Goal: Task Accomplishment & Management: Use online tool/utility

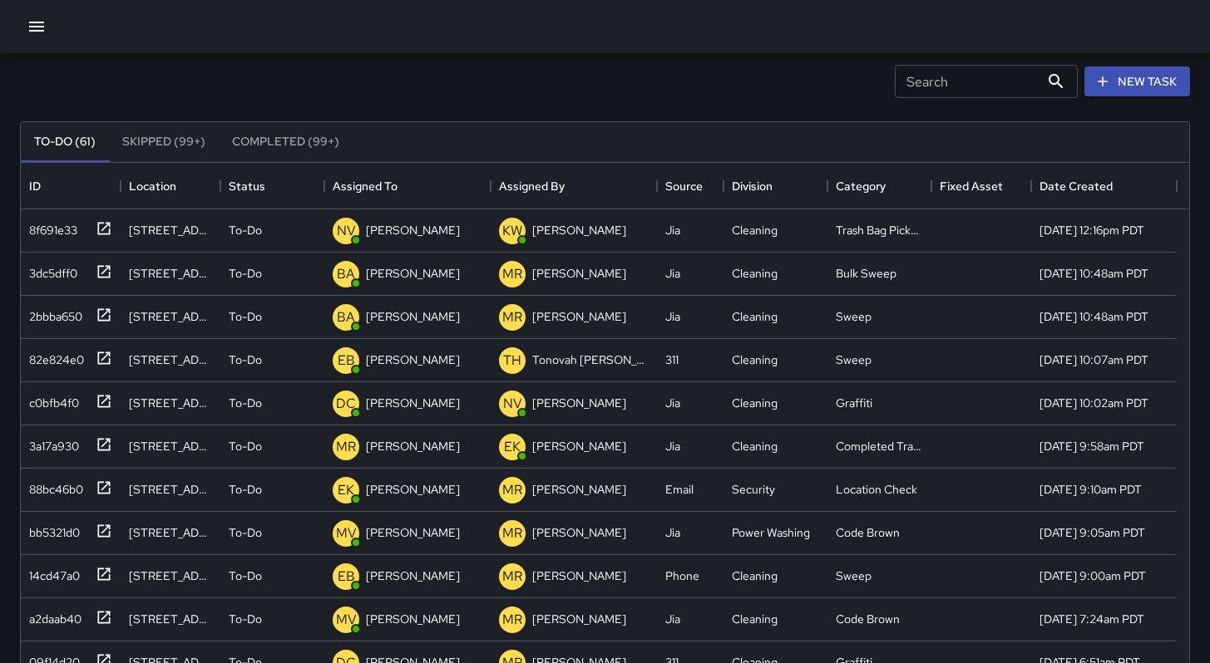
scroll to position [692, 1155]
click at [37, 30] on icon "button" at bounding box center [36, 27] width 15 height 10
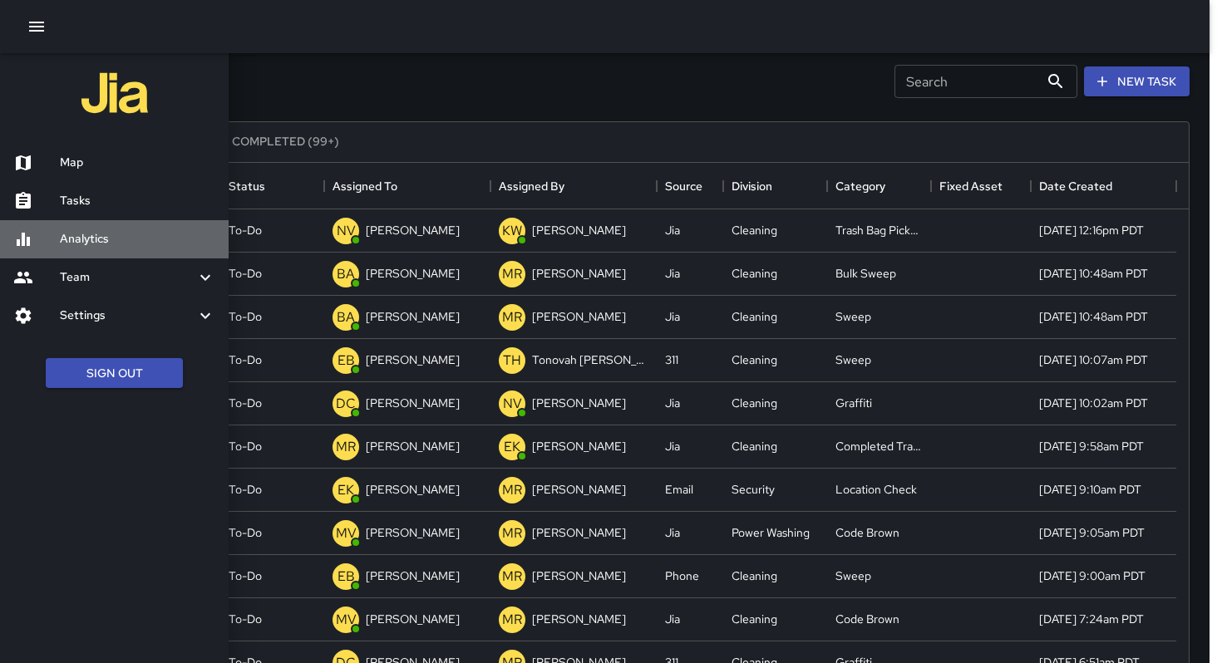
click at [98, 244] on h6 "Analytics" at bounding box center [137, 239] width 155 height 18
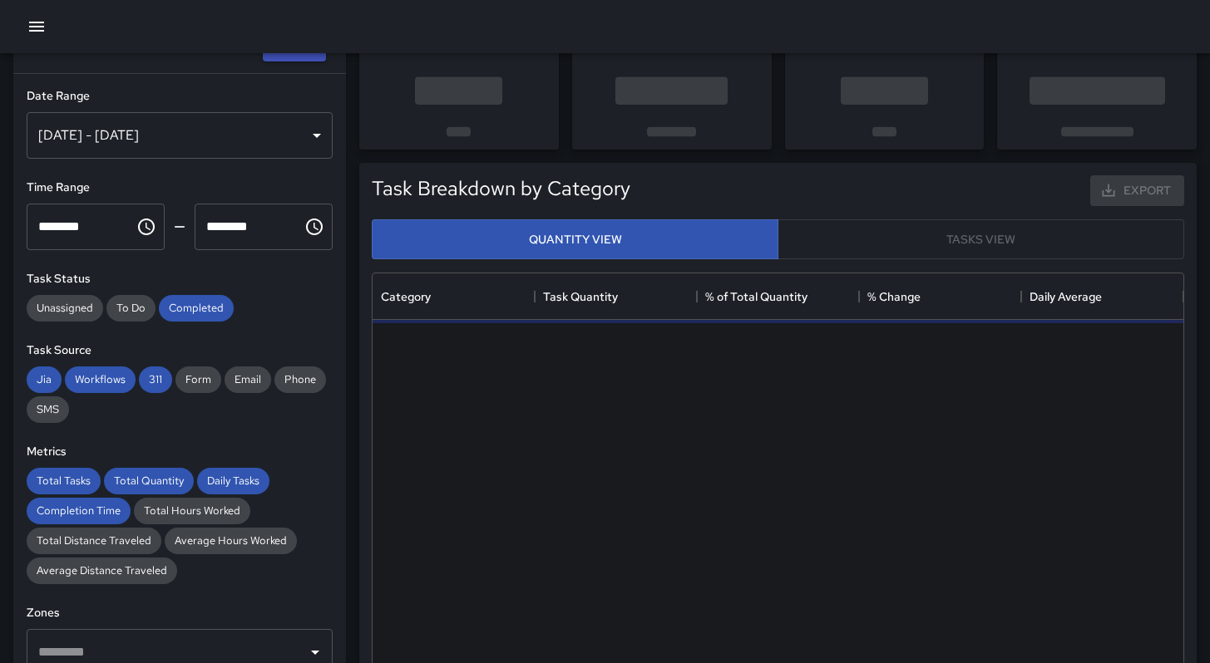
scroll to position [485, 798]
click at [184, 139] on div "Sep 09, 2025 - Sep 15, 2025" at bounding box center [180, 135] width 306 height 47
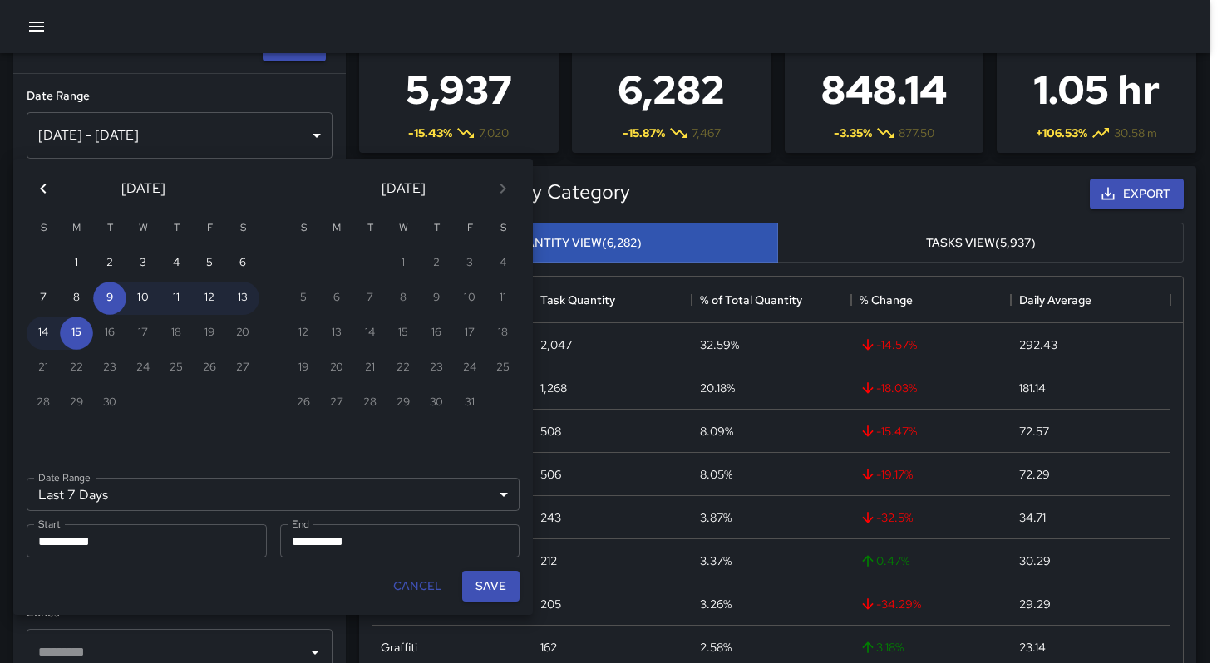
click at [41, 192] on icon "Previous month" at bounding box center [43, 189] width 20 height 20
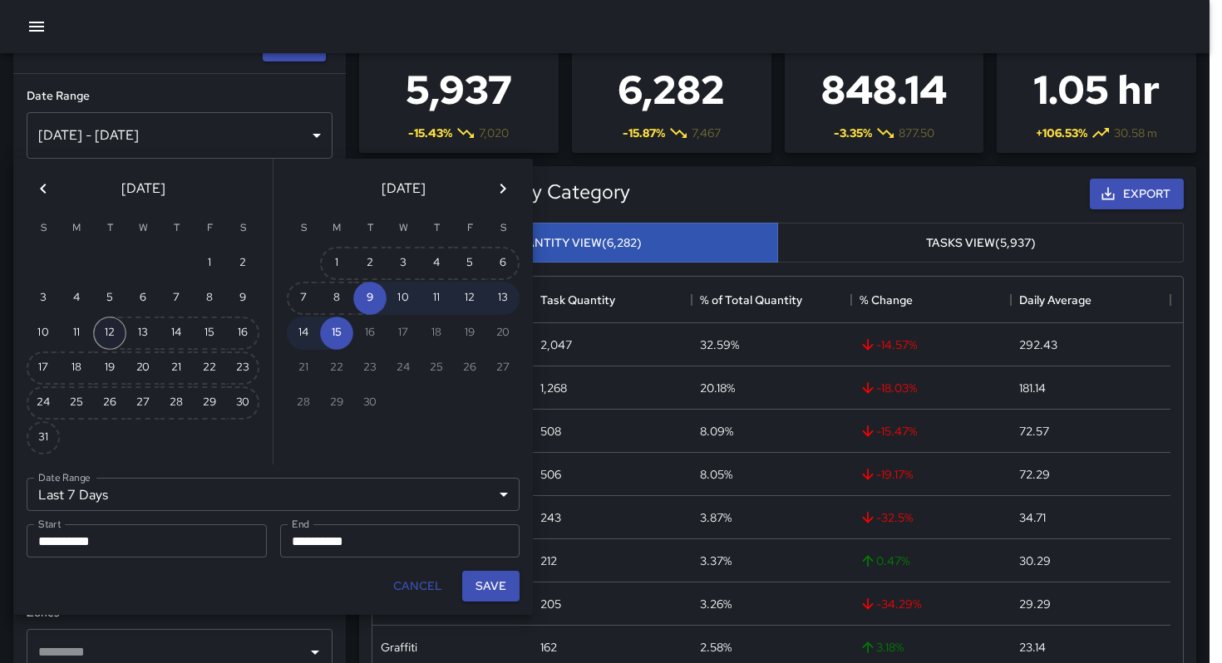
click at [115, 336] on button "12" at bounding box center [109, 333] width 33 height 33
type input "******"
type input "**********"
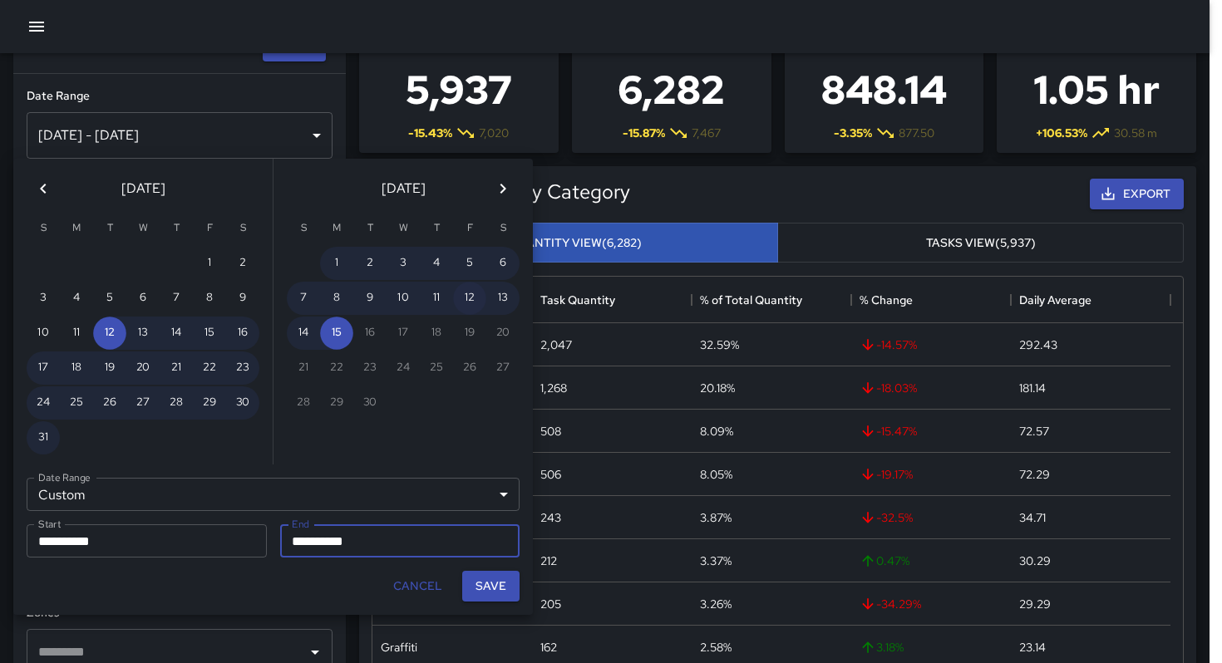
click at [471, 303] on button "12" at bounding box center [469, 298] width 33 height 33
type input "**********"
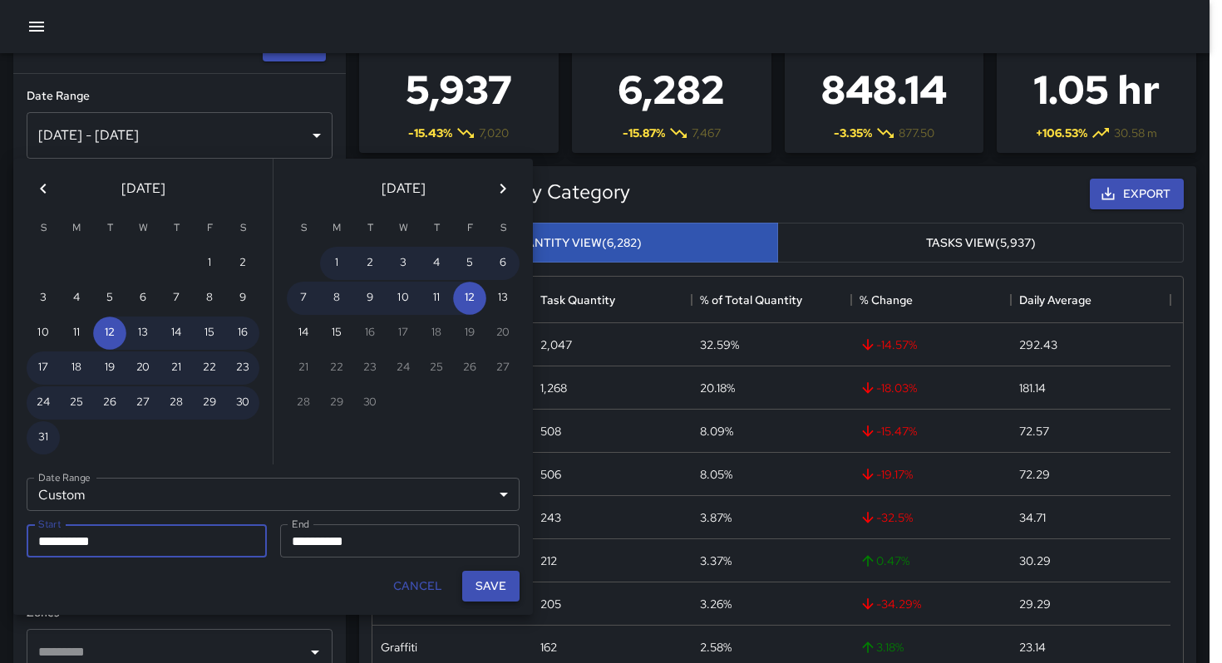
click at [471, 586] on button "Save" at bounding box center [490, 586] width 57 height 31
type input "**********"
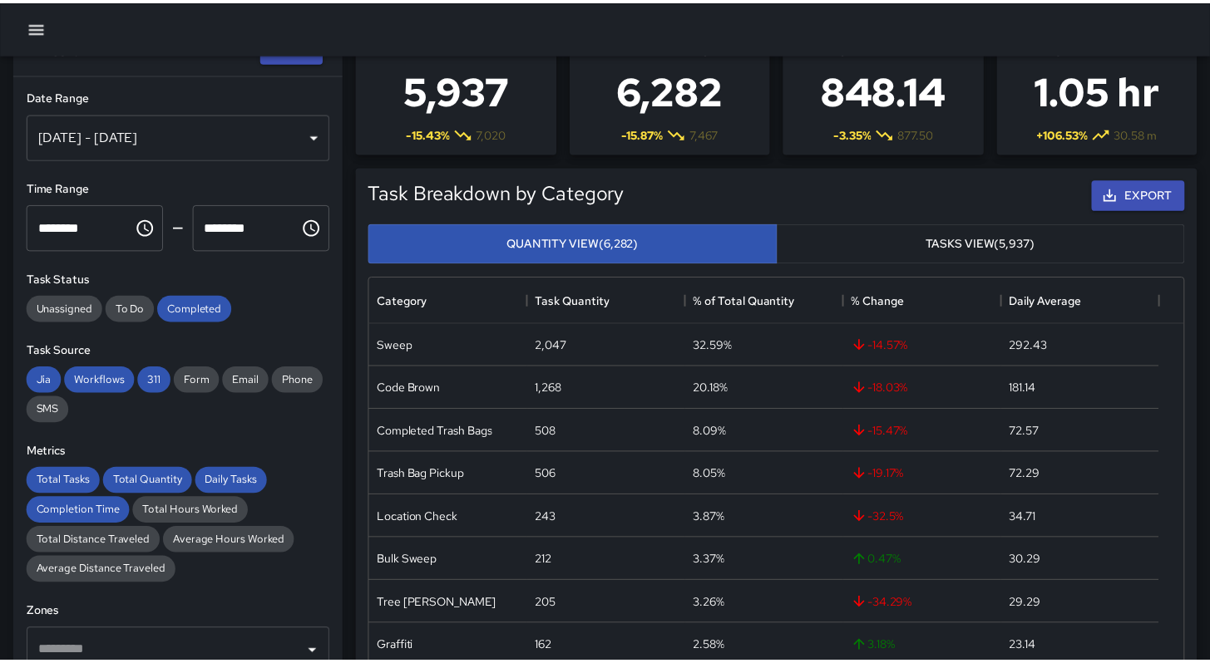
scroll to position [13, 13]
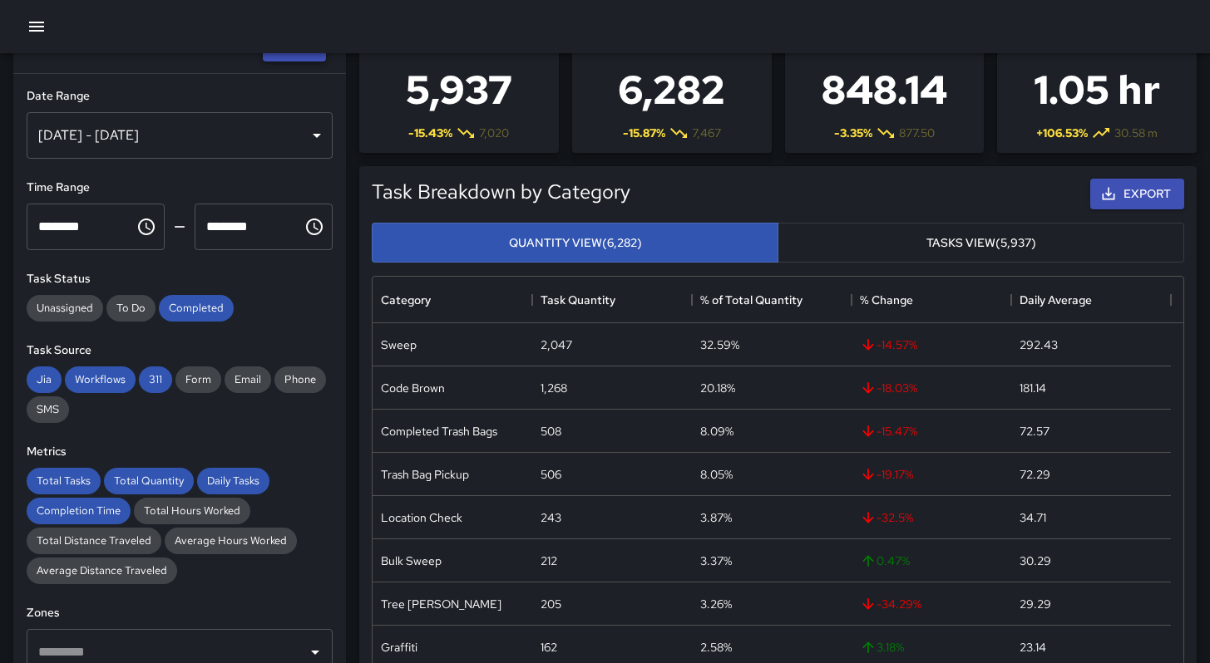
click at [269, 60] on button "Apply" at bounding box center [294, 47] width 63 height 31
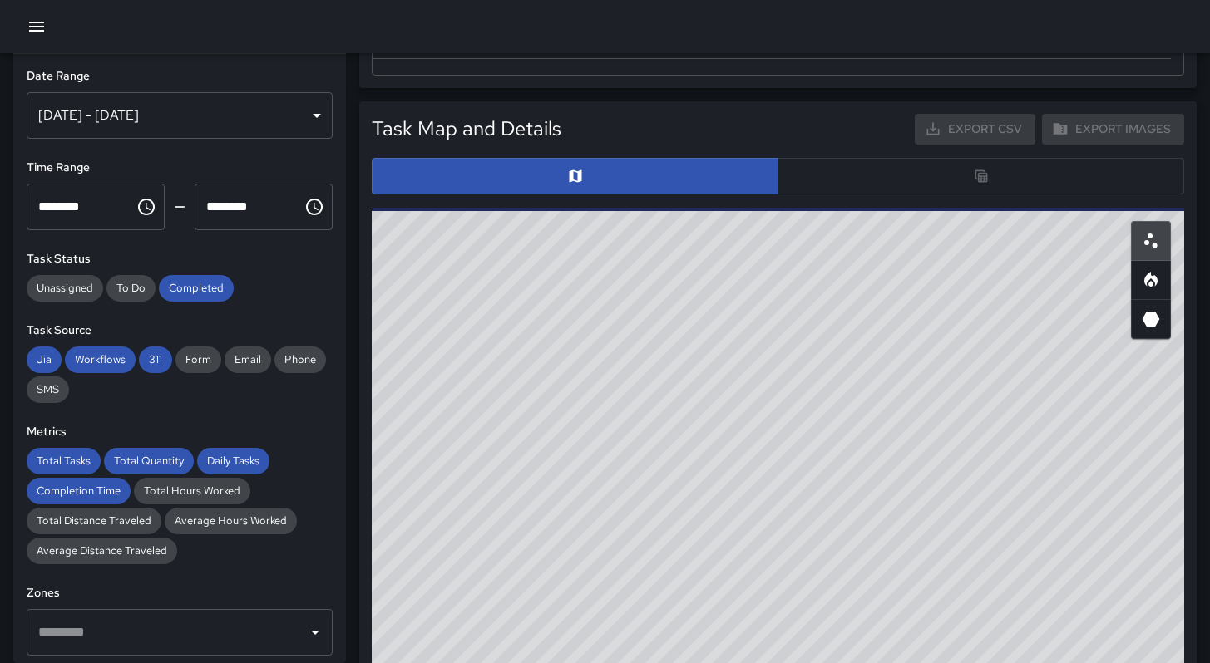
scroll to position [829, 0]
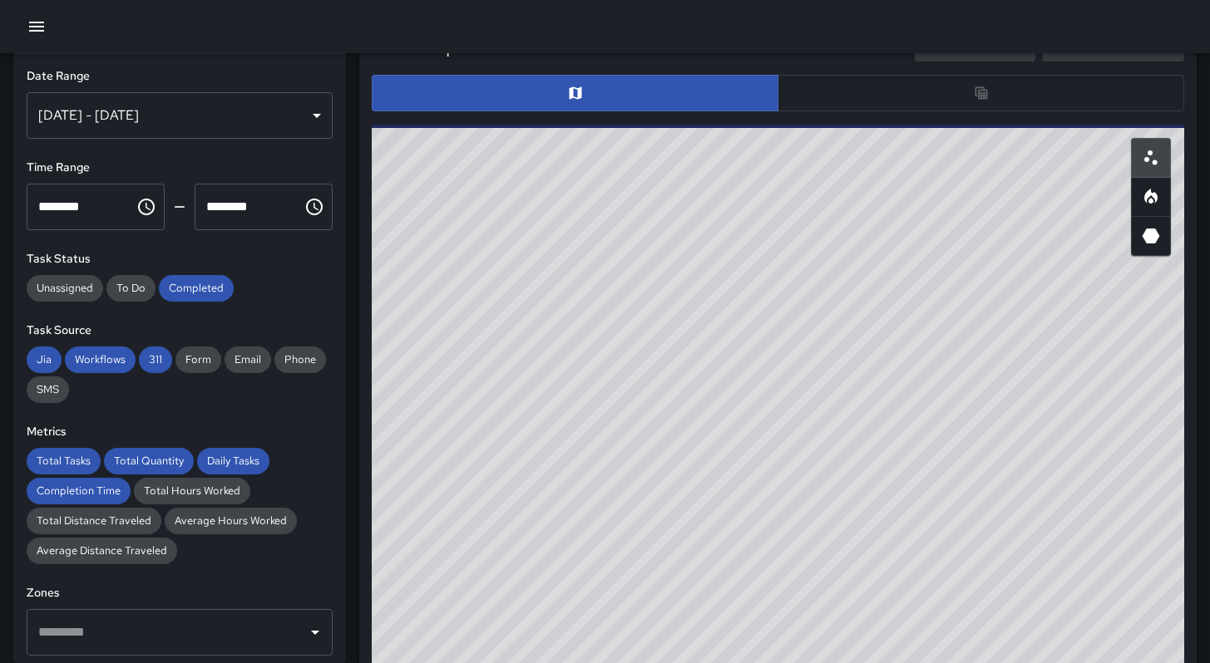
click at [900, 101] on div at bounding box center [778, 93] width 812 height 37
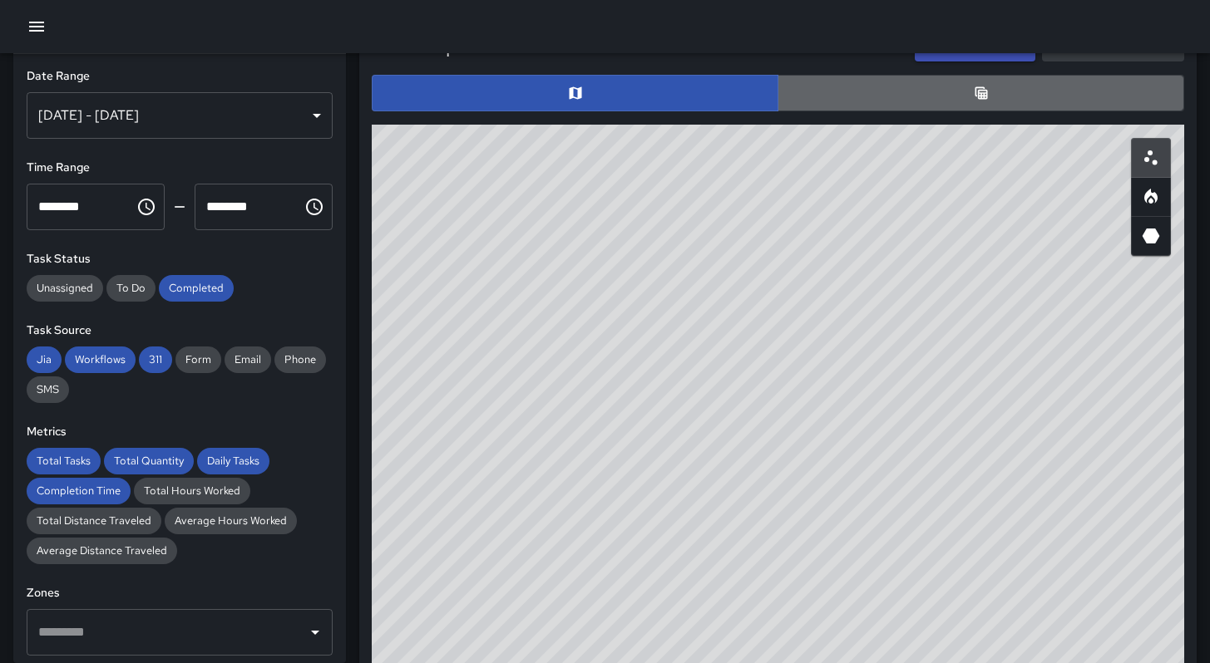
click at [900, 101] on button "button" at bounding box center [980, 93] width 406 height 37
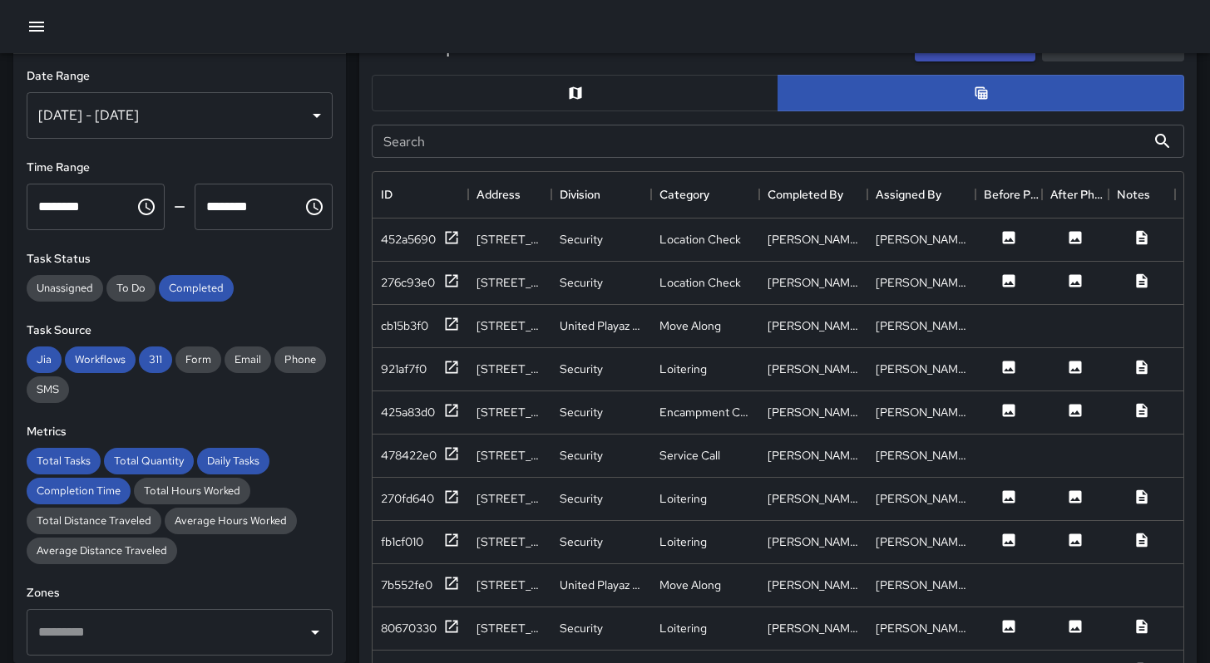
click at [440, 141] on input "Search" at bounding box center [759, 141] width 774 height 33
click at [451, 143] on input "Search" at bounding box center [759, 141] width 774 height 33
click at [447, 144] on input "Search" at bounding box center [759, 141] width 774 height 33
click at [447, 143] on input "Search" at bounding box center [759, 141] width 774 height 33
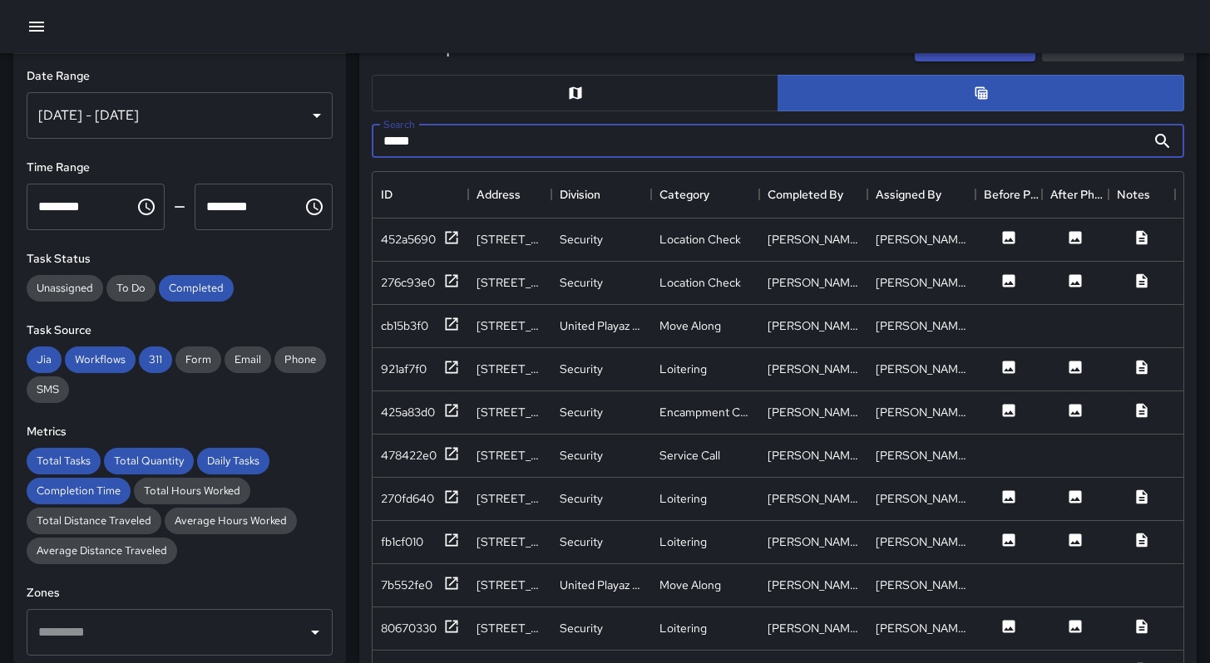
type input "*****"
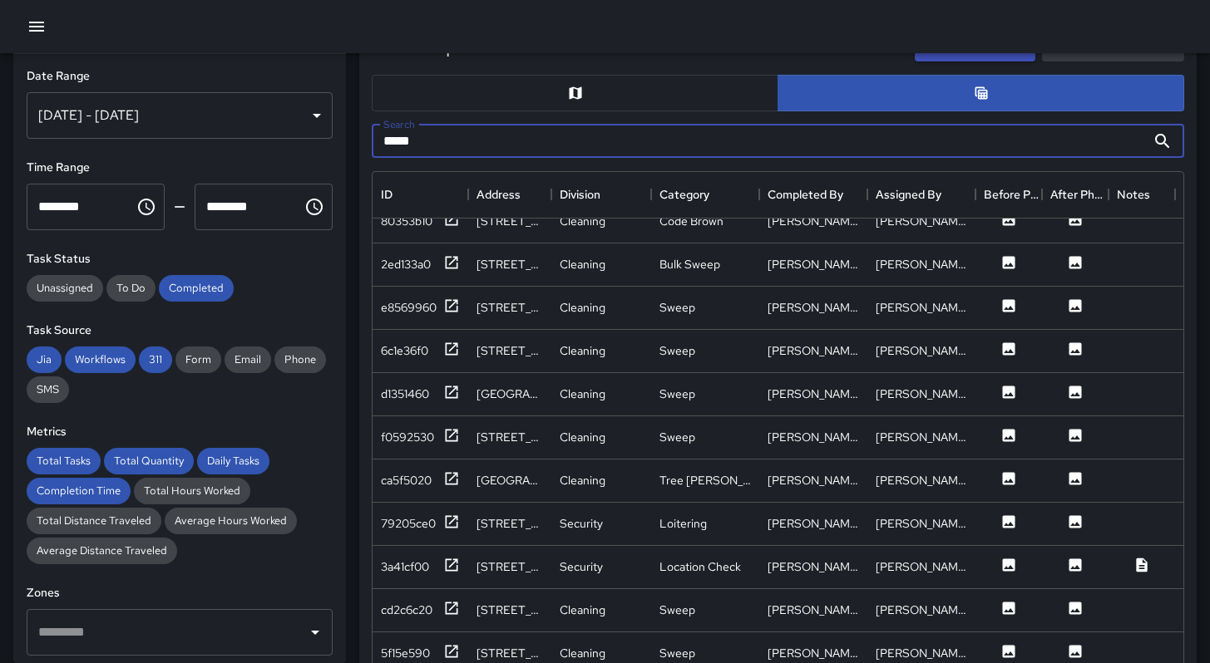
scroll to position [693, 0]
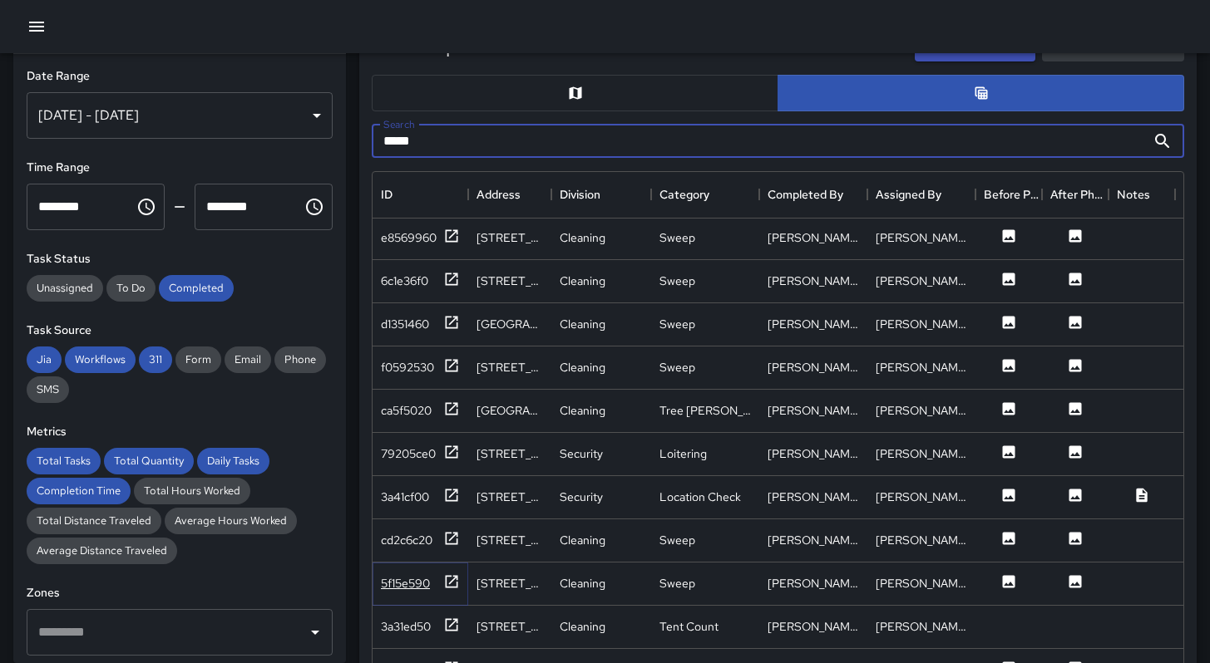
click at [382, 583] on div "5f15e590" at bounding box center [405, 583] width 49 height 17
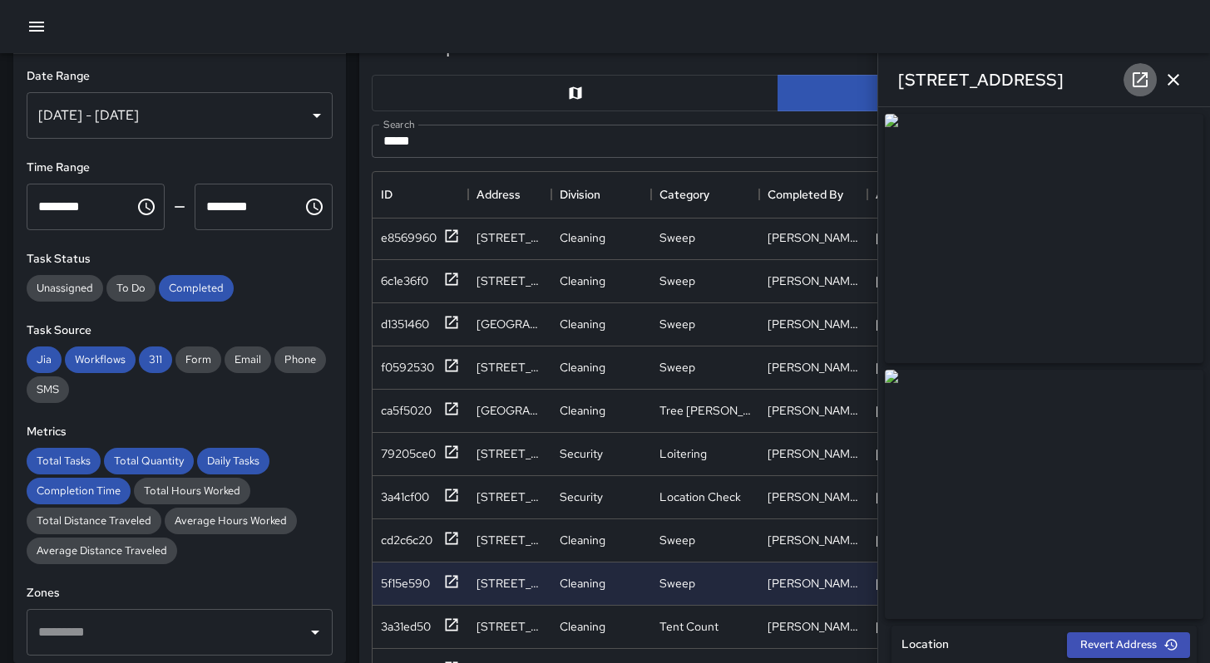
click at [1141, 81] on icon at bounding box center [1140, 80] width 20 height 20
click at [1164, 77] on icon "button" at bounding box center [1173, 80] width 20 height 20
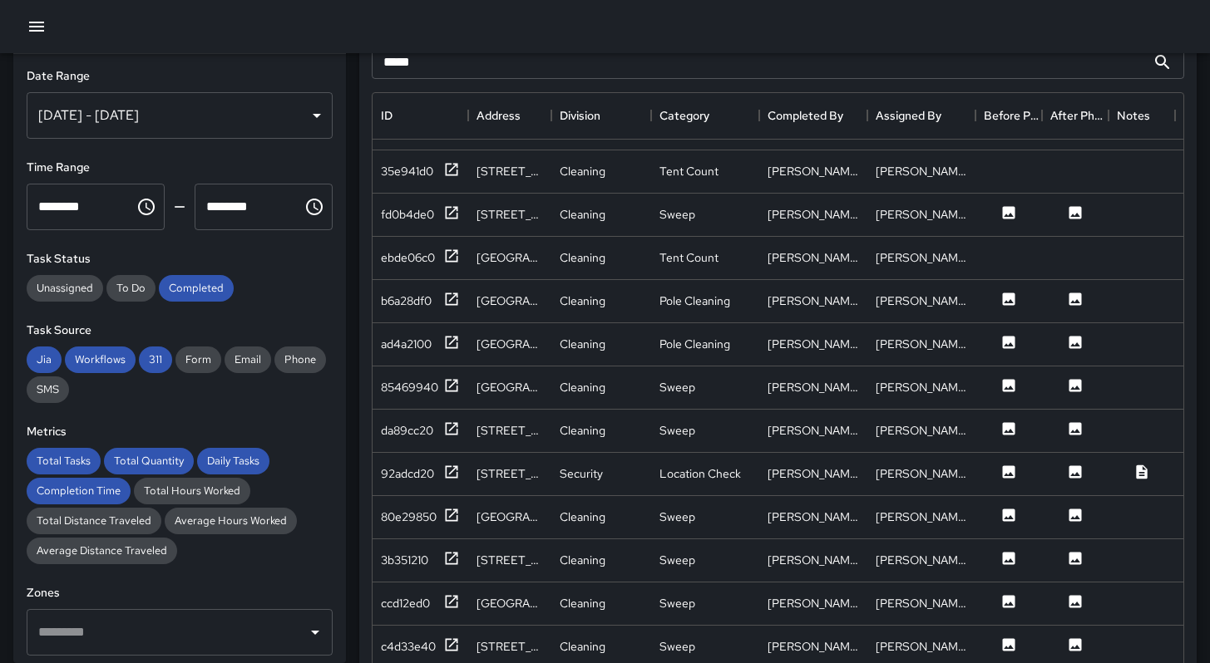
scroll to position [1141, 0]
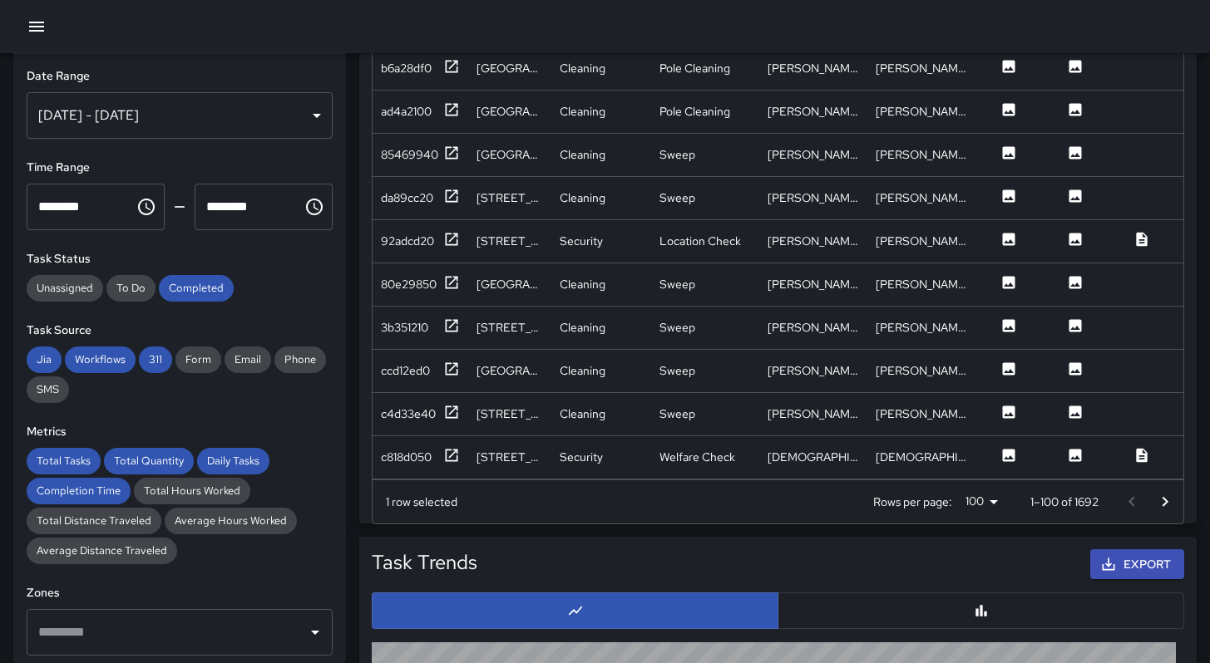
click at [1156, 507] on icon "Go to next page" at bounding box center [1165, 502] width 20 height 20
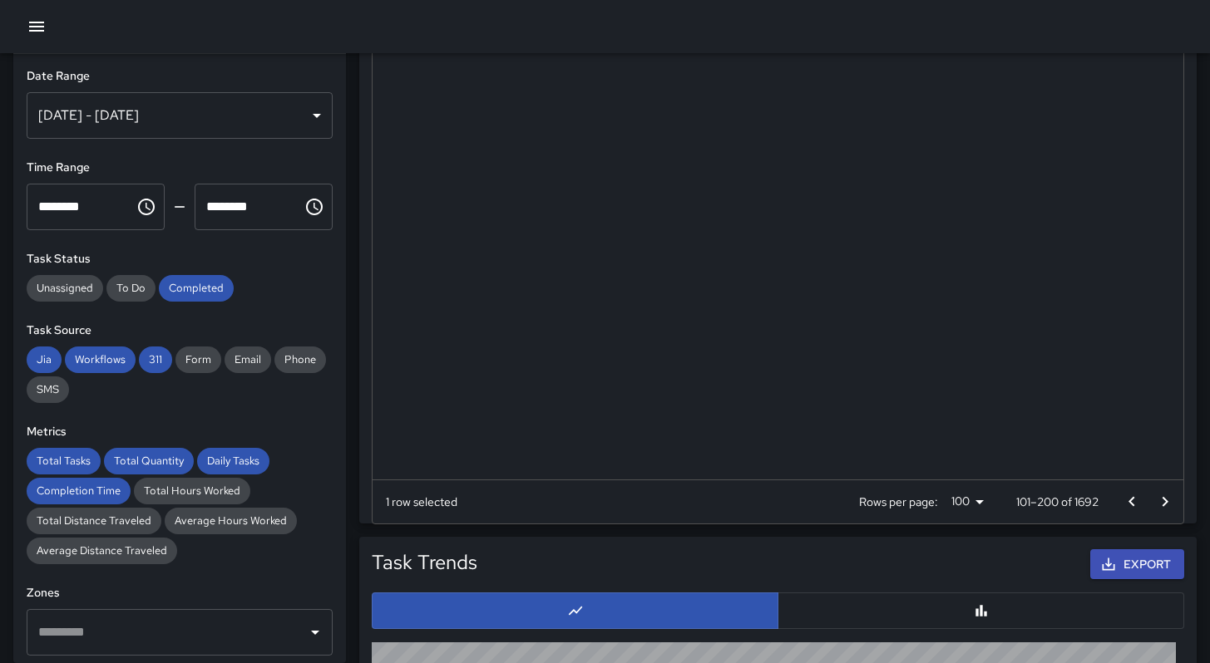
scroll to position [0, 0]
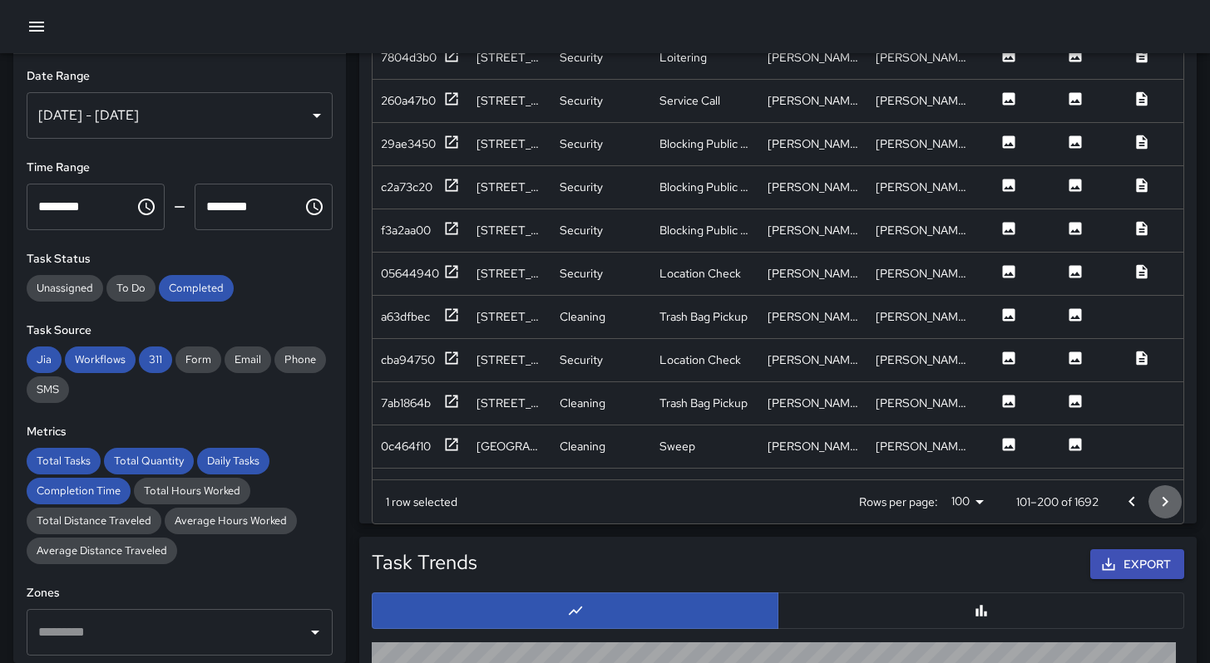
click at [1156, 507] on icon "Go to next page" at bounding box center [1165, 502] width 20 height 20
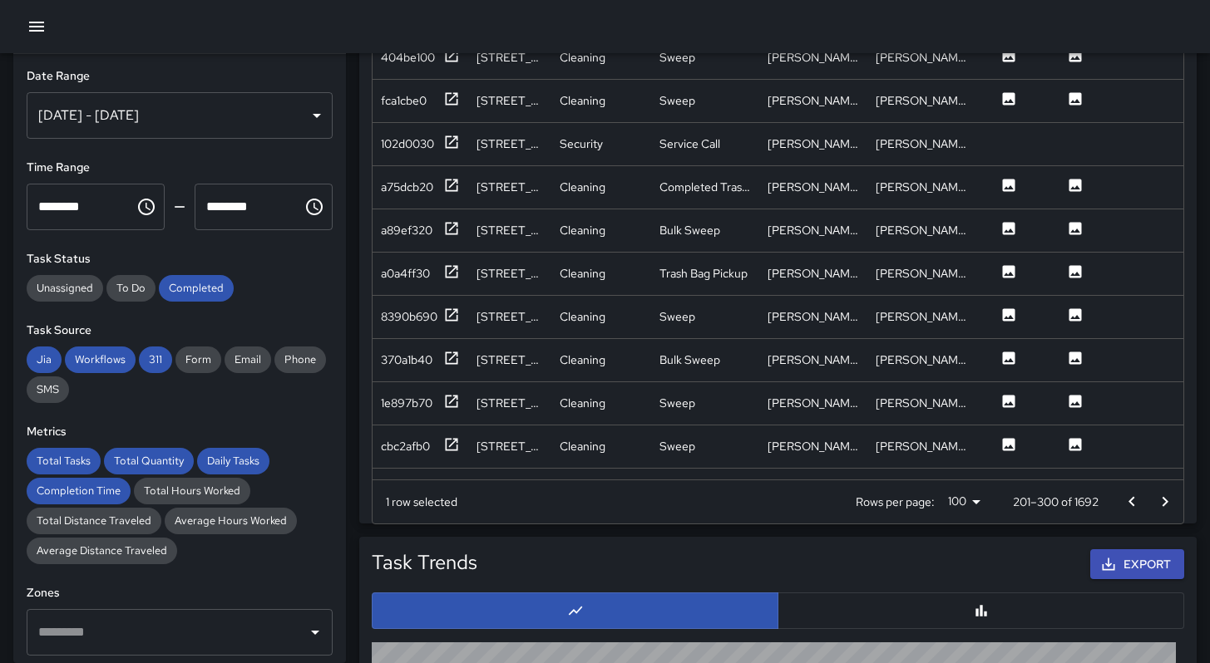
click at [1156, 507] on icon "Go to next page" at bounding box center [1165, 502] width 20 height 20
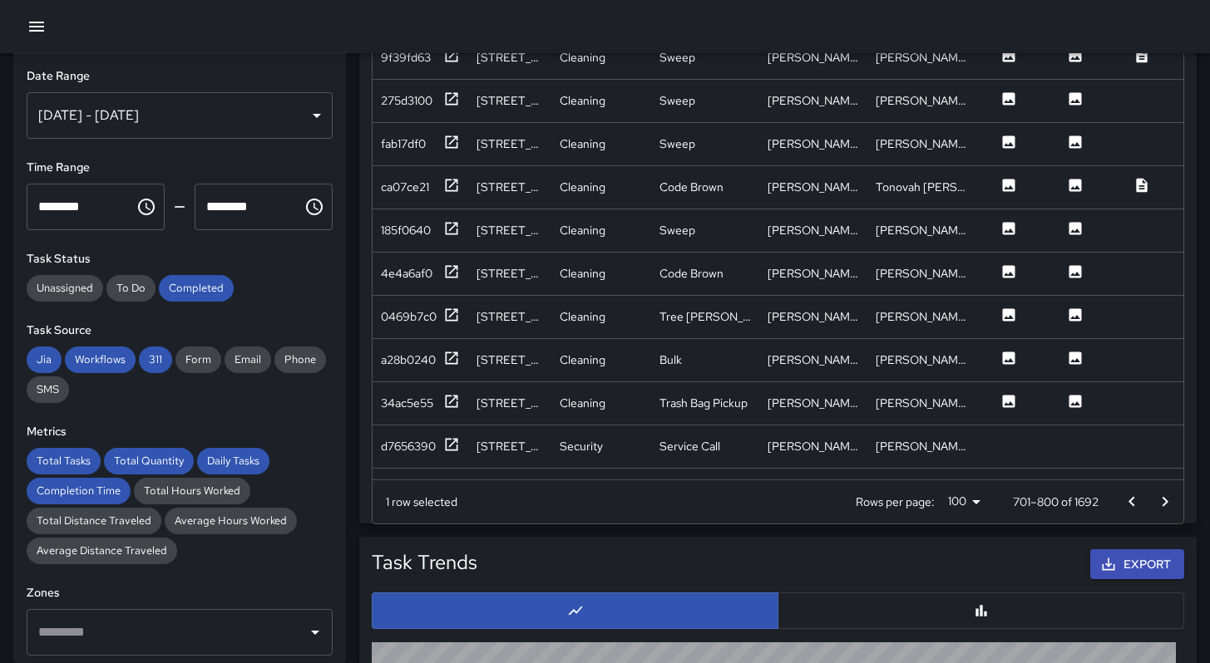
click at [1156, 507] on icon "Go to next page" at bounding box center [1165, 502] width 20 height 20
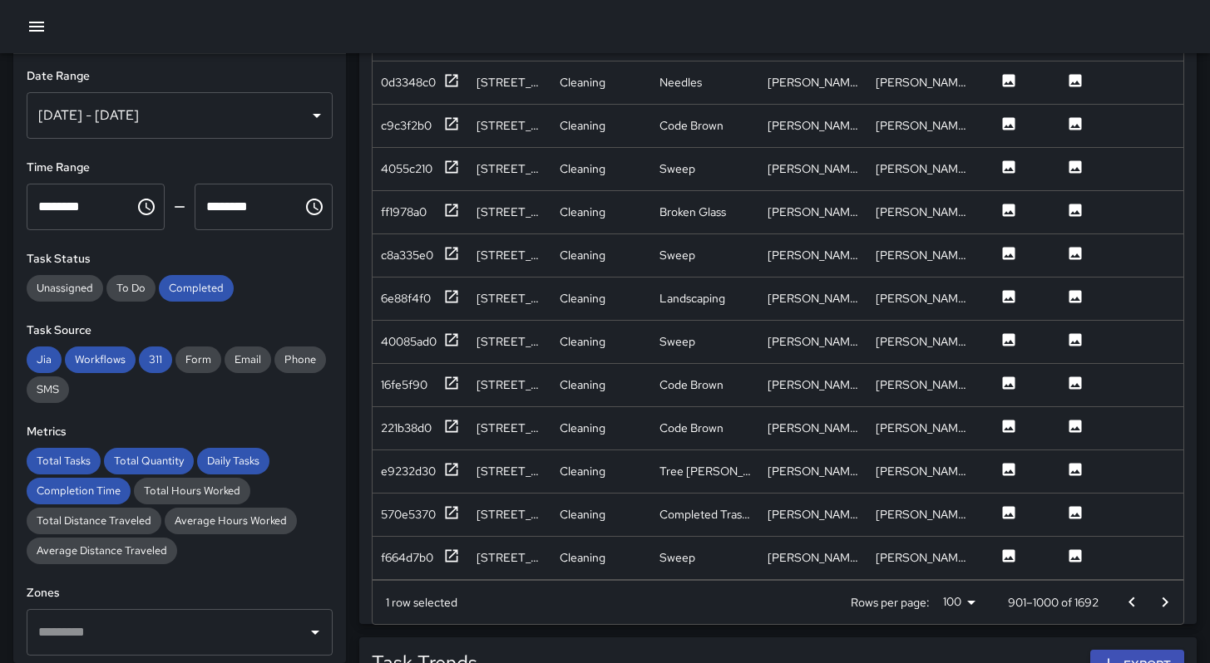
scroll to position [1126, 0]
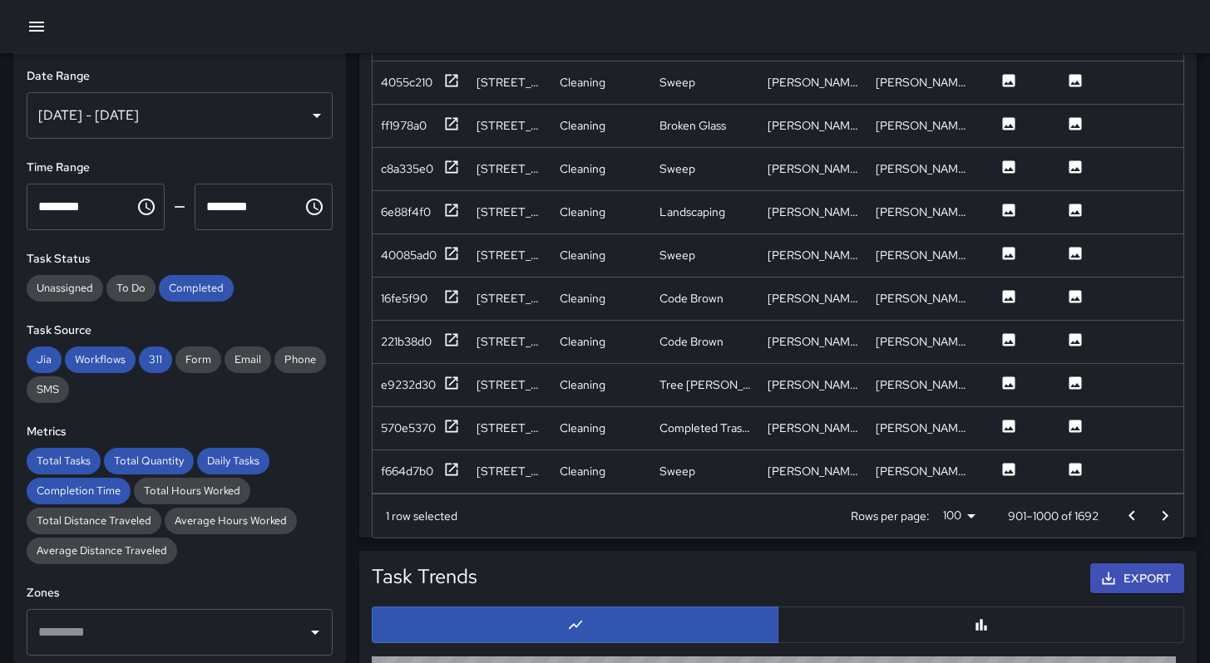
click at [1156, 514] on icon "Go to next page" at bounding box center [1165, 516] width 20 height 20
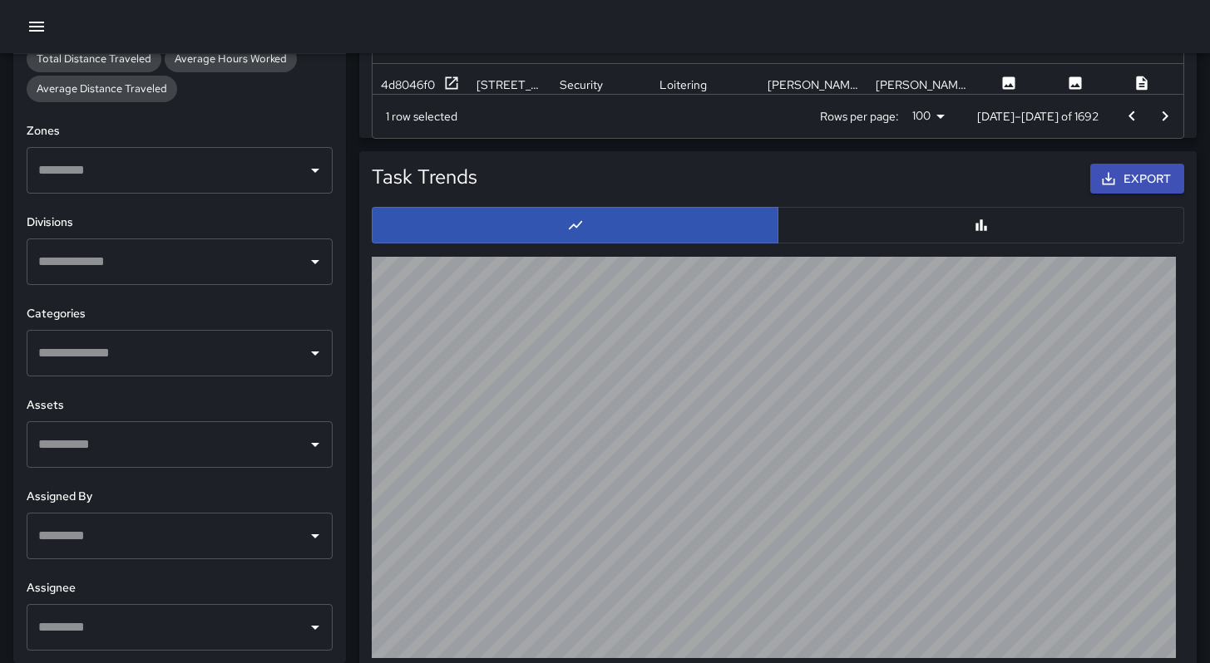
scroll to position [1547, 0]
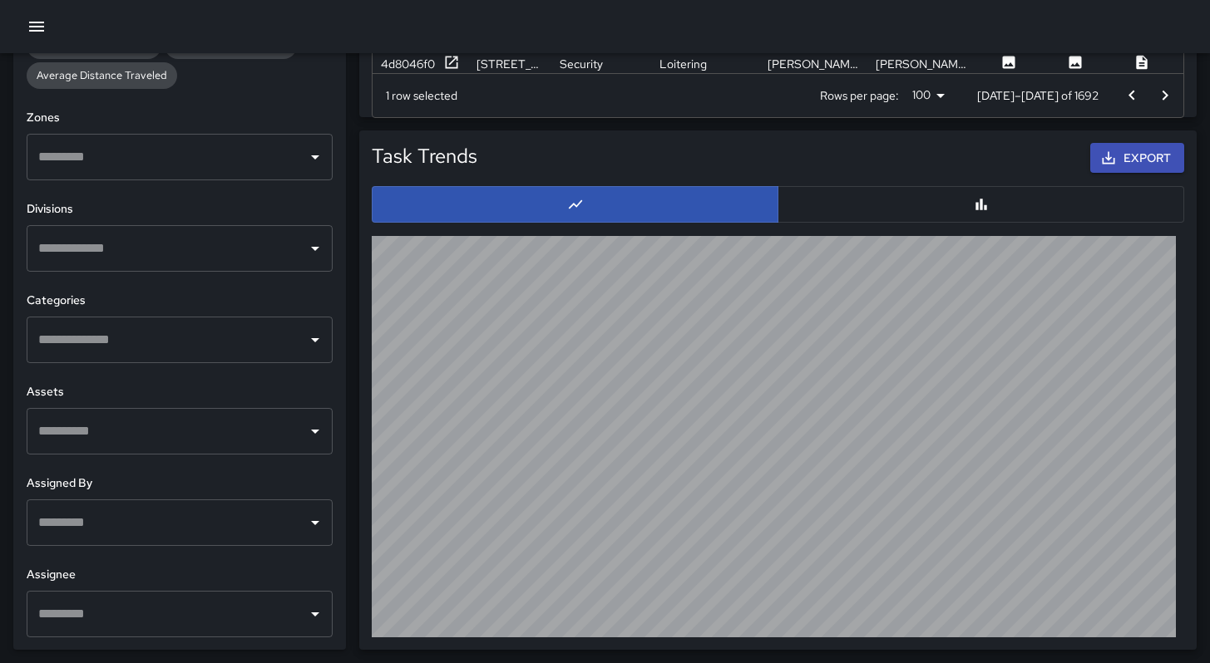
click at [121, 525] on input "text" at bounding box center [167, 523] width 266 height 32
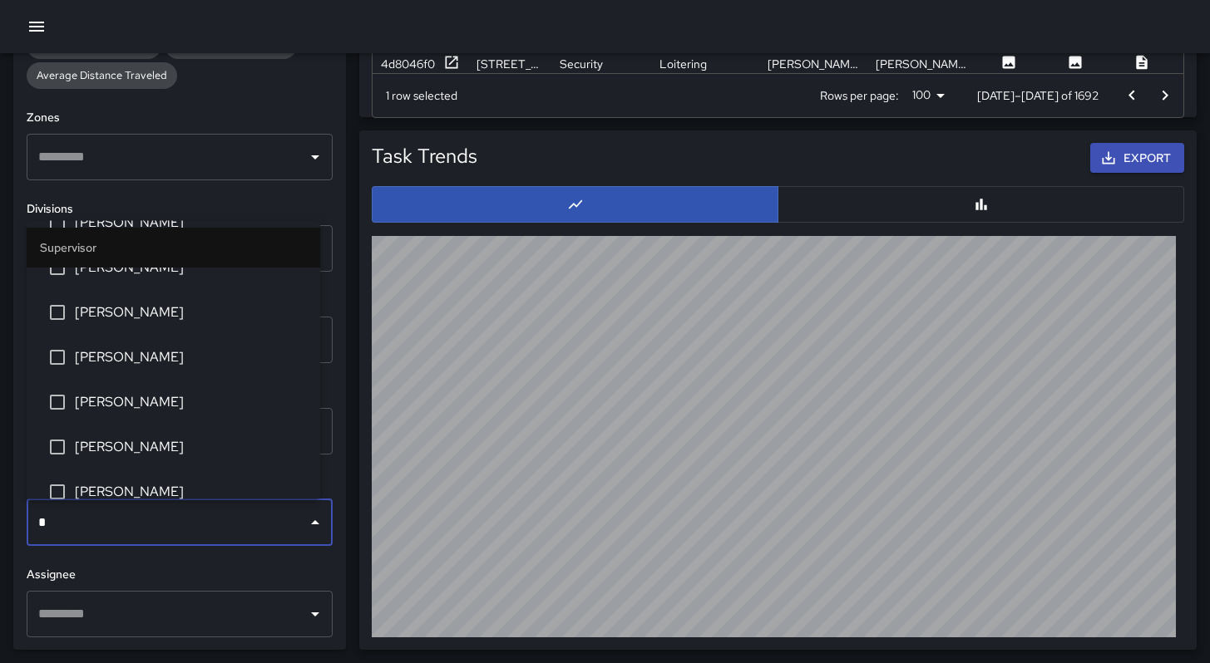
scroll to position [0, 0]
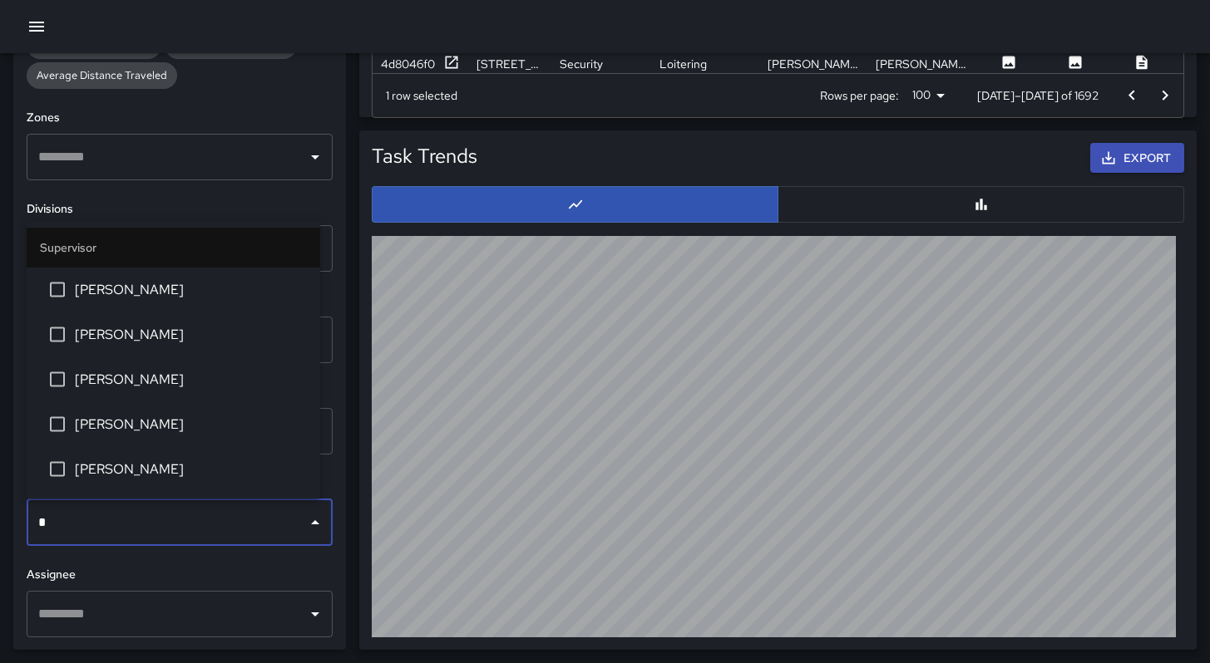
type input "**"
click at [106, 344] on li "DeAndre Barney" at bounding box center [173, 334] width 293 height 45
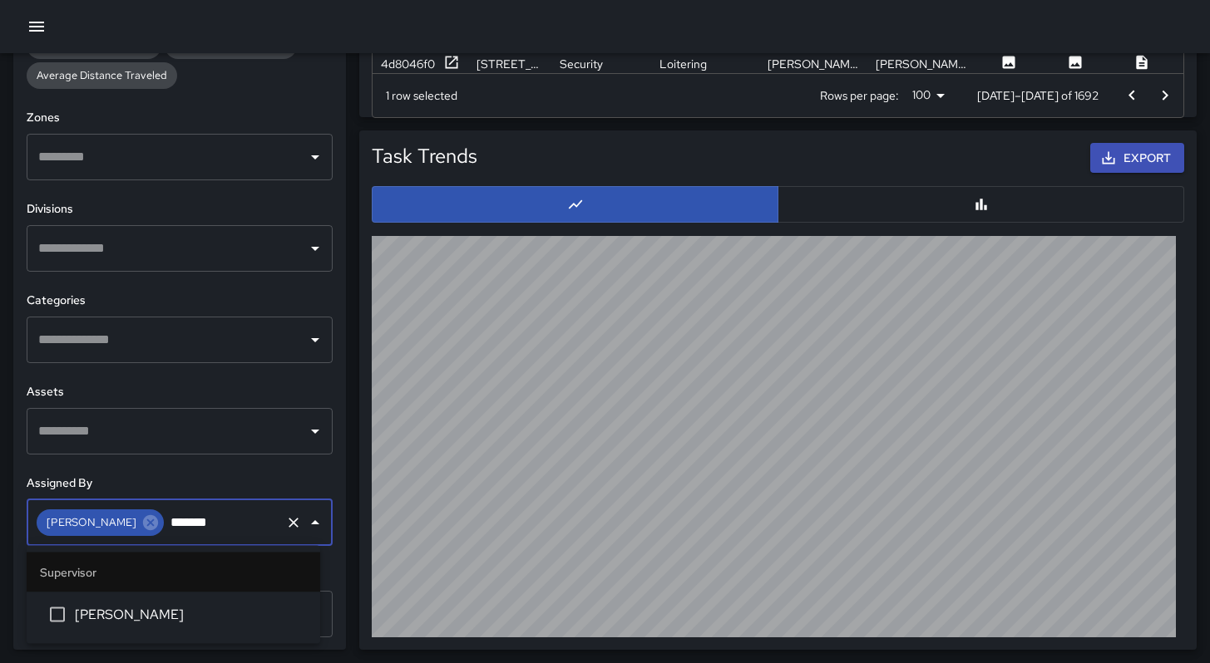
click at [214, 530] on input "*******" at bounding box center [222, 523] width 112 height 32
type input "*****"
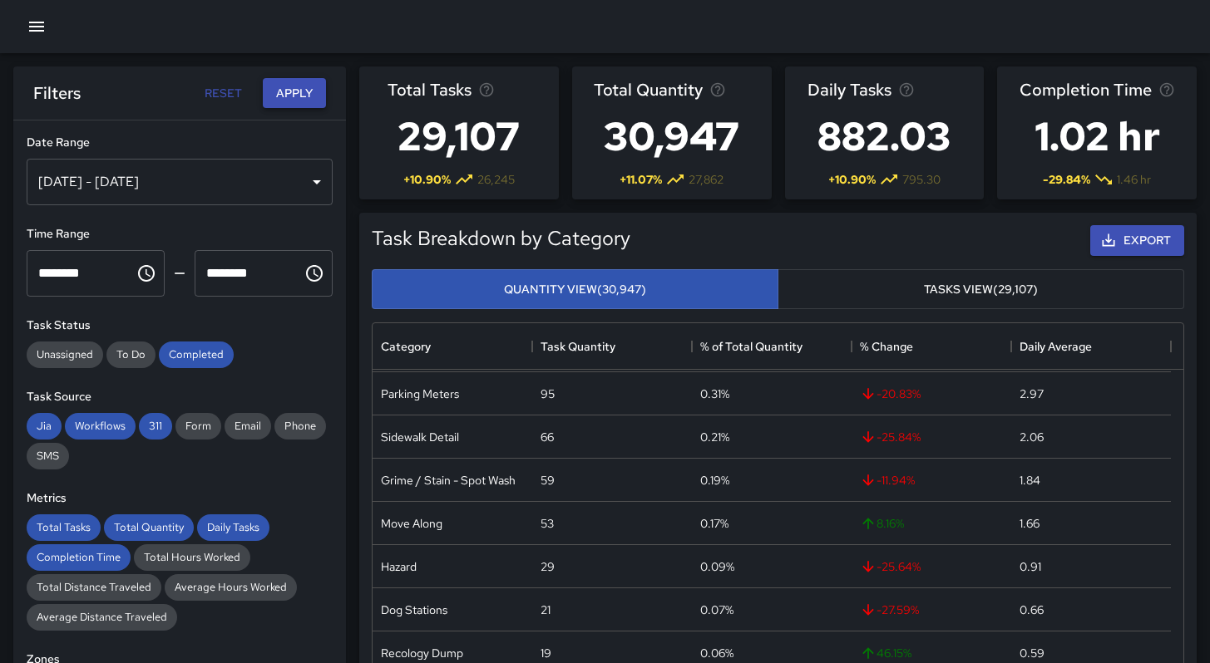
click at [270, 93] on button "Apply" at bounding box center [294, 93] width 63 height 31
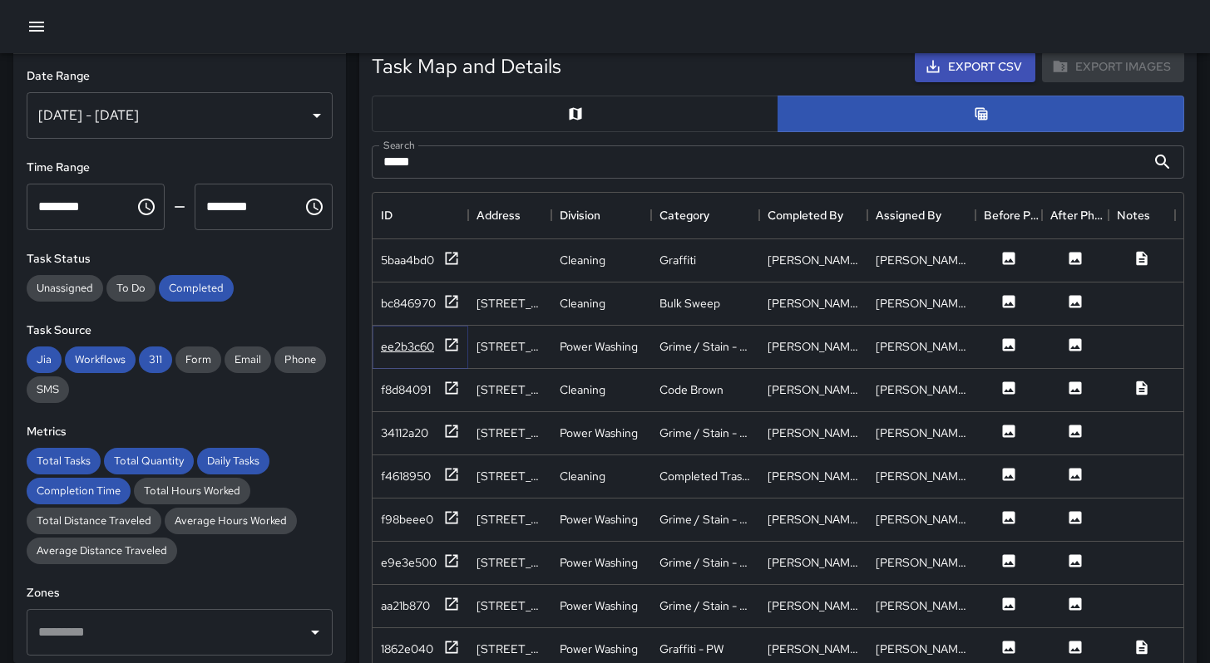
click at [416, 350] on div "ee2b3c60" at bounding box center [407, 346] width 53 height 17
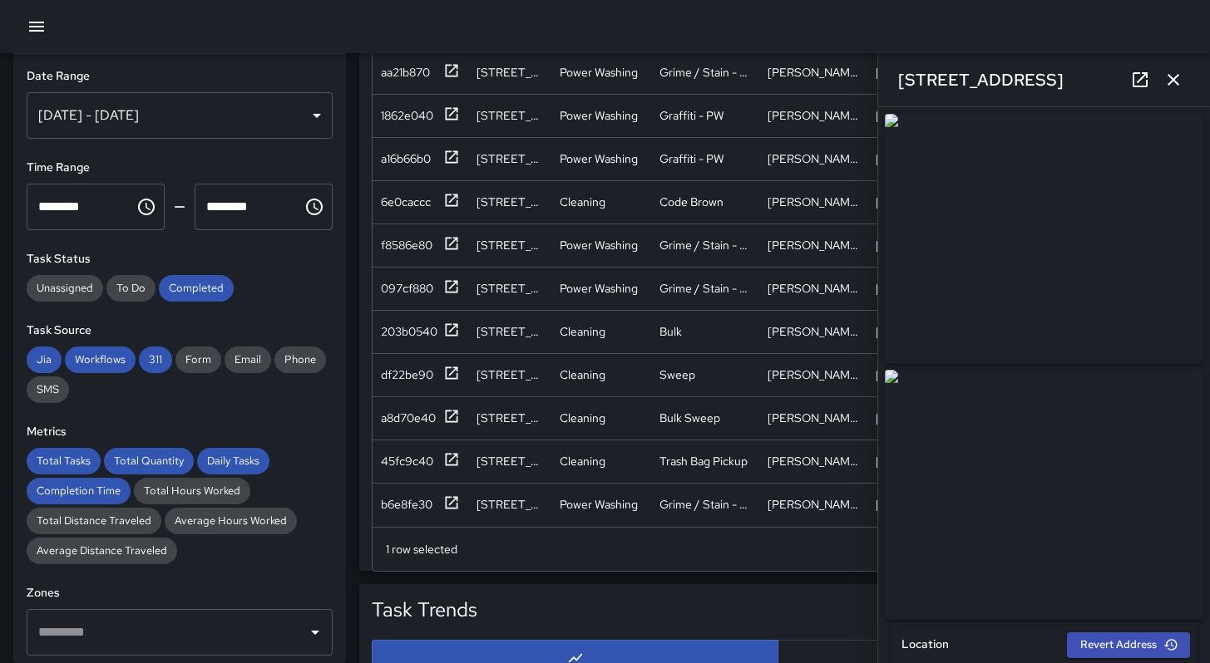
scroll to position [1185, 0]
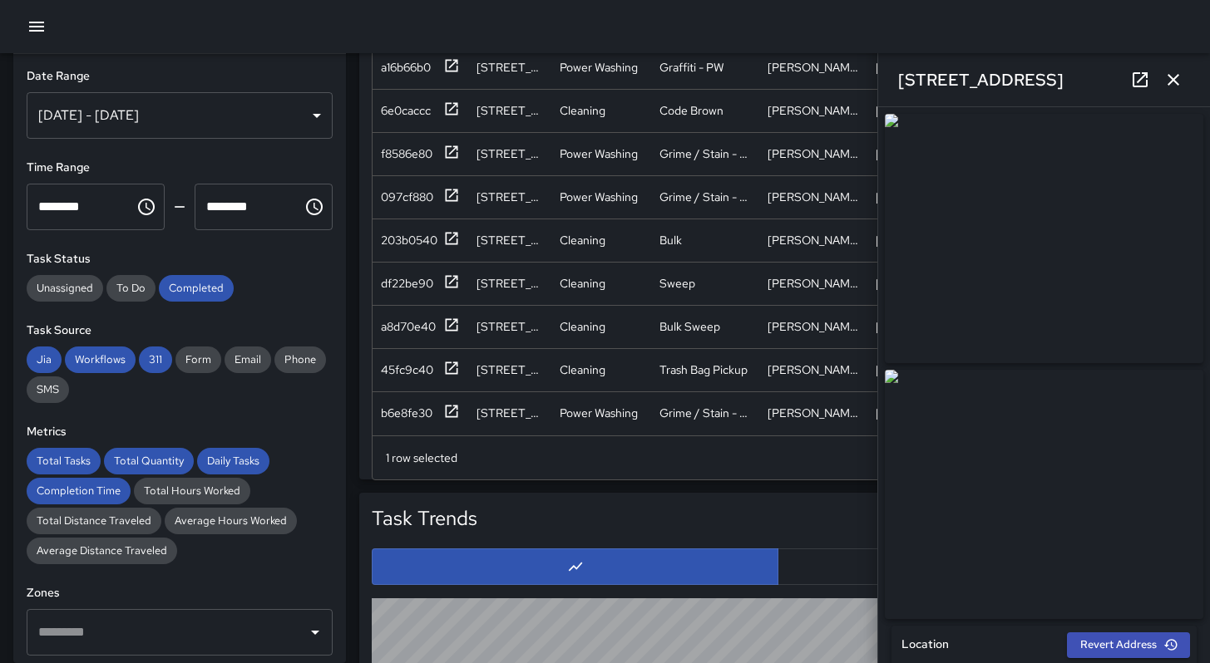
click at [1136, 81] on icon at bounding box center [1140, 80] width 20 height 20
click at [1170, 81] on icon "button" at bounding box center [1173, 80] width 12 height 12
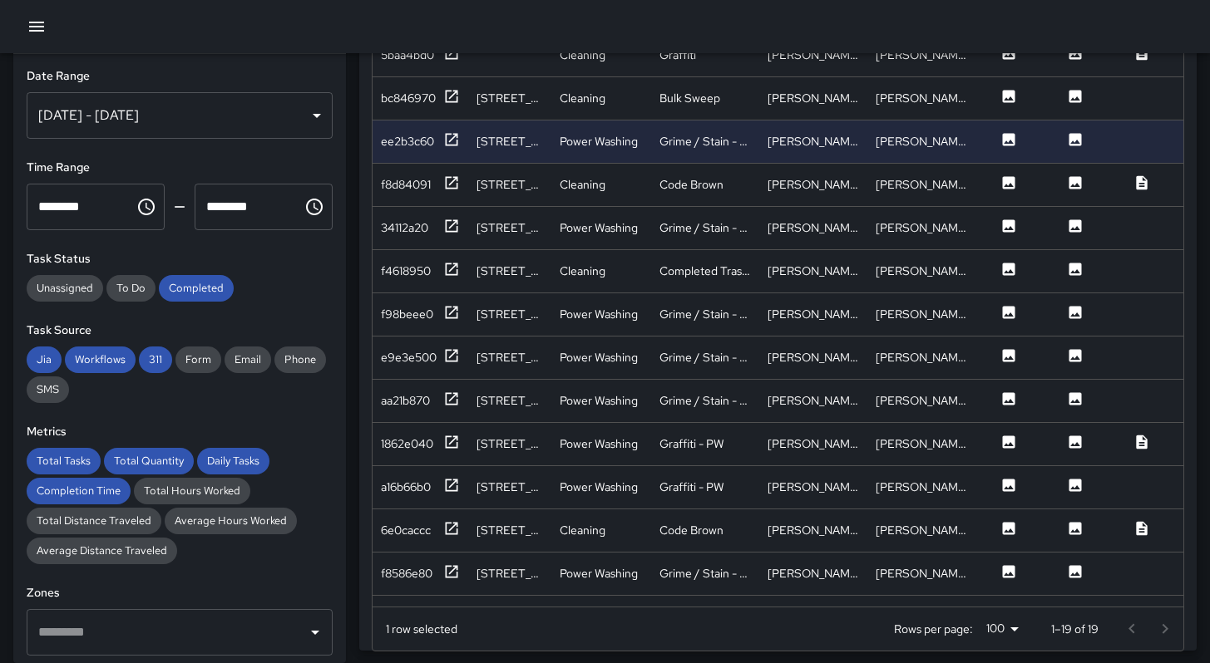
scroll to position [1010, 0]
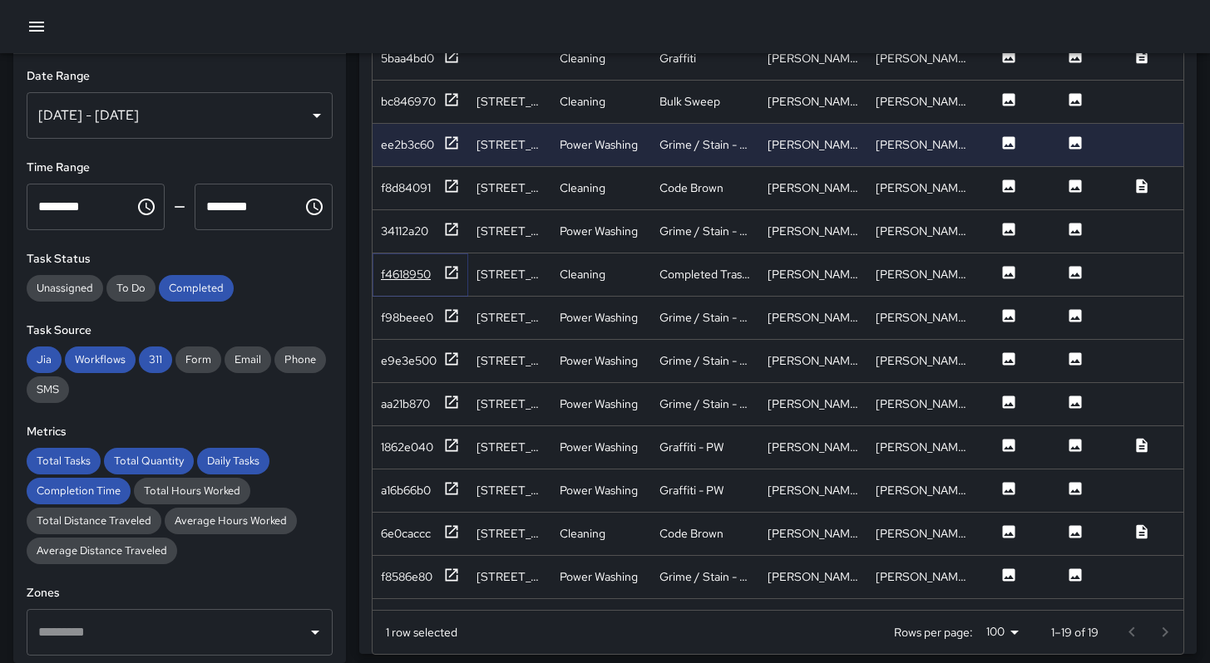
click at [435, 276] on div "f4618950" at bounding box center [420, 274] width 79 height 21
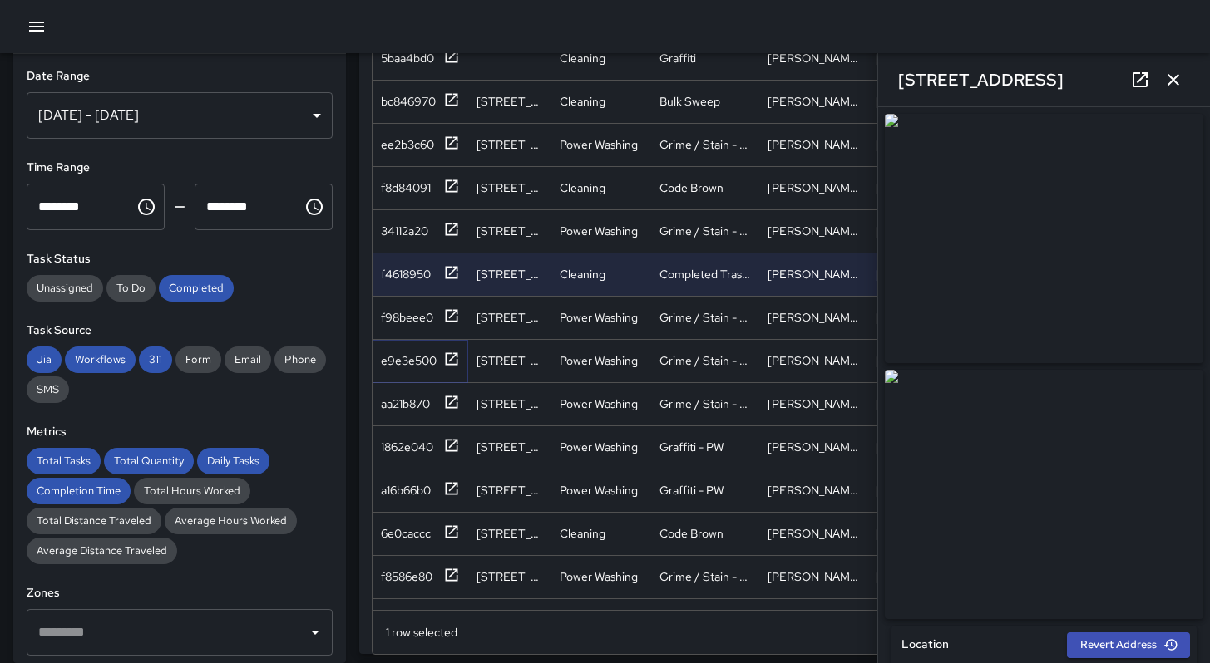
click at [411, 359] on div "e9e3e500" at bounding box center [409, 360] width 56 height 17
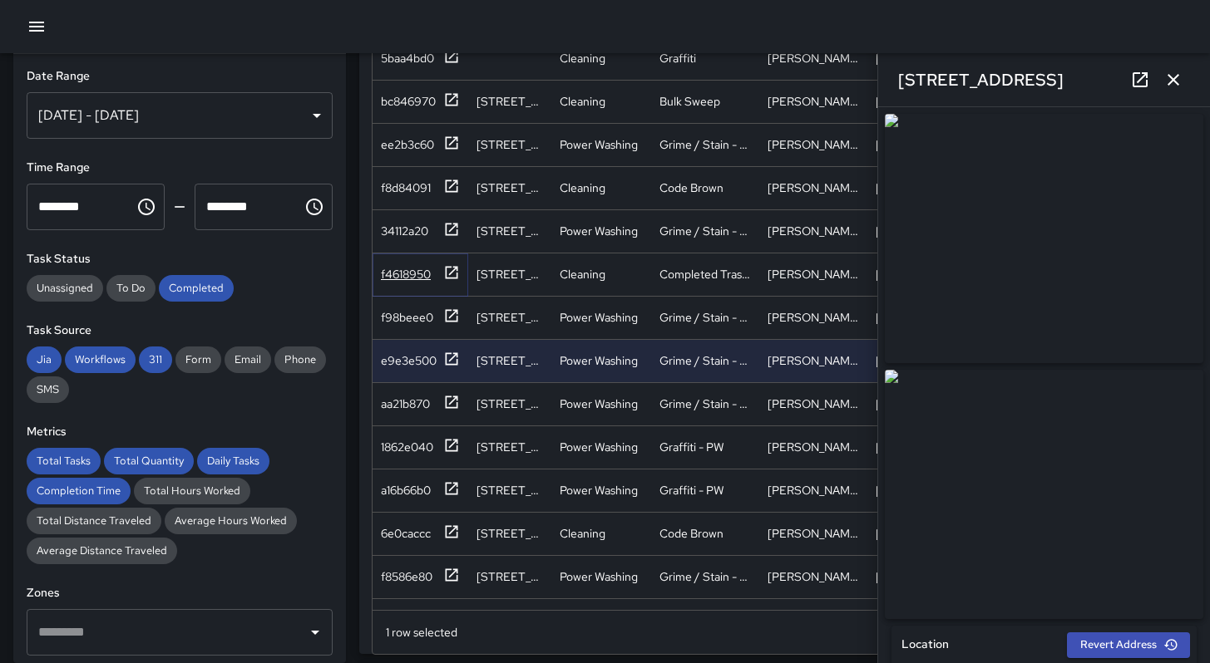
click at [402, 282] on div "f4618950" at bounding box center [420, 274] width 79 height 21
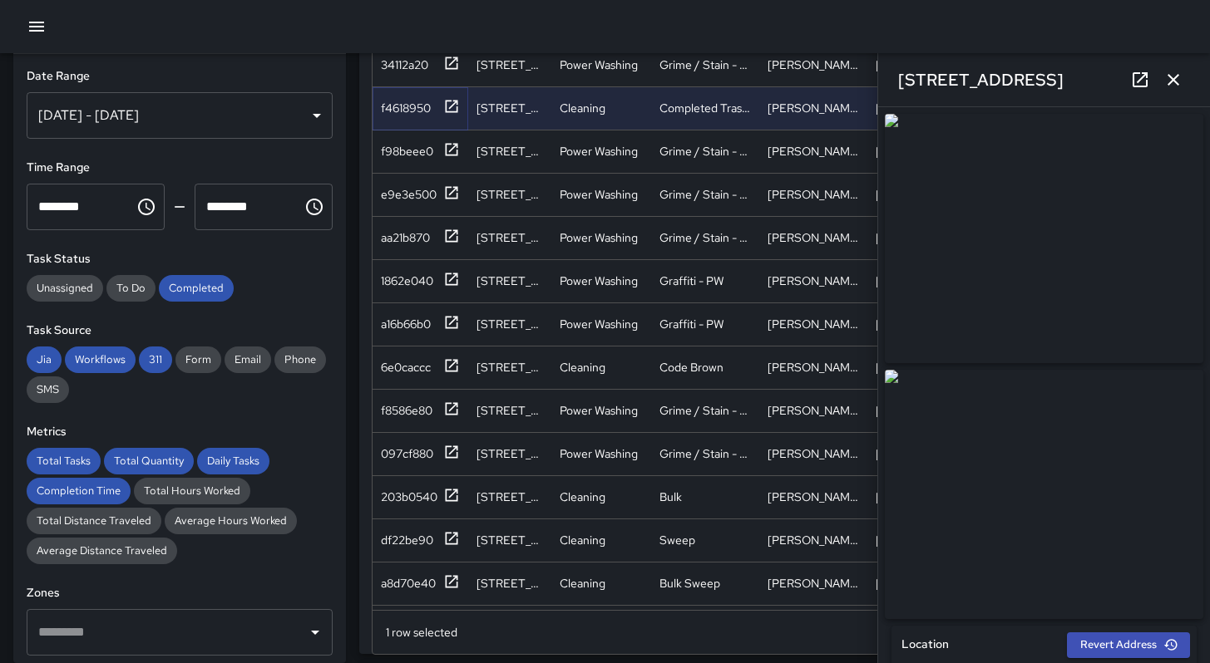
scroll to position [249, 0]
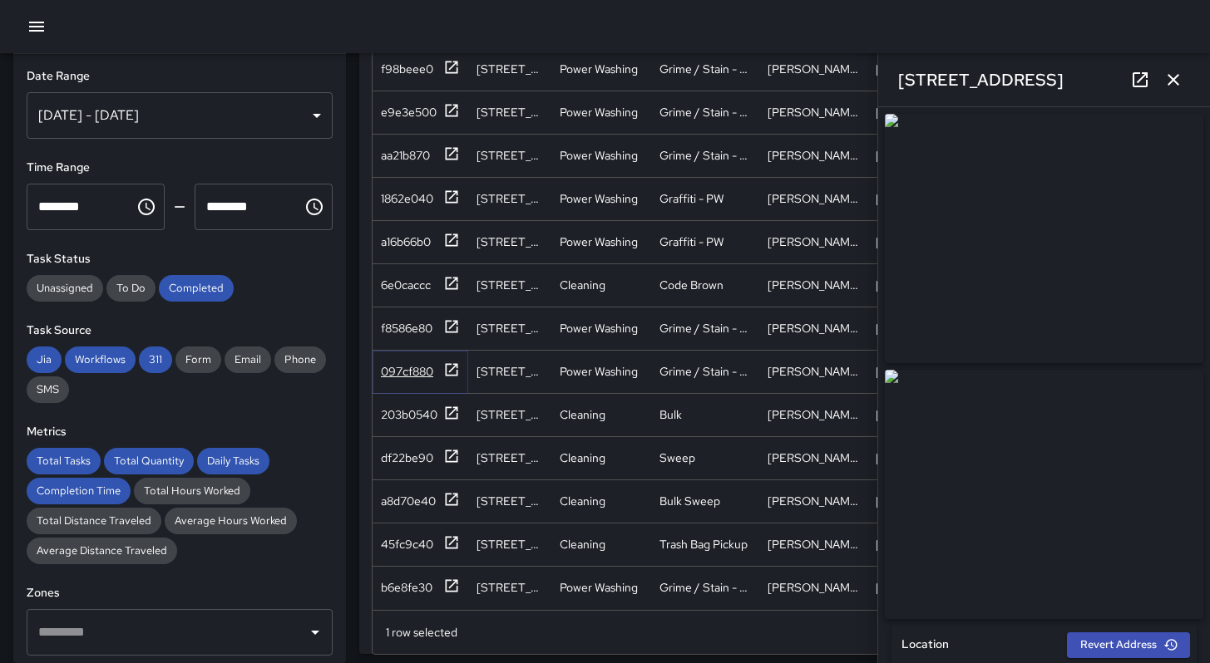
click at [418, 371] on div "097cf880" at bounding box center [407, 371] width 52 height 17
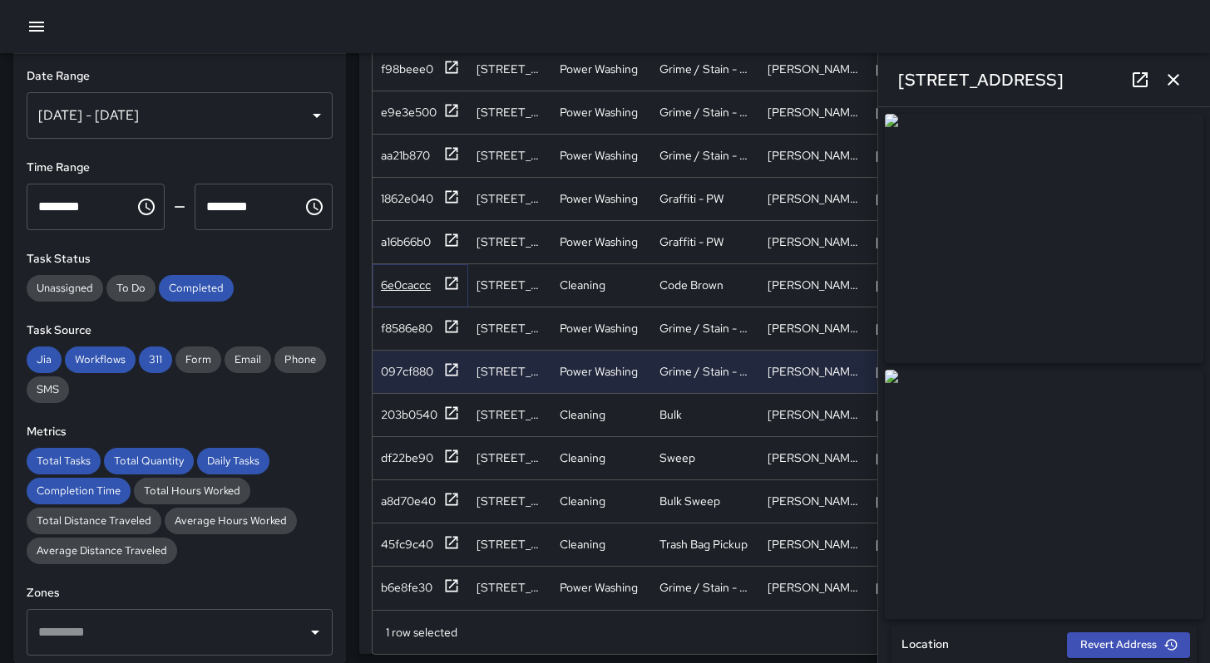
click at [397, 278] on div "6e0caccc" at bounding box center [406, 285] width 50 height 17
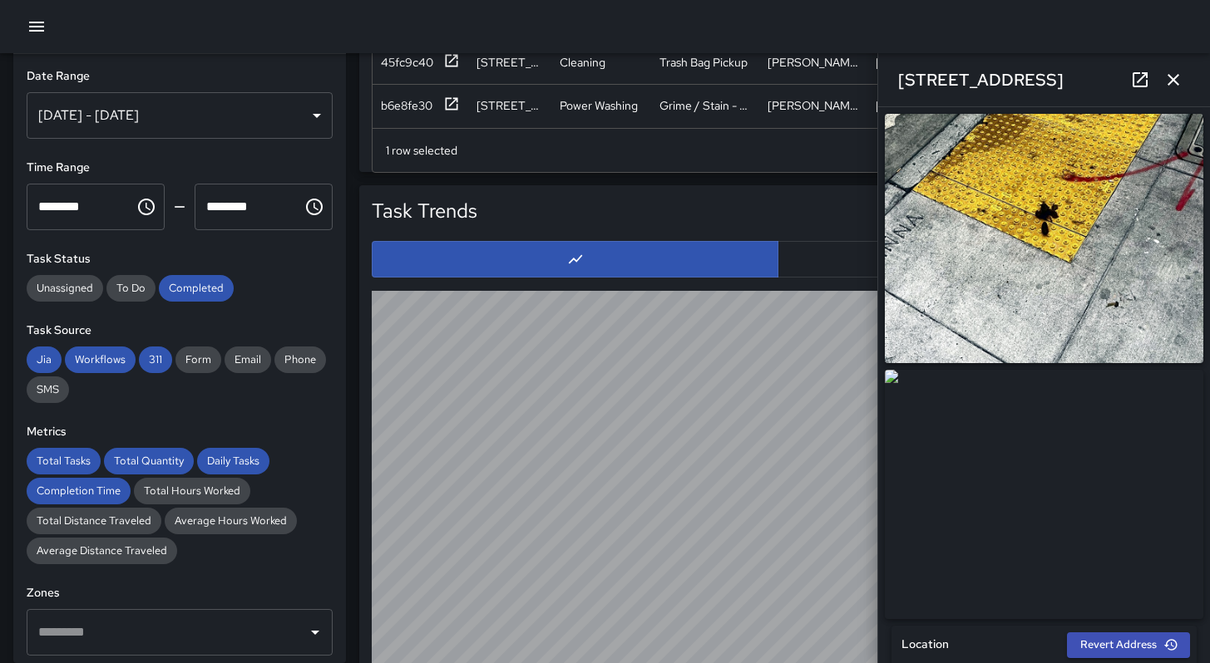
scroll to position [1547, 0]
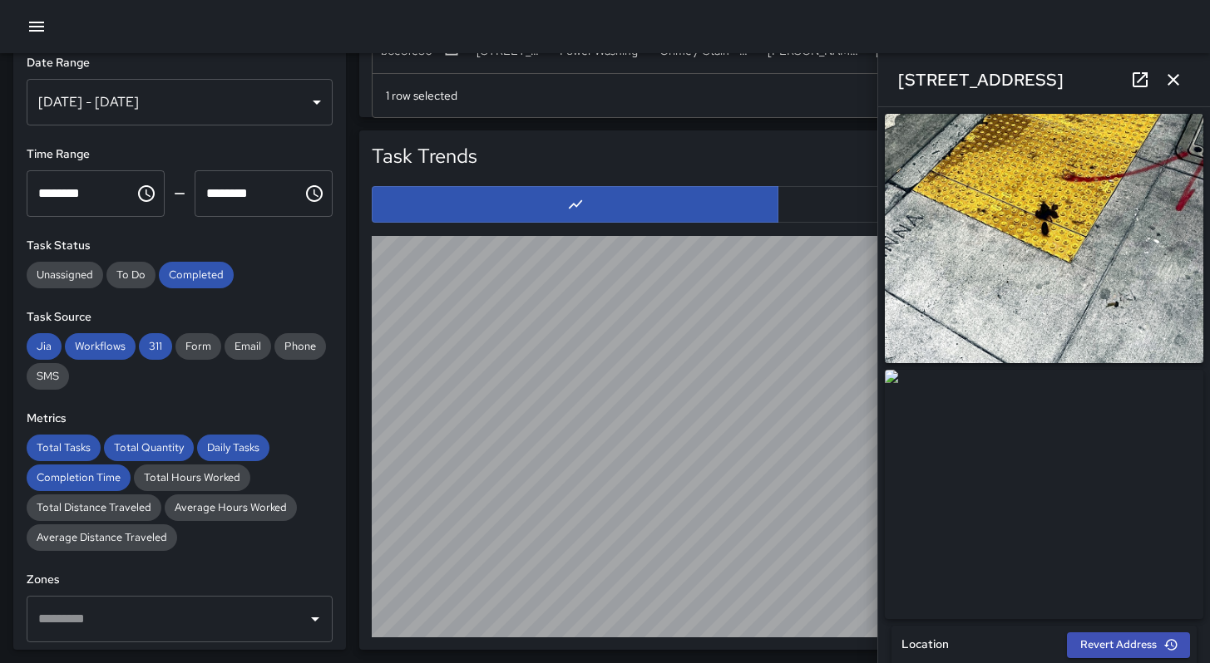
click at [1174, 86] on icon "button" at bounding box center [1173, 80] width 20 height 20
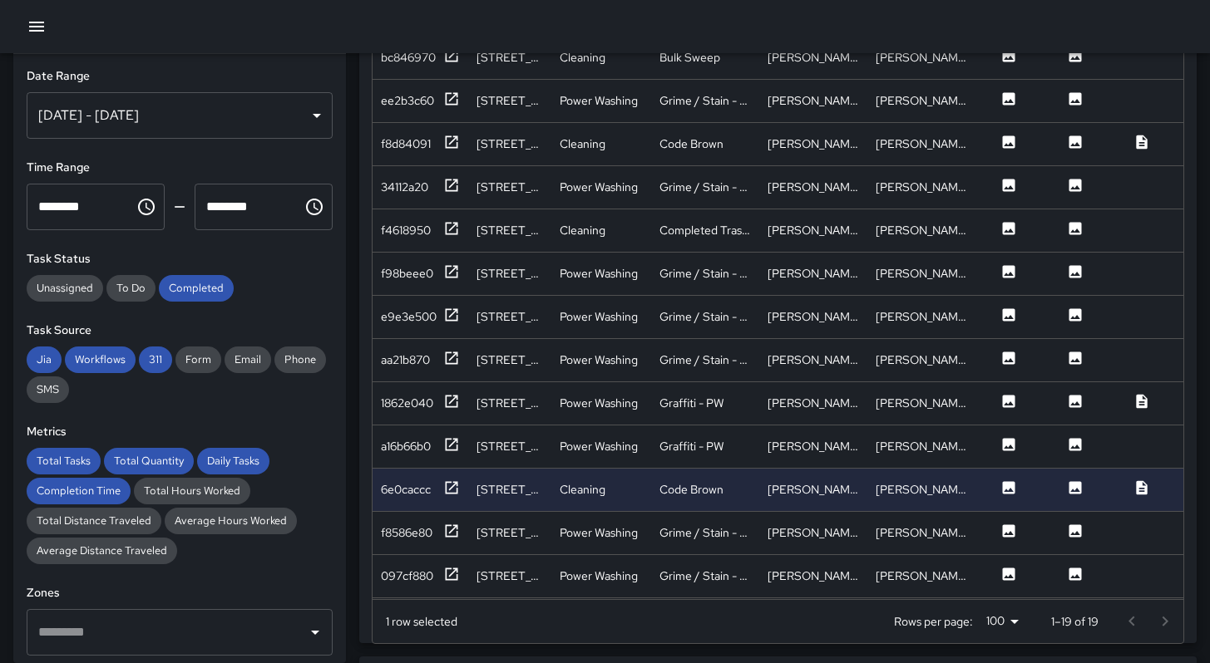
scroll to position [0, 0]
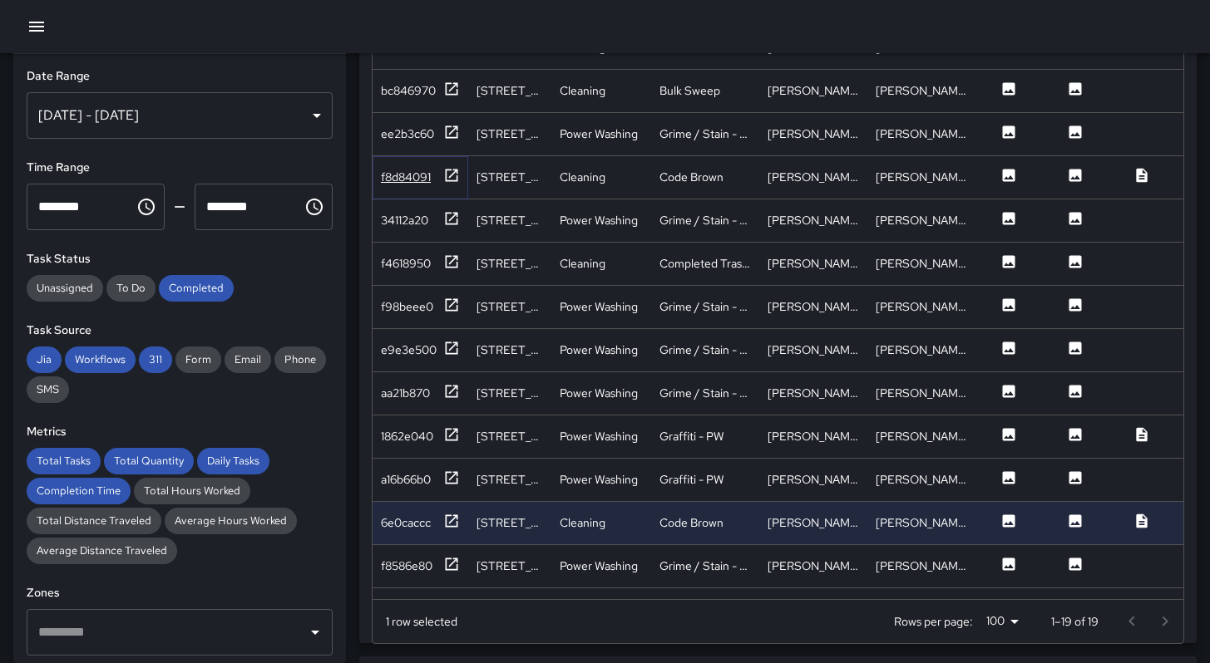
click at [409, 177] on div "f8d84091" at bounding box center [406, 177] width 50 height 17
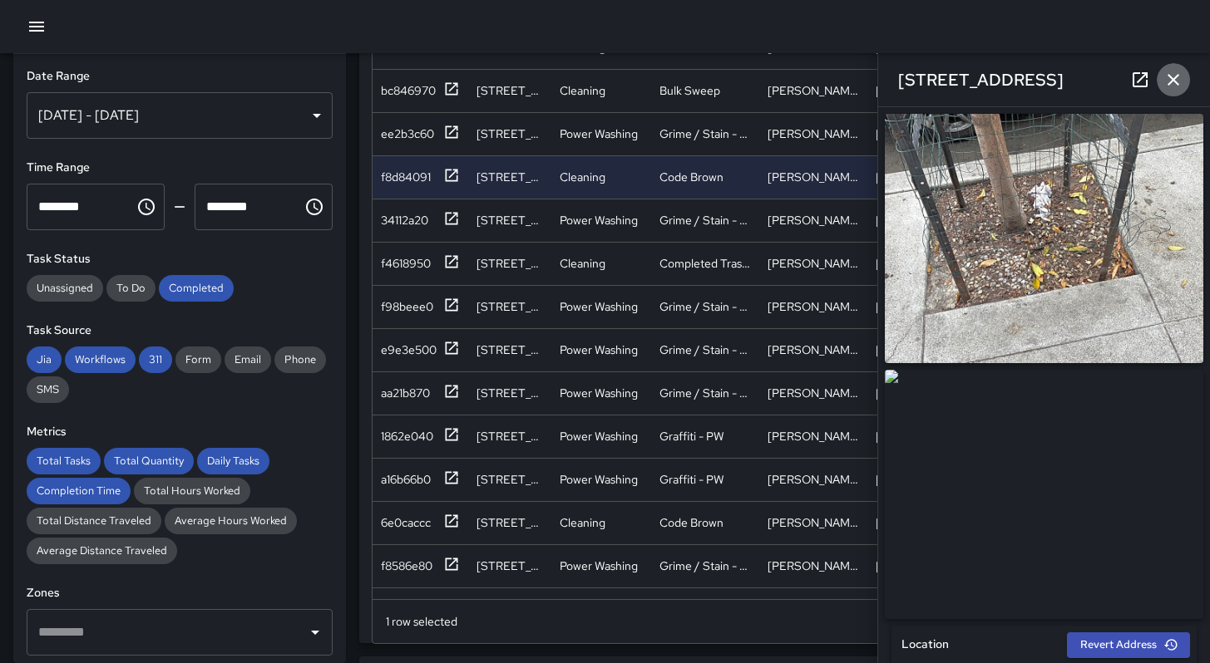
click at [1168, 85] on icon "button" at bounding box center [1173, 80] width 12 height 12
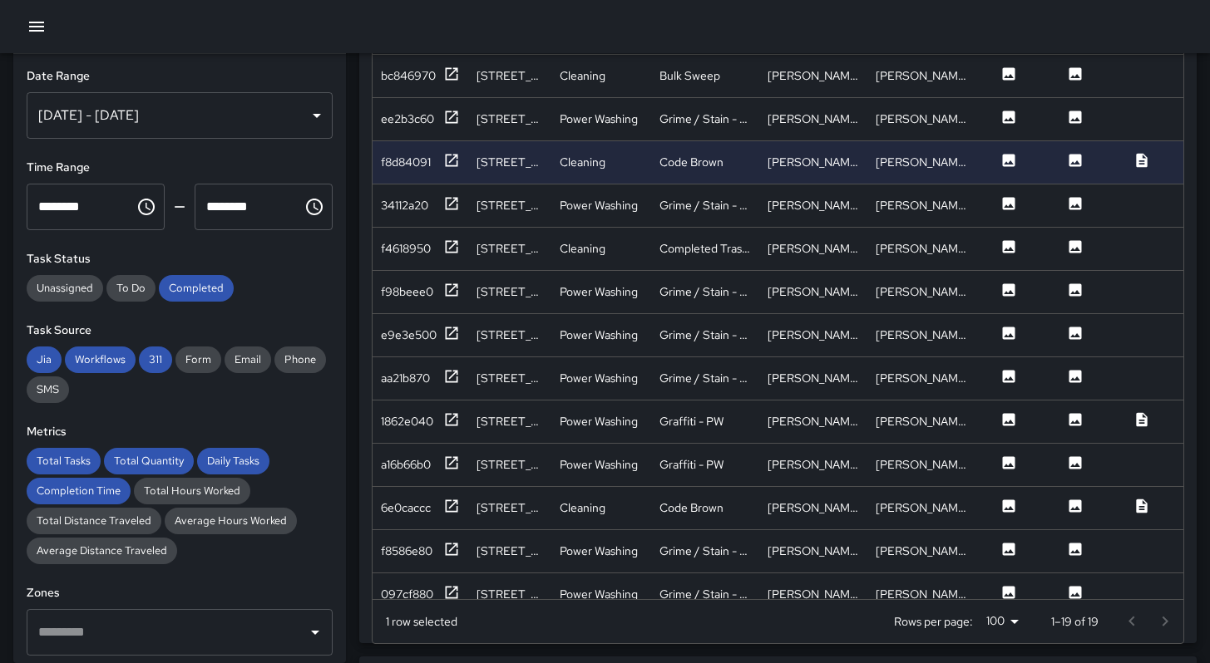
scroll to position [101, 0]
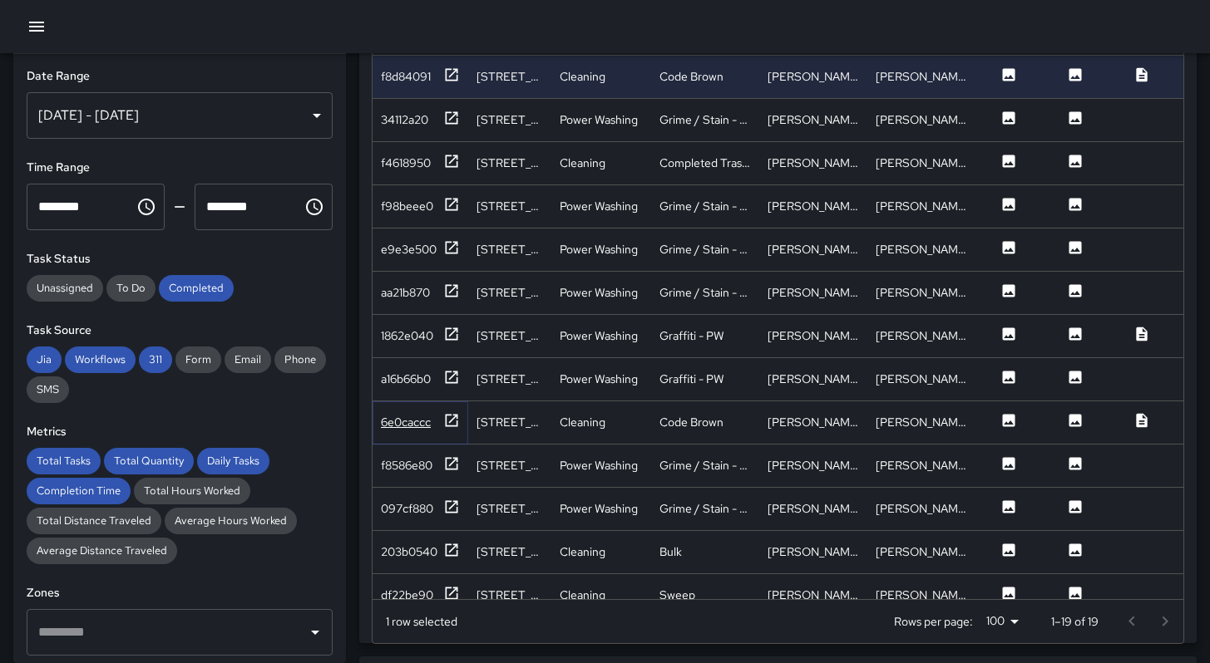
click at [436, 418] on div "6e0caccc" at bounding box center [420, 422] width 79 height 21
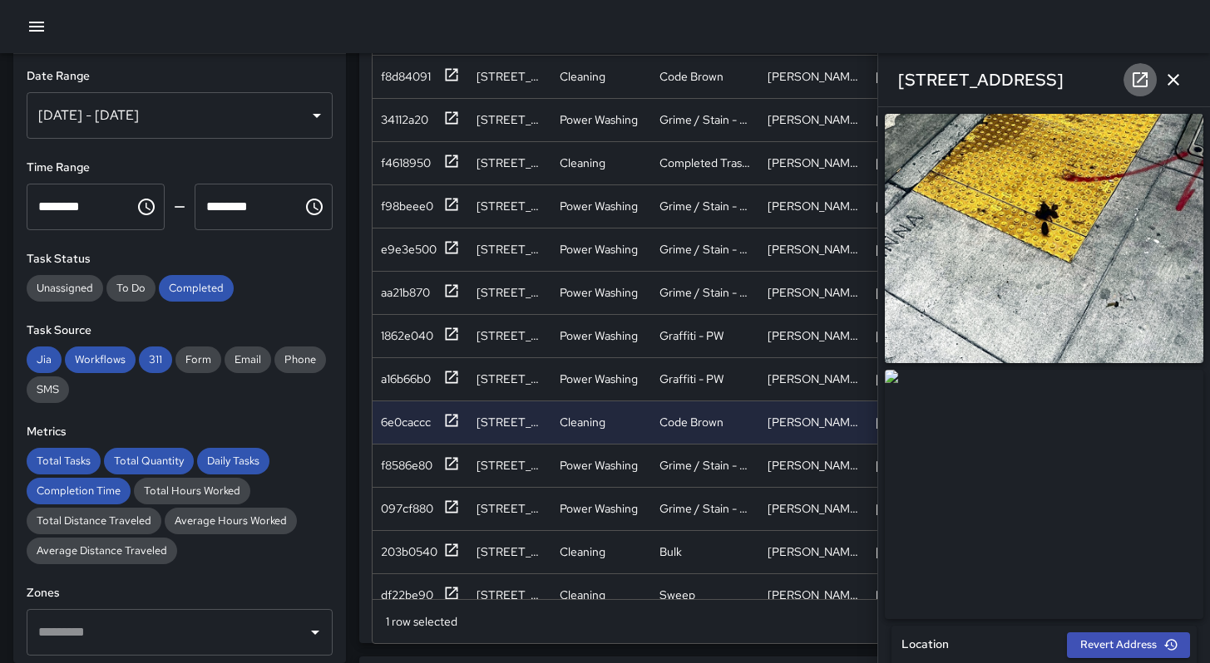
click at [1137, 79] on icon at bounding box center [1140, 80] width 20 height 20
click at [408, 459] on div "f8586e80" at bounding box center [407, 465] width 52 height 17
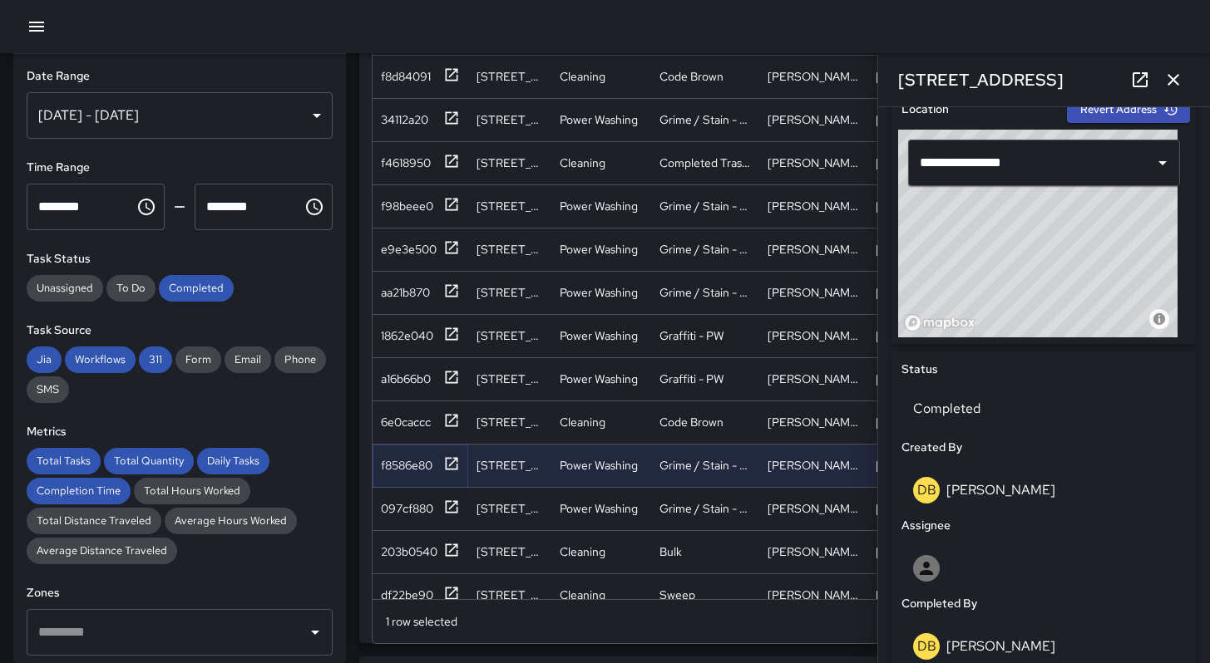
scroll to position [509, 0]
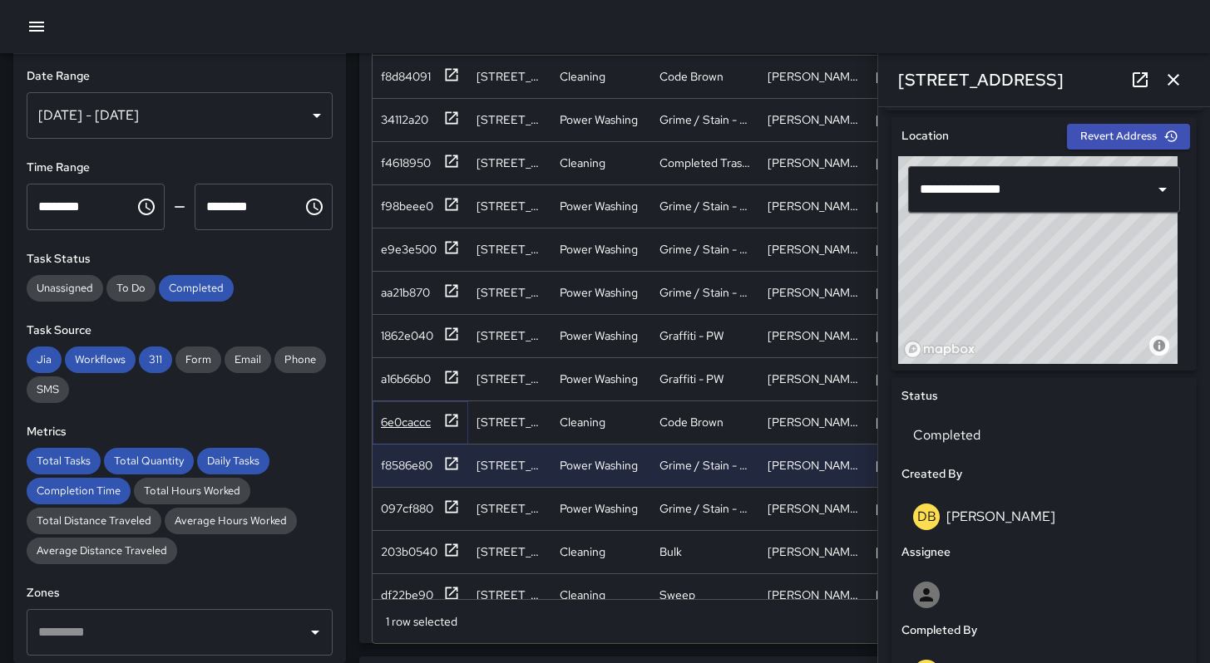
click at [405, 418] on div "6e0caccc" at bounding box center [406, 422] width 50 height 17
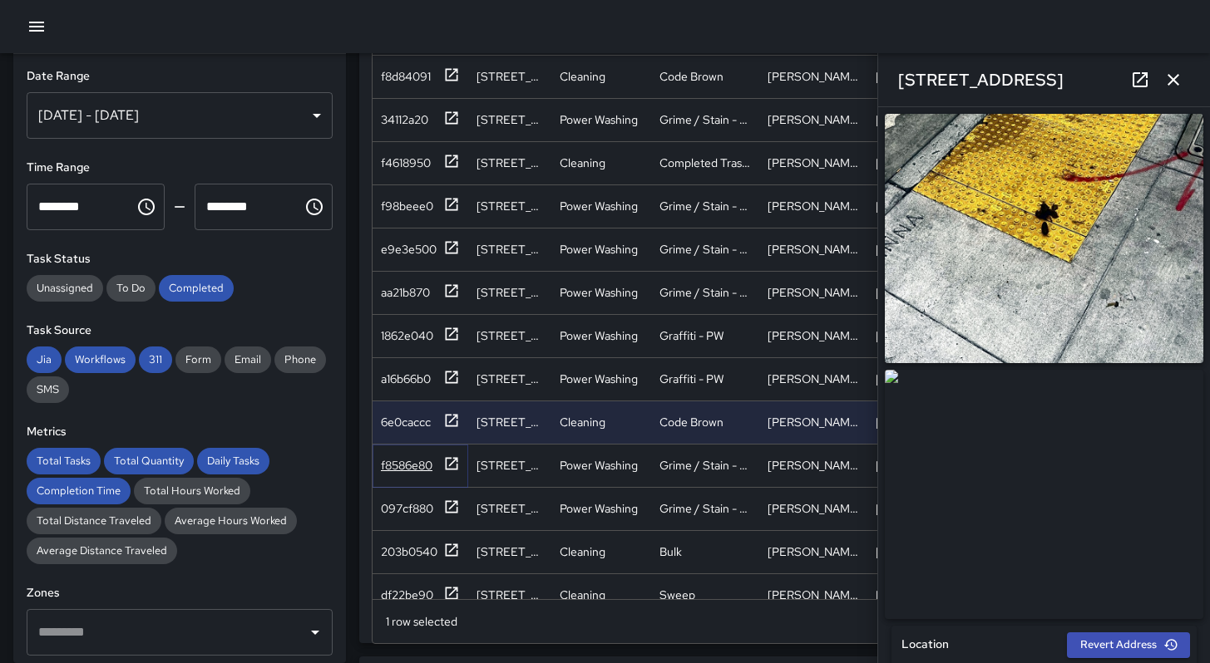
click at [395, 461] on div "f8586e80" at bounding box center [407, 465] width 52 height 17
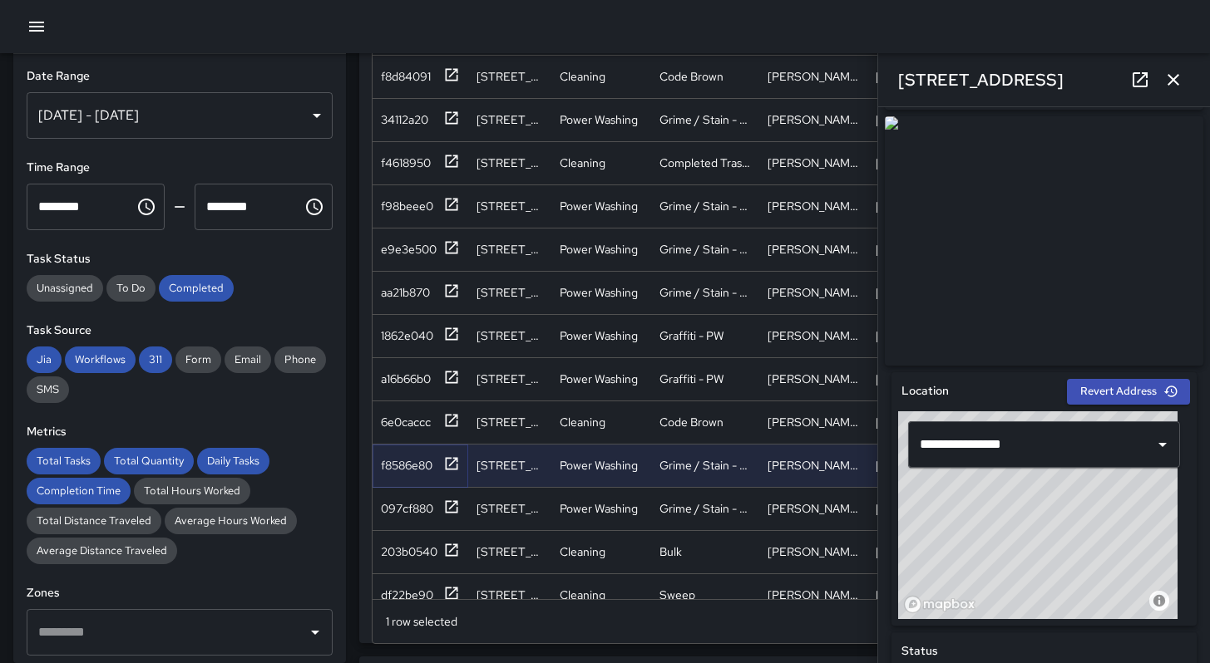
scroll to position [255, 0]
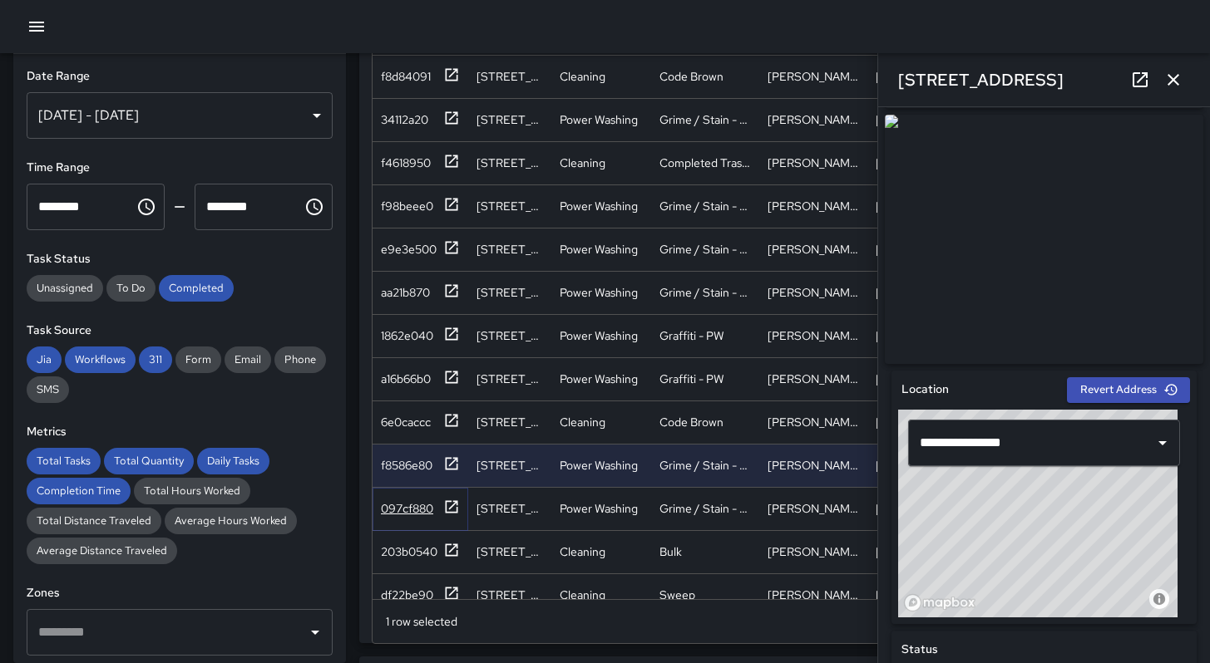
click at [415, 513] on div "097cf880" at bounding box center [407, 508] width 52 height 17
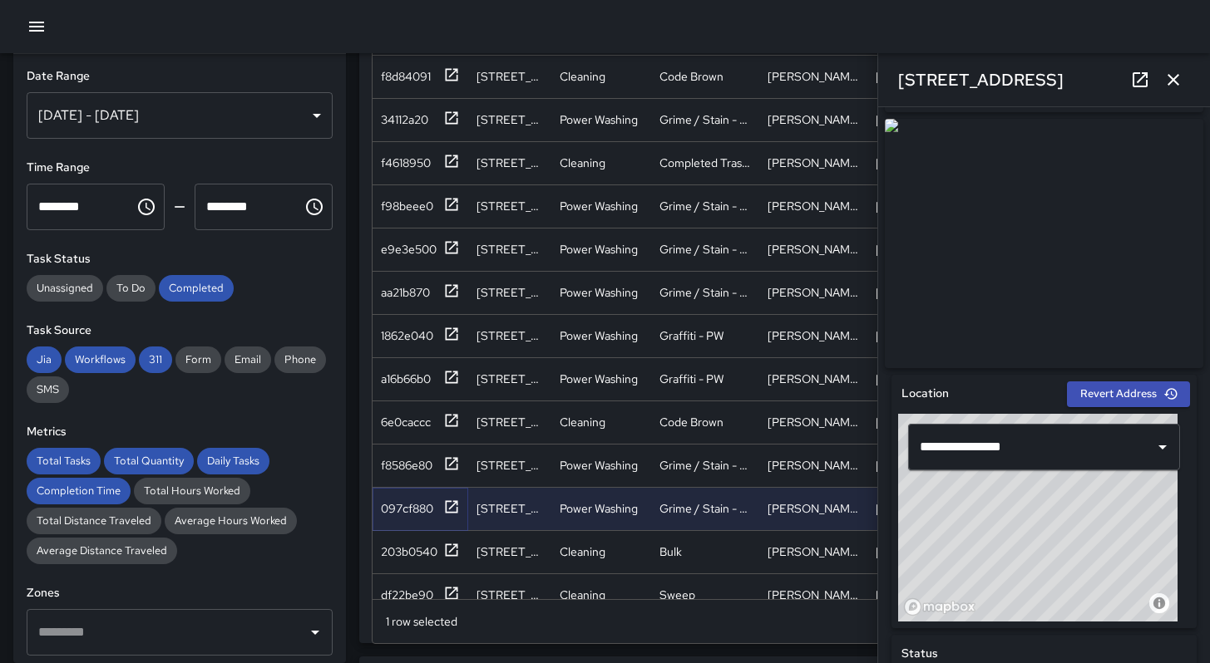
scroll to position [338, 0]
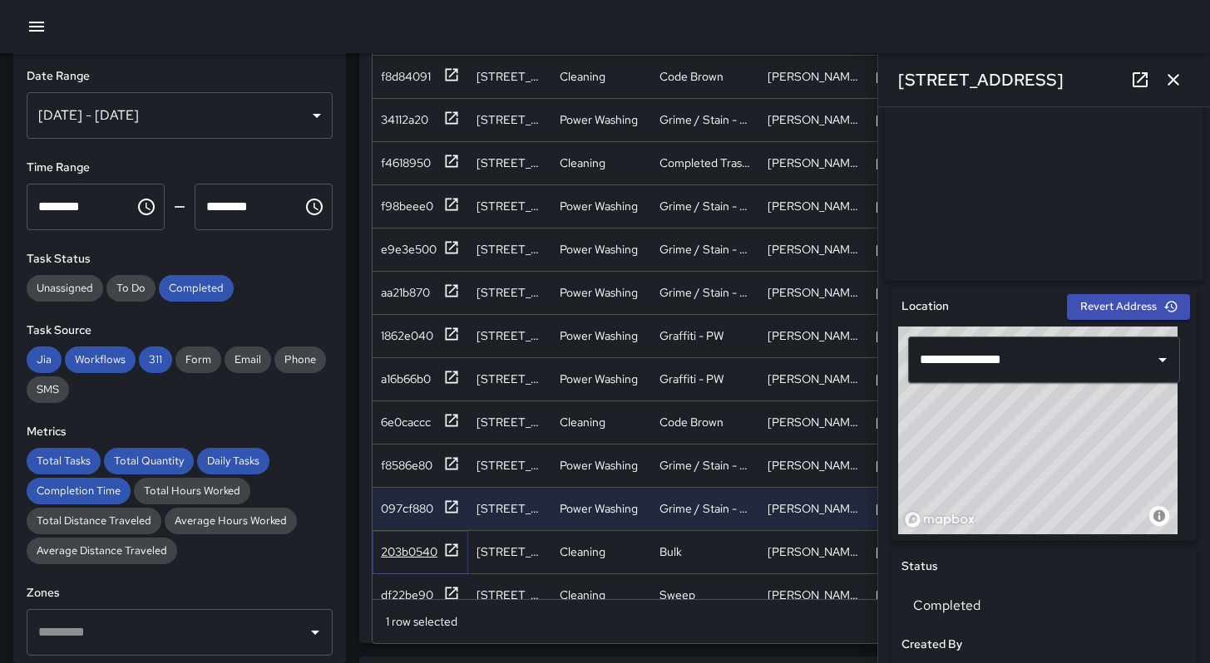
click at [425, 553] on div "203b0540" at bounding box center [409, 552] width 57 height 17
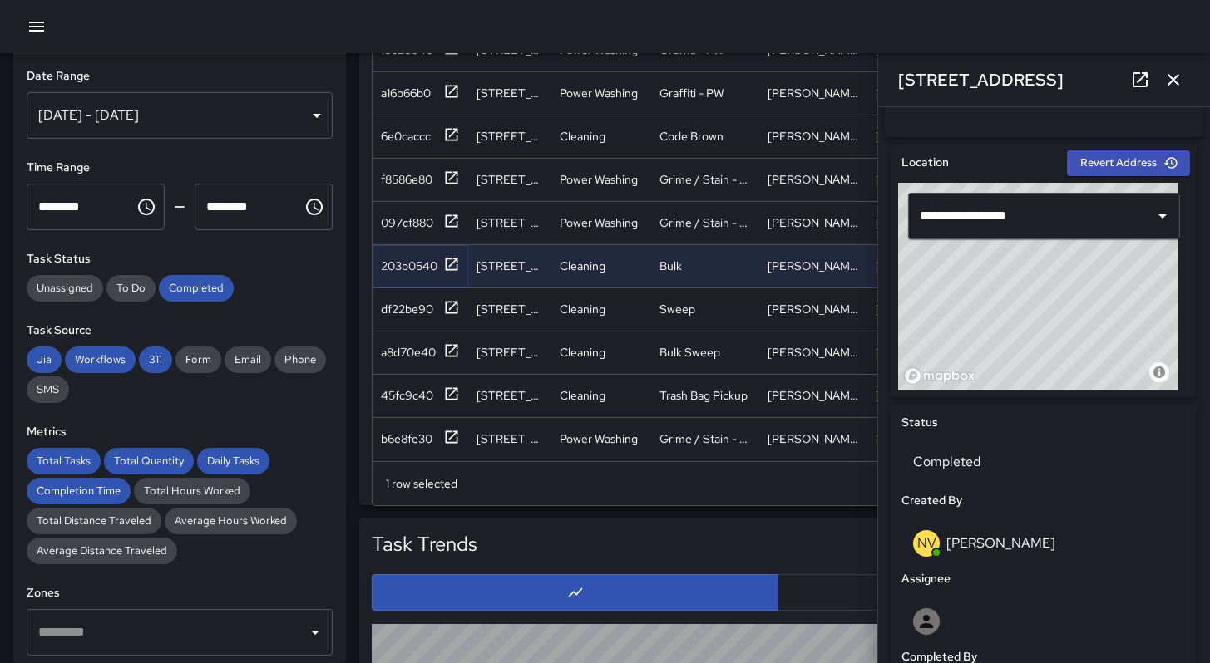
scroll to position [1184, 0]
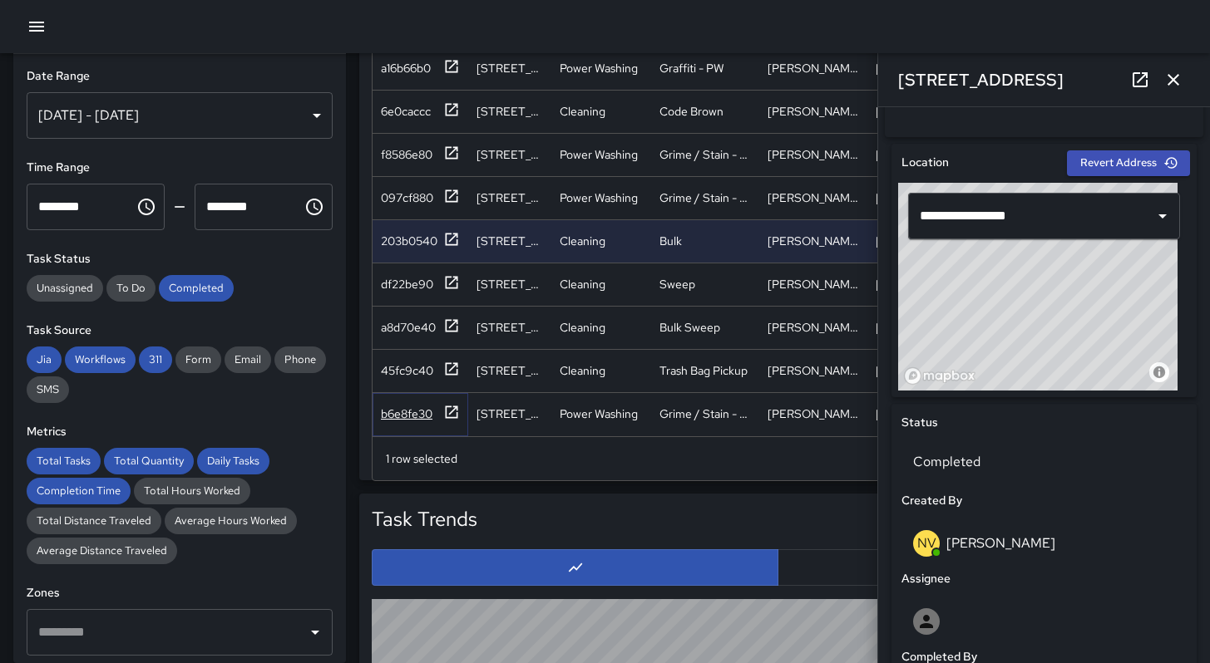
click at [402, 406] on div "b6e8fe30" at bounding box center [407, 414] width 52 height 17
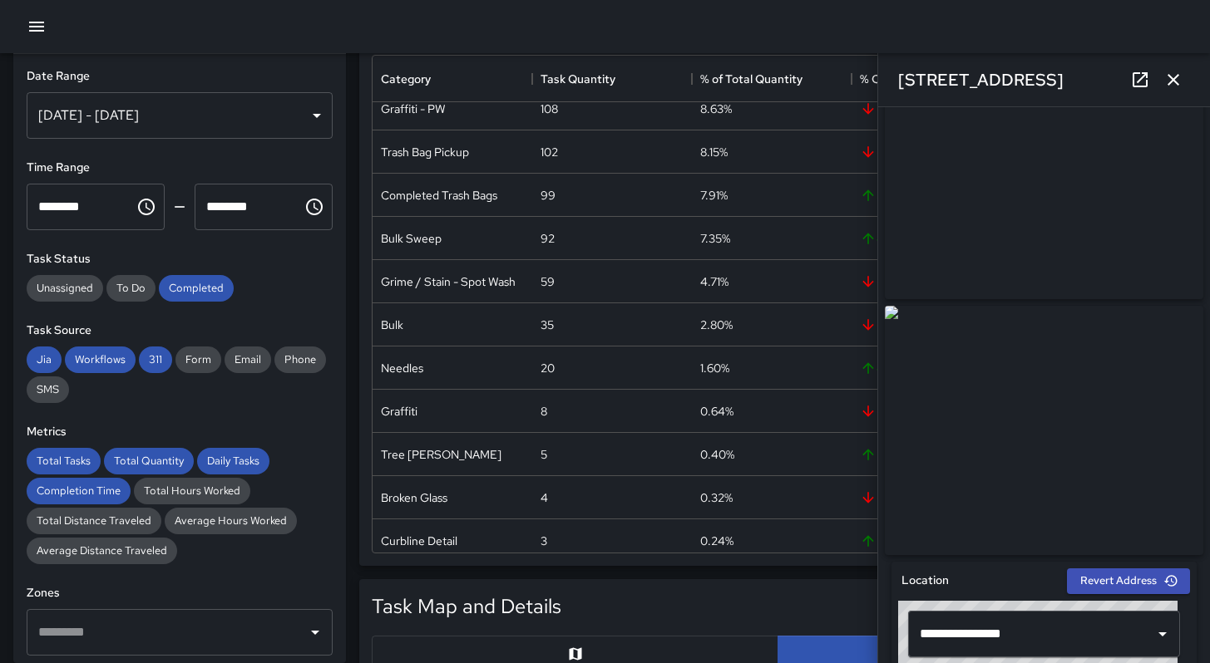
scroll to position [55, 0]
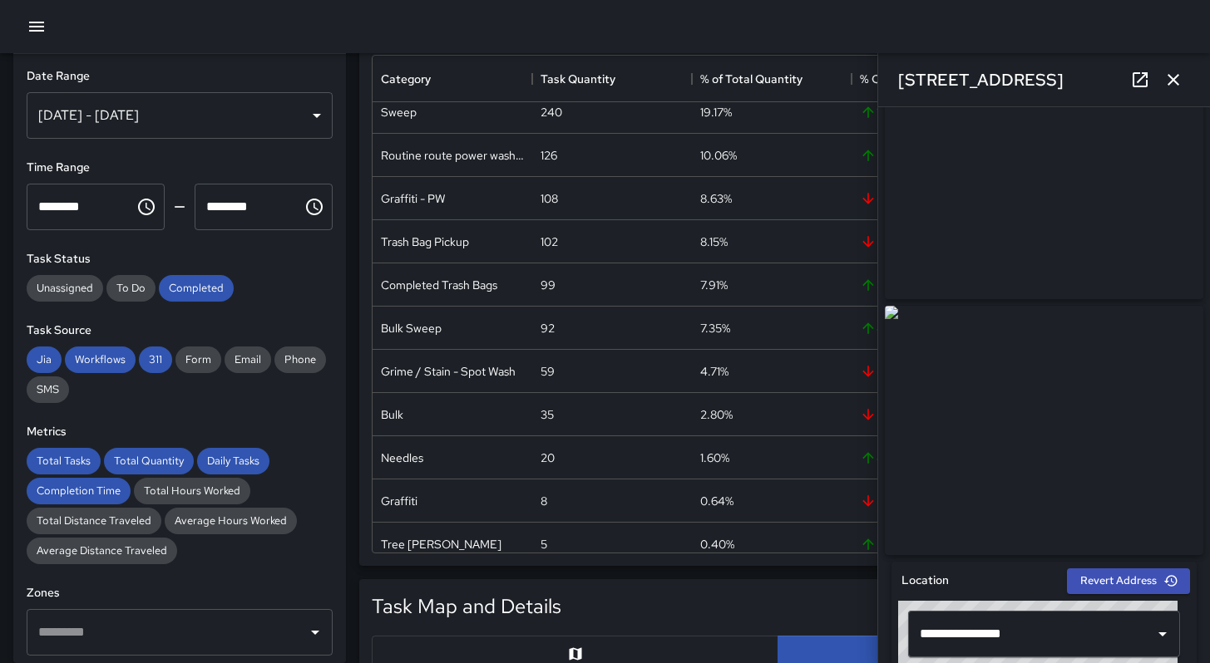
click at [636, 27] on div at bounding box center [605, 26] width 1210 height 53
click at [1179, 81] on icon "button" at bounding box center [1173, 80] width 20 height 20
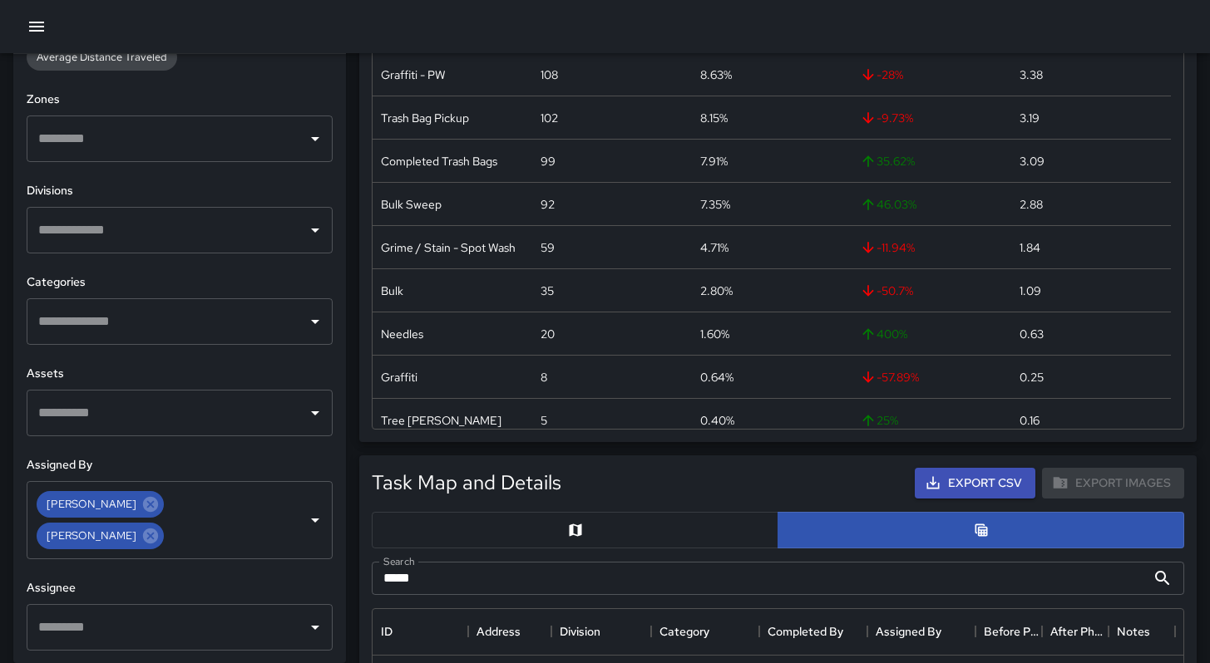
scroll to position [416, 0]
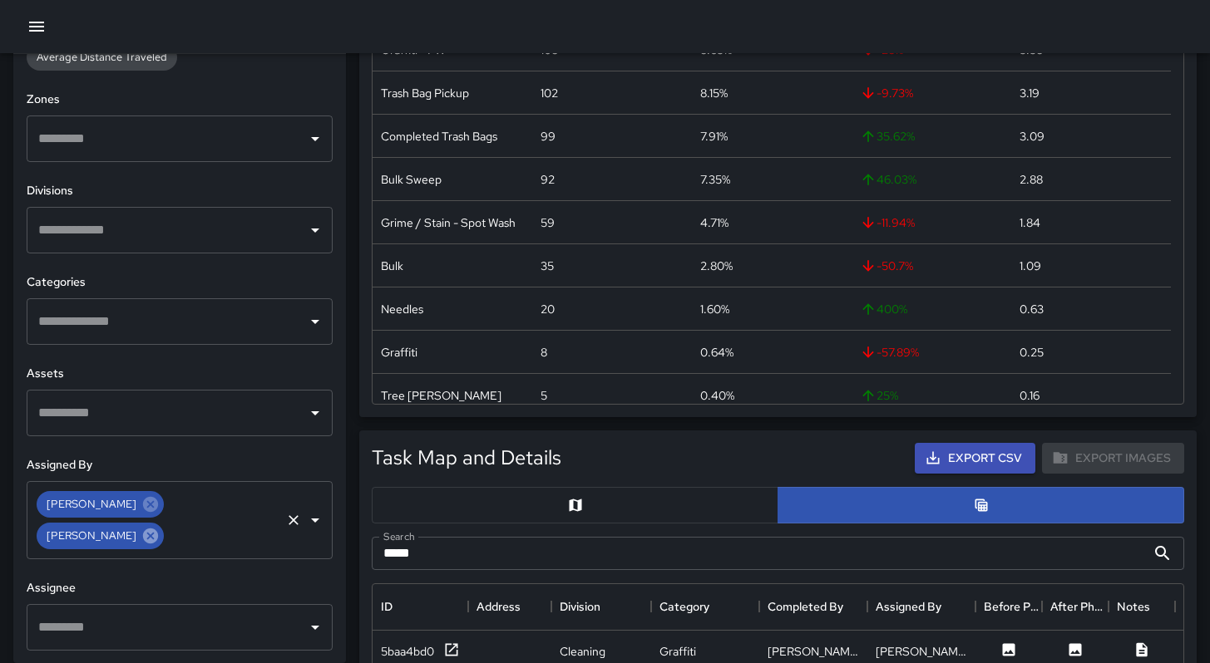
click at [158, 529] on icon at bounding box center [150, 536] width 15 height 15
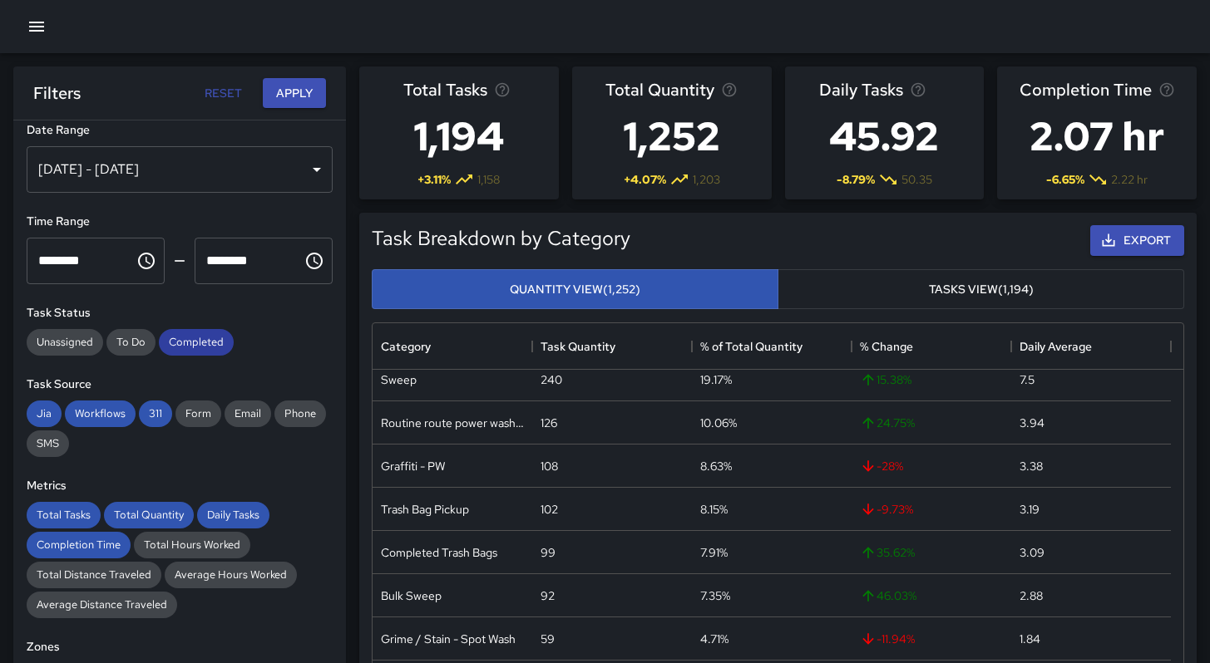
scroll to position [0, 0]
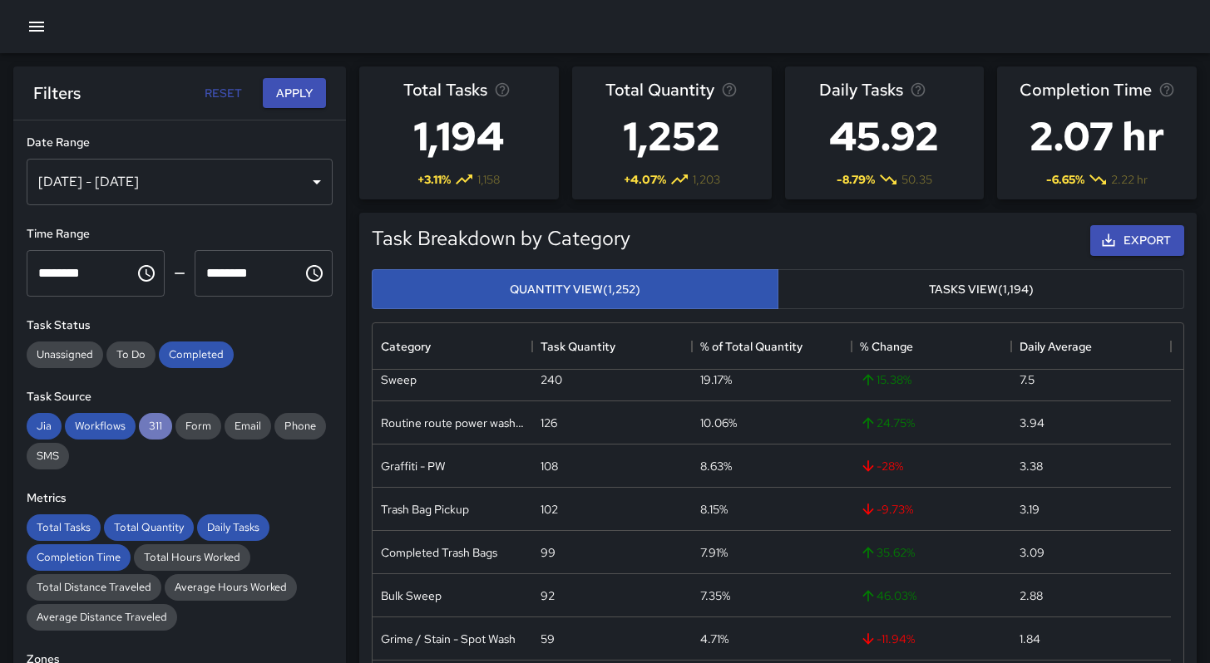
click at [148, 430] on span "311" at bounding box center [155, 426] width 33 height 14
drag, startPoint x: 111, startPoint y: 424, endPoint x: 62, endPoint y: 430, distance: 48.6
click at [107, 426] on span "Workflows" at bounding box center [100, 426] width 71 height 14
drag, startPoint x: 48, startPoint y: 426, endPoint x: 67, endPoint y: 421, distance: 20.0
click at [47, 427] on span "Jia" at bounding box center [44, 426] width 35 height 14
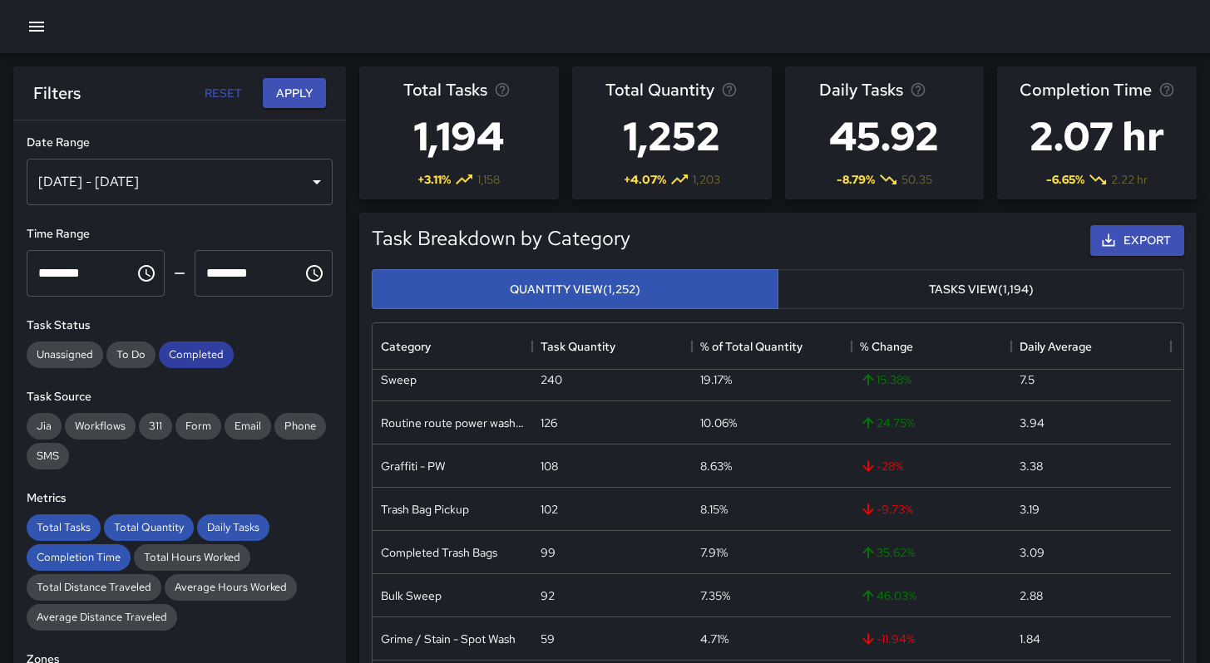
click at [180, 356] on span "Completed" at bounding box center [196, 354] width 75 height 14
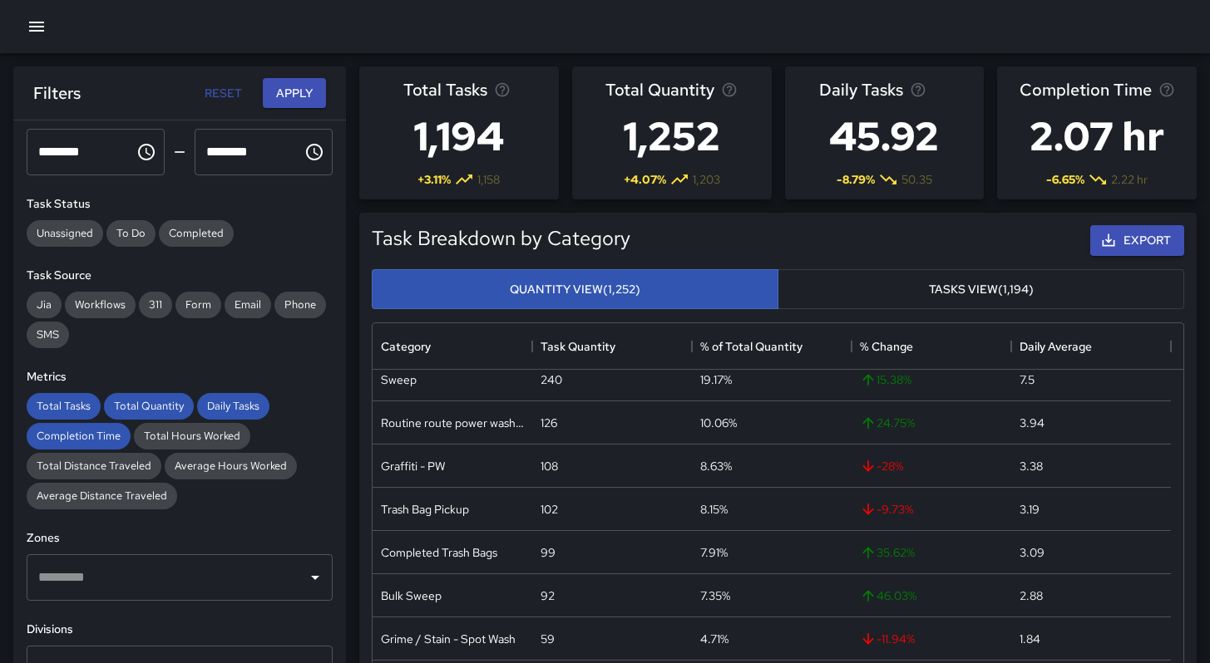
scroll to position [150, 0]
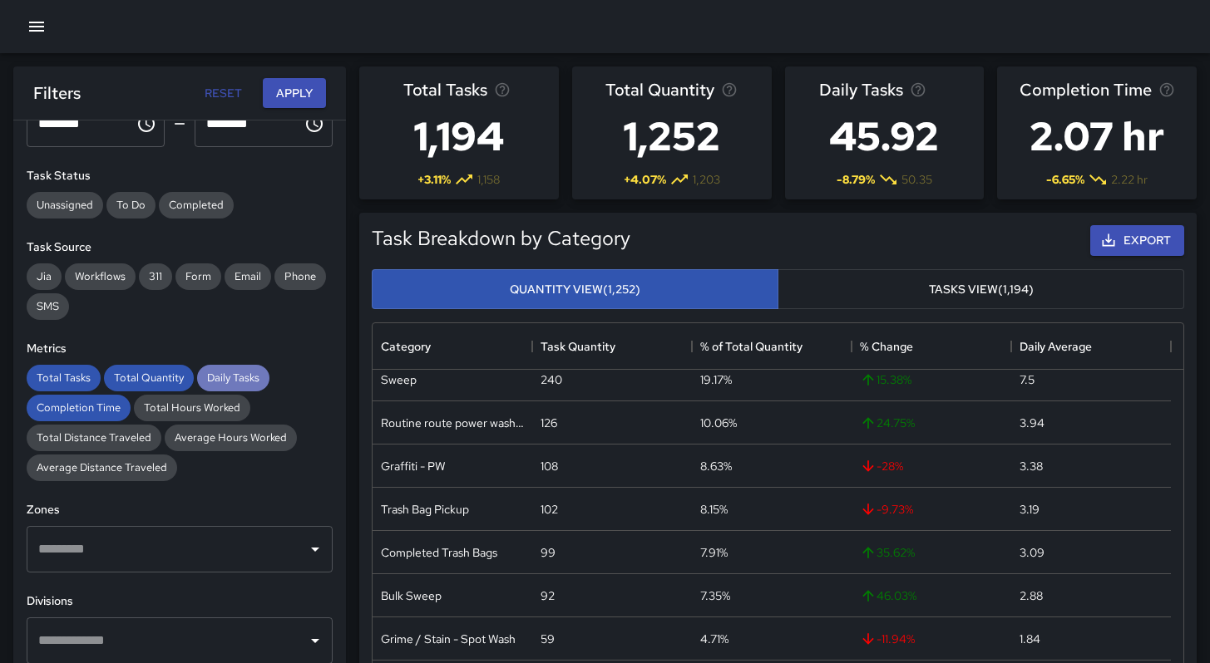
click at [209, 378] on span "Daily Tasks" at bounding box center [233, 378] width 72 height 14
click at [145, 375] on span "Total Quantity" at bounding box center [149, 378] width 90 height 14
click at [41, 374] on span "Total Tasks" at bounding box center [64, 378] width 74 height 14
click at [52, 399] on div "Completion Time" at bounding box center [79, 408] width 104 height 27
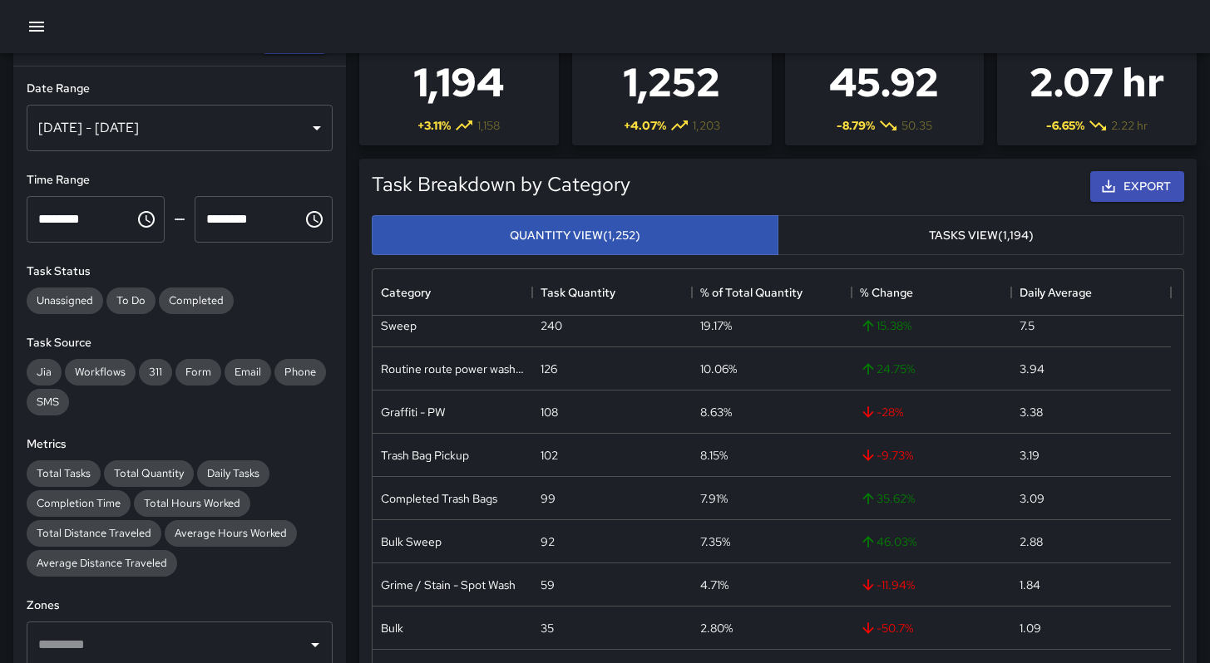
scroll to position [0, 0]
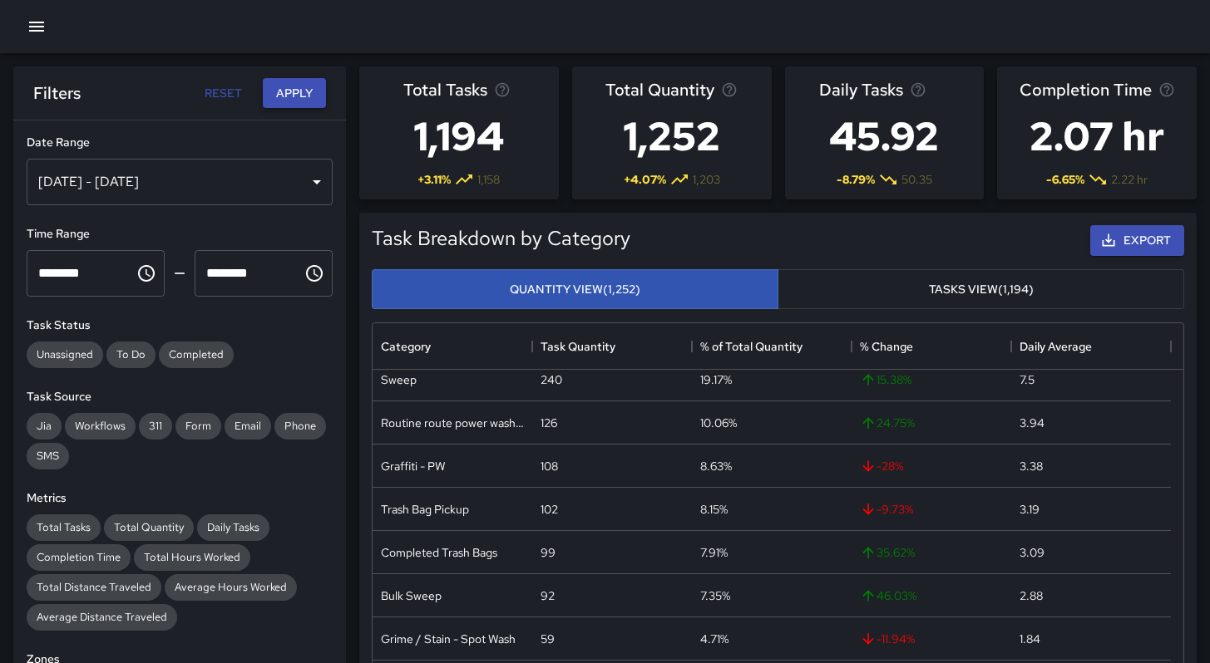
click at [303, 88] on button "Apply" at bounding box center [294, 93] width 63 height 31
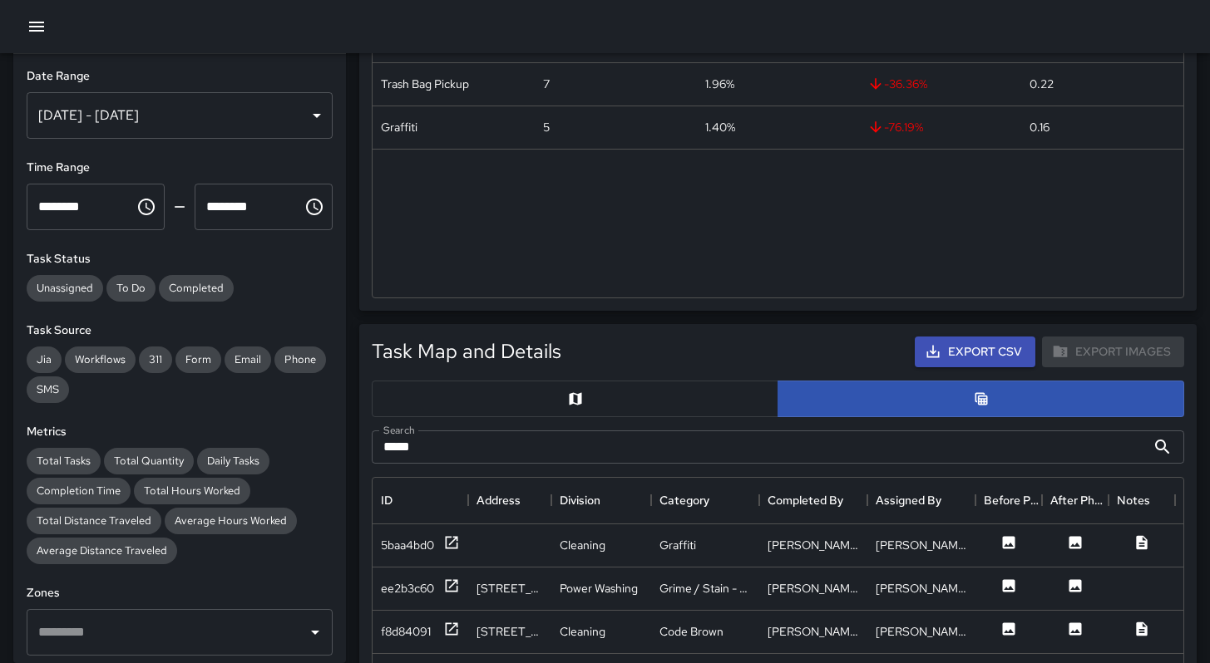
scroll to position [675, 0]
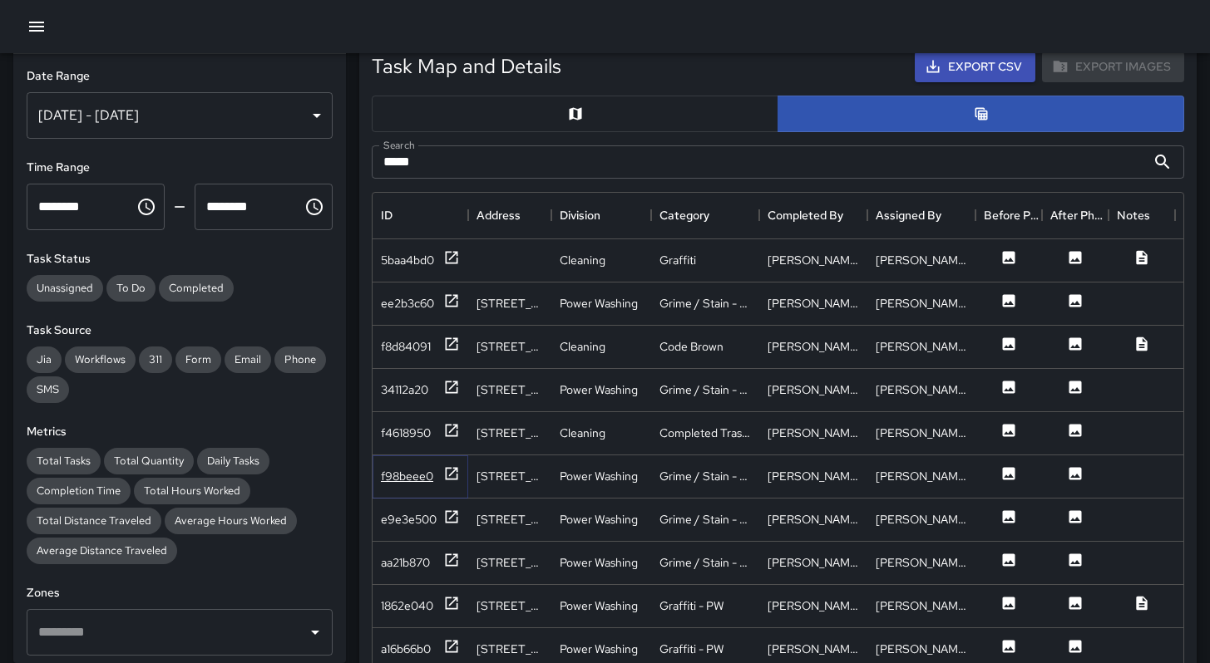
click at [395, 475] on div "f98beee0" at bounding box center [407, 476] width 52 height 17
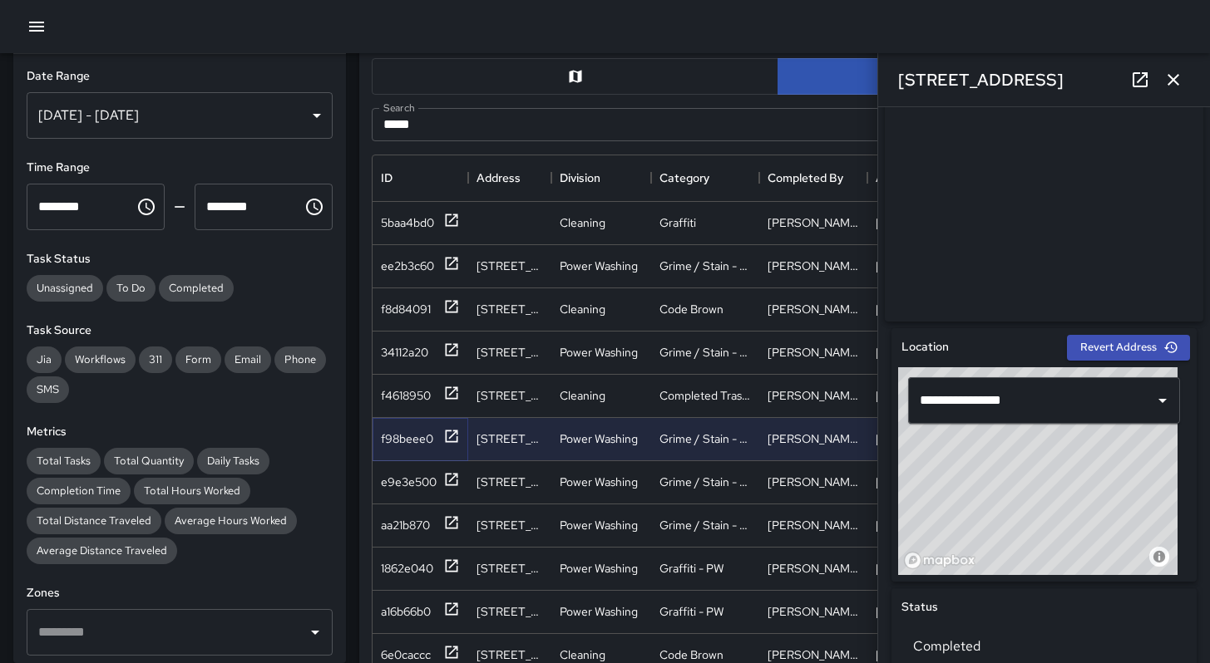
scroll to position [709, 0]
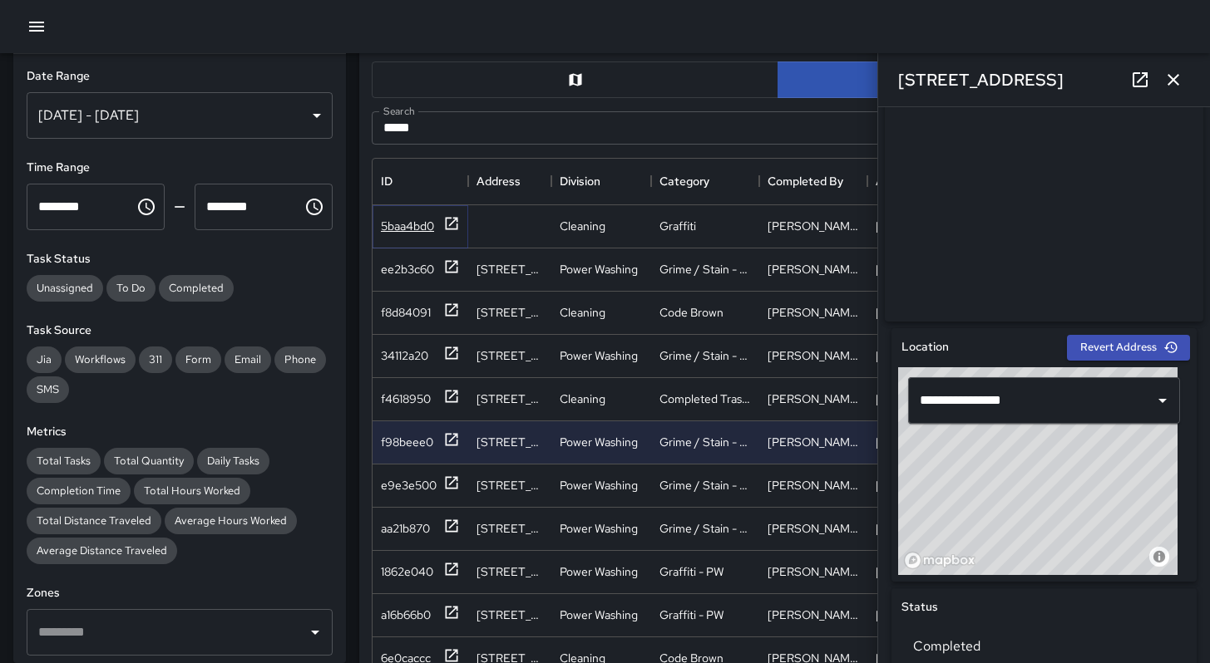
click at [406, 229] on div "5baa4bd0" at bounding box center [407, 226] width 53 height 17
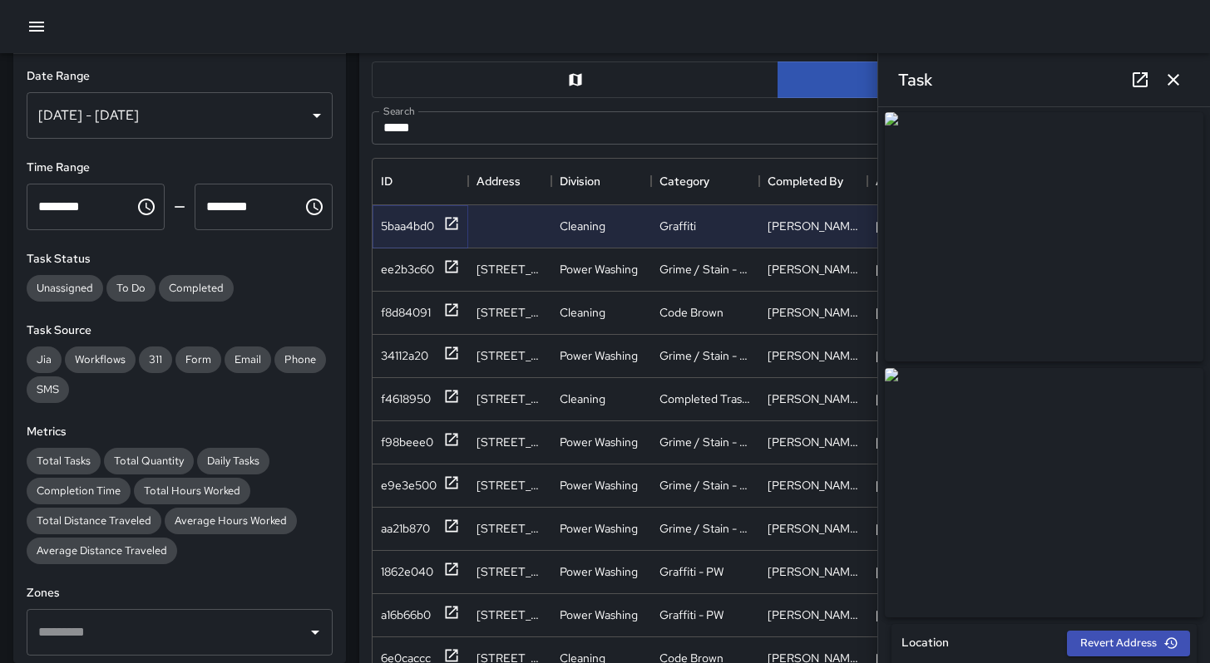
scroll to position [0, 0]
click at [1170, 83] on icon "button" at bounding box center [1173, 80] width 20 height 20
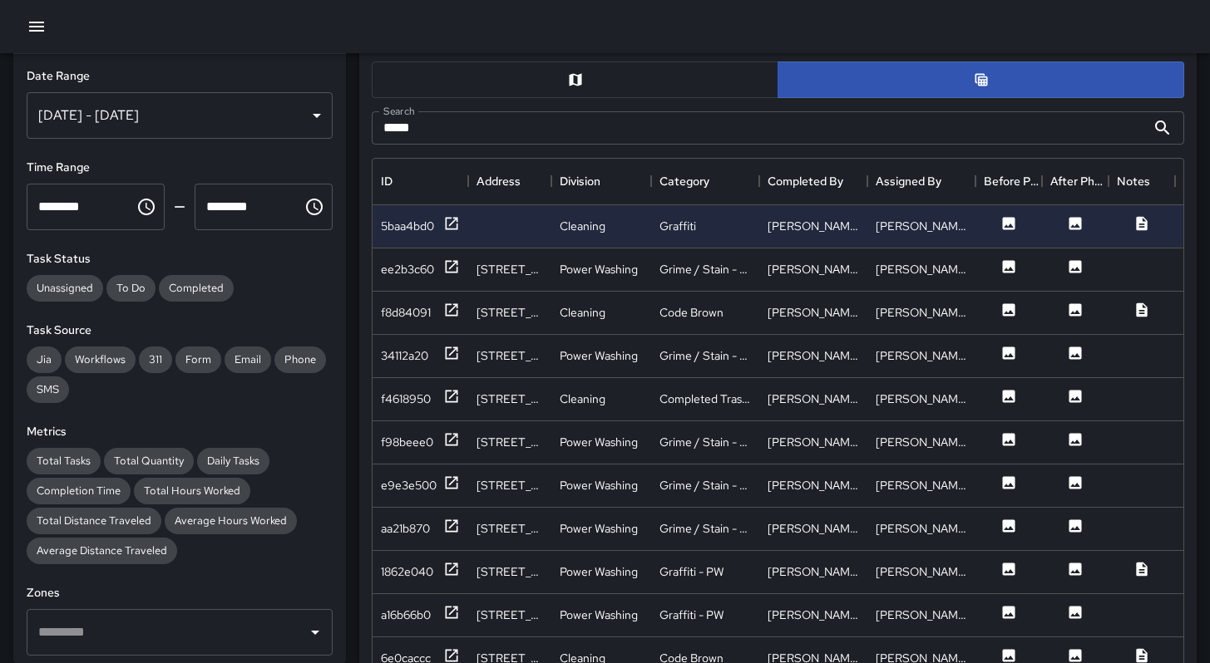
click at [596, 134] on input "*****" at bounding box center [759, 127] width 774 height 33
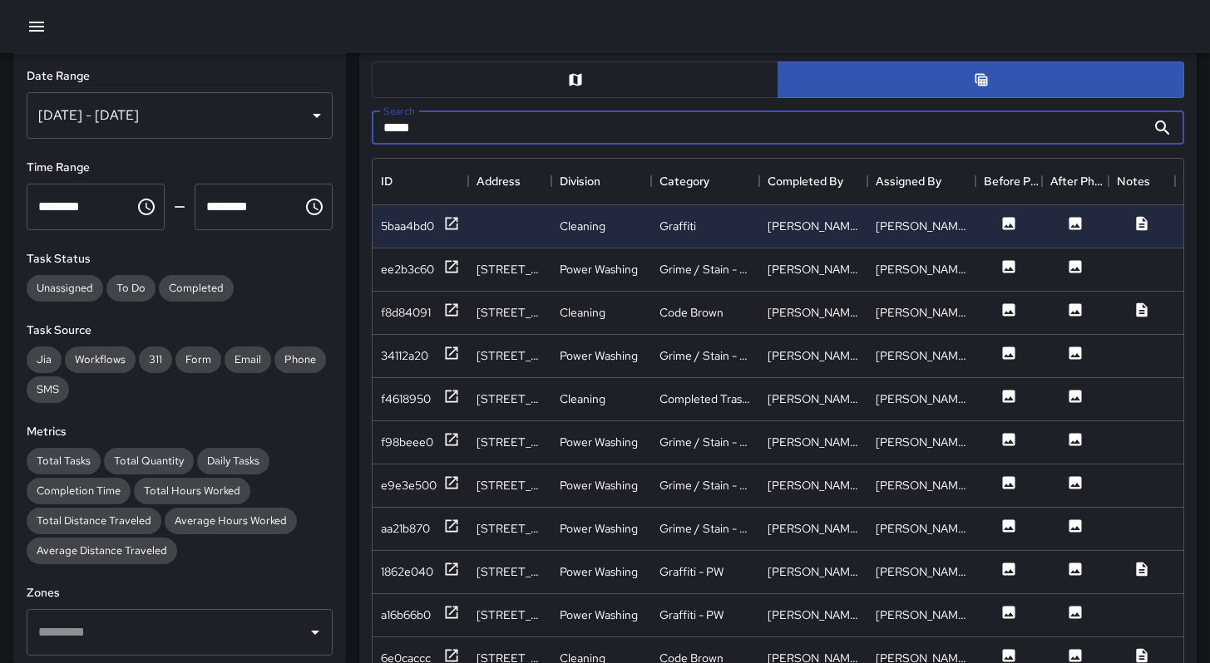
drag, startPoint x: 589, startPoint y: 131, endPoint x: 441, endPoint y: 132, distance: 148.0
click at [441, 132] on input "*****" at bounding box center [759, 127] width 774 height 33
drag, startPoint x: 430, startPoint y: 121, endPoint x: 314, endPoint y: 116, distance: 115.7
click at [322, 117] on div "**********" at bounding box center [598, 356] width 1223 height 2024
type input "***"
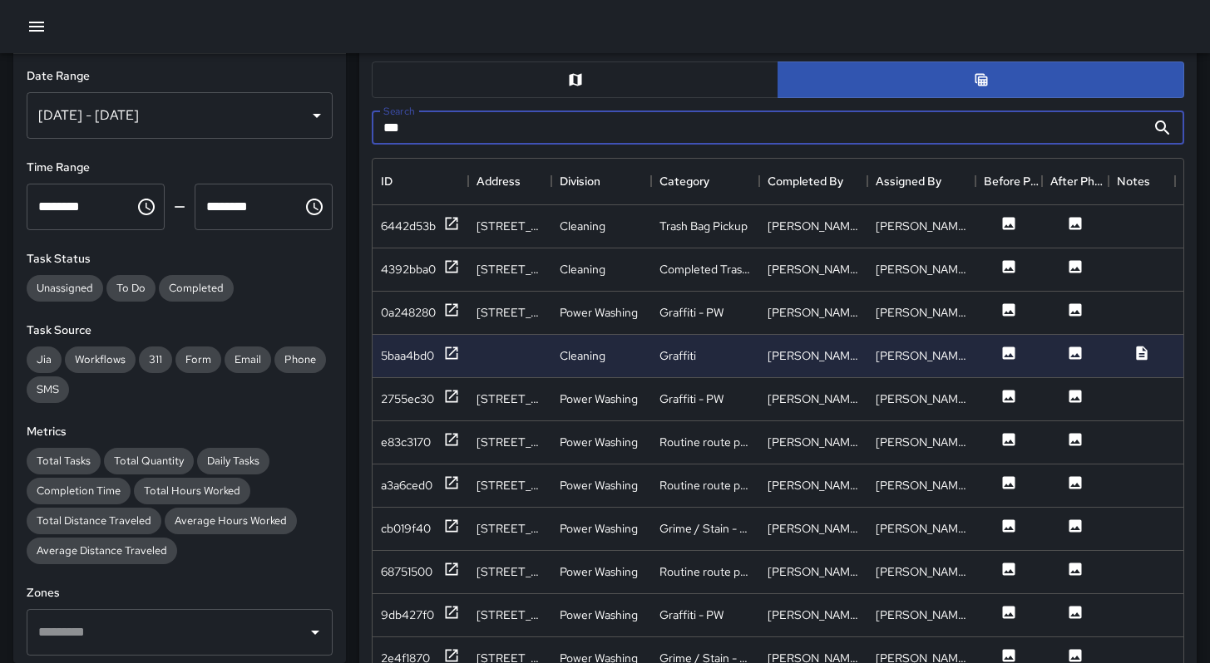
click at [480, 121] on input "***" at bounding box center [759, 127] width 774 height 33
click at [463, 123] on input "***" at bounding box center [759, 127] width 774 height 33
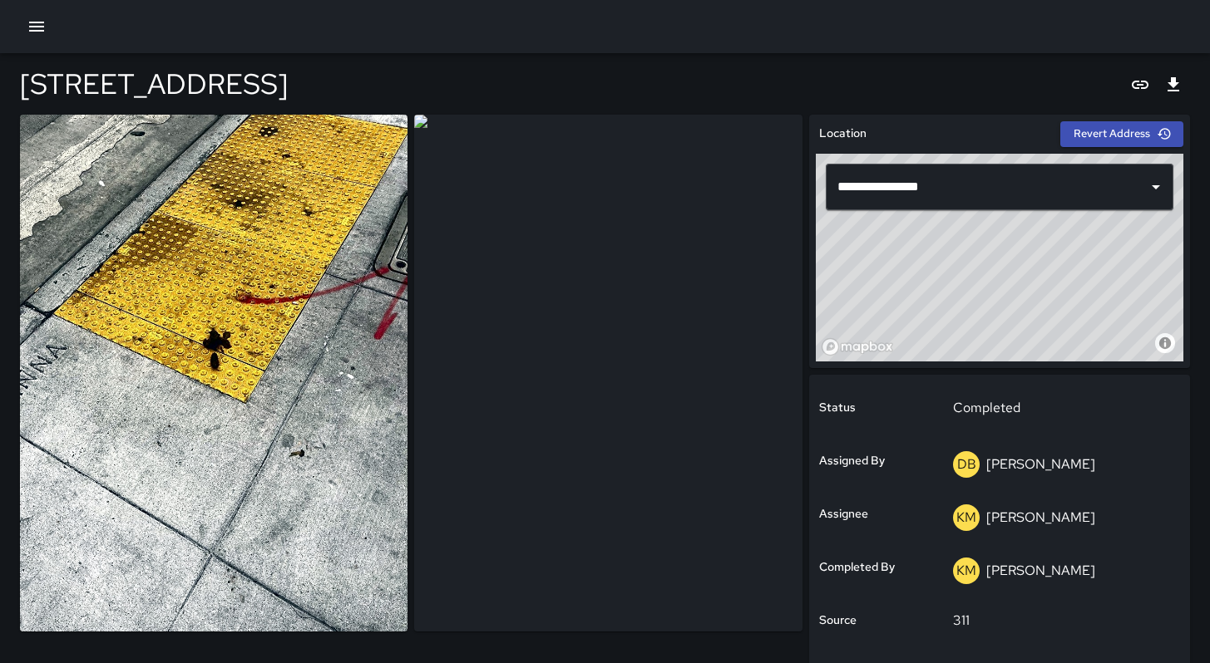
click at [324, 81] on div "[STREET_ADDRESS]" at bounding box center [605, 84] width 1170 height 62
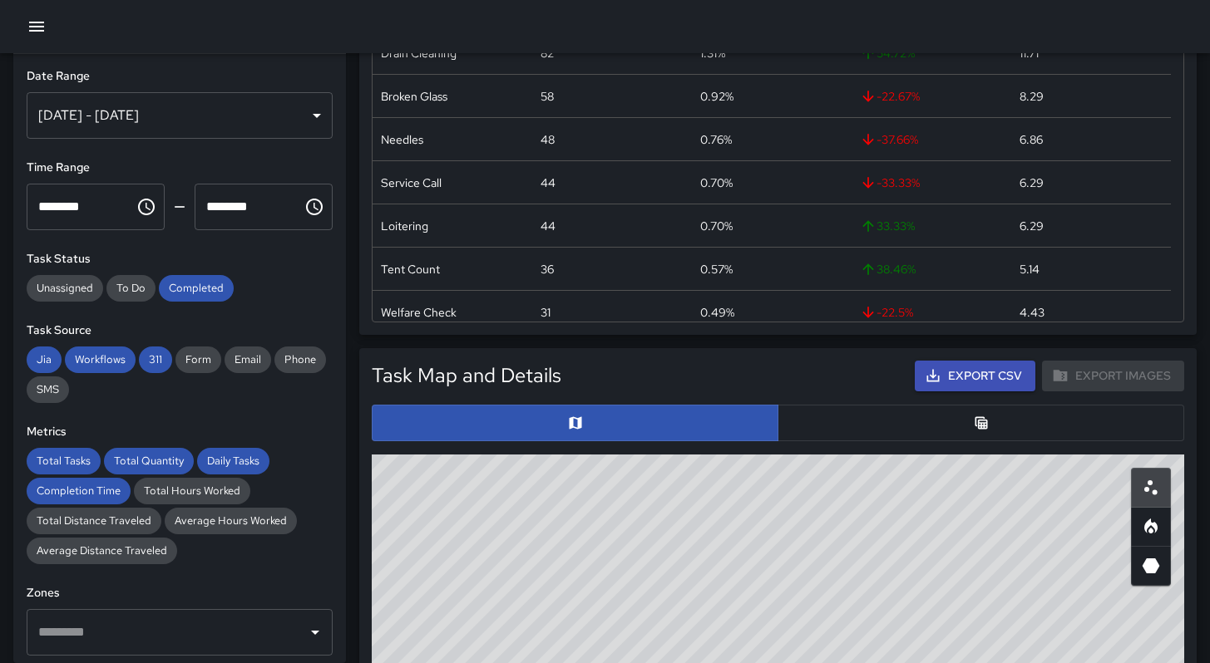
scroll to position [547, 0]
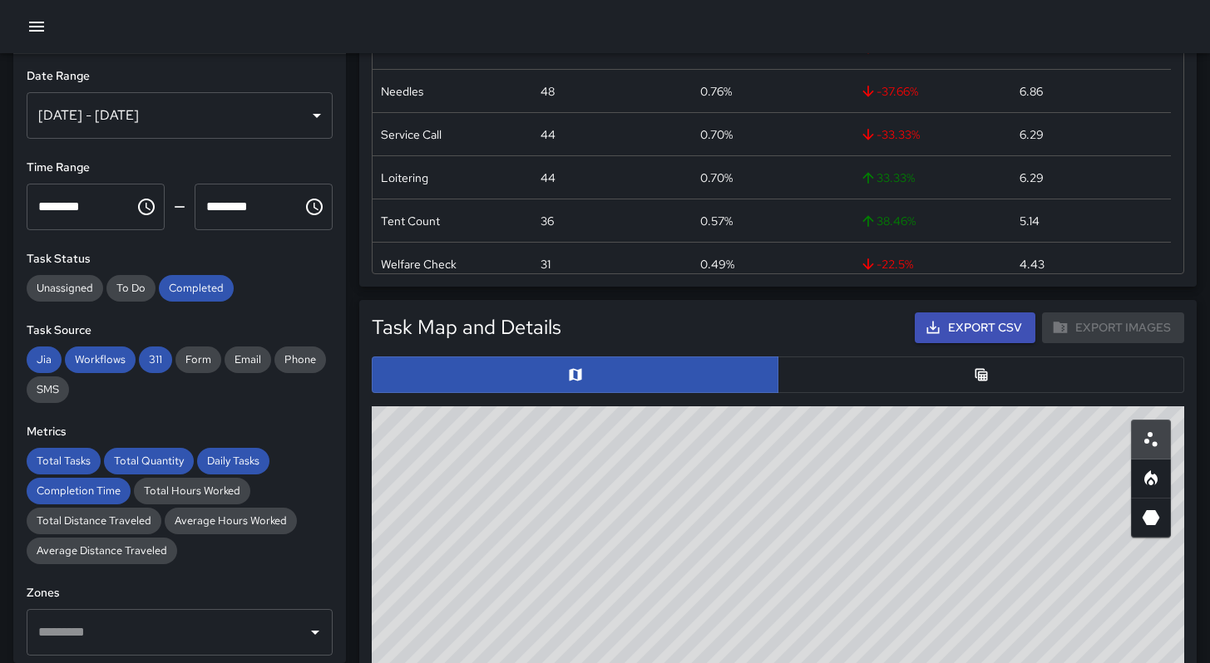
click at [849, 375] on button "button" at bounding box center [980, 375] width 406 height 37
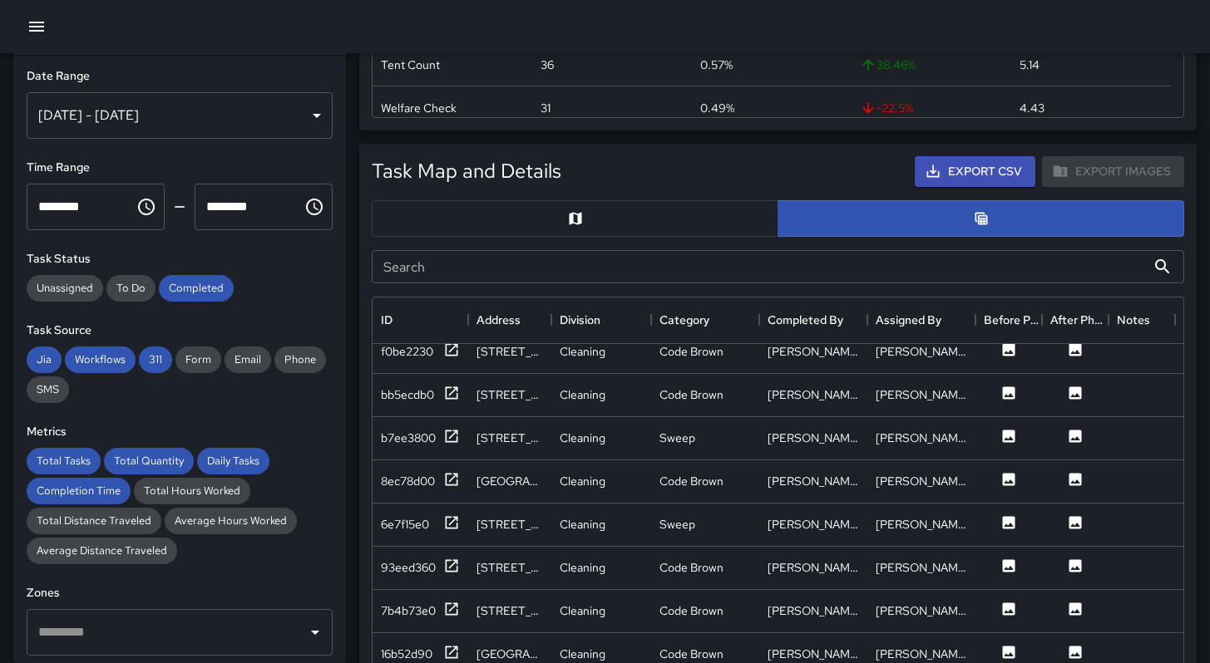
scroll to position [704, 0]
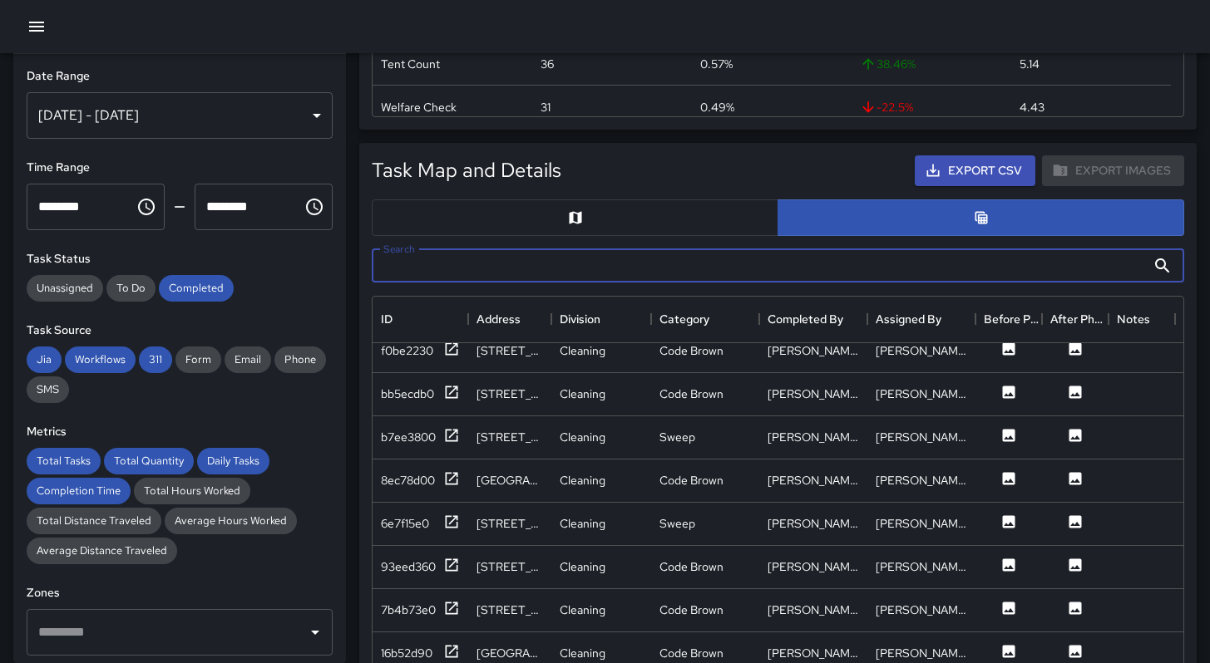
click at [674, 268] on input "Search" at bounding box center [759, 265] width 774 height 33
click at [467, 267] on input "***" at bounding box center [759, 265] width 774 height 33
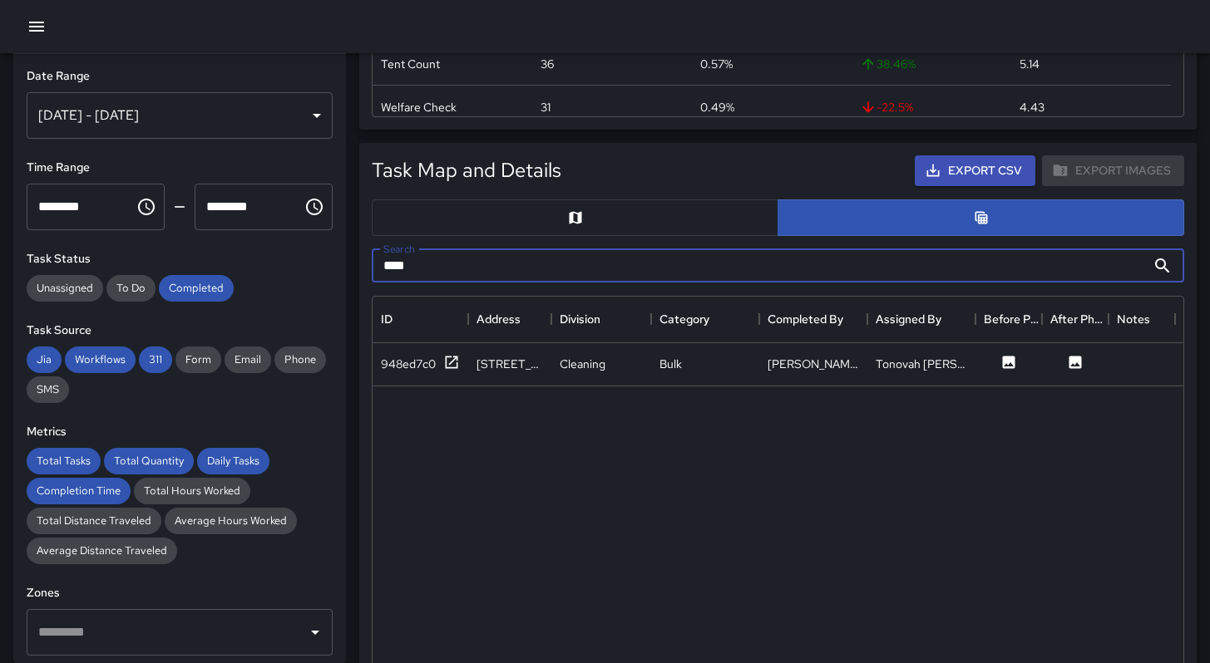
scroll to position [0, 0]
type input "***"
click at [400, 363] on div "948ed7c0" at bounding box center [408, 364] width 55 height 17
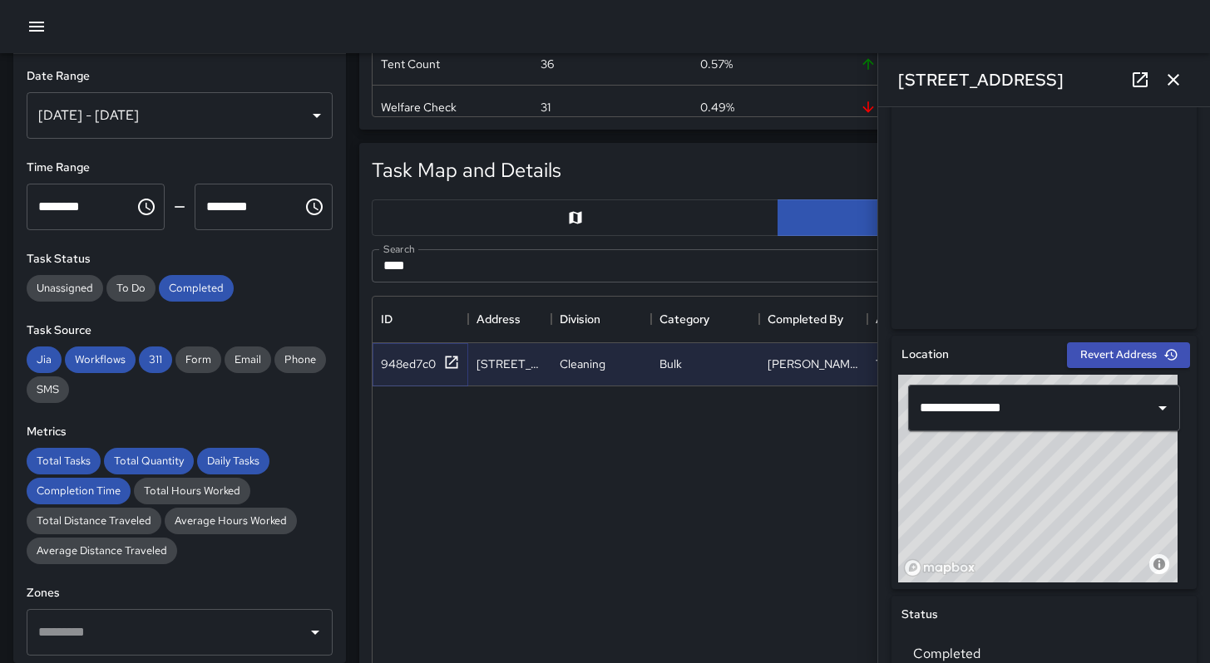
scroll to position [276, 0]
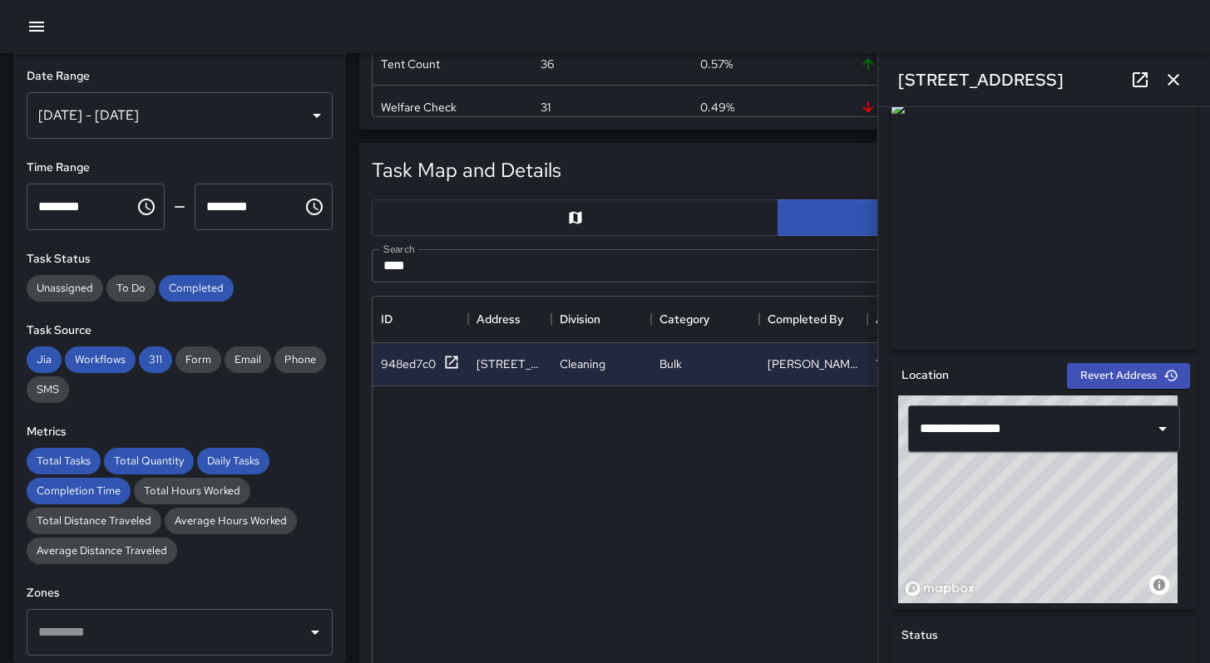
click at [1139, 88] on icon at bounding box center [1140, 80] width 20 height 20
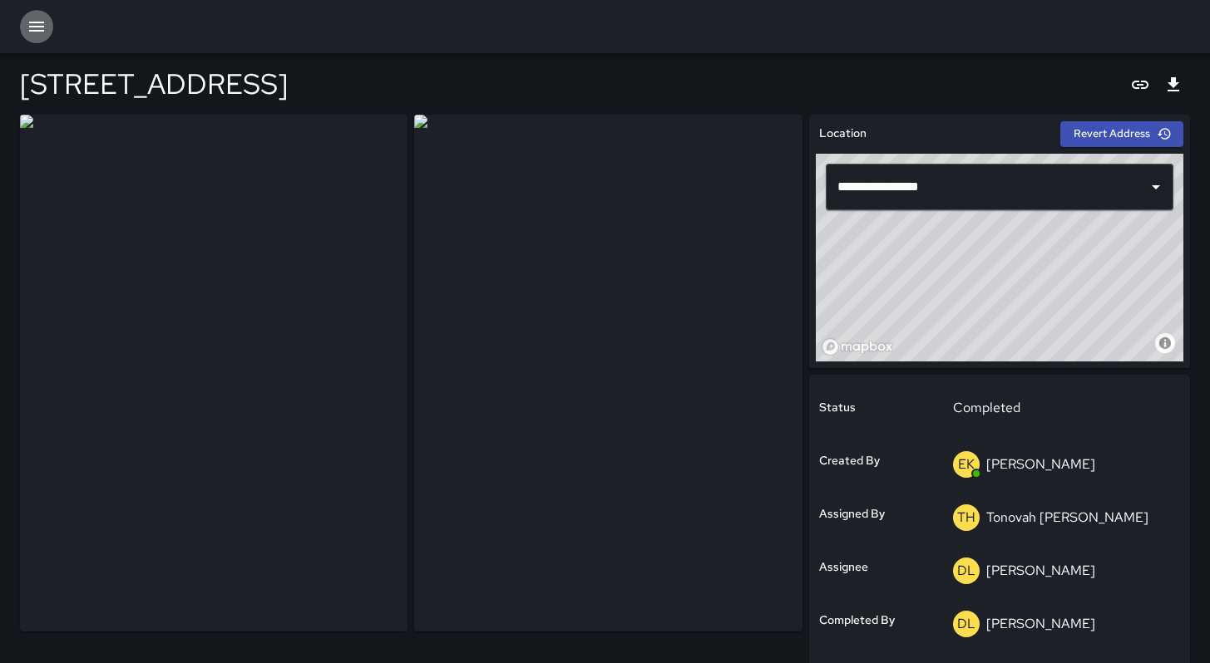
click at [35, 30] on icon "button" at bounding box center [36, 27] width 15 height 10
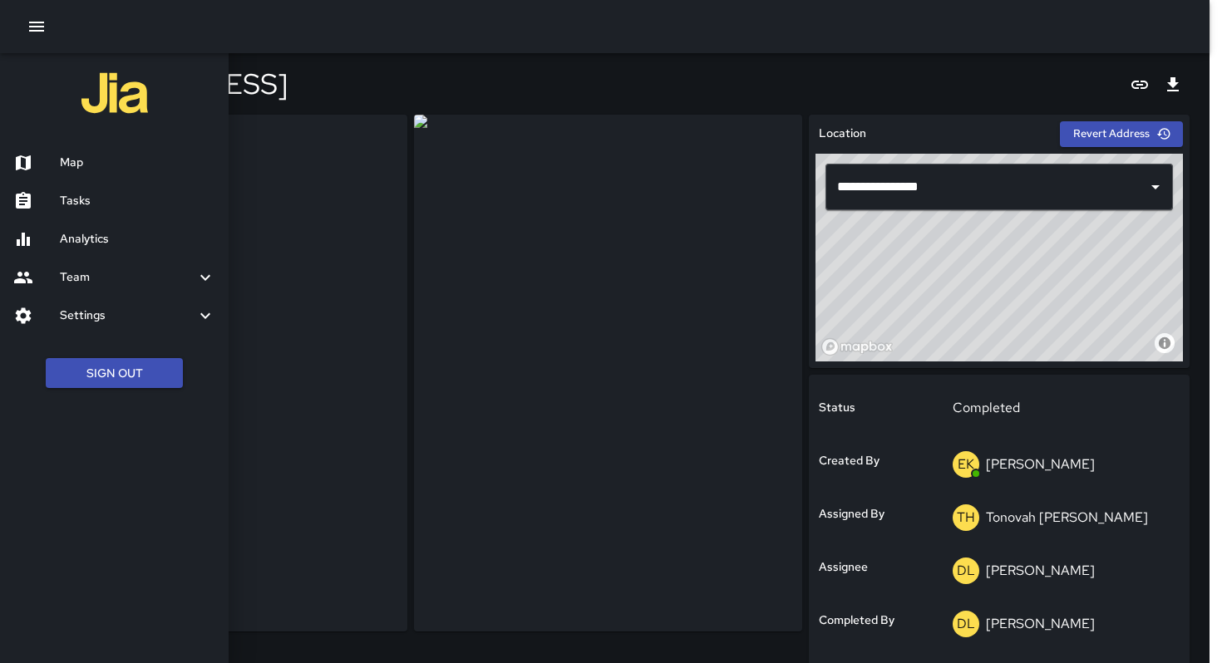
click at [111, 236] on h6 "Analytics" at bounding box center [137, 239] width 155 height 18
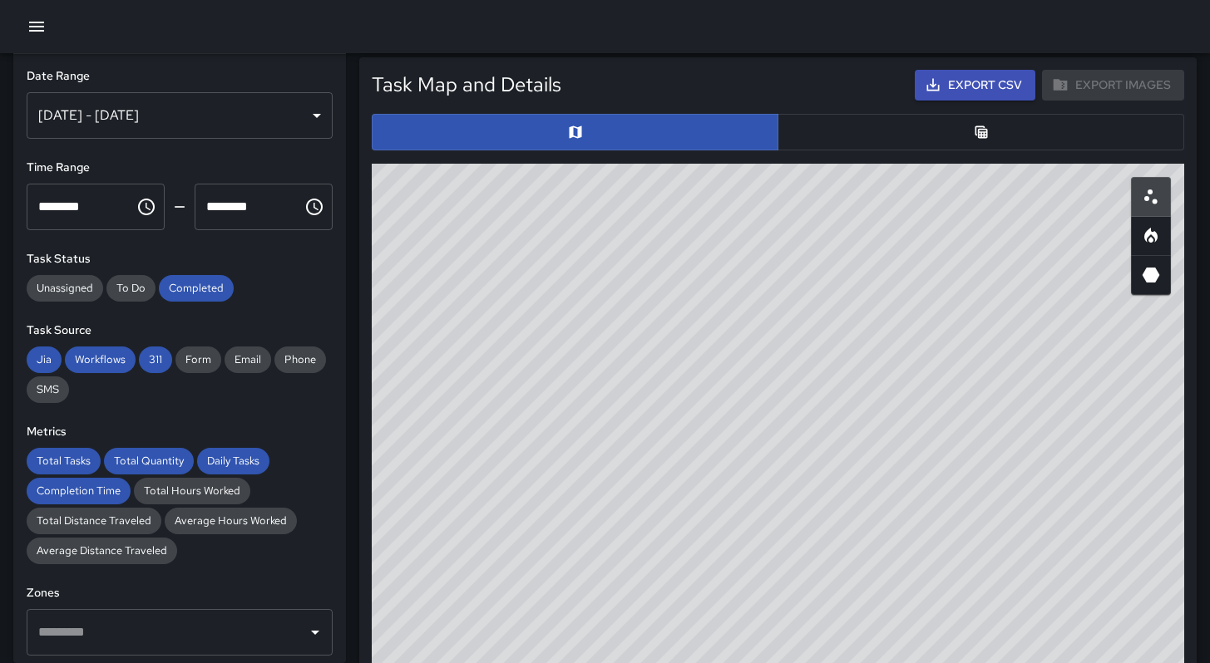
scroll to position [578, 0]
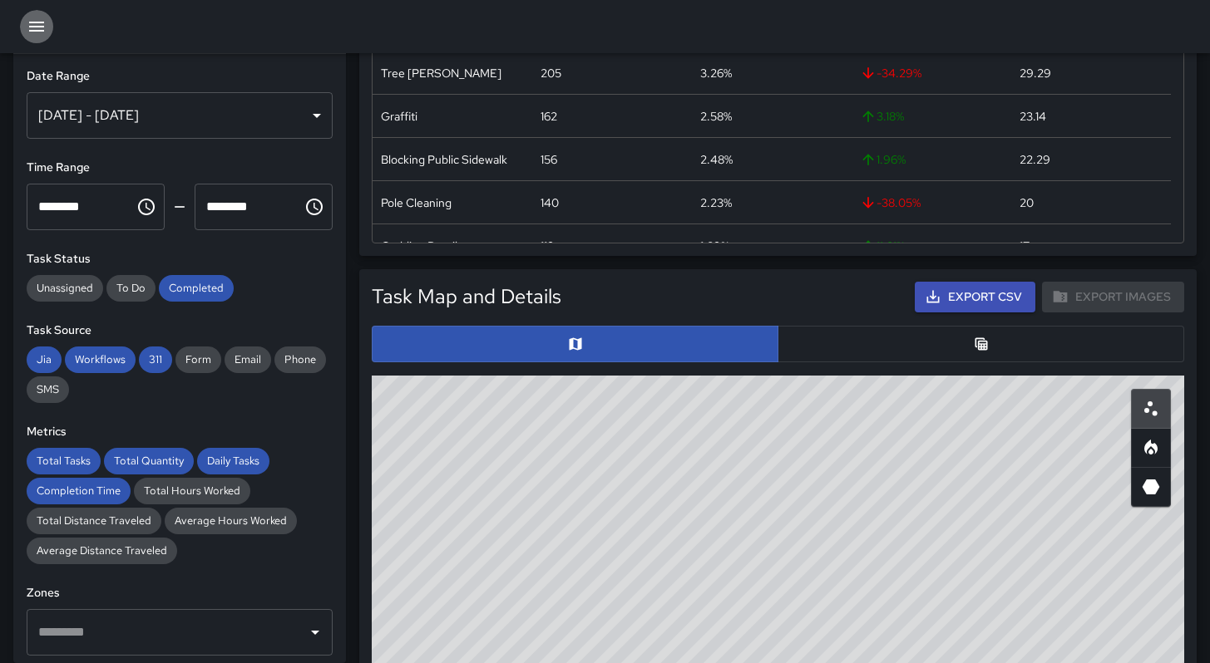
click at [35, 27] on icon "button" at bounding box center [37, 27] width 20 height 20
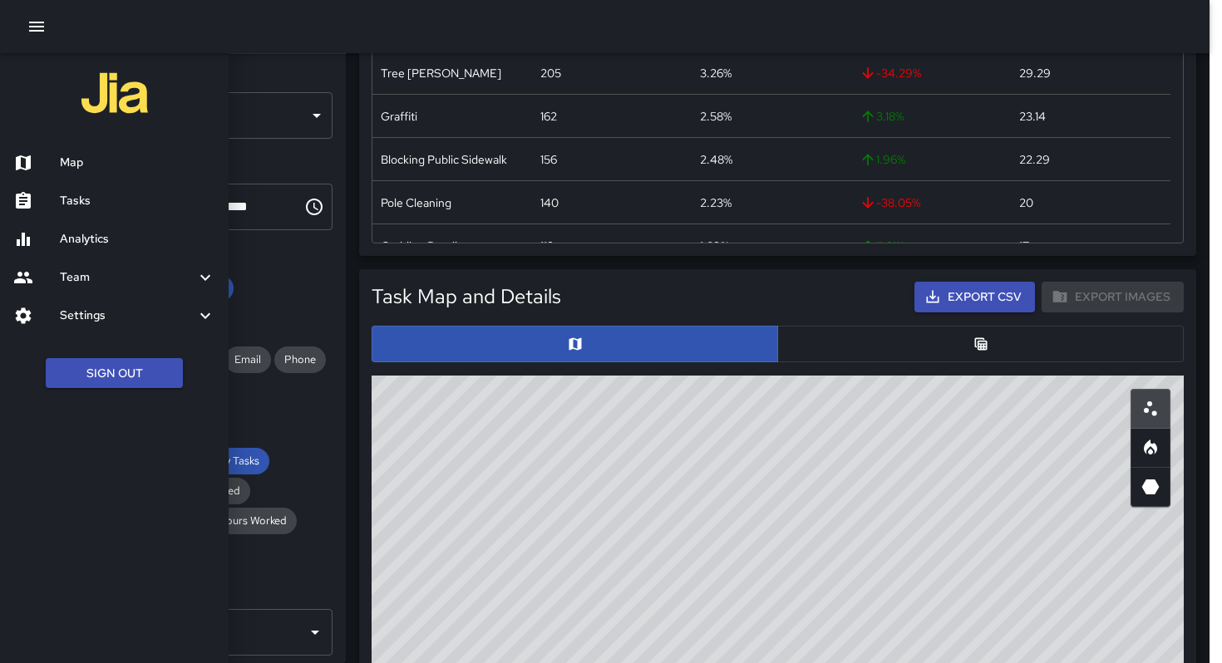
click at [35, 27] on icon "button" at bounding box center [37, 27] width 20 height 20
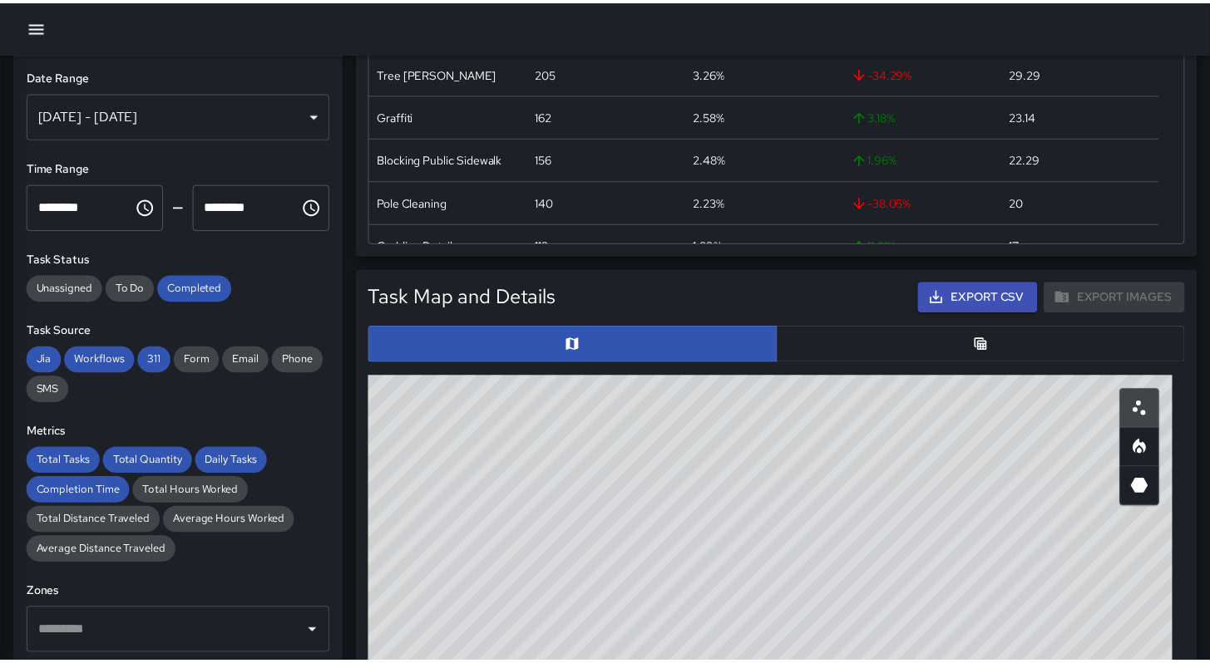
scroll to position [13, 13]
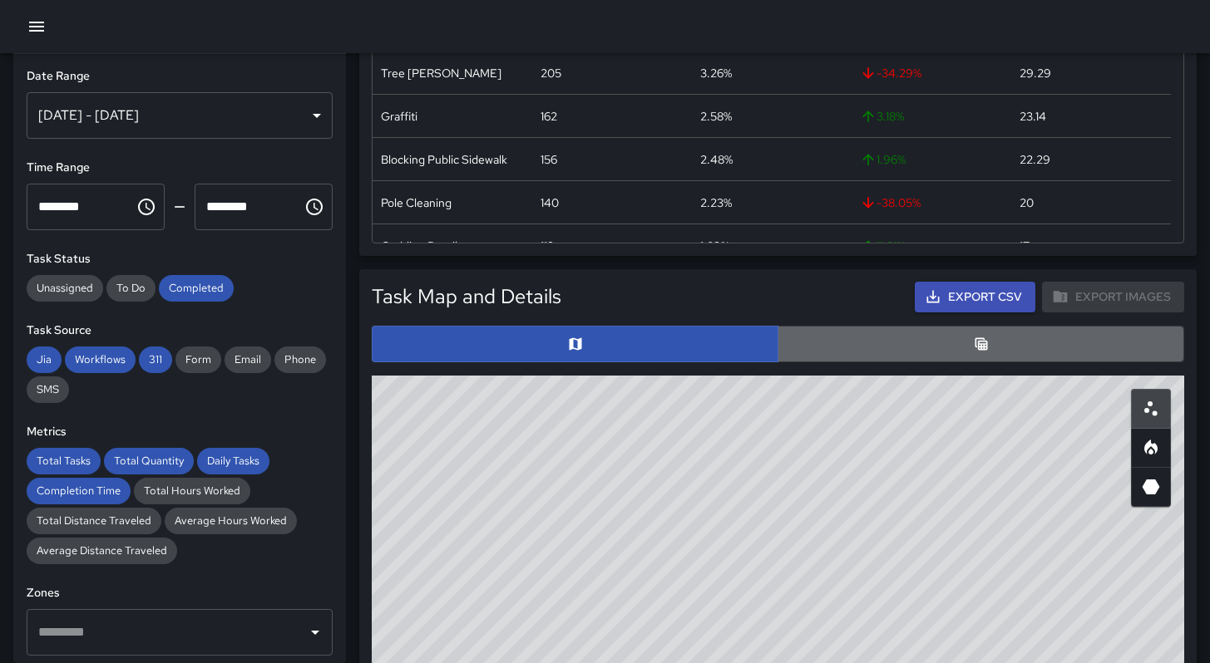
click at [918, 349] on button "button" at bounding box center [980, 344] width 406 height 37
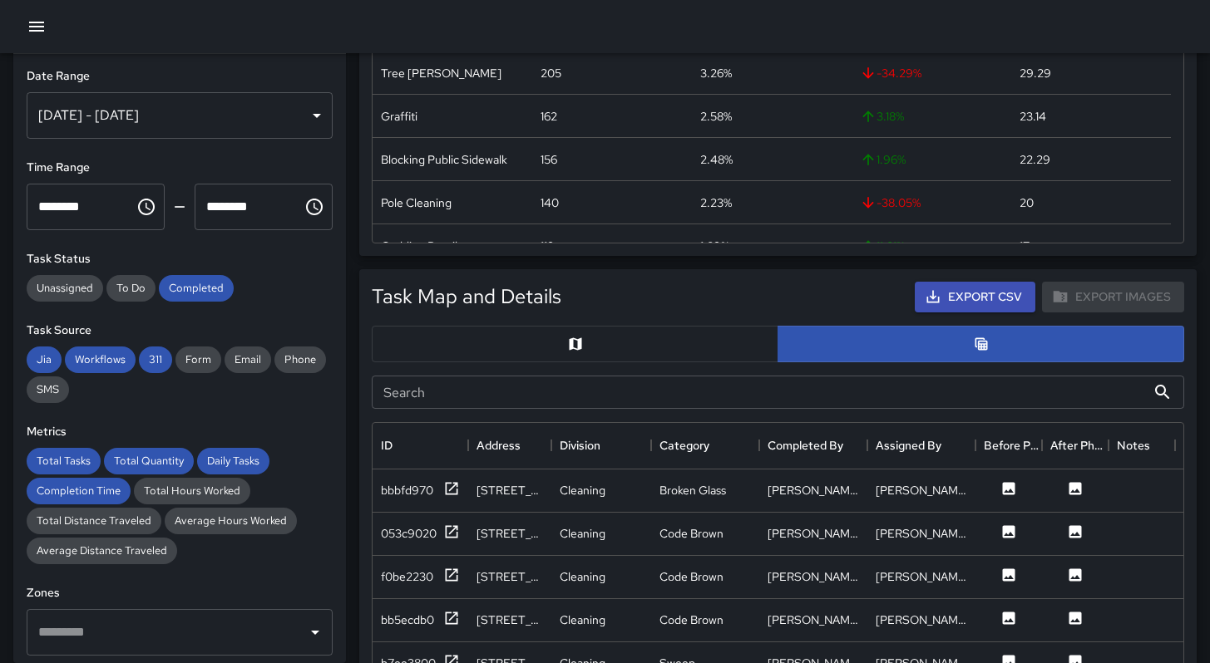
click at [693, 407] on div "Search Search" at bounding box center [777, 392] width 825 height 47
click at [694, 407] on input "Search" at bounding box center [759, 392] width 774 height 33
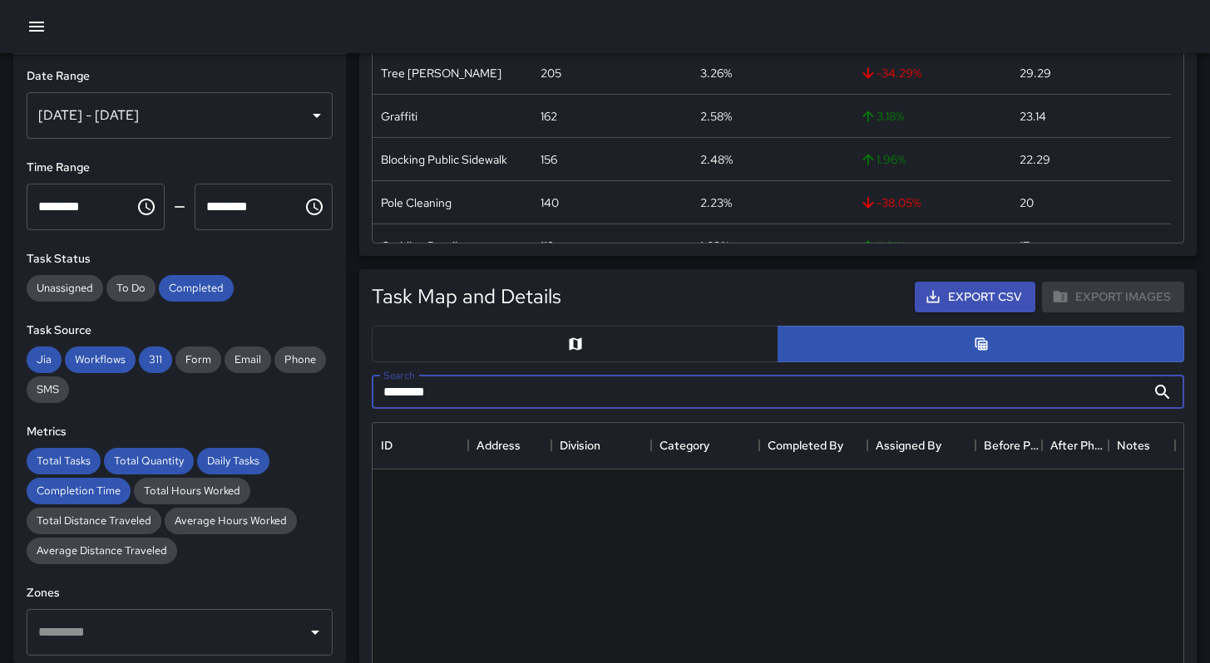
type input "********"
drag, startPoint x: 480, startPoint y: 388, endPoint x: 356, endPoint y: 388, distance: 124.7
click at [348, 382] on div "Task Map and Details Export CSV Export Images Search ******** Search No results…" at bounding box center [771, 671] width 850 height 830
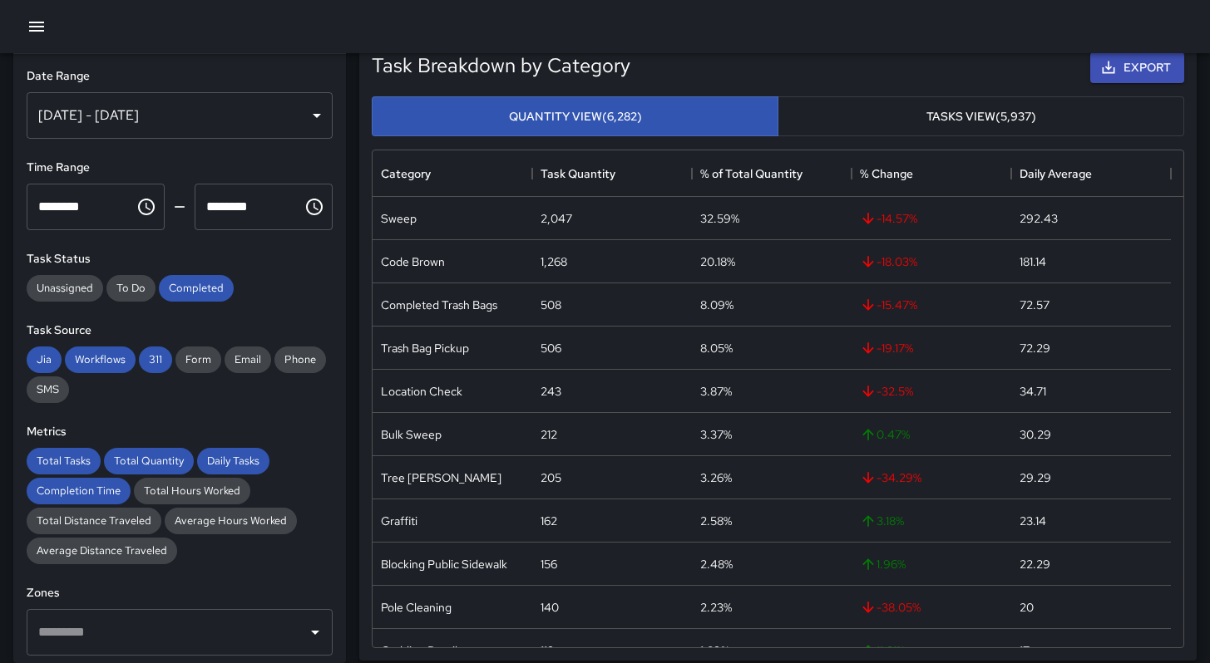
scroll to position [17, 0]
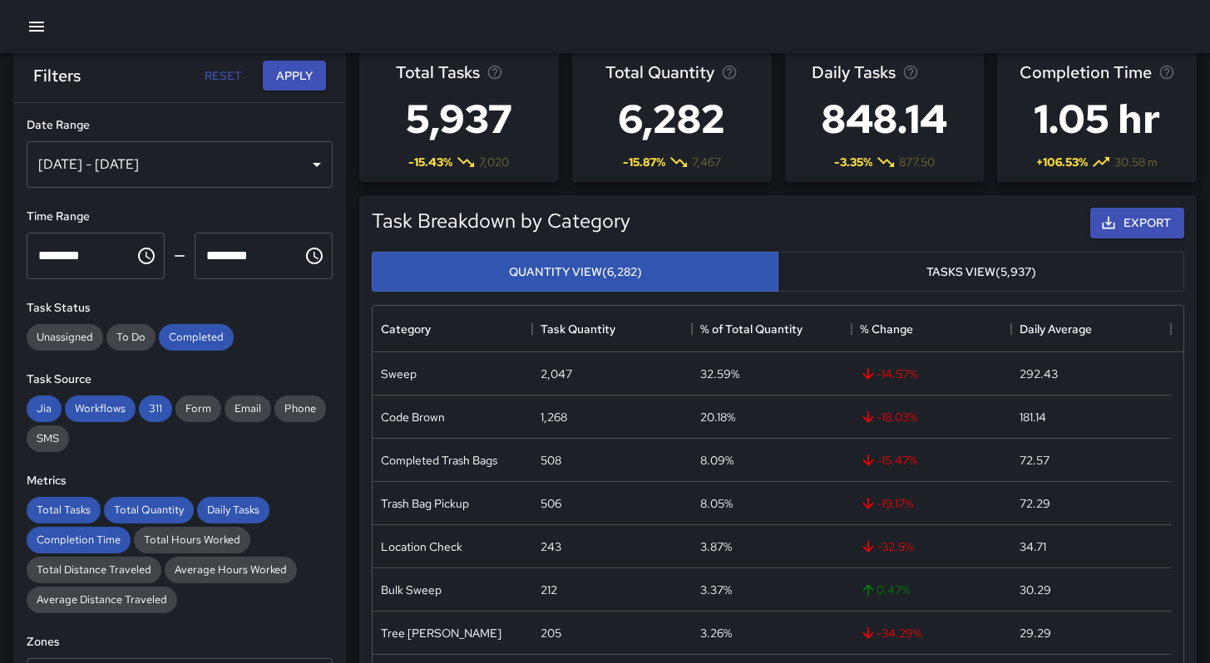
click at [39, 23] on icon "button" at bounding box center [37, 27] width 20 height 20
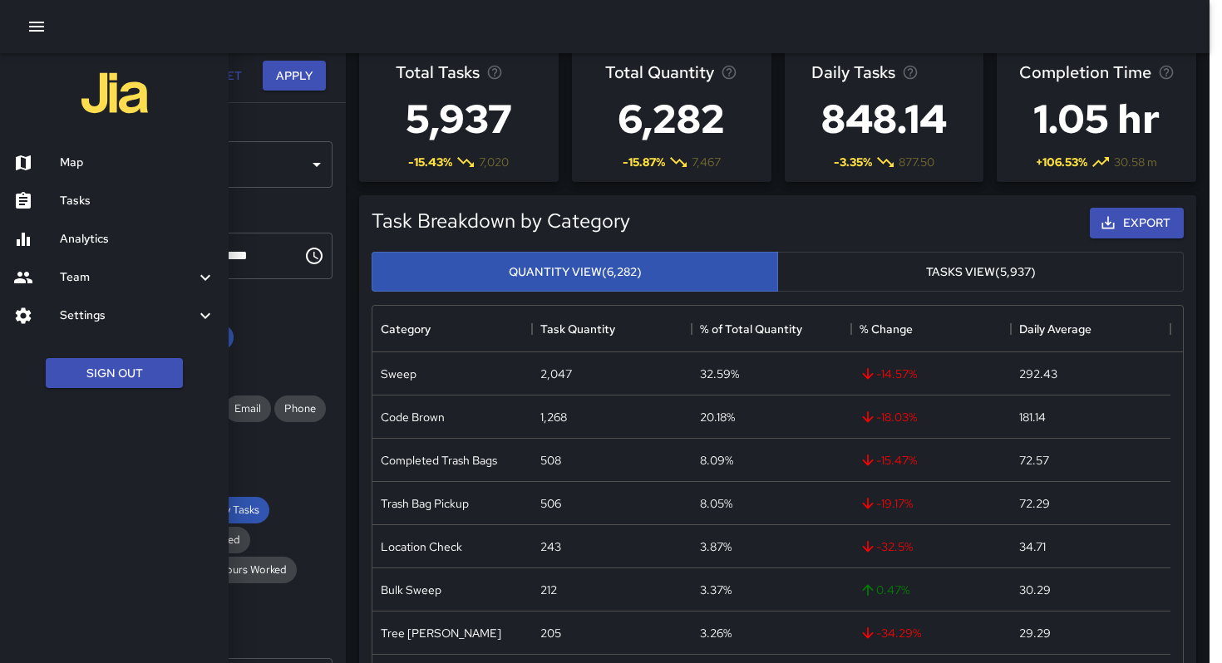
click at [86, 159] on h6 "Map" at bounding box center [137, 163] width 155 height 18
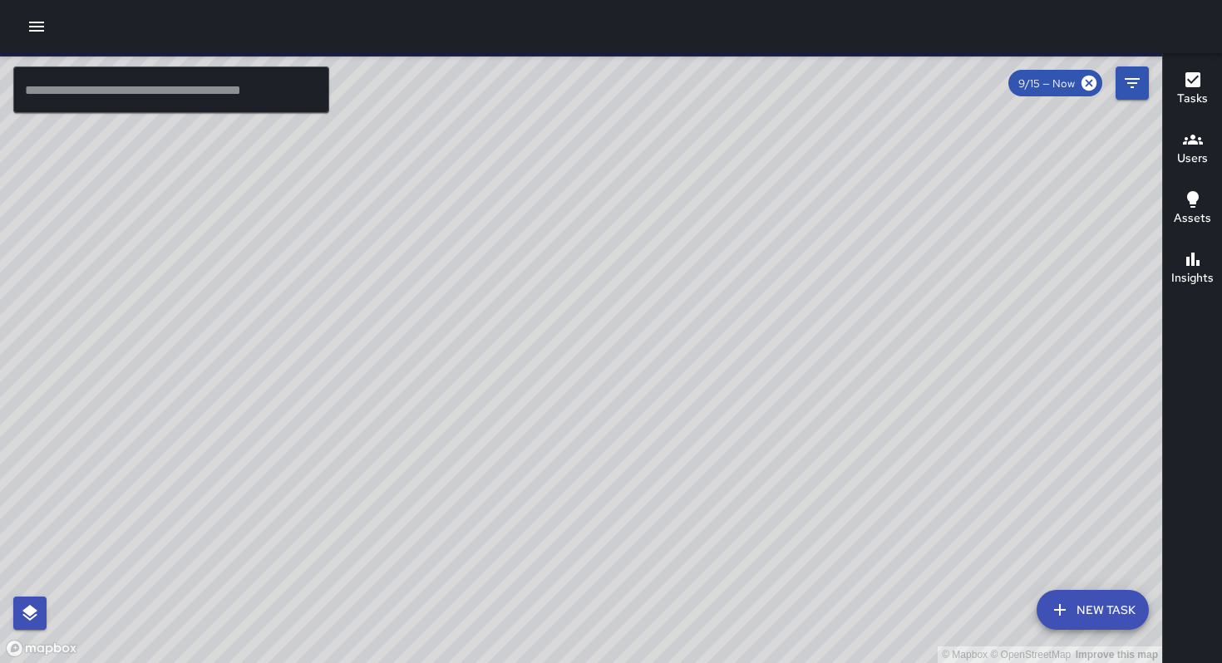
click at [115, 94] on input "text" at bounding box center [171, 90] width 316 height 47
paste input "********"
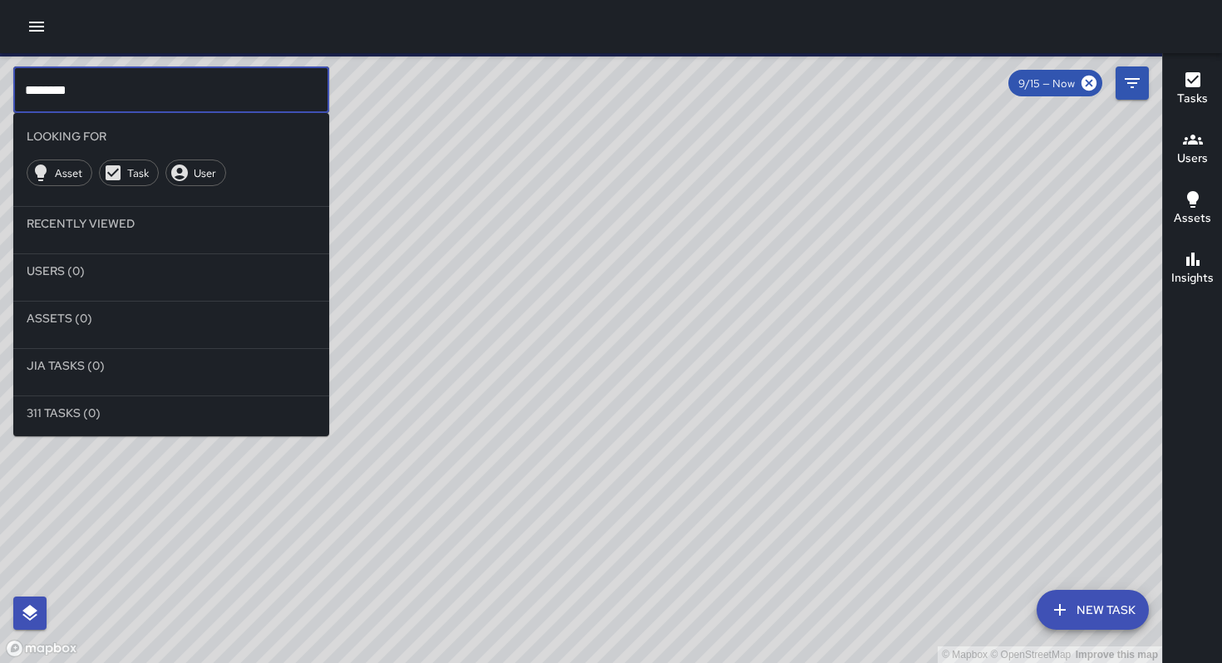
type input "********"
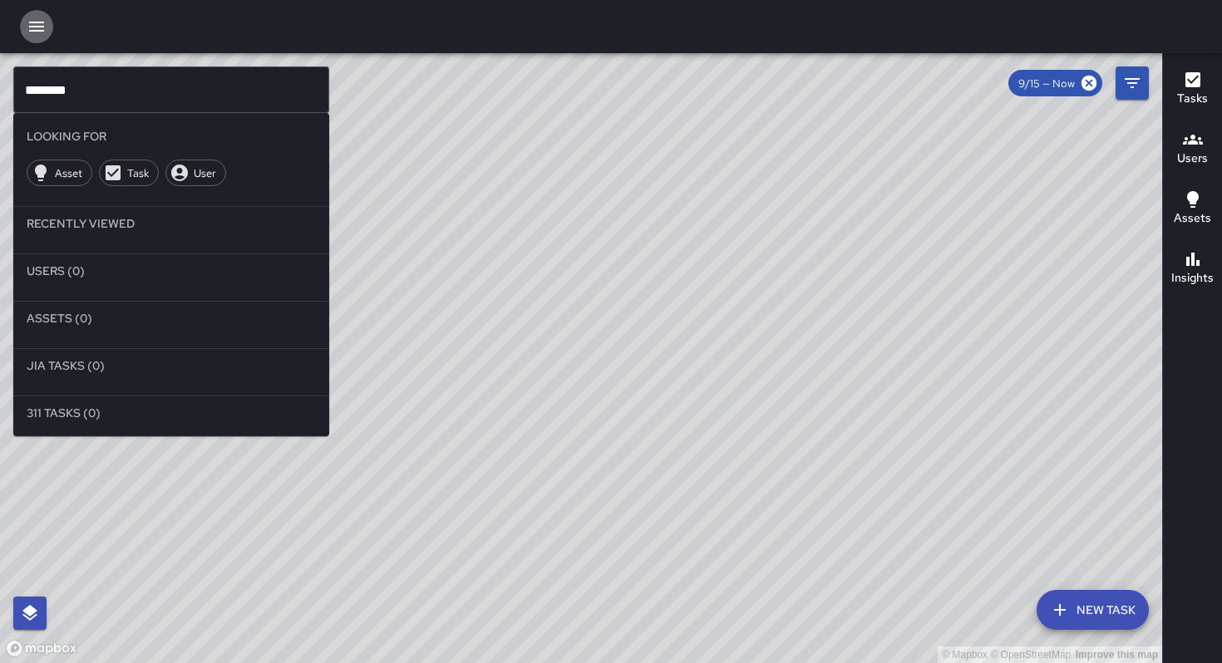
drag, startPoint x: 46, startPoint y: 27, endPoint x: 42, endPoint y: 37, distance: 11.3
click at [45, 27] on icon "button" at bounding box center [37, 27] width 20 height 20
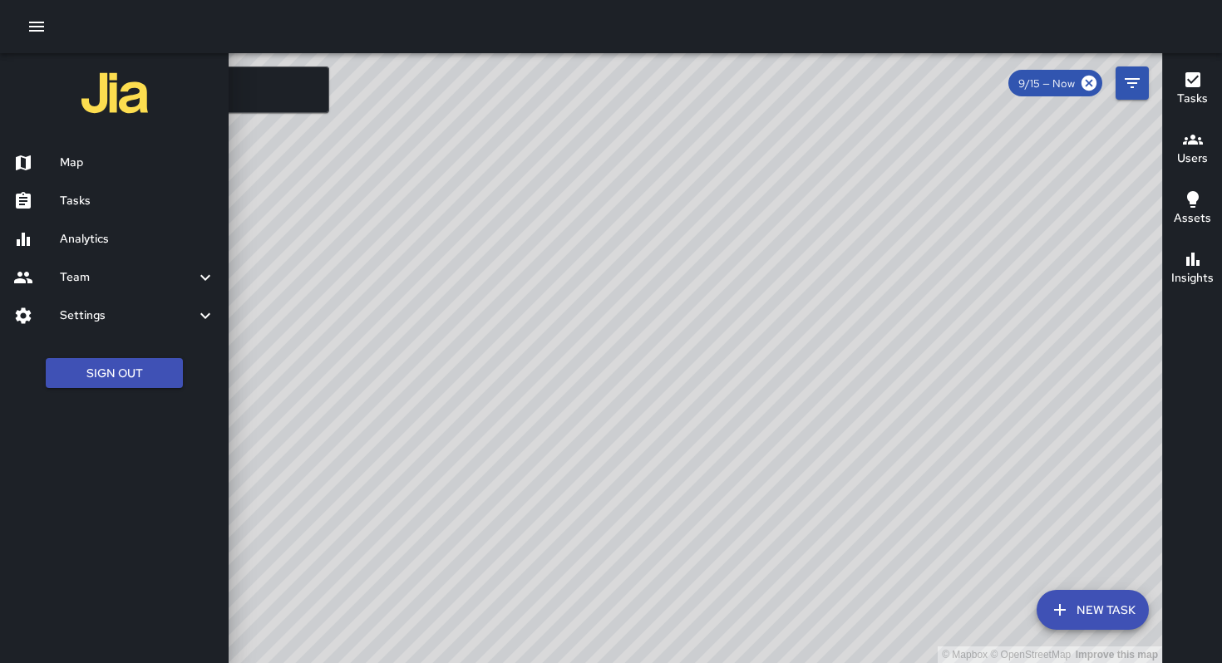
click at [48, 207] on div at bounding box center [36, 201] width 47 height 20
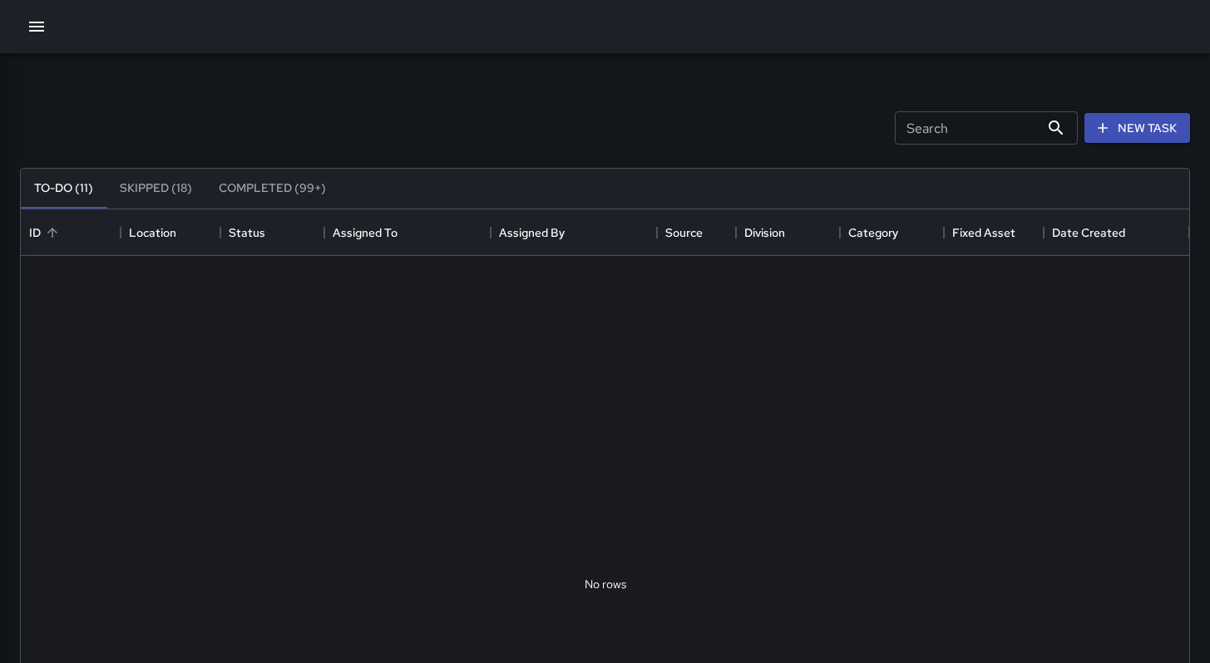
scroll to position [692, 1155]
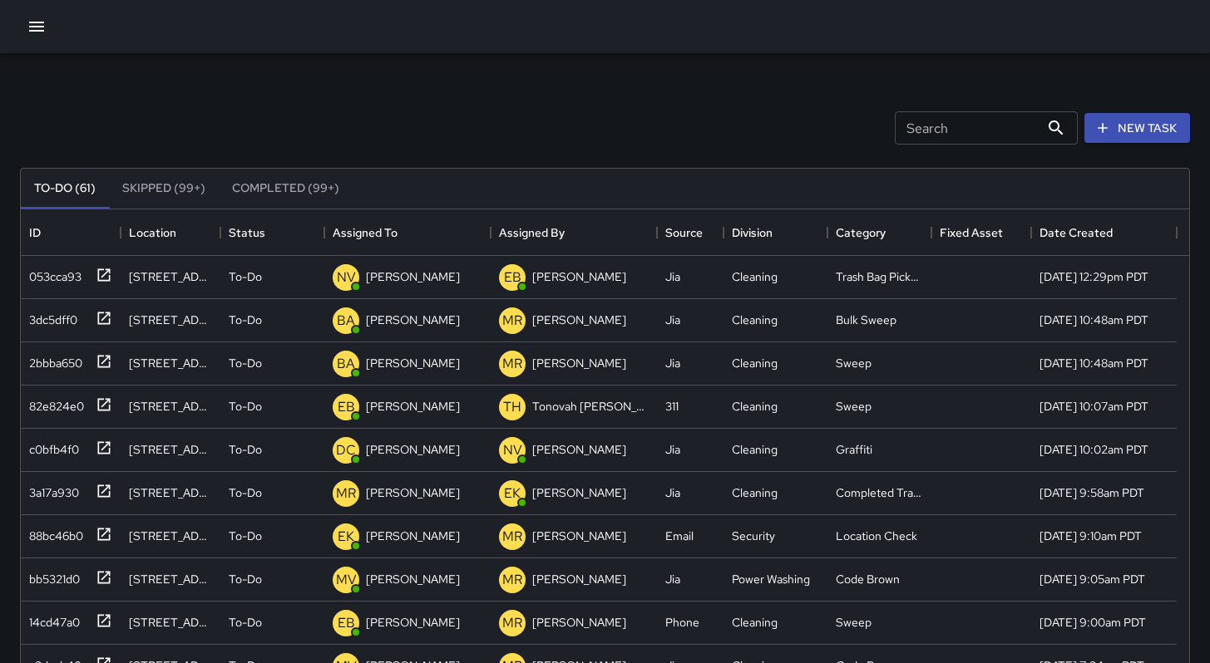
click at [989, 122] on input "Search" at bounding box center [966, 127] width 145 height 33
paste input "********"
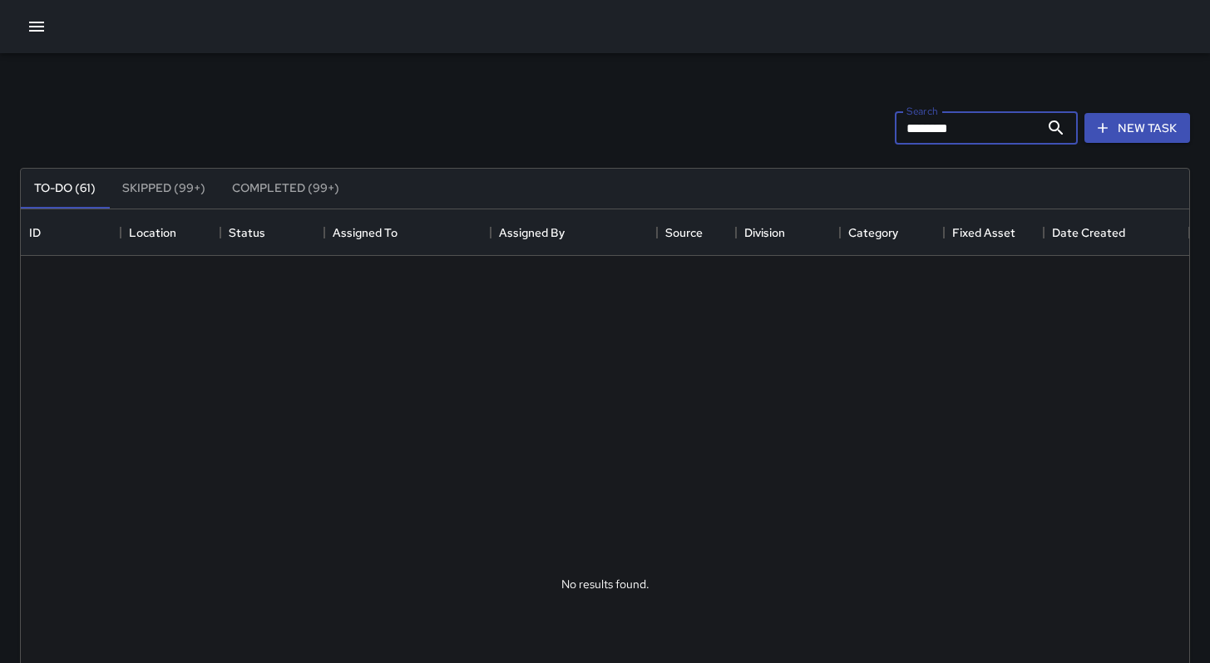
type input "********"
drag, startPoint x: 981, startPoint y: 127, endPoint x: 709, endPoint y: 125, distance: 271.8
click at [711, 123] on div "Search ******** Search New Task" at bounding box center [605, 128] width 1176 height 86
click at [627, 126] on div "Search ******** Search New Task" at bounding box center [605, 128] width 1176 height 86
click at [180, 195] on button "Skipped (99+)" at bounding box center [164, 189] width 110 height 40
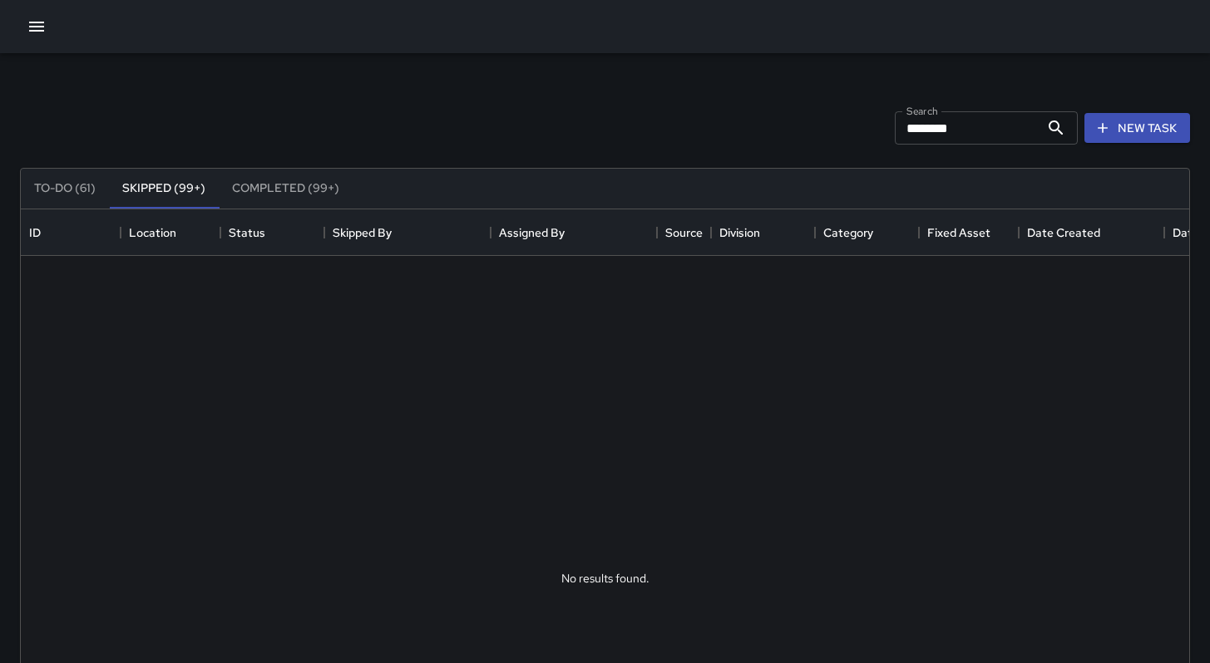
click at [275, 188] on button "Completed (99+)" at bounding box center [286, 189] width 134 height 40
click at [131, 195] on button "Skipped (99+)" at bounding box center [164, 189] width 110 height 40
click at [49, 179] on button "To-Do (61)" at bounding box center [65, 189] width 88 height 40
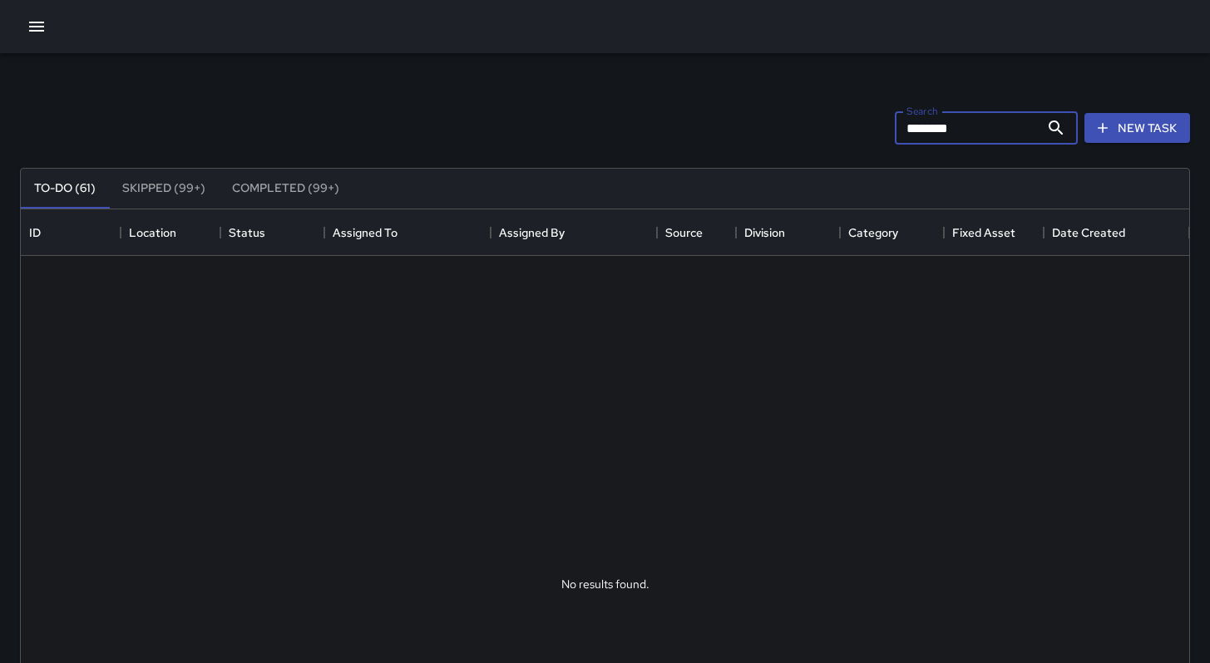
drag, startPoint x: 984, startPoint y: 132, endPoint x: 778, endPoint y: 126, distance: 206.3
click at [794, 124] on div "Search ******** Search New Task" at bounding box center [605, 128] width 1176 height 86
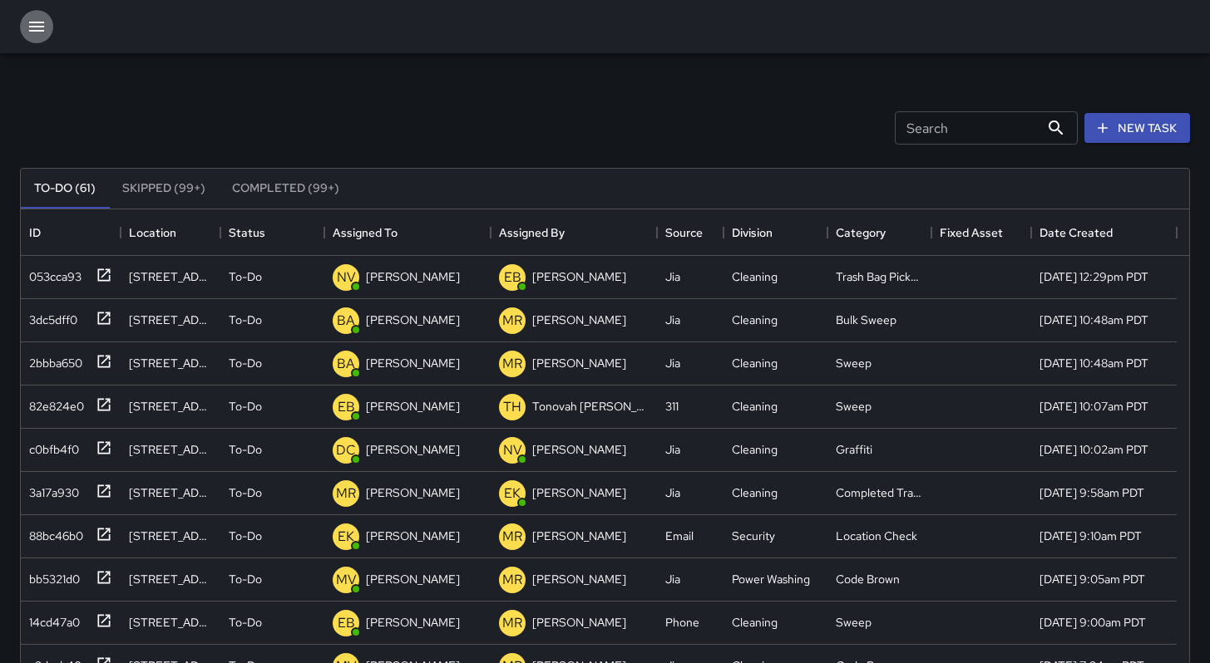
click at [28, 28] on icon "button" at bounding box center [37, 27] width 20 height 20
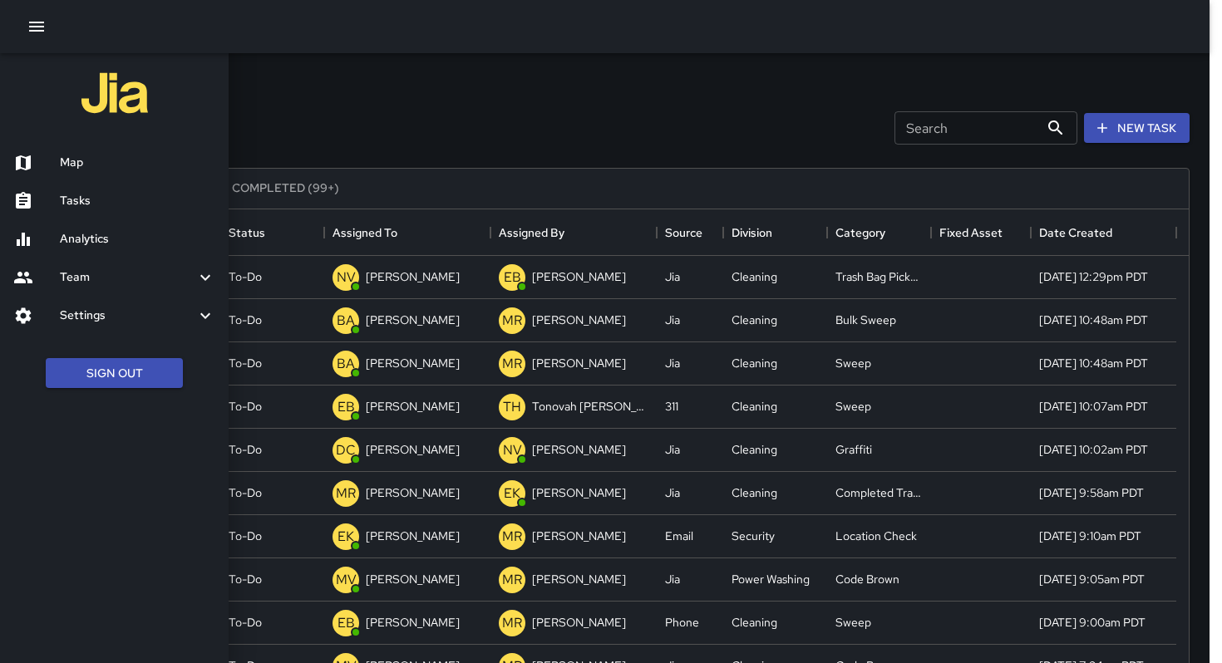
click at [116, 170] on h6 "Map" at bounding box center [137, 163] width 155 height 18
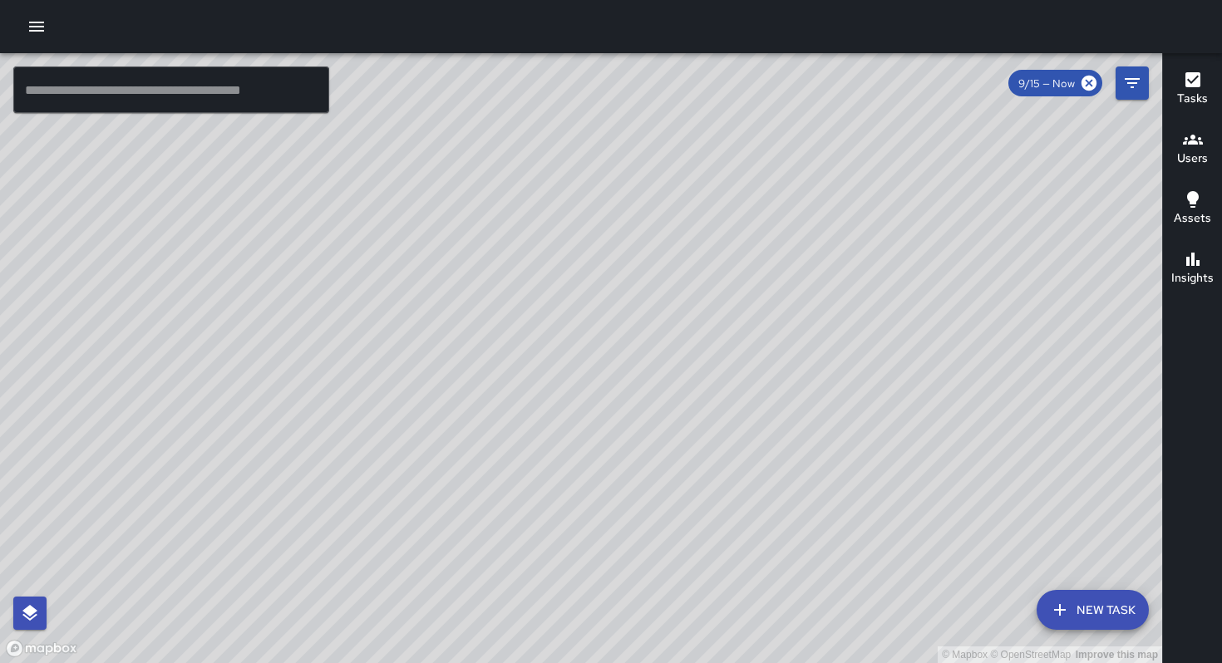
click at [36, 27] on icon "button" at bounding box center [37, 27] width 20 height 20
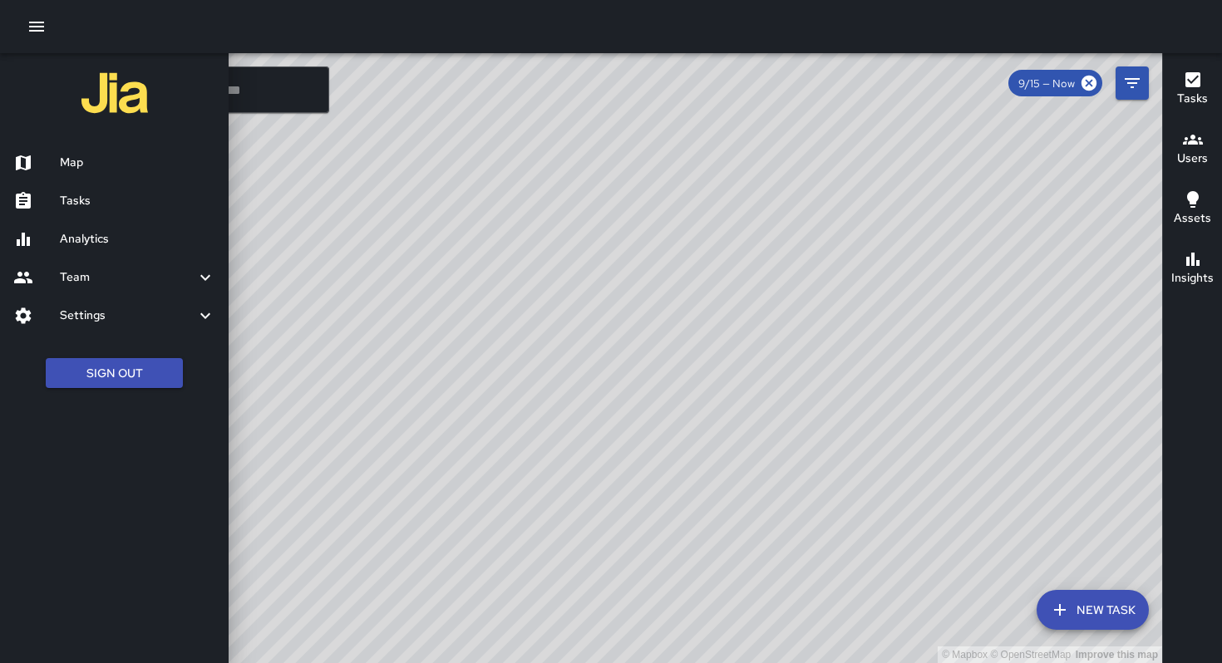
click at [93, 202] on h6 "Tasks" at bounding box center [137, 201] width 155 height 18
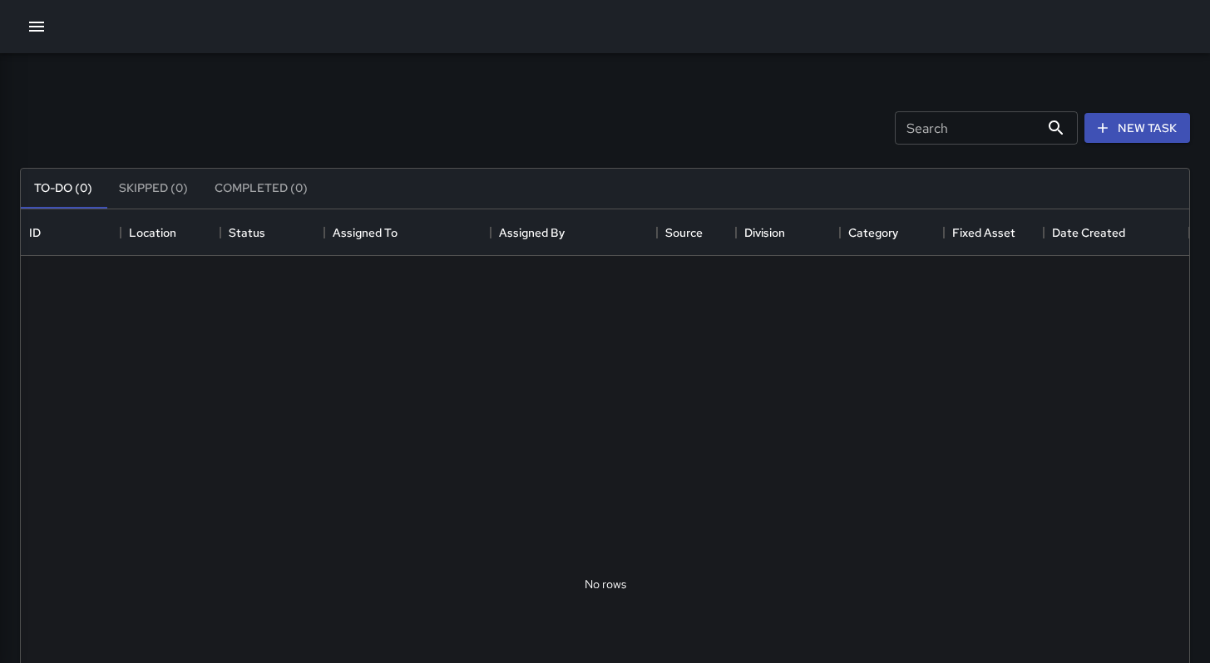
scroll to position [692, 1155]
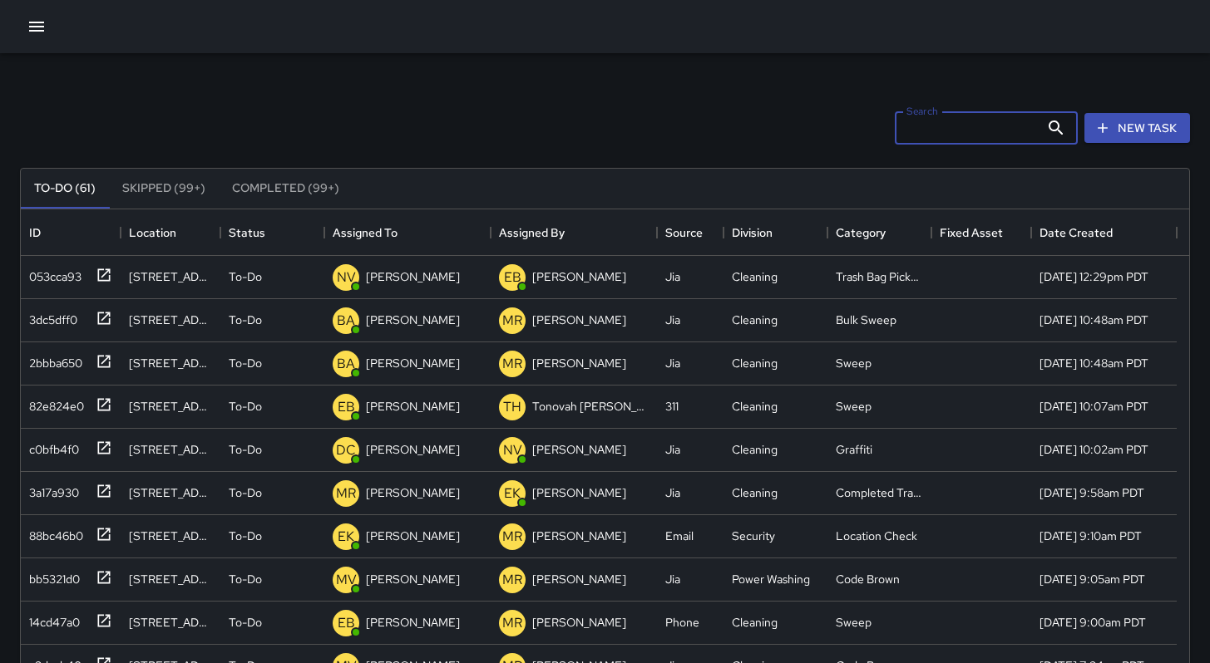
click at [915, 139] on input "Search" at bounding box center [966, 127] width 145 height 33
paste input "**********"
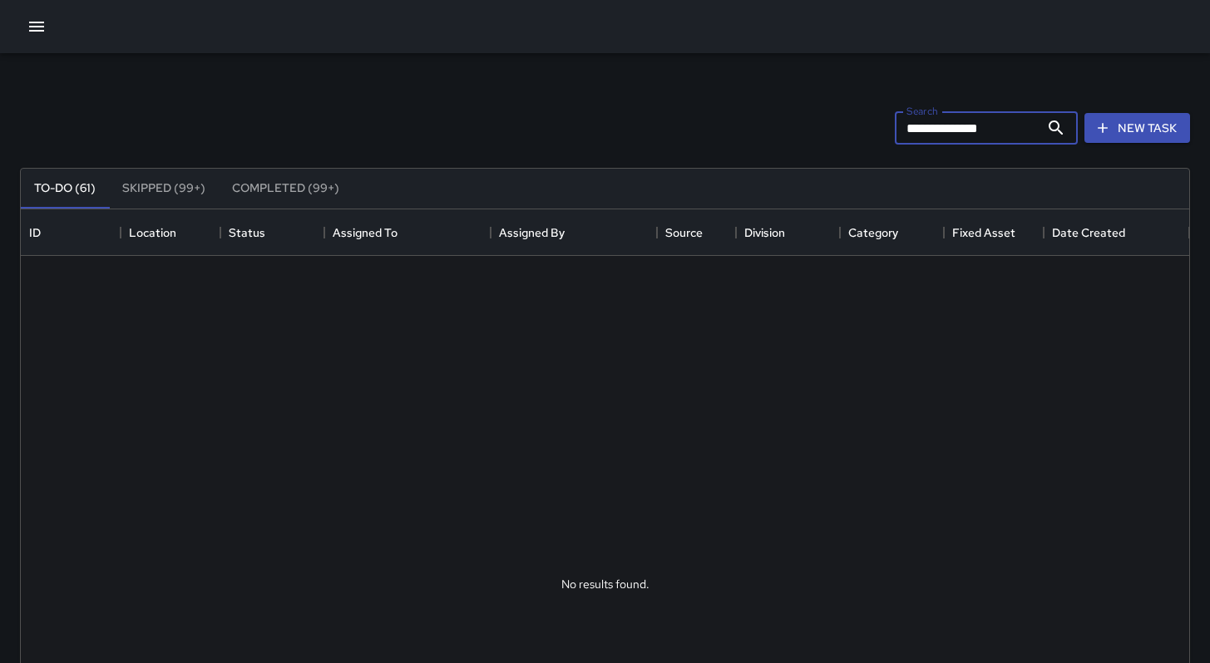
type input "**********"
click at [41, 32] on icon "button" at bounding box center [37, 27] width 20 height 20
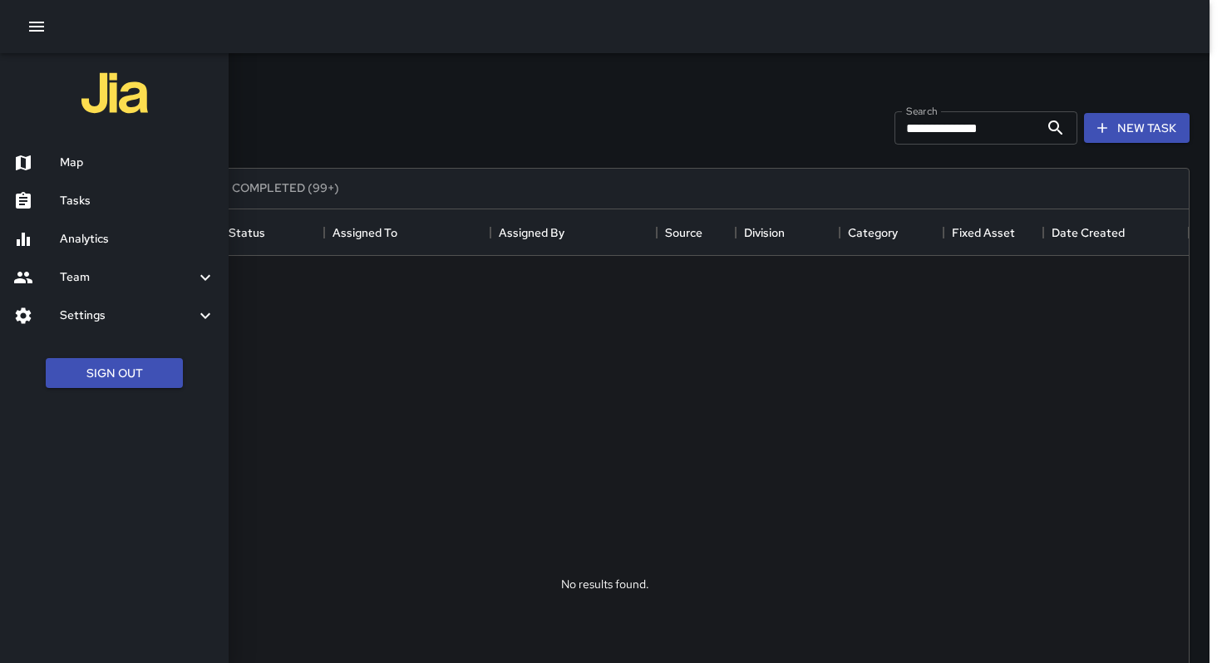
click at [73, 224] on div "Analytics" at bounding box center [114, 239] width 229 height 38
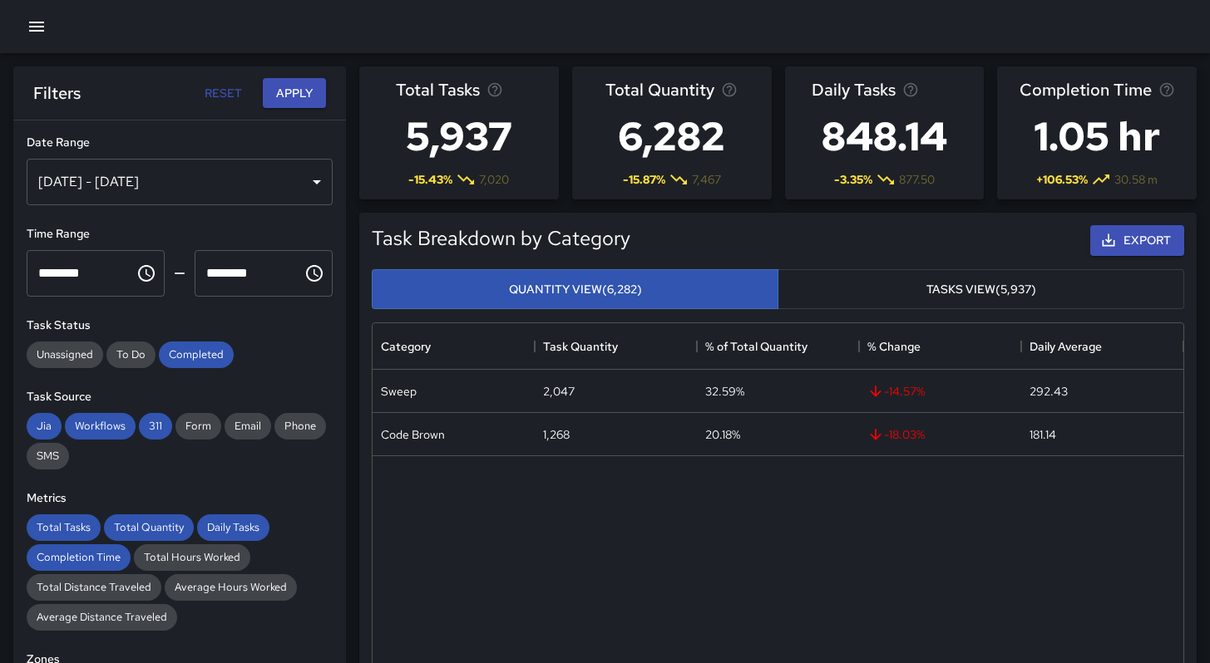
scroll to position [485, 798]
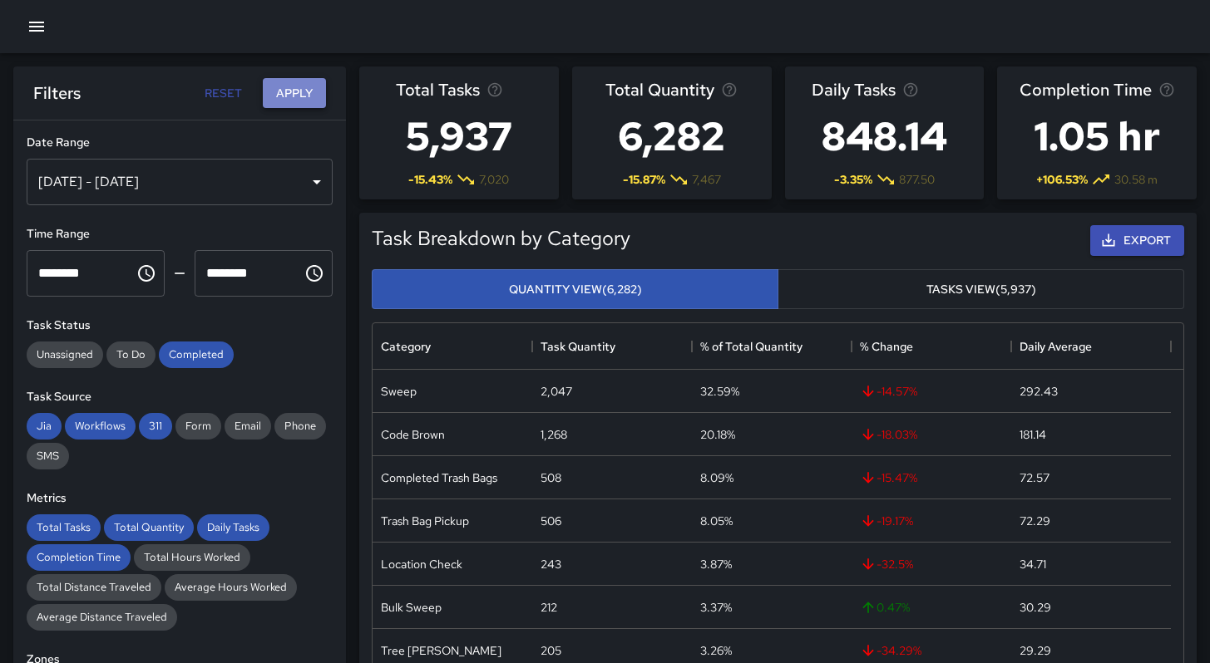
click at [273, 103] on button "Apply" at bounding box center [294, 93] width 63 height 31
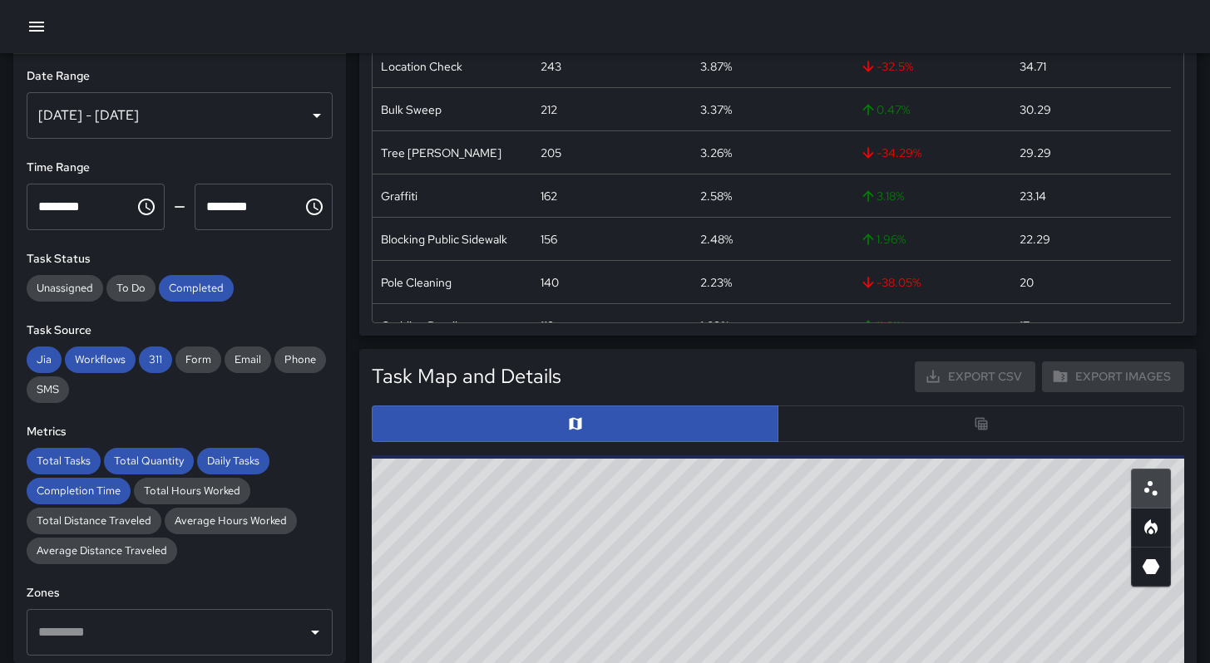
scroll to position [569, 0]
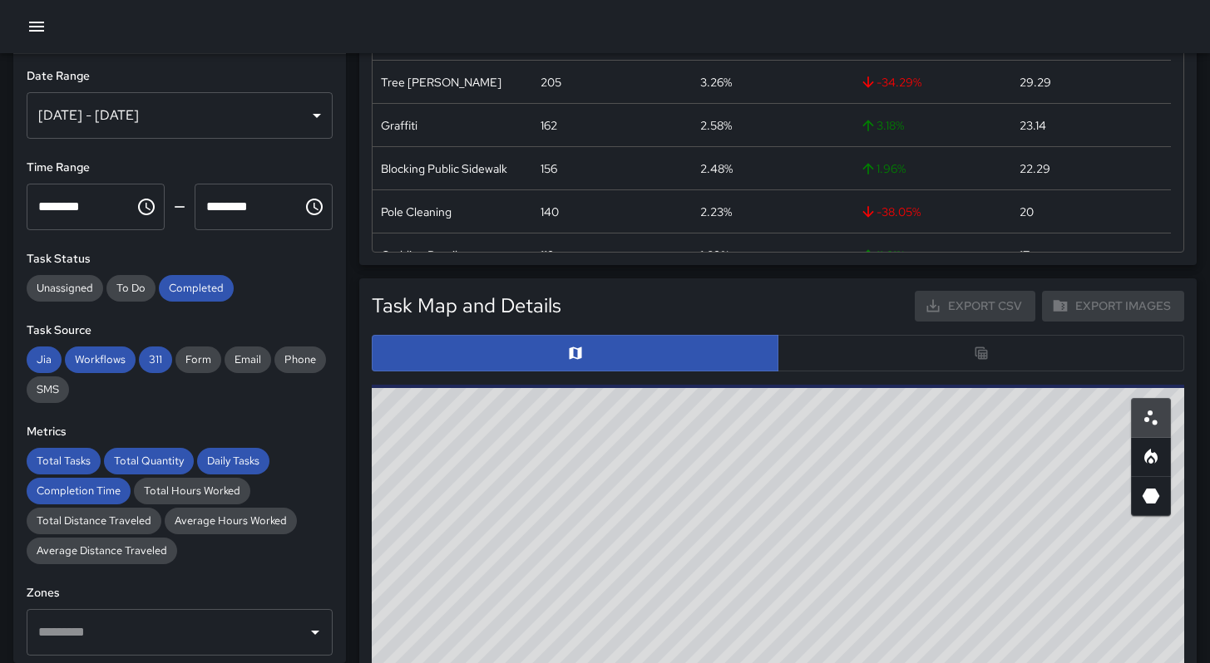
click at [861, 360] on div at bounding box center [778, 353] width 812 height 37
click at [860, 360] on div at bounding box center [778, 353] width 812 height 37
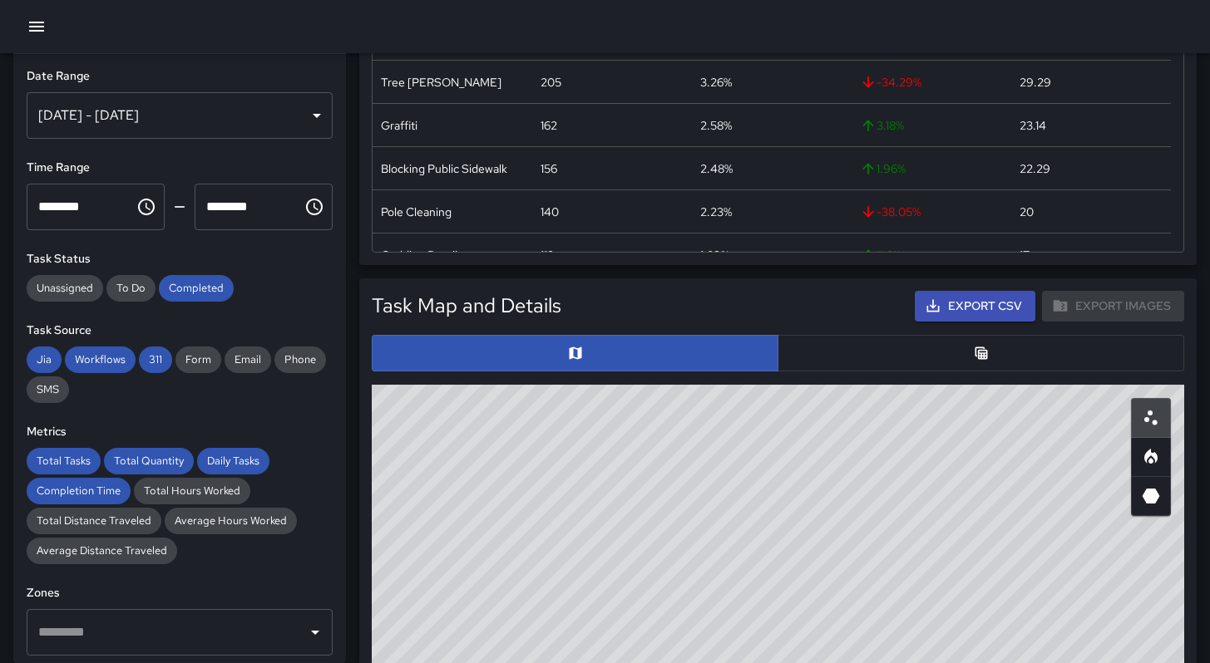
click at [857, 364] on button "button" at bounding box center [980, 353] width 406 height 37
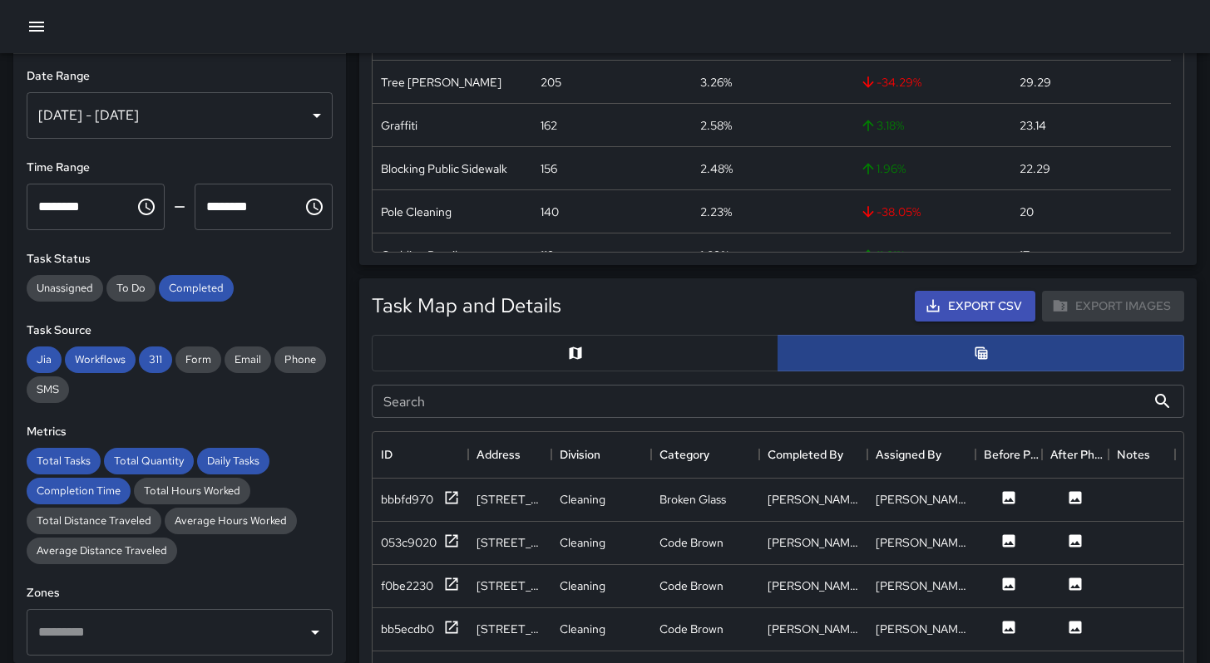
scroll to position [13, 13]
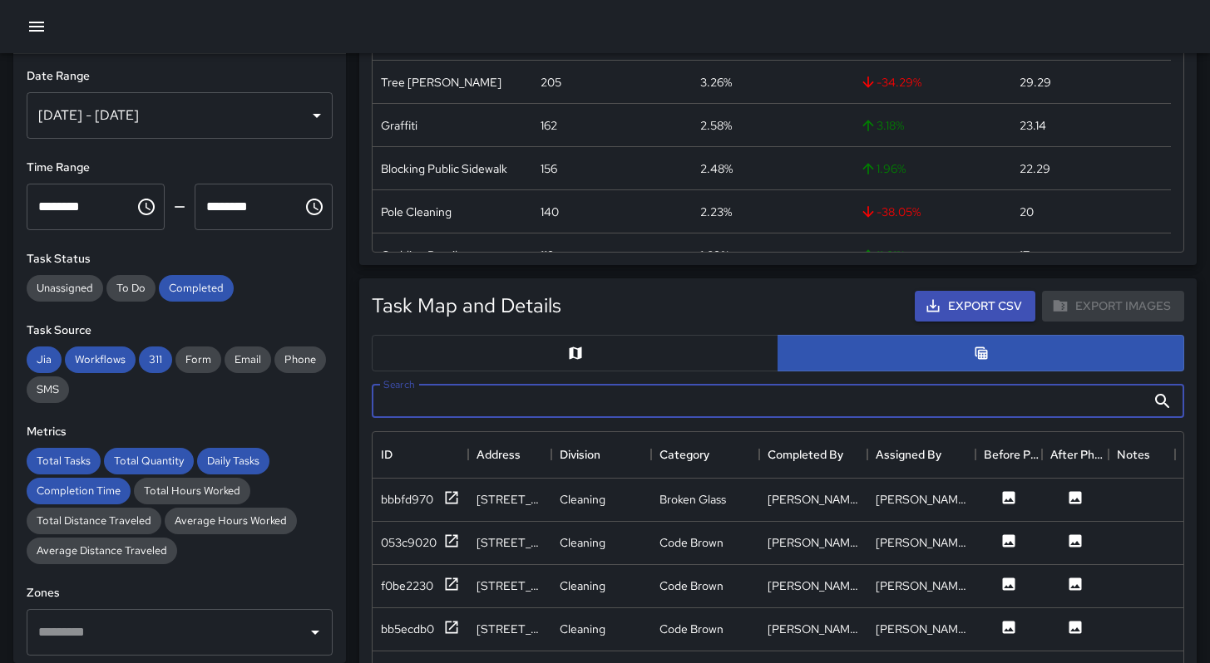
click at [507, 400] on input "Search" at bounding box center [759, 401] width 774 height 33
paste input "**********"
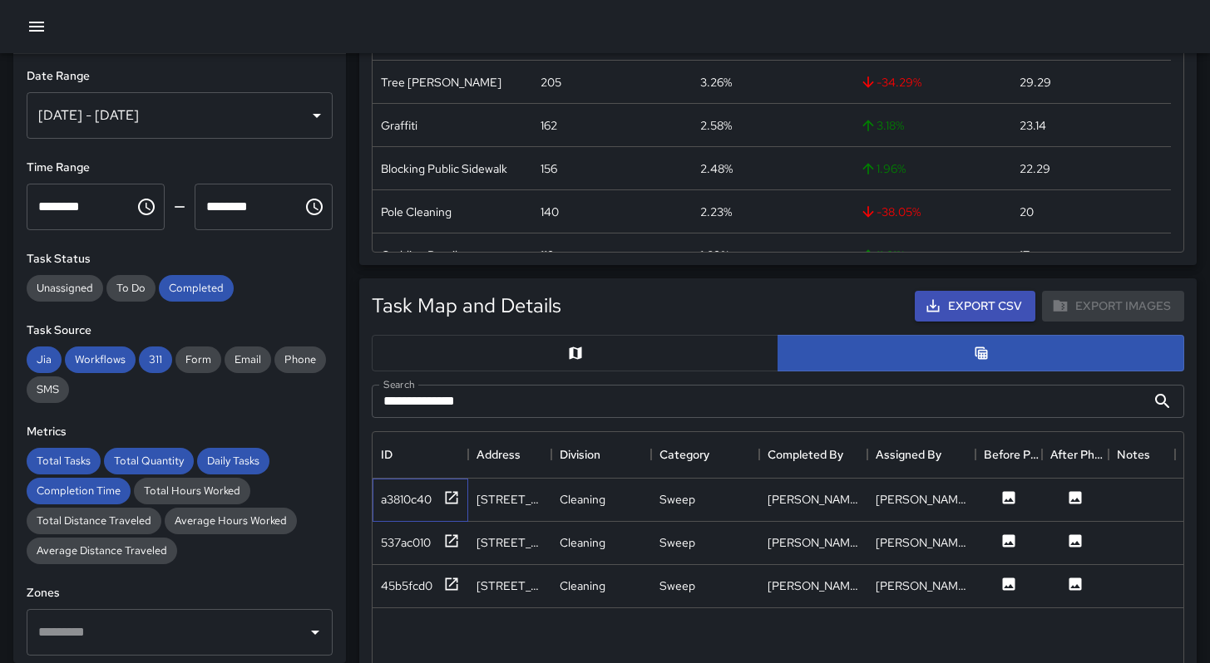
click at [418, 510] on div "a3810c40" at bounding box center [420, 500] width 96 height 43
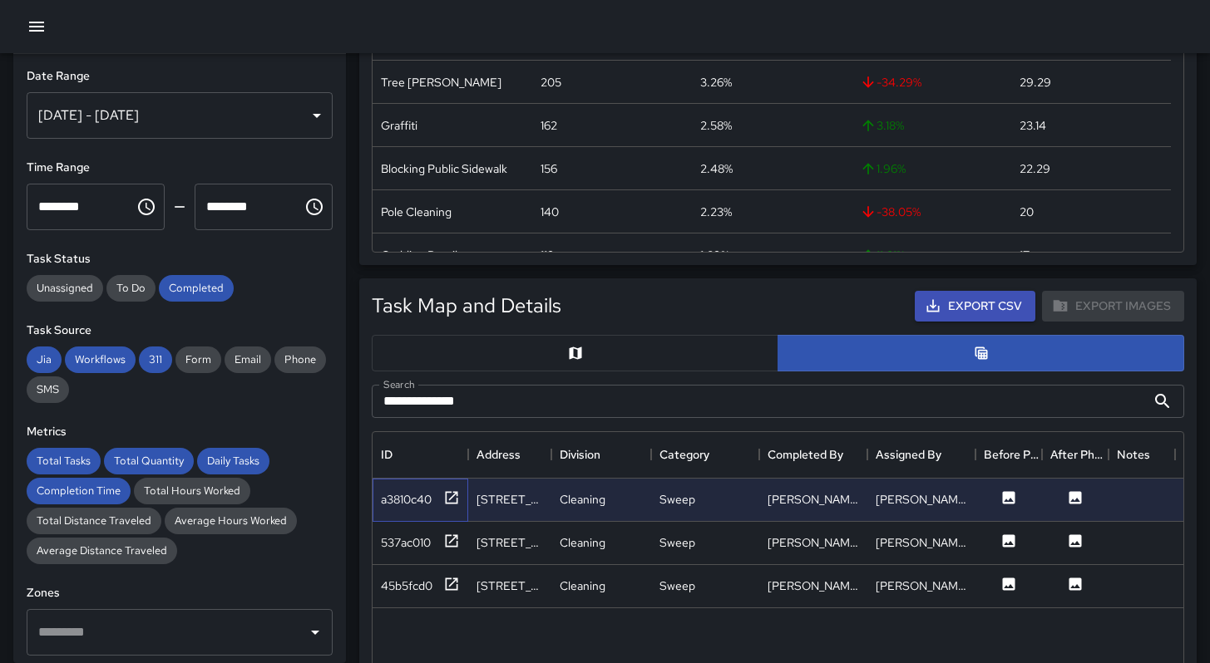
click at [418, 510] on div "a3810c40" at bounding box center [420, 500] width 96 height 43
click at [422, 501] on div "a3810c40" at bounding box center [406, 499] width 51 height 17
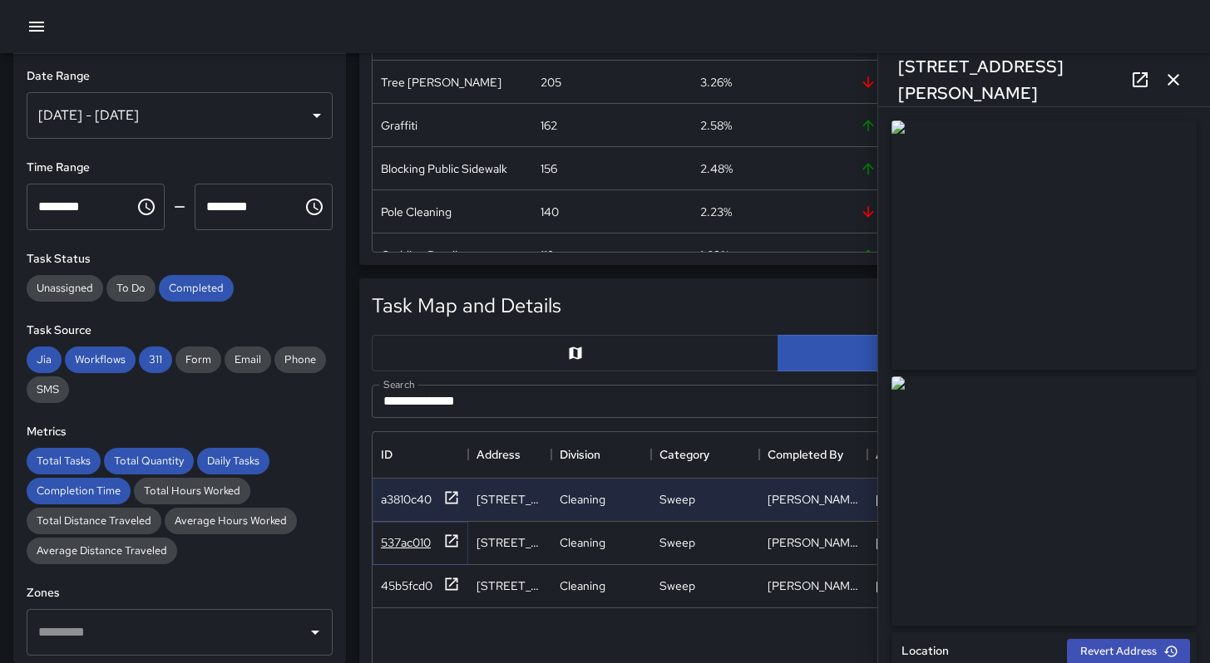
click at [419, 543] on div "537ac010" at bounding box center [406, 543] width 50 height 17
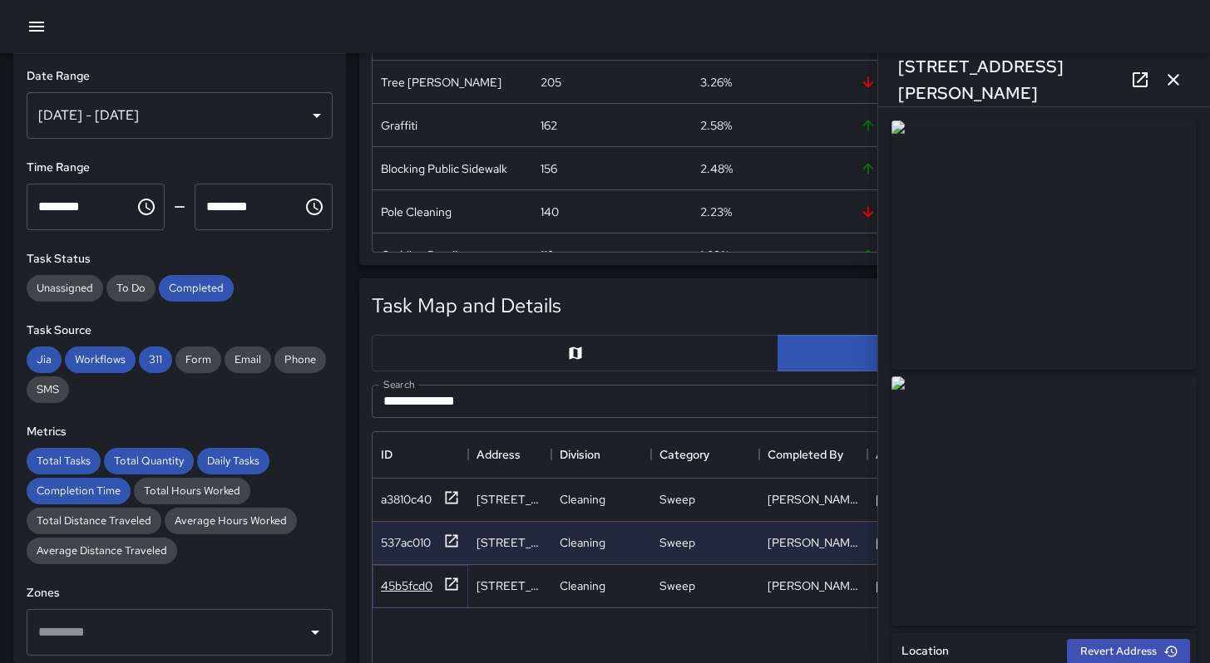
click at [397, 581] on div "45b5fcd0" at bounding box center [407, 586] width 52 height 17
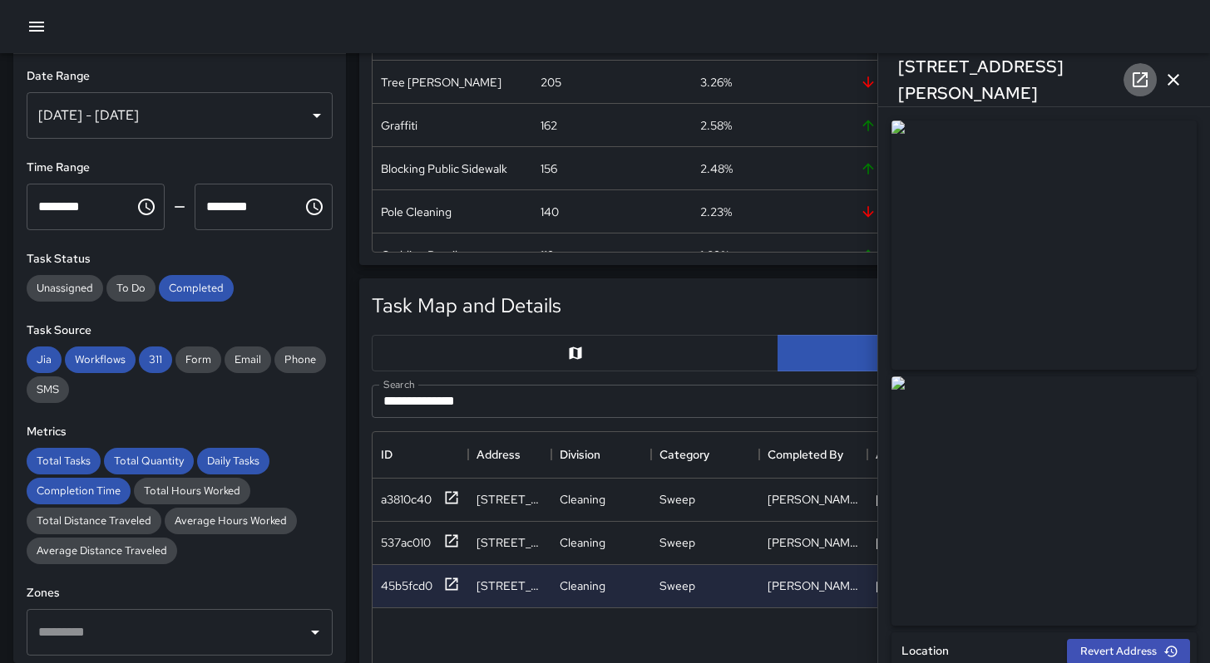
click at [1136, 88] on icon at bounding box center [1140, 80] width 20 height 20
click at [1167, 86] on icon "button" at bounding box center [1173, 80] width 20 height 20
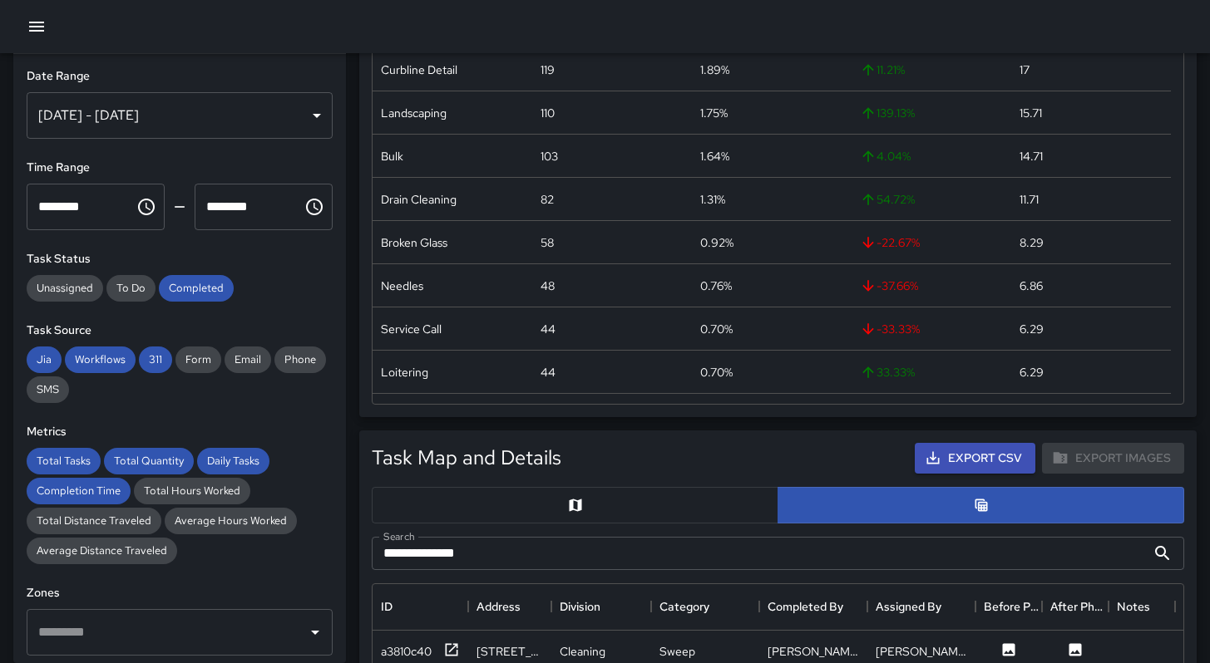
scroll to position [619, 0]
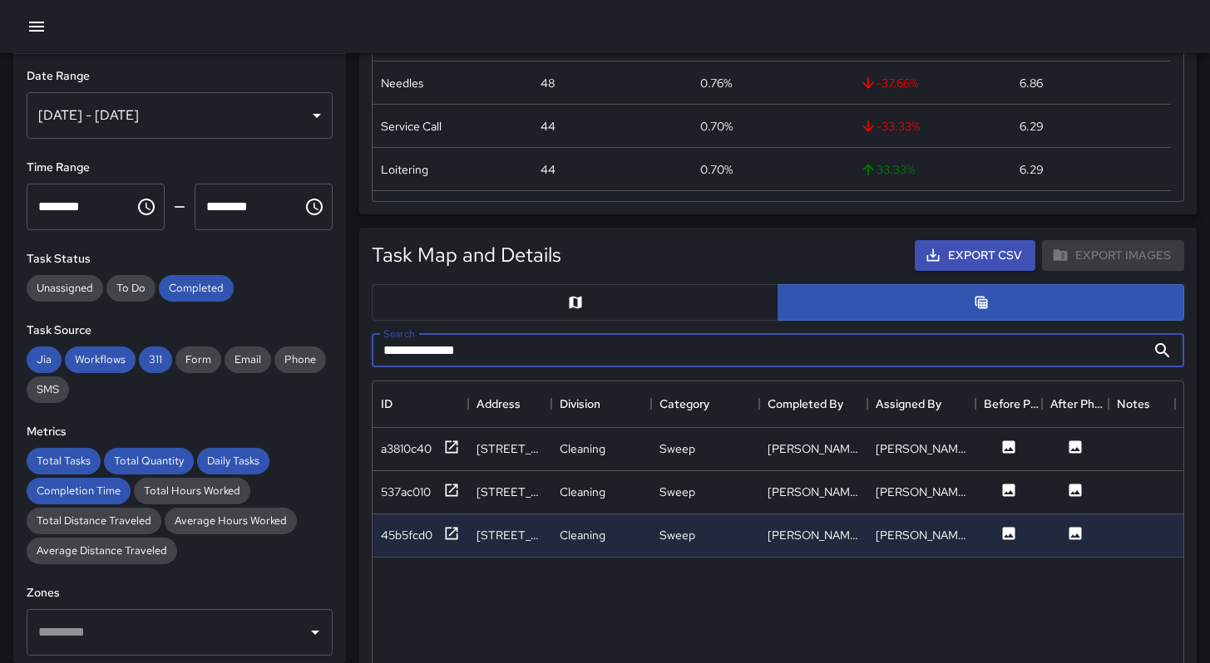
drag, startPoint x: 533, startPoint y: 344, endPoint x: 288, endPoint y: 320, distance: 246.4
click at [292, 322] on div "**********" at bounding box center [598, 512] width 1223 height 2157
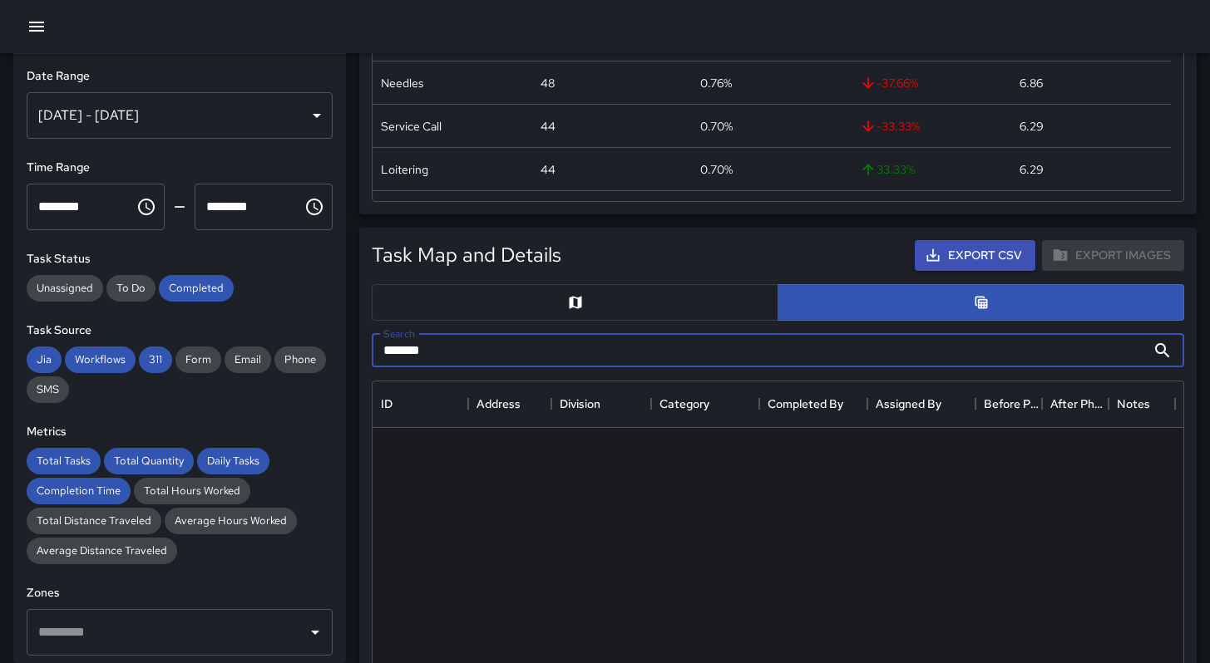
drag, startPoint x: 458, startPoint y: 361, endPoint x: 278, endPoint y: 338, distance: 181.9
click at [300, 340] on div "**********" at bounding box center [598, 512] width 1223 height 2157
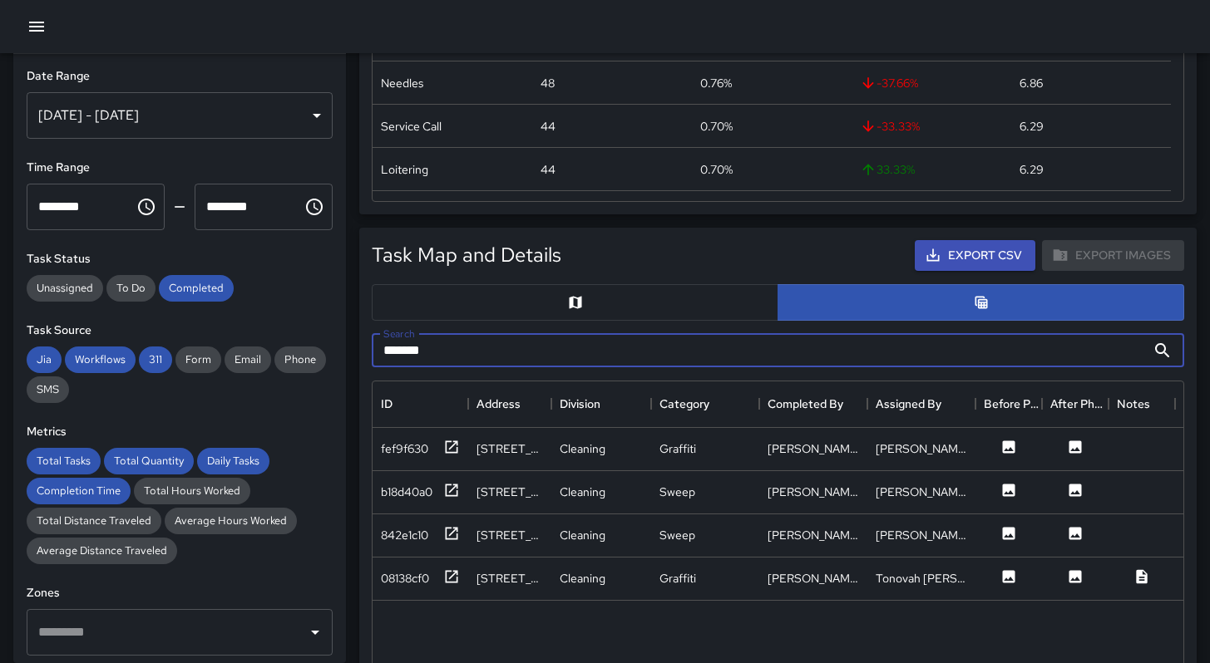
type input "*******"
click at [234, 115] on div "Sep 09, 2025 - Sep 15, 2025" at bounding box center [180, 115] width 306 height 47
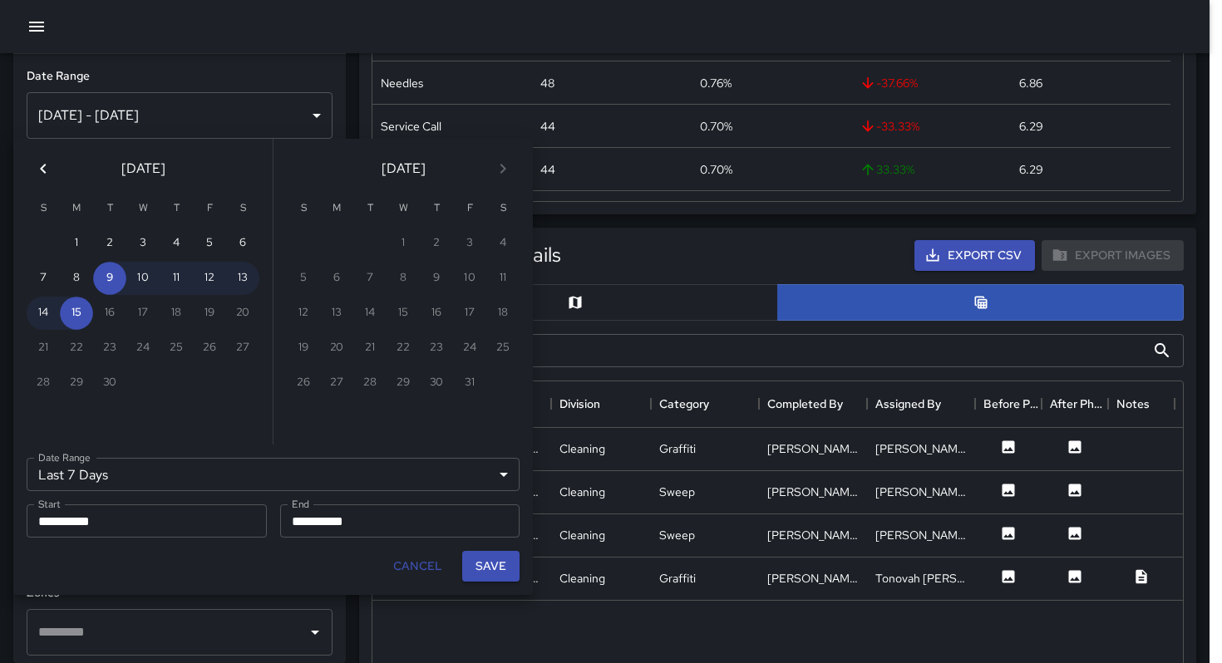
click at [105, 521] on input "**********" at bounding box center [141, 521] width 229 height 33
click at [40, 170] on icon "Previous month" at bounding box center [43, 169] width 20 height 20
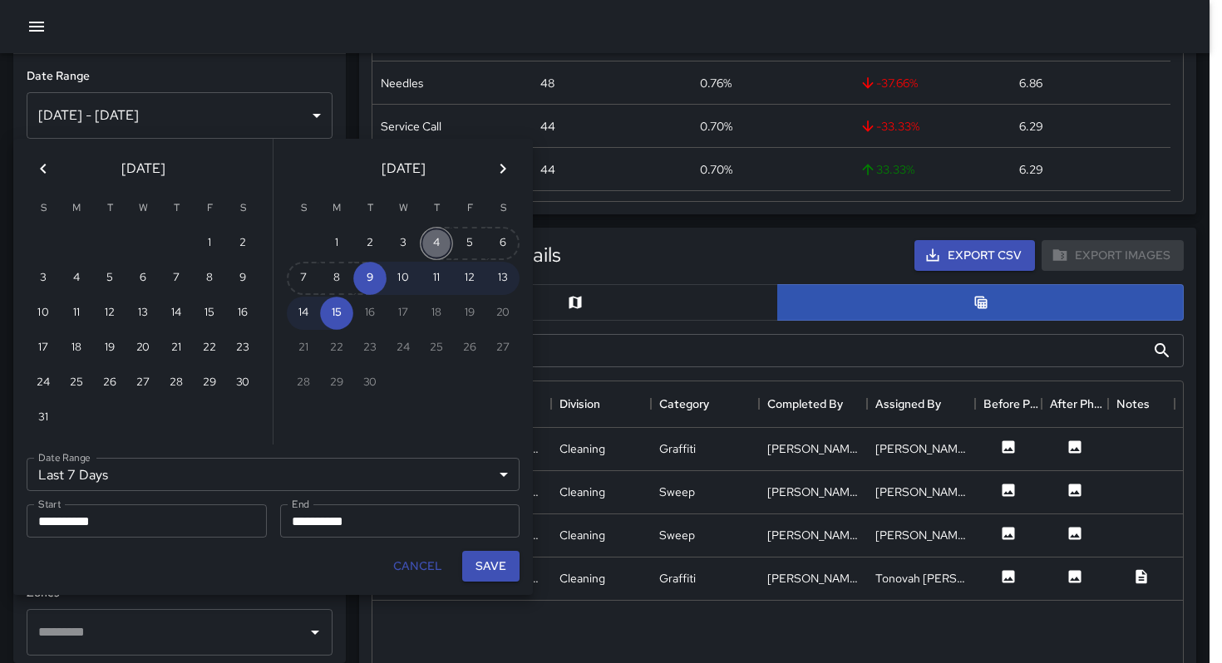
click at [433, 244] on button "4" at bounding box center [436, 243] width 33 height 33
type input "******"
type input "**********"
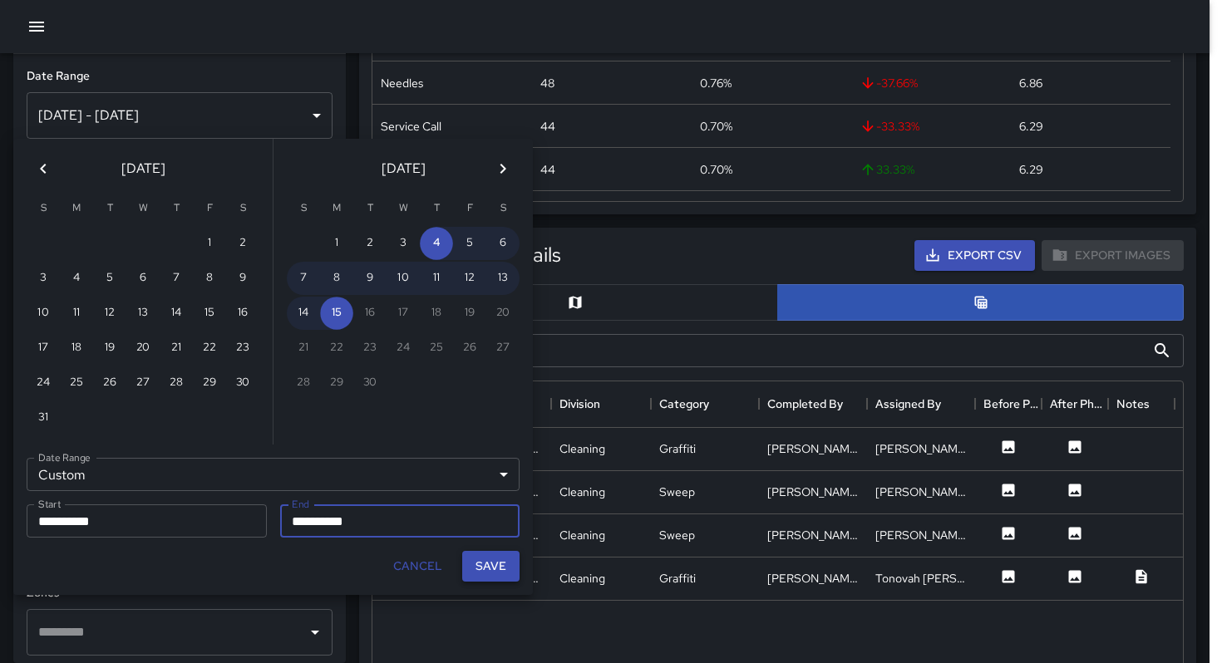
click at [497, 569] on button "Save" at bounding box center [490, 566] width 57 height 31
type input "**********"
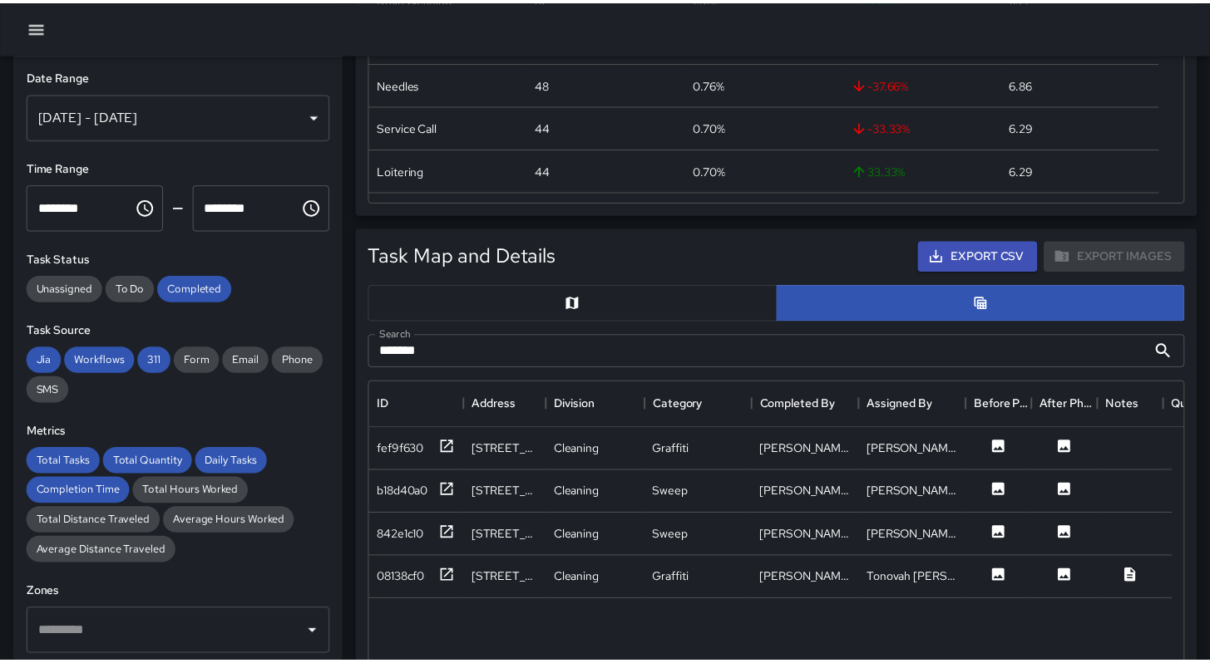
scroll to position [13, 13]
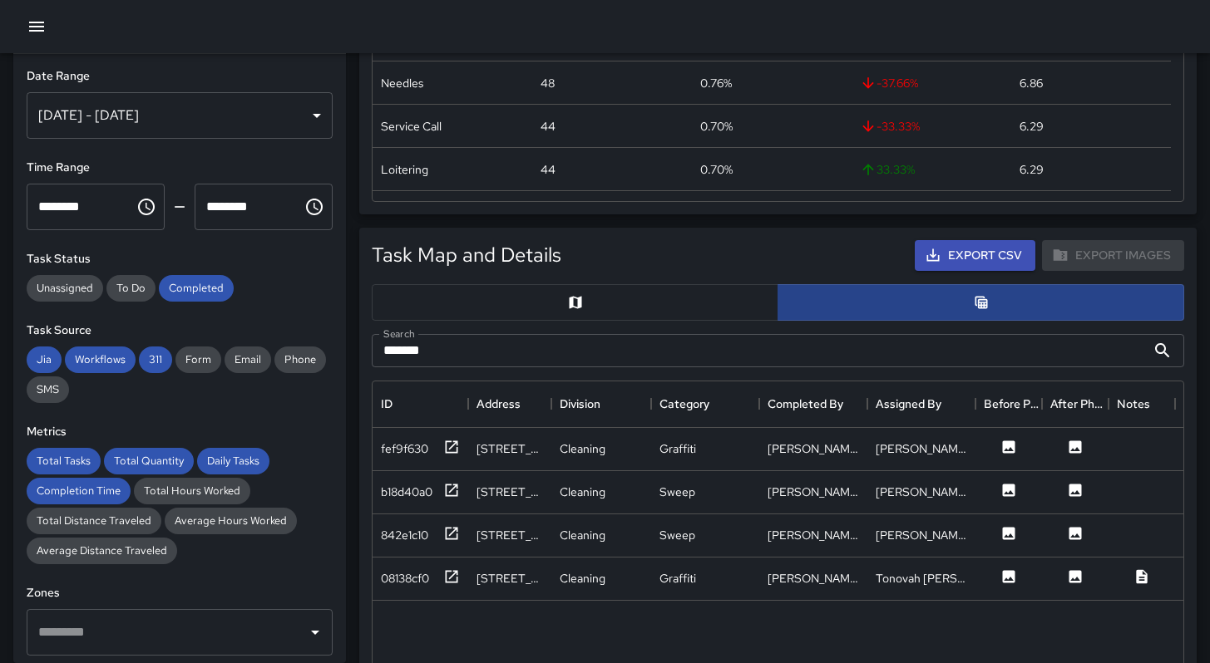
click at [853, 303] on button "button" at bounding box center [980, 302] width 406 height 37
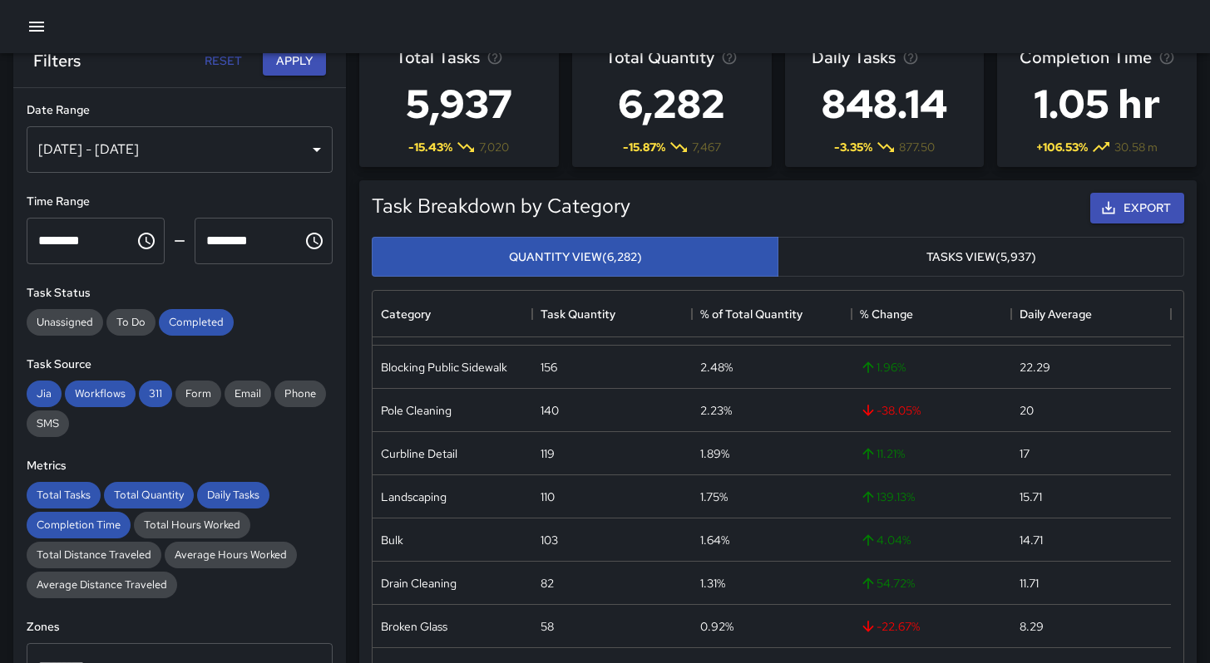
scroll to position [0, 0]
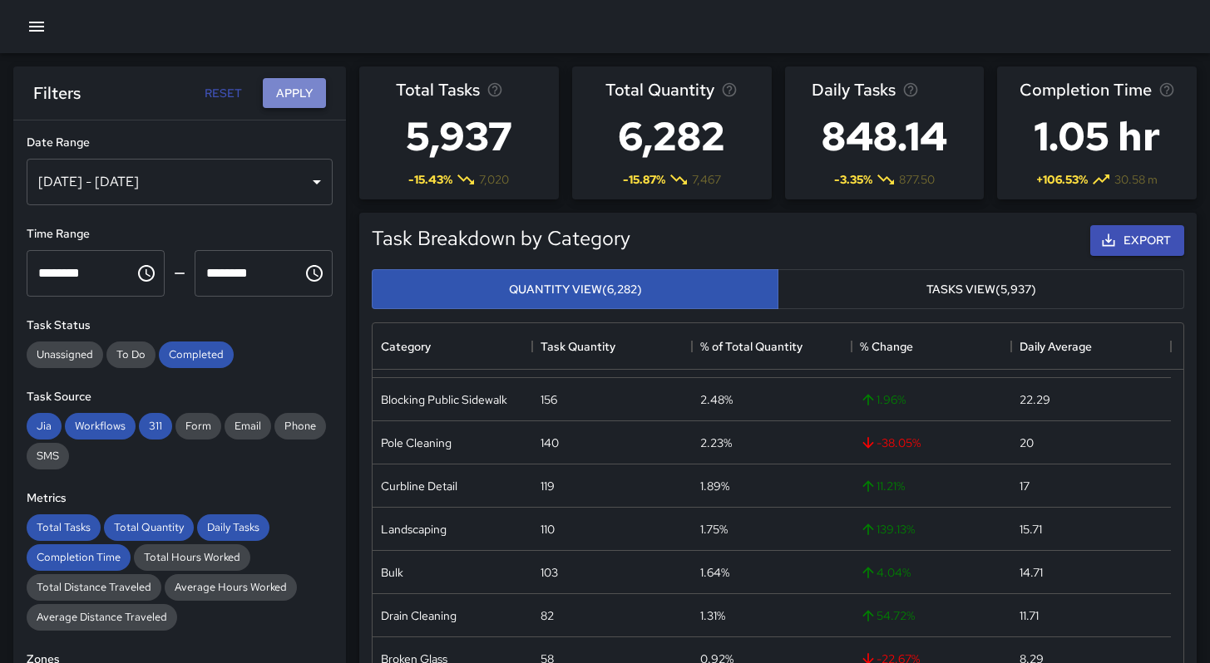
click at [264, 82] on button "Apply" at bounding box center [294, 93] width 63 height 31
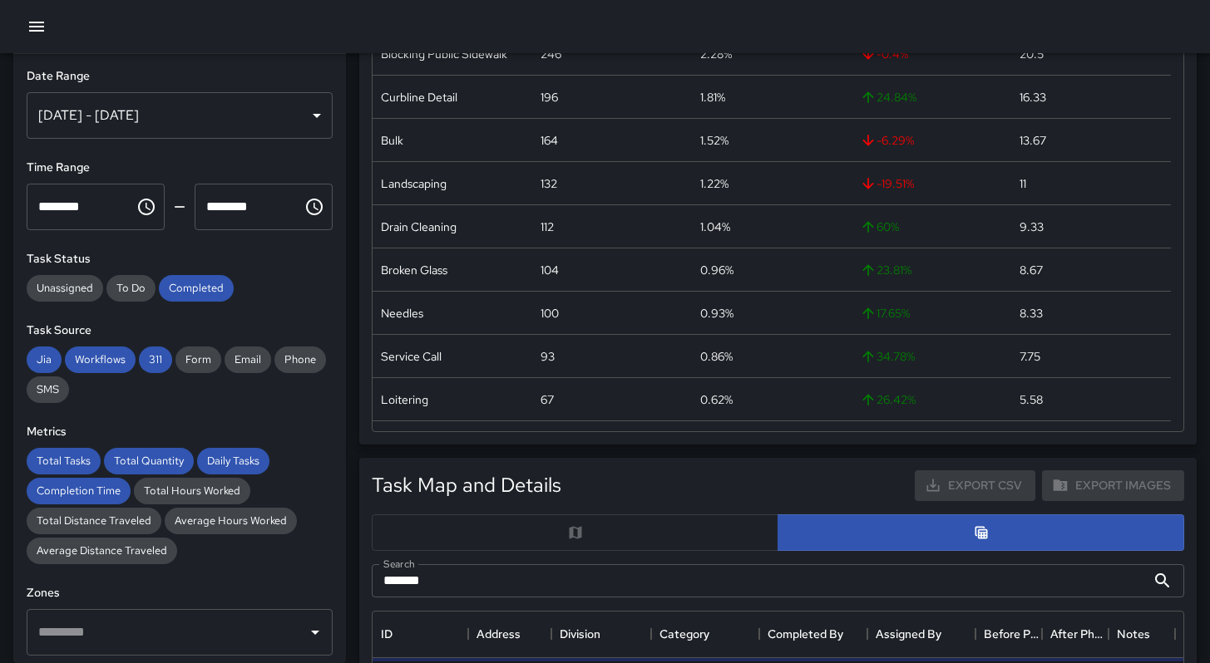
scroll to position [576, 0]
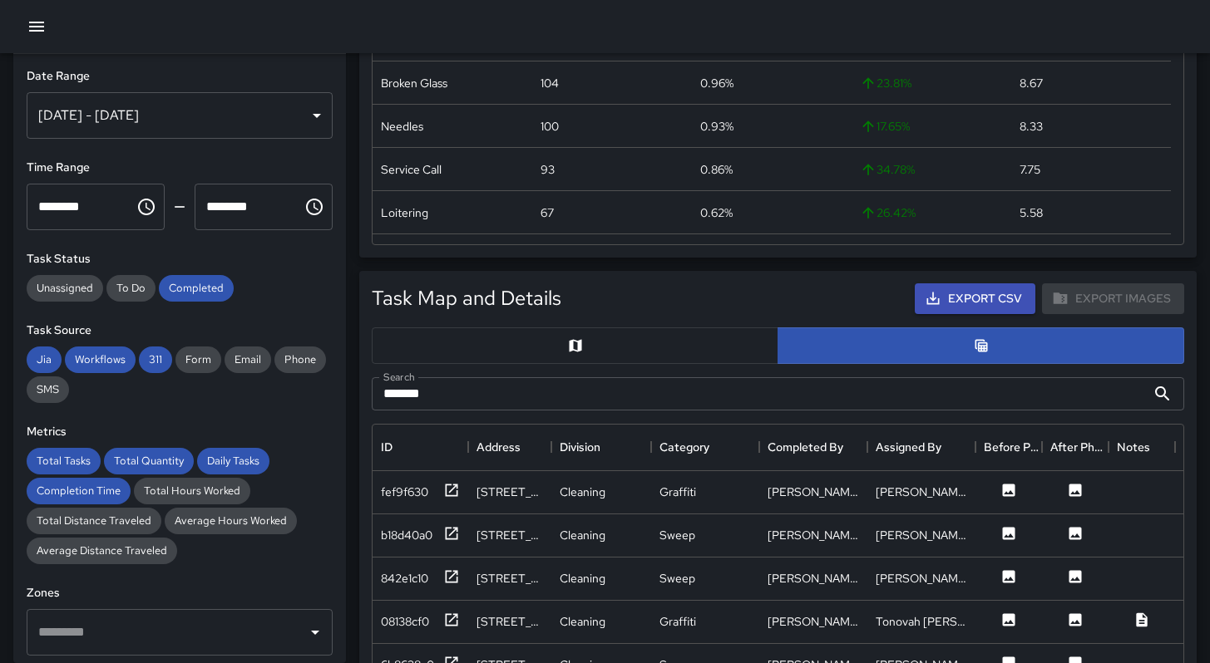
click at [481, 394] on input "*******" at bounding box center [759, 393] width 774 height 33
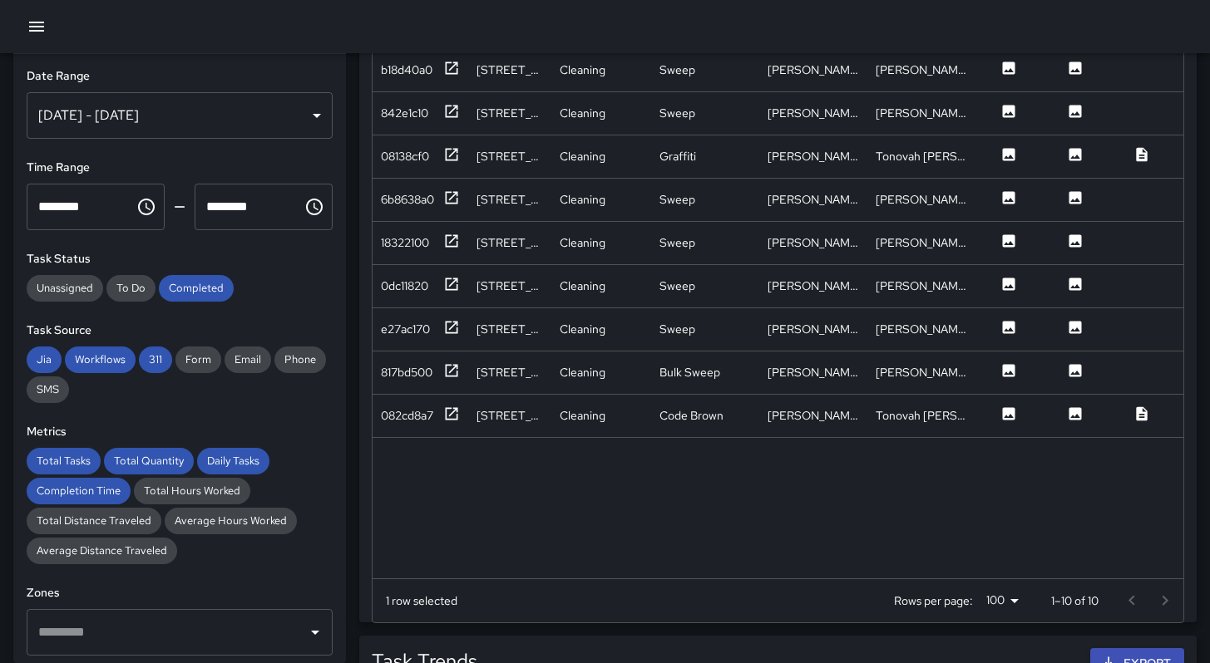
scroll to position [1128, 0]
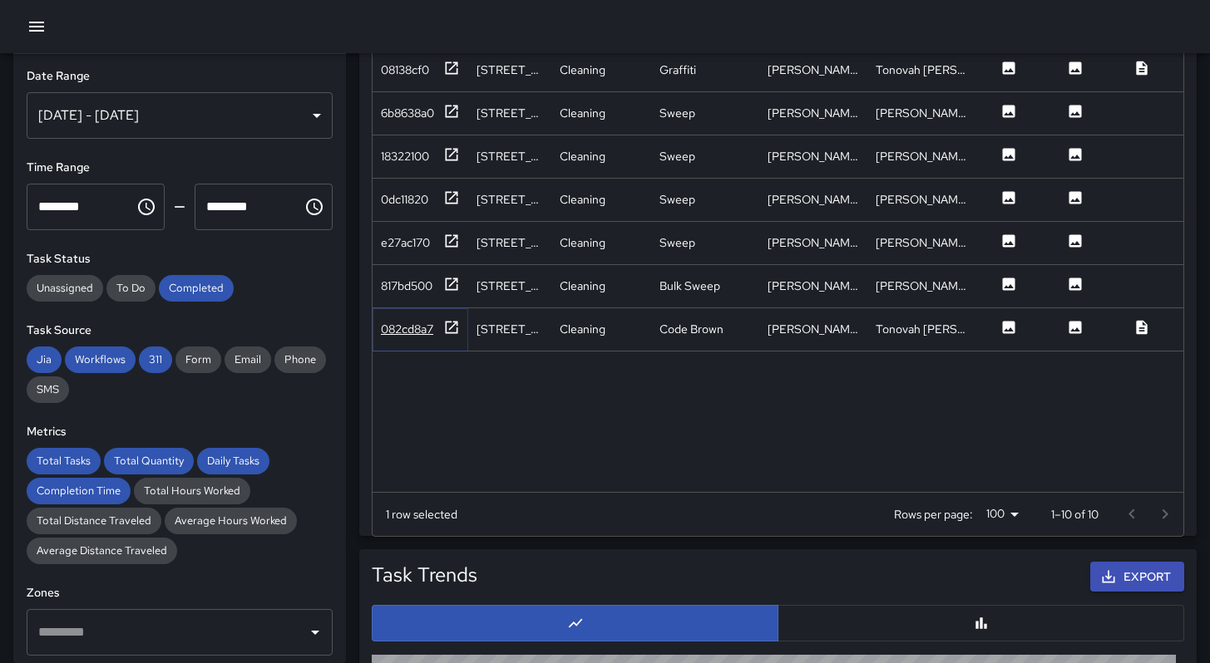
click at [406, 331] on div "082cd8a7" at bounding box center [407, 329] width 52 height 17
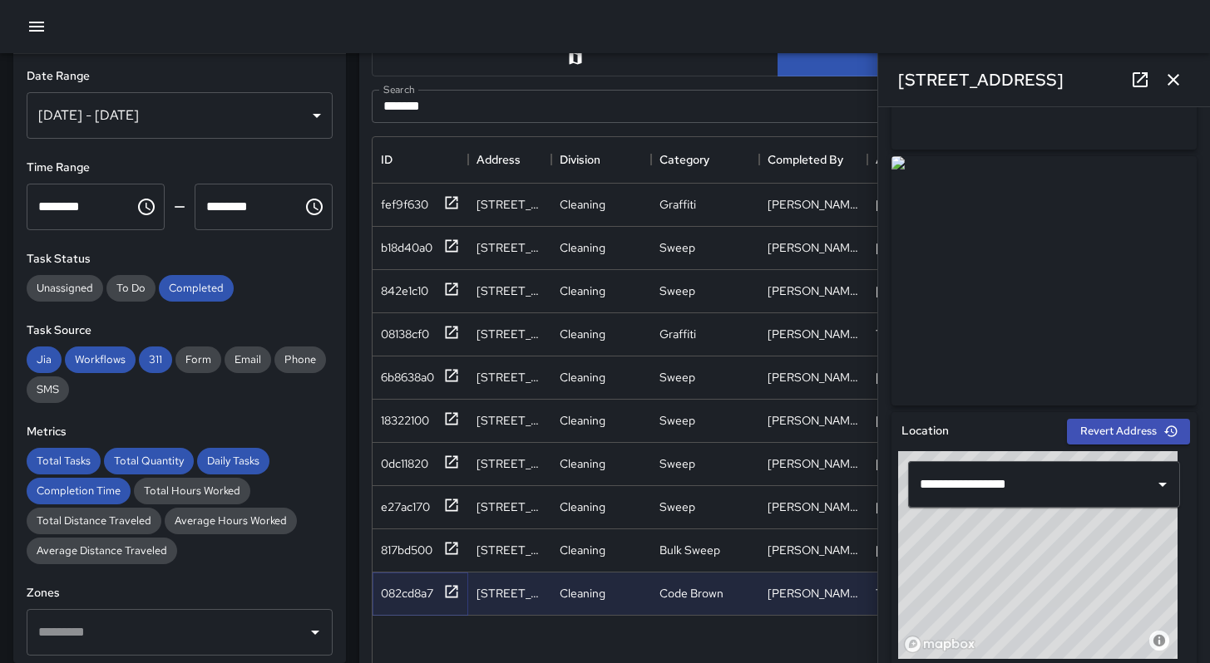
scroll to position [96, 0]
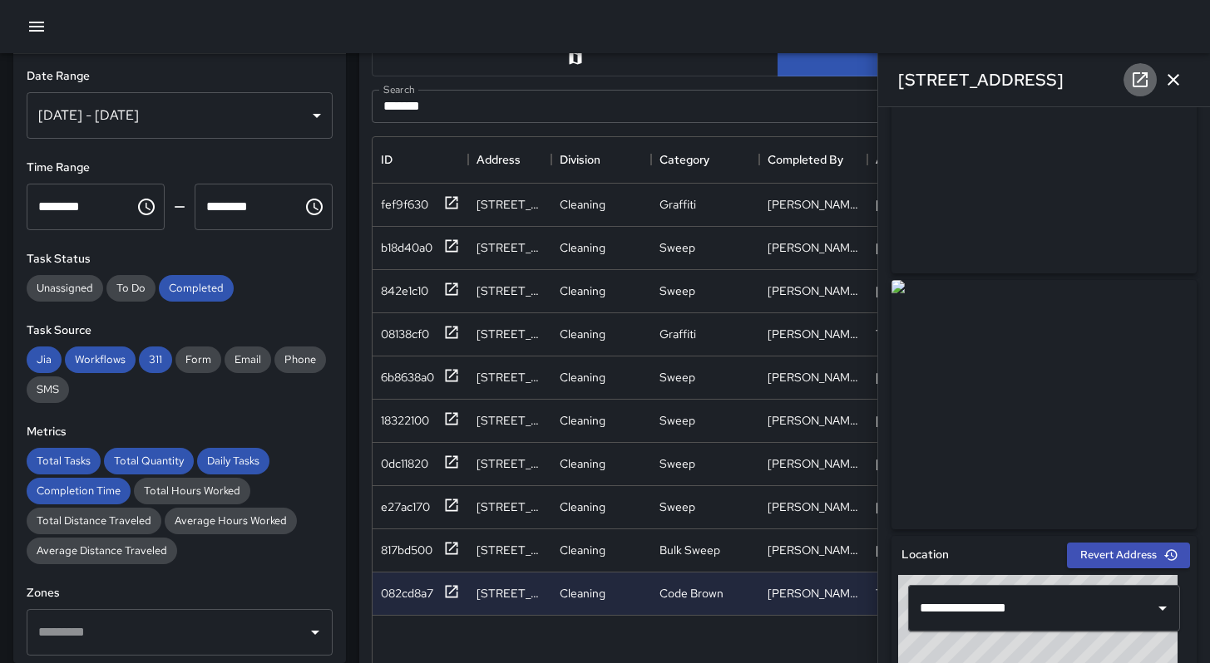
click at [1140, 85] on icon at bounding box center [1140, 80] width 20 height 20
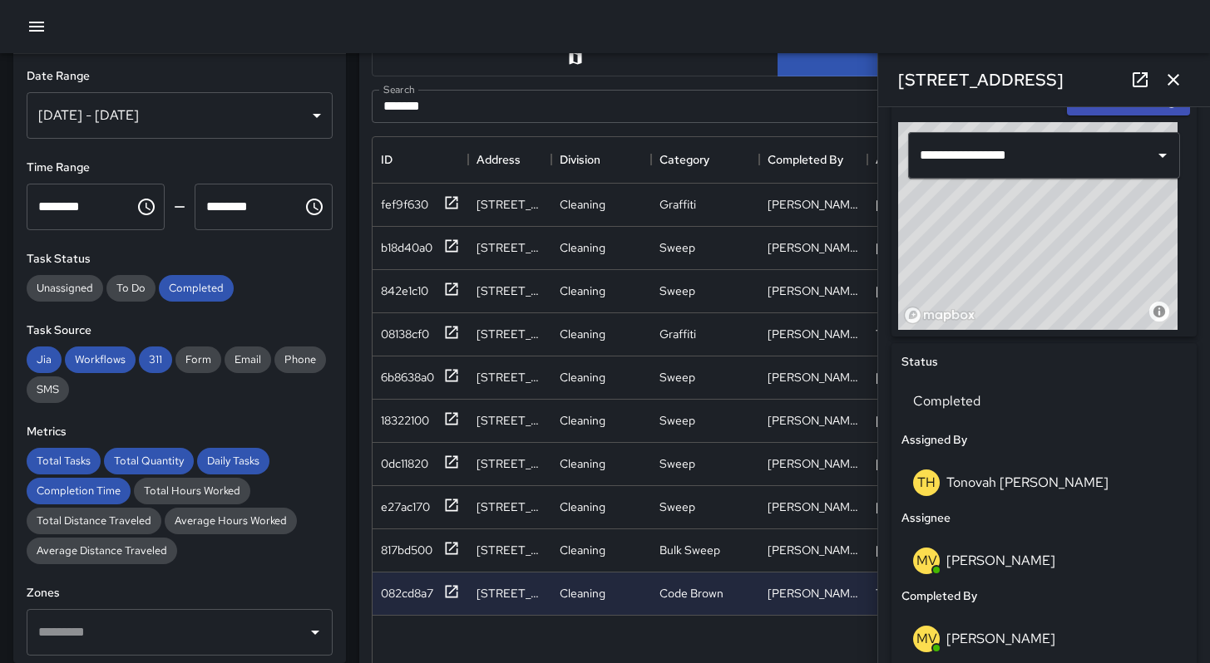
scroll to position [485, 0]
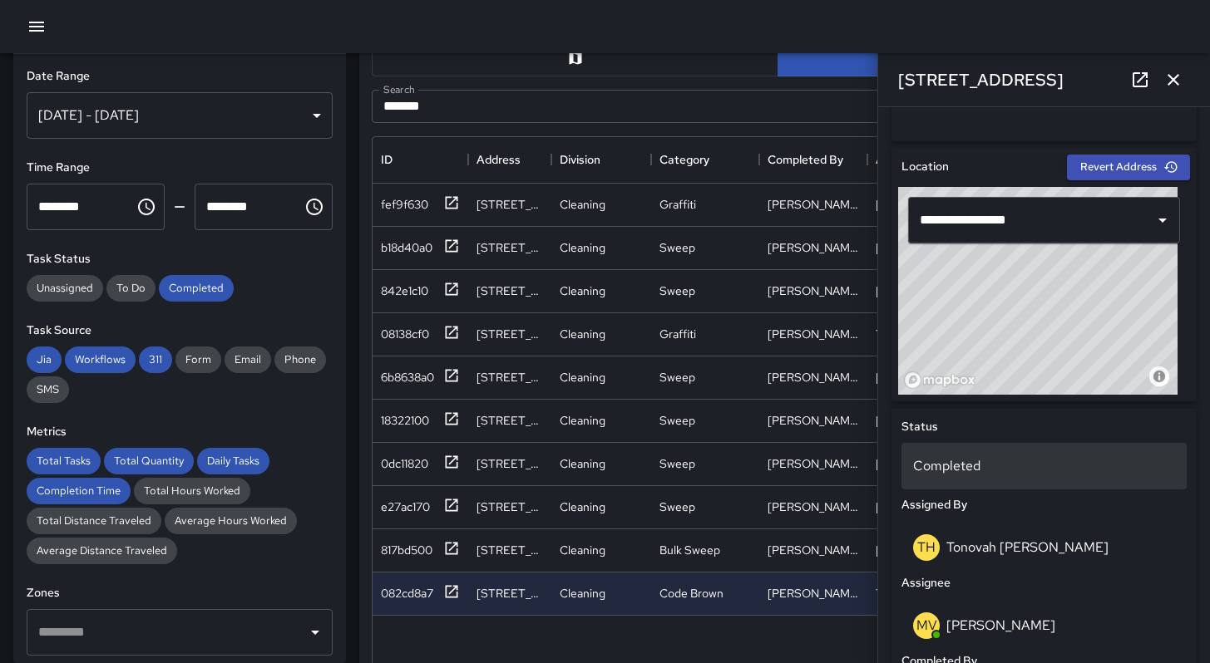
click at [953, 459] on p "Completed" at bounding box center [1044, 466] width 262 height 20
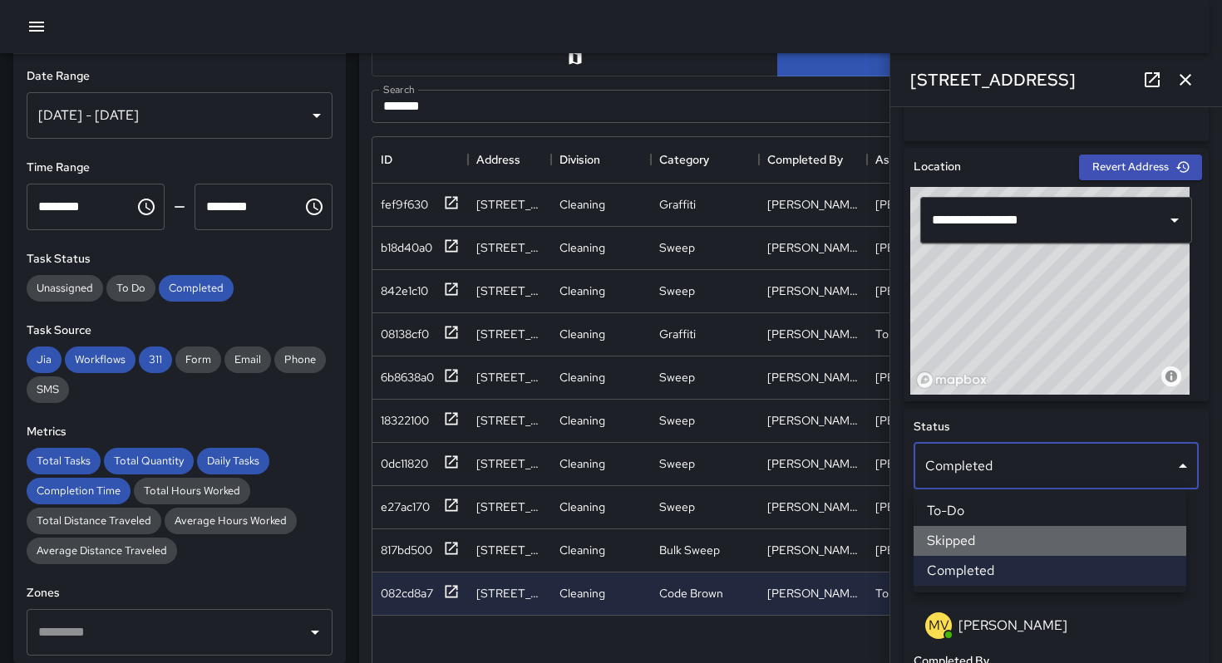
click at [954, 533] on li "Skipped" at bounding box center [1050, 541] width 273 height 30
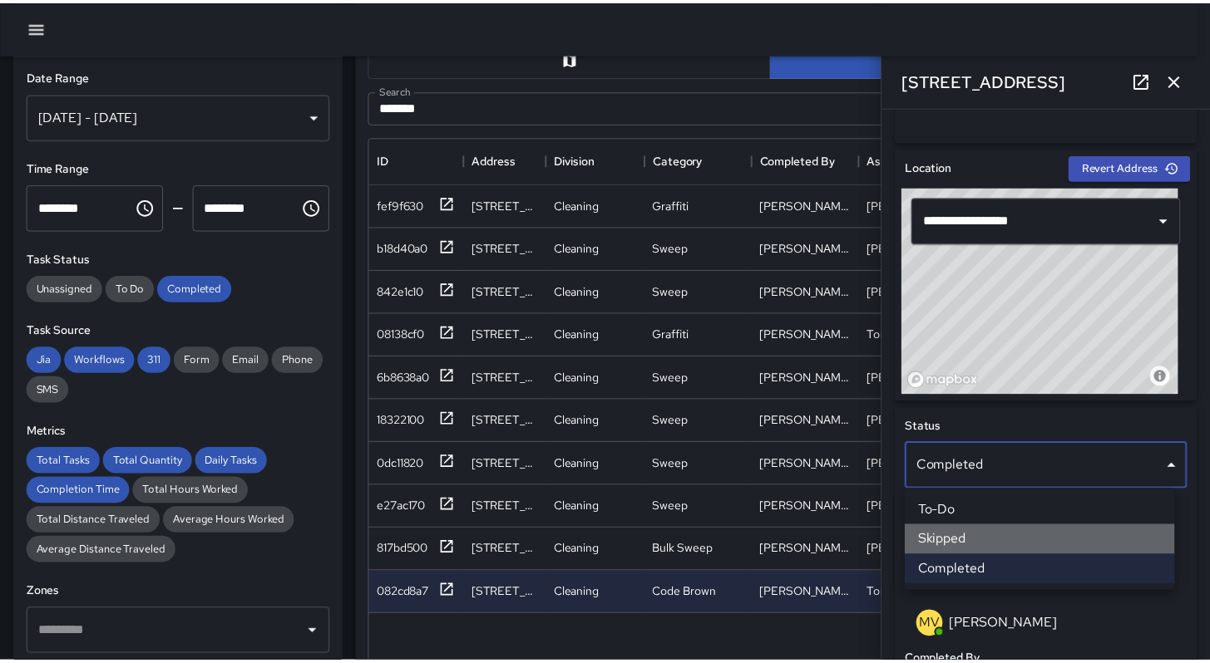
scroll to position [13, 13]
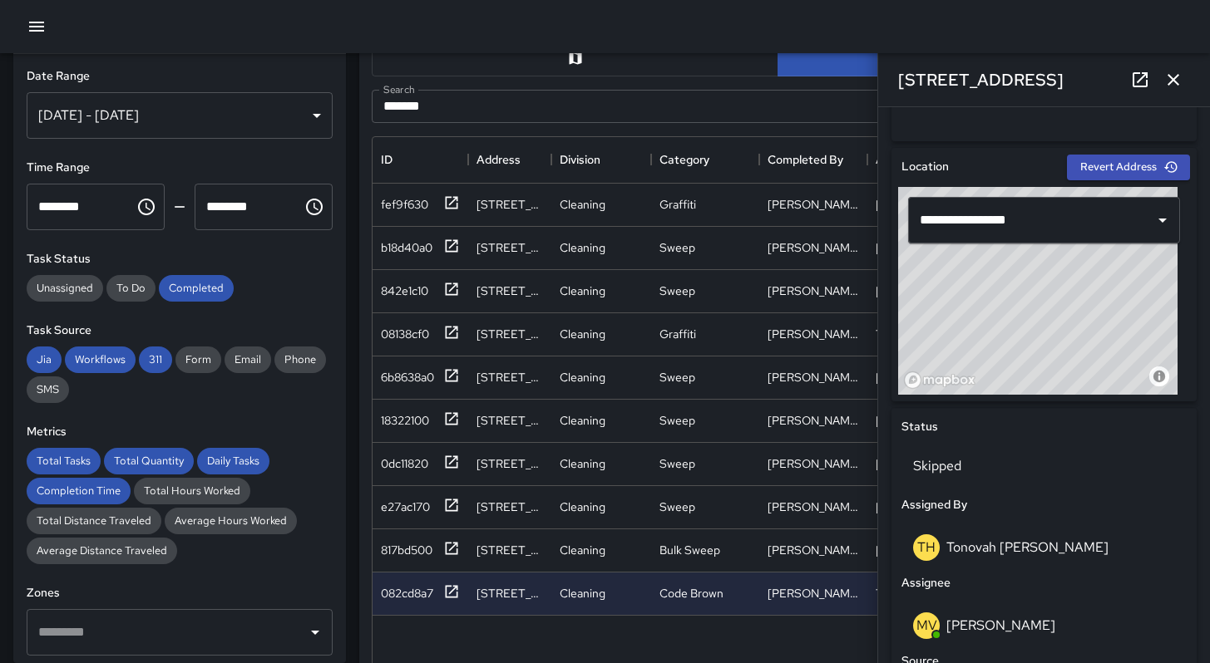
click at [1171, 76] on icon "button" at bounding box center [1173, 80] width 20 height 20
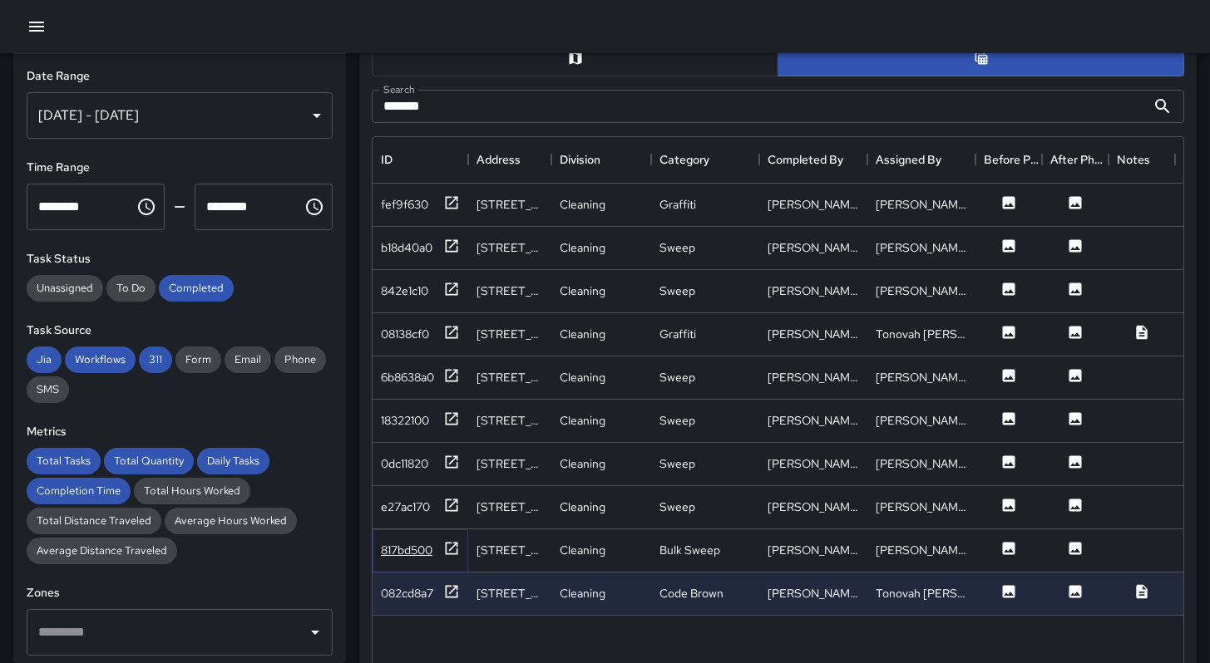
click at [421, 542] on div "817bd500" at bounding box center [407, 550] width 52 height 17
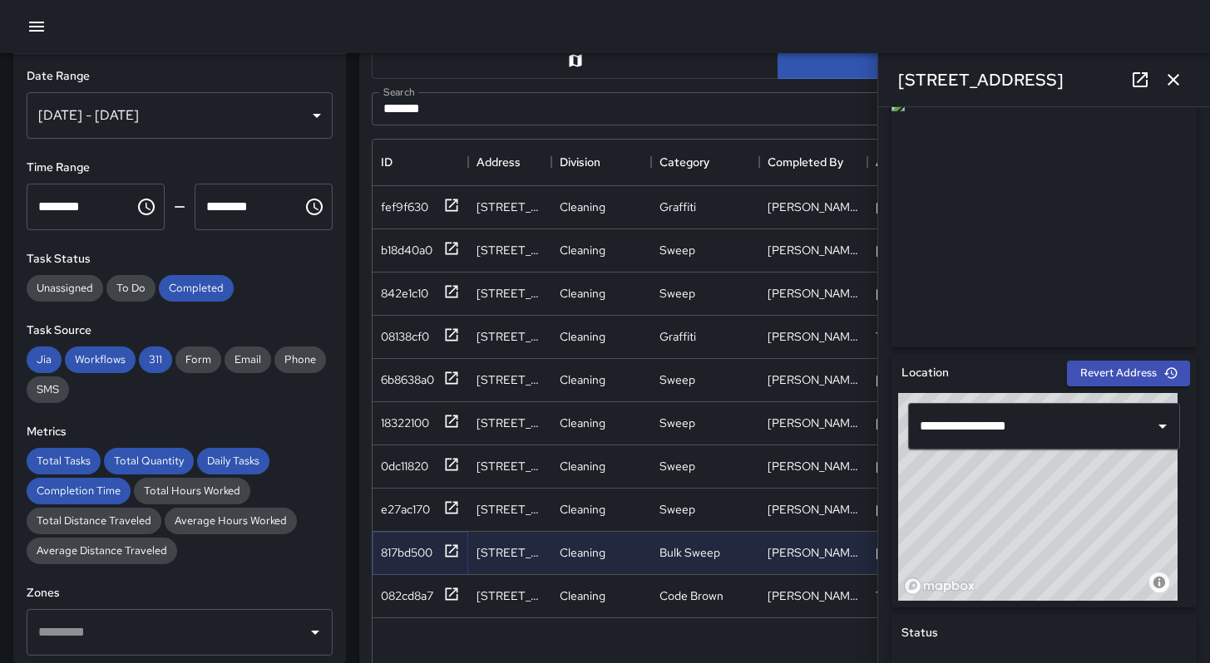
scroll to position [860, 0]
click at [400, 522] on div "e27ac170" at bounding box center [420, 511] width 96 height 43
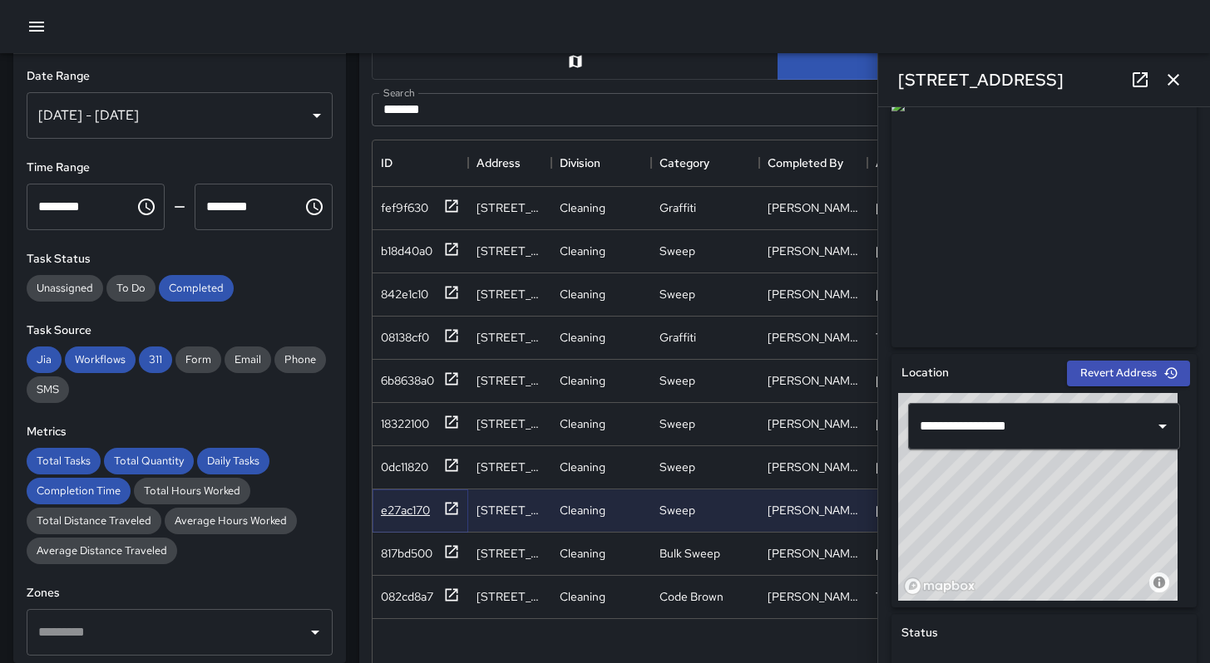
click at [402, 518] on div "e27ac170" at bounding box center [405, 510] width 49 height 17
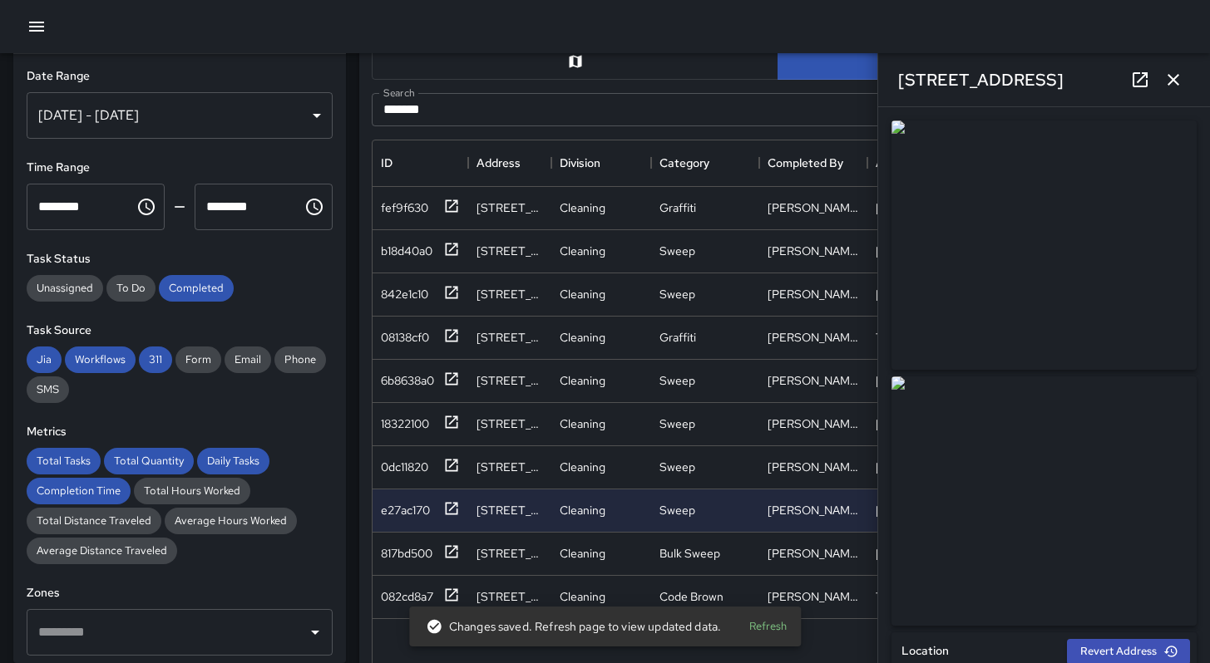
click at [1167, 72] on icon "button" at bounding box center [1173, 80] width 20 height 20
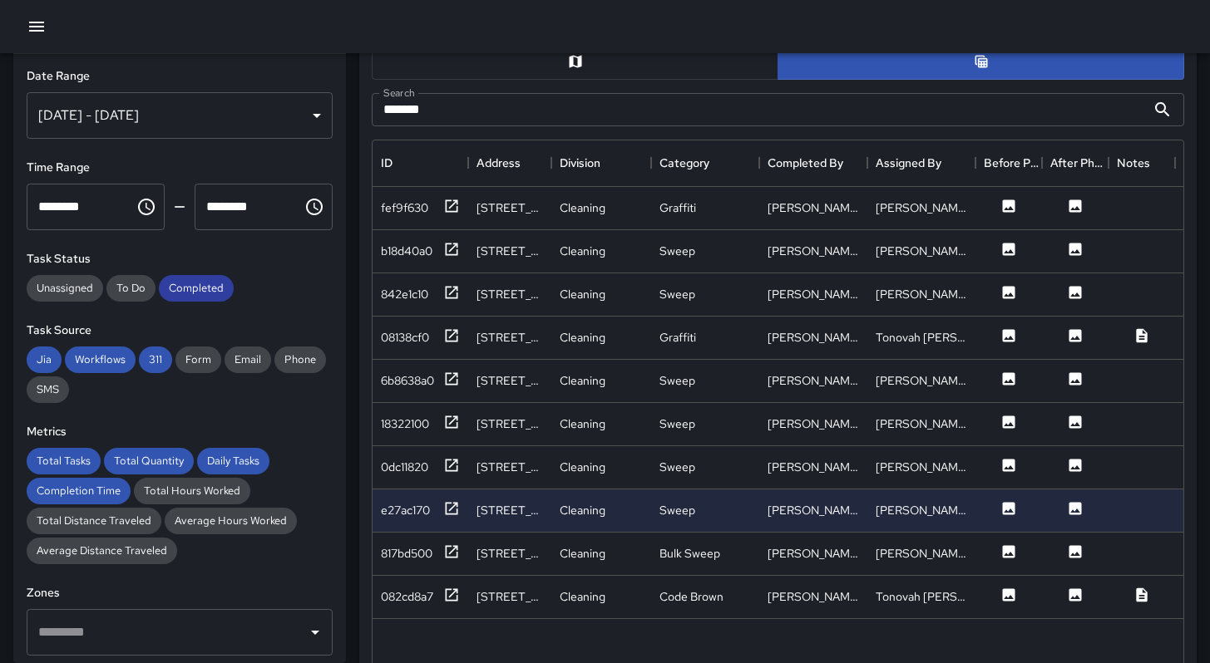
click at [205, 290] on span "Completed" at bounding box center [196, 288] width 75 height 14
click at [170, 362] on div "Jia Workflows 311 Form Email Phone SMS" at bounding box center [180, 375] width 306 height 57
click at [145, 366] on span "311" at bounding box center [155, 359] width 33 height 14
click at [94, 355] on span "Workflows" at bounding box center [100, 359] width 71 height 14
click at [45, 354] on span "Jia" at bounding box center [44, 359] width 35 height 14
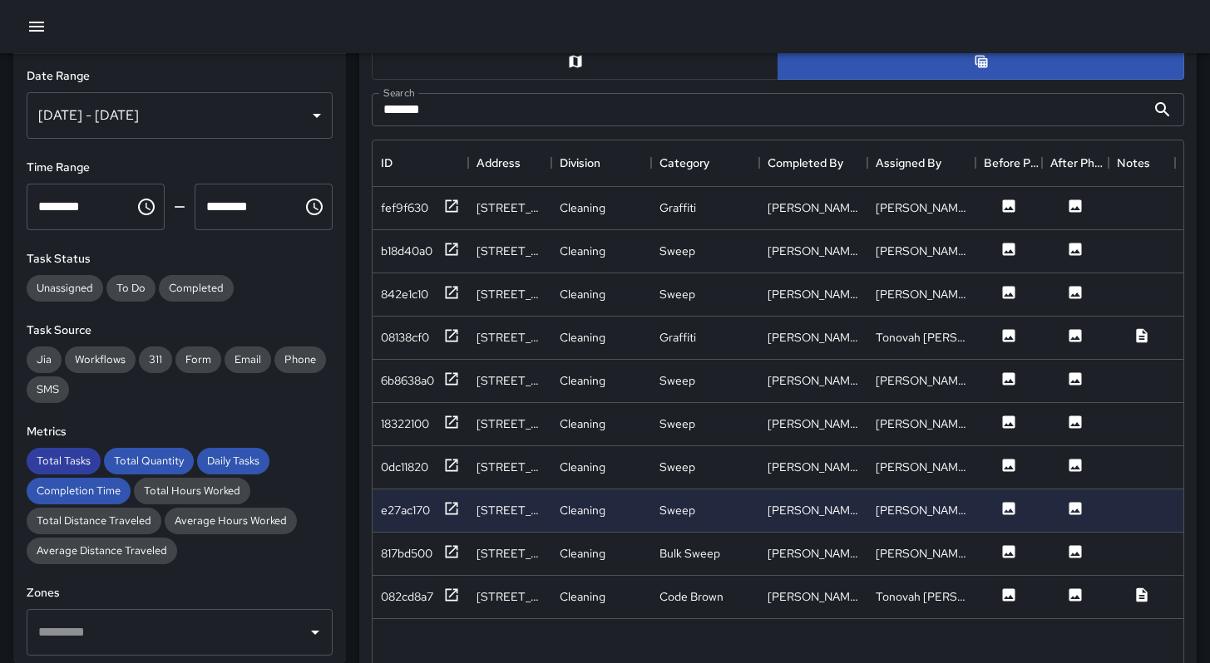
click at [63, 466] on span "Total Tasks" at bounding box center [64, 461] width 74 height 14
click at [163, 459] on span "Total Quantity" at bounding box center [149, 461] width 90 height 14
click at [218, 459] on span "Daily Tasks" at bounding box center [233, 461] width 72 height 14
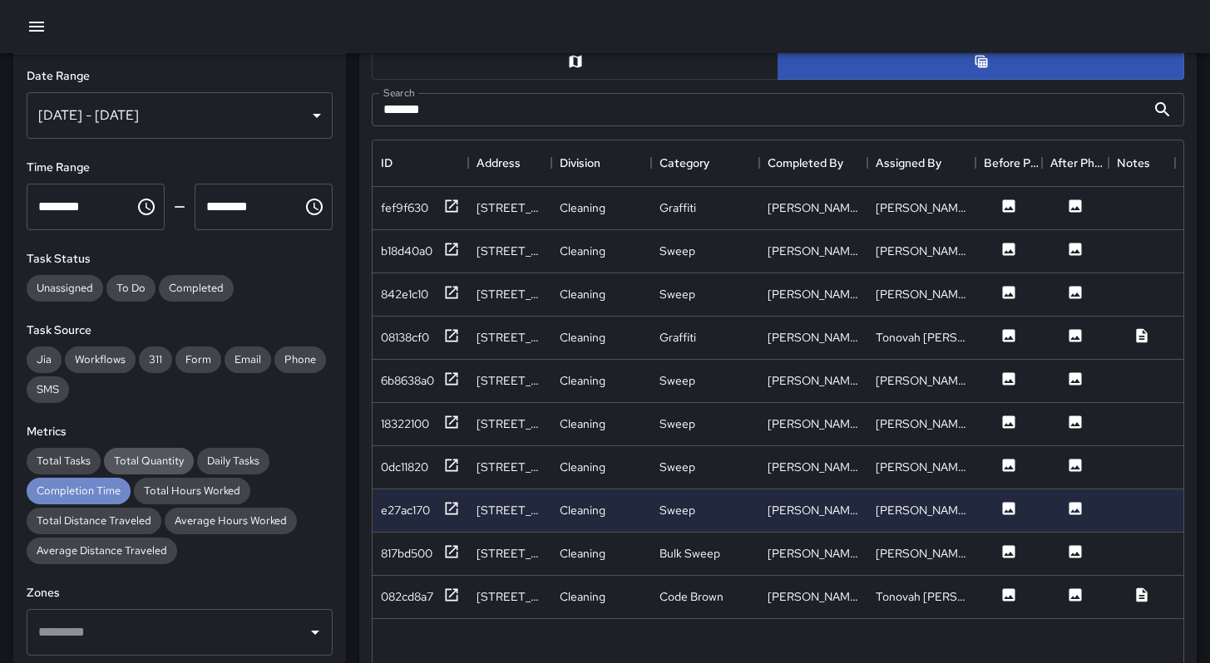
drag, startPoint x: 67, startPoint y: 489, endPoint x: 103, endPoint y: 466, distance: 42.2
click at [68, 490] on span "Completion Time" at bounding box center [79, 491] width 104 height 14
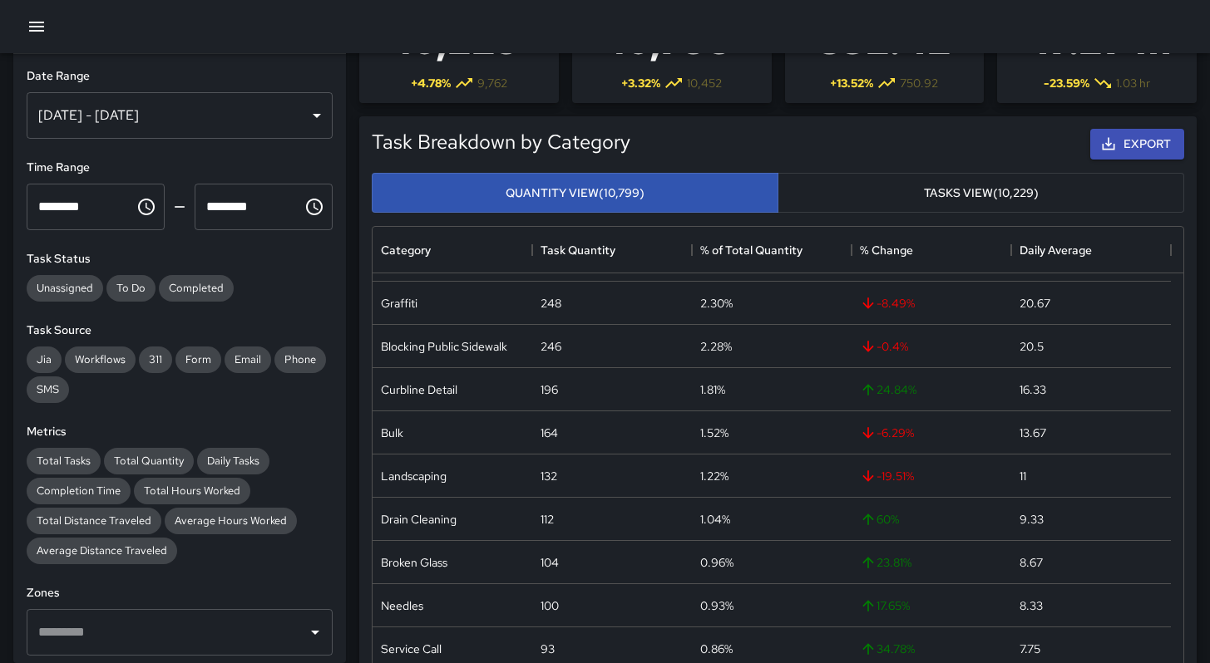
scroll to position [0, 0]
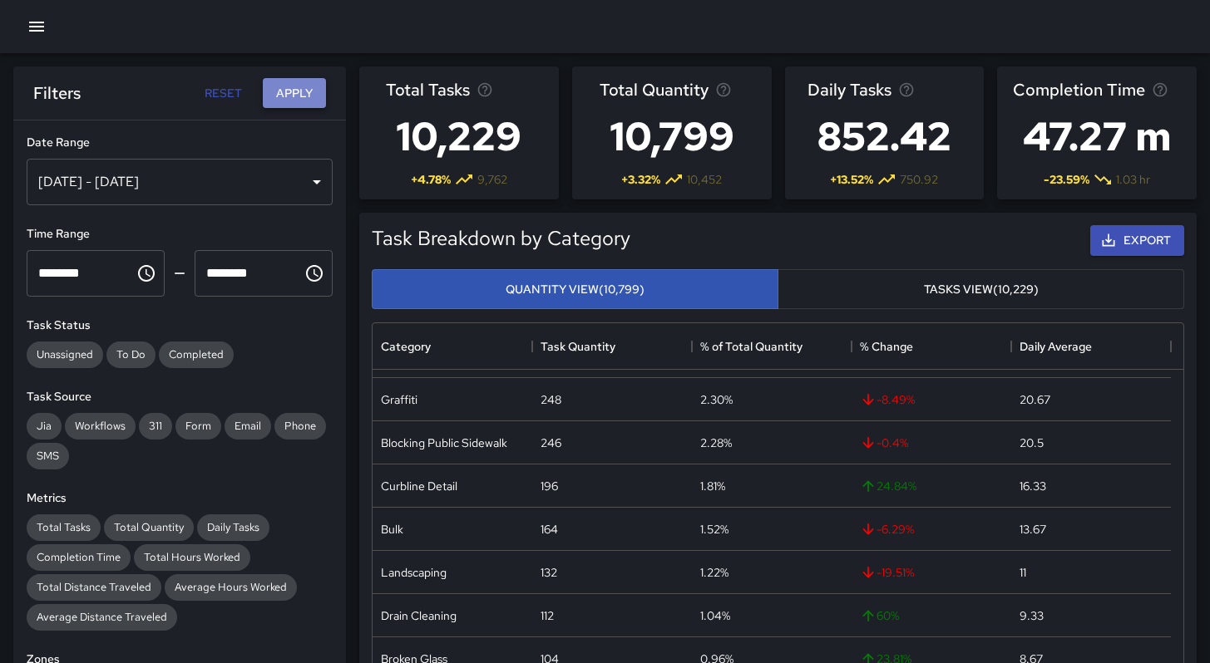
click at [302, 106] on button "Apply" at bounding box center [294, 93] width 63 height 31
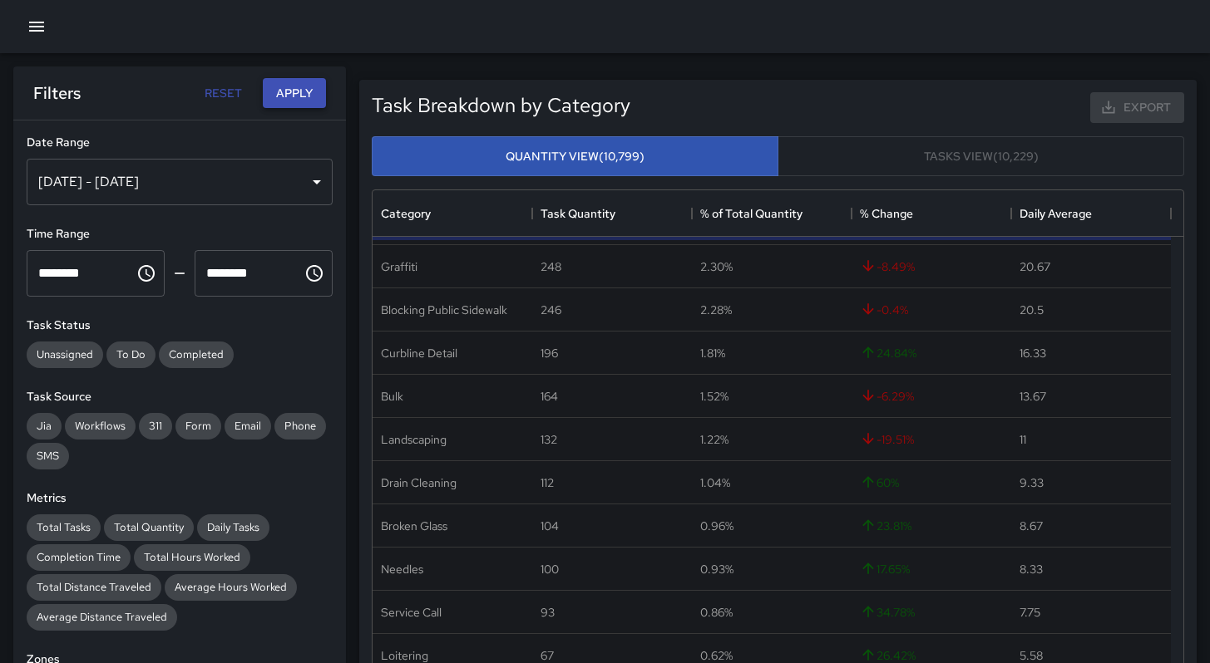
click at [290, 93] on button "Apply" at bounding box center [294, 93] width 63 height 31
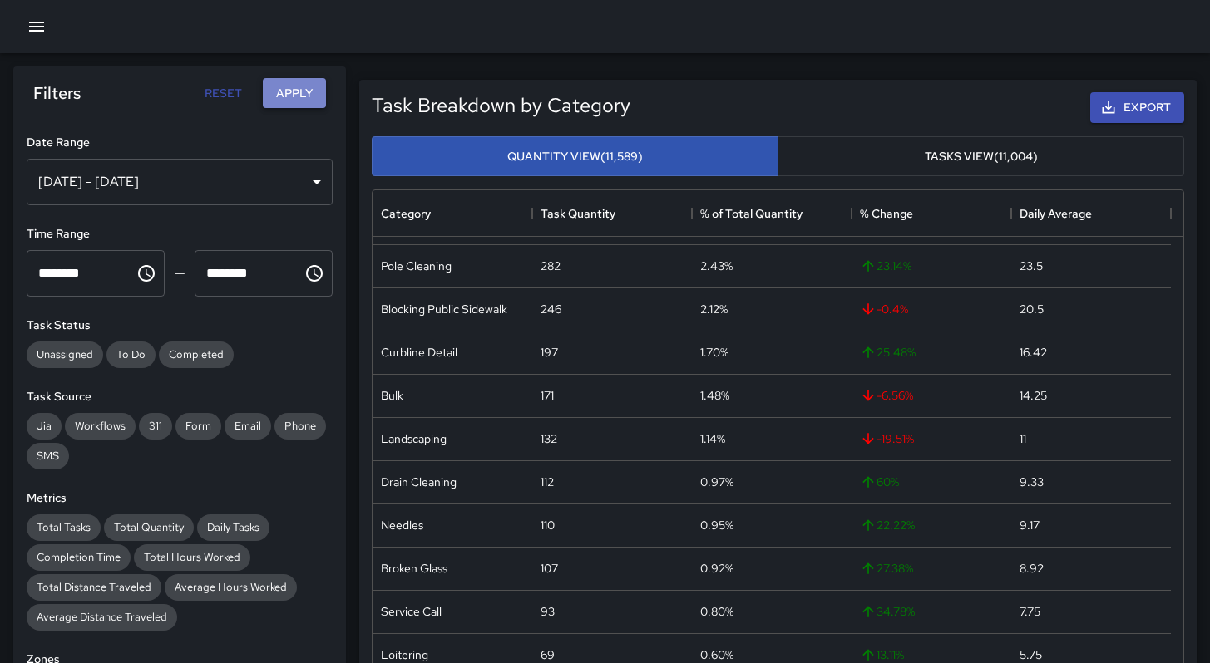
click at [288, 93] on button "Apply" at bounding box center [294, 93] width 63 height 31
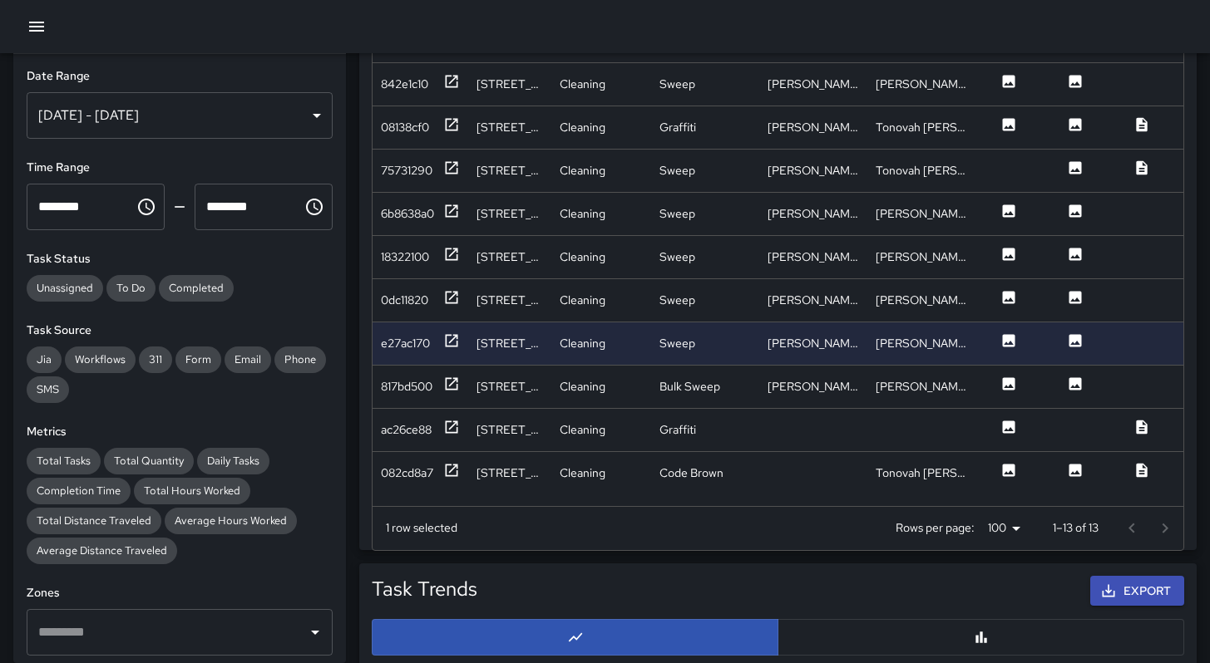
scroll to position [1111, 0]
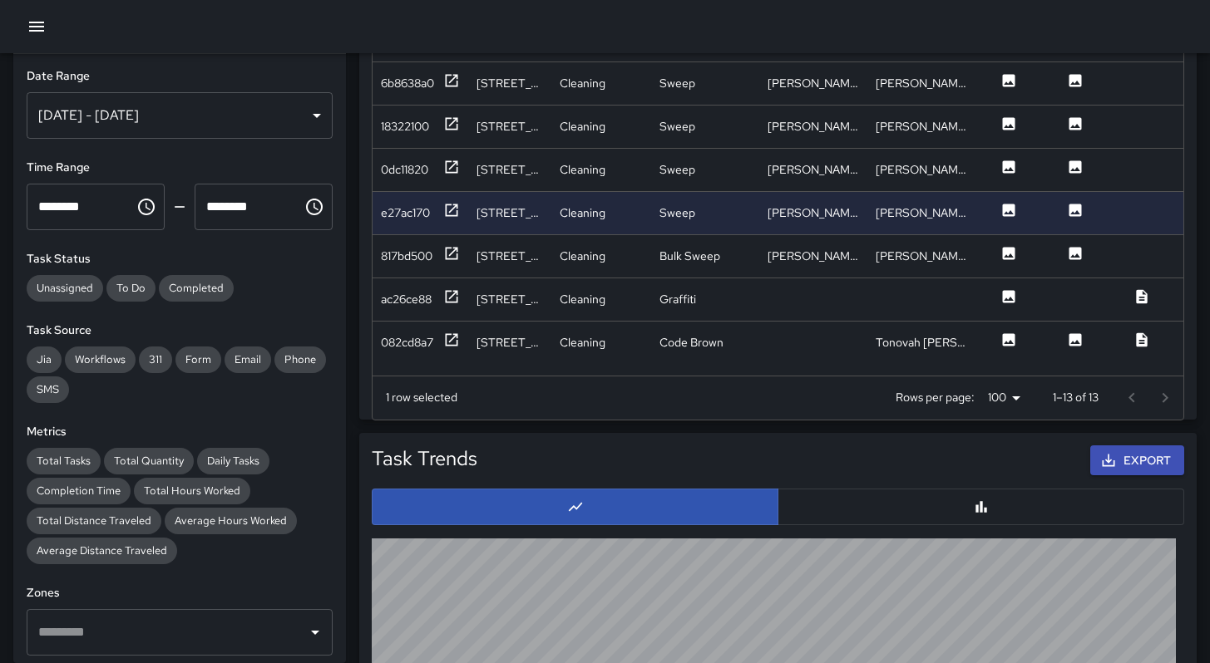
click at [1157, 402] on div at bounding box center [1148, 398] width 67 height 33
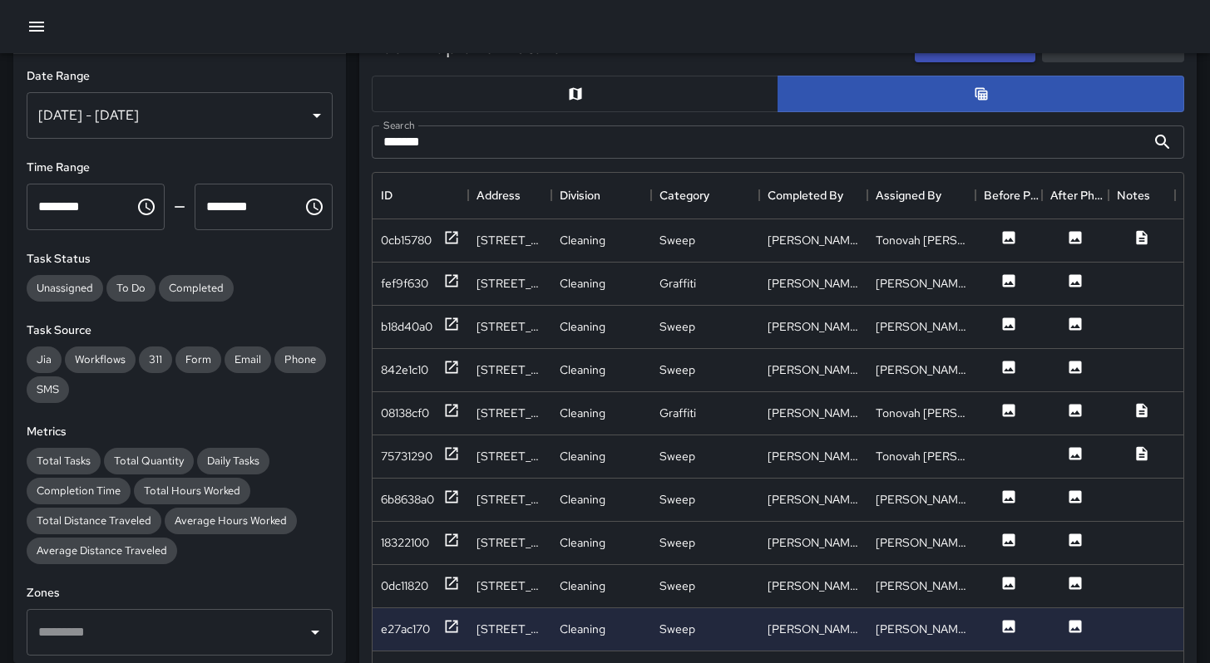
scroll to position [667, 0]
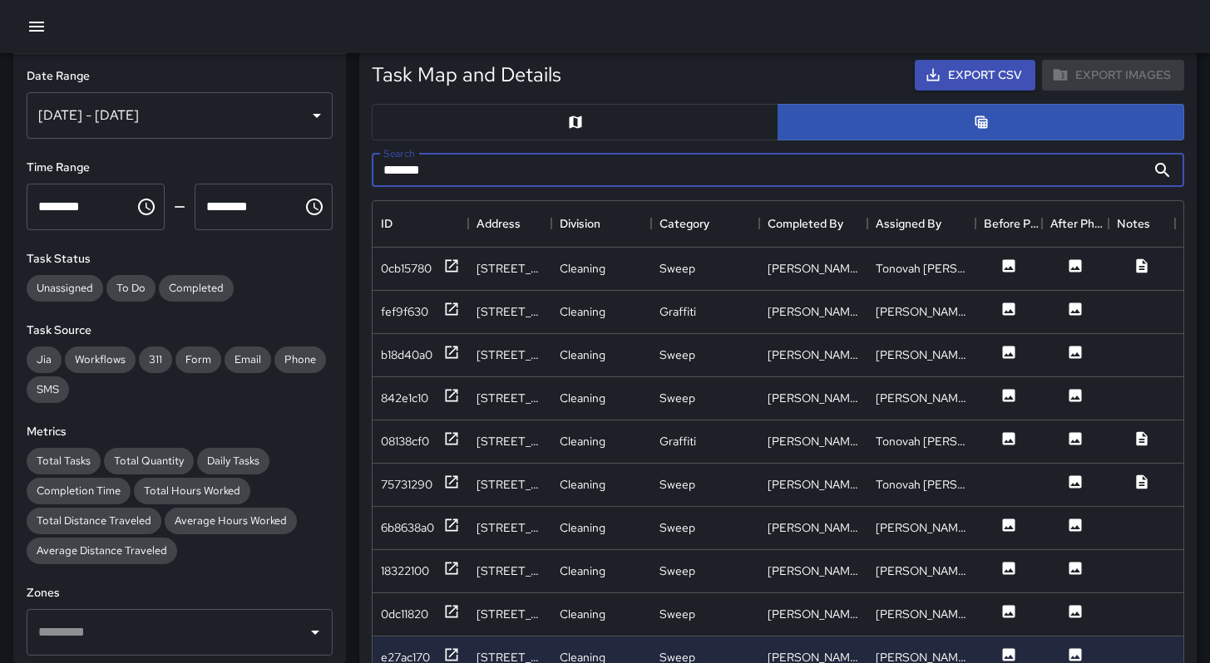
drag, startPoint x: 441, startPoint y: 173, endPoint x: 332, endPoint y: 155, distance: 111.1
click at [332, 155] on div "**********" at bounding box center [598, 399] width 1223 height 2024
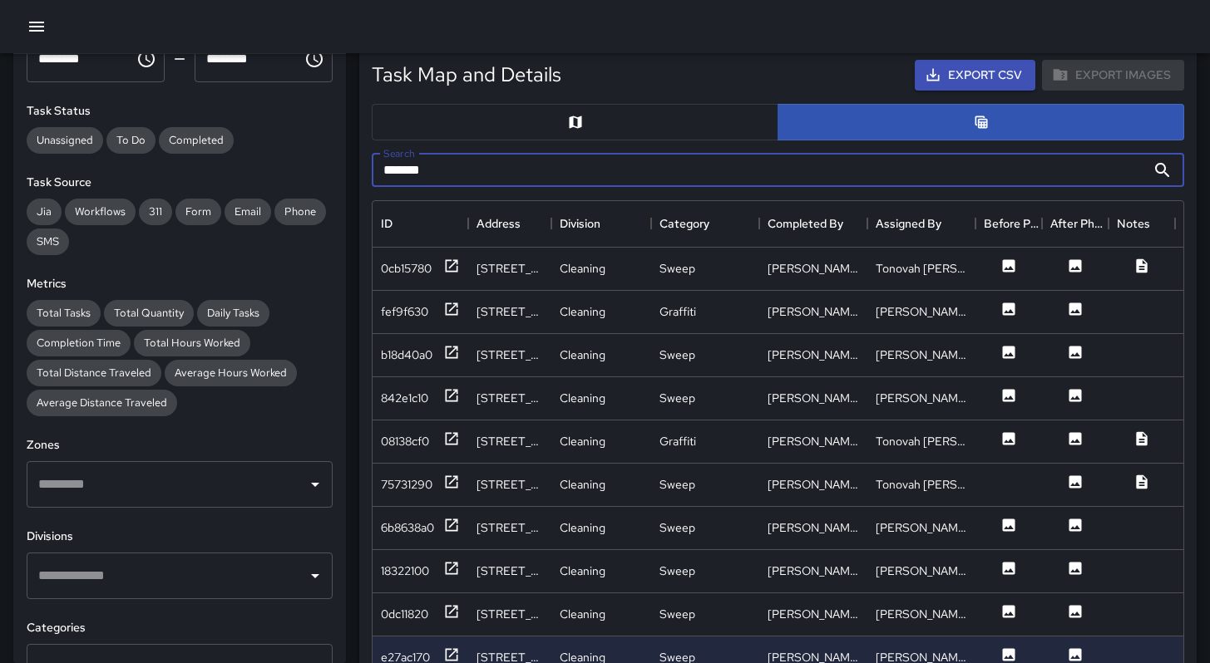
click at [159, 498] on input "text" at bounding box center [167, 485] width 266 height 32
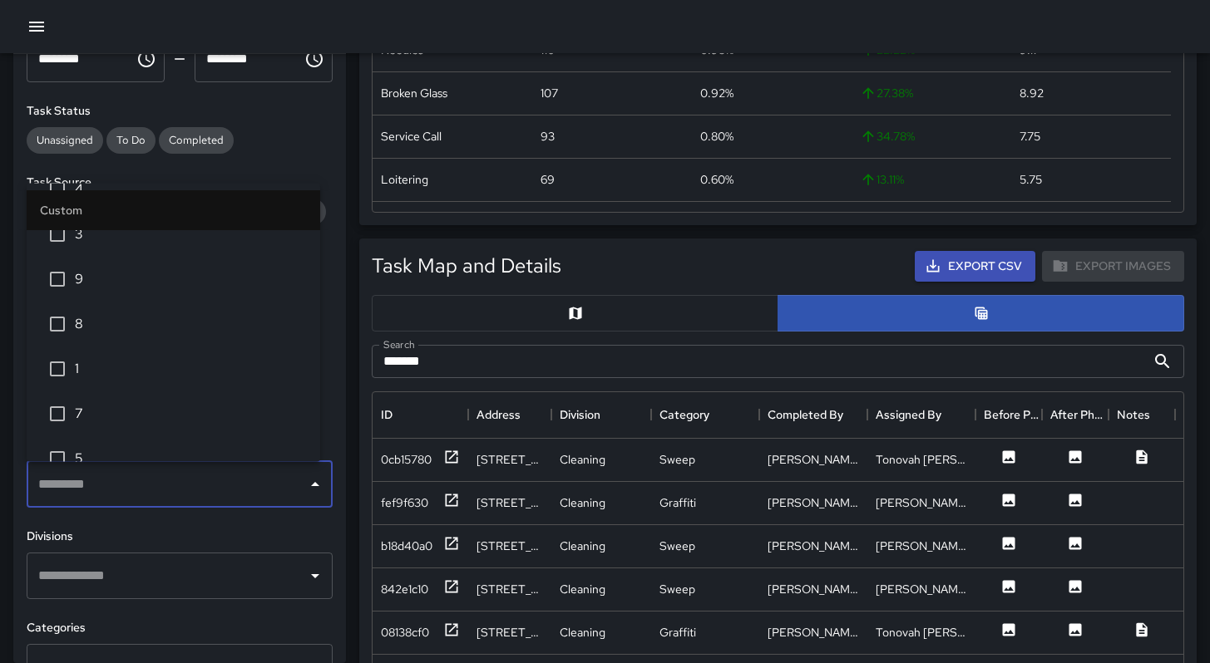
scroll to position [267, 0]
click at [91, 307] on span "1" at bounding box center [191, 299] width 232 height 20
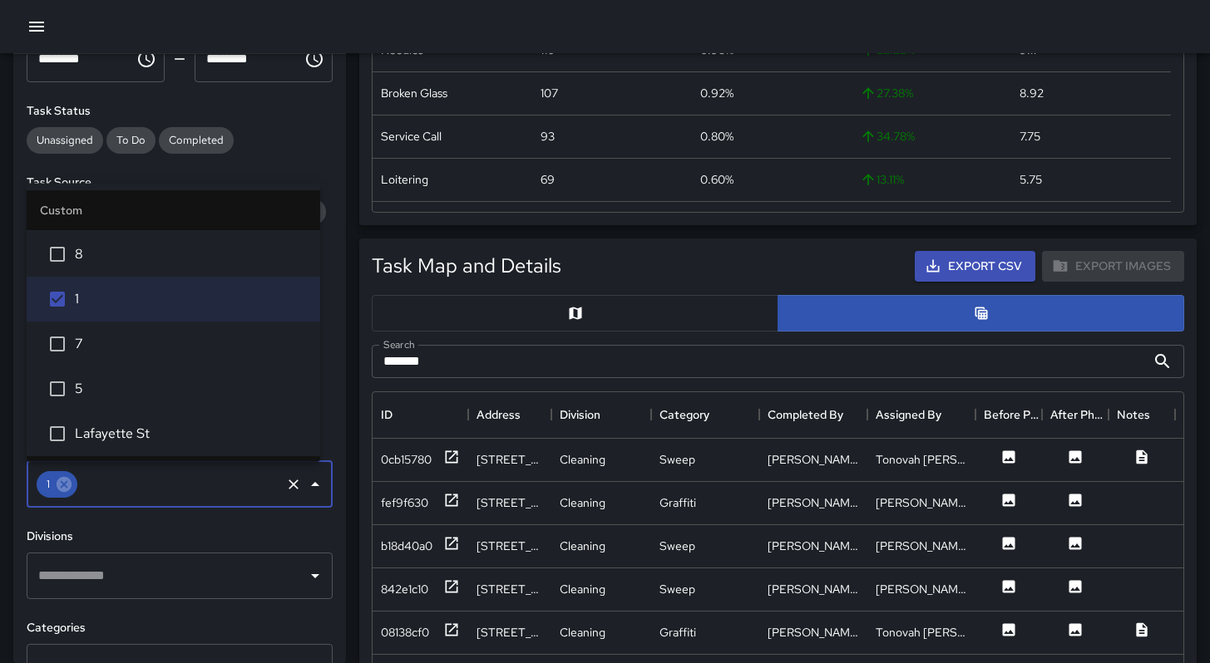
click at [776, 271] on div "Task Map and Details Export CSV Export Images" at bounding box center [778, 266] width 832 height 51
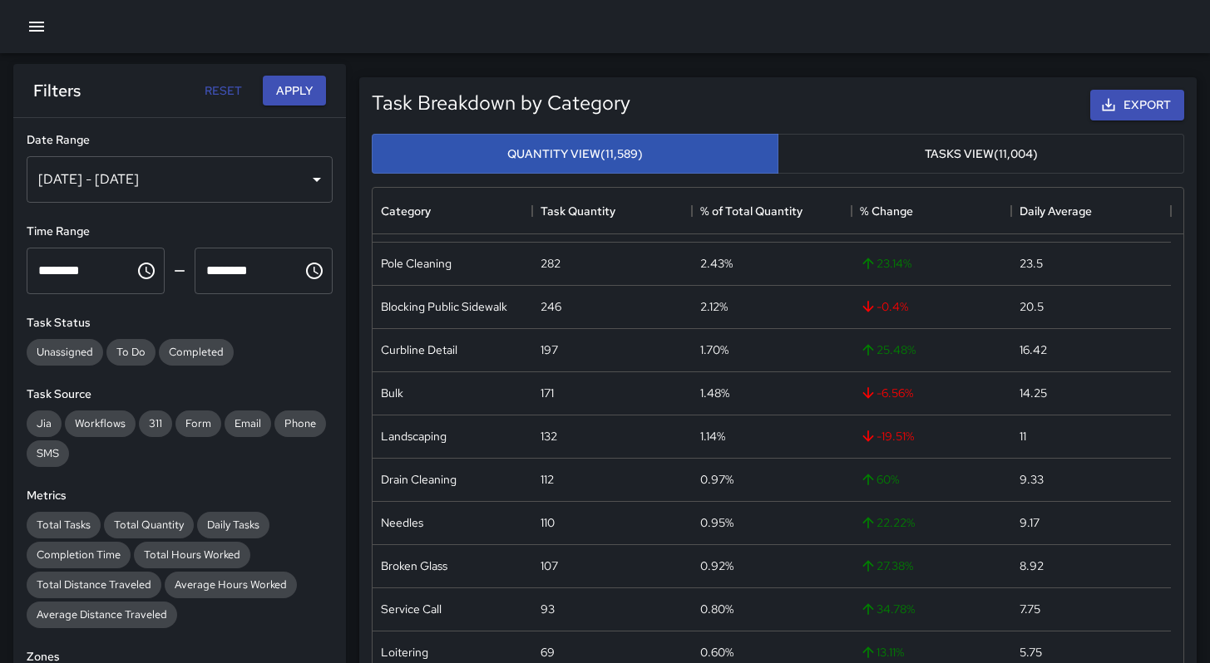
scroll to position [0, 0]
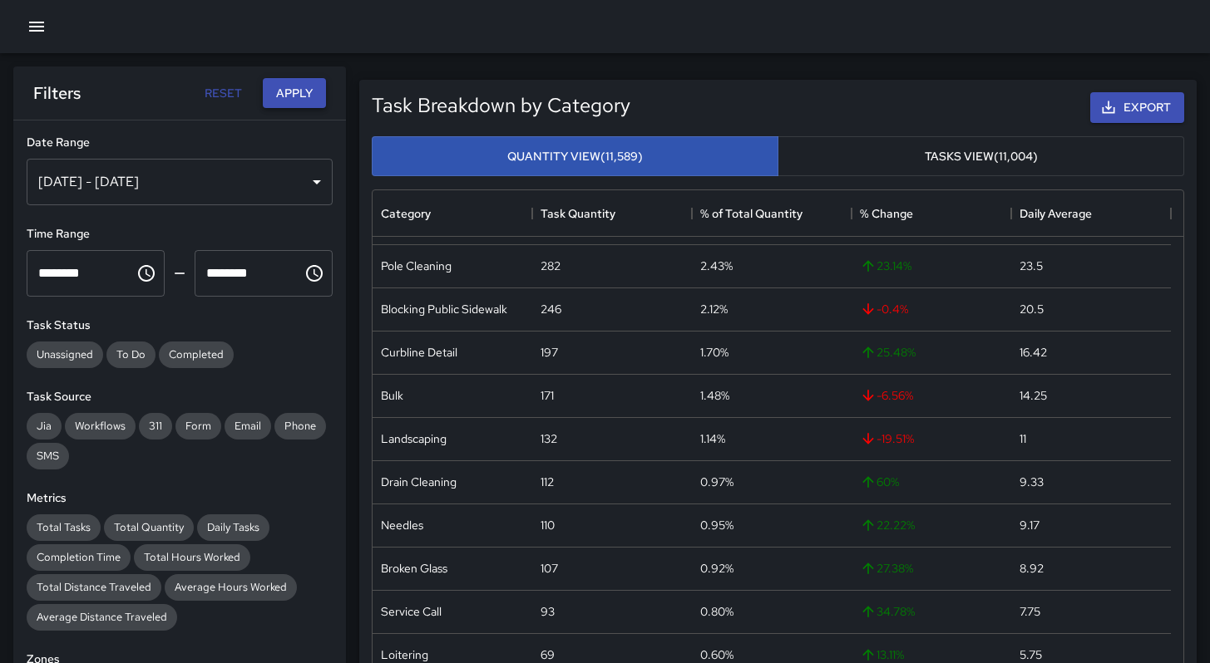
click at [277, 82] on button "Apply" at bounding box center [294, 93] width 63 height 31
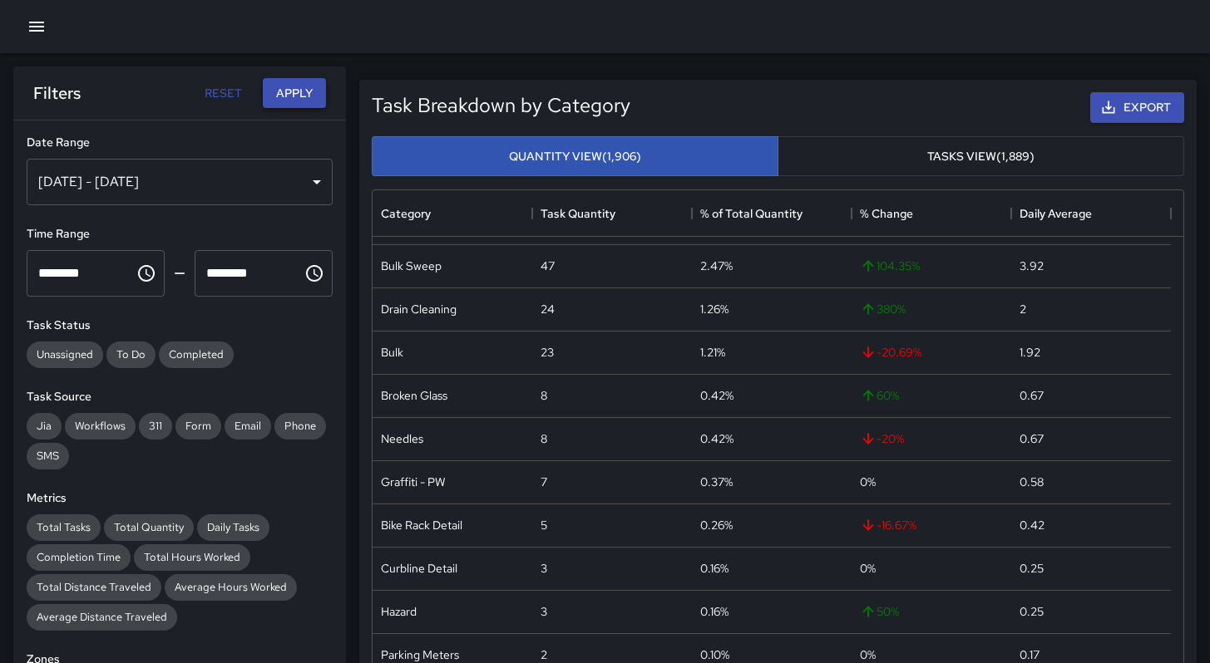
click at [278, 90] on button "Apply" at bounding box center [294, 93] width 63 height 31
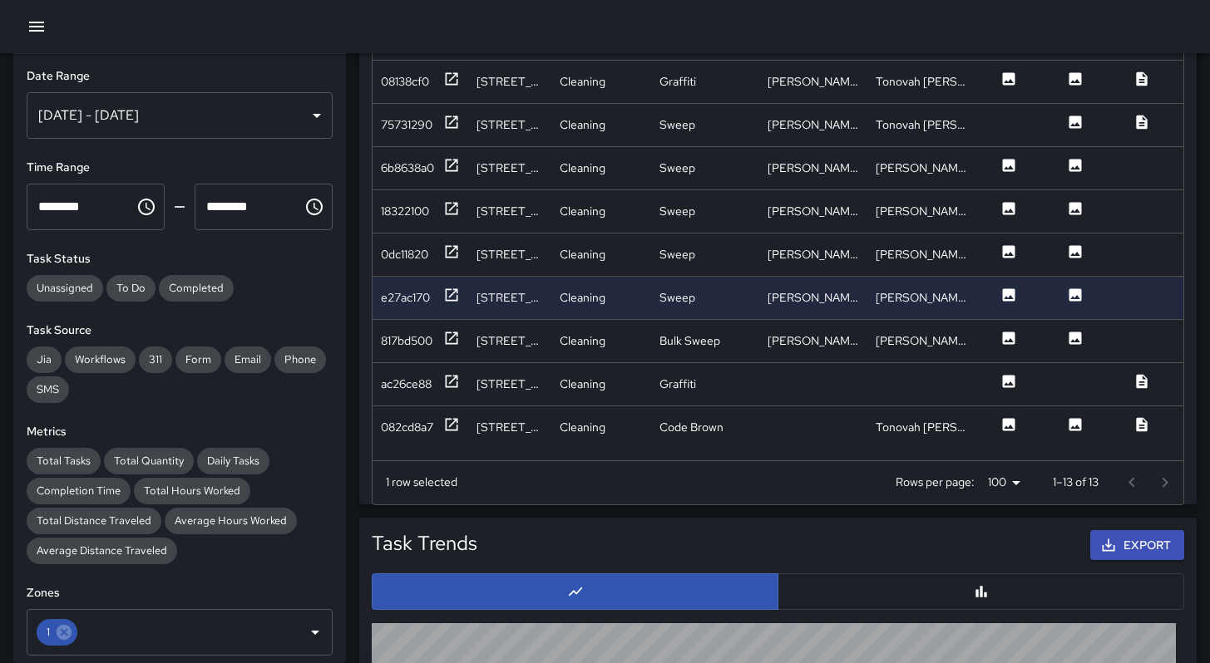
scroll to position [1029, 0]
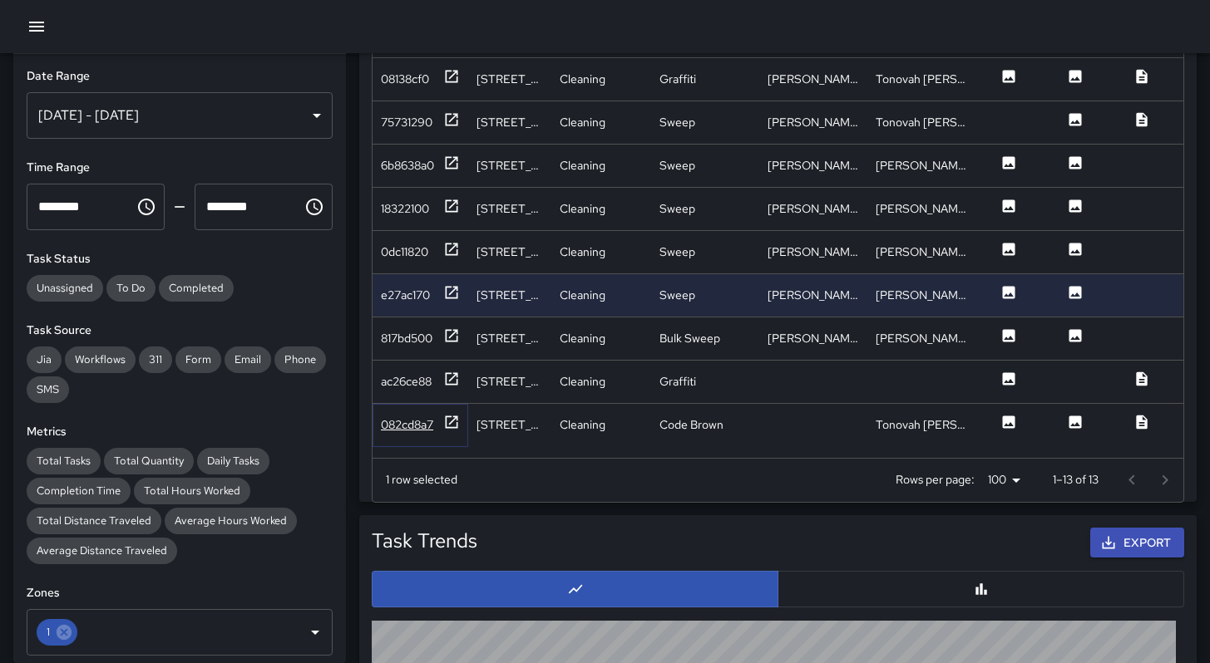
click at [431, 421] on div "082cd8a7" at bounding box center [407, 424] width 52 height 17
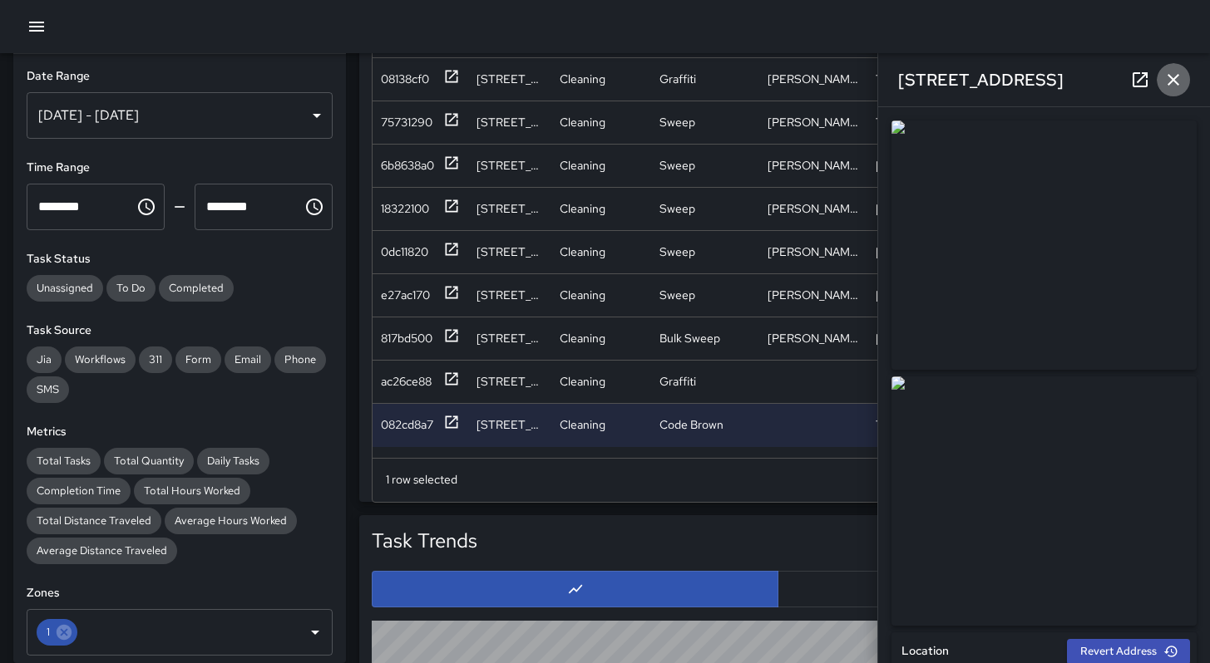
click at [1172, 81] on icon "button" at bounding box center [1173, 80] width 20 height 20
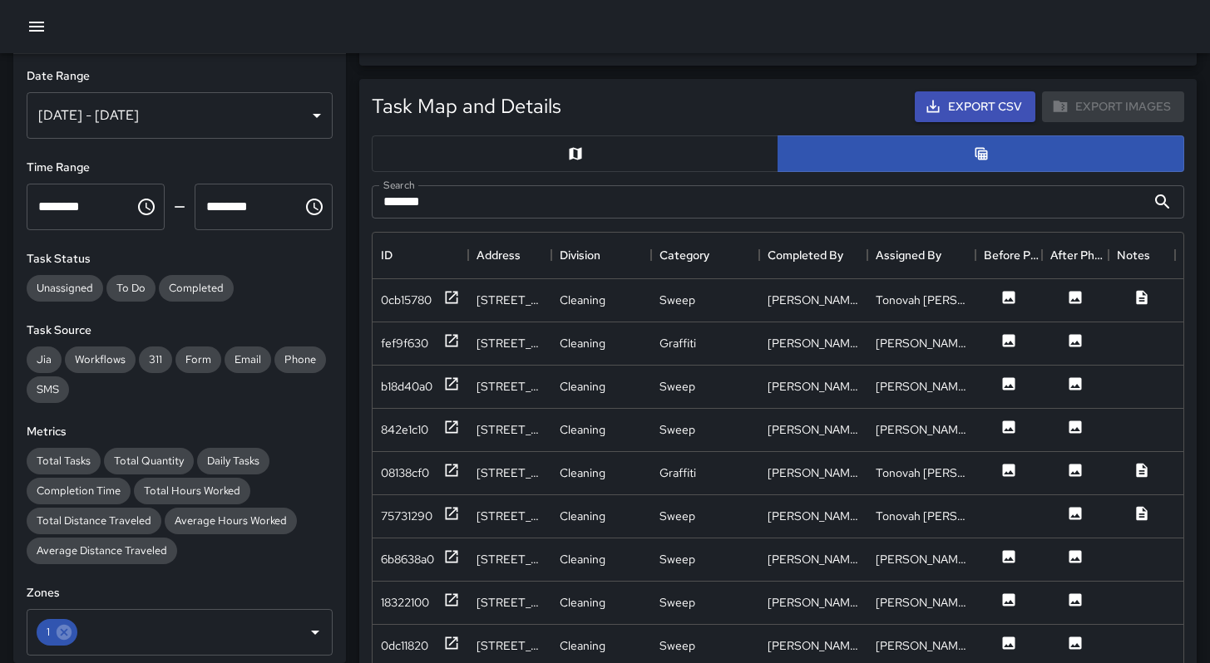
scroll to position [541, 0]
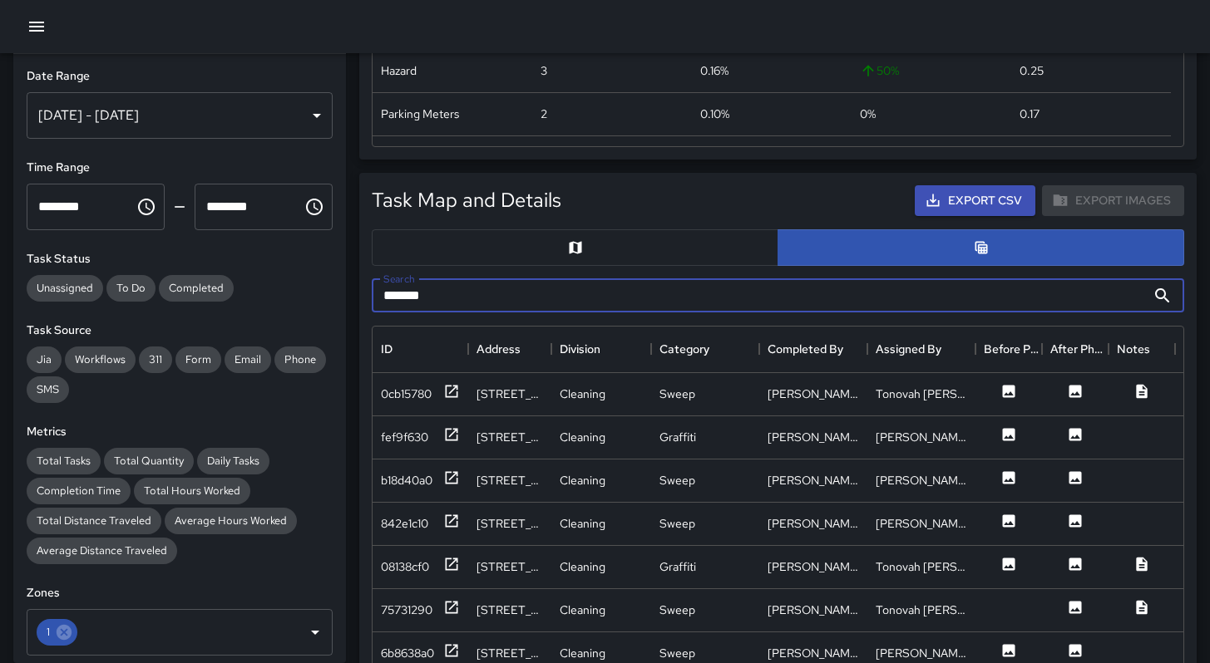
drag, startPoint x: 451, startPoint y: 289, endPoint x: 369, endPoint y: 279, distance: 82.9
click at [369, 279] on div "Search ******* Search" at bounding box center [777, 296] width 825 height 47
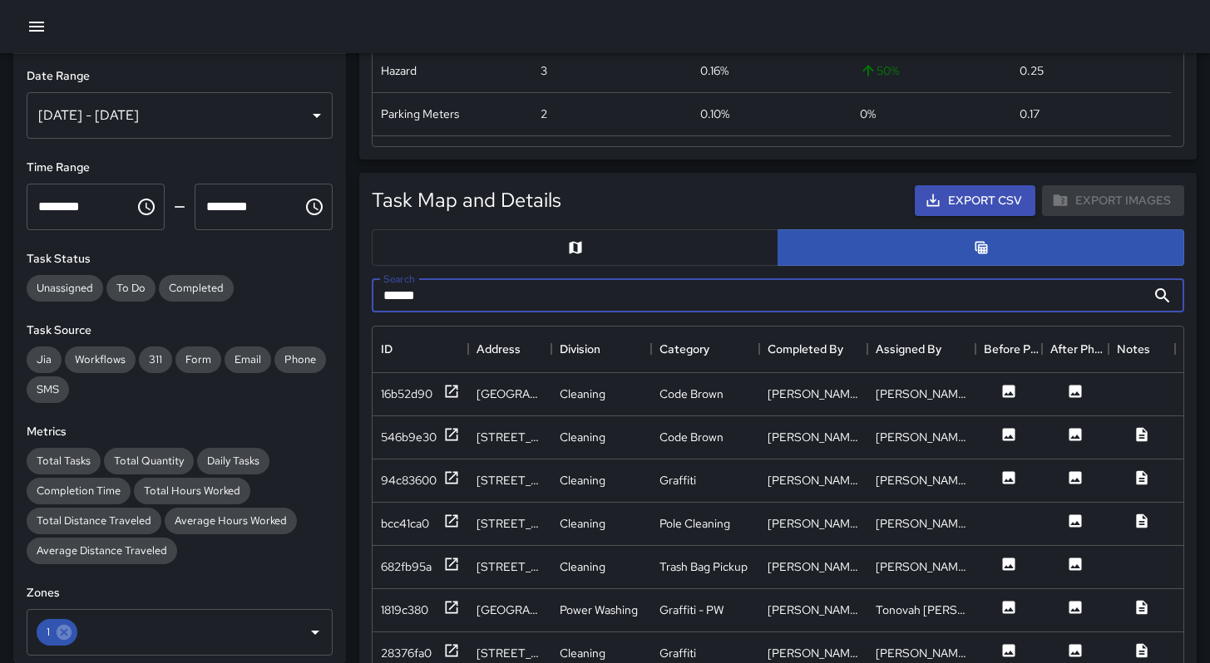
type input "******"
click at [388, 397] on div "16b52d90" at bounding box center [407, 394] width 52 height 17
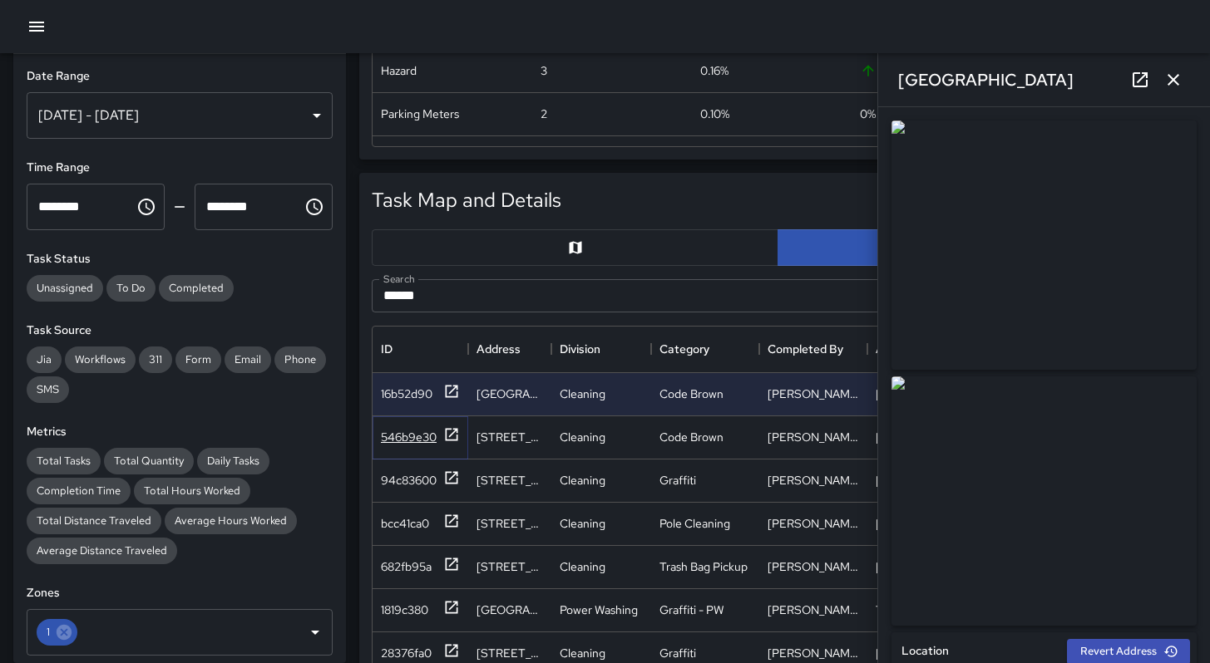
click at [392, 426] on div "546b9e30" at bounding box center [420, 436] width 79 height 21
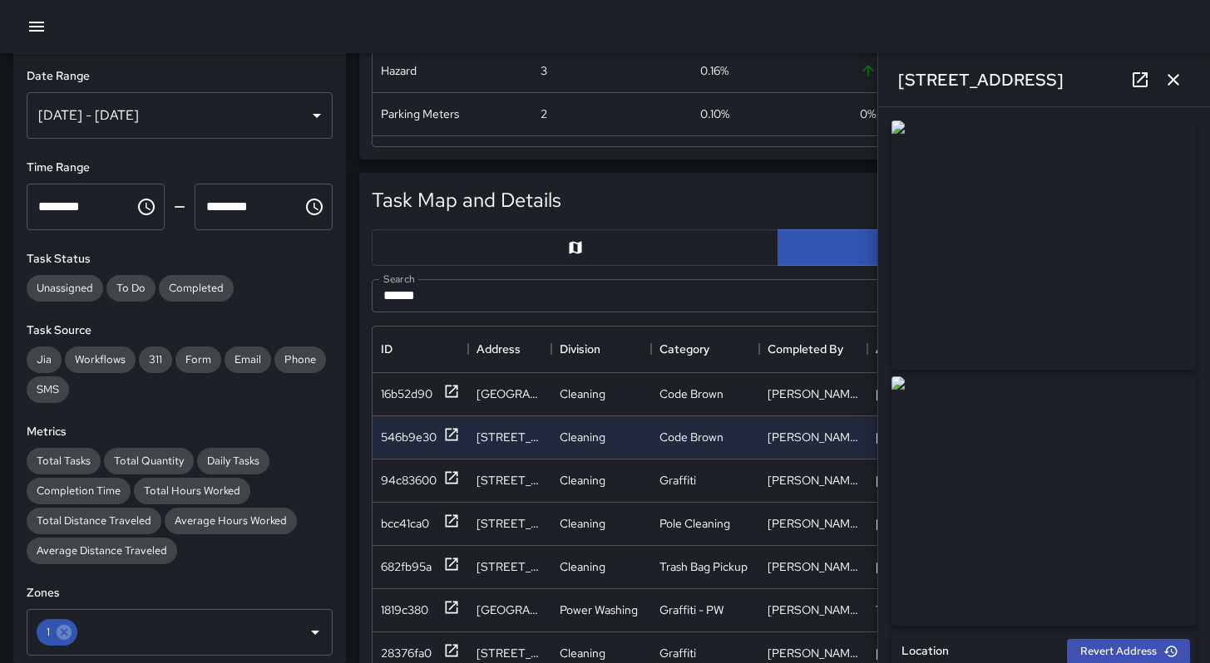
click at [1178, 84] on icon "button" at bounding box center [1173, 80] width 12 height 12
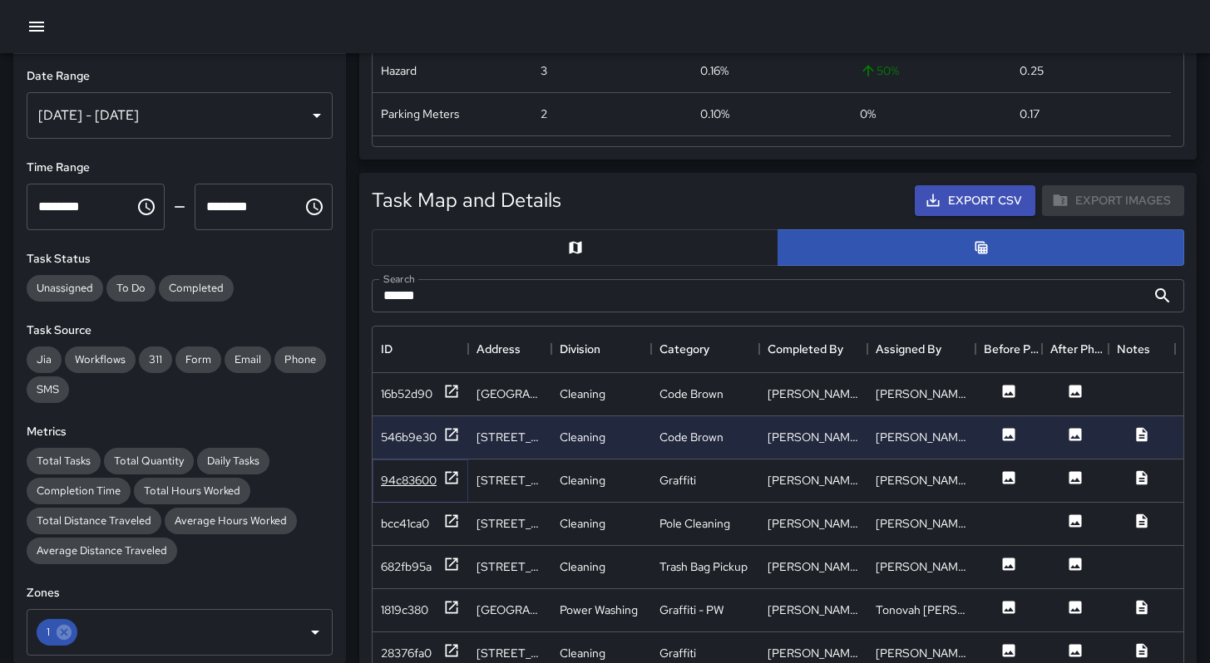
click at [426, 489] on div "94c83600" at bounding box center [420, 480] width 79 height 21
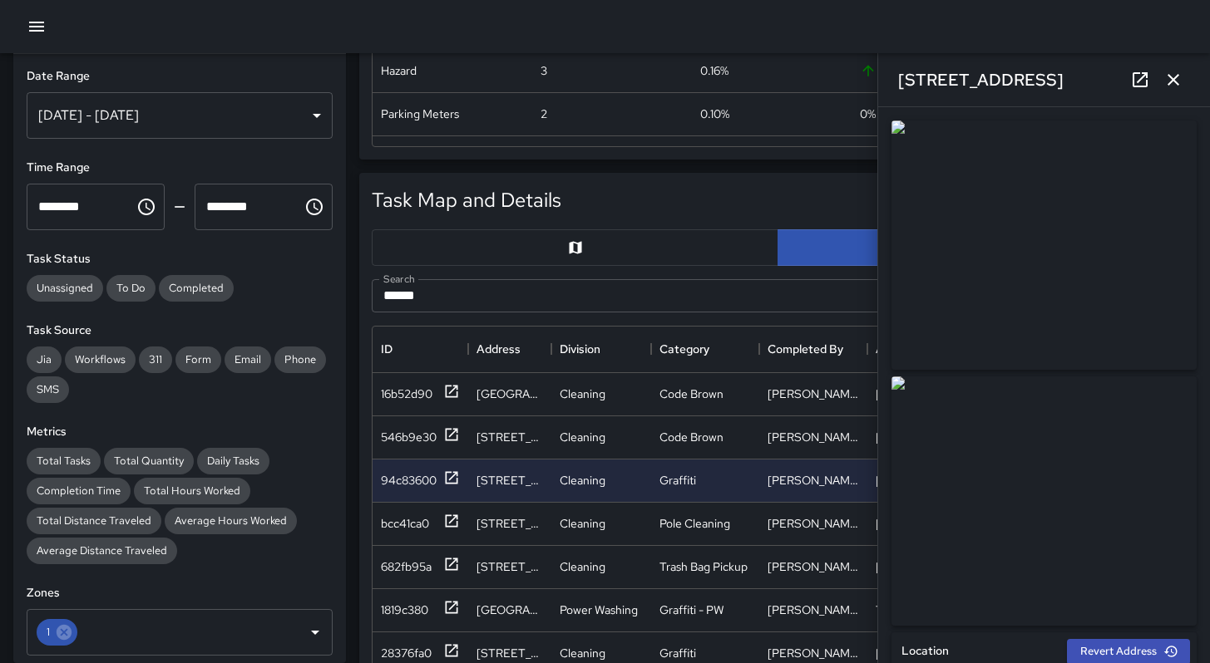
click at [1165, 81] on icon "button" at bounding box center [1173, 80] width 20 height 20
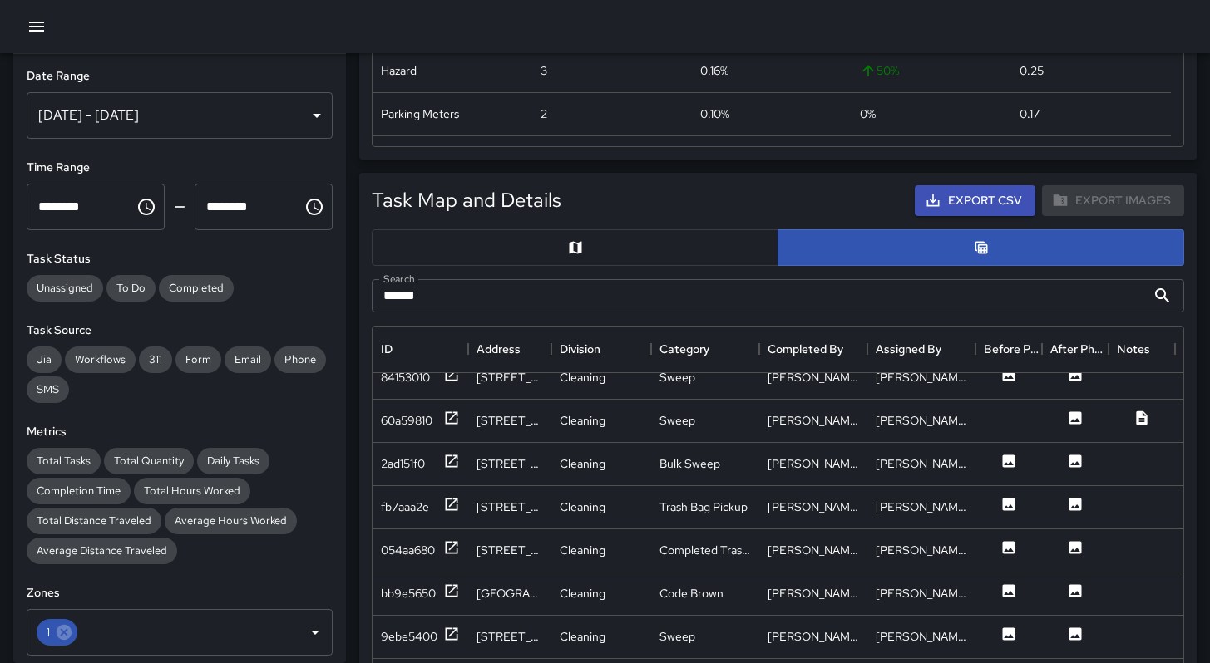
scroll to position [1271, 0]
click at [426, 461] on div "2ad151f0" at bounding box center [420, 462] width 79 height 21
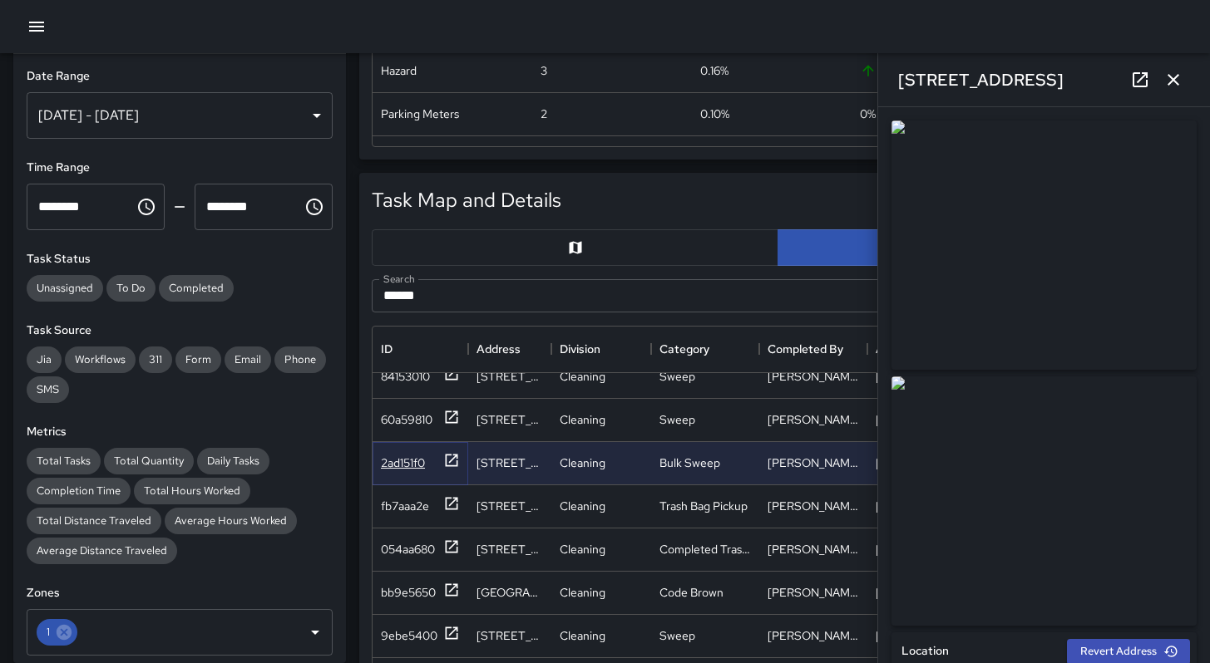
type input "**********"
drag, startPoint x: 1180, startPoint y: 81, endPoint x: 1174, endPoint y: 90, distance: 10.1
click at [1179, 82] on icon "button" at bounding box center [1173, 80] width 20 height 20
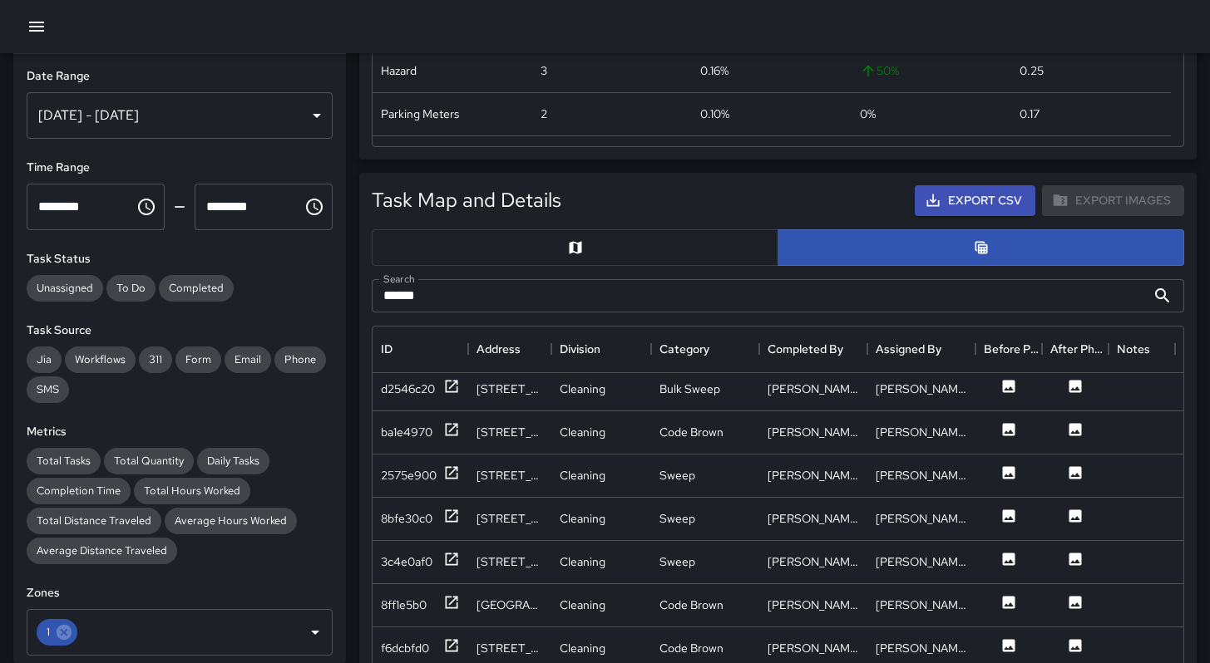
scroll to position [1663, 0]
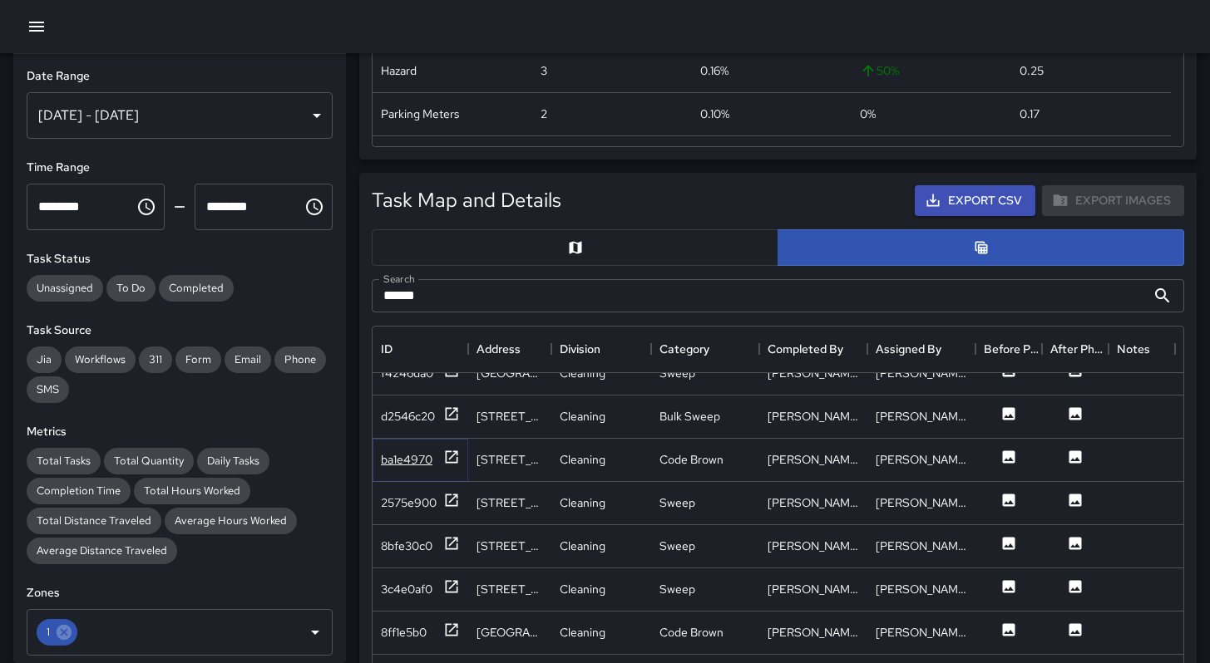
click at [406, 465] on div "ba1e4970" at bounding box center [407, 459] width 52 height 17
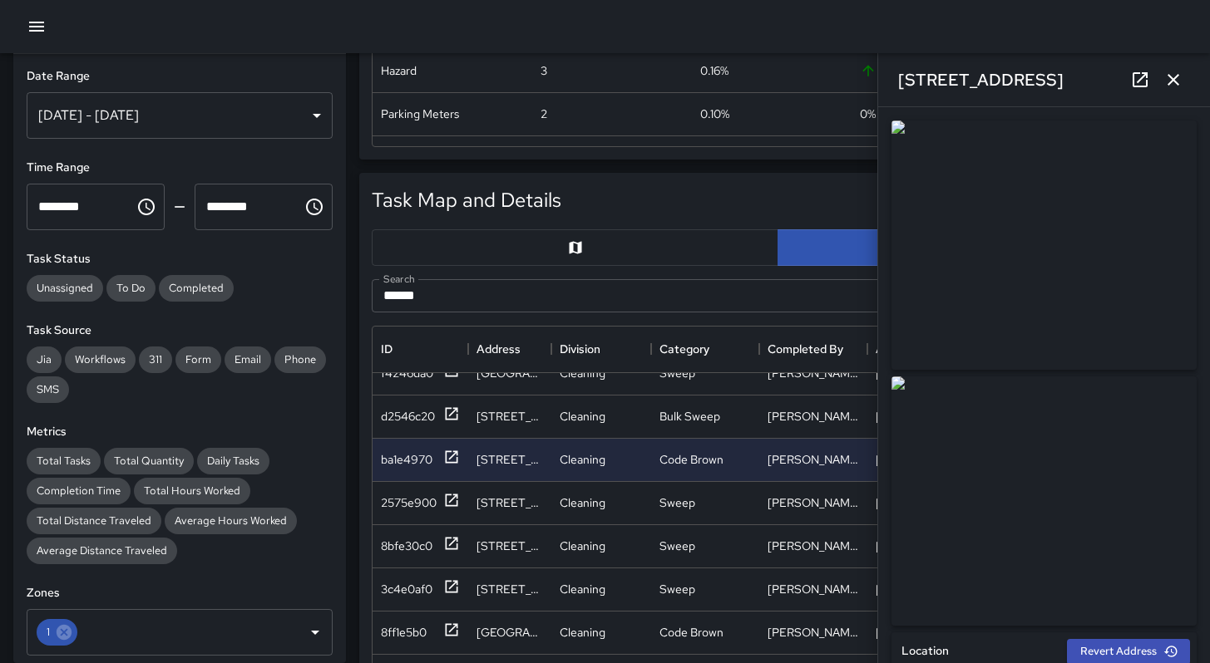
click at [1176, 81] on icon "button" at bounding box center [1173, 80] width 20 height 20
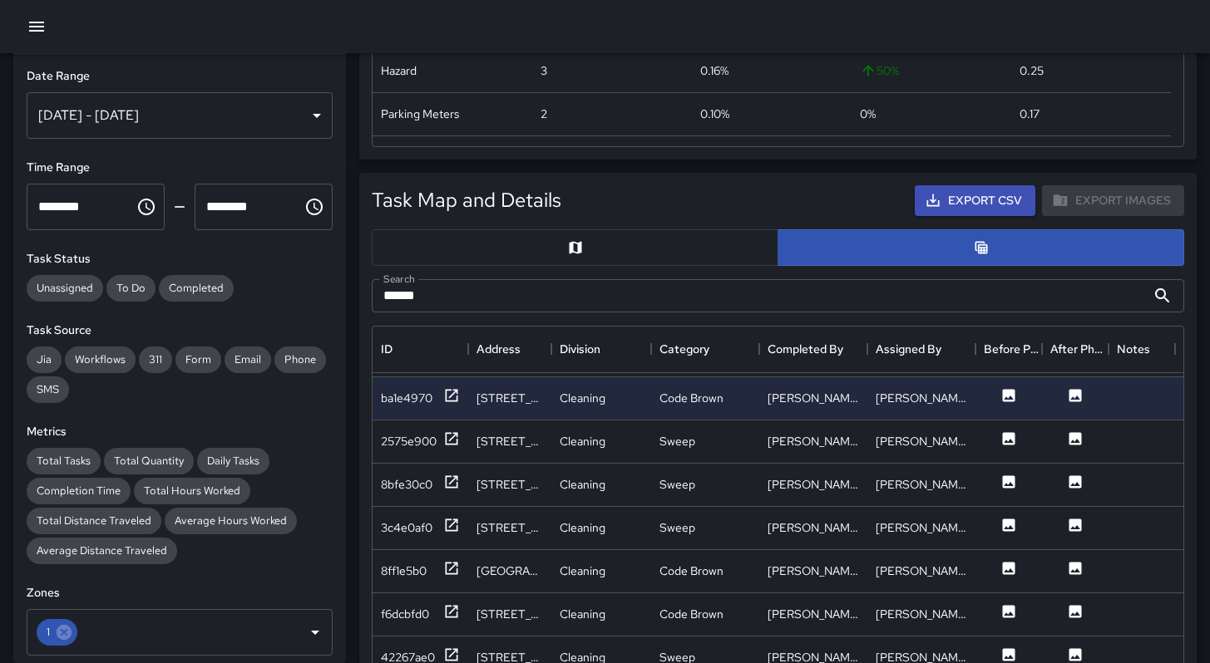
scroll to position [1751, 0]
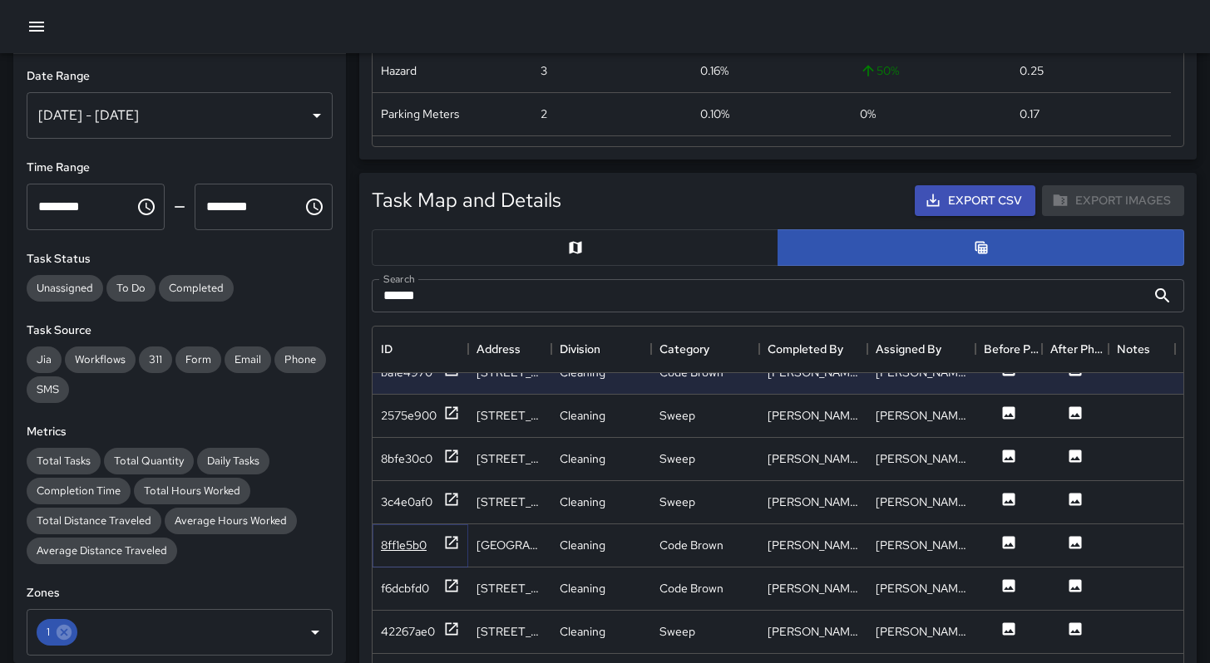
click at [400, 544] on div "8ff1e5b0" at bounding box center [404, 545] width 46 height 17
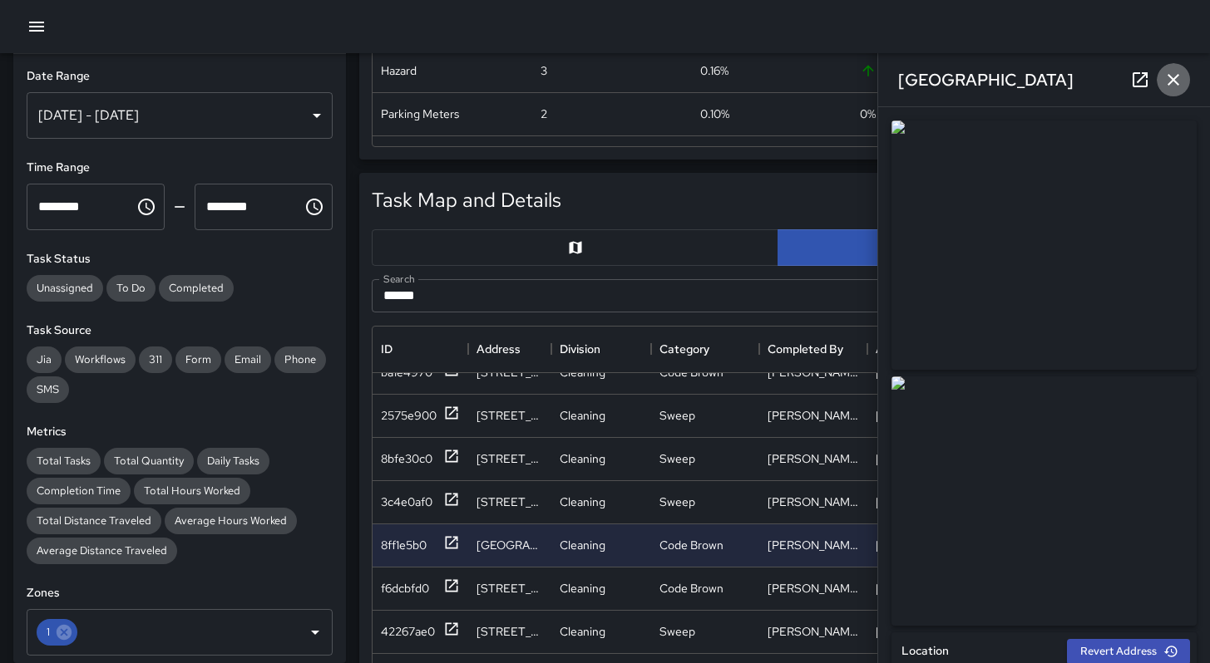
click at [1165, 81] on icon "button" at bounding box center [1173, 80] width 20 height 20
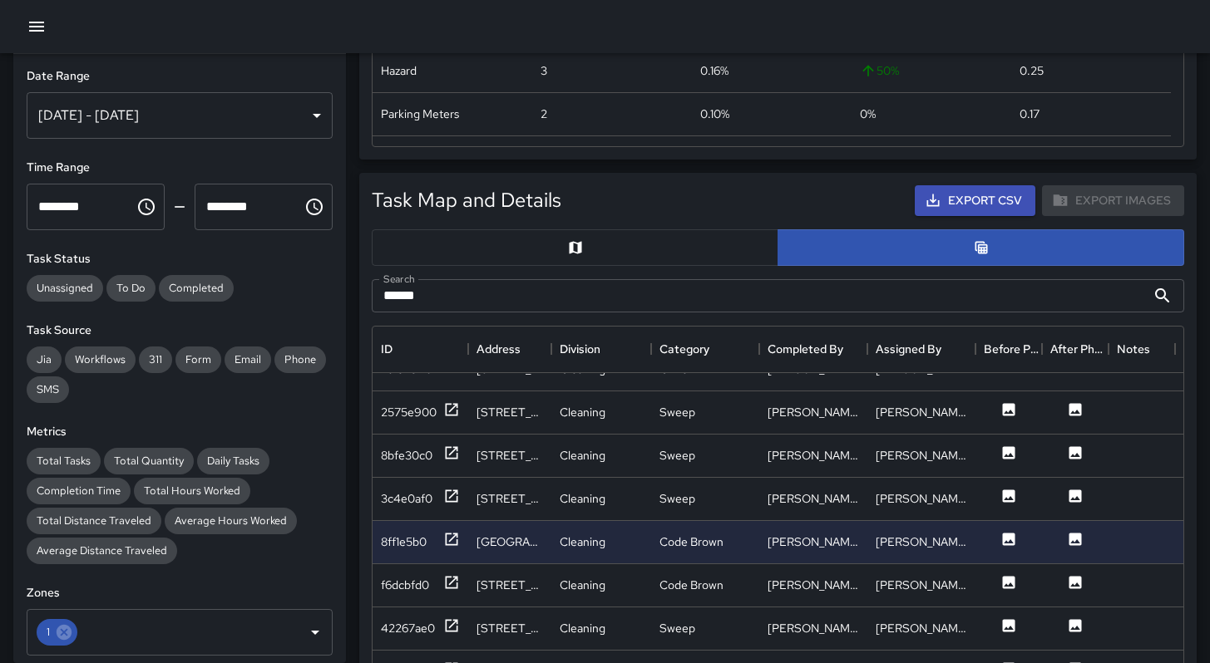
scroll to position [1754, 0]
click at [406, 579] on div "f6dcbfd0" at bounding box center [405, 585] width 48 height 17
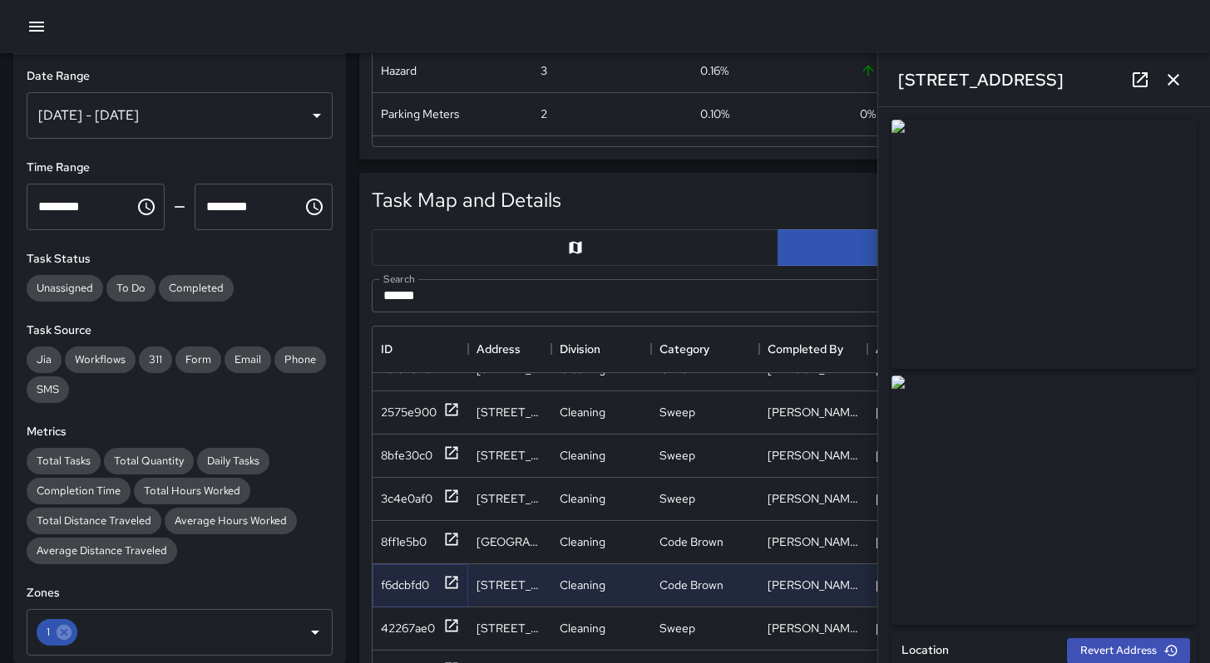
scroll to position [0, 0]
click at [1165, 80] on icon "button" at bounding box center [1173, 80] width 20 height 20
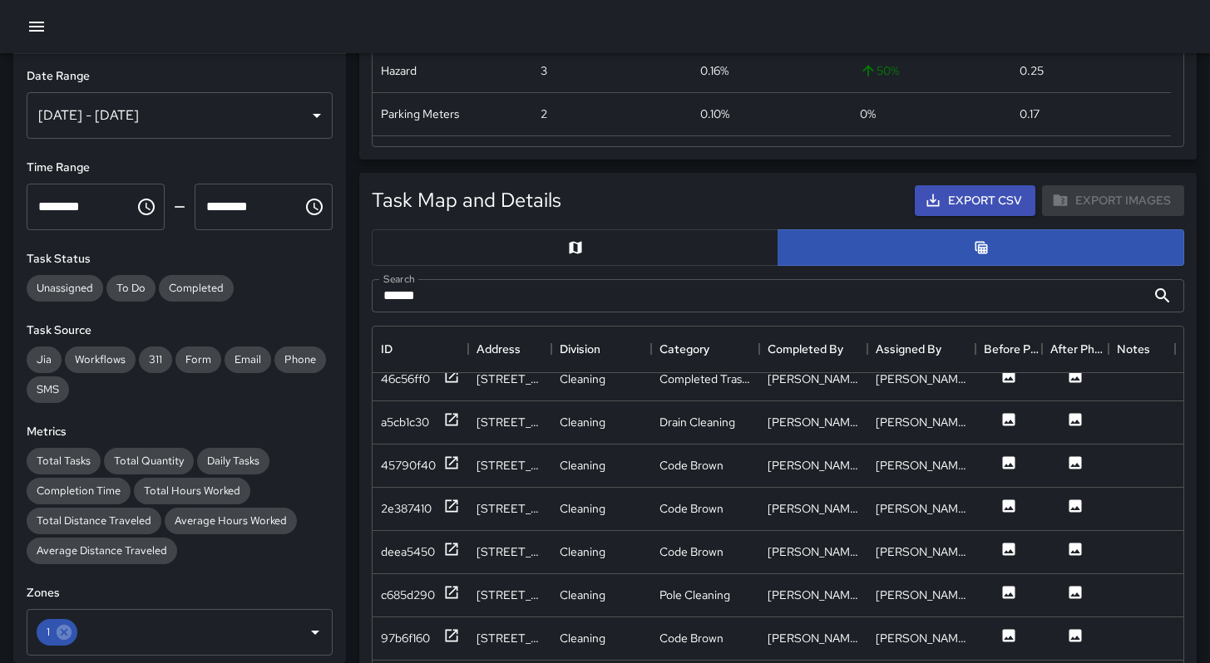
scroll to position [2515, 0]
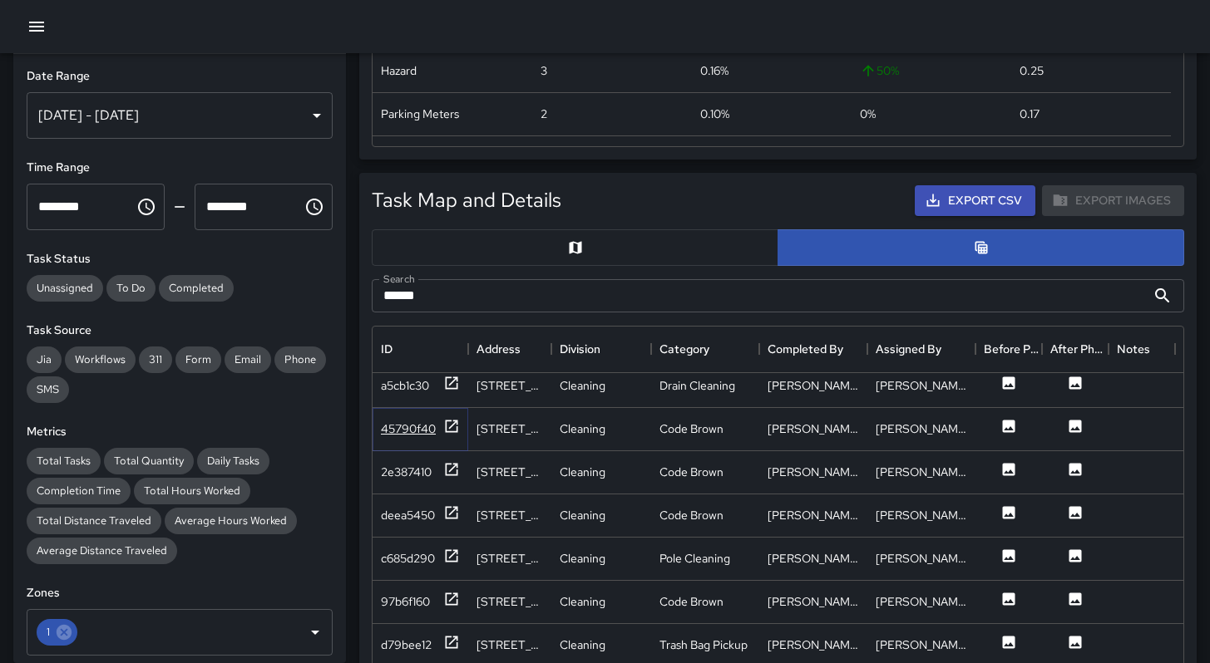
click at [417, 431] on div "45790f40" at bounding box center [408, 429] width 55 height 17
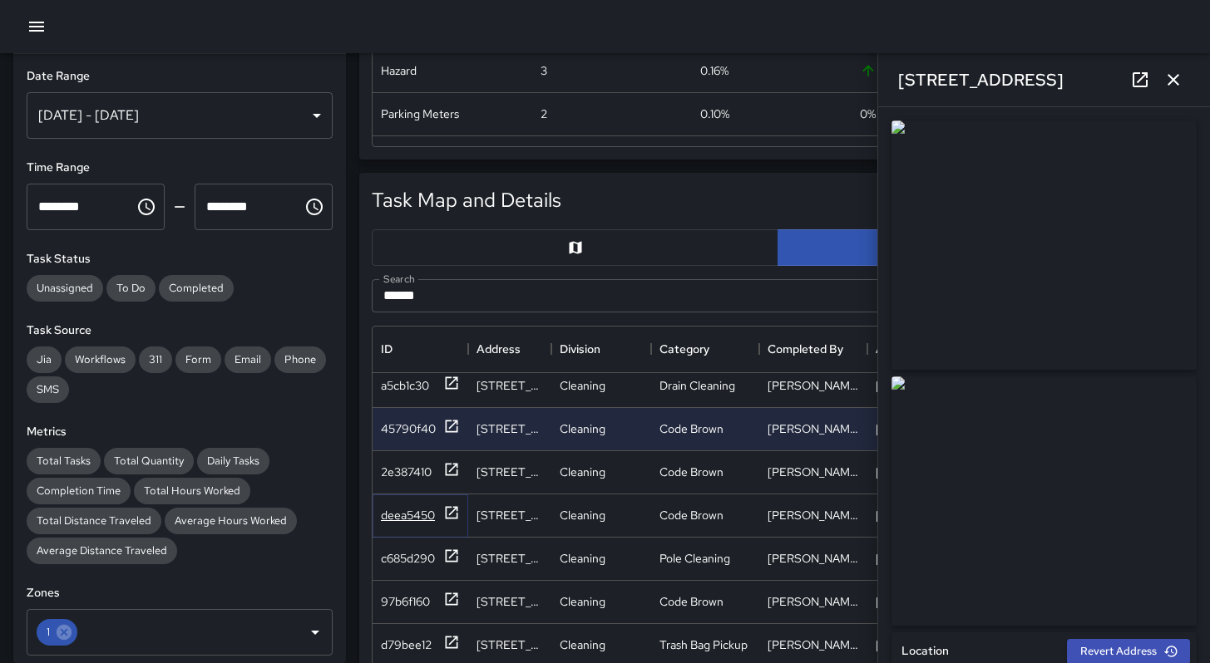
click at [381, 507] on div "deea5450" at bounding box center [408, 515] width 54 height 17
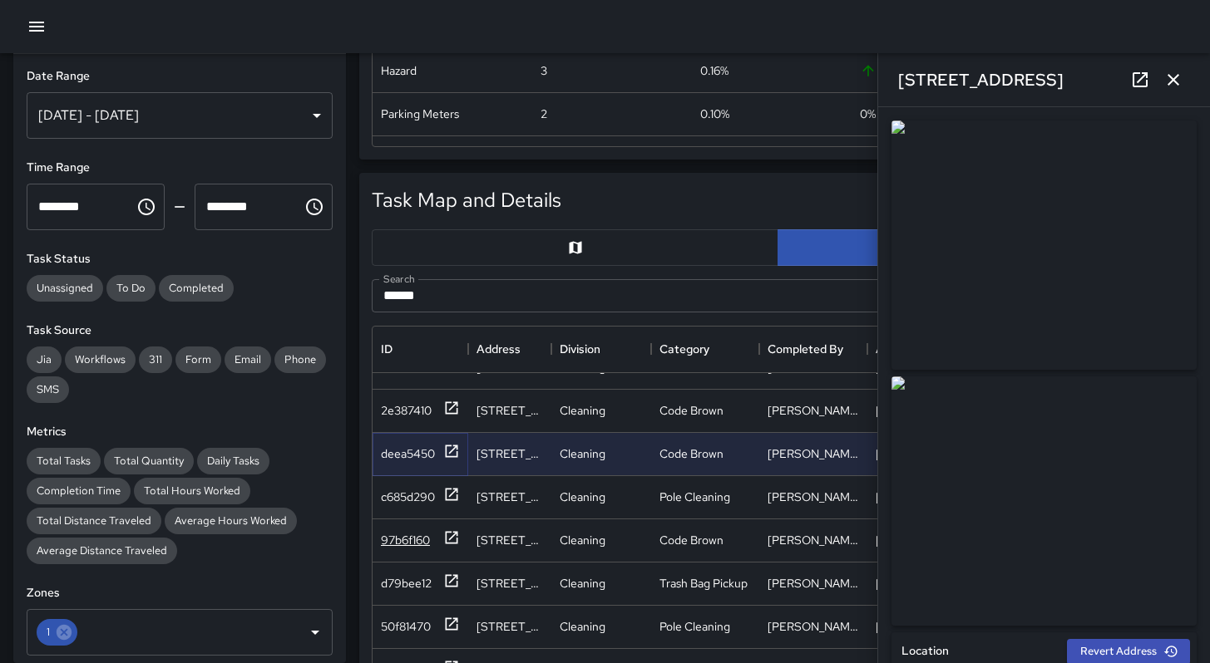
scroll to position [2586, 0]
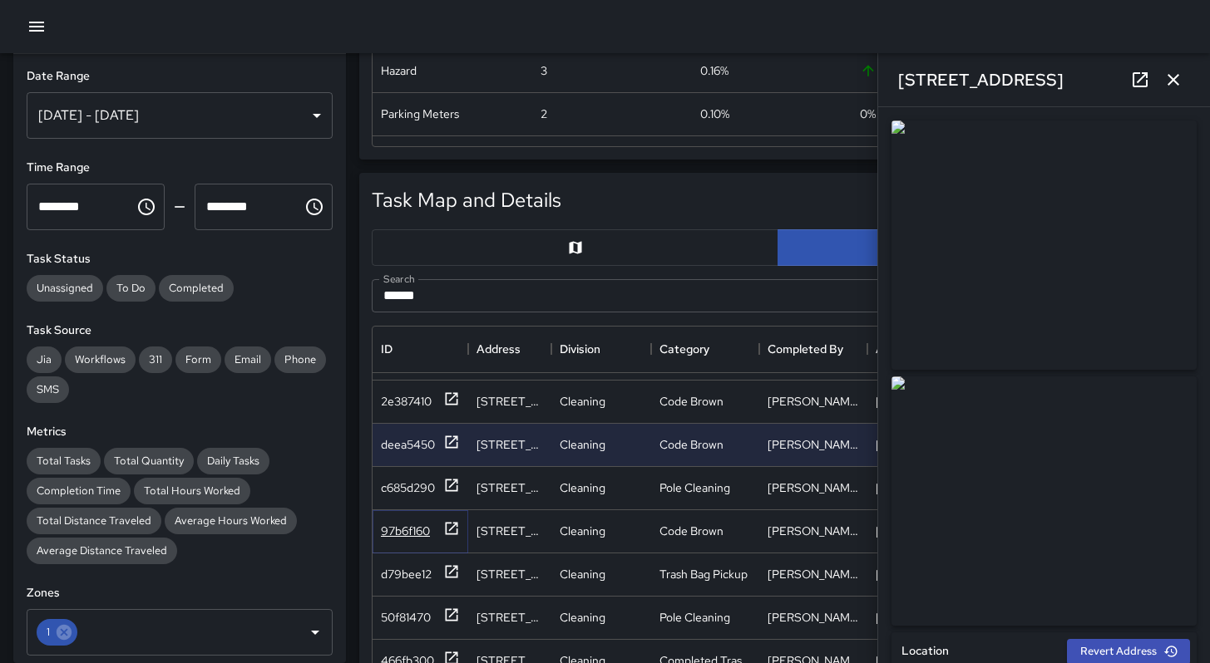
click at [419, 527] on div "97b6f160" at bounding box center [405, 531] width 49 height 17
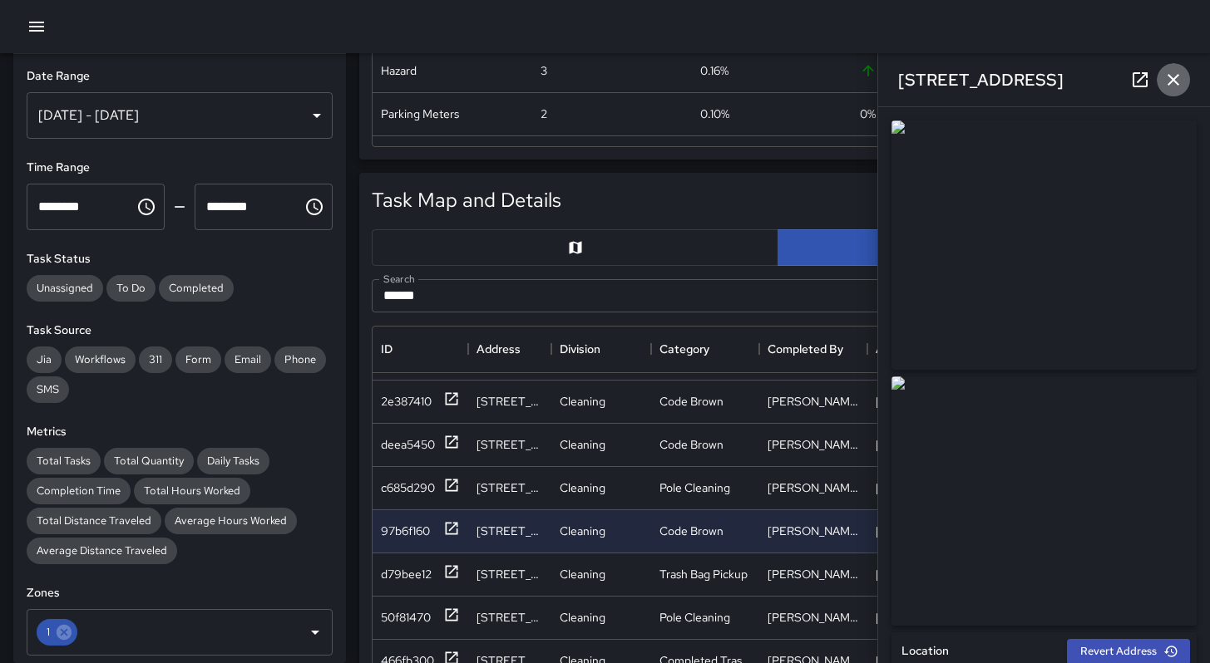
drag, startPoint x: 1174, startPoint y: 76, endPoint x: 1155, endPoint y: 89, distance: 22.6
click at [1173, 76] on icon "button" at bounding box center [1173, 80] width 20 height 20
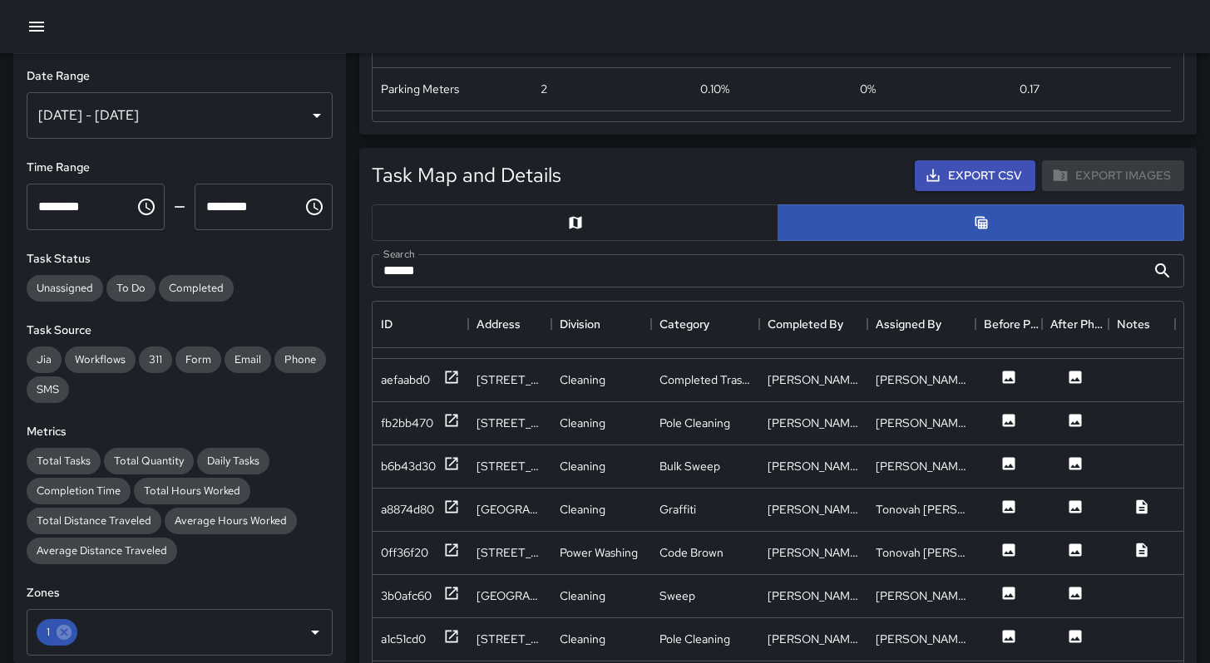
scroll to position [567, 0]
click at [390, 544] on div "0ff36f20" at bounding box center [404, 552] width 47 height 17
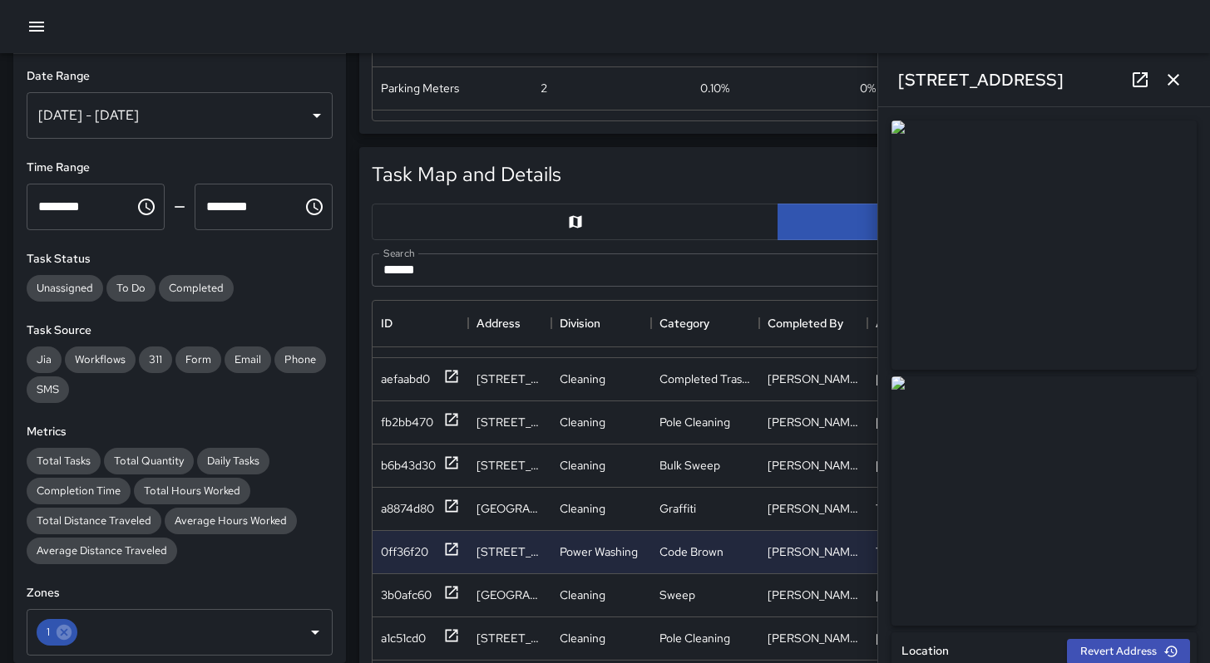
click at [1131, 77] on icon at bounding box center [1140, 80] width 20 height 20
click at [1142, 67] on link at bounding box center [1139, 79] width 33 height 33
drag, startPoint x: 1173, startPoint y: 71, endPoint x: 1165, endPoint y: 78, distance: 10.6
click at [1172, 72] on icon "button" at bounding box center [1173, 80] width 20 height 20
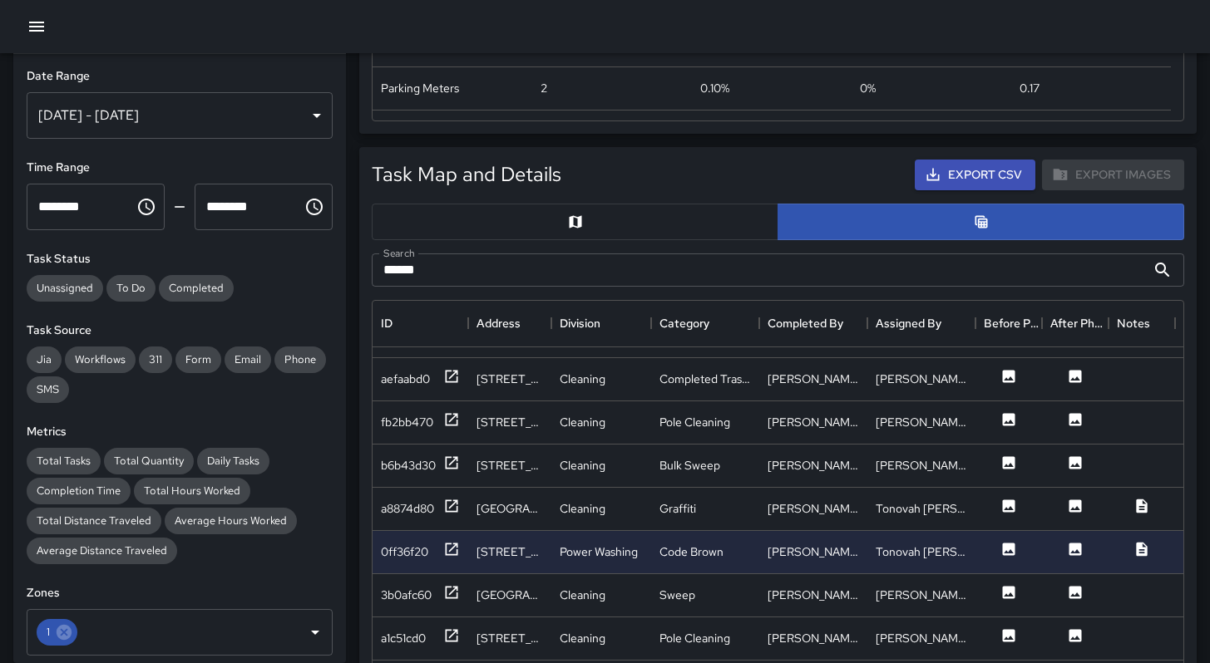
click at [462, 266] on input "******" at bounding box center [759, 270] width 774 height 33
type input "*"
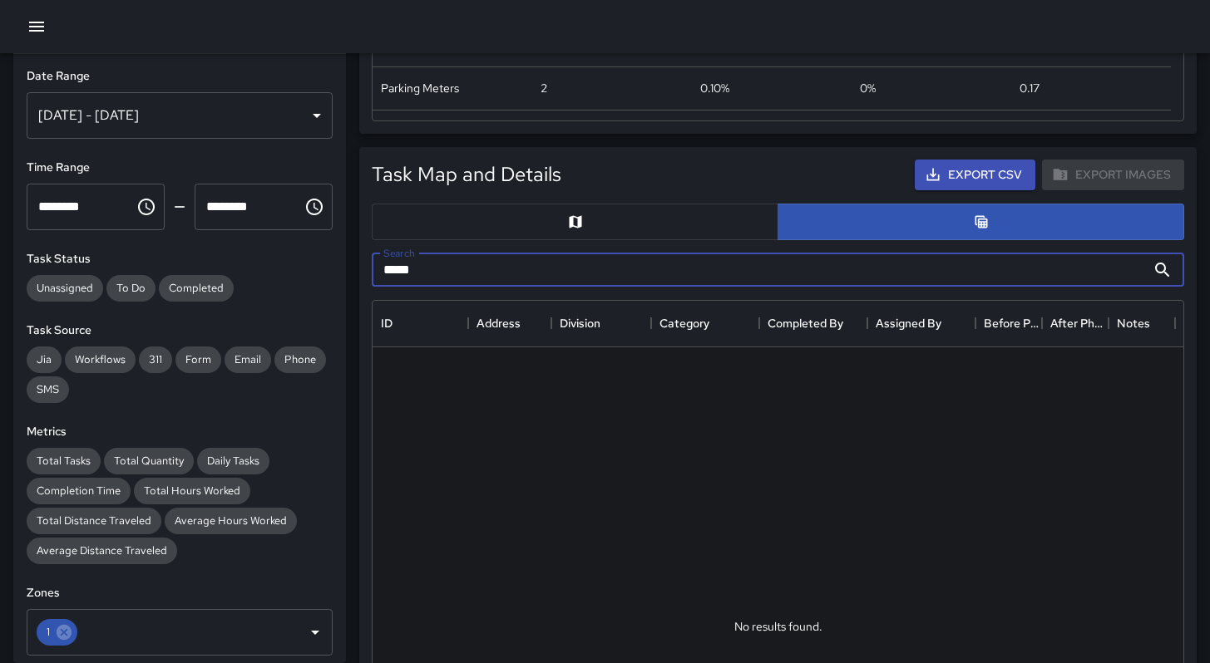
scroll to position [0, 0]
click at [282, 633] on button "Clear" at bounding box center [293, 632] width 23 height 23
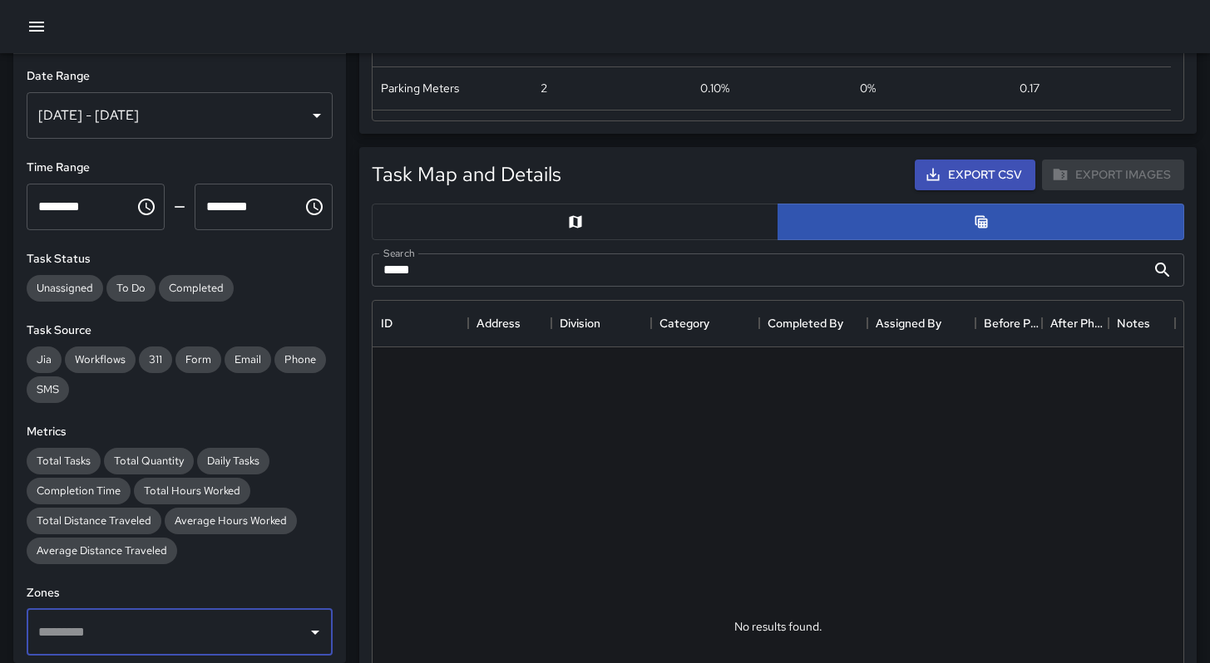
click at [311, 632] on icon "Open" at bounding box center [315, 633] width 8 height 4
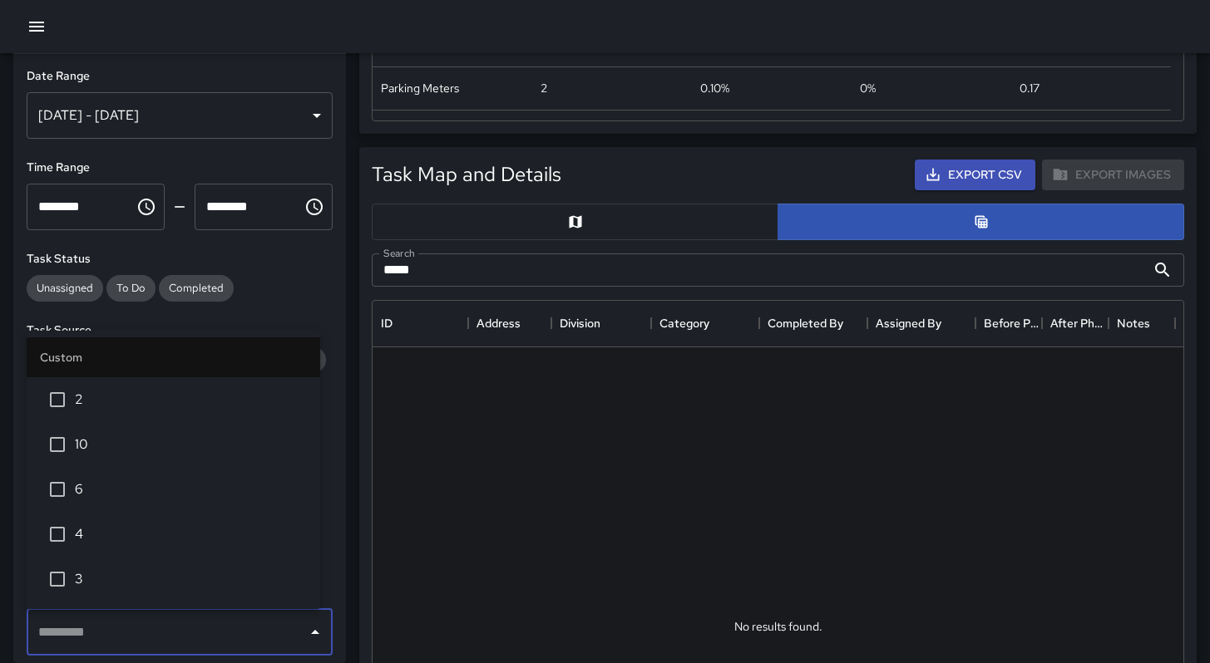
click at [77, 408] on span "2" at bounding box center [191, 400] width 232 height 20
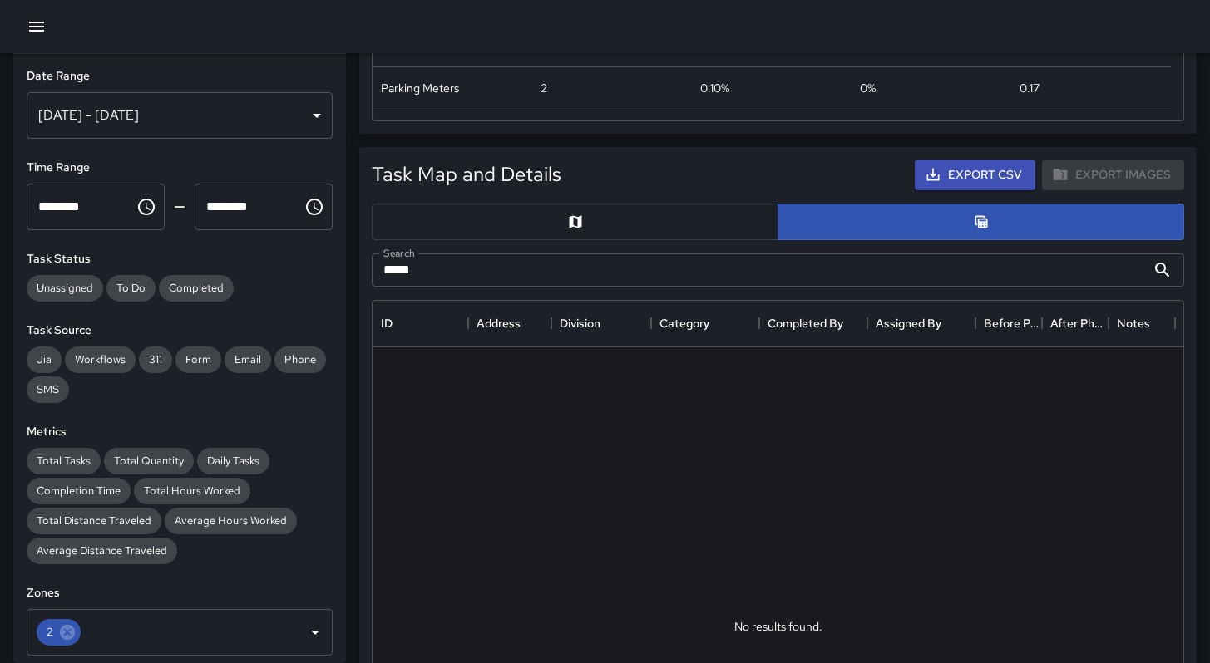
click at [432, 564] on div at bounding box center [1110, 633] width 1476 height 573
click at [549, 273] on input "****" at bounding box center [759, 270] width 774 height 33
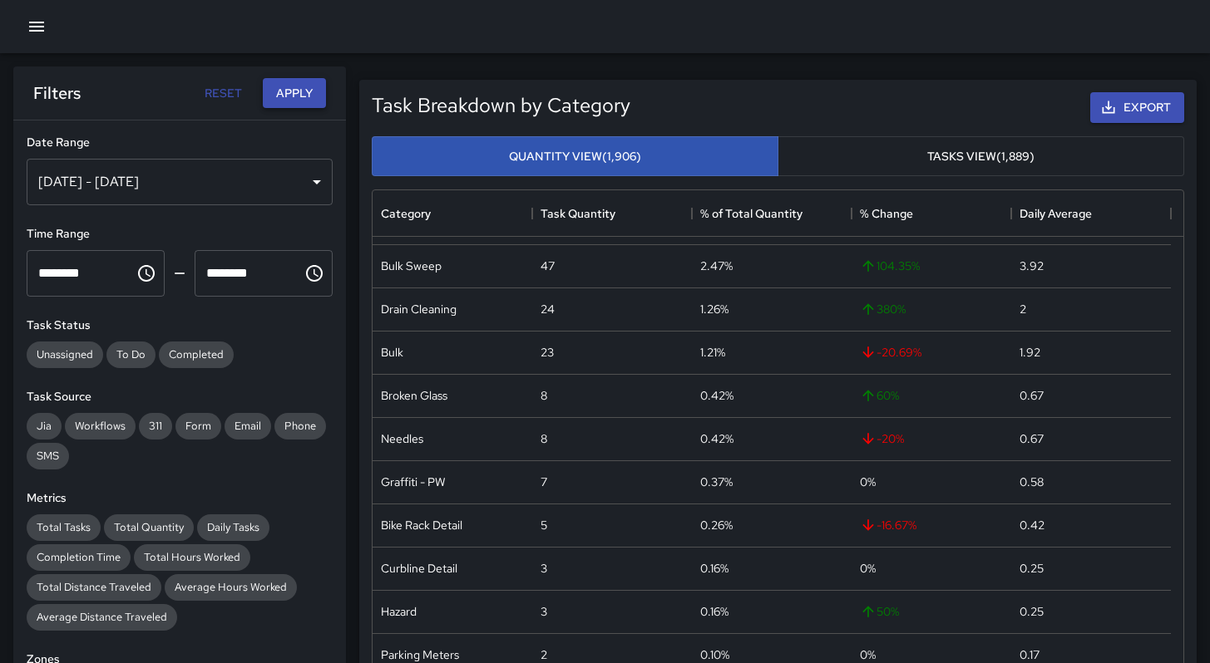
click at [293, 102] on button "Apply" at bounding box center [294, 93] width 63 height 31
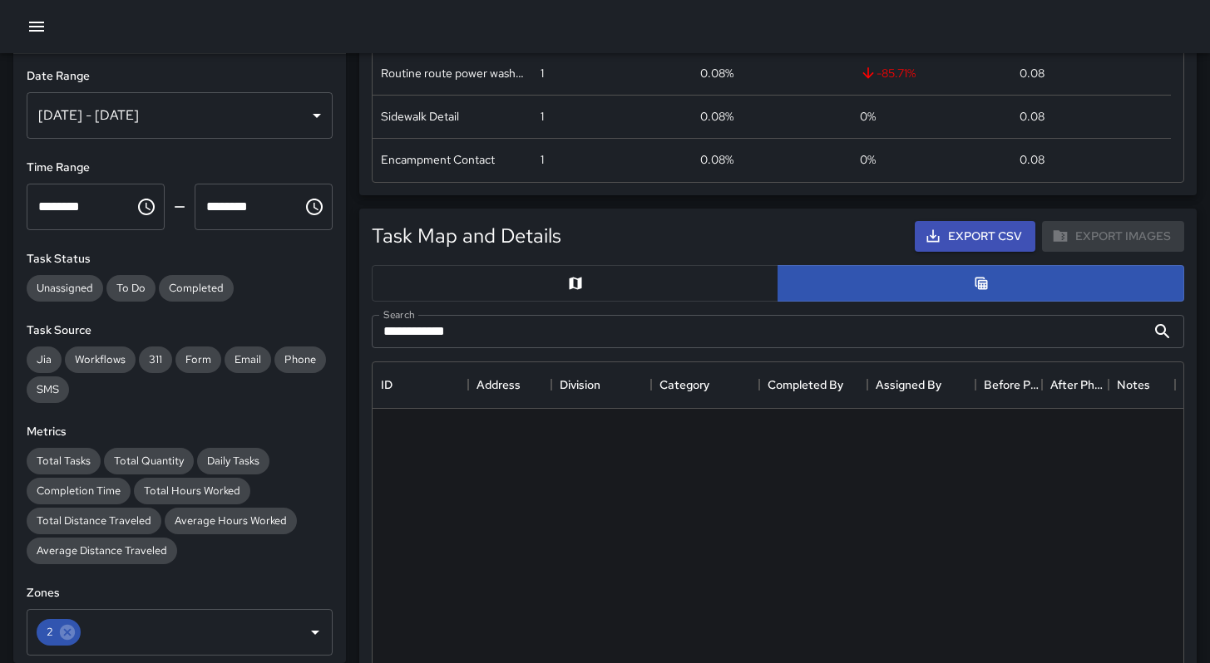
scroll to position [515, 0]
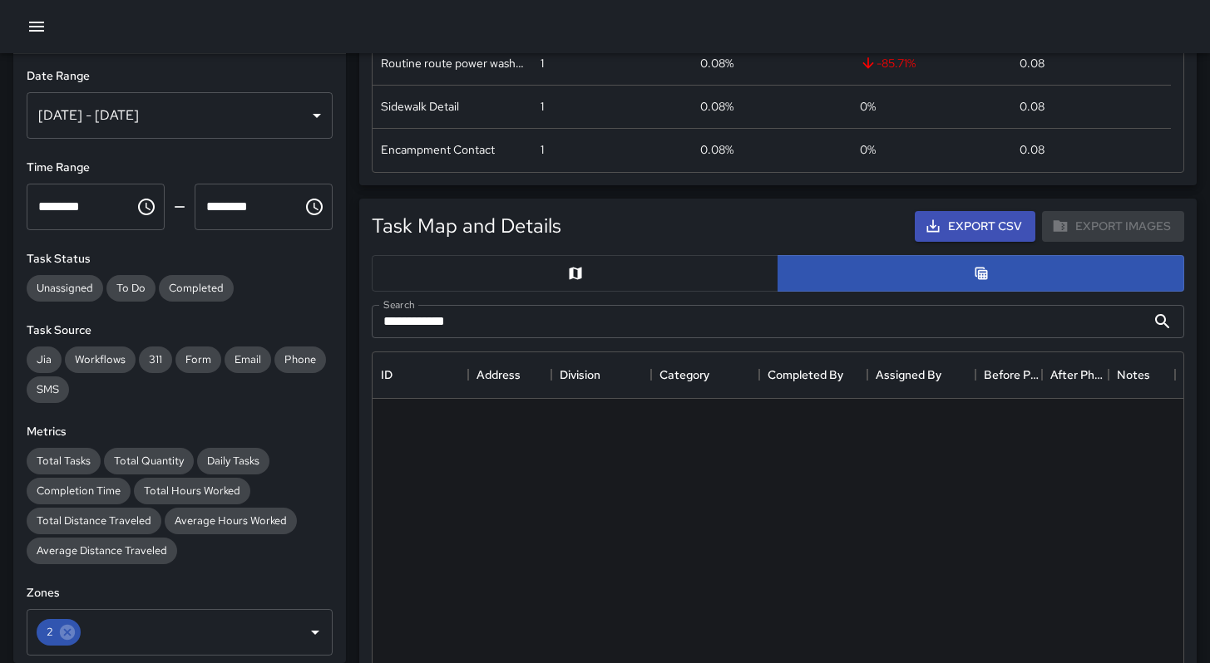
click at [535, 311] on input "**********" at bounding box center [759, 321] width 774 height 33
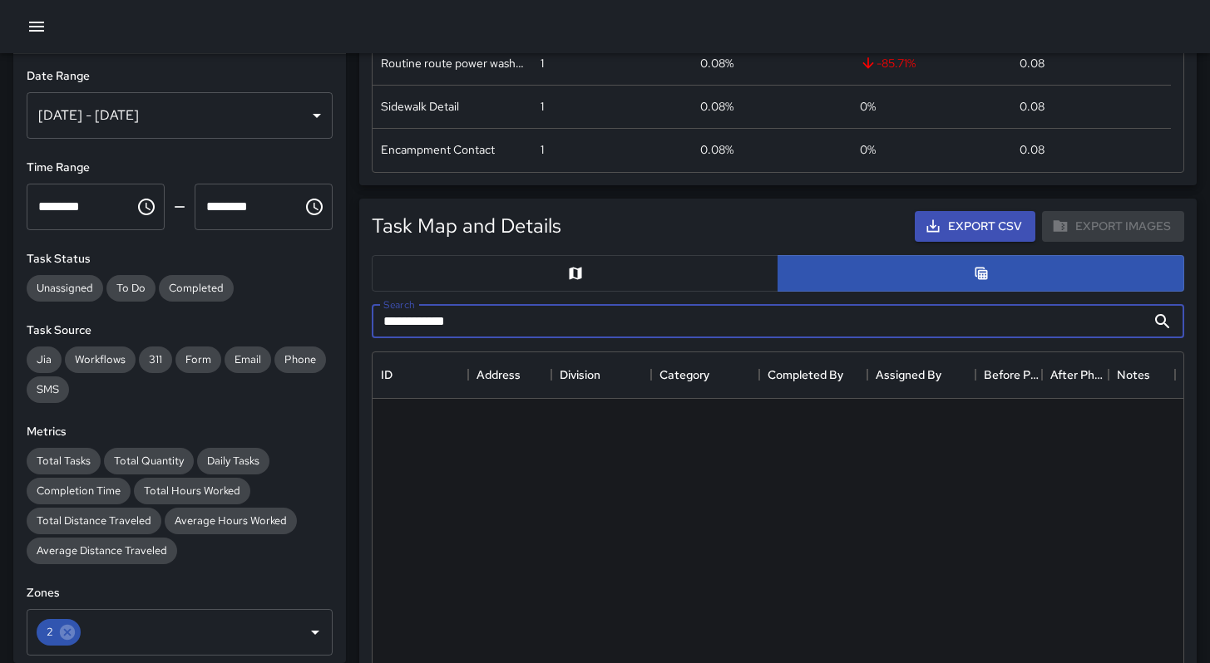
click at [530, 316] on input "**********" at bounding box center [759, 321] width 774 height 33
drag, startPoint x: 520, startPoint y: 316, endPoint x: 313, endPoint y: 301, distance: 207.5
click at [313, 301] on div "**********" at bounding box center [598, 550] width 1223 height 2024
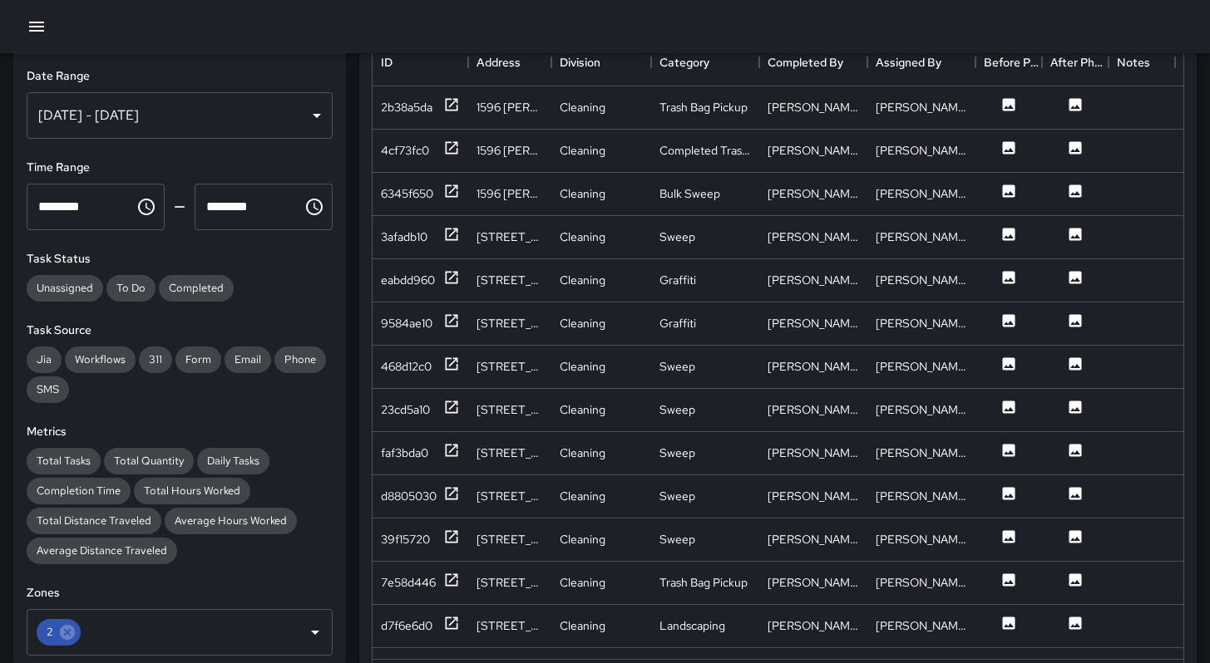
scroll to position [300, 0]
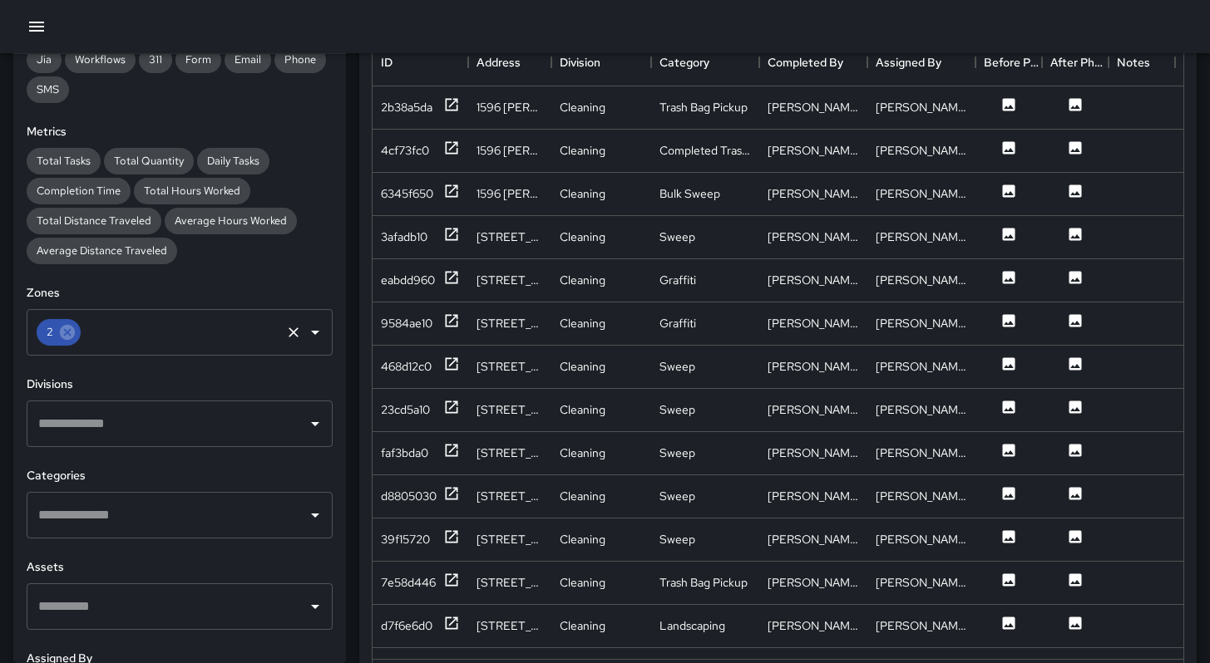
click at [198, 337] on input "text" at bounding box center [180, 333] width 195 height 32
click at [287, 331] on icon "Clear" at bounding box center [293, 332] width 17 height 17
click at [309, 328] on icon "Open" at bounding box center [315, 333] width 20 height 20
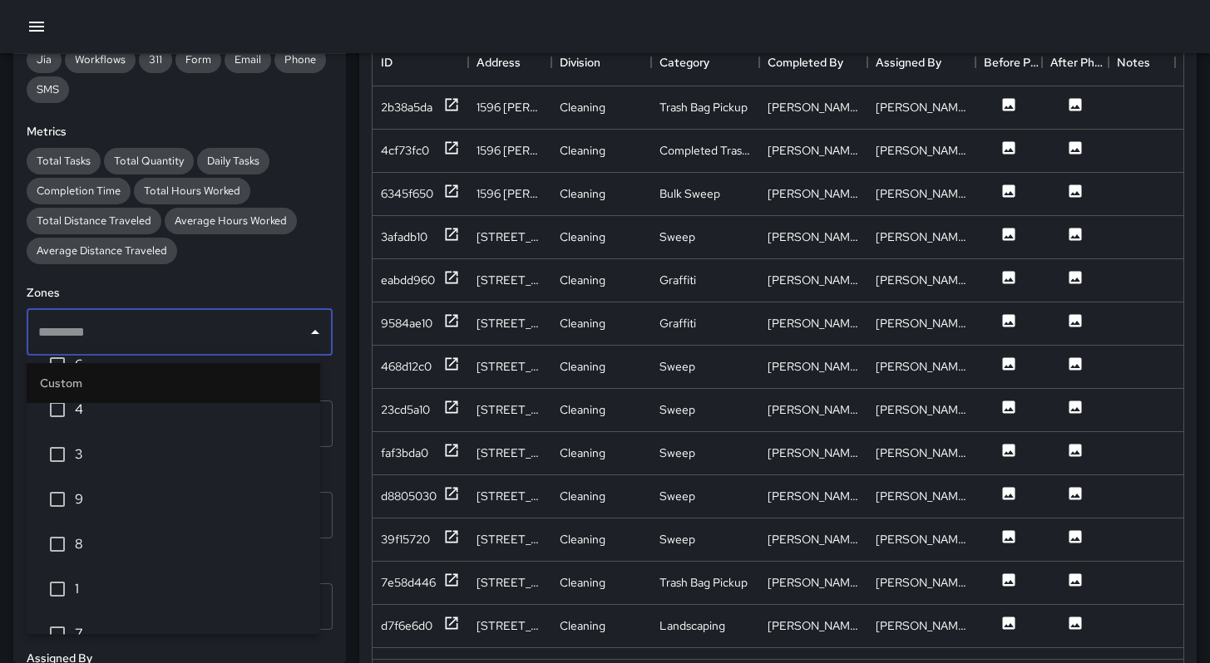
scroll to position [150, 0]
click at [87, 586] on span "1" at bounding box center [191, 589] width 232 height 20
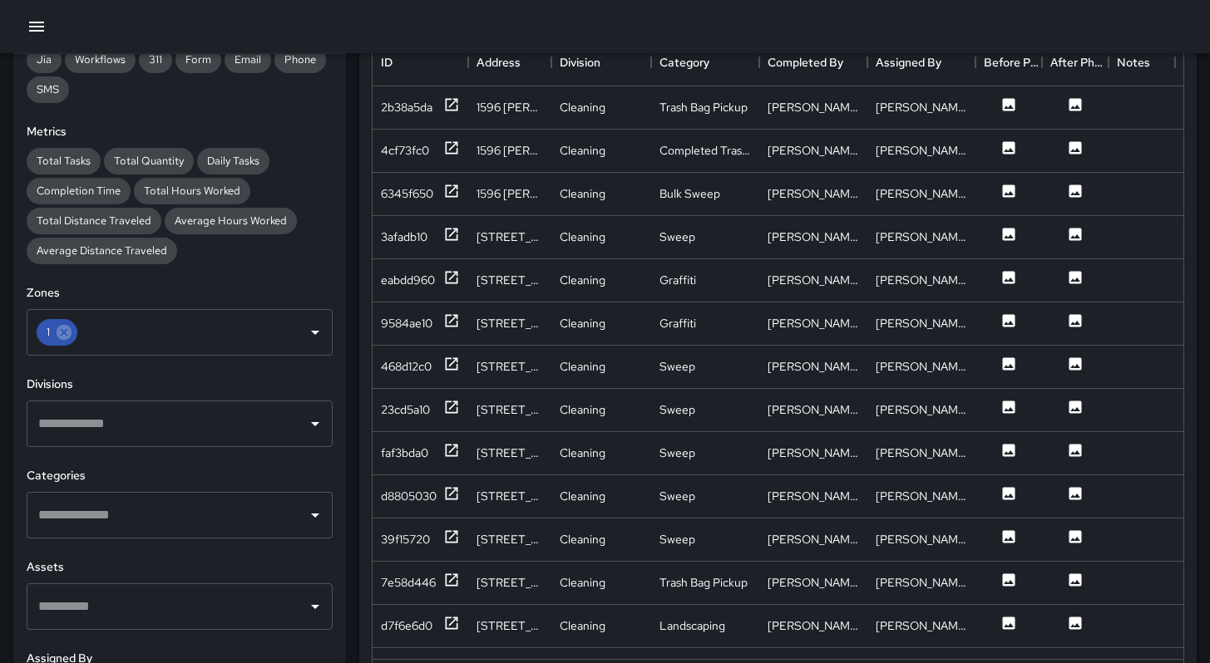
click at [275, 280] on div "**********" at bounding box center [179, 358] width 333 height 609
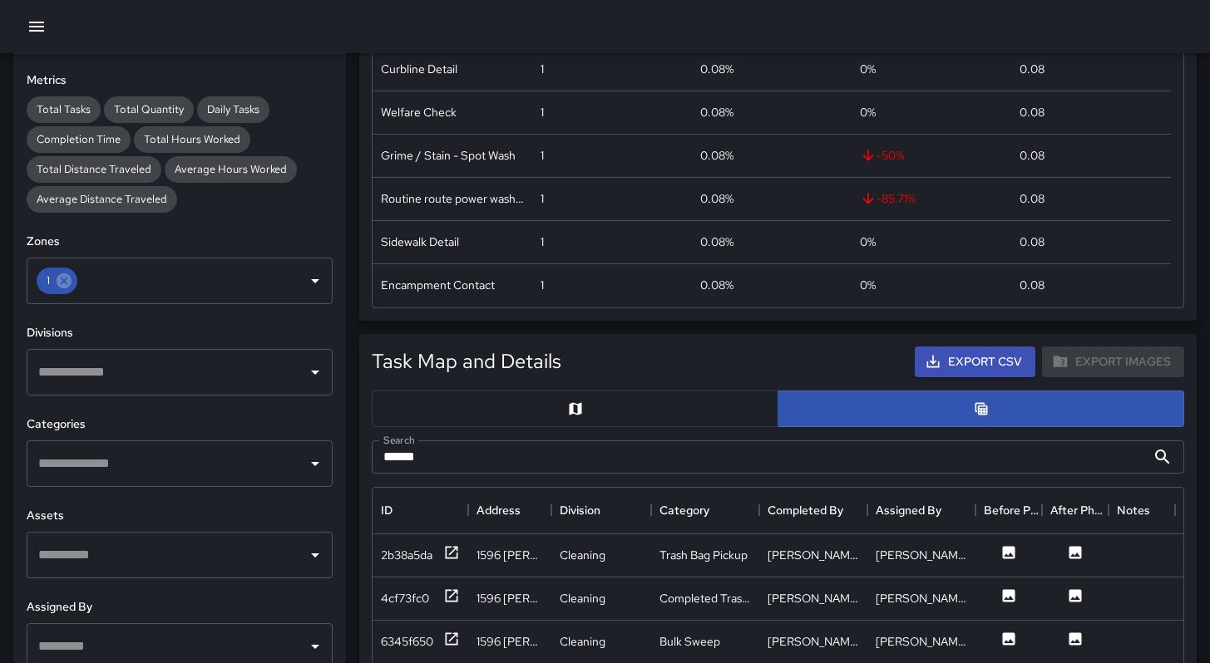
scroll to position [376, 0]
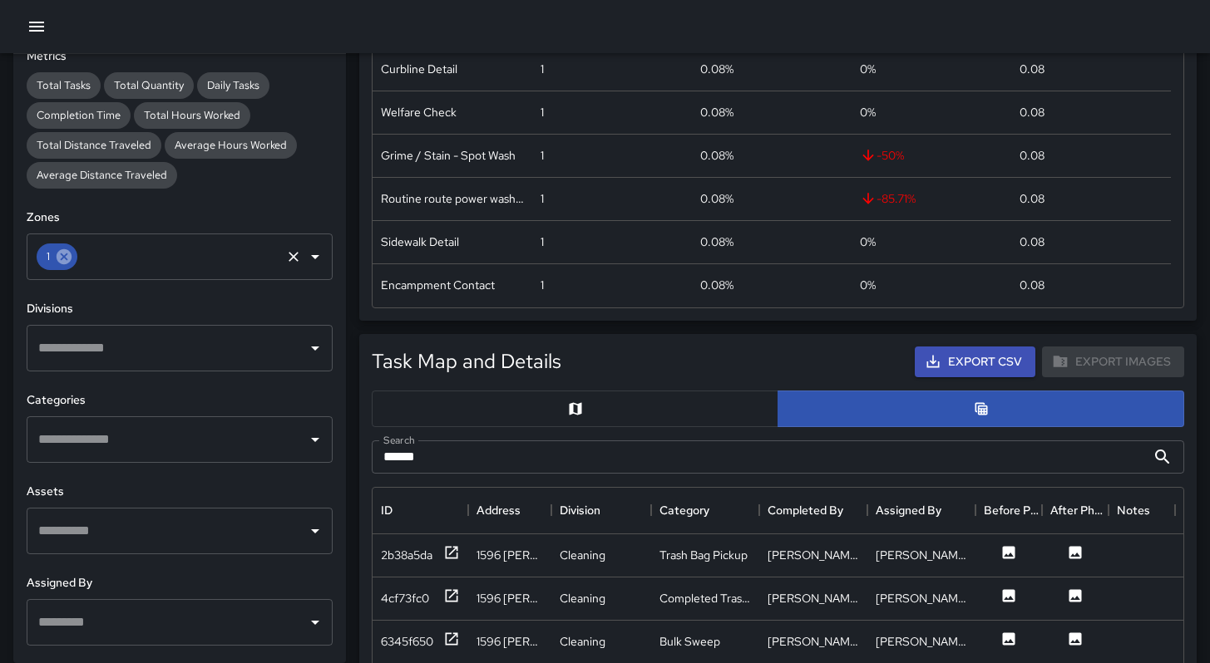
click at [72, 255] on icon at bounding box center [64, 257] width 18 height 18
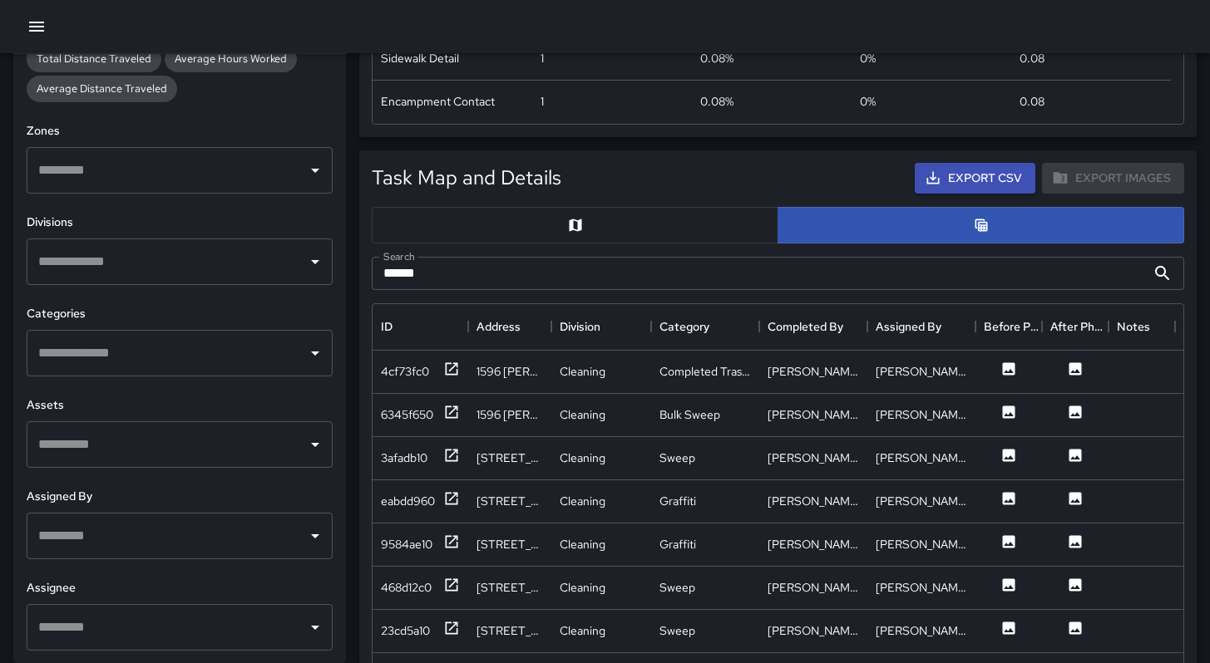
scroll to position [133, 0]
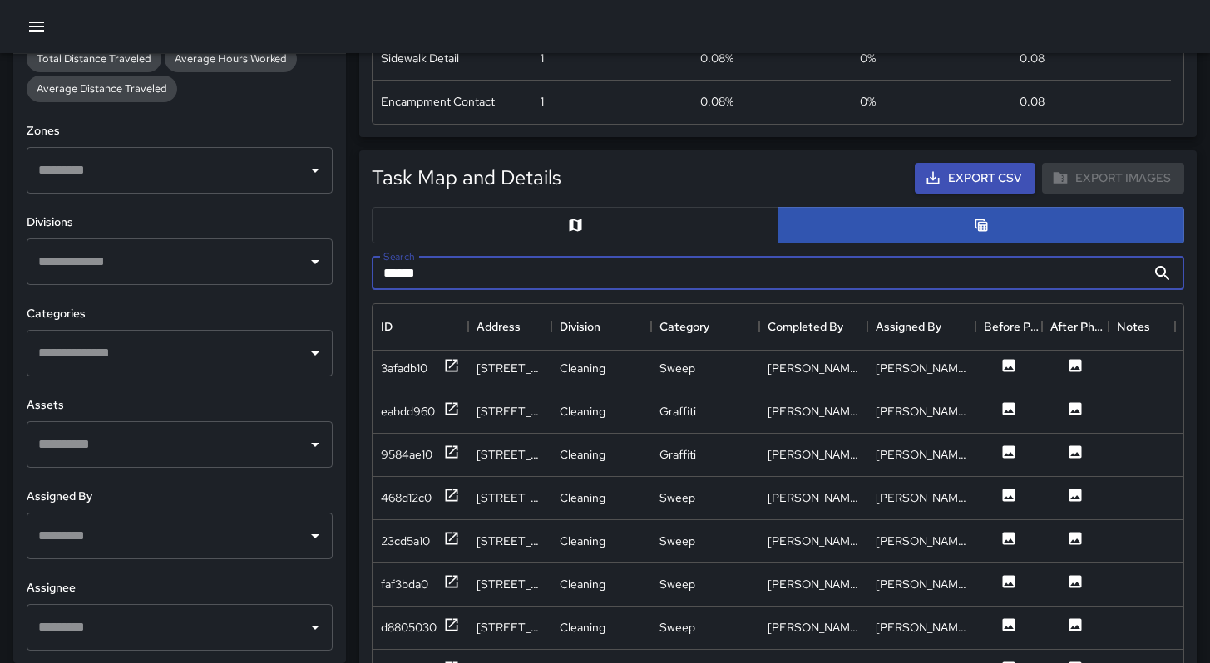
drag, startPoint x: 468, startPoint y: 274, endPoint x: 306, endPoint y: 244, distance: 164.8
click at [306, 244] on div "**********" at bounding box center [598, 502] width 1223 height 2024
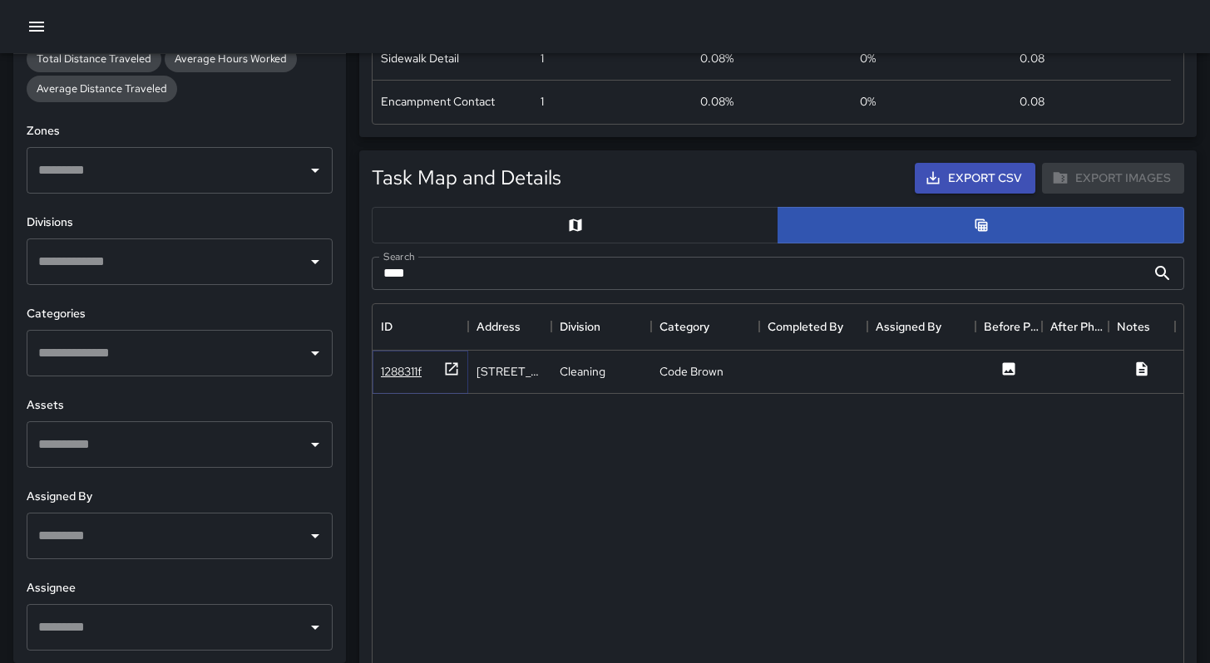
click at [416, 374] on div "1288311f" at bounding box center [401, 371] width 41 height 17
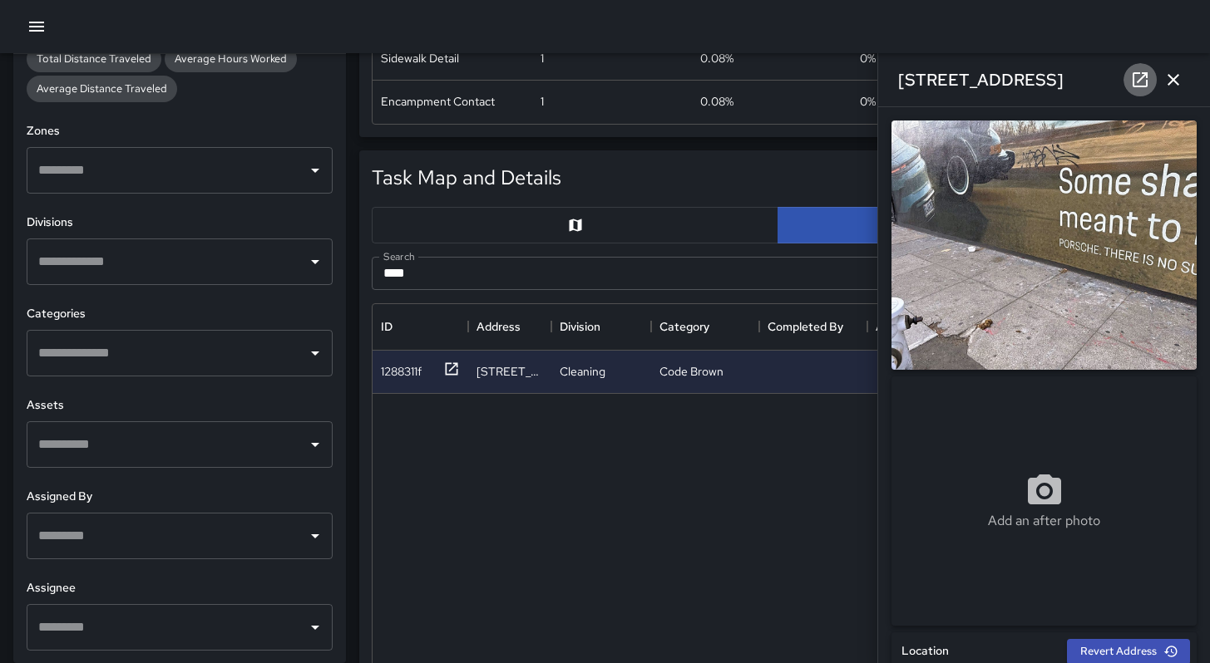
click at [1134, 86] on icon at bounding box center [1139, 79] width 15 height 15
click at [1170, 91] on button "button" at bounding box center [1172, 79] width 33 height 33
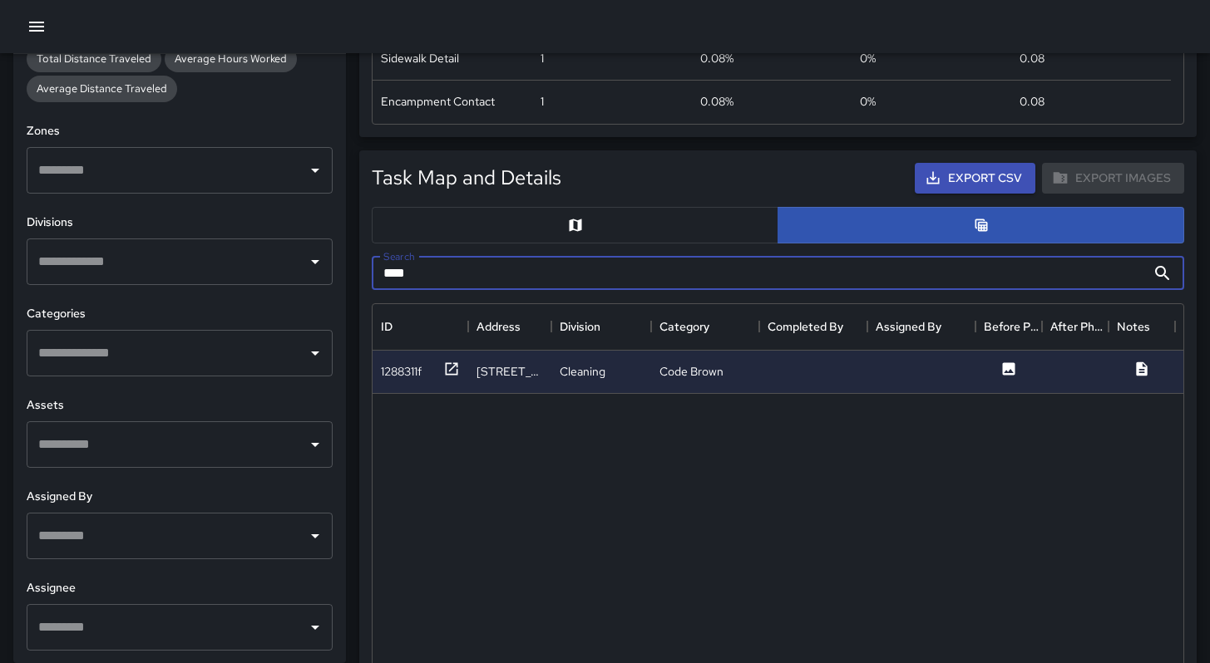
drag, startPoint x: 434, startPoint y: 275, endPoint x: 317, endPoint y: 285, distance: 117.6
click at [317, 285] on div "**********" at bounding box center [598, 502] width 1223 height 2024
drag, startPoint x: 425, startPoint y: 264, endPoint x: 362, endPoint y: 269, distance: 62.6
click at [362, 269] on div "Search **** Search" at bounding box center [777, 274] width 839 height 60
click at [416, 270] on input "****" at bounding box center [759, 273] width 774 height 33
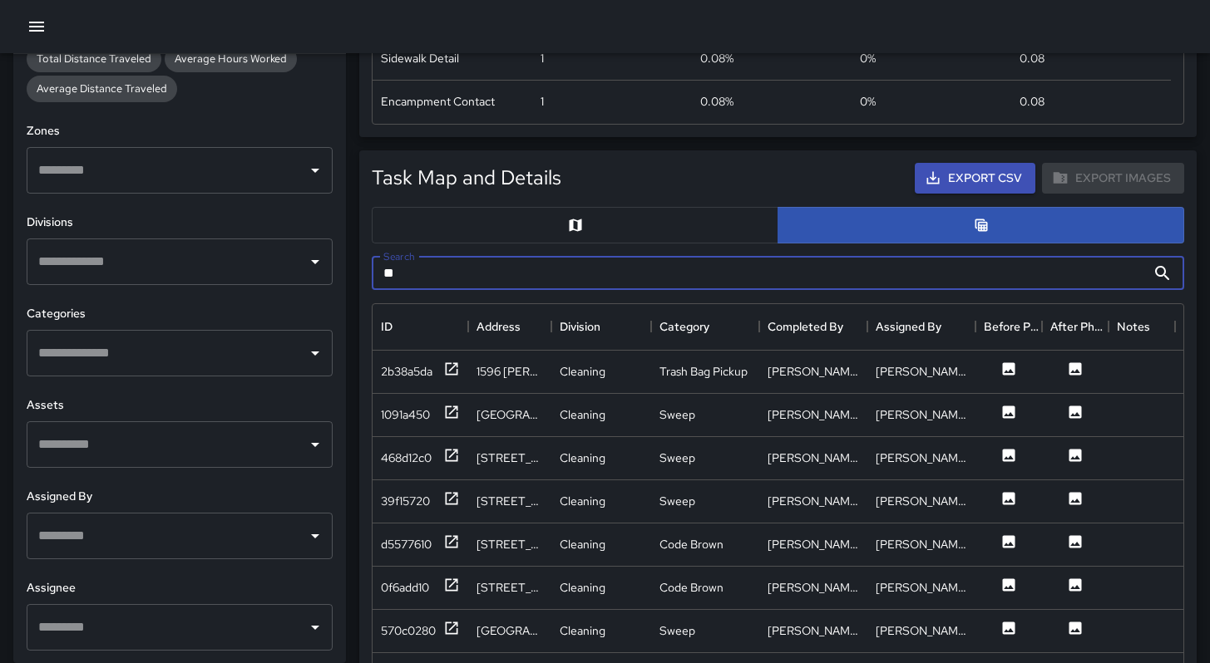
type input "*"
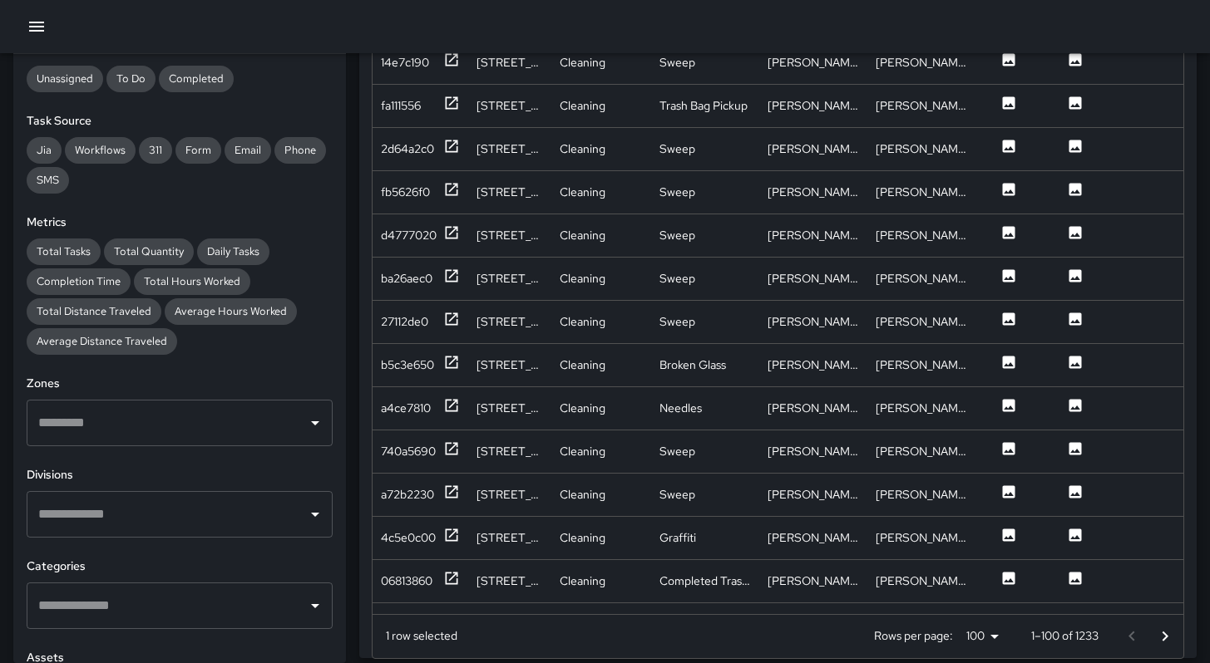
scroll to position [301, 0]
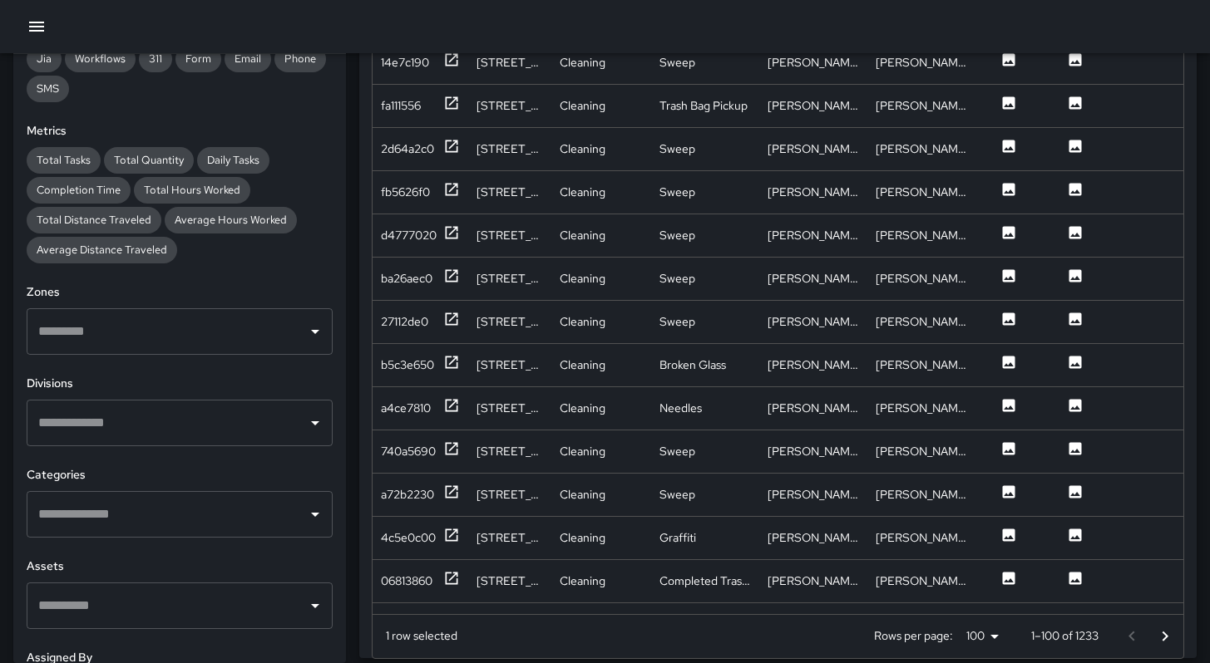
click at [121, 343] on input "text" at bounding box center [167, 332] width 266 height 32
click at [113, 331] on input "text" at bounding box center [167, 332] width 266 height 32
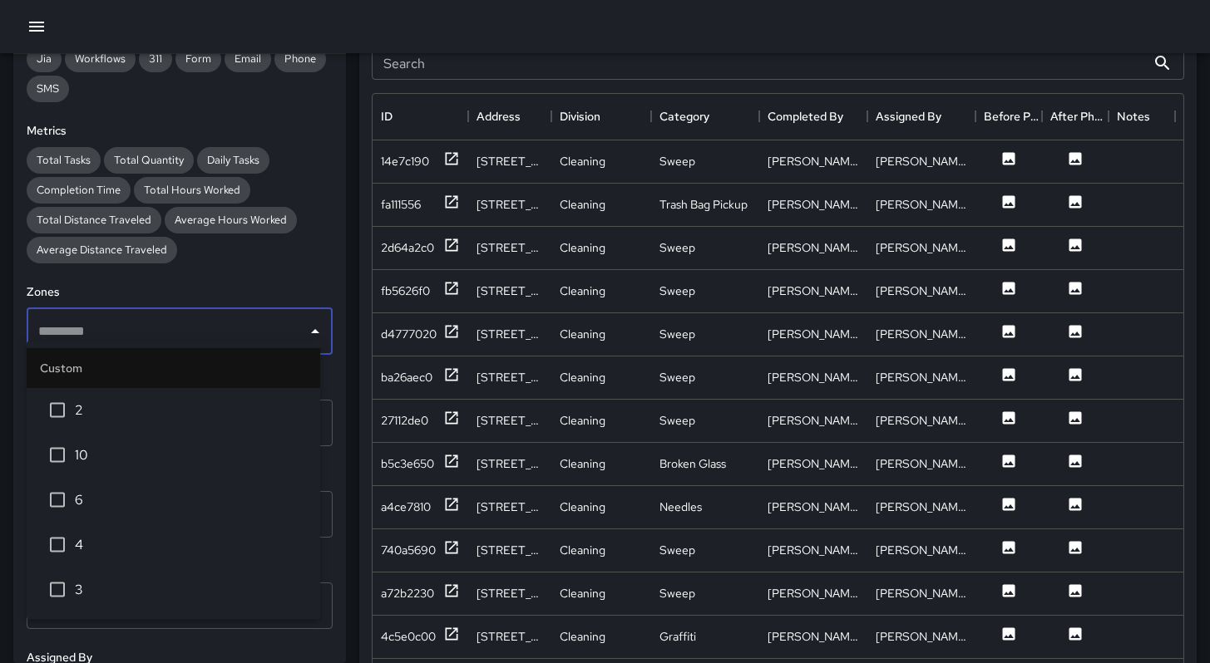
scroll to position [819, 0]
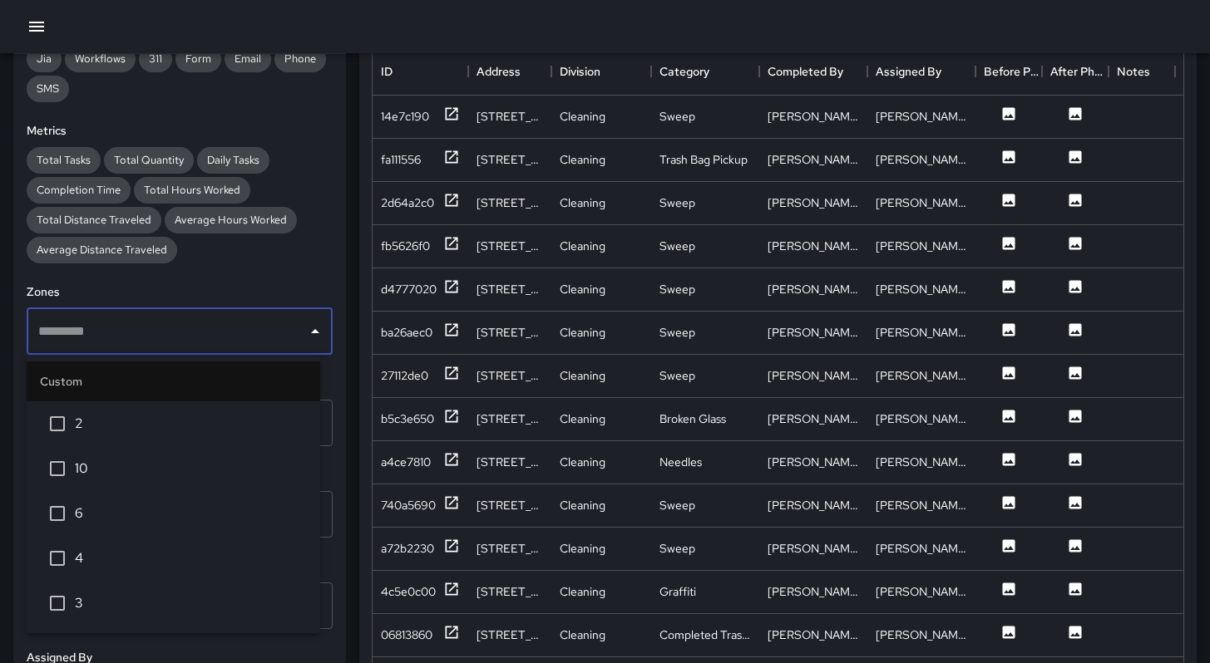
click at [121, 603] on span "3" at bounding box center [191, 604] width 232 height 20
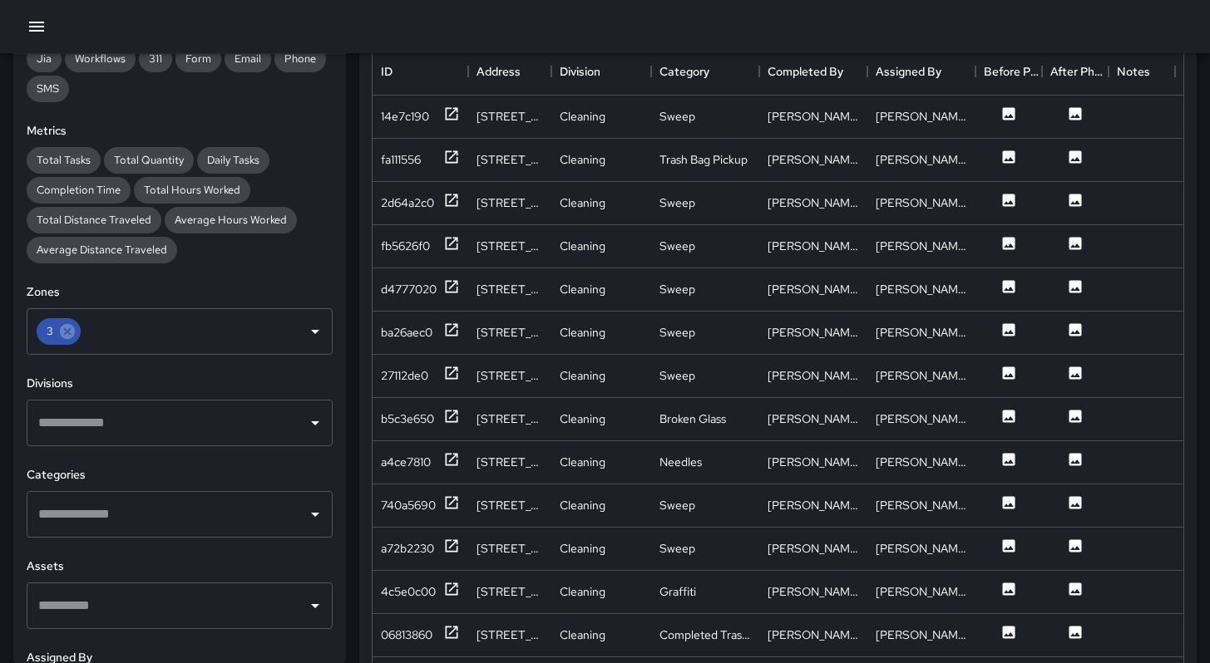
click at [266, 280] on div "**********" at bounding box center [179, 358] width 333 height 609
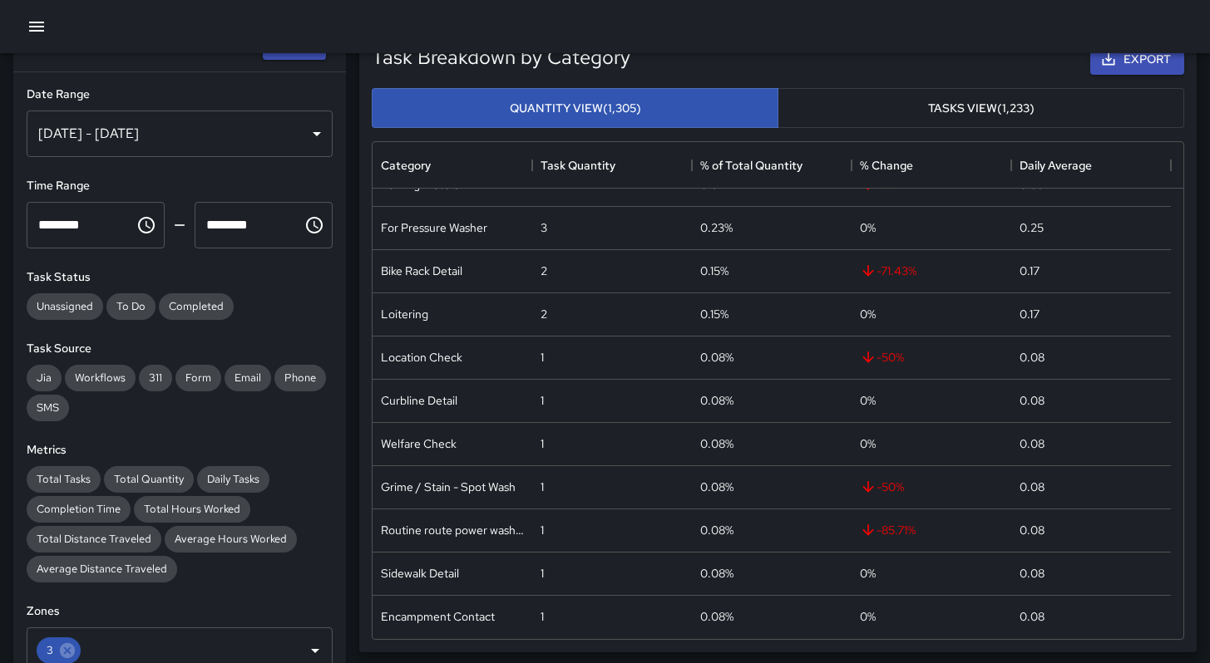
scroll to position [0, 0]
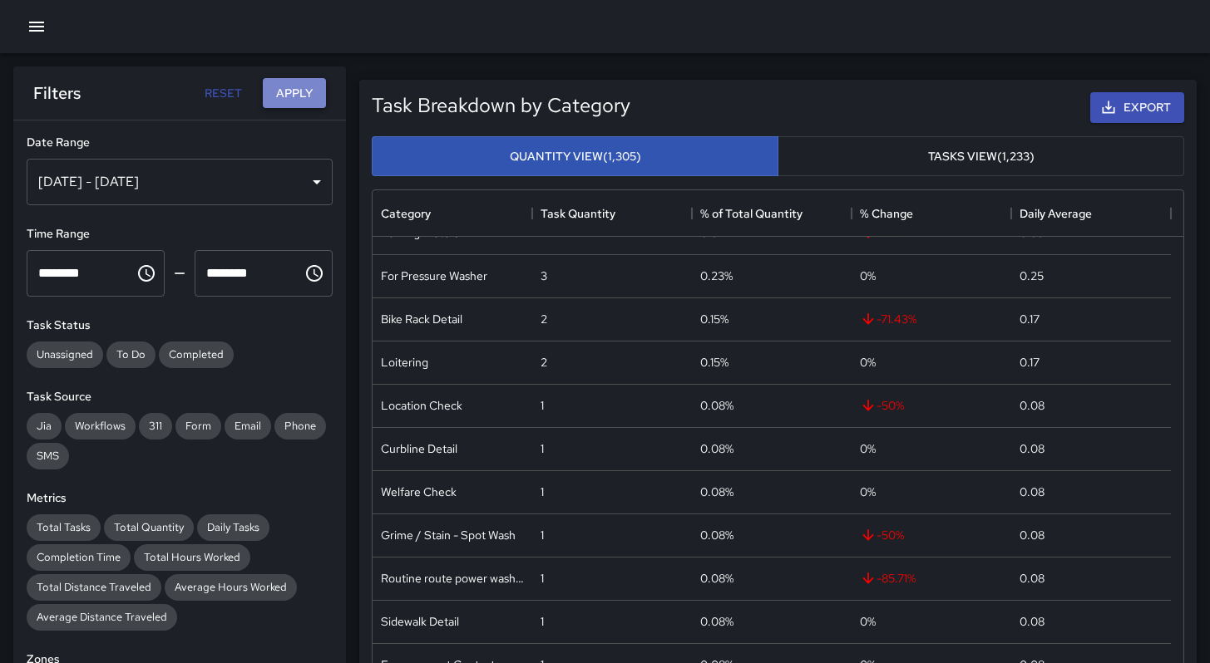
click at [269, 88] on button "Apply" at bounding box center [294, 93] width 63 height 31
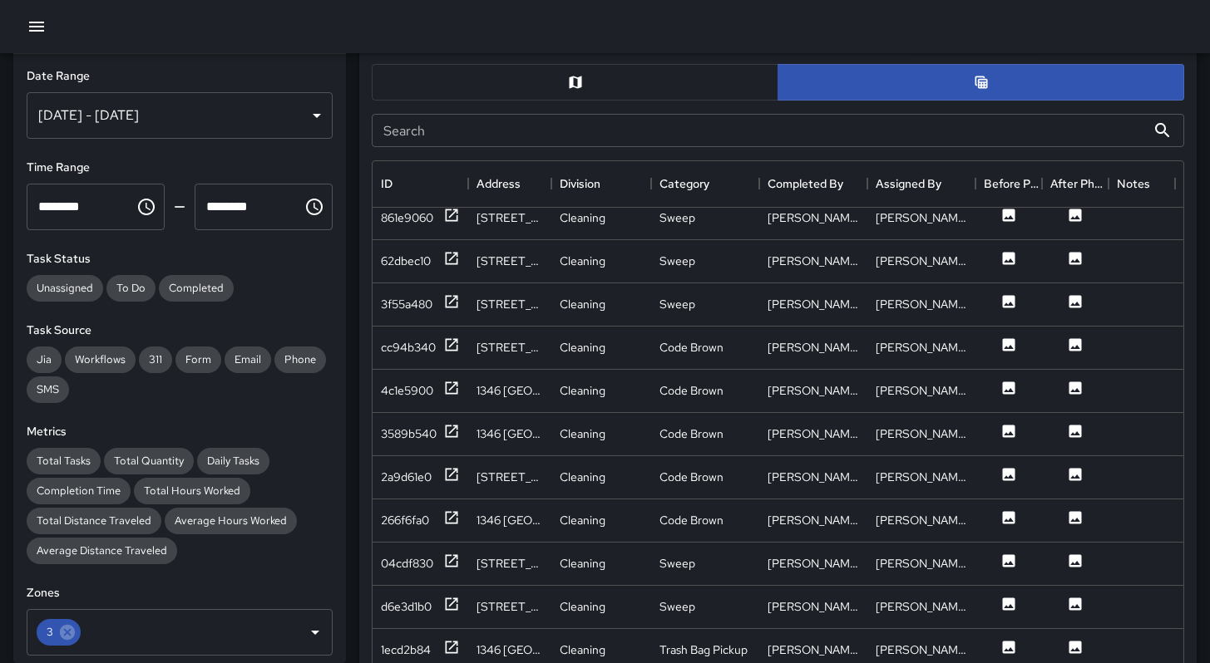
scroll to position [230, 0]
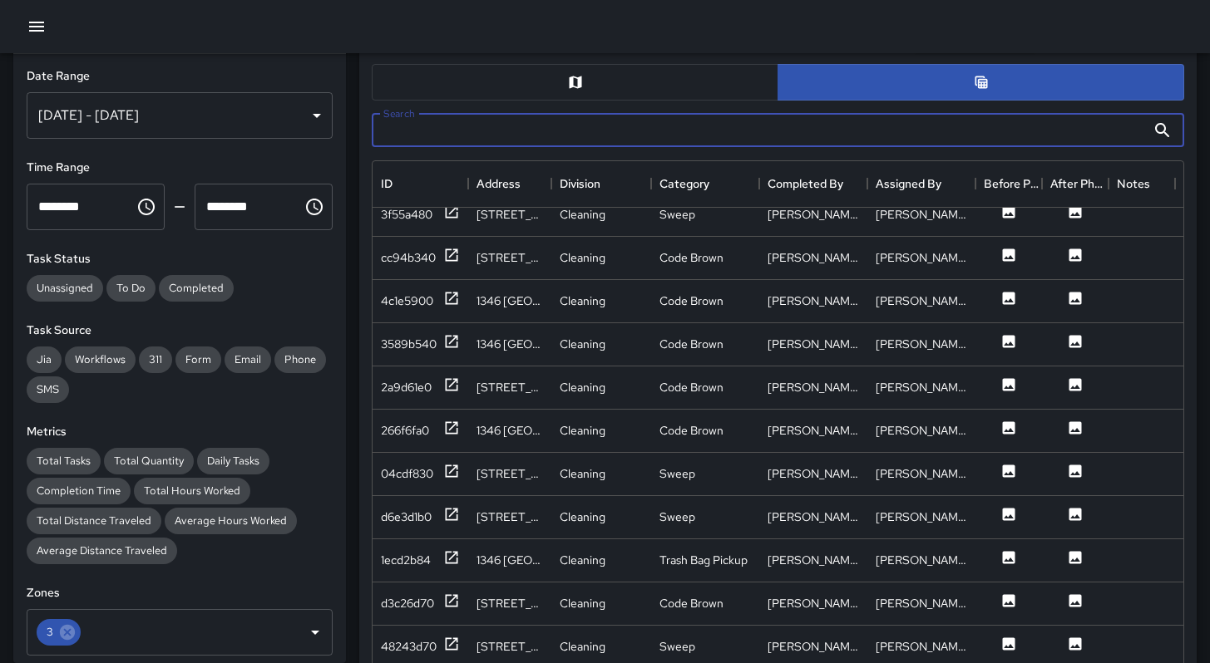
click at [431, 134] on input "Search" at bounding box center [759, 130] width 774 height 33
type input "******"
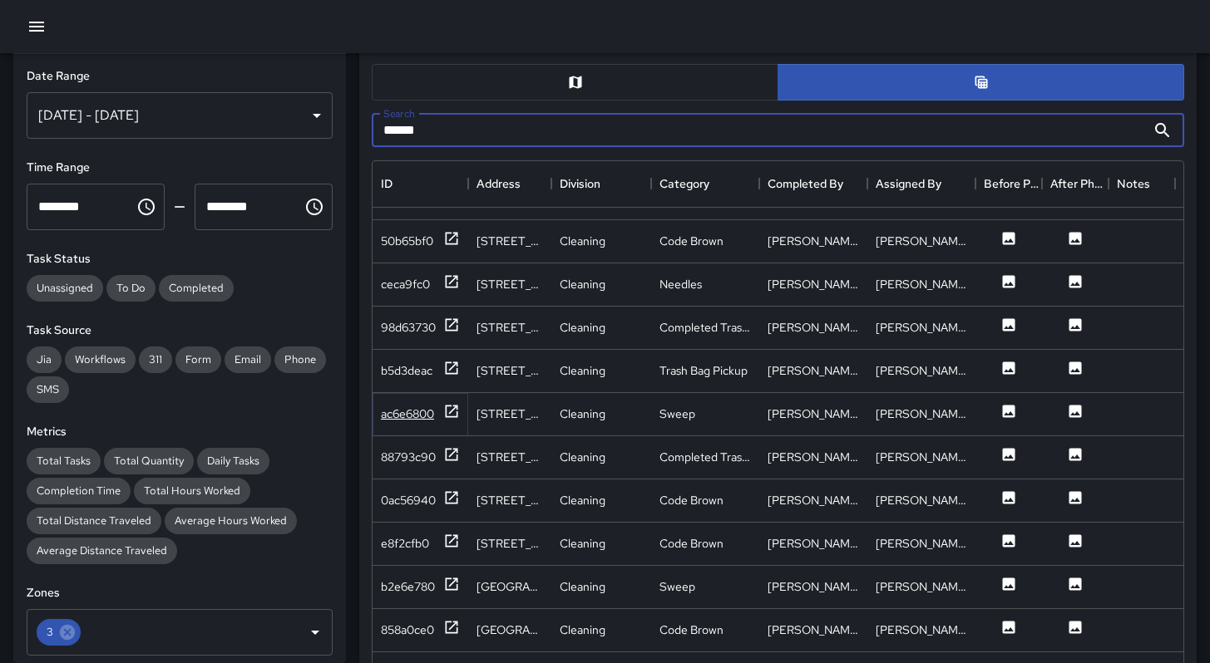
click at [416, 409] on div "ac6e6800" at bounding box center [407, 414] width 53 height 17
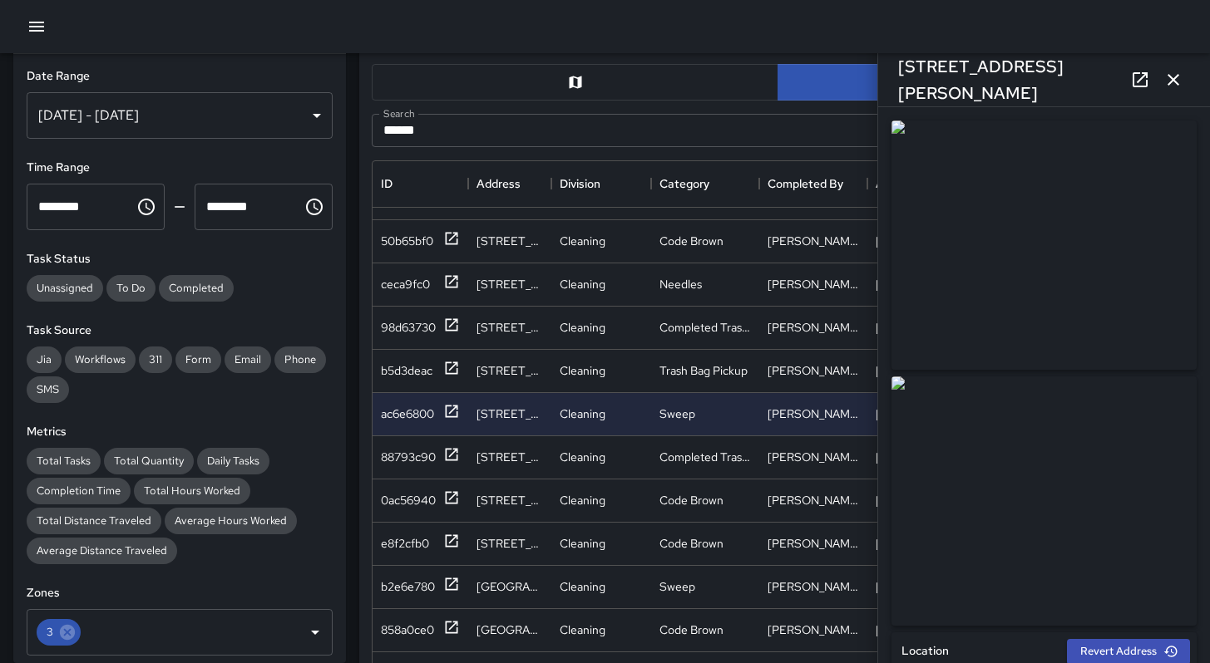
click at [1175, 93] on button "button" at bounding box center [1172, 79] width 33 height 33
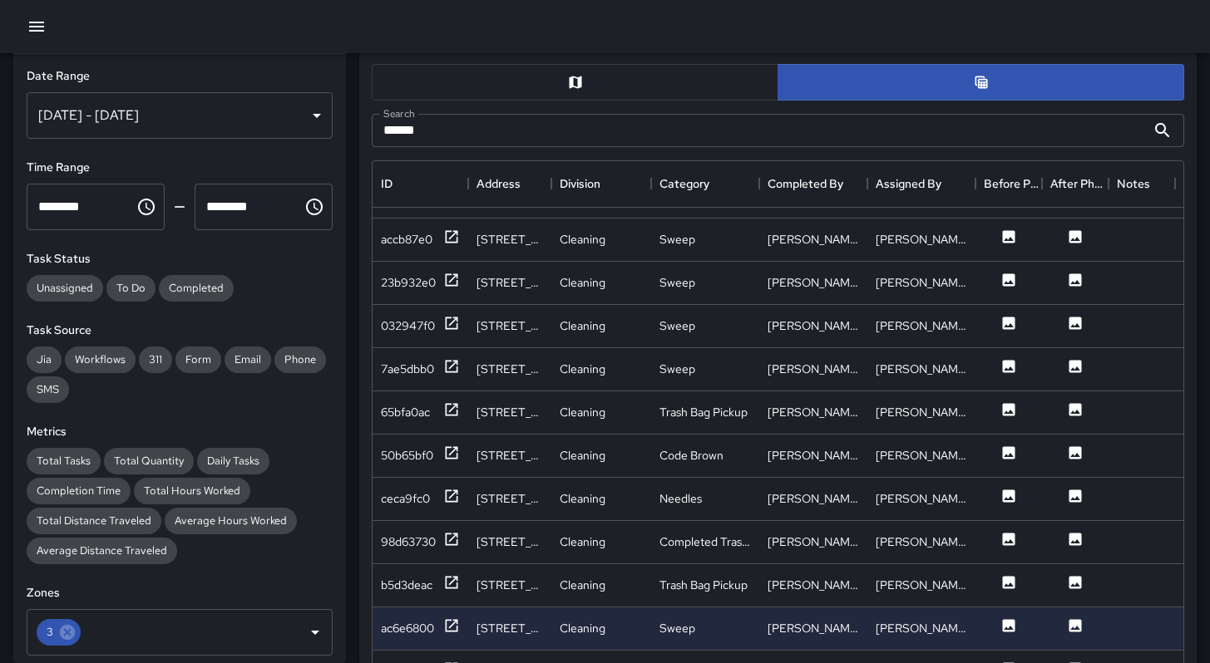
scroll to position [283, 0]
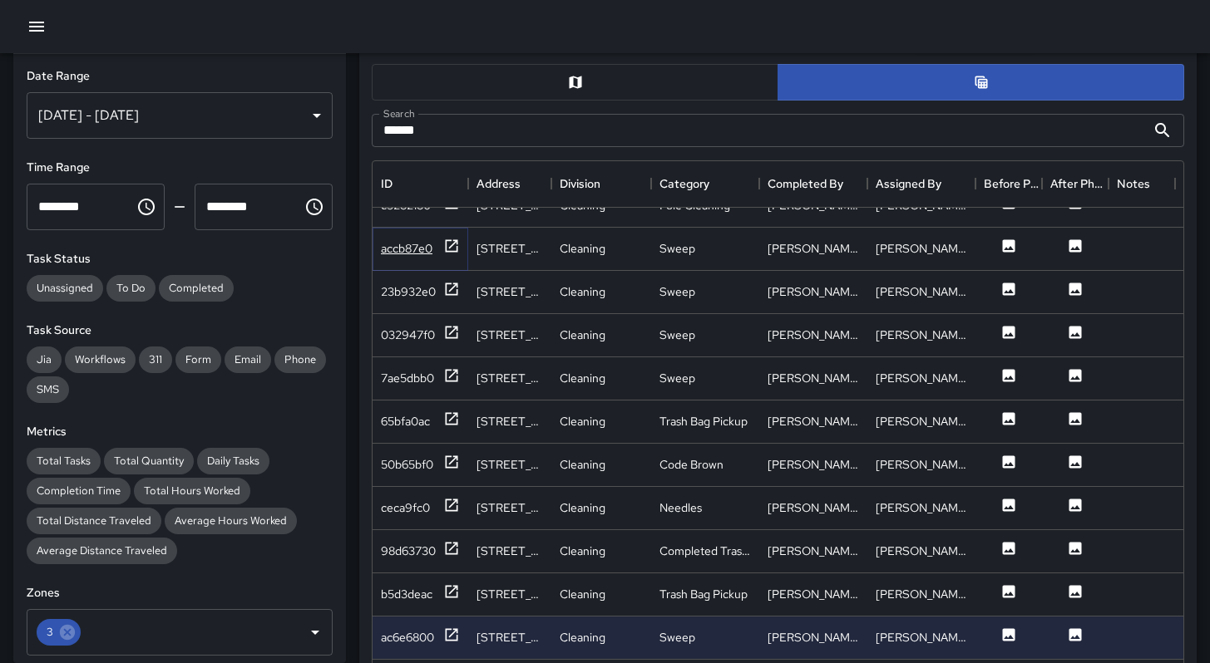
click at [399, 249] on div "accb87e0" at bounding box center [407, 248] width 52 height 17
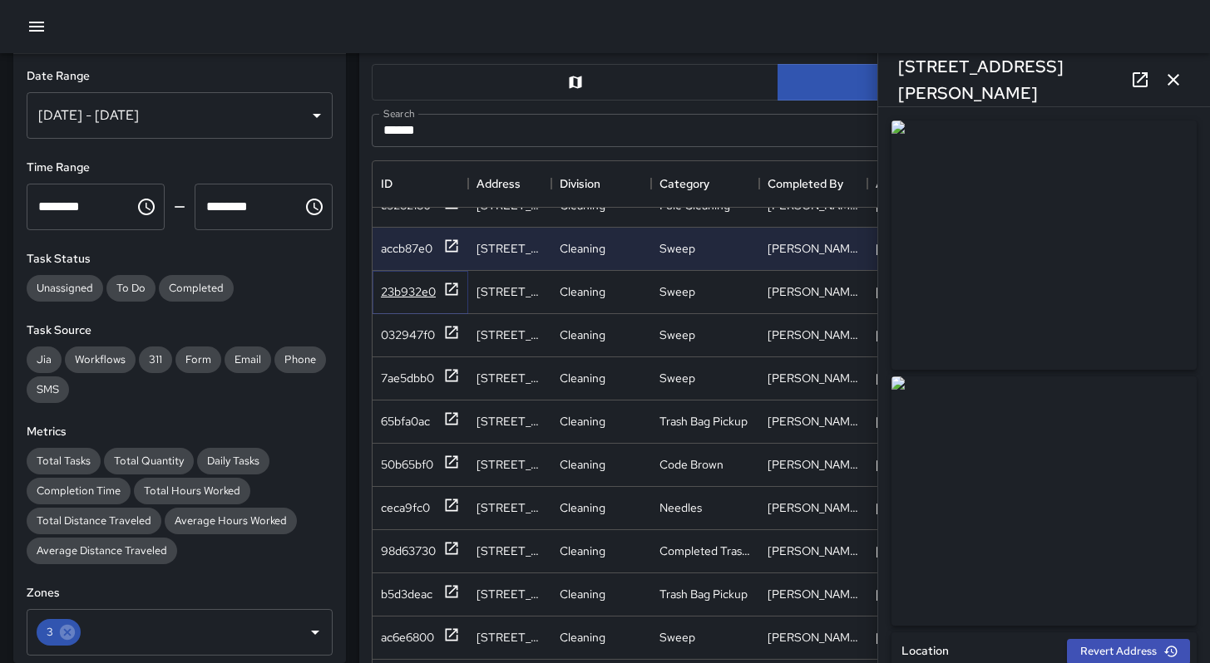
click at [404, 288] on div "23b932e0" at bounding box center [408, 291] width 55 height 17
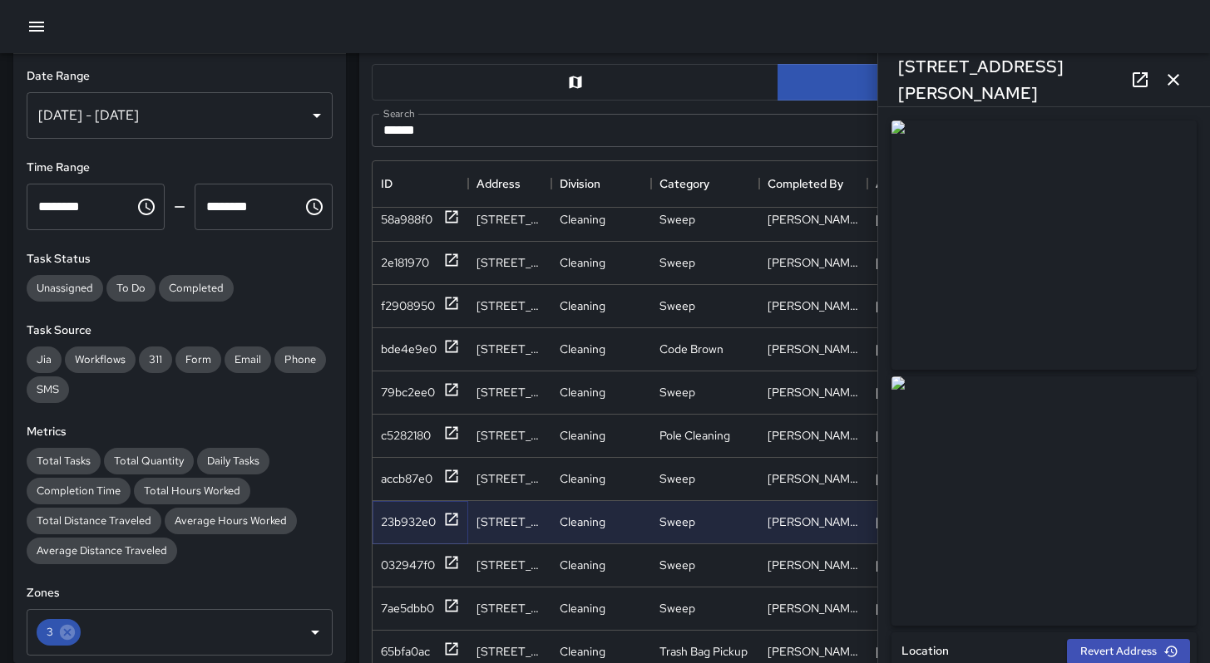
scroll to position [34, 0]
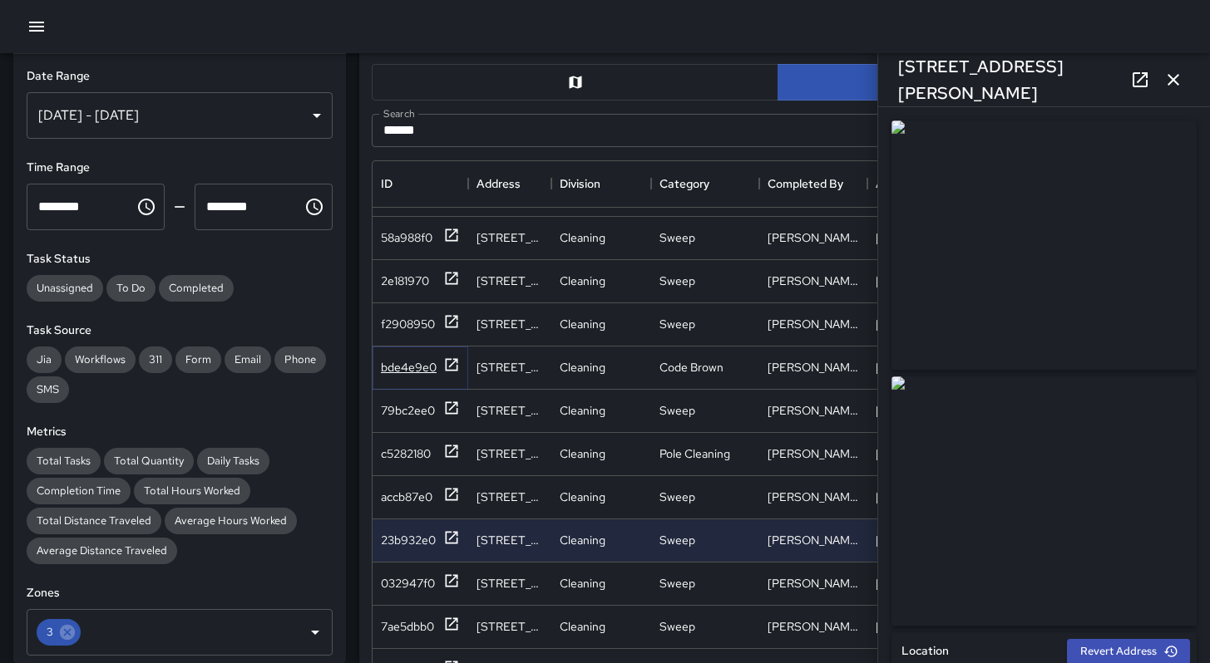
click at [426, 367] on div "bde4e9e0" at bounding box center [409, 367] width 56 height 17
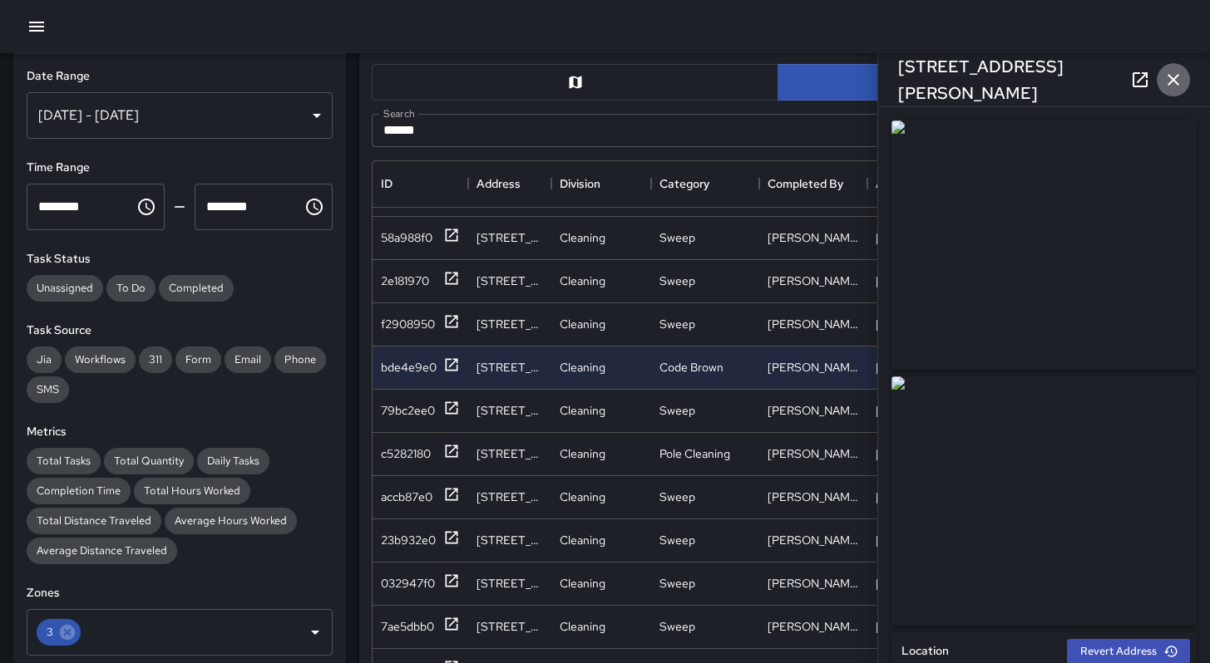
click at [1173, 78] on icon "button" at bounding box center [1173, 80] width 12 height 12
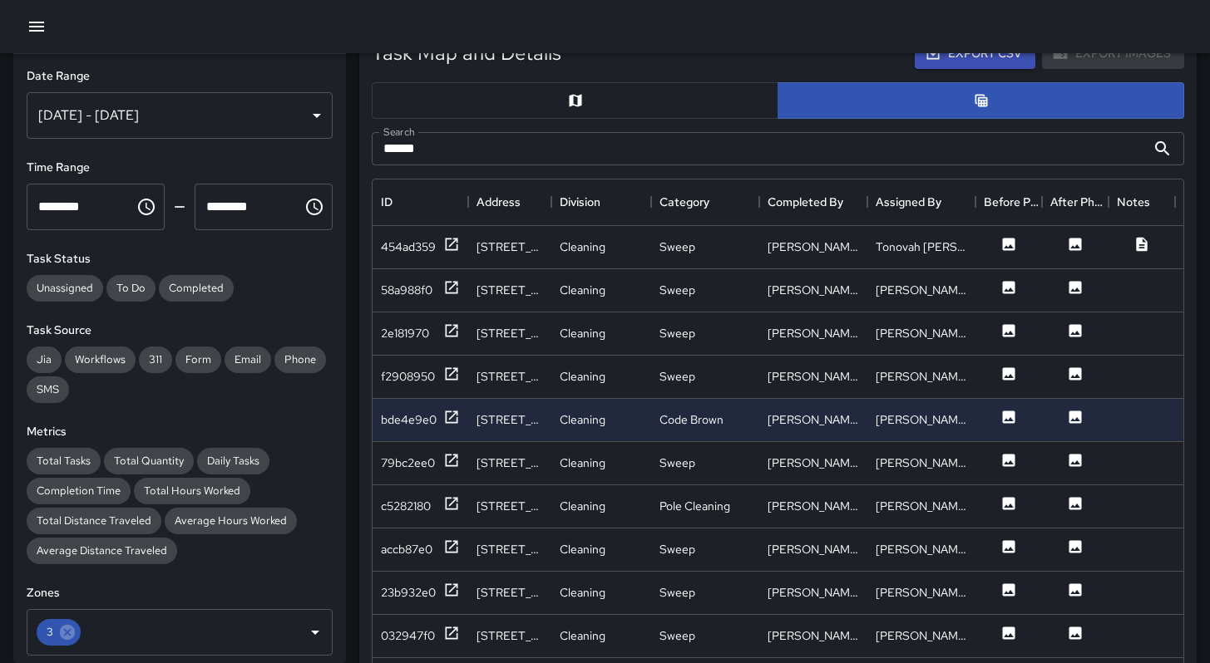
scroll to position [685, 0]
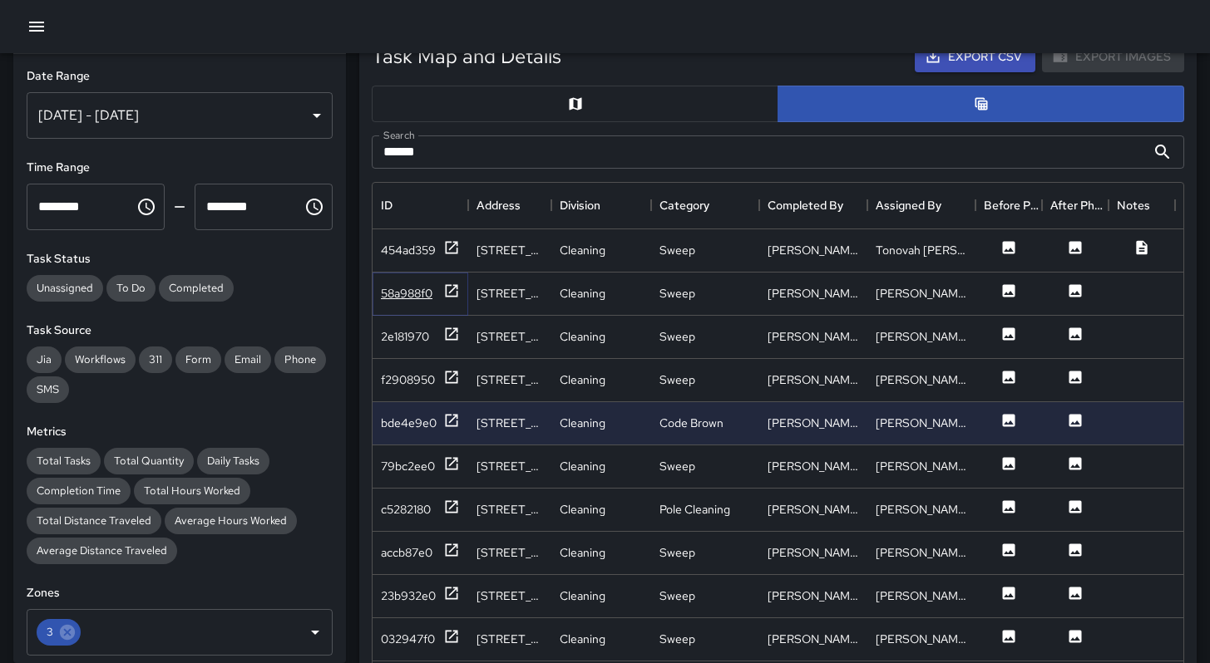
click at [411, 287] on div "58a988f0" at bounding box center [407, 293] width 52 height 17
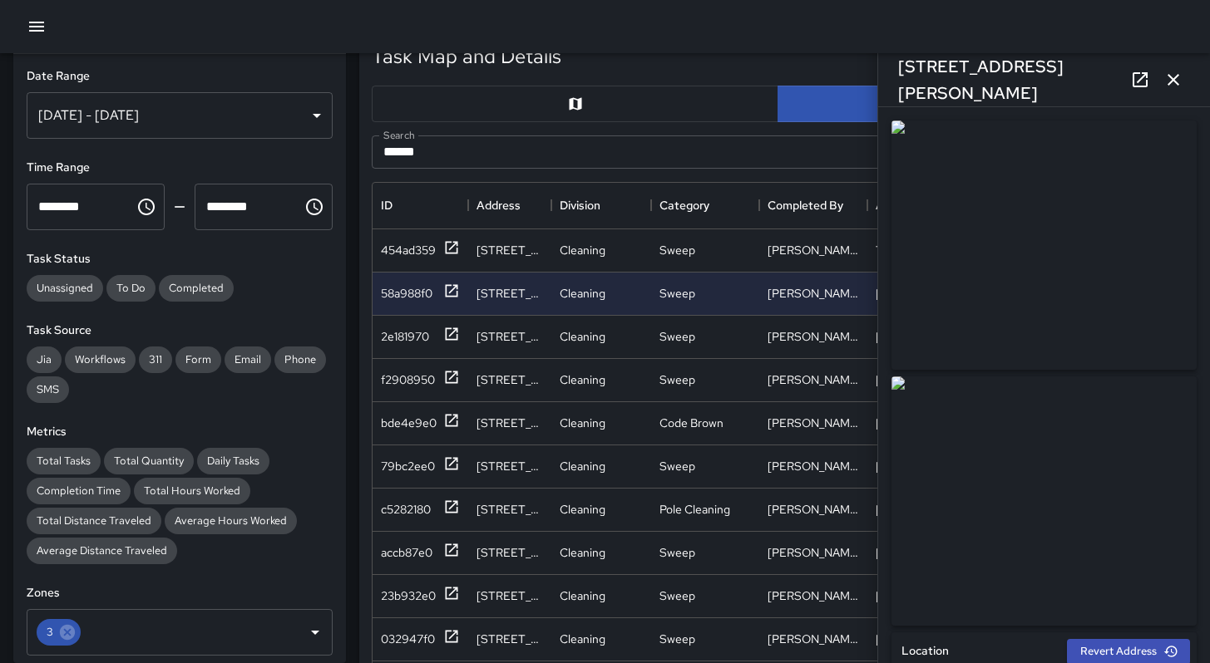
click at [1168, 84] on icon "button" at bounding box center [1173, 80] width 12 height 12
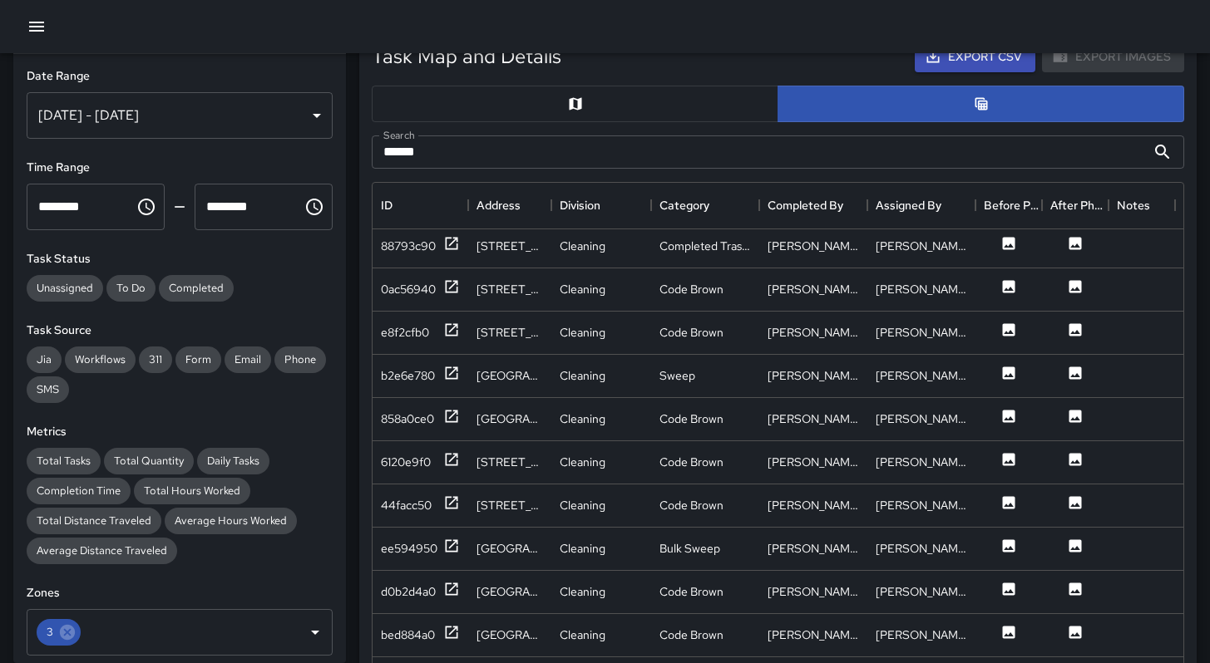
scroll to position [793, 0]
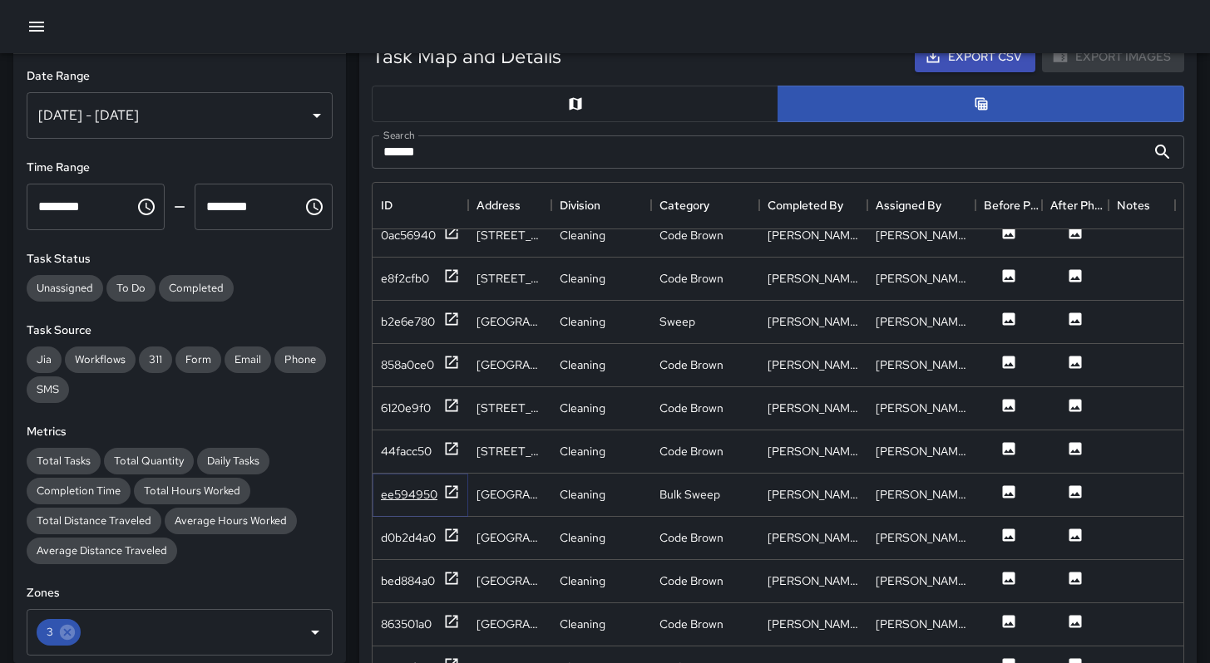
click at [406, 493] on div "ee594950" at bounding box center [409, 494] width 57 height 17
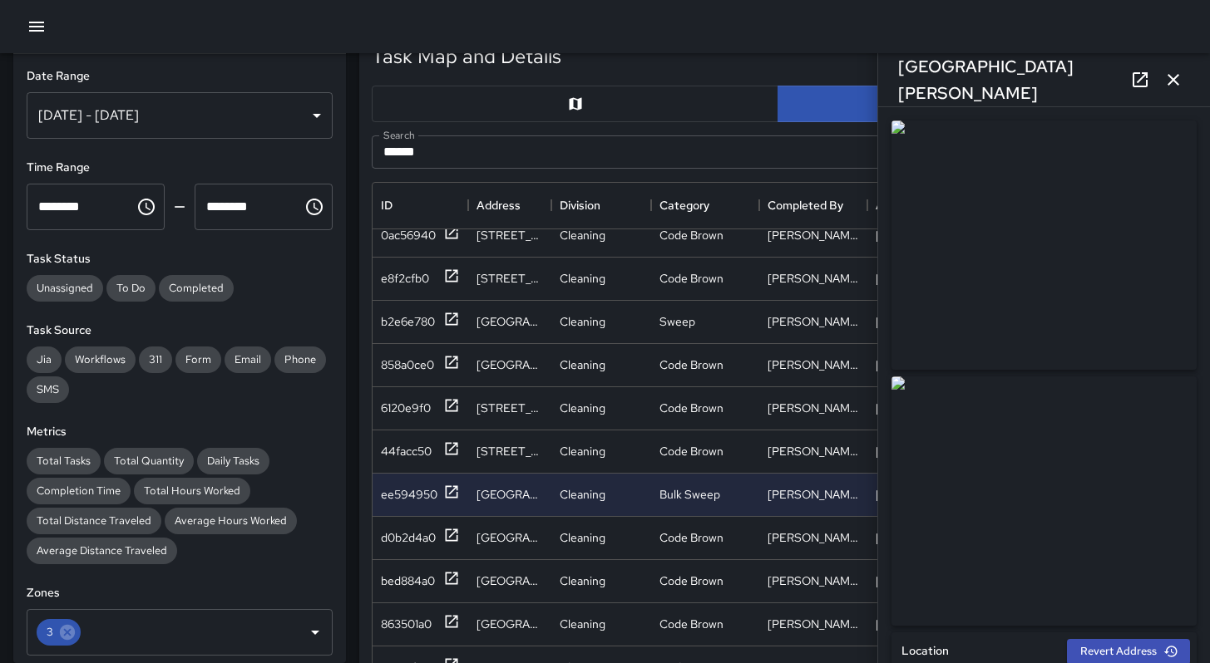
click at [1178, 81] on icon "button" at bounding box center [1173, 80] width 20 height 20
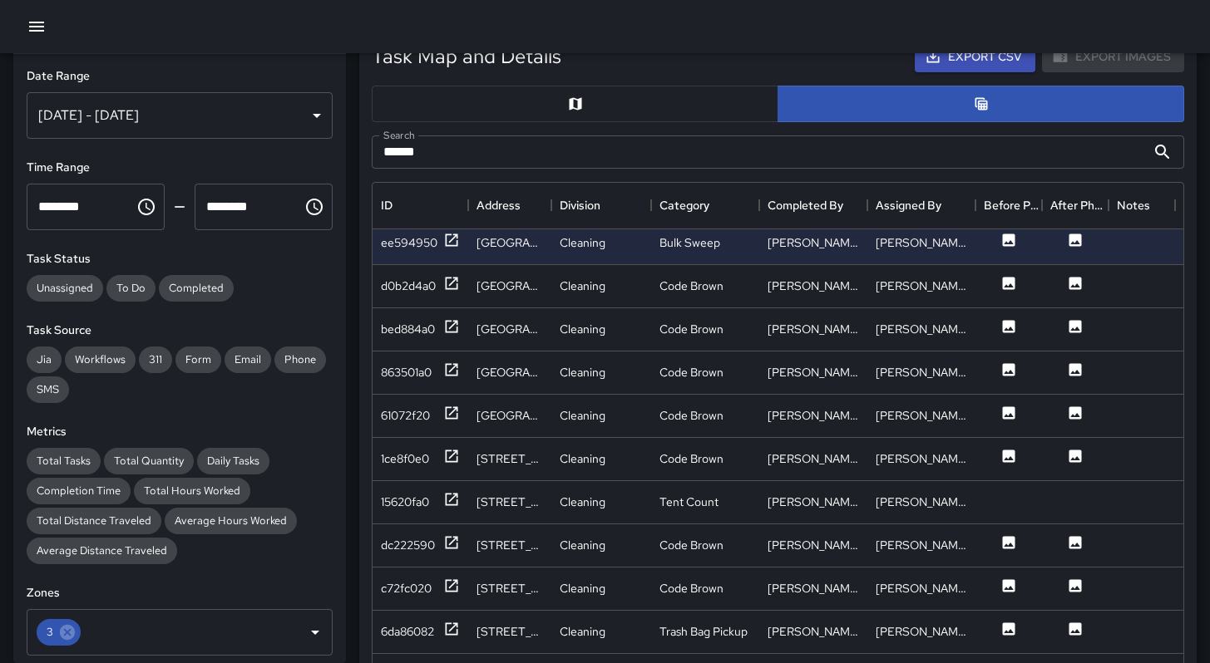
scroll to position [1244, 0]
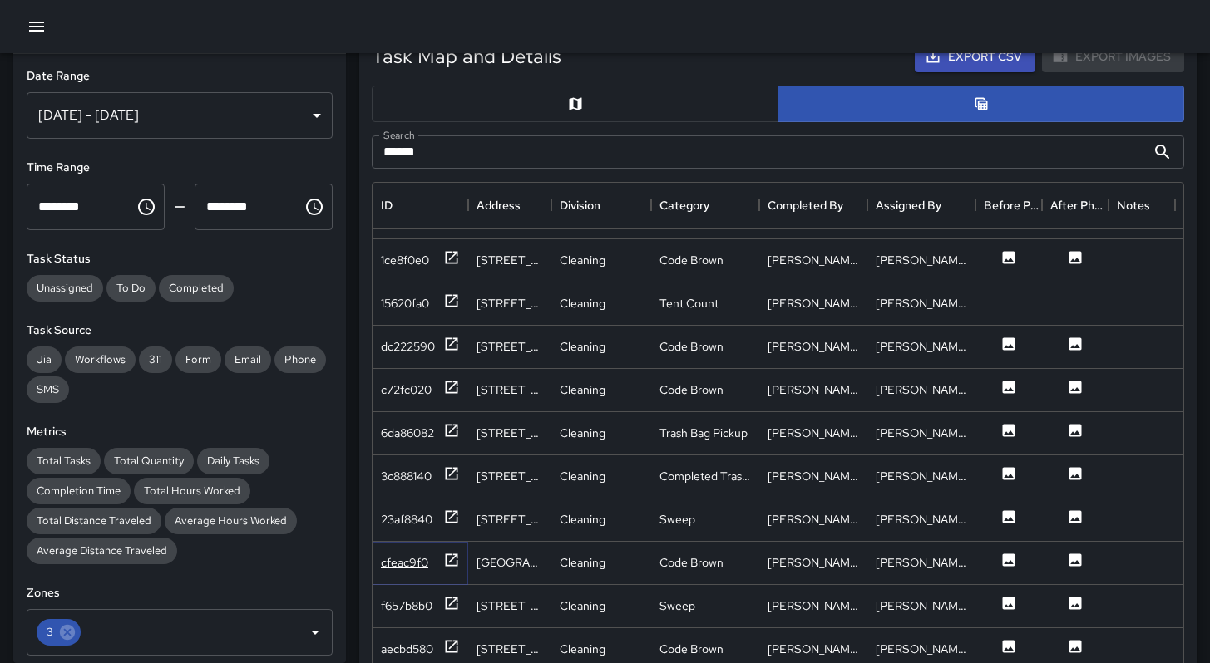
click at [387, 559] on div "cfeac9f0" at bounding box center [404, 562] width 47 height 17
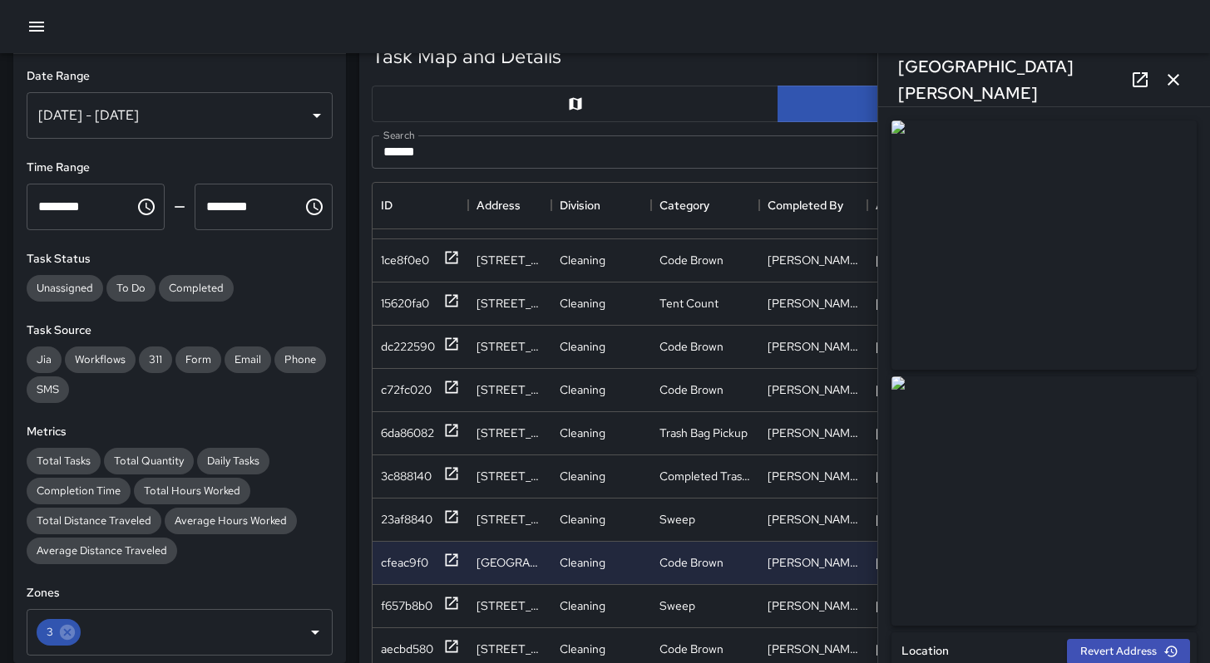
click at [1165, 67] on button "button" at bounding box center [1172, 79] width 33 height 33
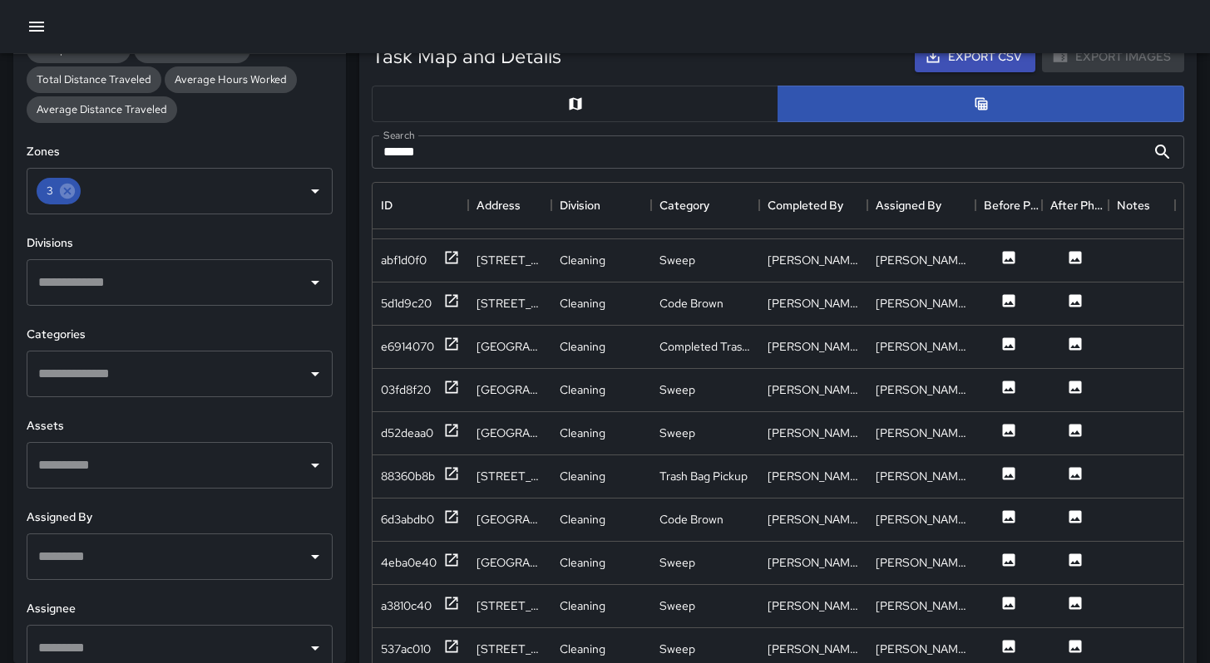
scroll to position [462, 0]
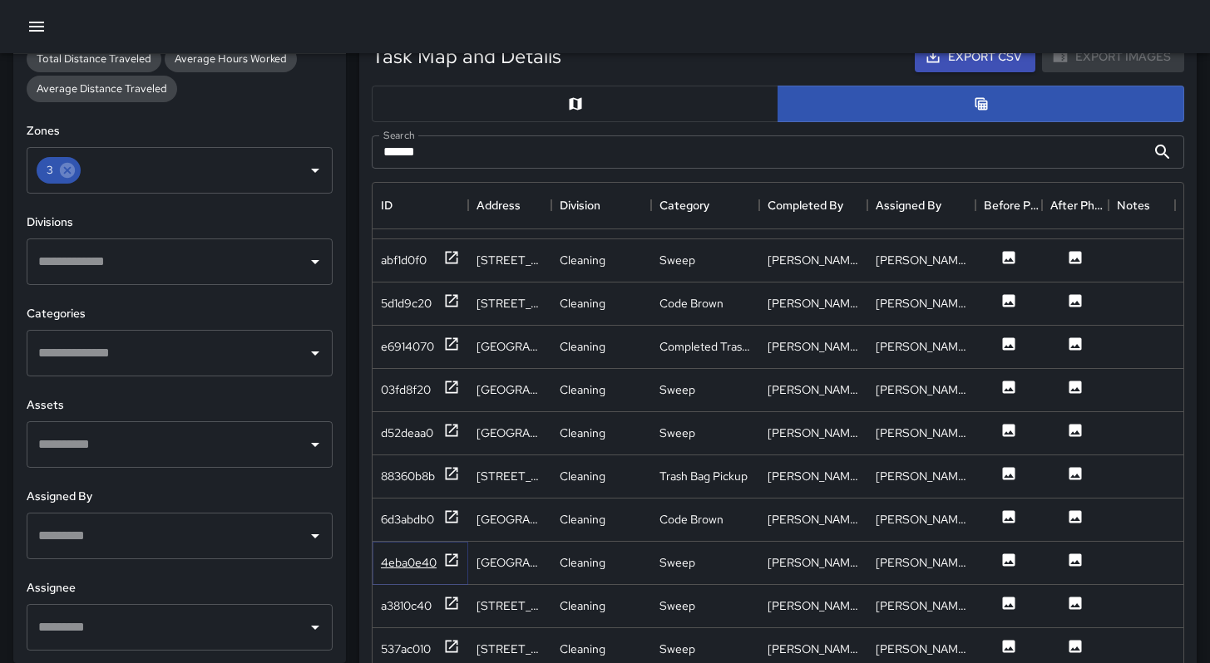
click at [438, 564] on div "4eba0e40" at bounding box center [420, 562] width 79 height 21
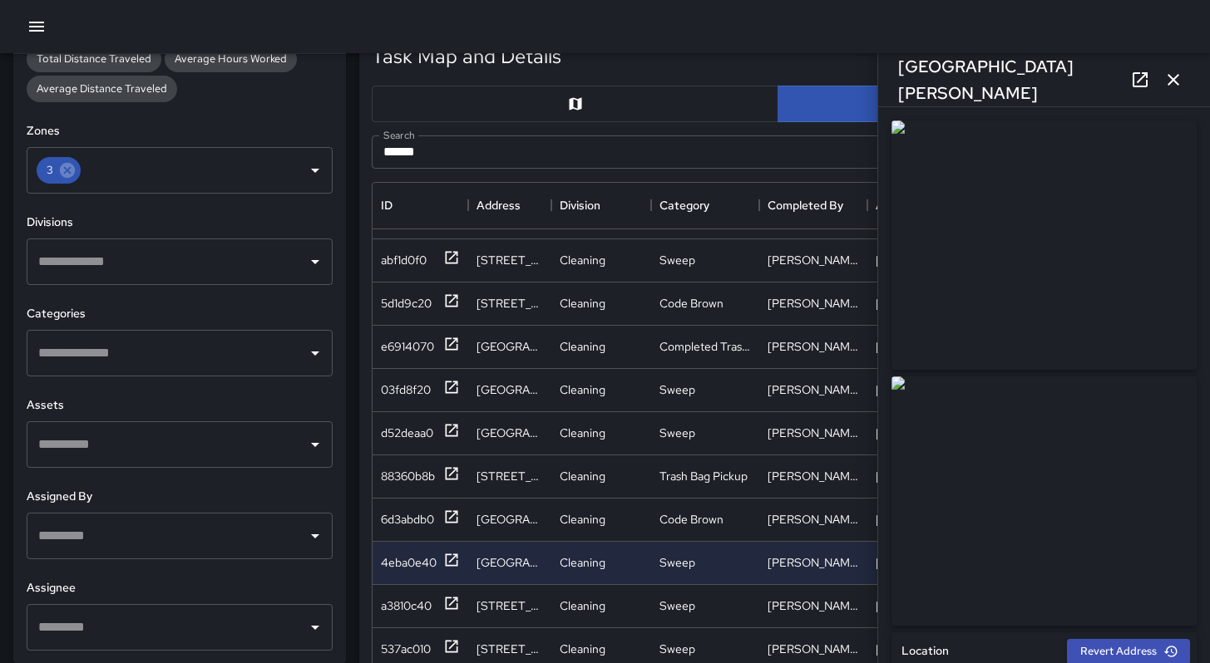
click at [1179, 81] on icon "button" at bounding box center [1173, 80] width 20 height 20
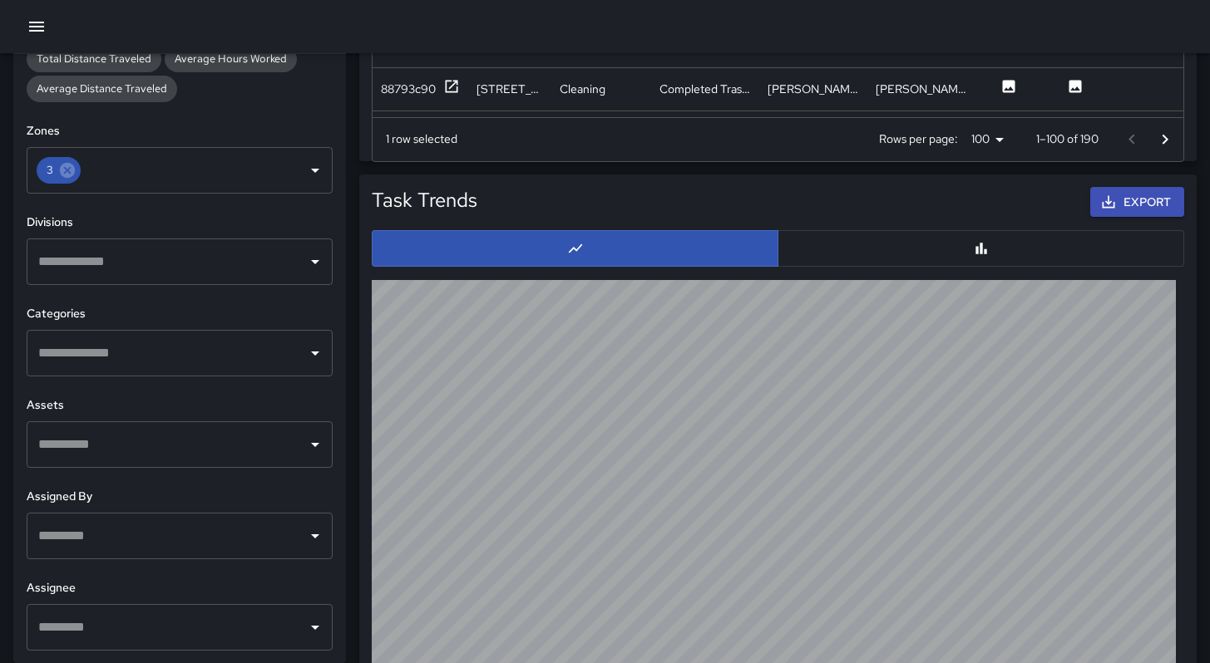
scroll to position [1414, 0]
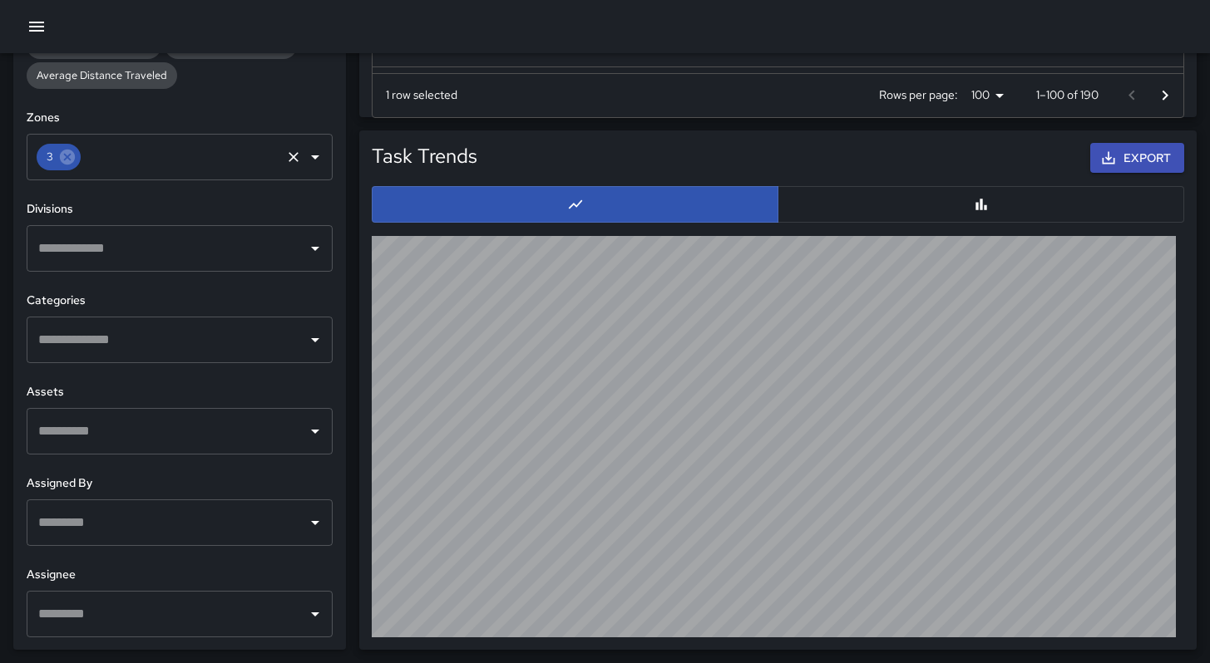
click at [70, 158] on icon at bounding box center [67, 157] width 15 height 15
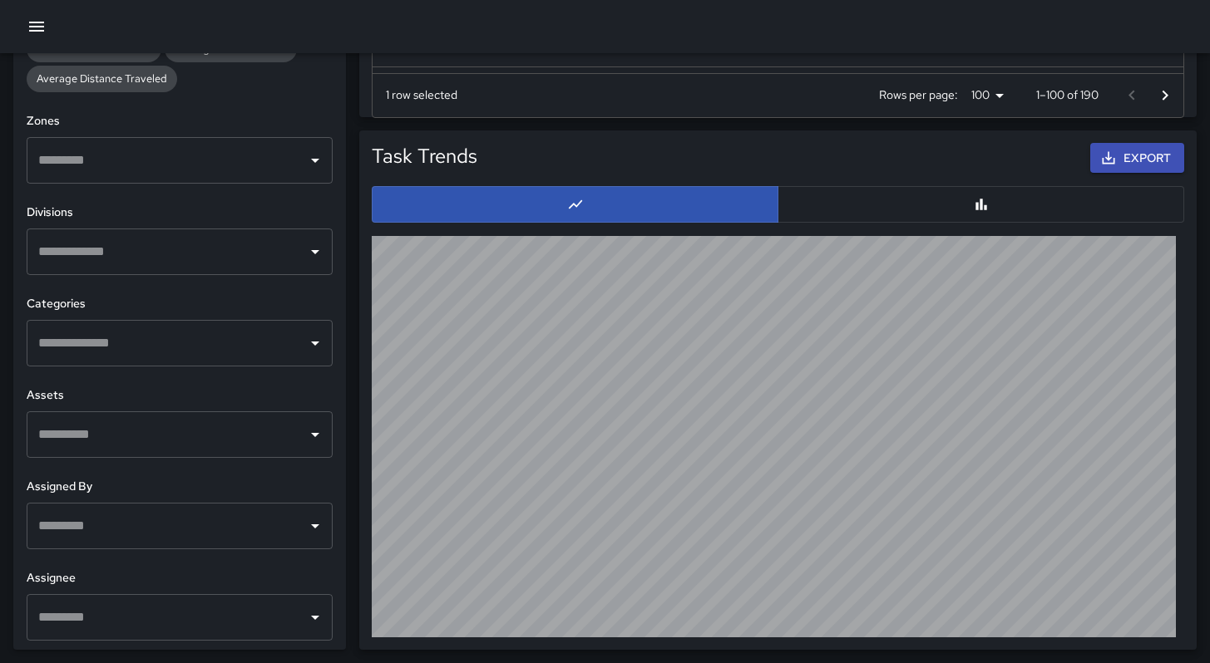
click at [81, 510] on input "text" at bounding box center [167, 526] width 266 height 32
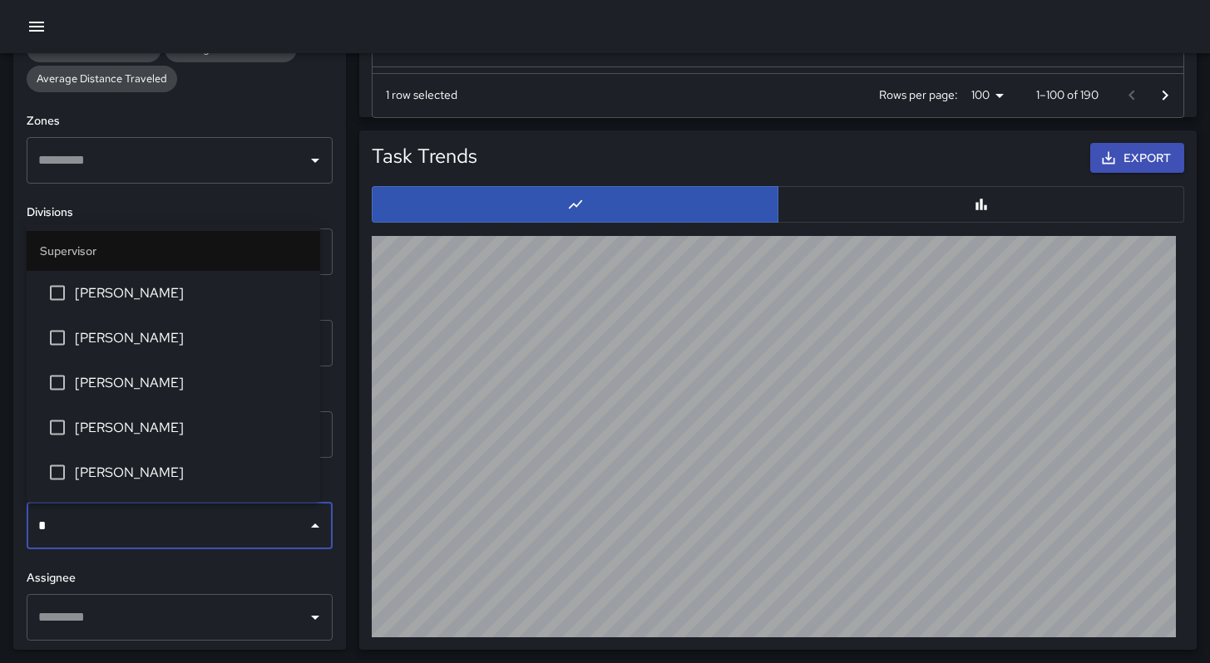
type input "**"
click at [94, 345] on span "DeAndre Barney" at bounding box center [191, 338] width 232 height 20
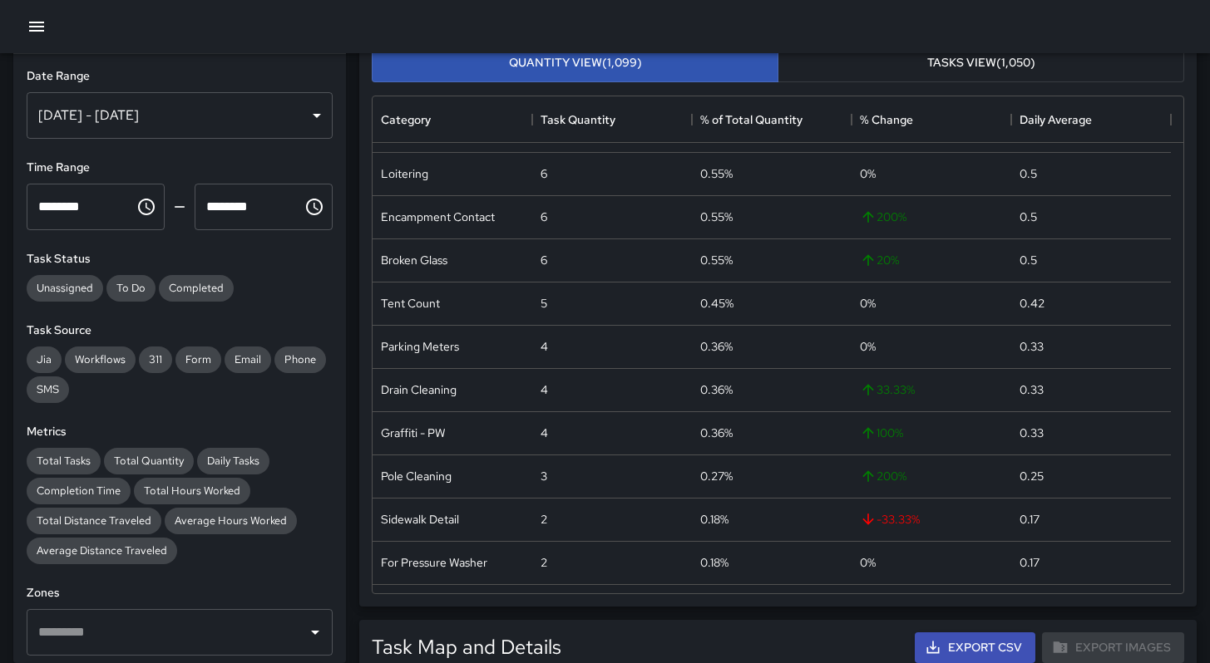
scroll to position [0, 0]
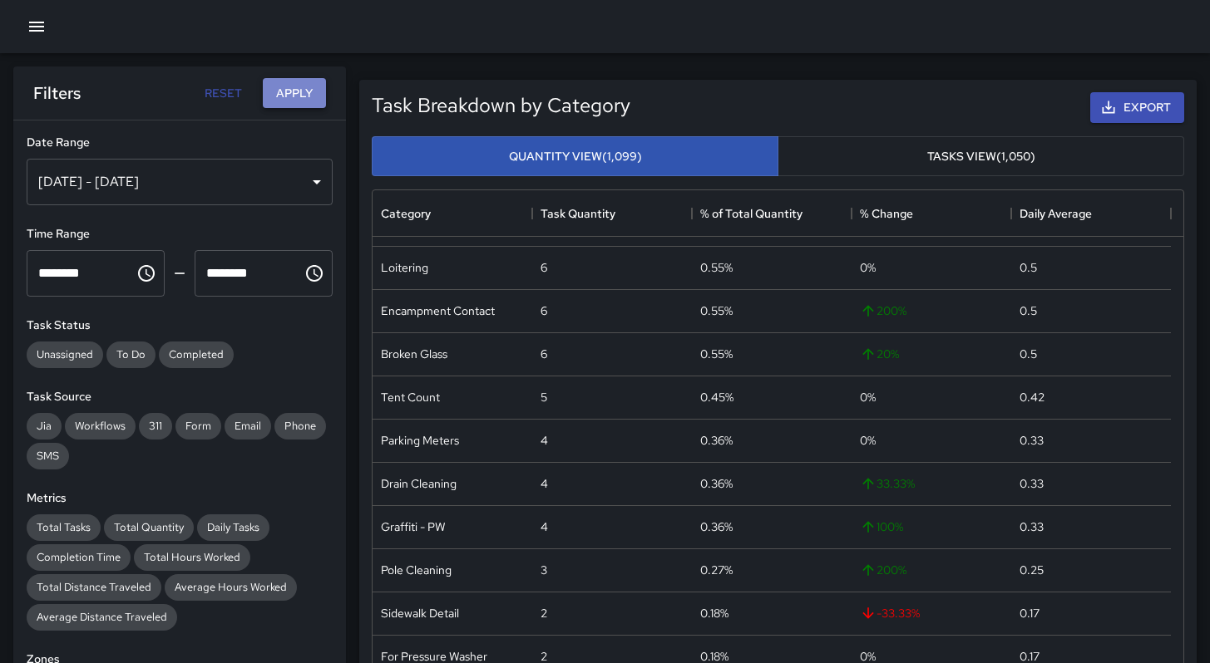
click at [265, 88] on button "Apply" at bounding box center [294, 93] width 63 height 31
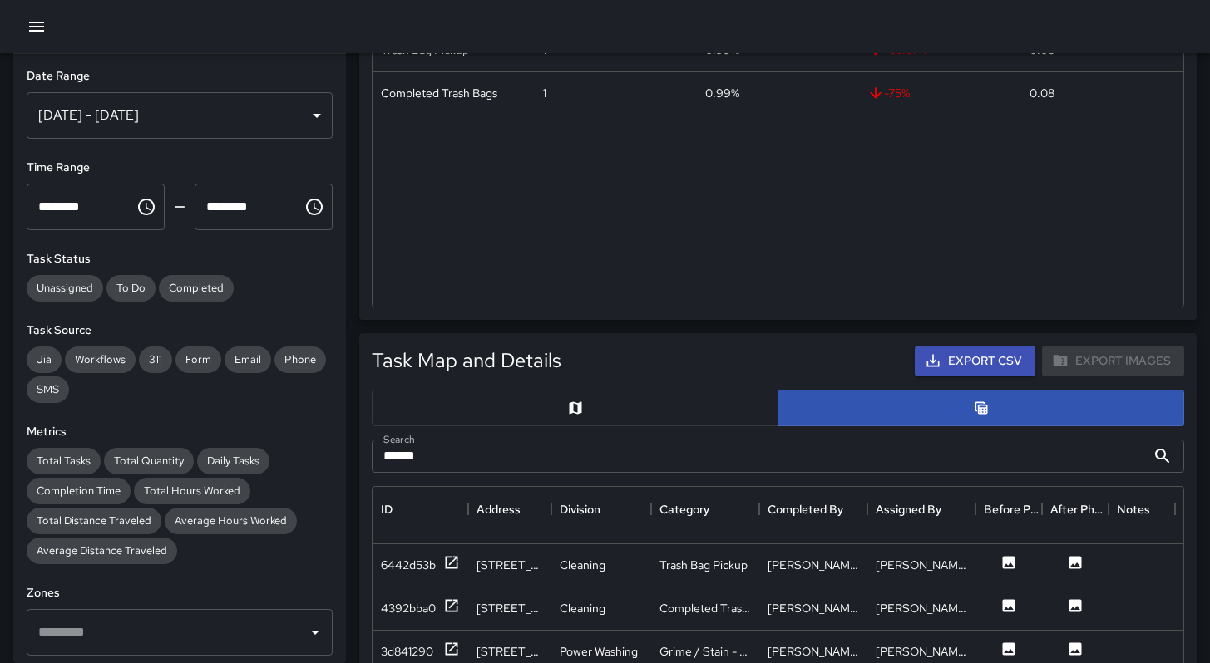
scroll to position [797, 0]
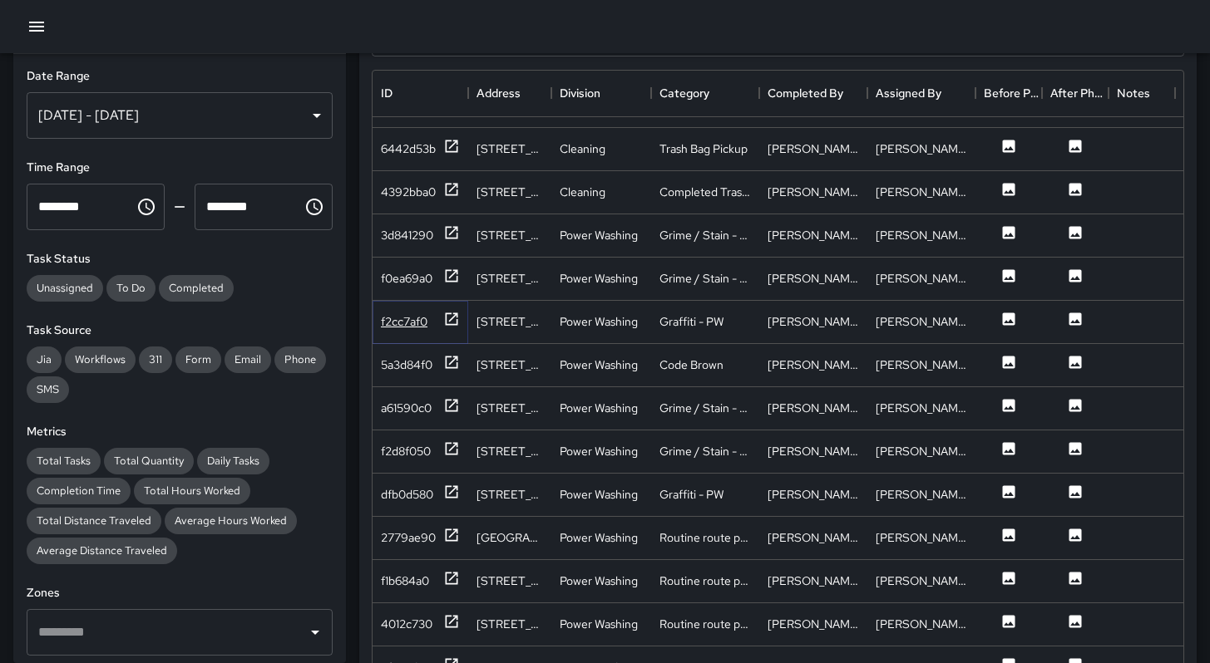
click at [413, 318] on div "f2cc7af0" at bounding box center [420, 321] width 79 height 21
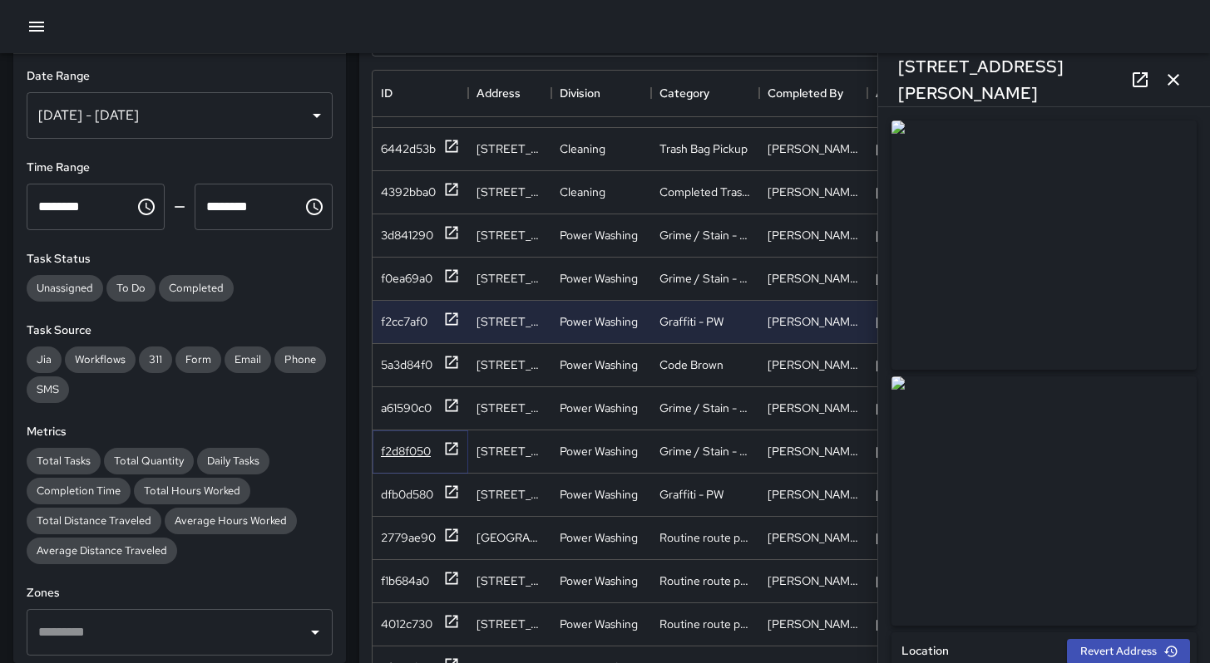
click at [410, 443] on div "f2d8f050" at bounding box center [406, 451] width 50 height 17
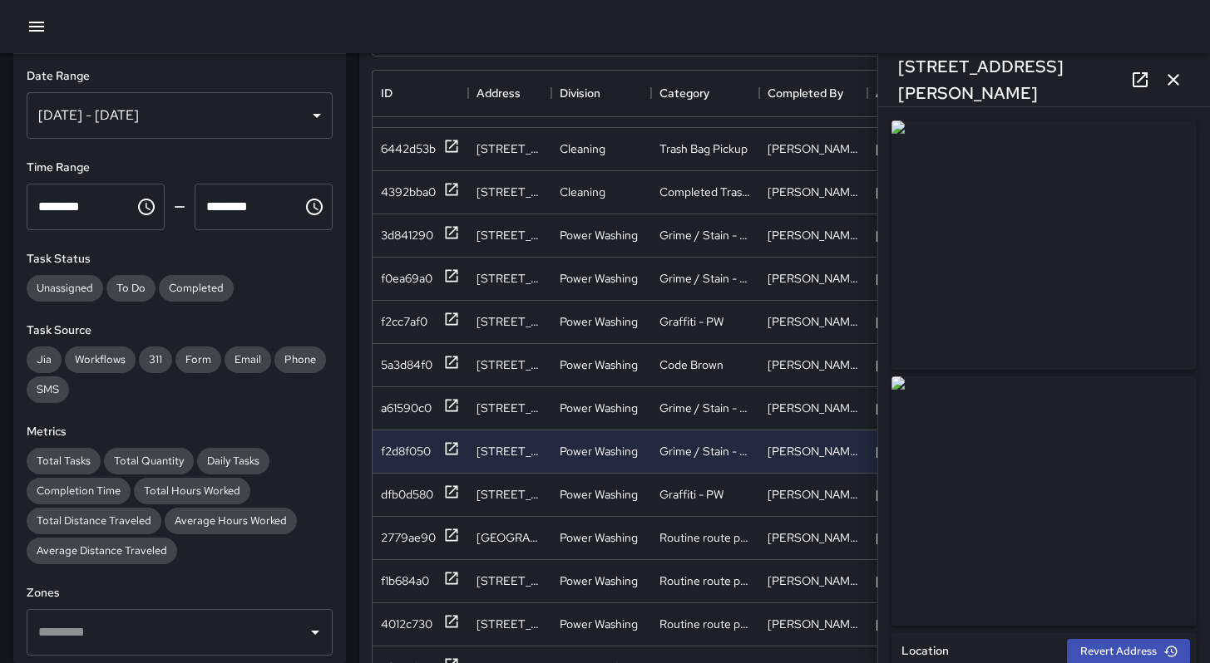
click at [1137, 85] on icon at bounding box center [1140, 80] width 20 height 20
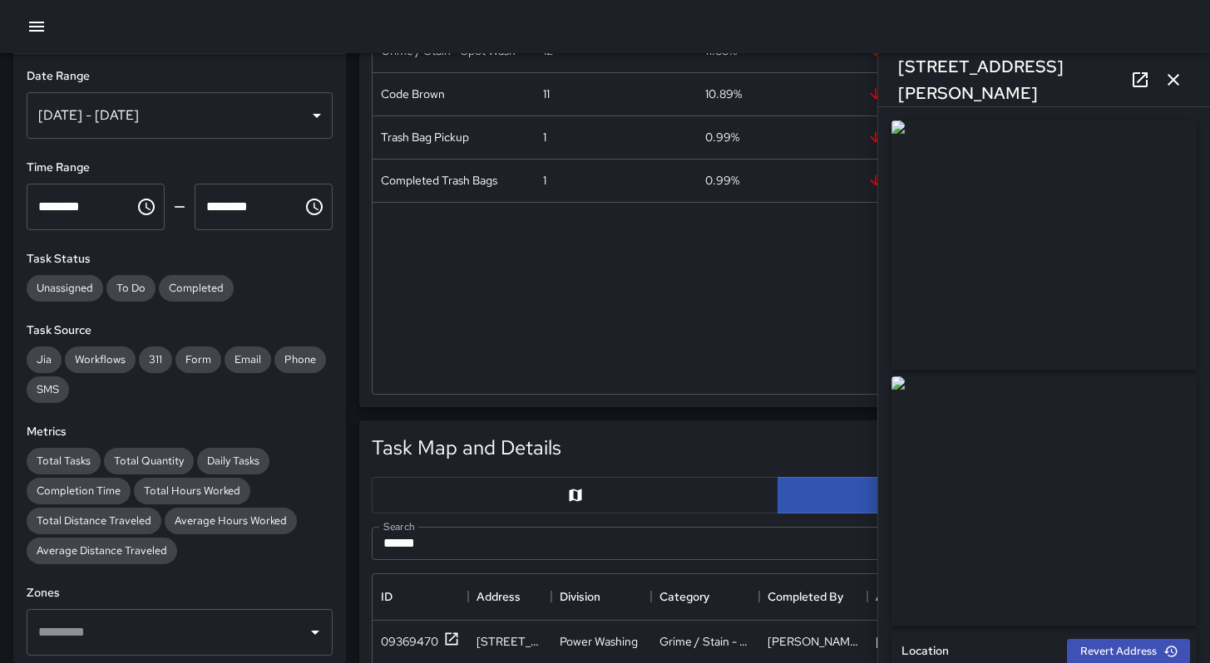
scroll to position [0, 0]
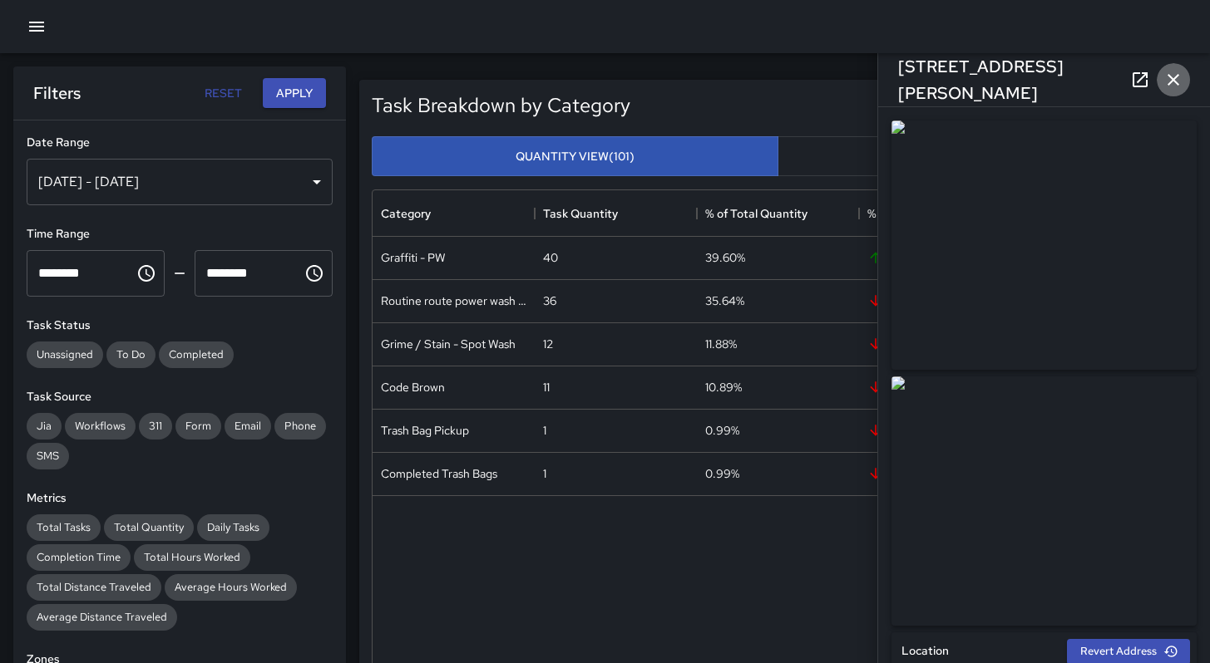
click at [1171, 71] on icon "button" at bounding box center [1173, 80] width 20 height 20
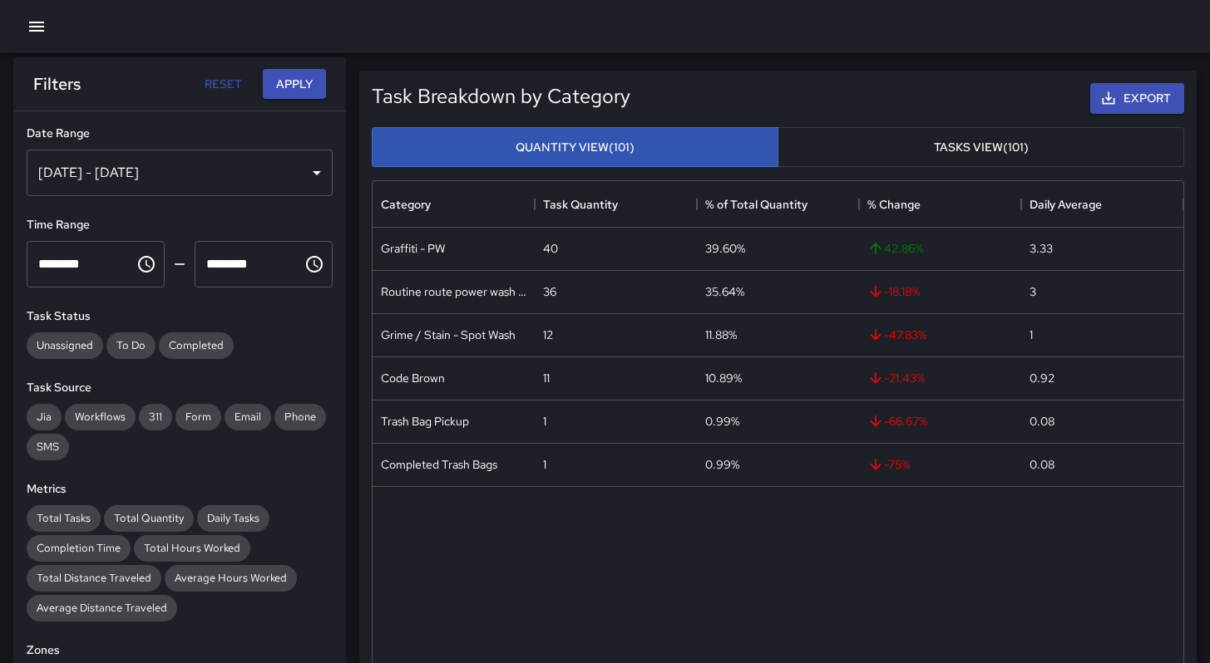
scroll to position [557, 0]
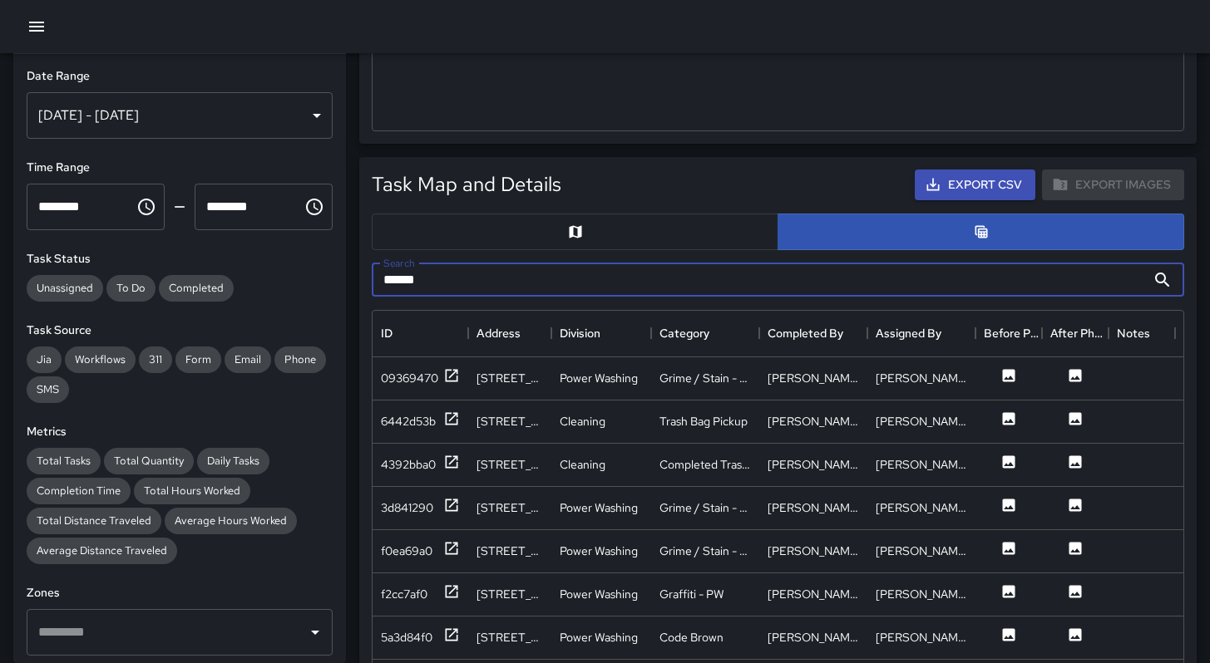
drag, startPoint x: 458, startPoint y: 271, endPoint x: 353, endPoint y: 268, distance: 104.8
click at [353, 268] on div "Task Map and Details Export CSV Export Images Search ****** Search ID Address D…" at bounding box center [771, 559] width 850 height 830
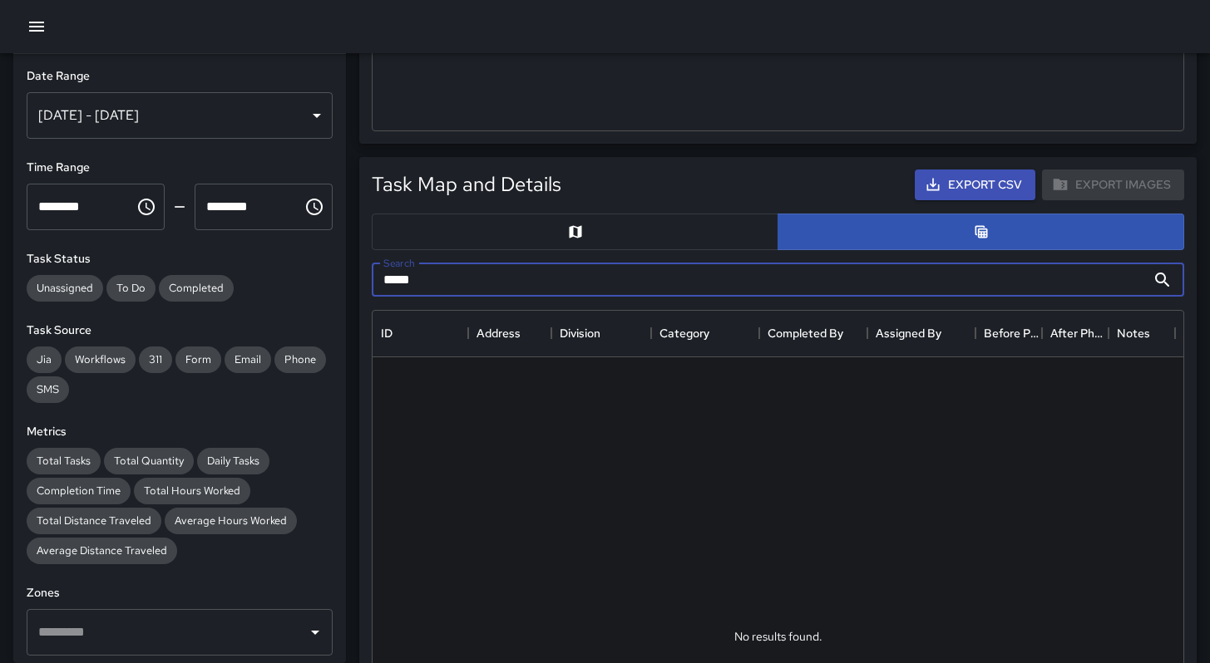
type input "*****"
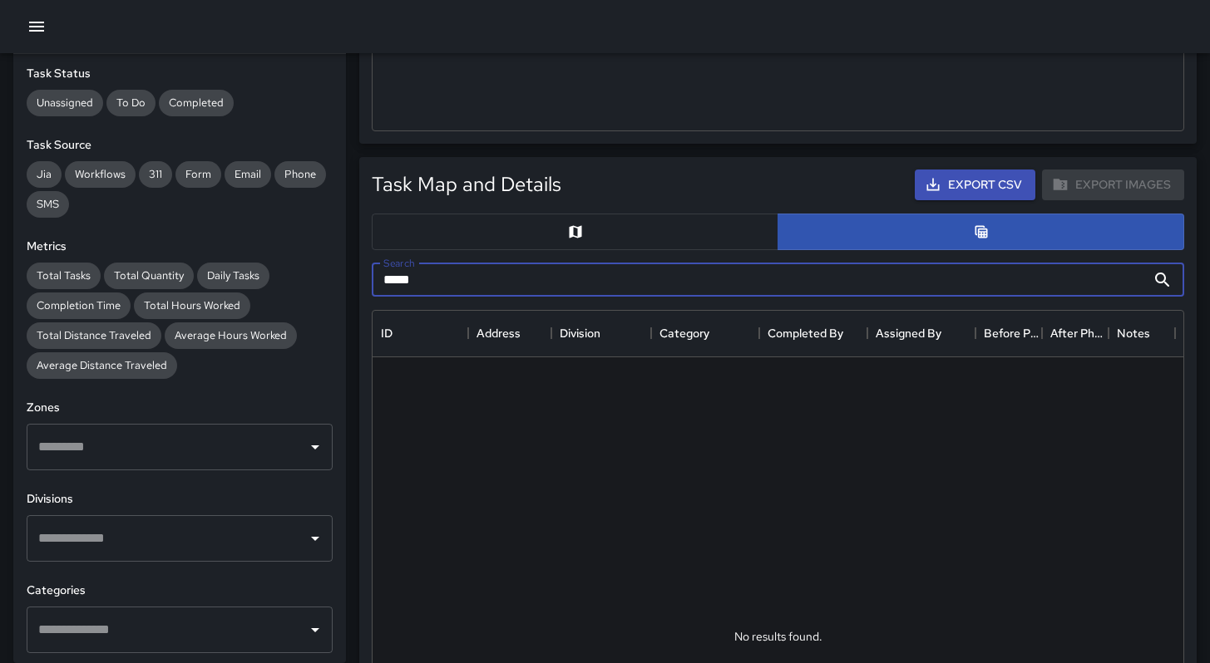
scroll to position [462, 0]
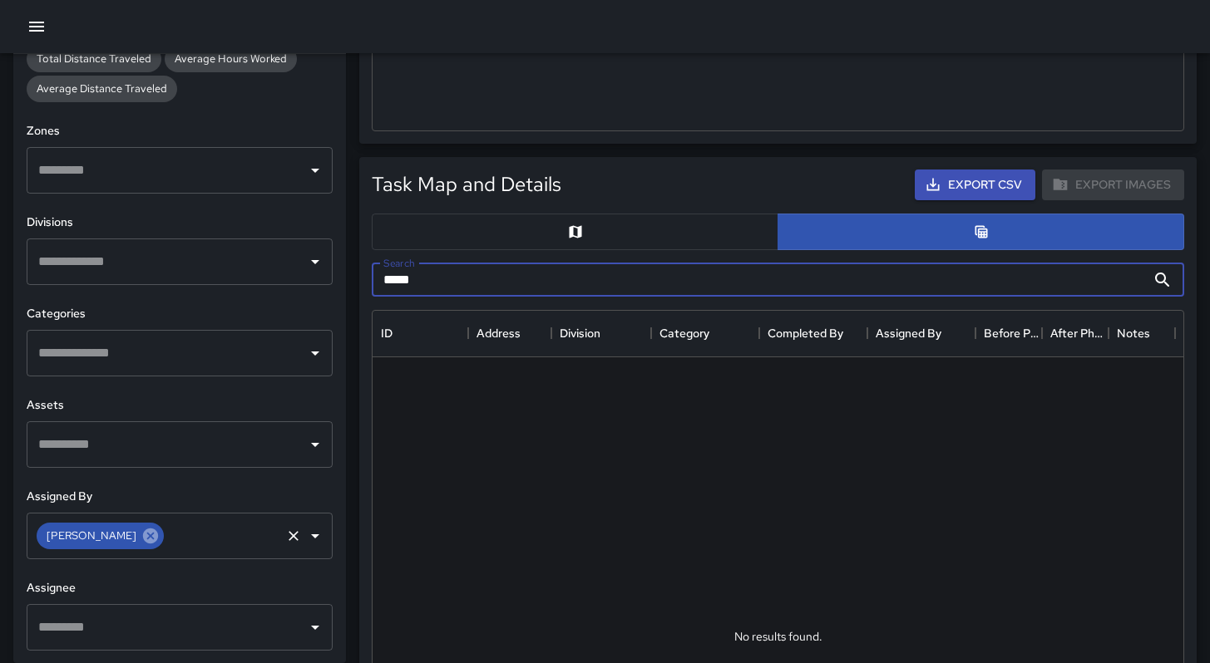
click at [145, 541] on icon at bounding box center [150, 536] width 18 height 18
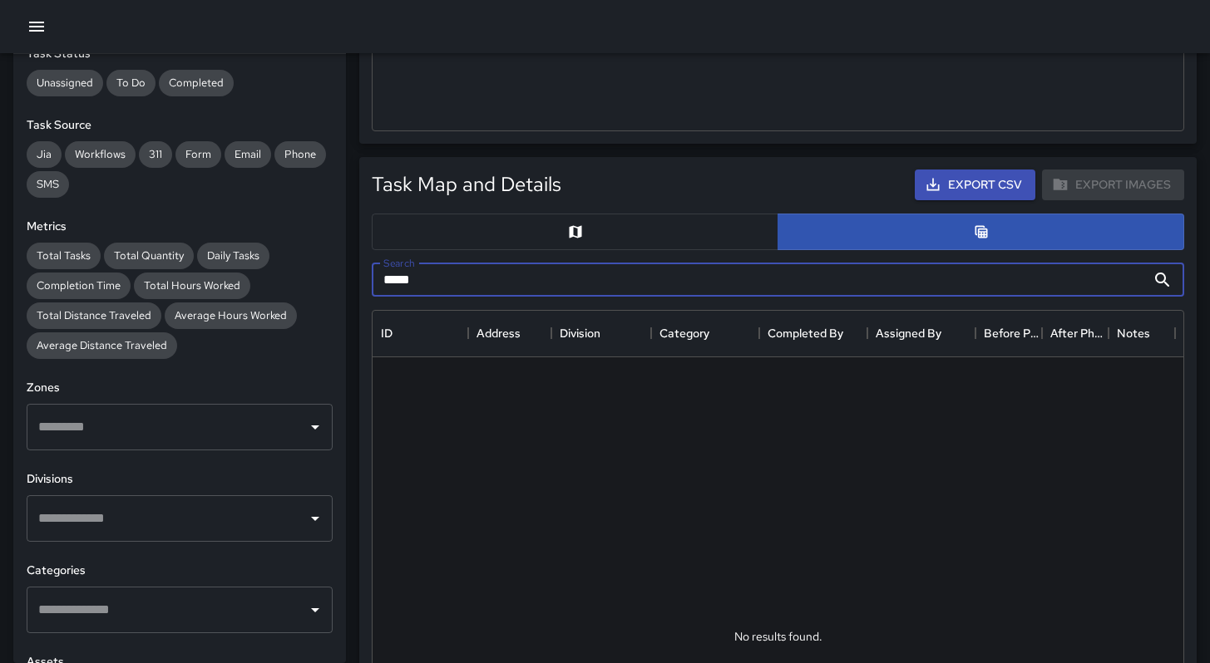
scroll to position [0, 0]
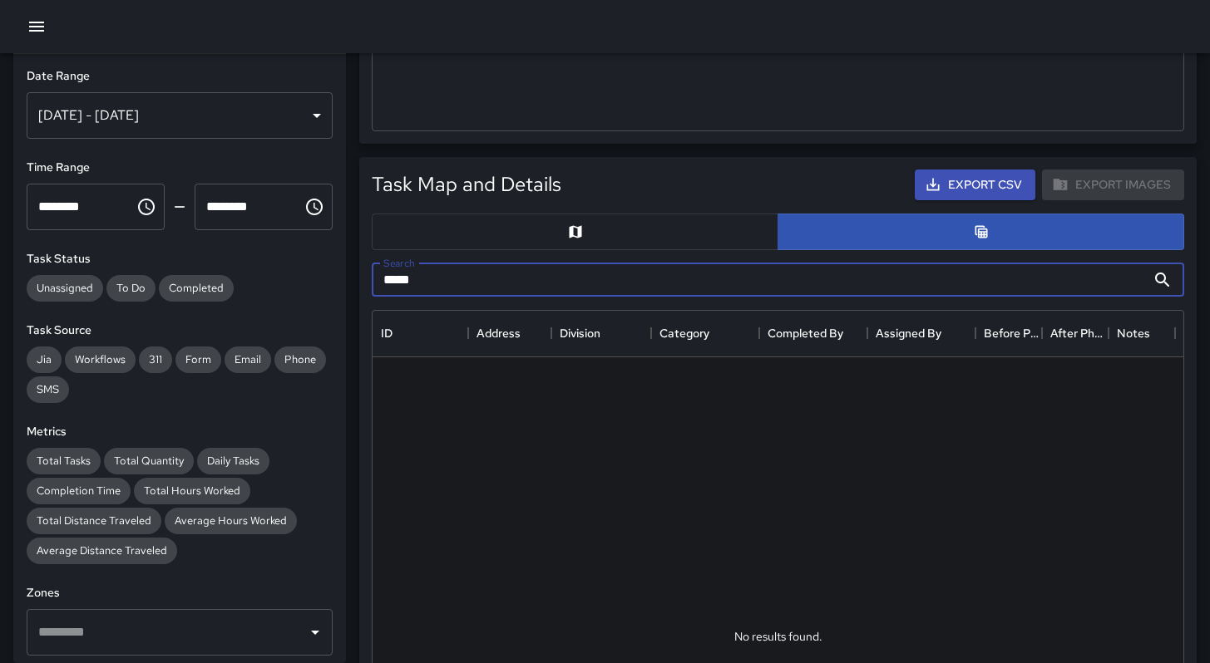
click at [107, 124] on div "Sep 04, 2025 - Sep 15, 2025" at bounding box center [180, 115] width 306 height 47
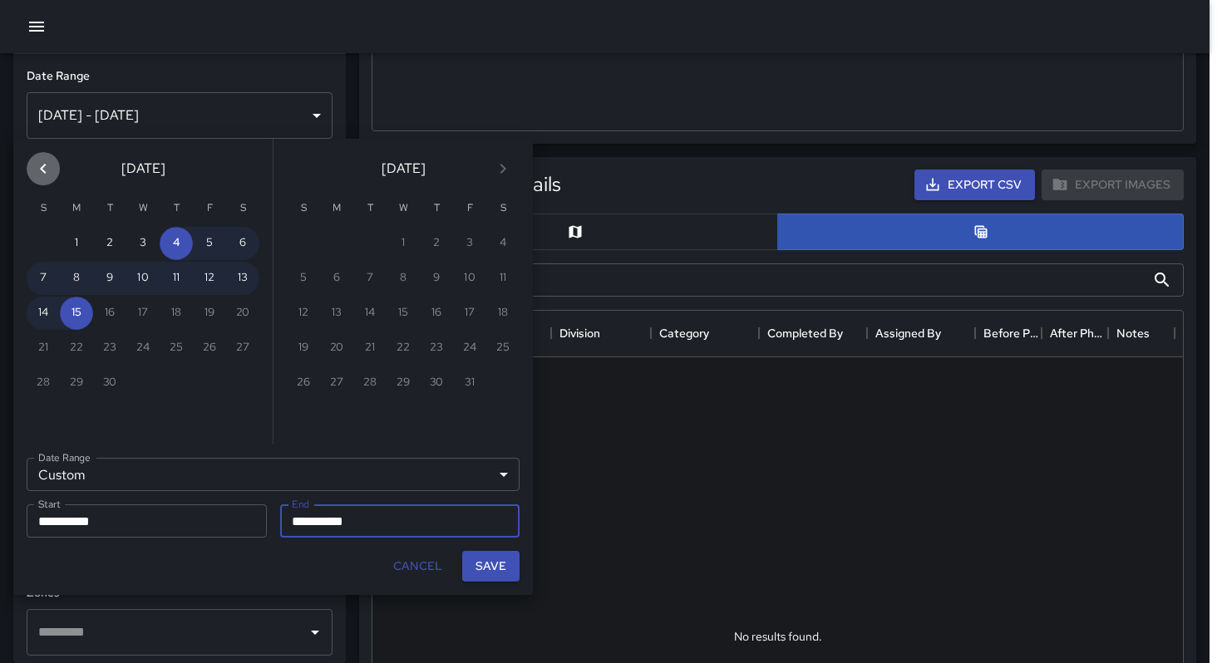
click at [34, 173] on icon "Previous month" at bounding box center [43, 169] width 20 height 20
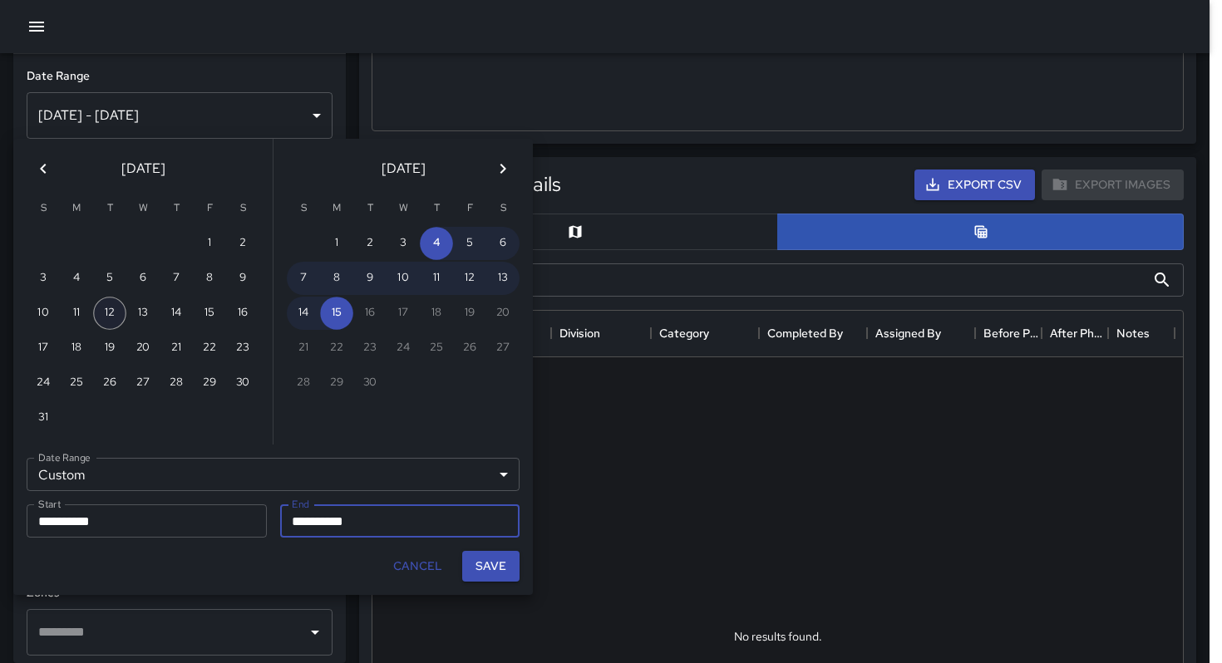
click at [108, 313] on button "12" at bounding box center [109, 313] width 33 height 33
type input "**********"
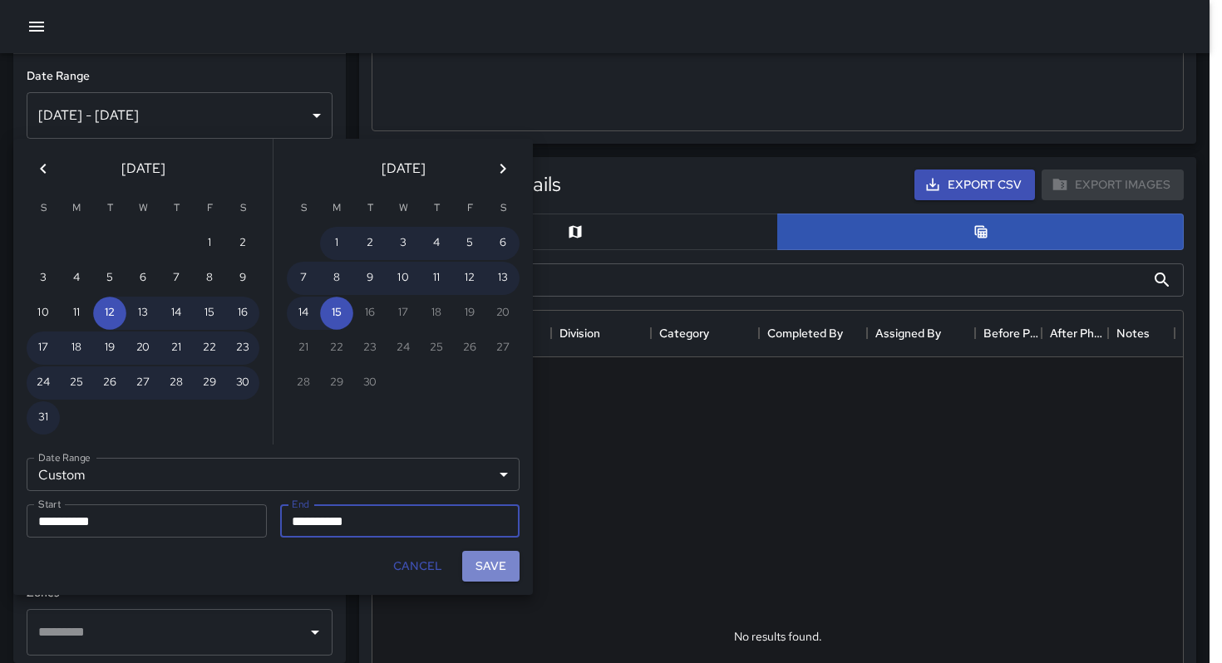
click at [488, 576] on button "Save" at bounding box center [490, 566] width 57 height 31
type input "**********"
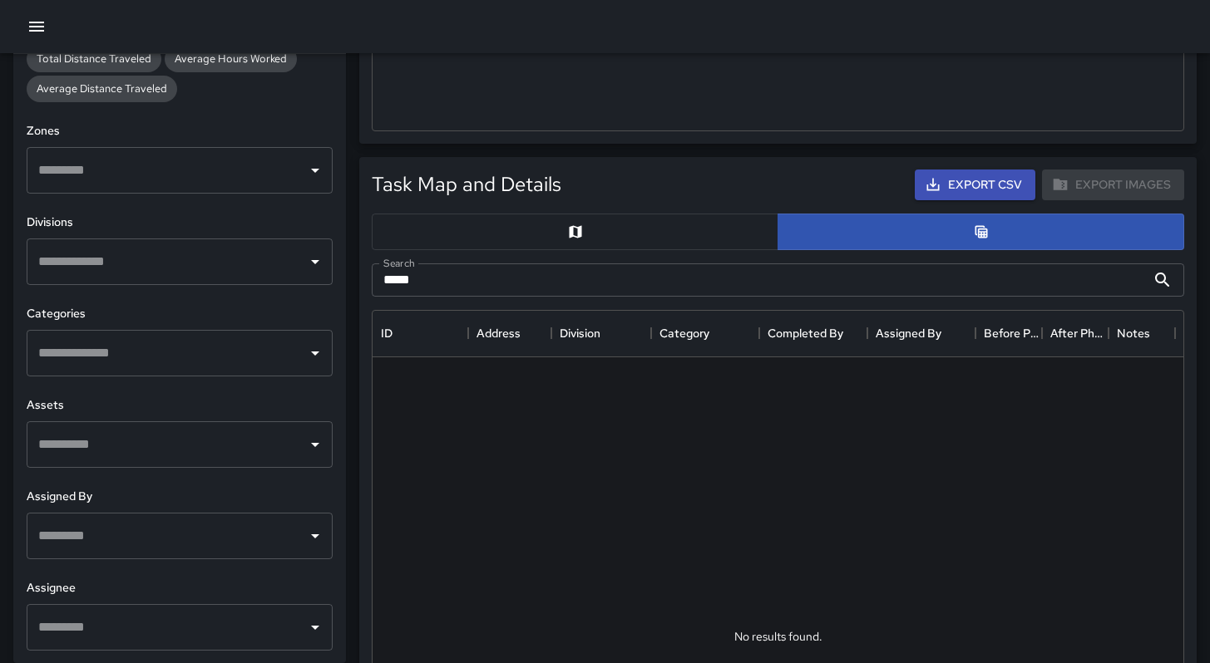
scroll to position [459, 0]
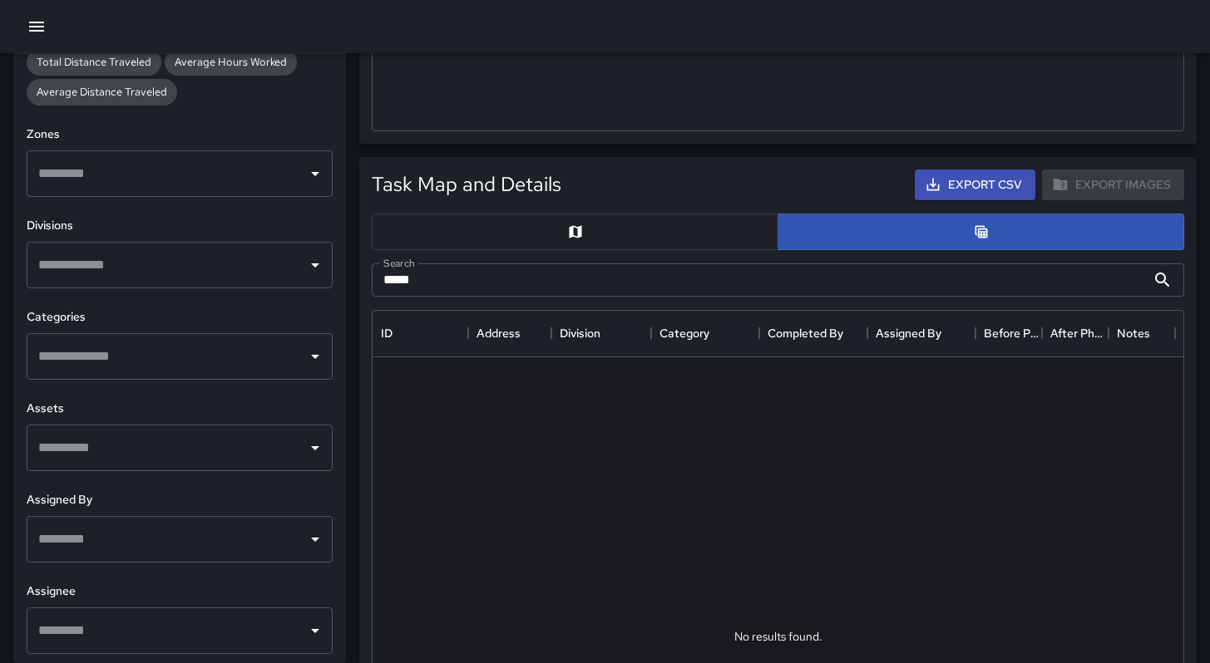
click at [76, 534] on input "text" at bounding box center [167, 540] width 266 height 32
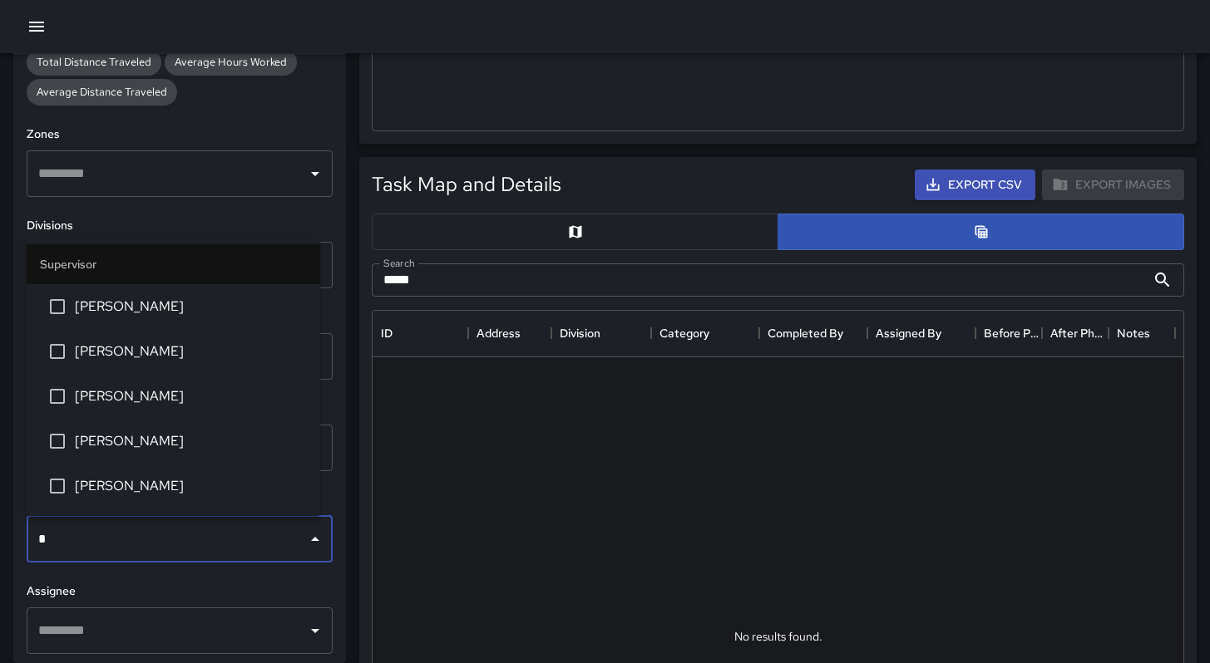
type input "**"
click at [91, 355] on span "DeAndre Barney" at bounding box center [191, 352] width 232 height 20
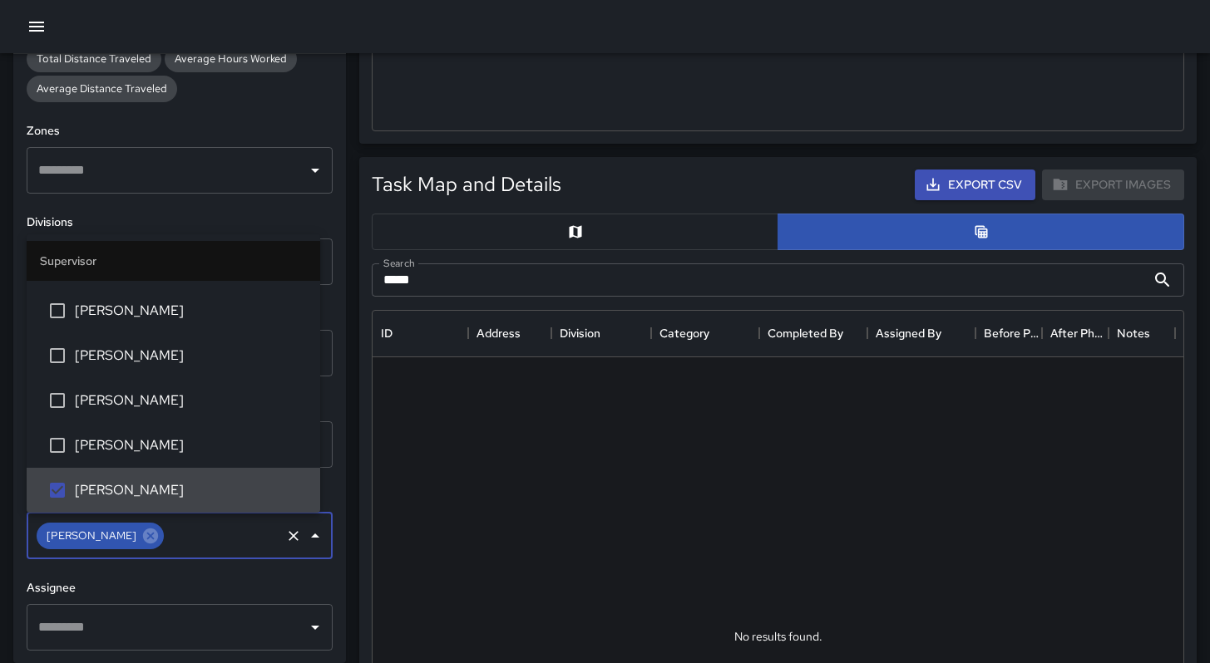
scroll to position [462, 0]
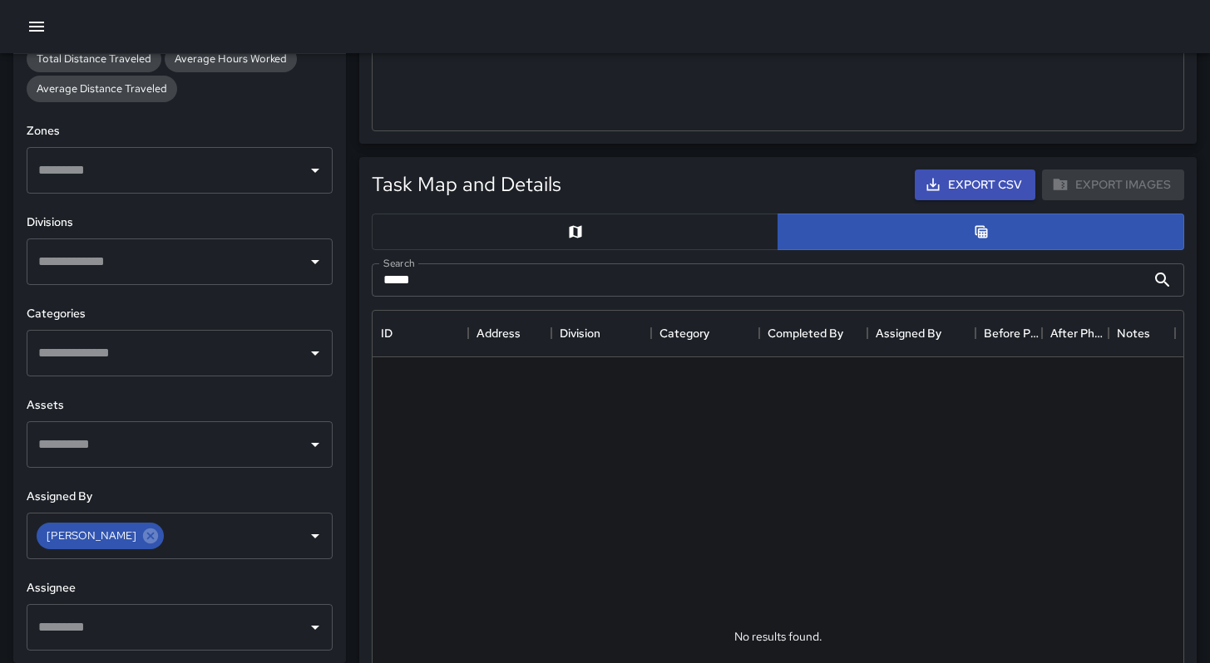
click at [191, 579] on h6 "Assignee" at bounding box center [180, 588] width 306 height 18
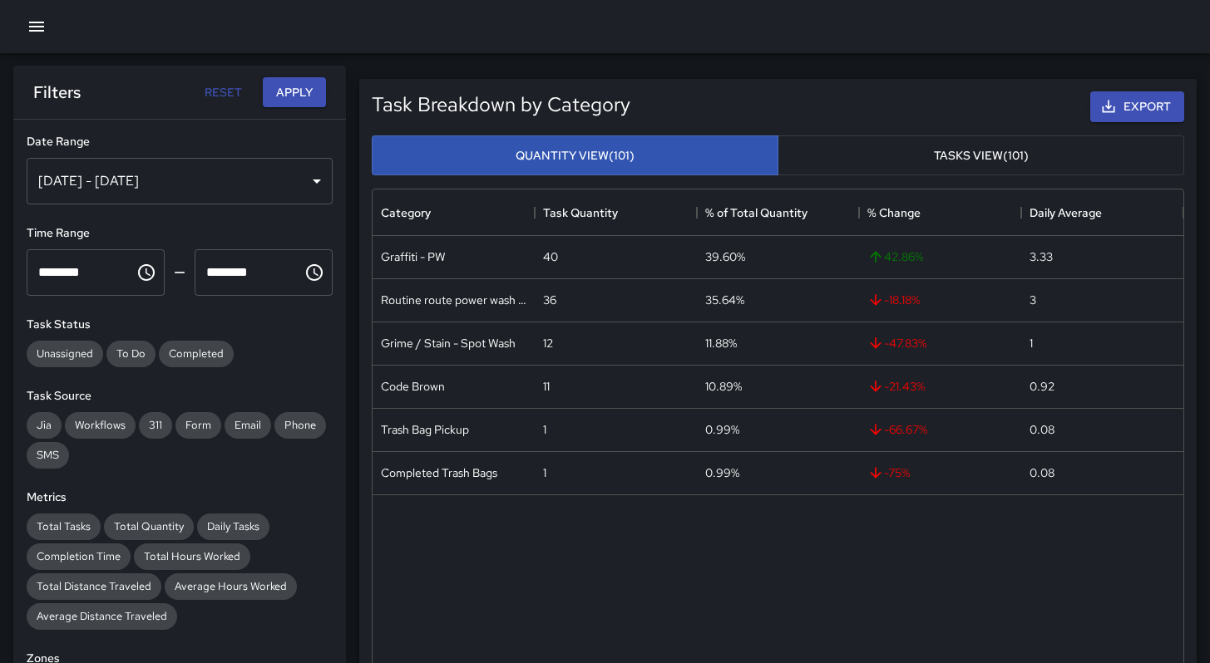
scroll to position [0, 0]
click at [280, 106] on button "Apply" at bounding box center [294, 93] width 63 height 31
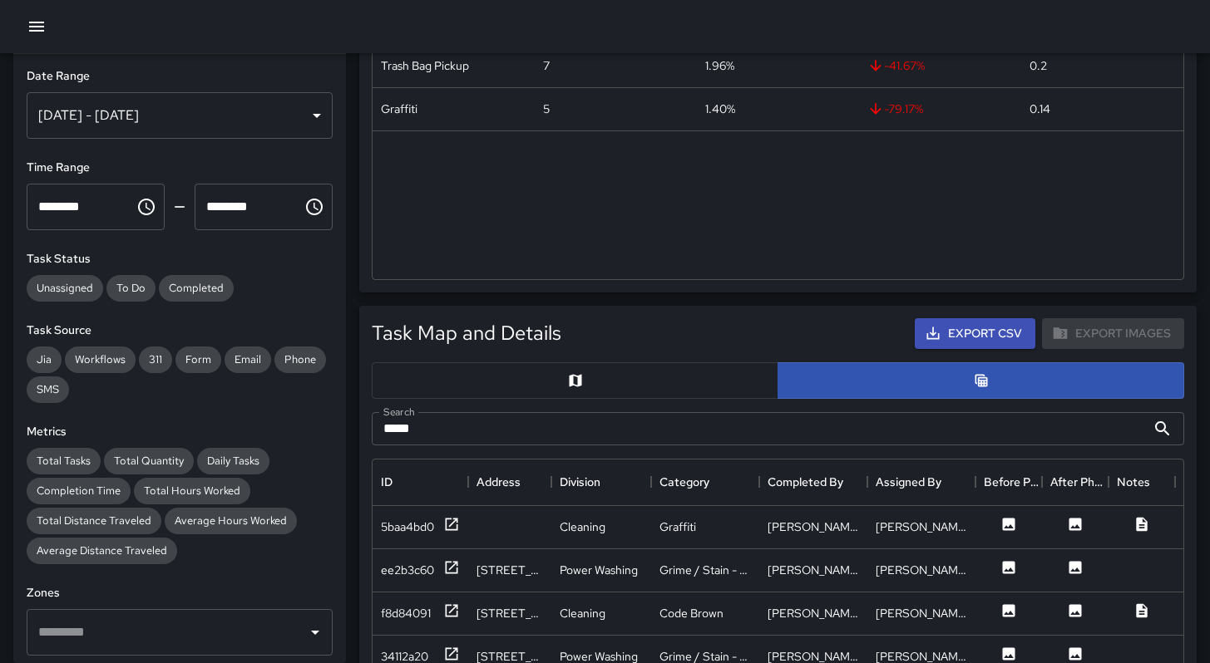
scroll to position [407, 0]
click at [263, 12] on button "Apply" at bounding box center [294, 27] width 63 height 31
click at [379, 567] on div "ee2b3c60" at bounding box center [420, 571] width 96 height 43
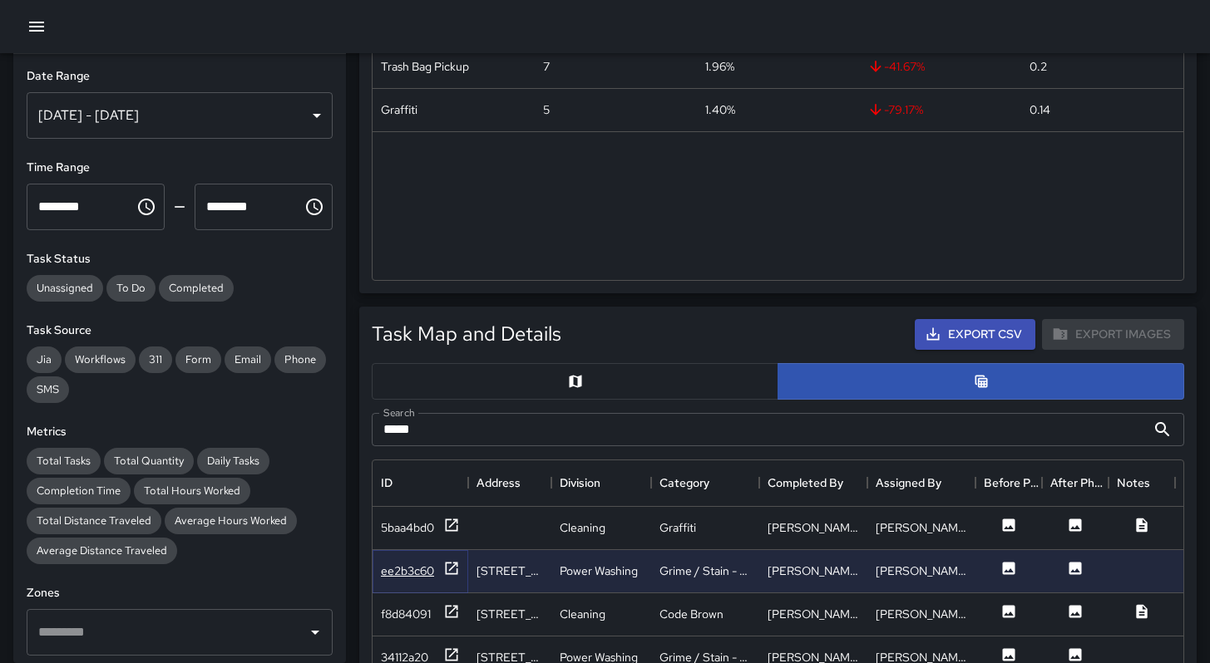
click at [392, 570] on div "ee2b3c60" at bounding box center [407, 571] width 53 height 17
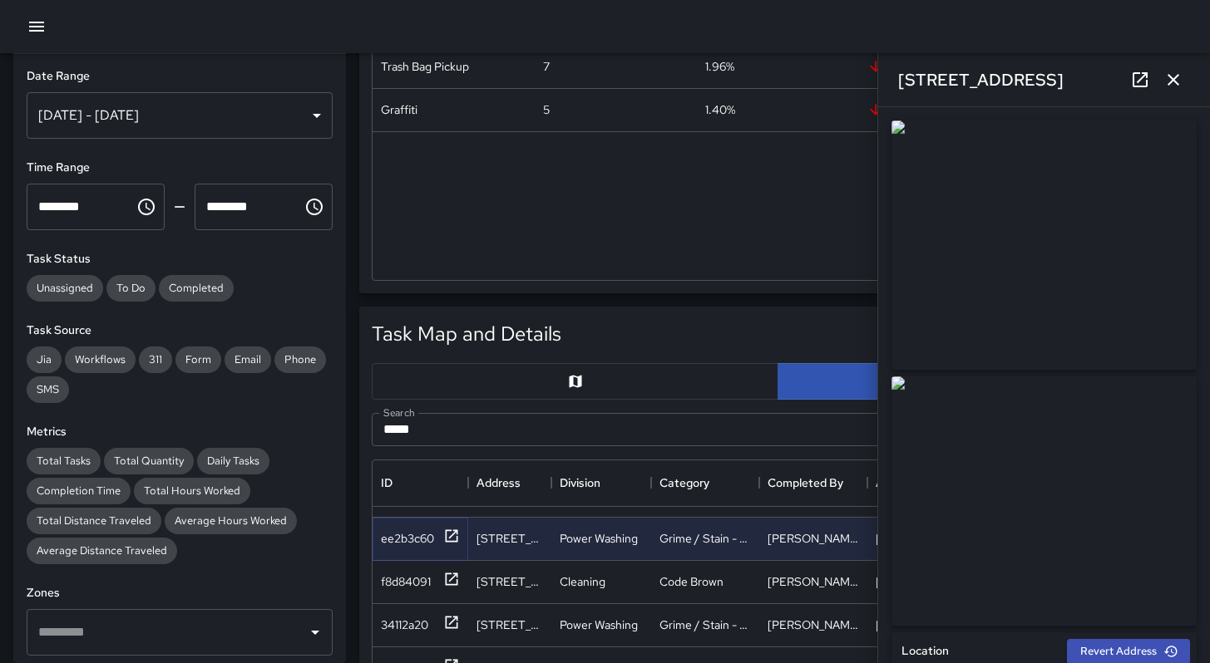
scroll to position [45, 0]
click at [1178, 81] on icon "button" at bounding box center [1173, 80] width 20 height 20
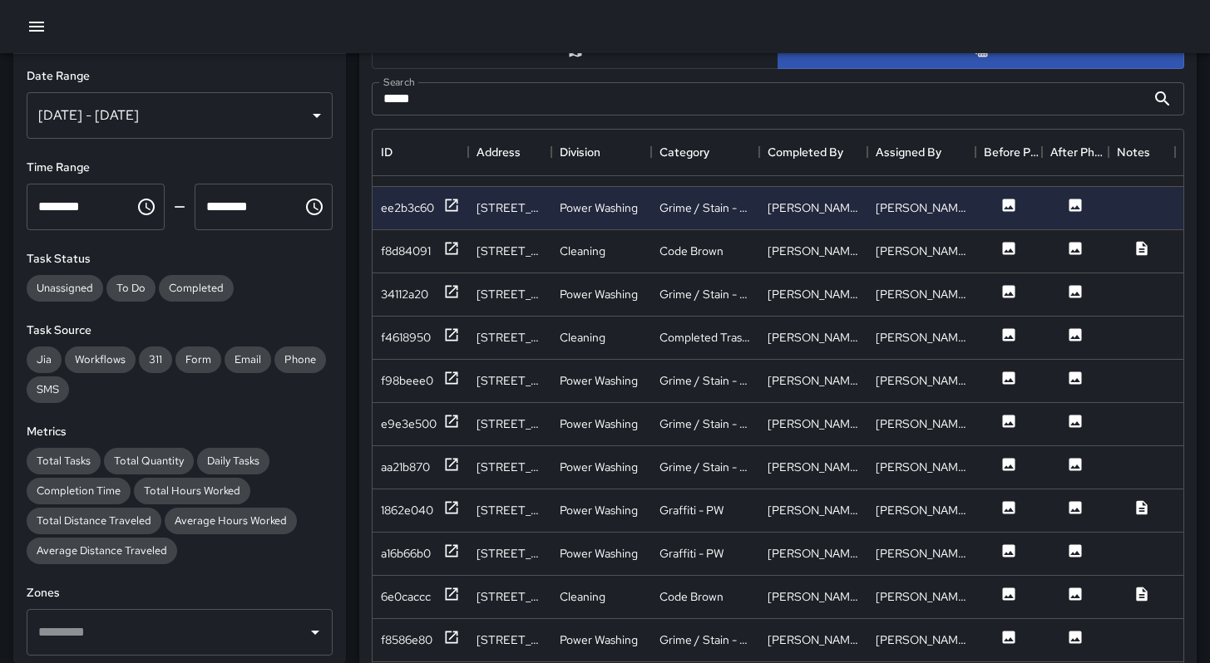
scroll to position [776, 0]
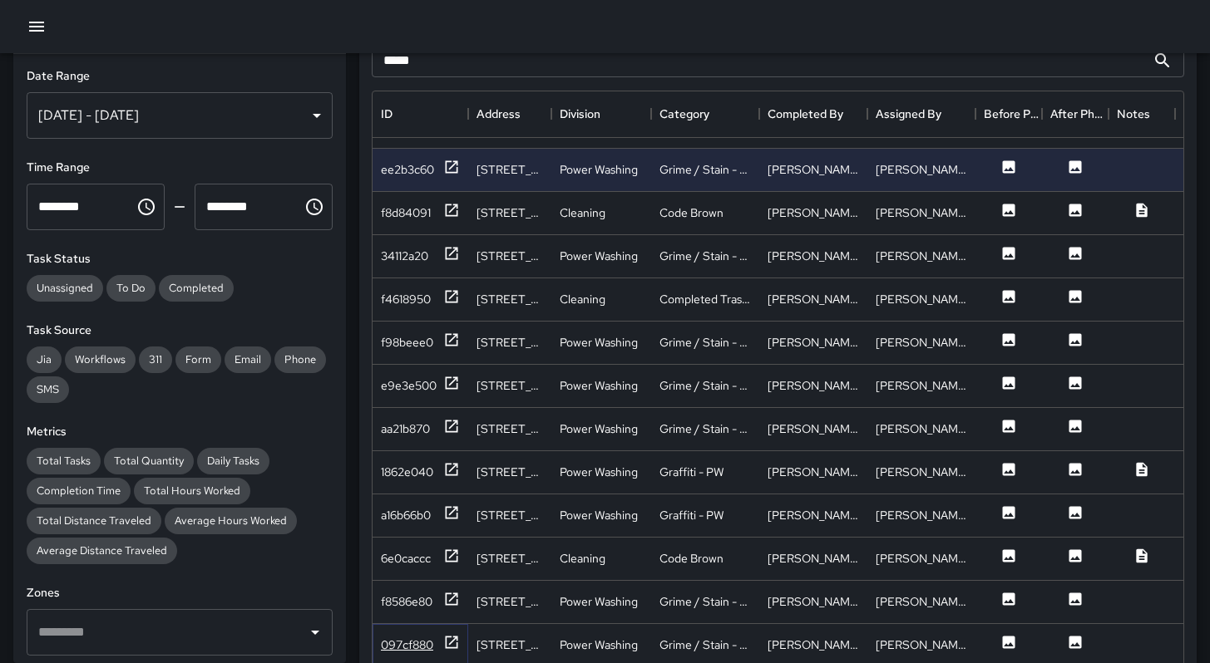
click at [411, 637] on div "097cf880" at bounding box center [407, 645] width 52 height 17
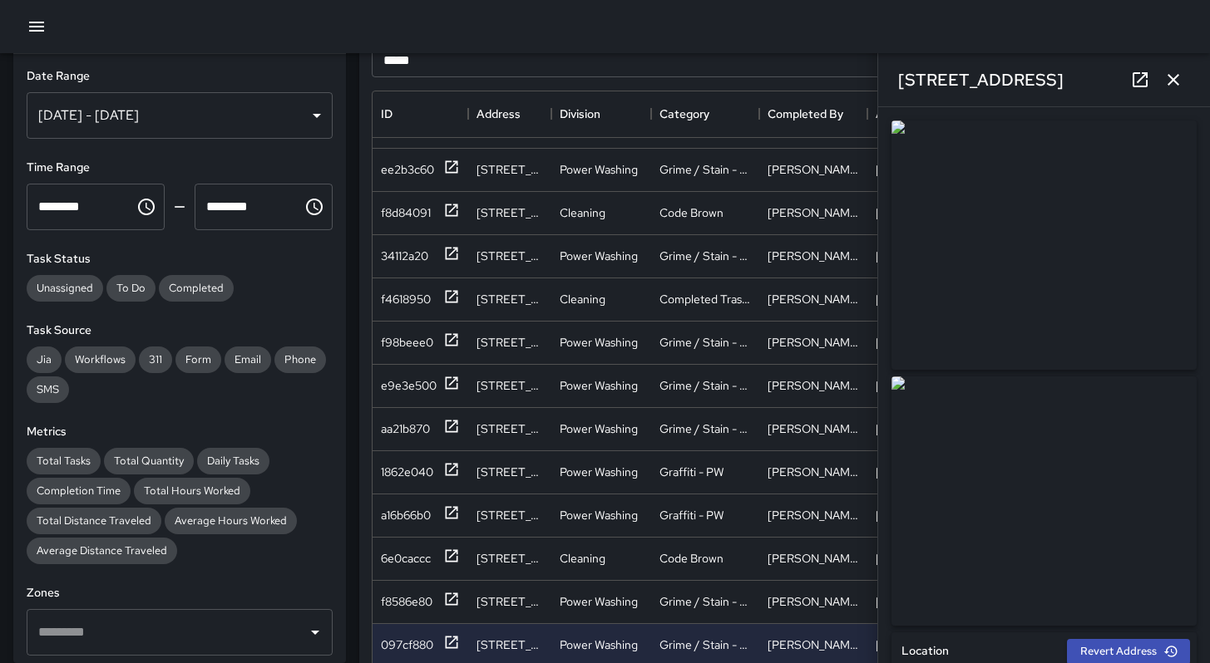
click at [1170, 86] on icon "button" at bounding box center [1173, 80] width 20 height 20
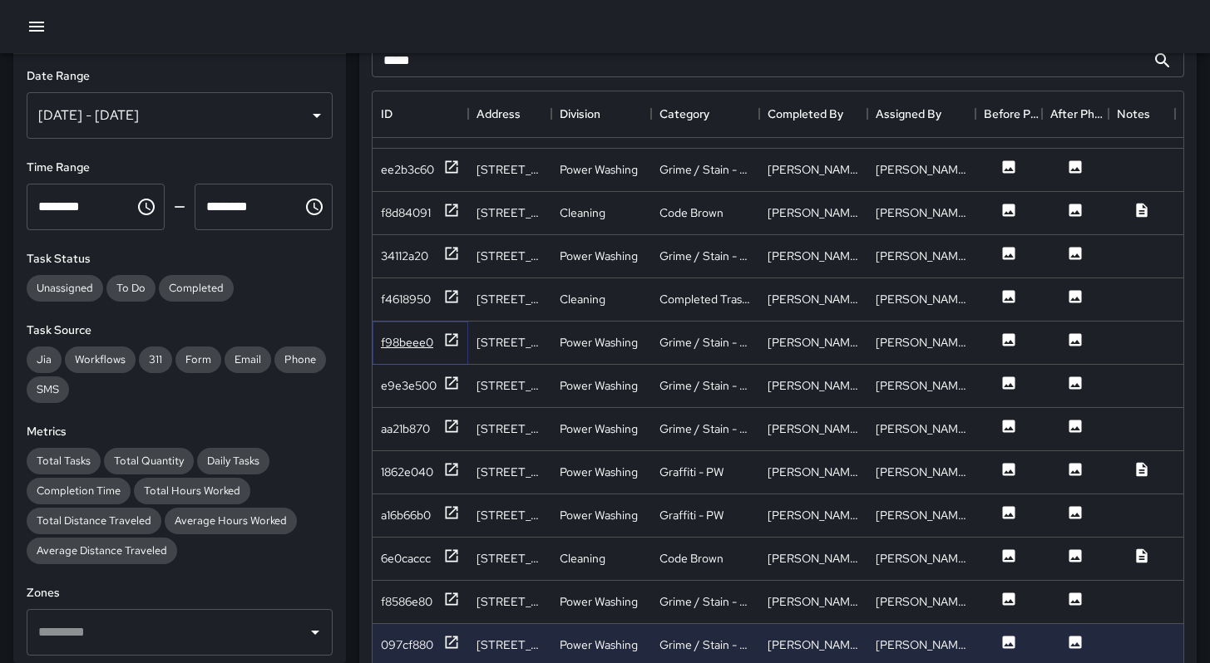
click at [418, 334] on div "f98beee0" at bounding box center [407, 342] width 52 height 17
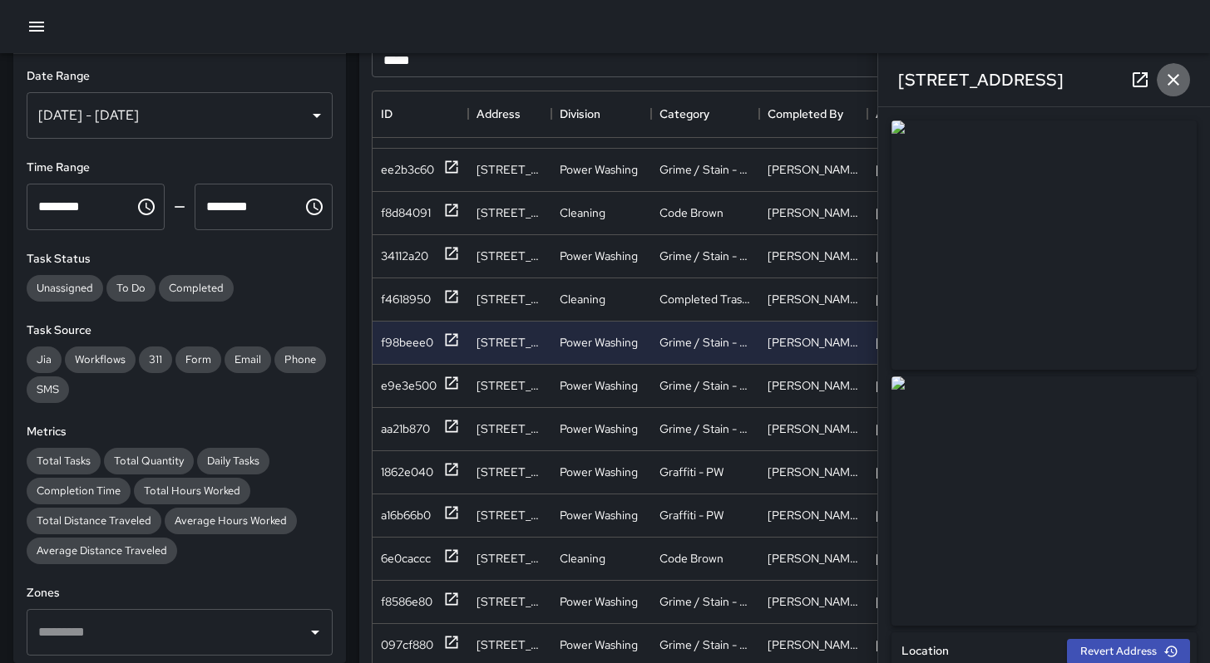
click at [1173, 80] on icon "button" at bounding box center [1173, 80] width 12 height 12
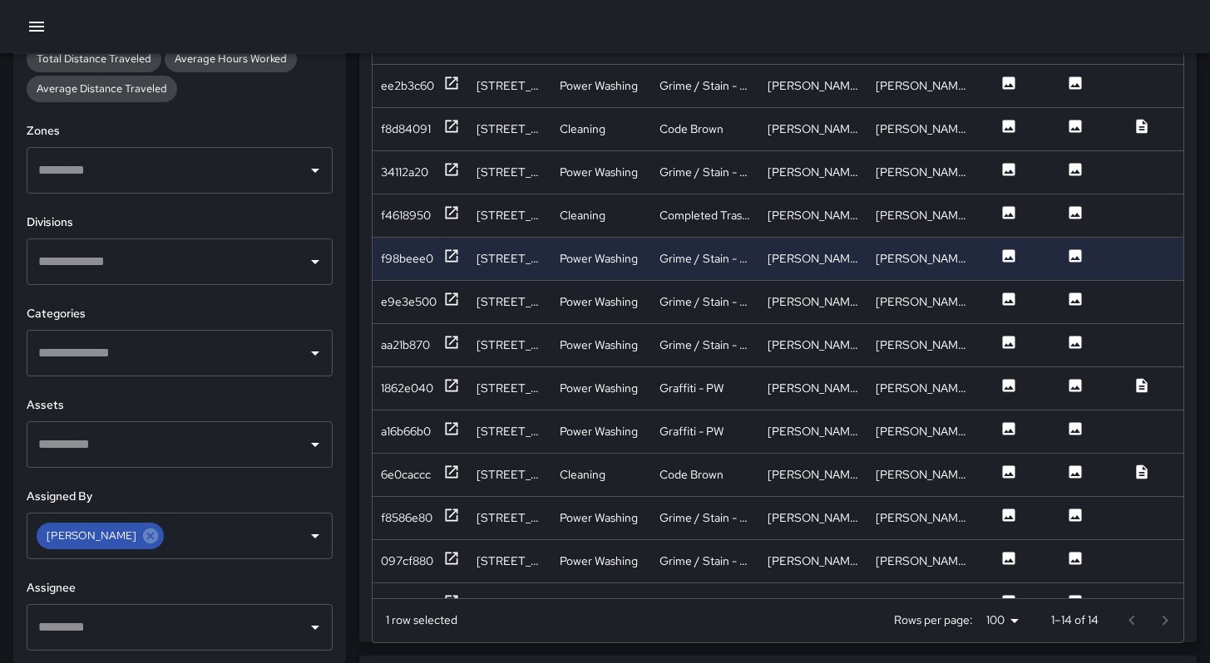
scroll to position [0, 0]
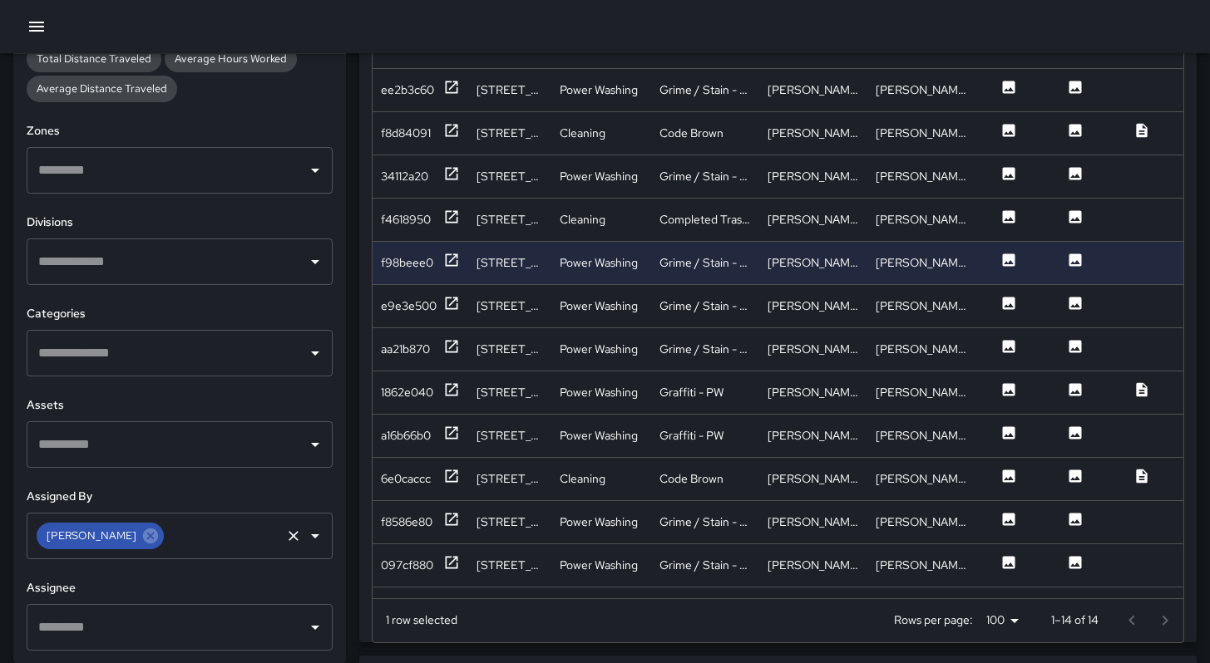
click at [143, 536] on icon at bounding box center [150, 536] width 15 height 15
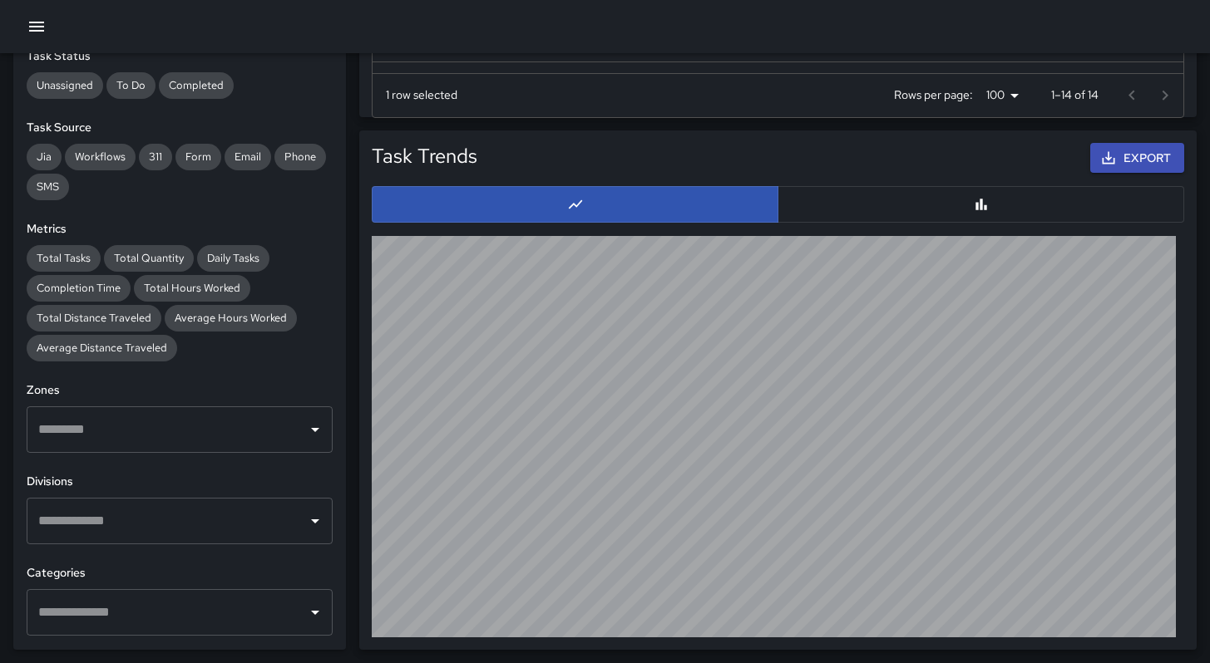
scroll to position [398, 0]
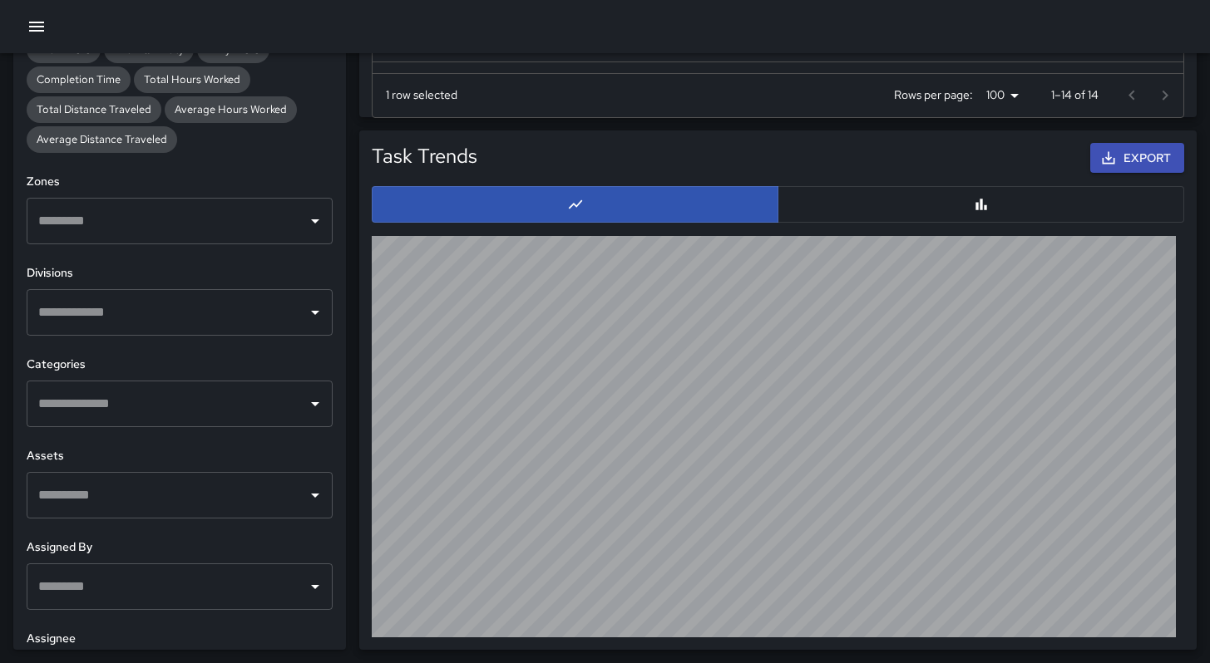
click at [92, 235] on input "text" at bounding box center [167, 221] width 266 height 32
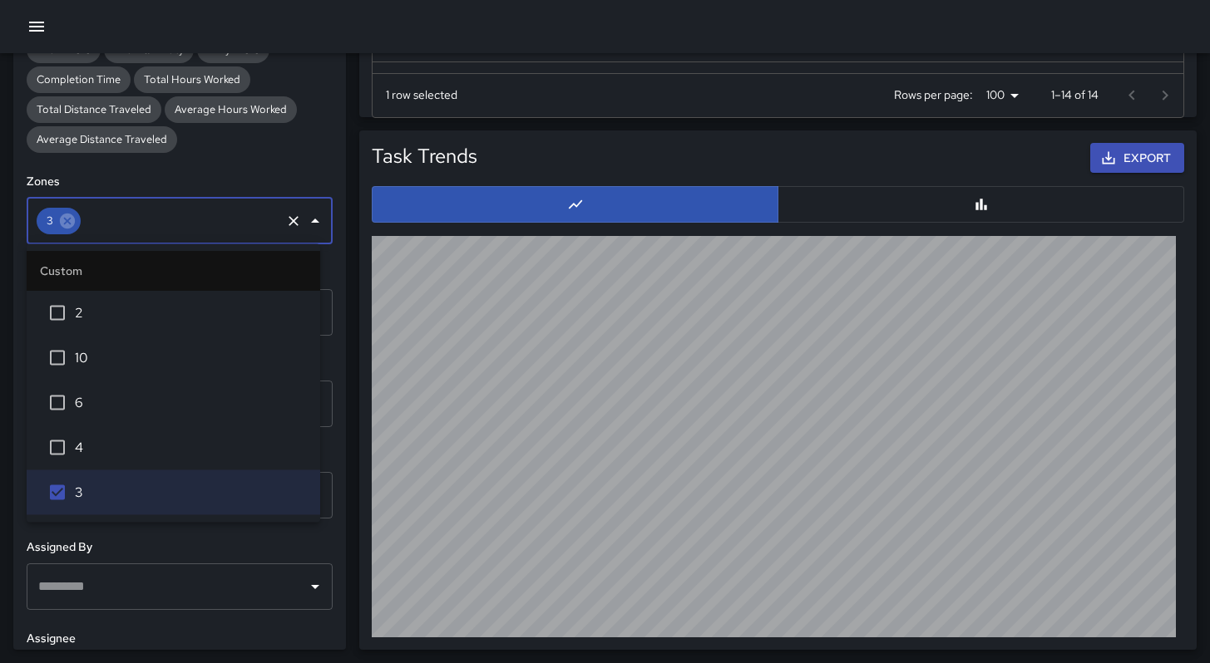
click at [188, 185] on h6 "Zones" at bounding box center [180, 182] width 306 height 18
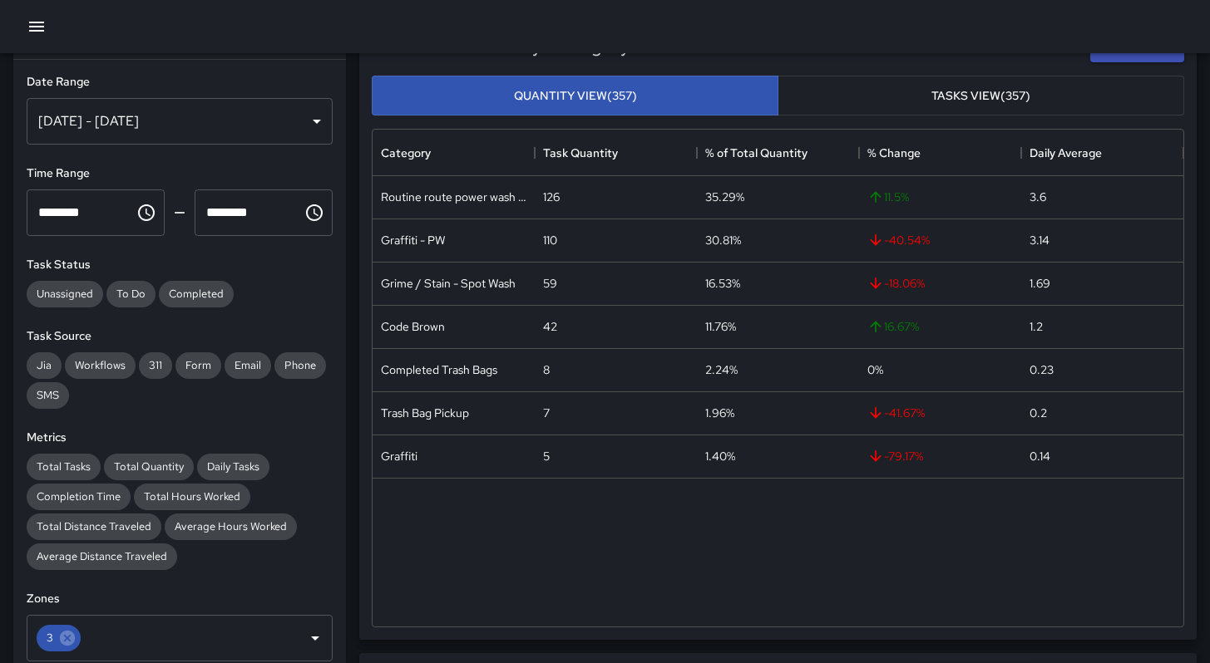
scroll to position [0, 0]
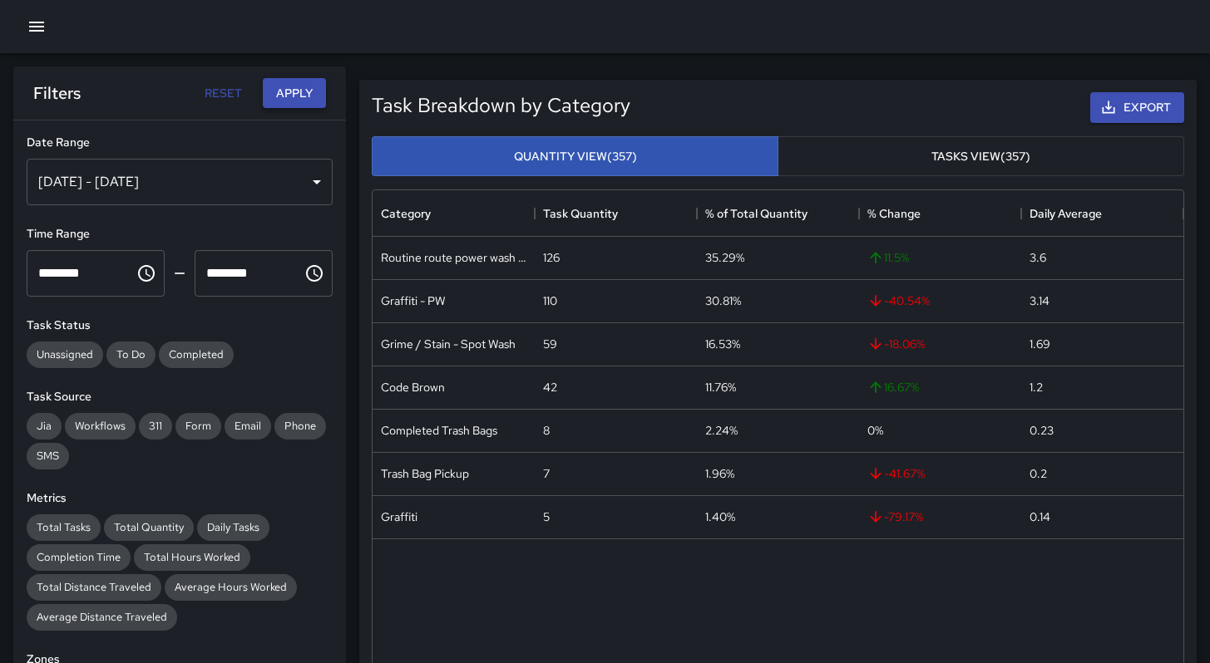
click at [278, 90] on button "Apply" at bounding box center [294, 93] width 63 height 31
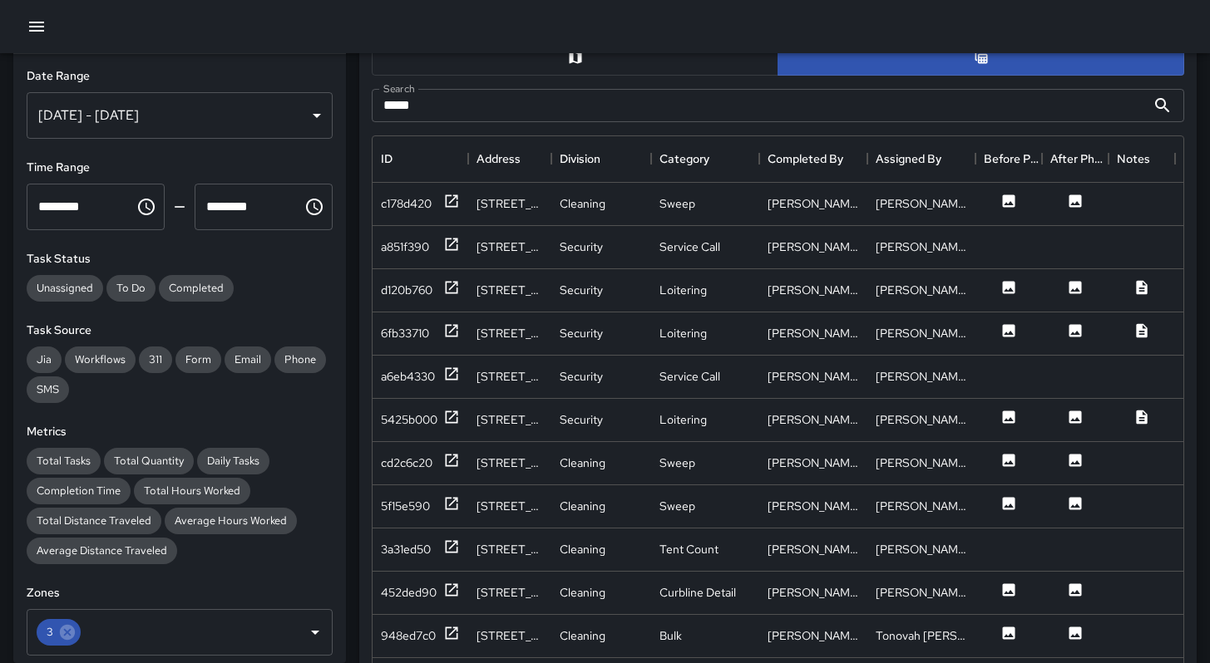
scroll to position [654, 0]
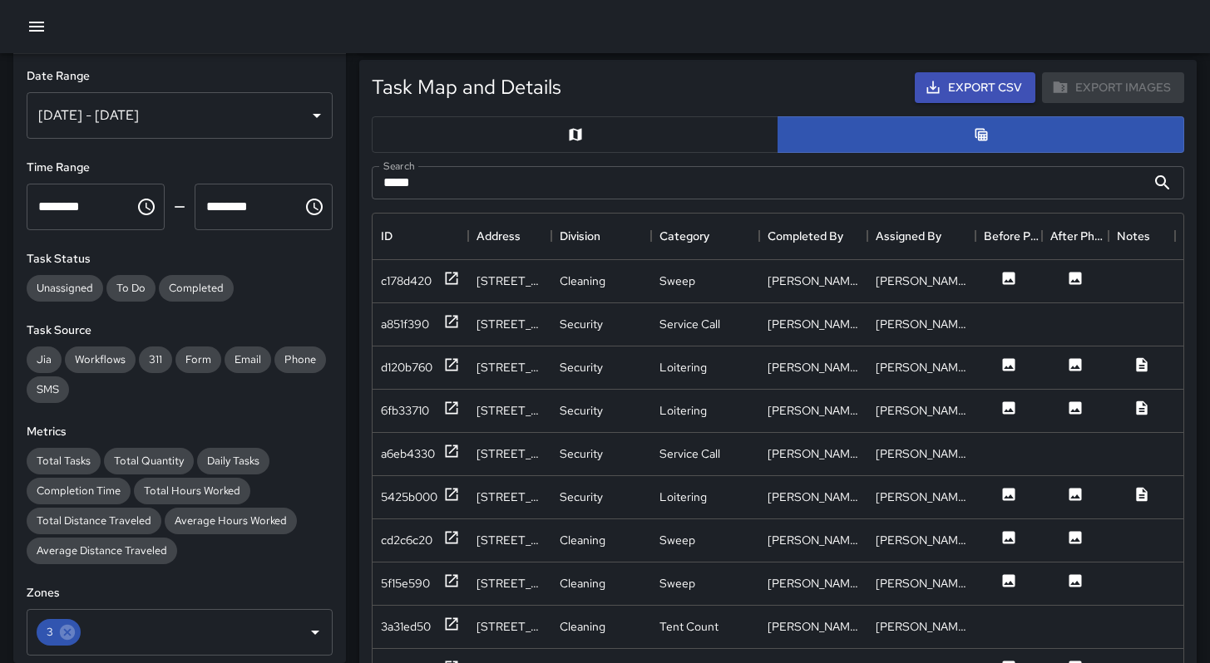
click at [677, 182] on input "*****" at bounding box center [759, 182] width 774 height 33
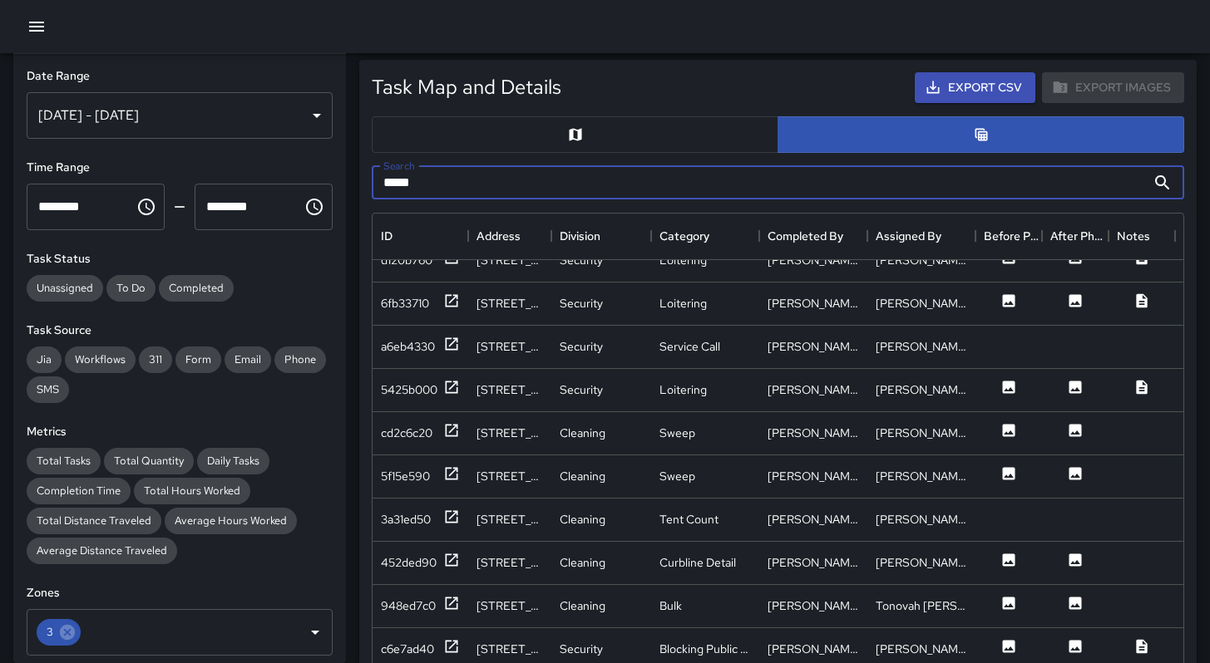
scroll to position [120, 0]
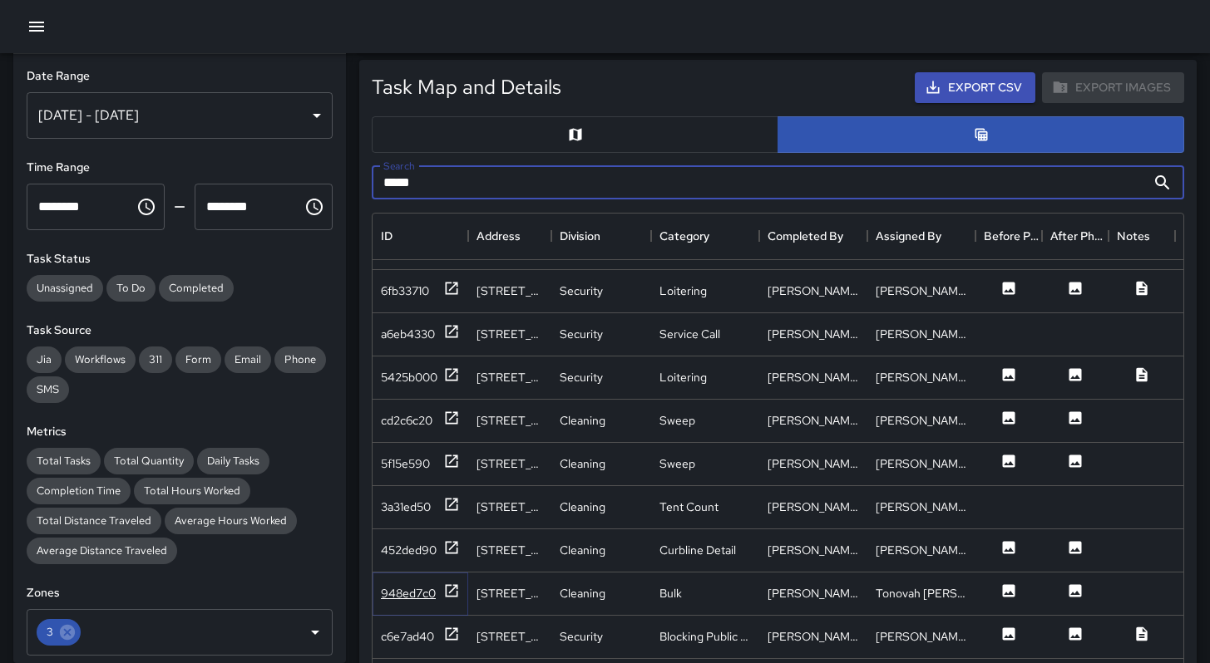
click at [397, 599] on div "948ed7c0" at bounding box center [408, 593] width 55 height 17
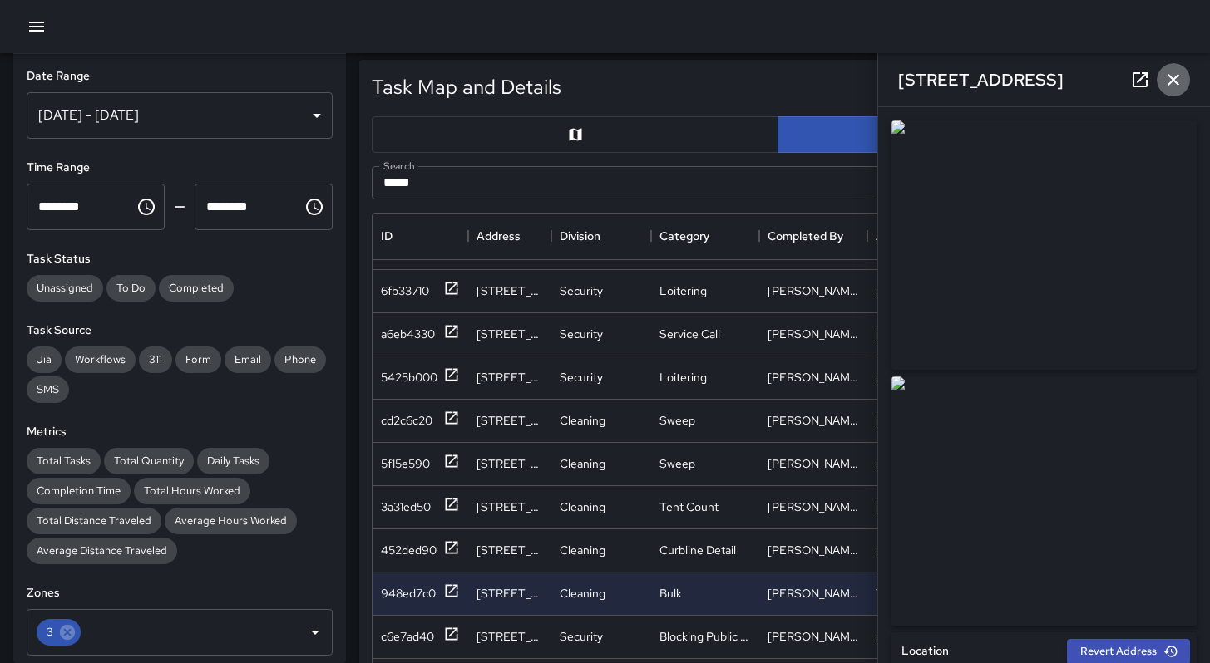
click at [1178, 76] on icon "button" at bounding box center [1173, 80] width 20 height 20
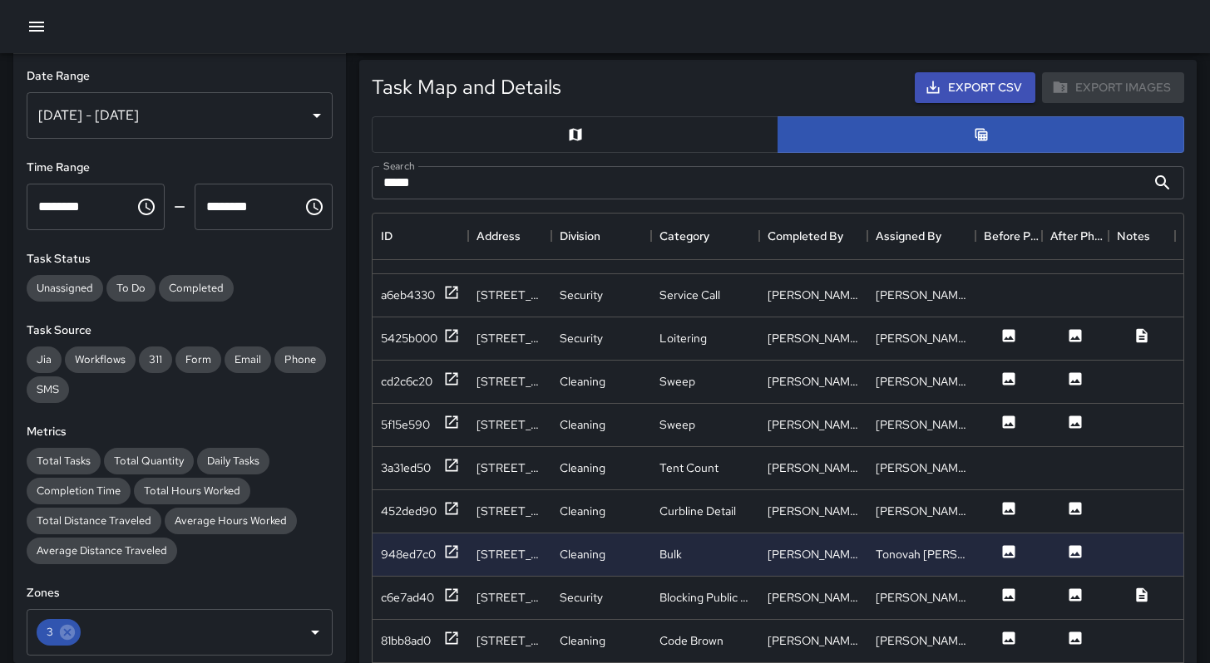
scroll to position [160, 0]
click at [390, 599] on div "c6e7ad40" at bounding box center [407, 597] width 53 height 17
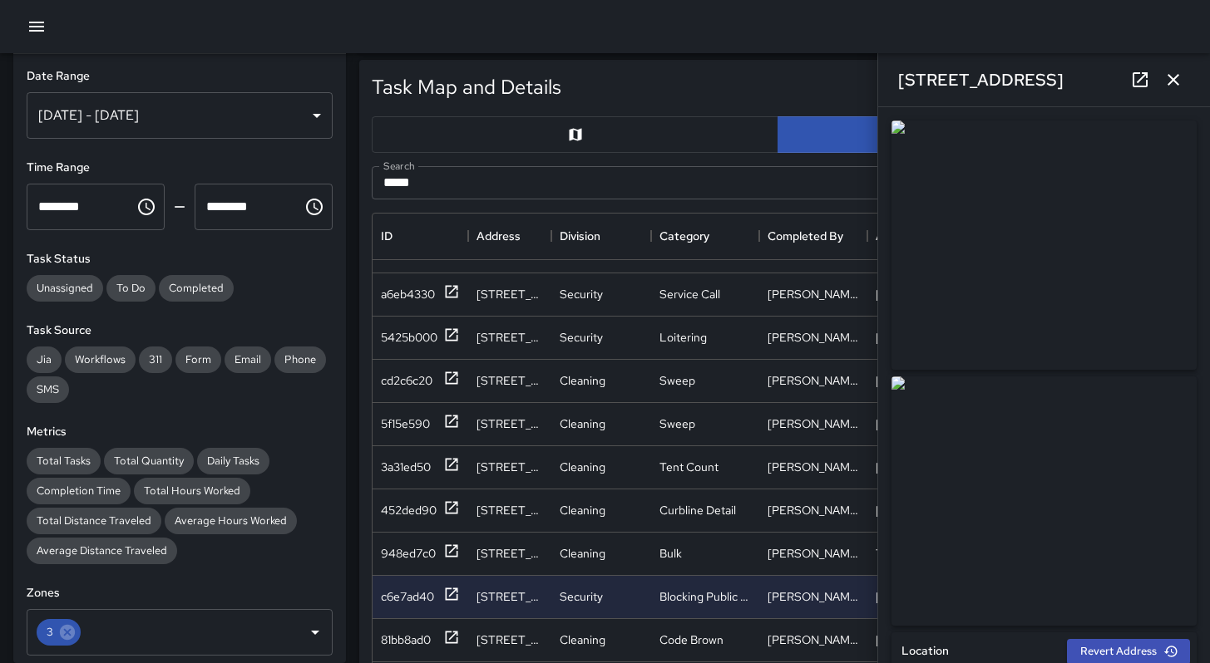
click at [1169, 81] on icon "button" at bounding box center [1173, 80] width 20 height 20
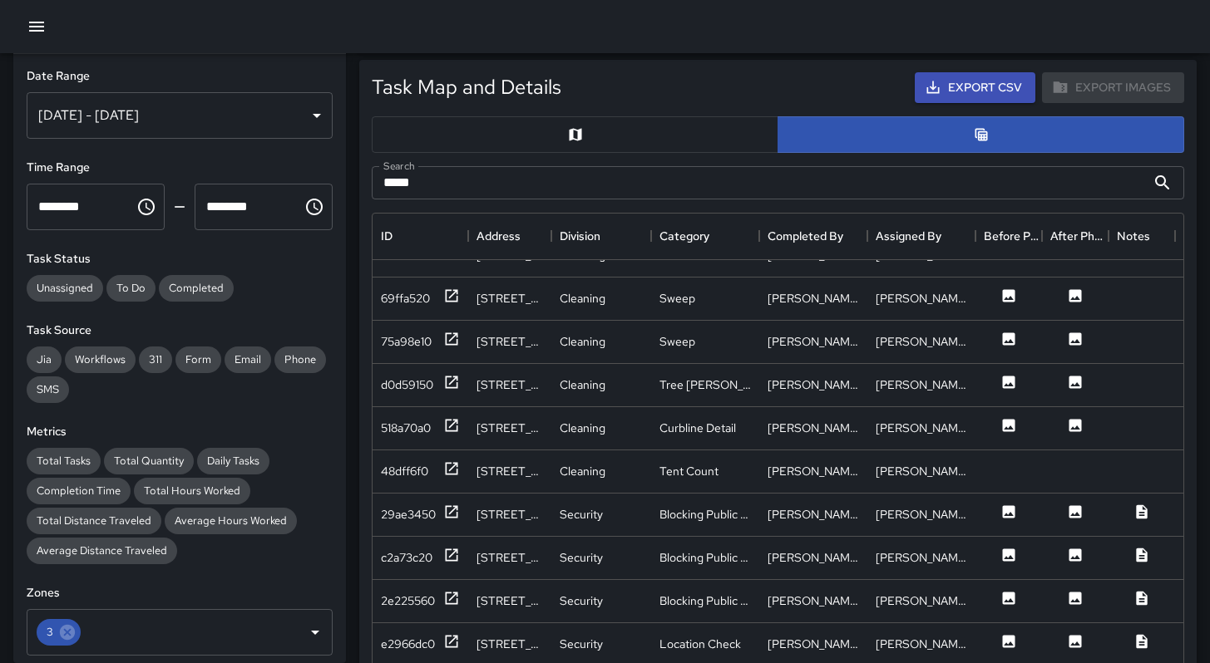
scroll to position [545, 0]
click at [387, 516] on div "29ae3450" at bounding box center [408, 513] width 55 height 17
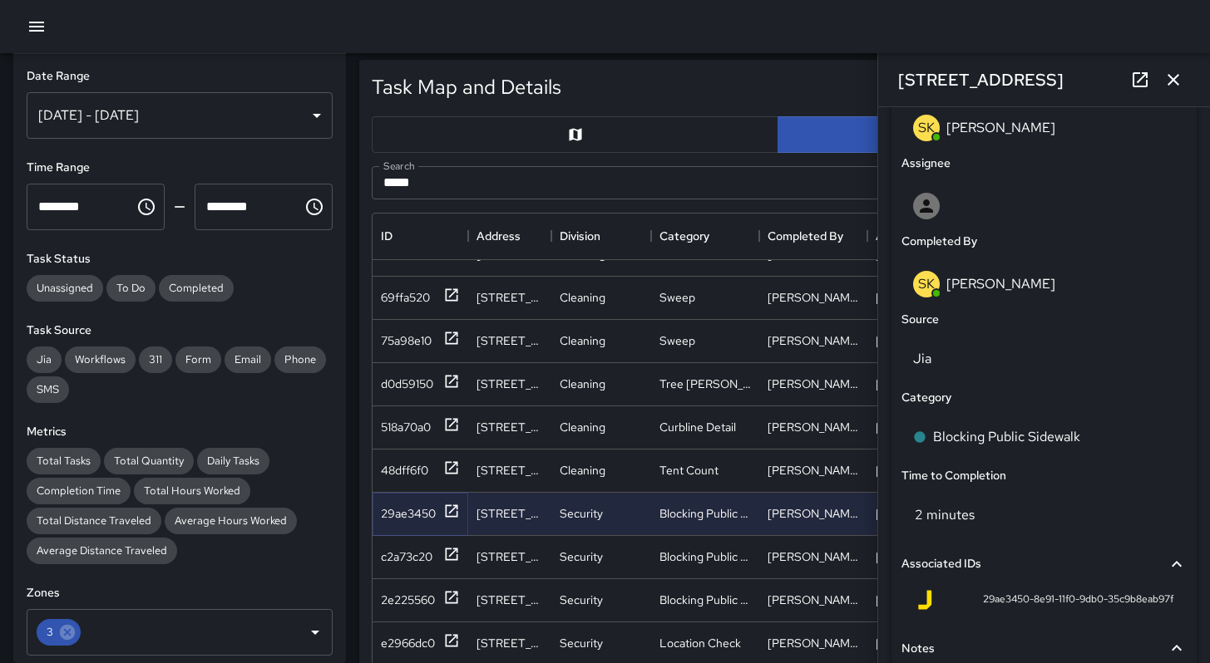
scroll to position [1072, 0]
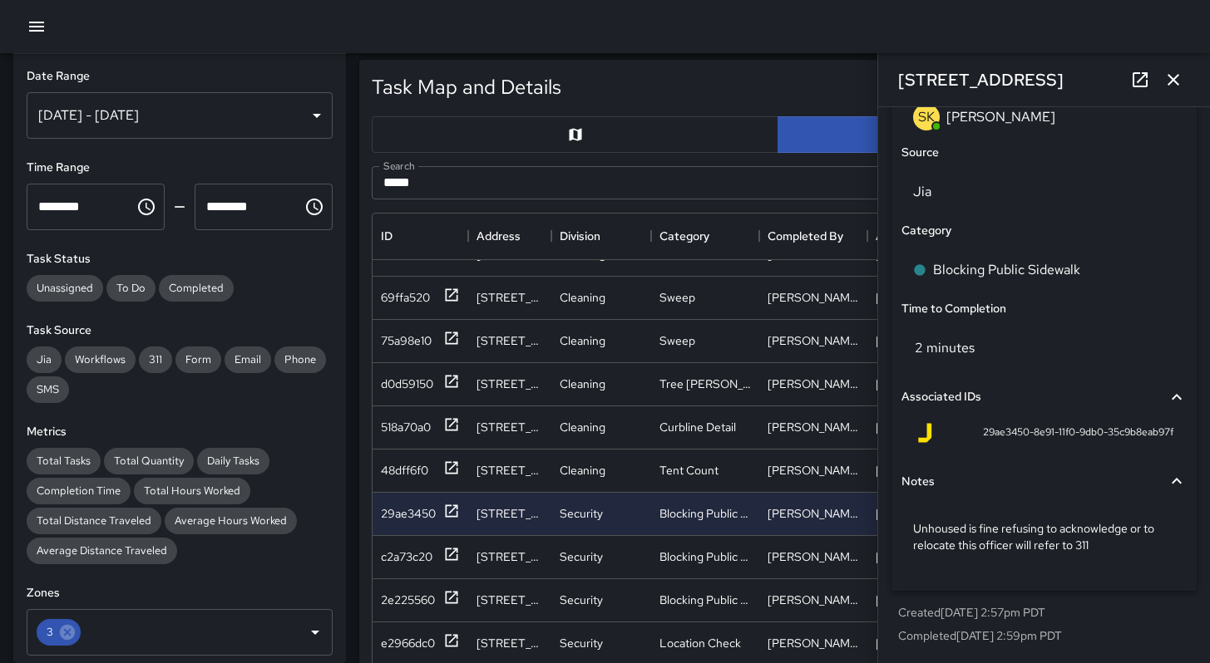
click at [1174, 81] on icon "button" at bounding box center [1173, 80] width 12 height 12
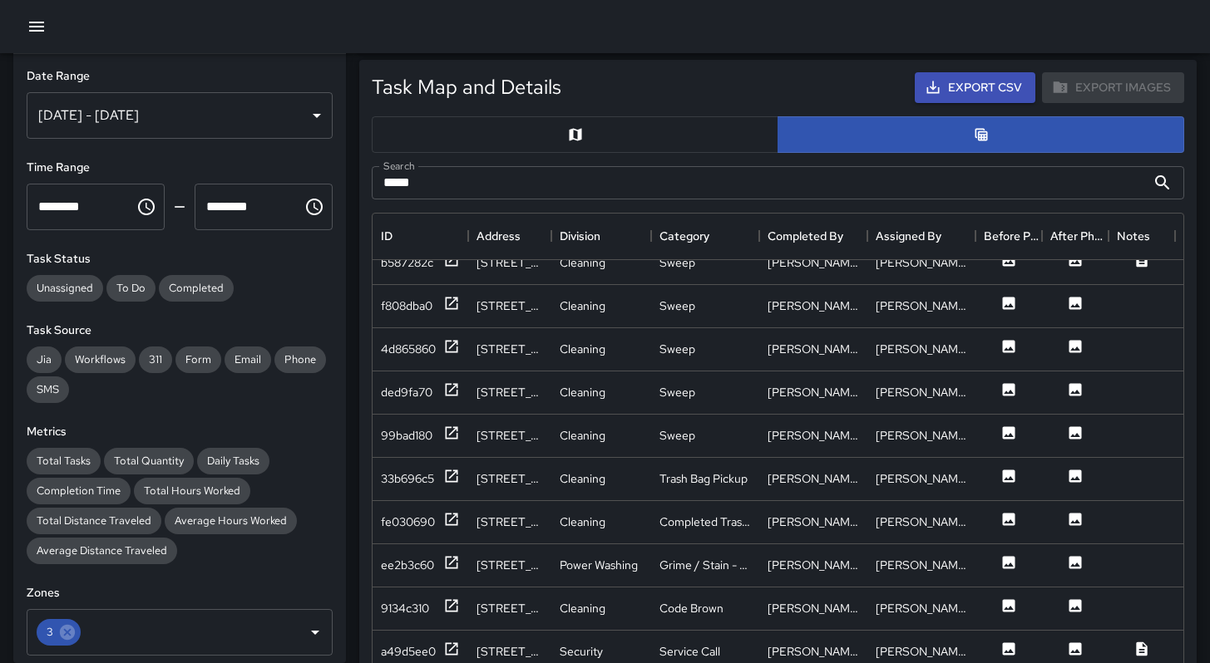
scroll to position [2439, 0]
click at [395, 439] on div "33b696c5" at bounding box center [407, 435] width 53 height 17
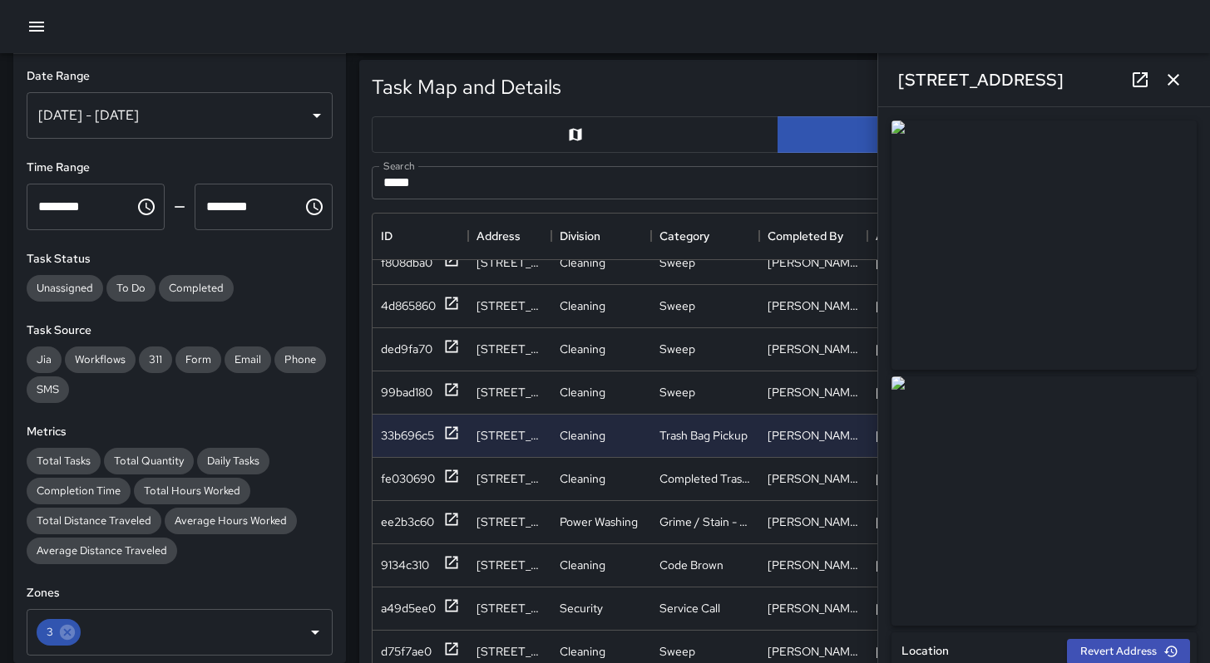
click at [1168, 77] on icon "button" at bounding box center [1173, 80] width 20 height 20
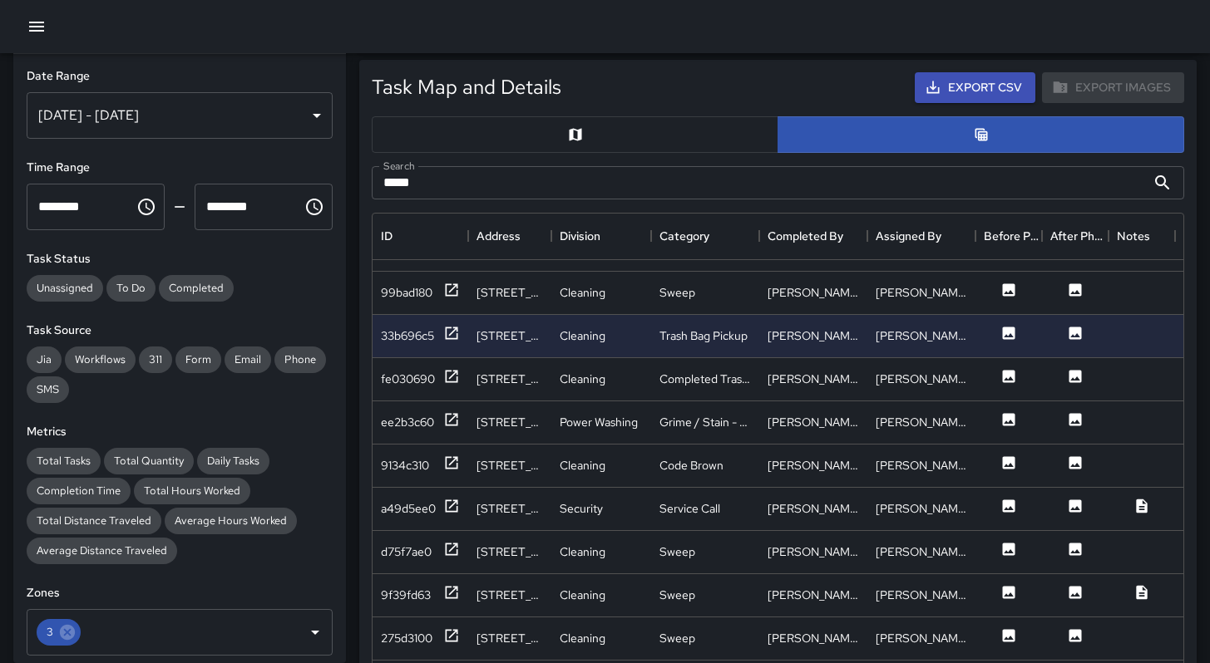
scroll to position [2540, 0]
click at [413, 427] on div "ee2b3c60" at bounding box center [407, 420] width 53 height 17
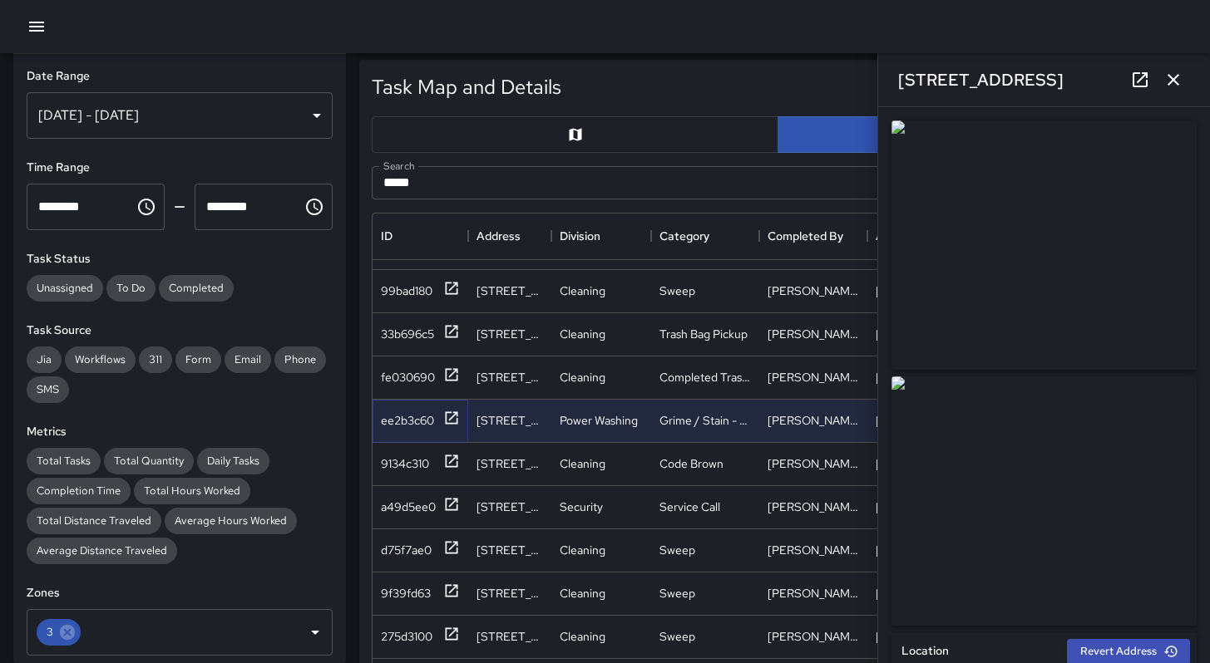
type input "**********"
click at [1181, 87] on icon "button" at bounding box center [1173, 80] width 20 height 20
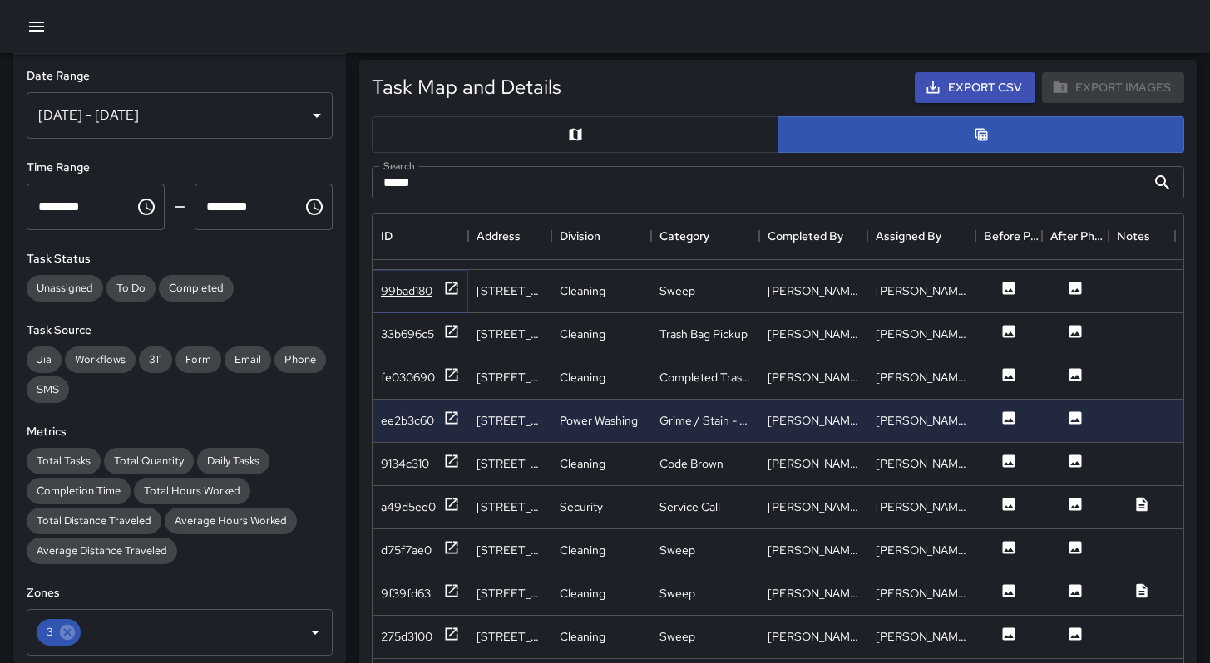
click at [416, 297] on div "99bad180" at bounding box center [407, 291] width 52 height 17
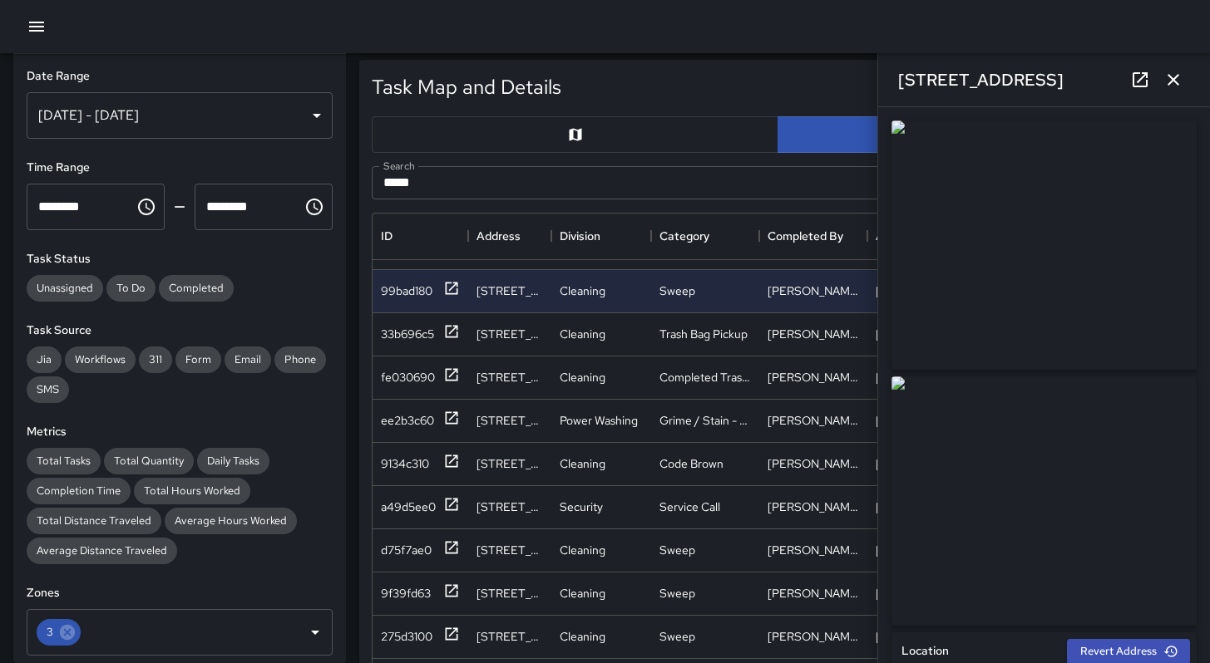
click at [1147, 77] on icon at bounding box center [1140, 80] width 20 height 20
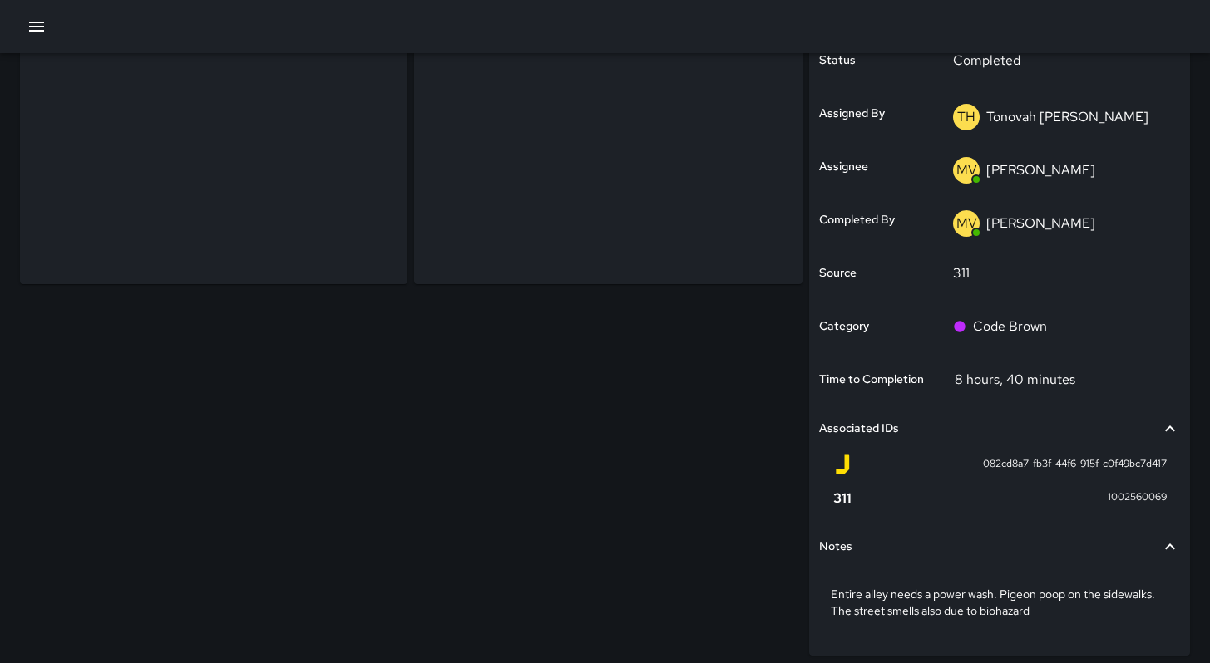
scroll to position [10, 0]
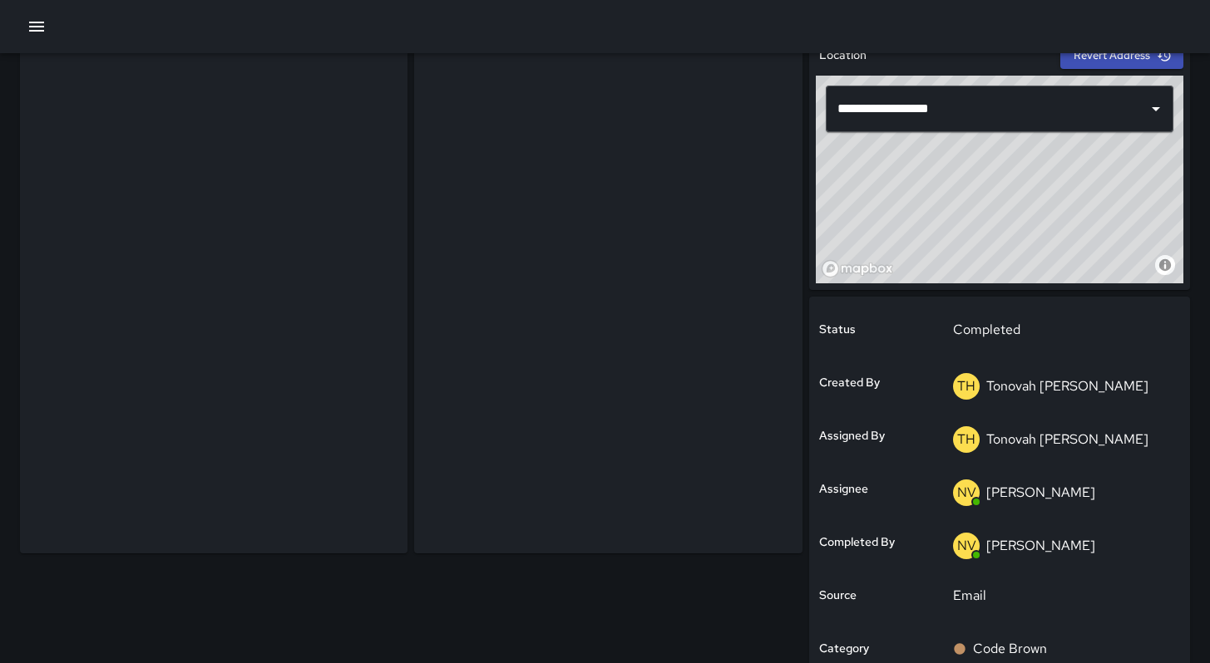
scroll to position [90, 0]
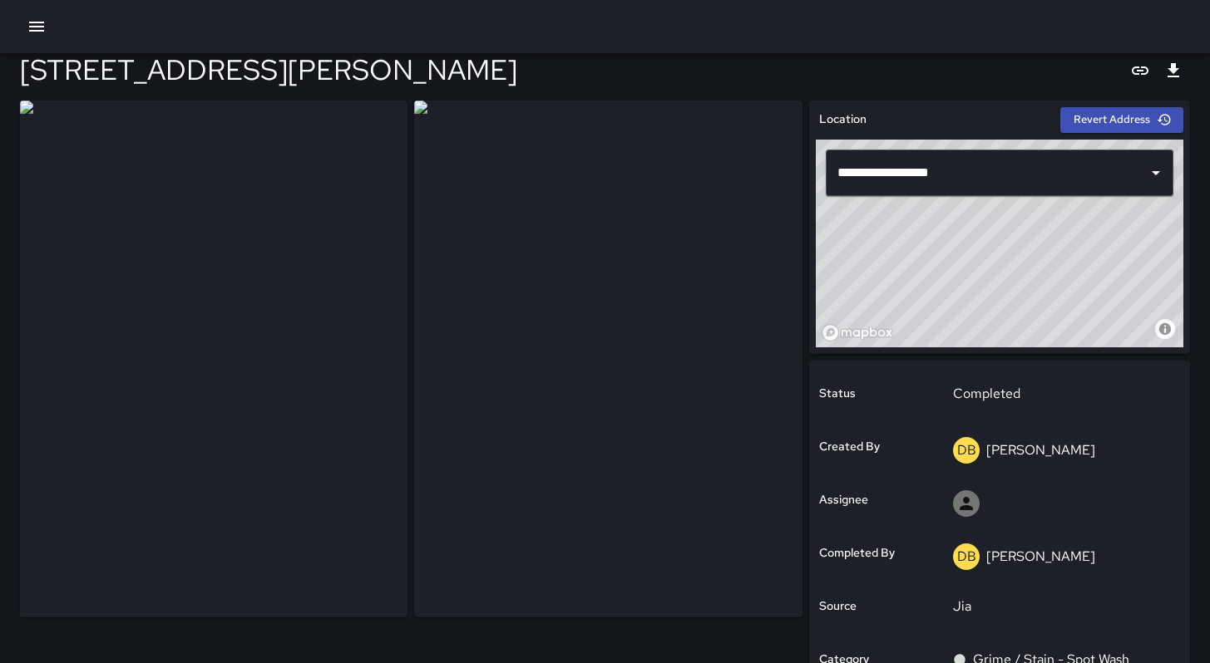
scroll to position [31, 0]
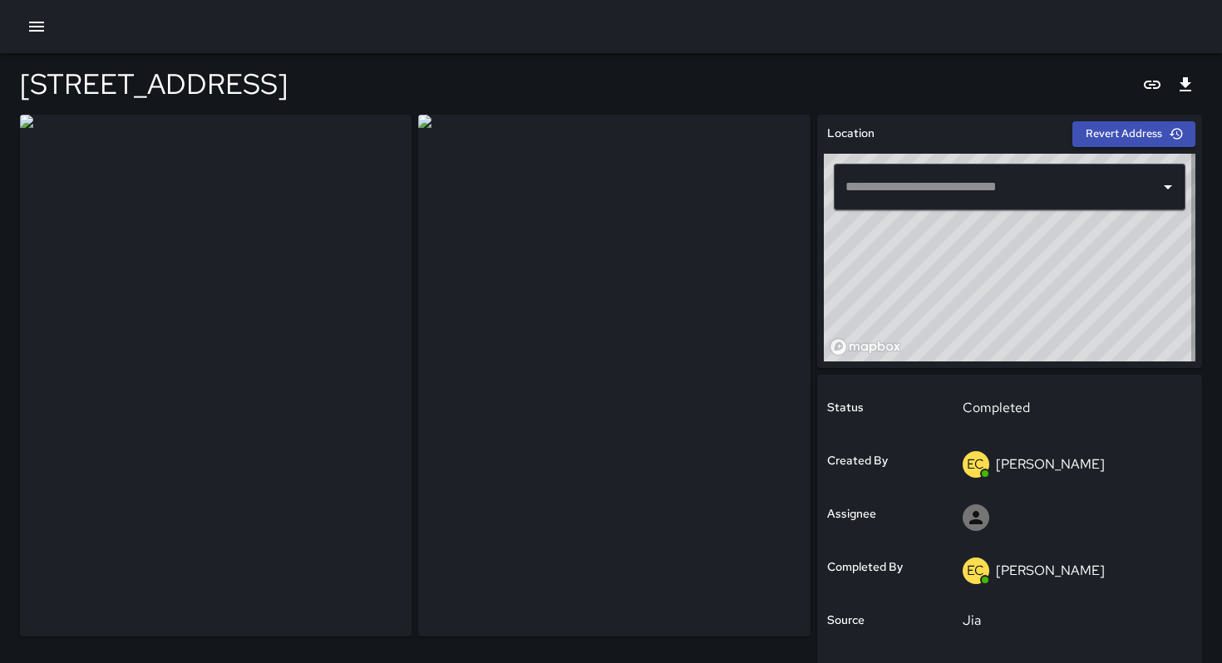
type input "**********"
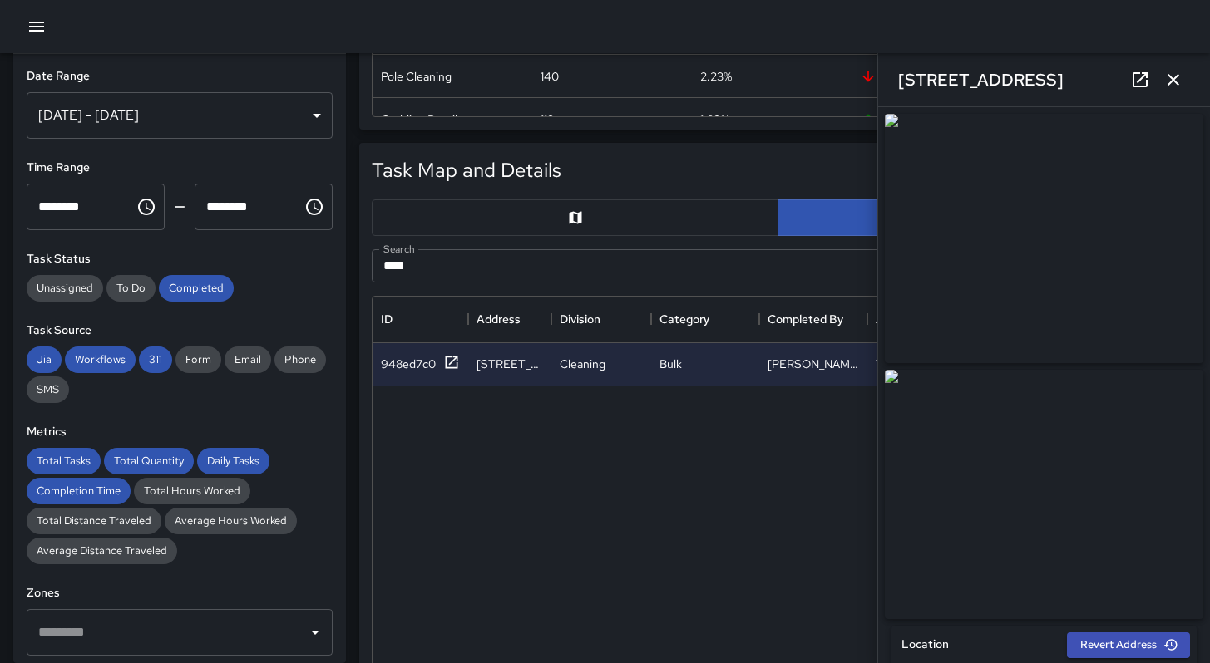
scroll to position [276, 0]
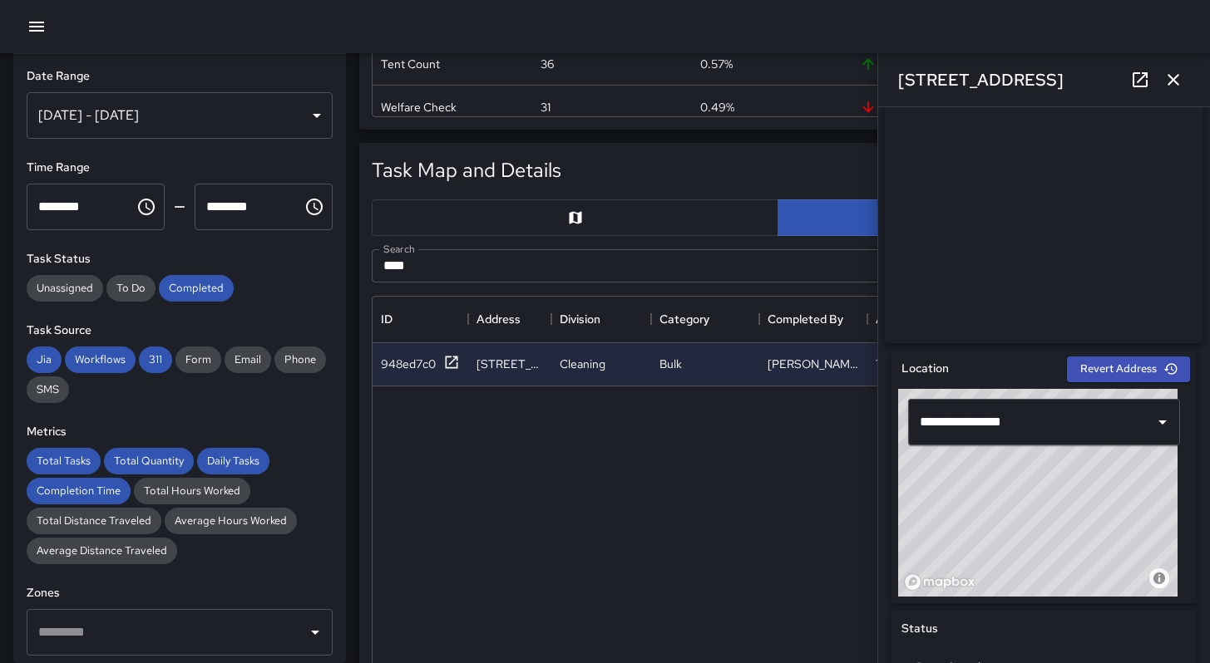
click at [712, 185] on div "Task Map and Details Export CSV Export Images" at bounding box center [778, 170] width 832 height 51
click at [1168, 84] on icon "button" at bounding box center [1173, 80] width 12 height 12
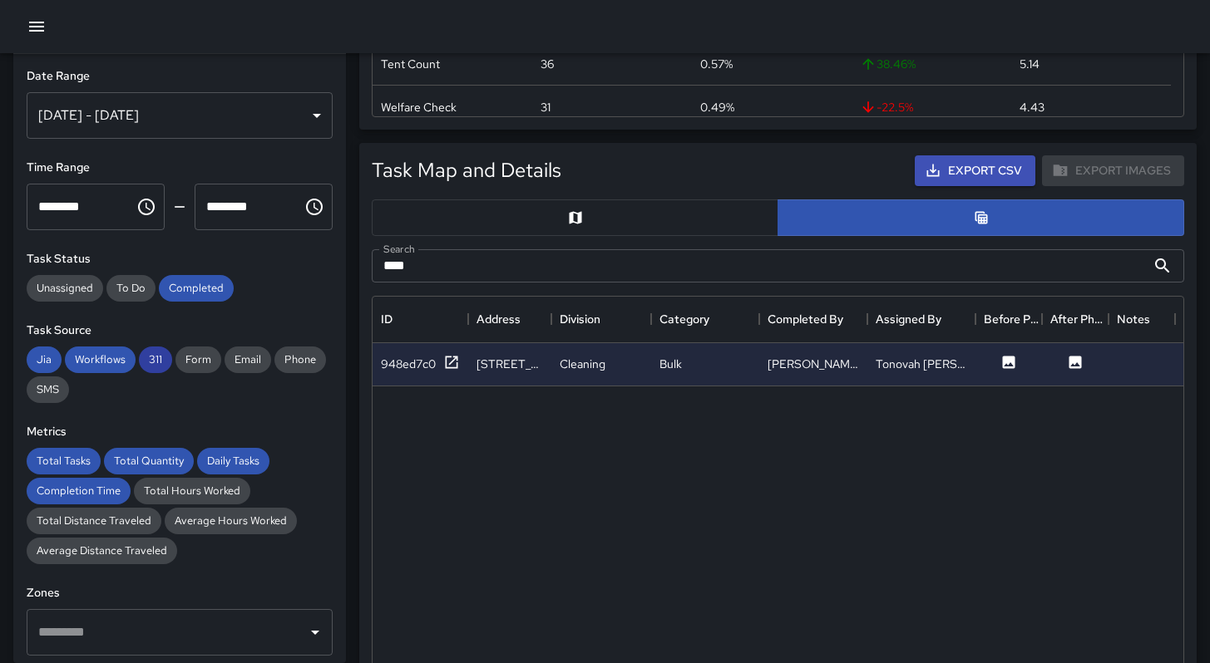
click at [156, 362] on span "311" at bounding box center [155, 359] width 33 height 14
click at [197, 296] on div "Completed" at bounding box center [196, 288] width 75 height 27
click at [108, 358] on span "Workflows" at bounding box center [100, 359] width 71 height 14
click at [54, 361] on span "Jia" at bounding box center [44, 359] width 35 height 14
click at [67, 462] on span "Total Tasks" at bounding box center [64, 461] width 74 height 14
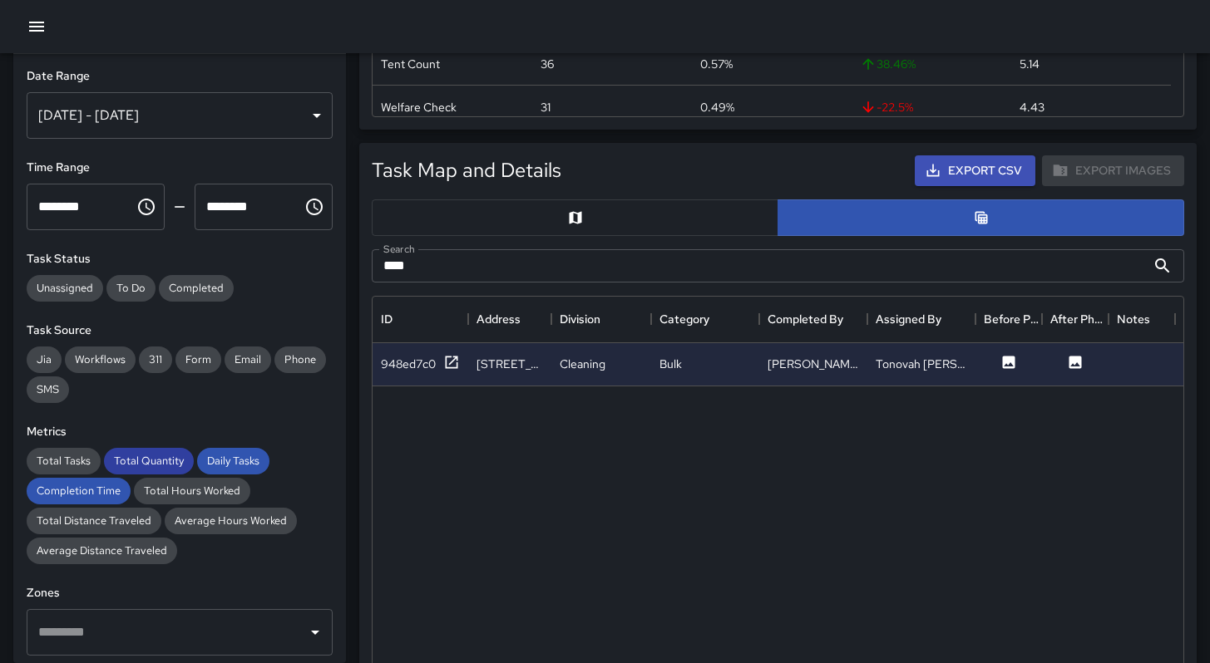
click at [122, 461] on span "Total Quantity" at bounding box center [149, 461] width 90 height 14
click at [234, 461] on span "Daily Tasks" at bounding box center [233, 461] width 72 height 14
click at [45, 485] on span "Completion Time" at bounding box center [79, 491] width 104 height 14
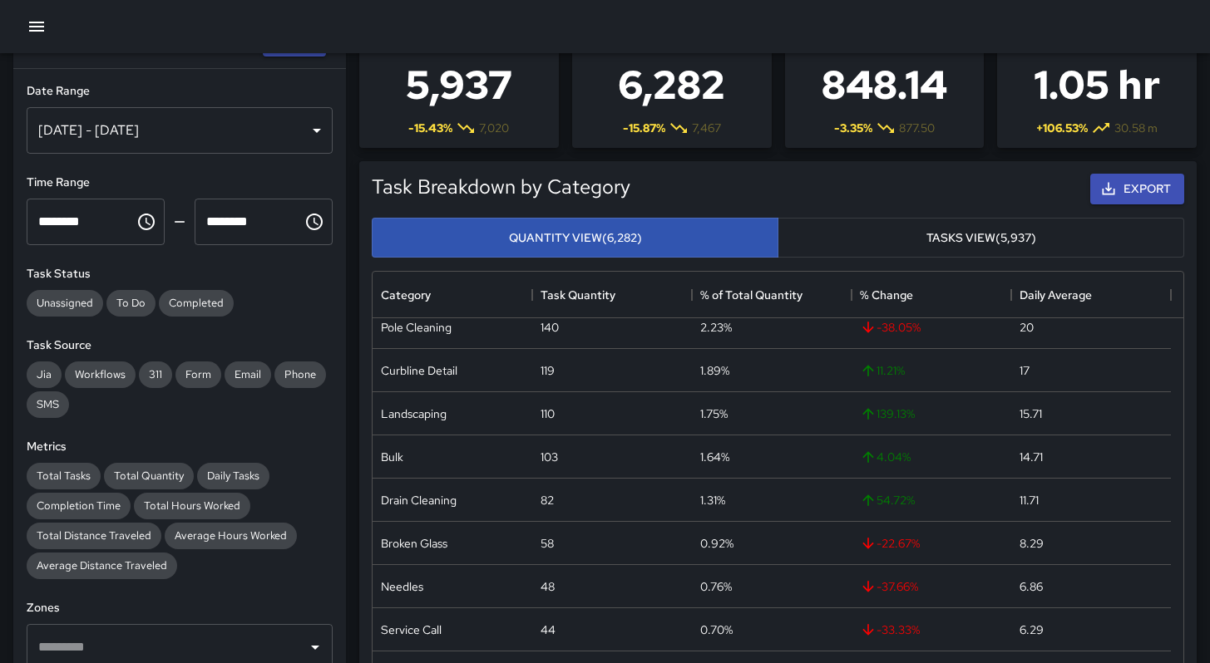
scroll to position [0, 0]
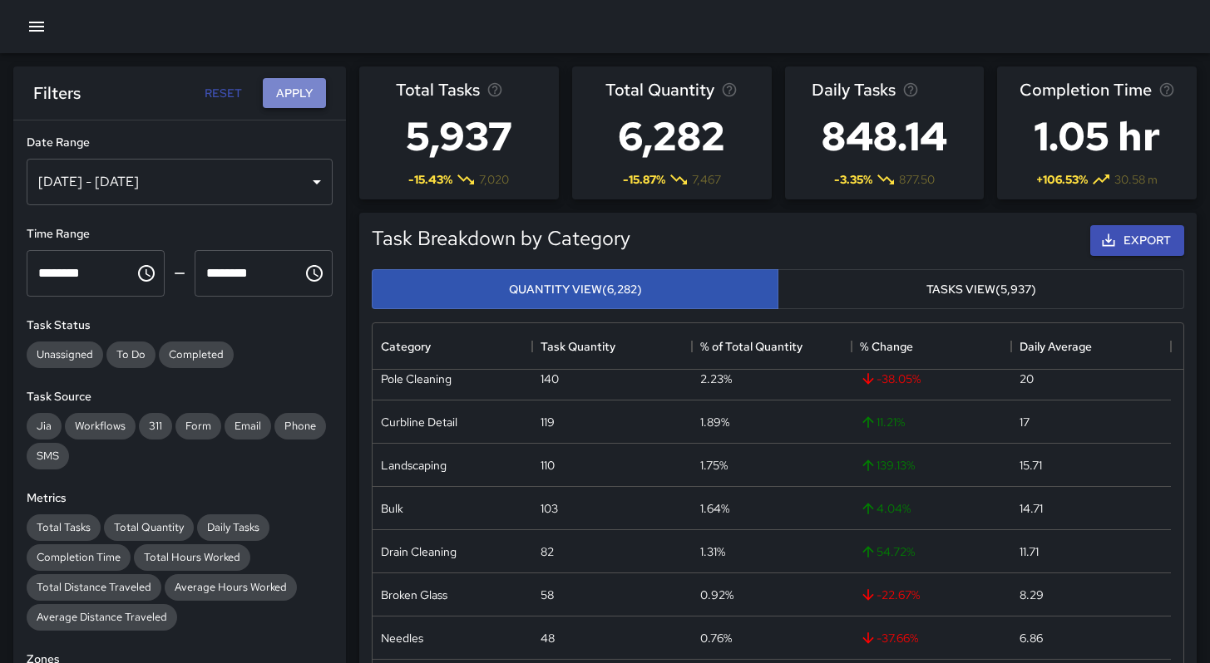
click at [298, 95] on button "Apply" at bounding box center [294, 93] width 63 height 31
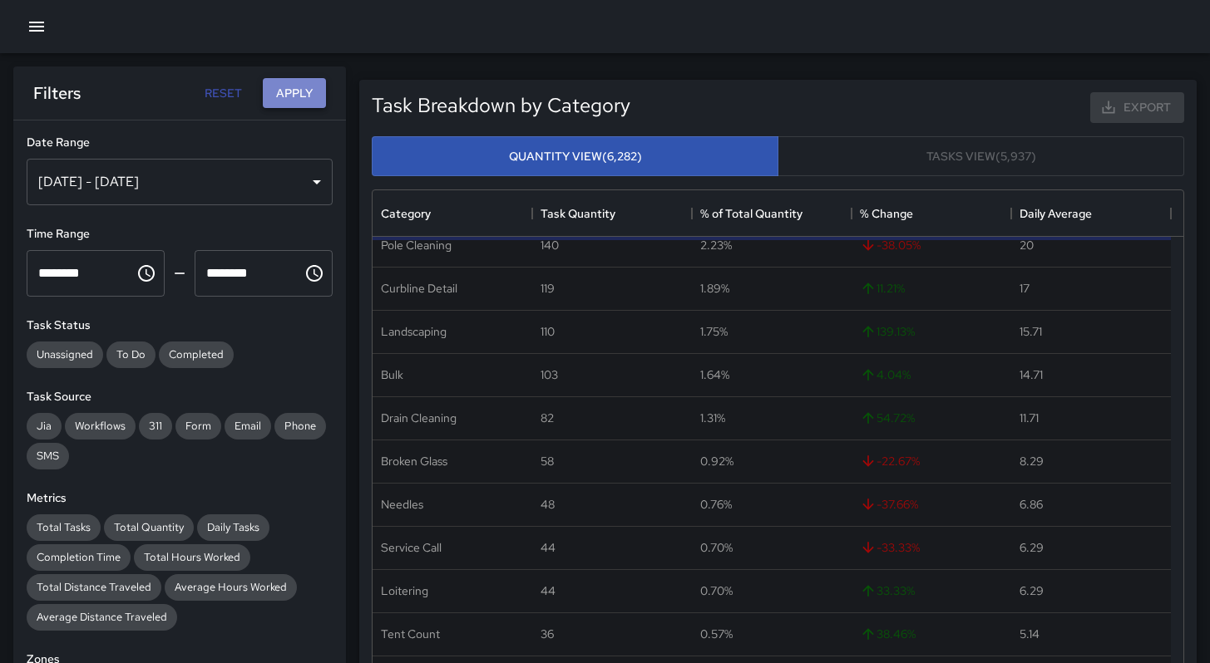
click at [298, 95] on button "Apply" at bounding box center [294, 93] width 63 height 31
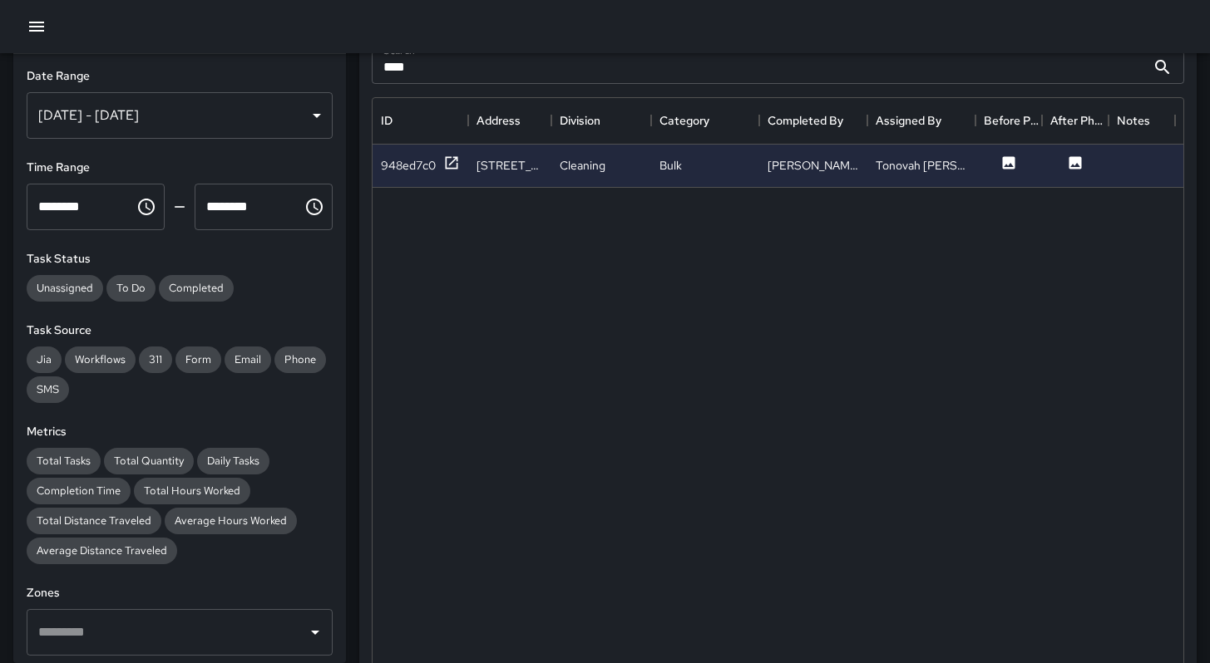
scroll to position [768, 0]
click at [425, 177] on div "948ed7c0" at bounding box center [420, 167] width 96 height 43
click at [424, 175] on div "948ed7c0" at bounding box center [408, 167] width 55 height 17
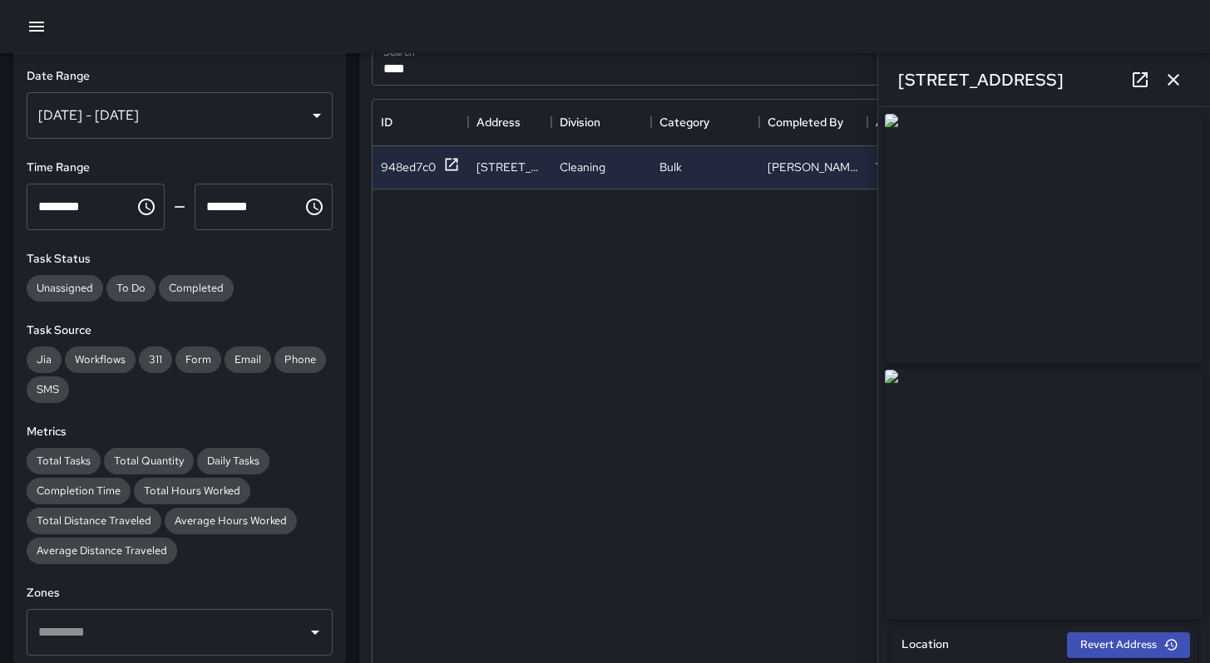
click at [1160, 81] on button "button" at bounding box center [1172, 79] width 33 height 33
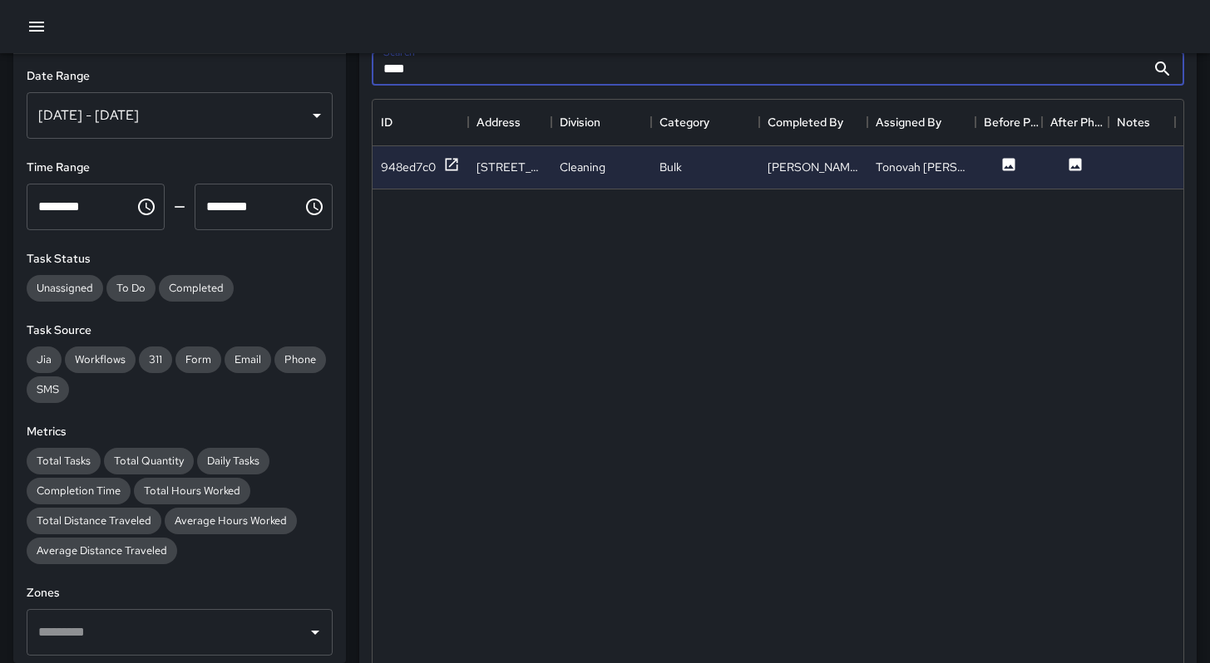
drag, startPoint x: 422, startPoint y: 75, endPoint x: 289, endPoint y: 74, distance: 133.0
click at [292, 75] on div "**********" at bounding box center [598, 297] width 1223 height 2024
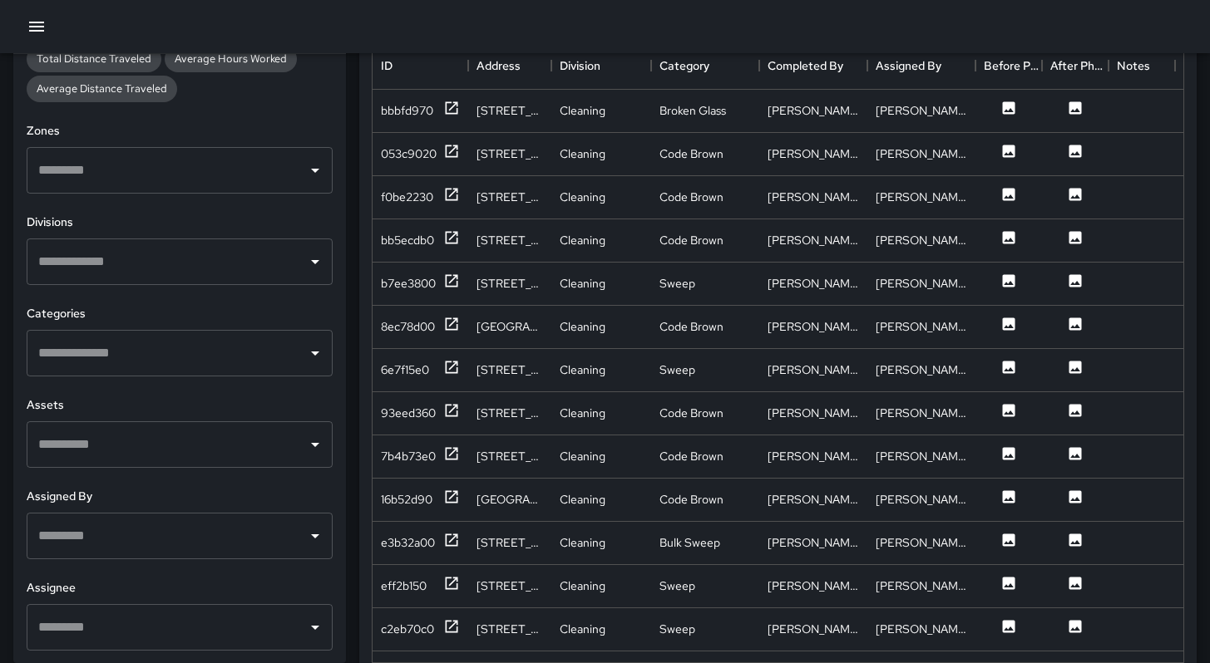
scroll to position [1073, 0]
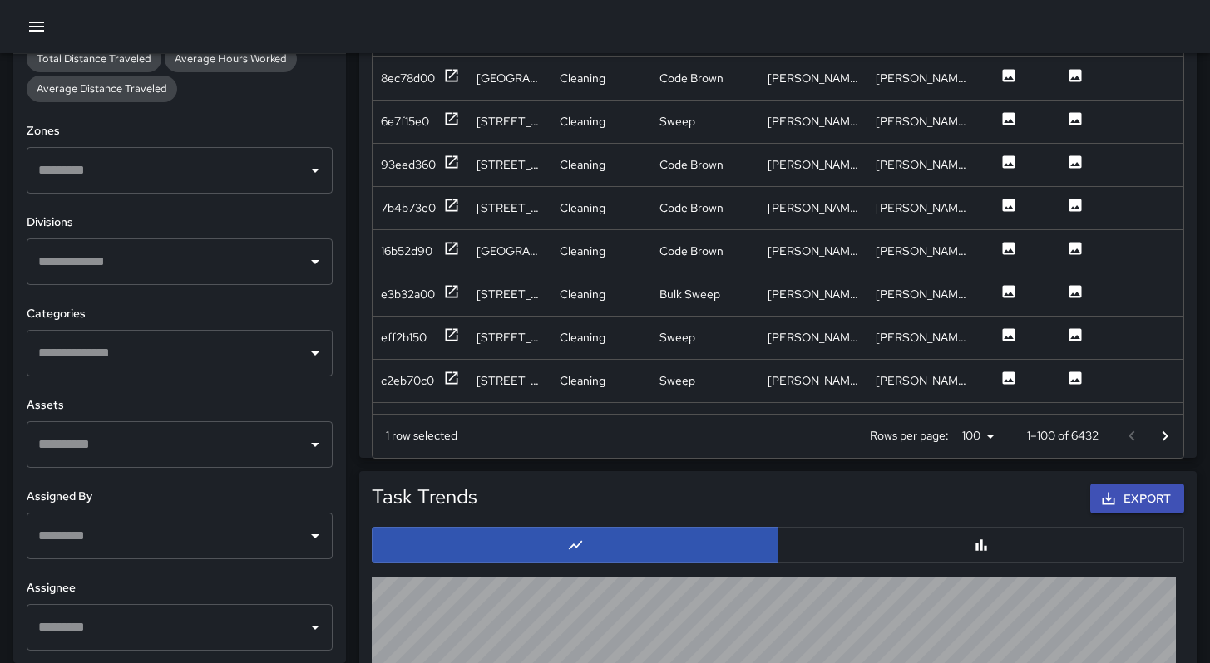
click at [124, 516] on div "​" at bounding box center [180, 536] width 306 height 47
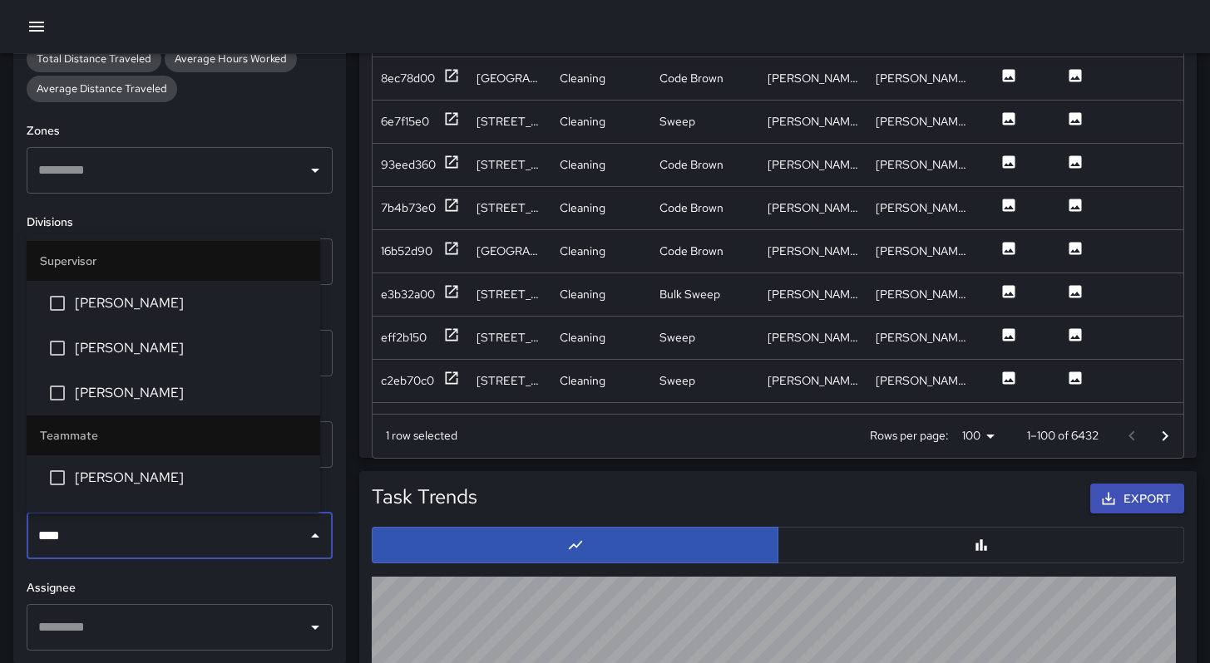
type input "*****"
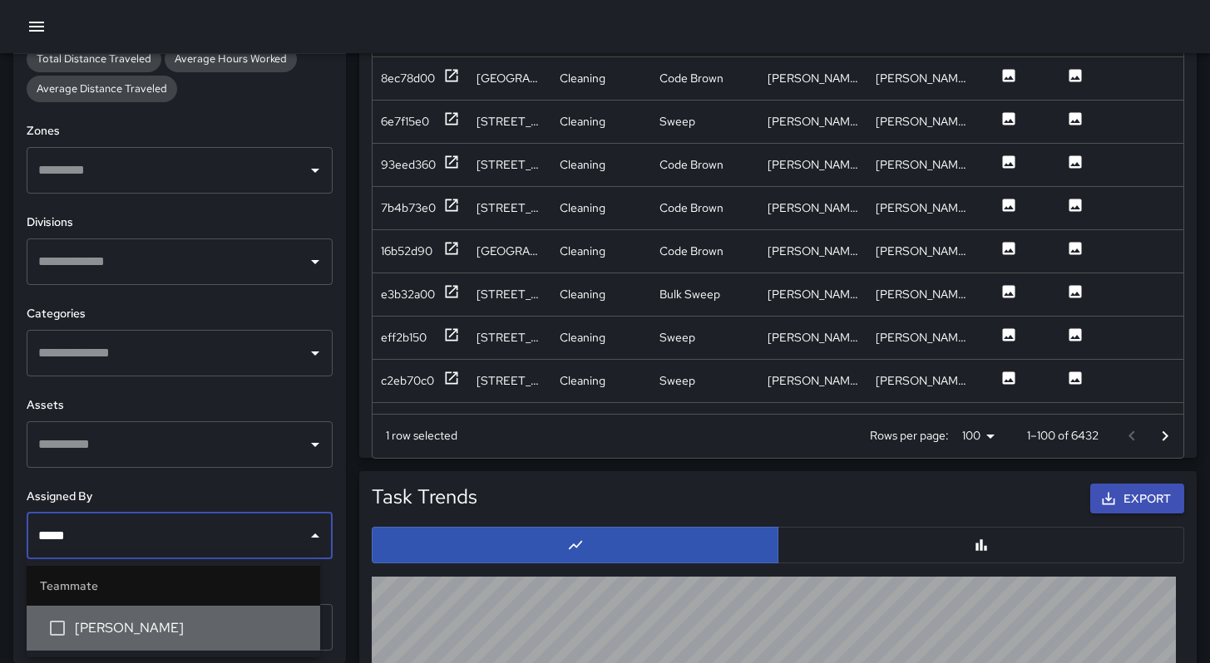
click at [114, 635] on span "Davis Jones" at bounding box center [191, 628] width 232 height 20
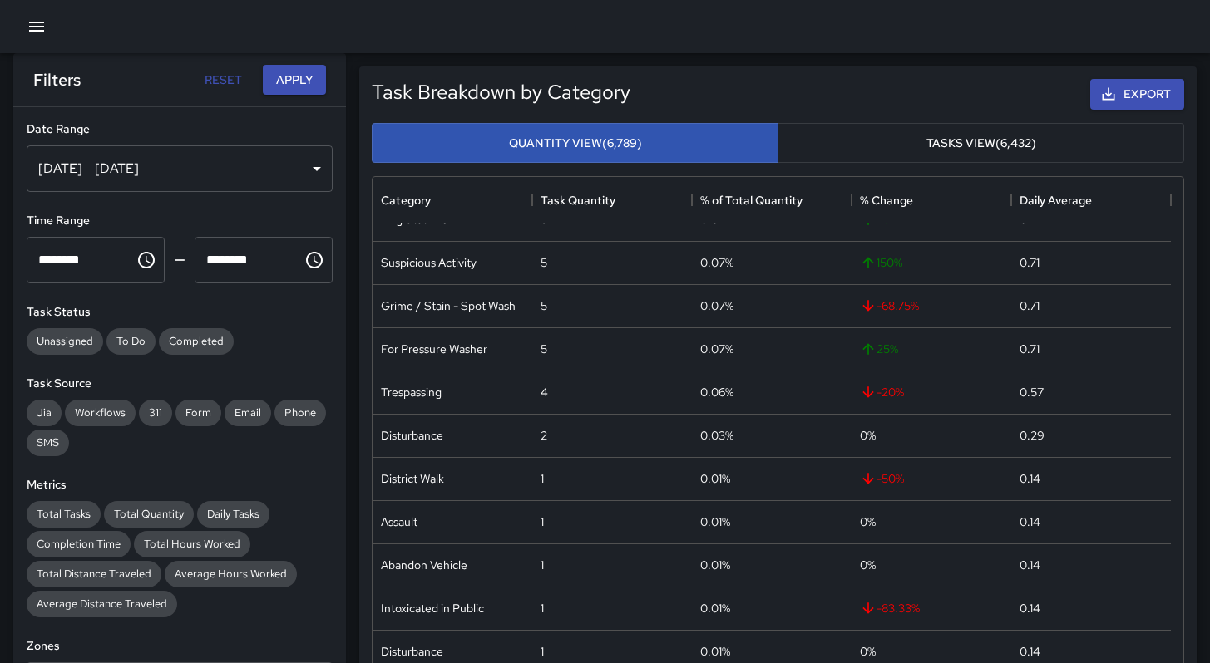
scroll to position [0, 0]
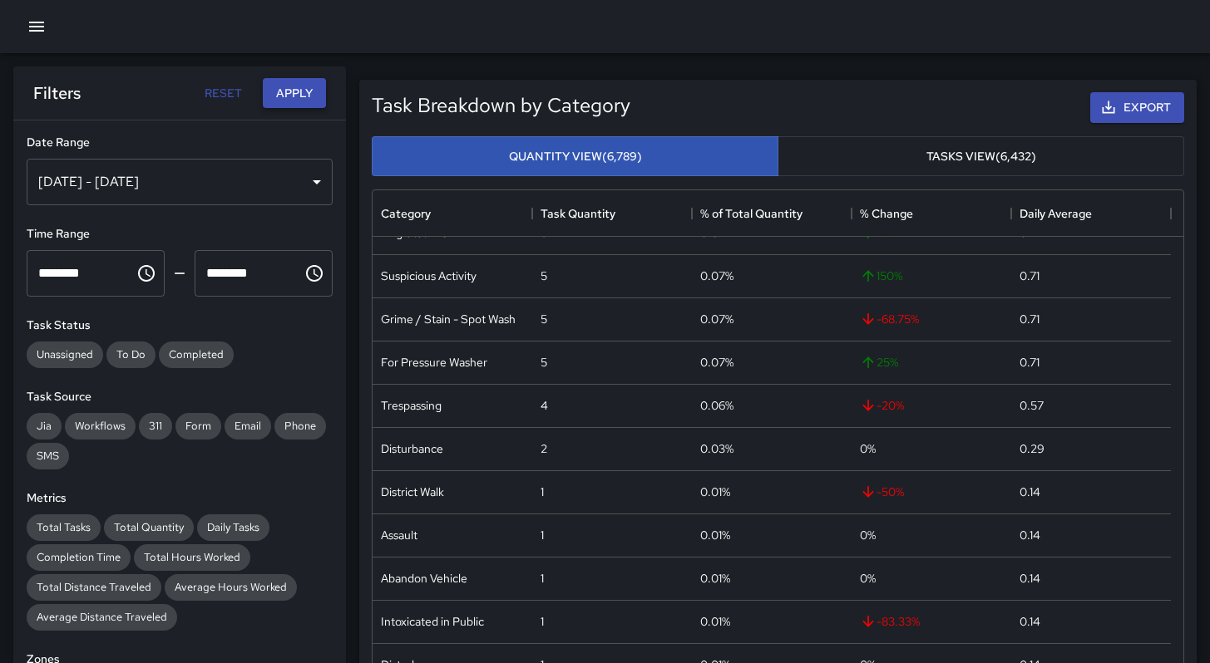
click at [291, 104] on button "Apply" at bounding box center [294, 93] width 63 height 31
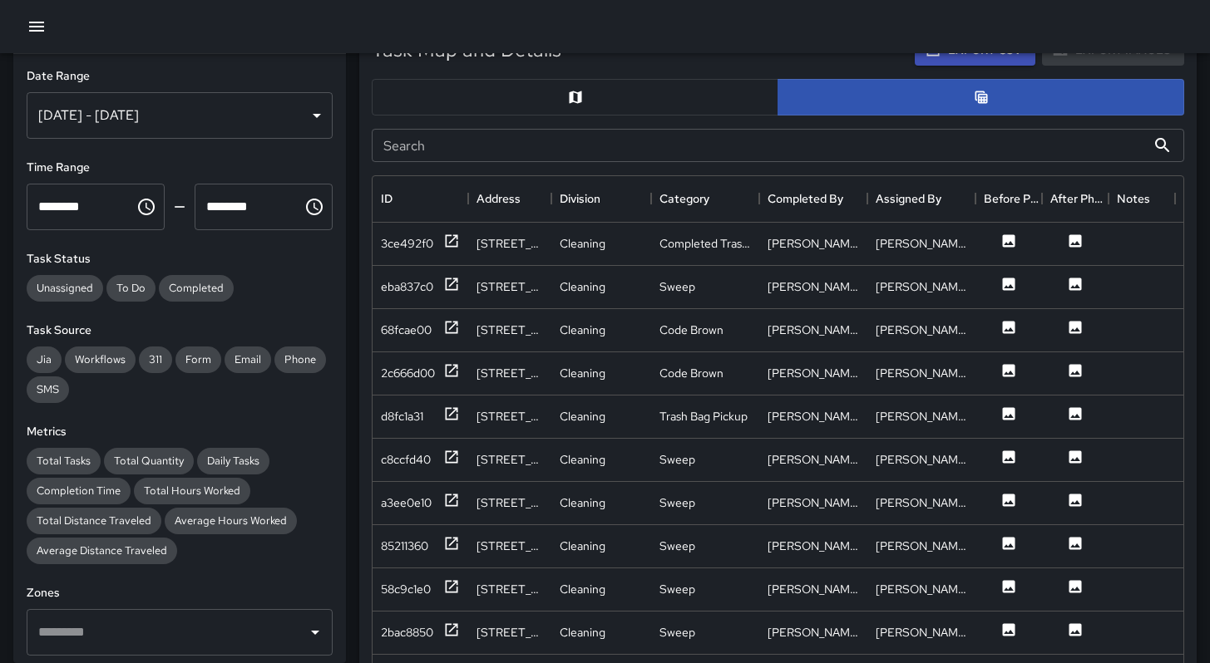
scroll to position [577, 0]
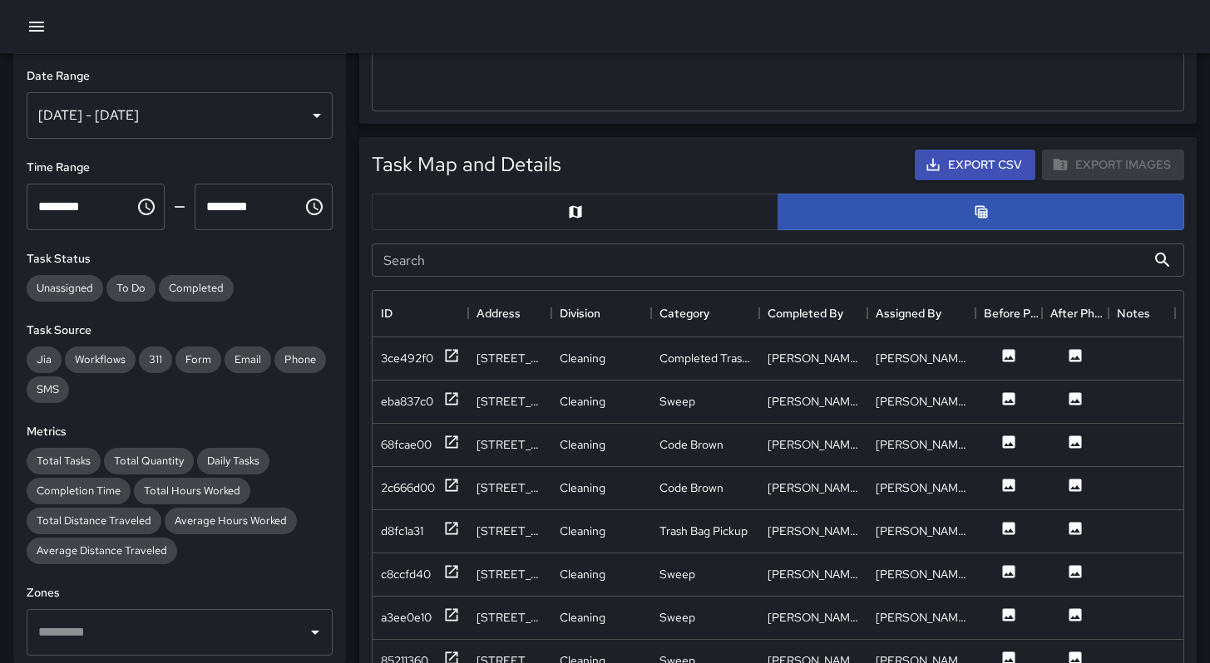
click at [504, 263] on input "Search" at bounding box center [759, 260] width 774 height 33
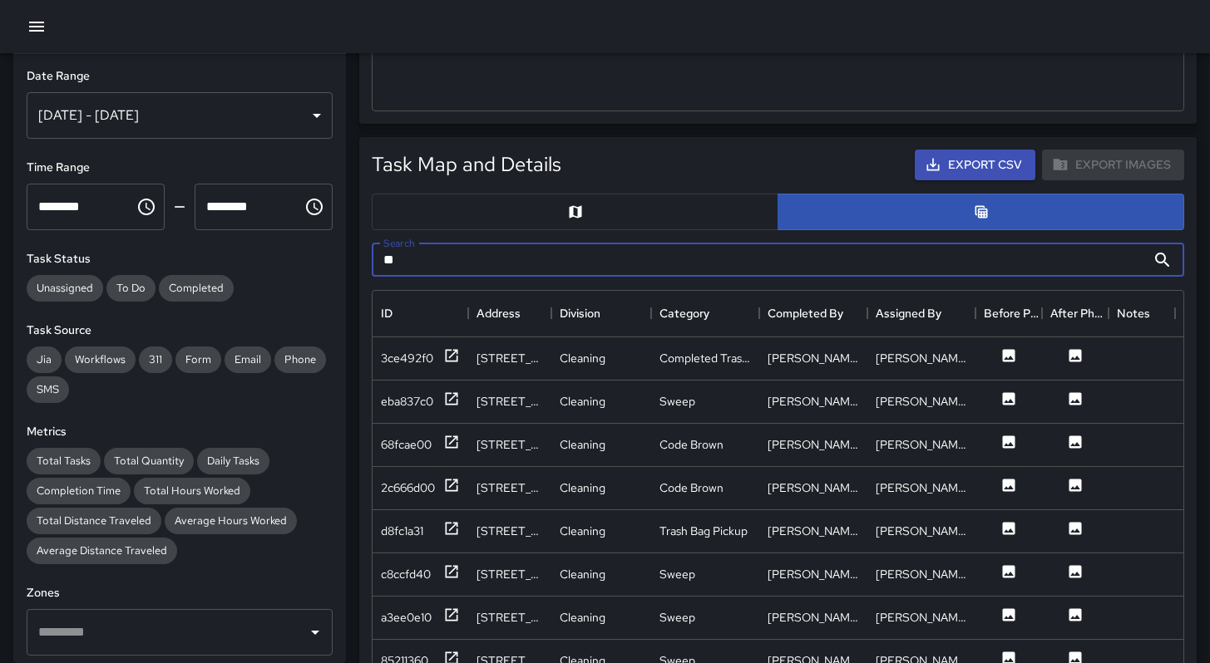
type input "**"
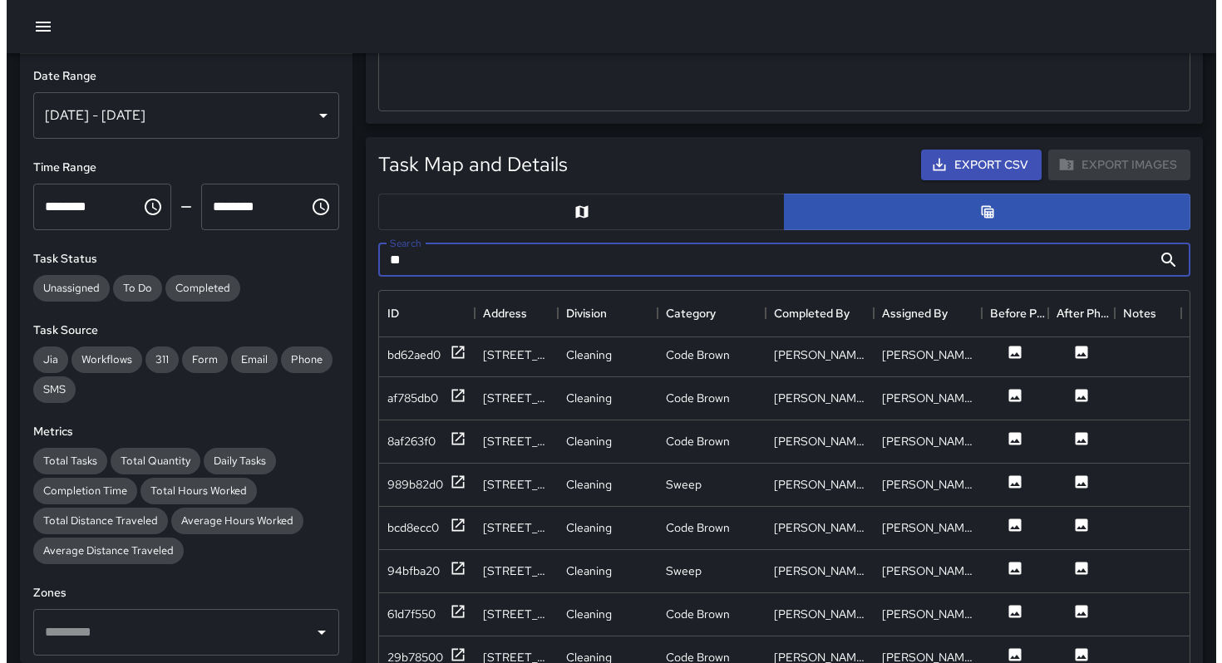
scroll to position [1690, 0]
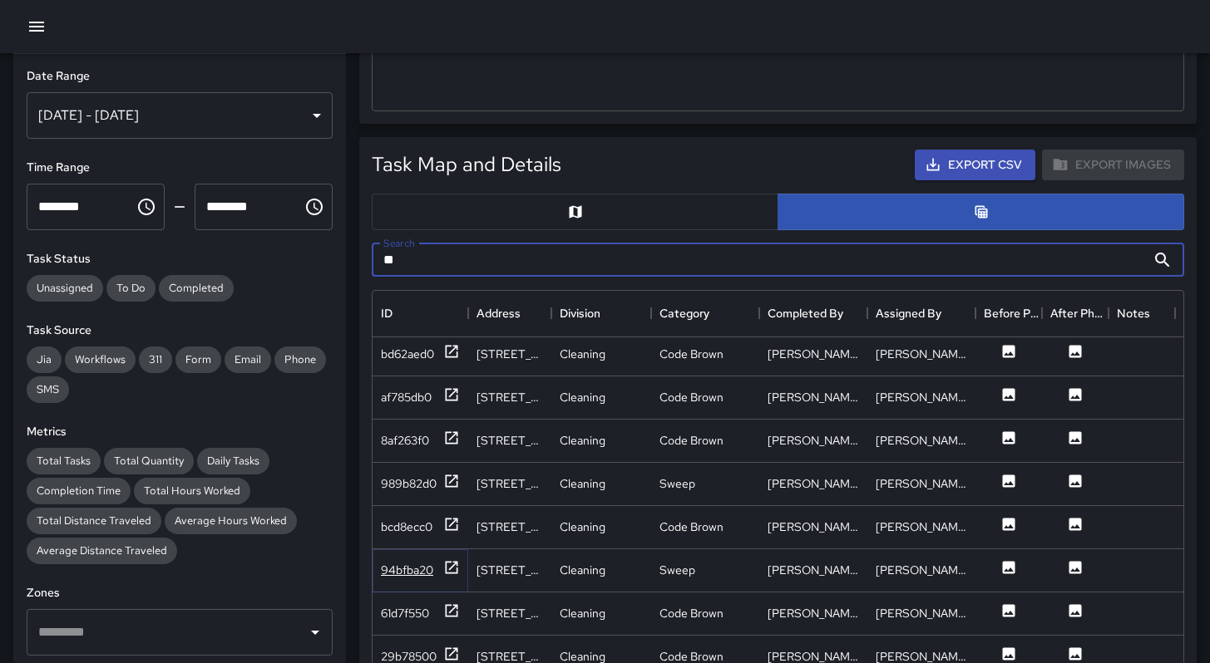
click at [397, 564] on div "94bfba20" at bounding box center [407, 570] width 52 height 17
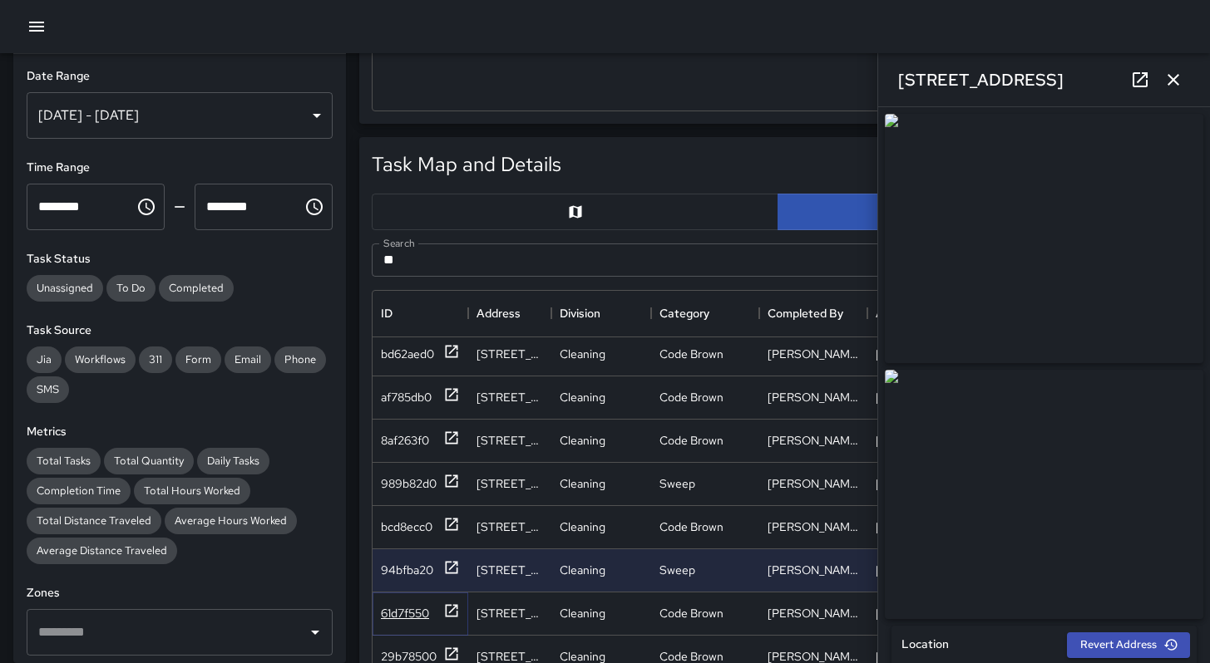
click at [400, 609] on div "61d7f550" at bounding box center [405, 613] width 48 height 17
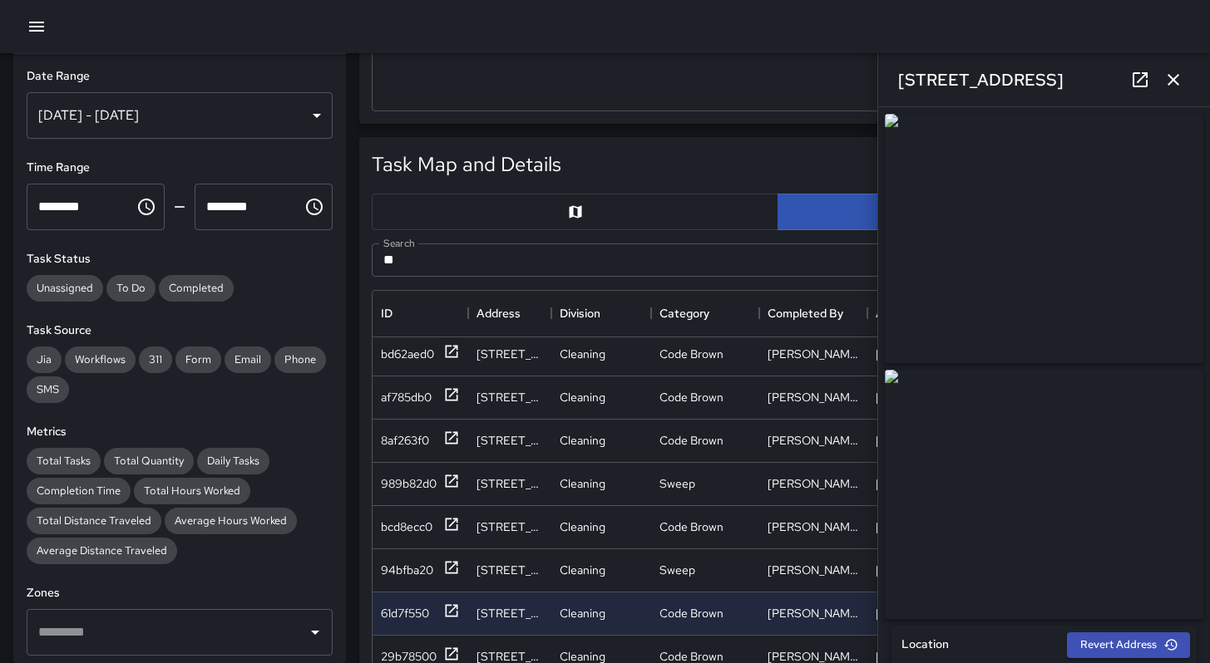
click at [1139, 81] on icon at bounding box center [1139, 79] width 15 height 15
click at [0, 0] on div "**********" at bounding box center [605, 461] width 1210 height 2077
click at [406, 574] on div "94bfba20" at bounding box center [407, 570] width 52 height 17
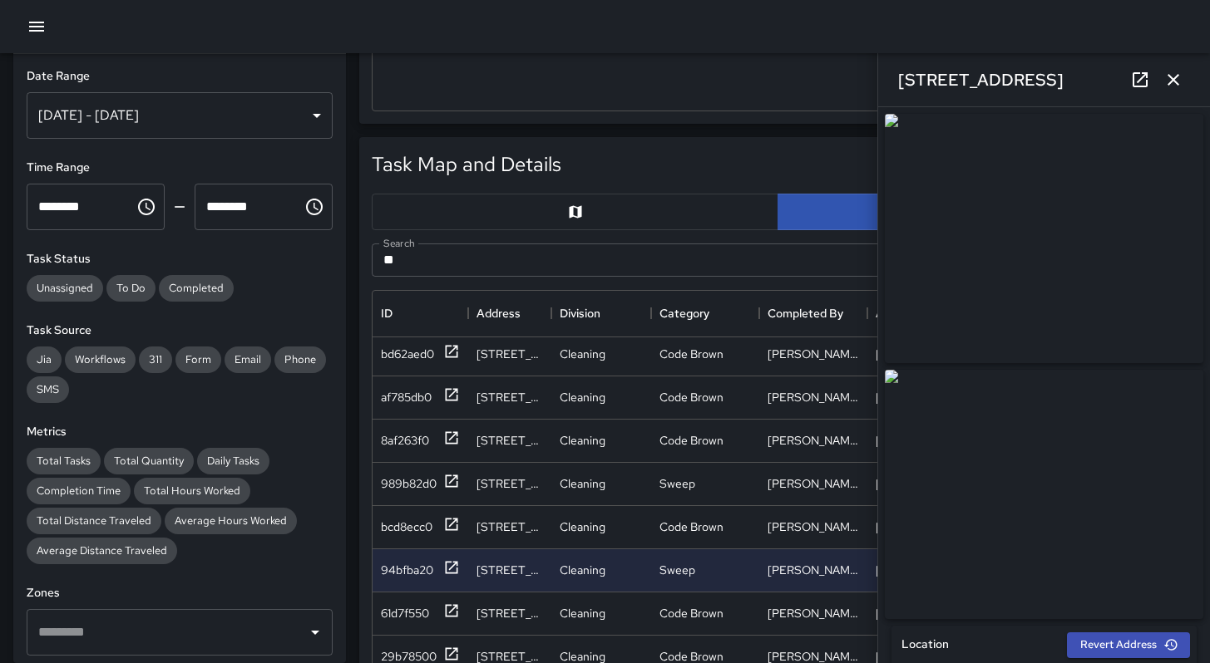
click at [1140, 81] on icon at bounding box center [1140, 80] width 20 height 20
click at [1175, 79] on icon "button" at bounding box center [1173, 80] width 20 height 20
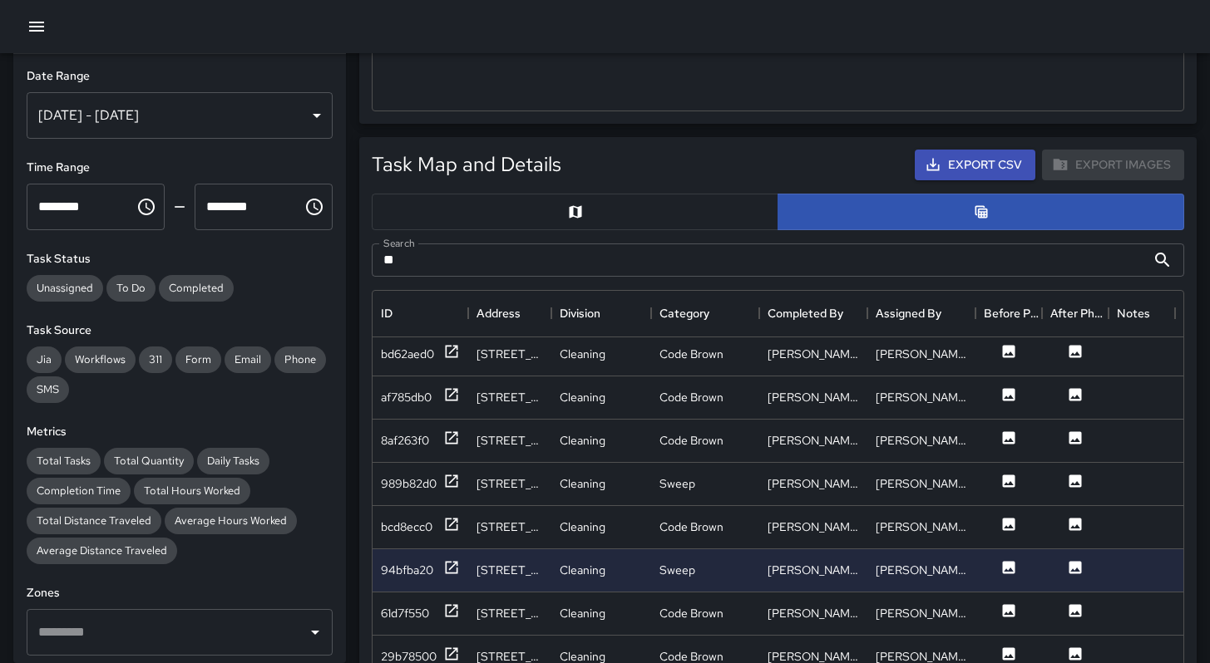
click at [22, 27] on button "button" at bounding box center [36, 26] width 33 height 33
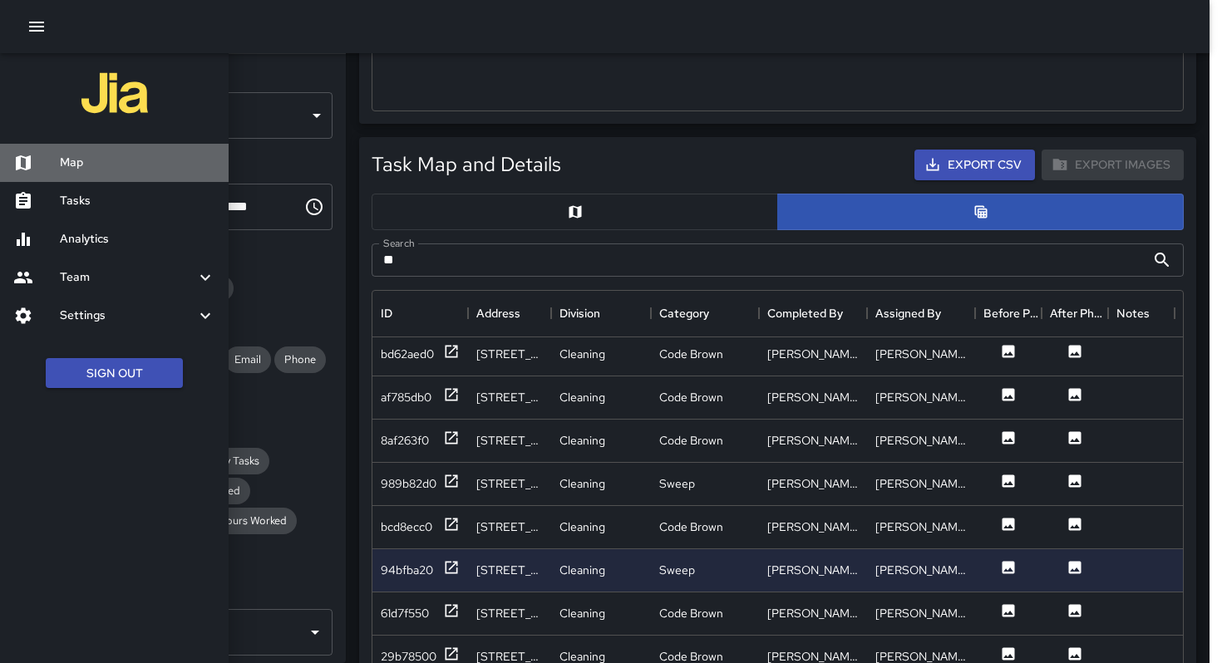
click at [74, 168] on h6 "Map" at bounding box center [137, 163] width 155 height 18
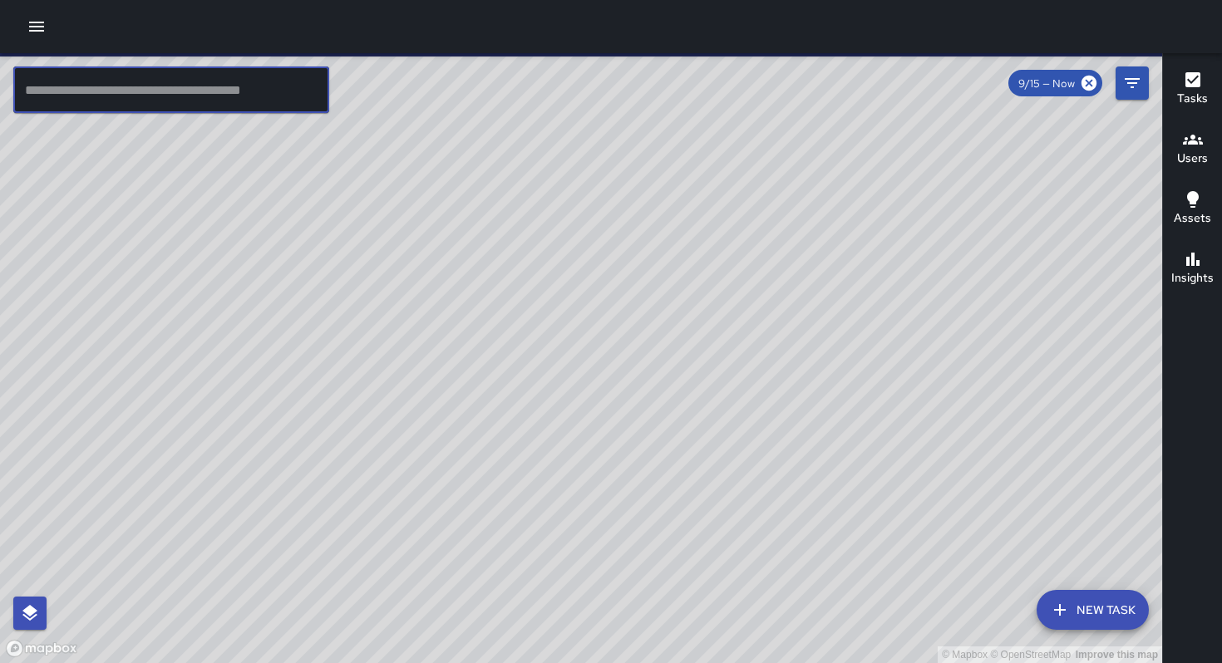
click at [142, 94] on input "text" at bounding box center [171, 90] width 316 height 47
drag, startPoint x: 444, startPoint y: 455, endPoint x: 403, endPoint y: 377, distance: 87.4
click at [430, 356] on div "© Mapbox © OpenStreetMap Improve this map" at bounding box center [581, 358] width 1162 height 610
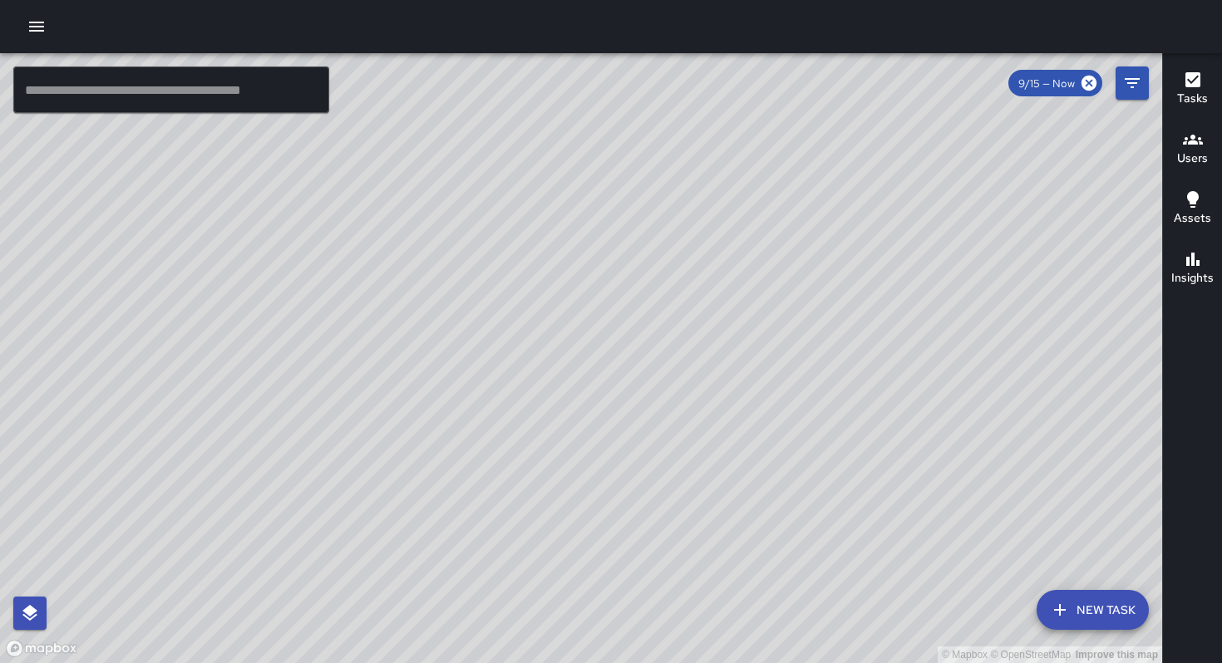
click at [326, 402] on div "© Mapbox © OpenStreetMap Improve this map EB Edwin Barillas 1435 Folsom Street …" at bounding box center [581, 358] width 1162 height 610
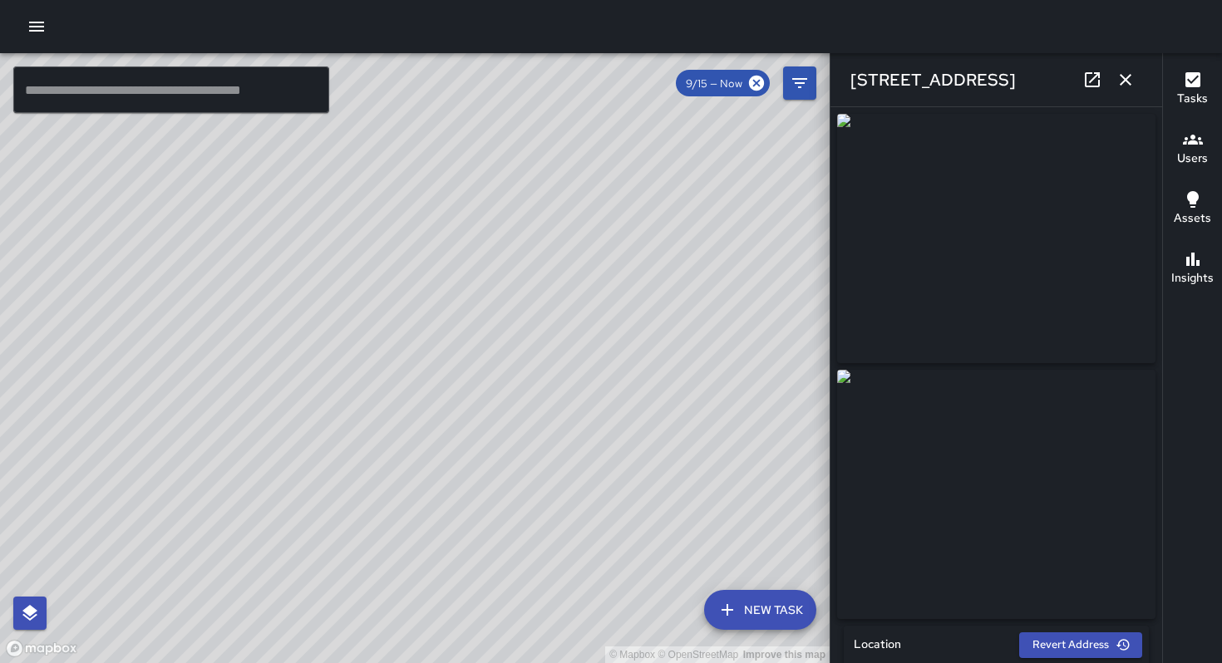
click at [536, 468] on div "© Mapbox © OpenStreetMap Improve this map EB Edwin Barillas 40 Juniper Street C…" at bounding box center [415, 358] width 830 height 610
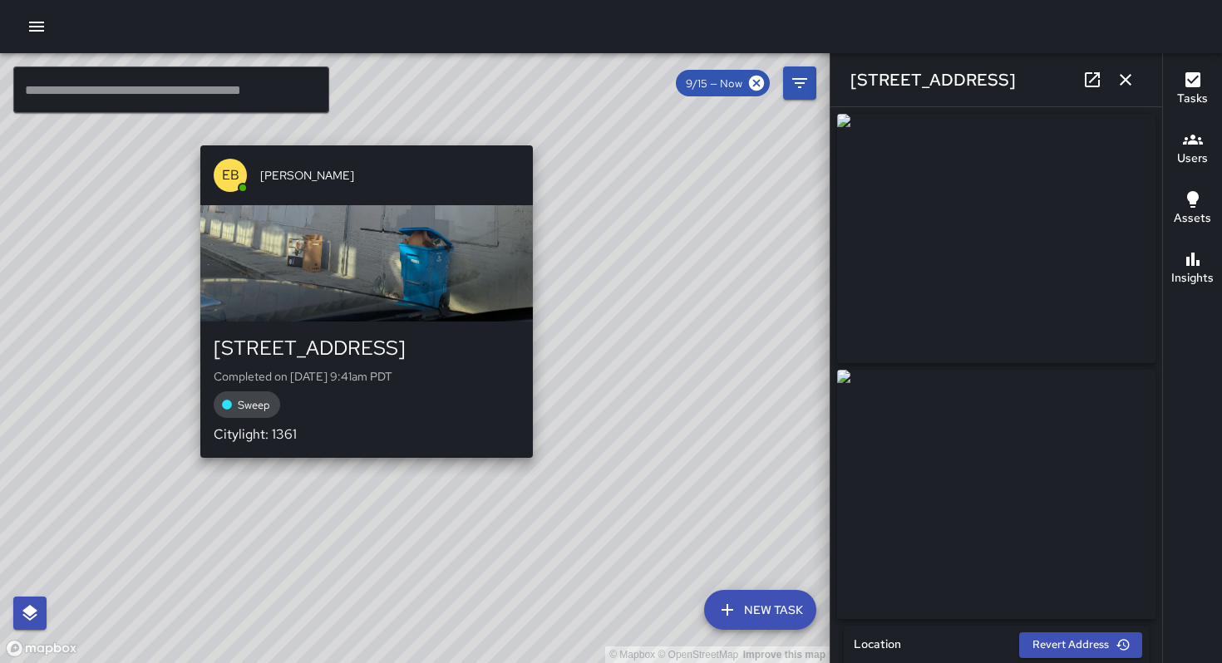
type input "**********"
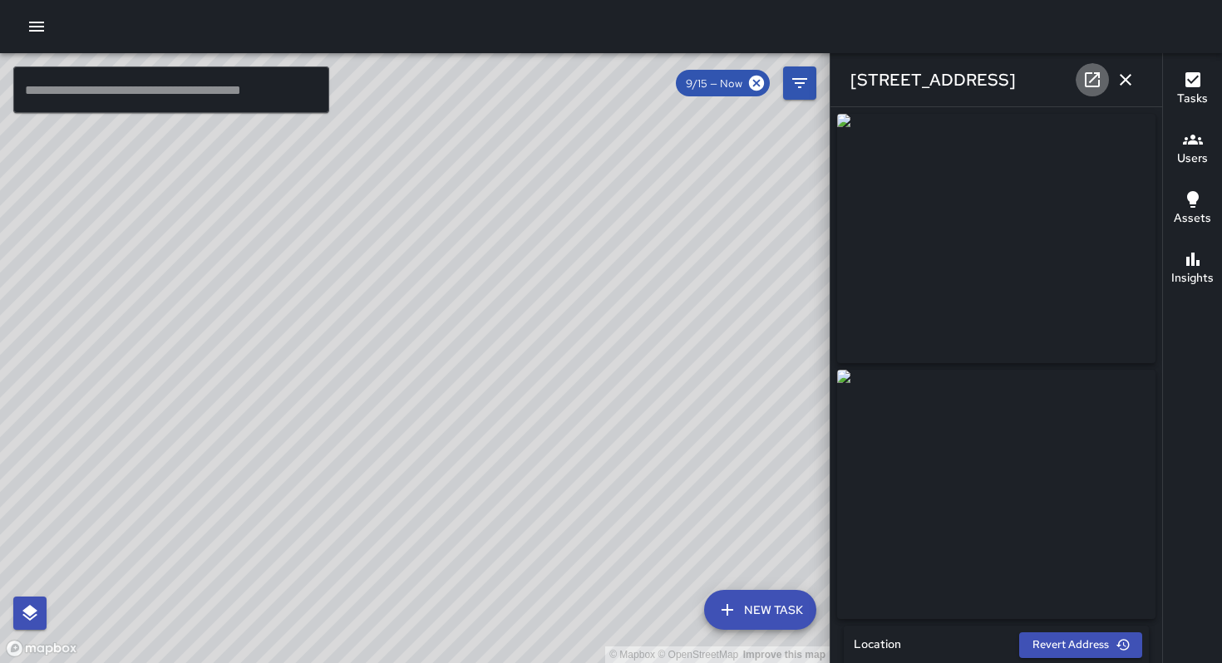
click at [1096, 81] on icon at bounding box center [1092, 80] width 20 height 20
drag, startPoint x: 1130, startPoint y: 67, endPoint x: 1119, endPoint y: 77, distance: 14.7
click at [1128, 68] on button "button" at bounding box center [1125, 79] width 33 height 33
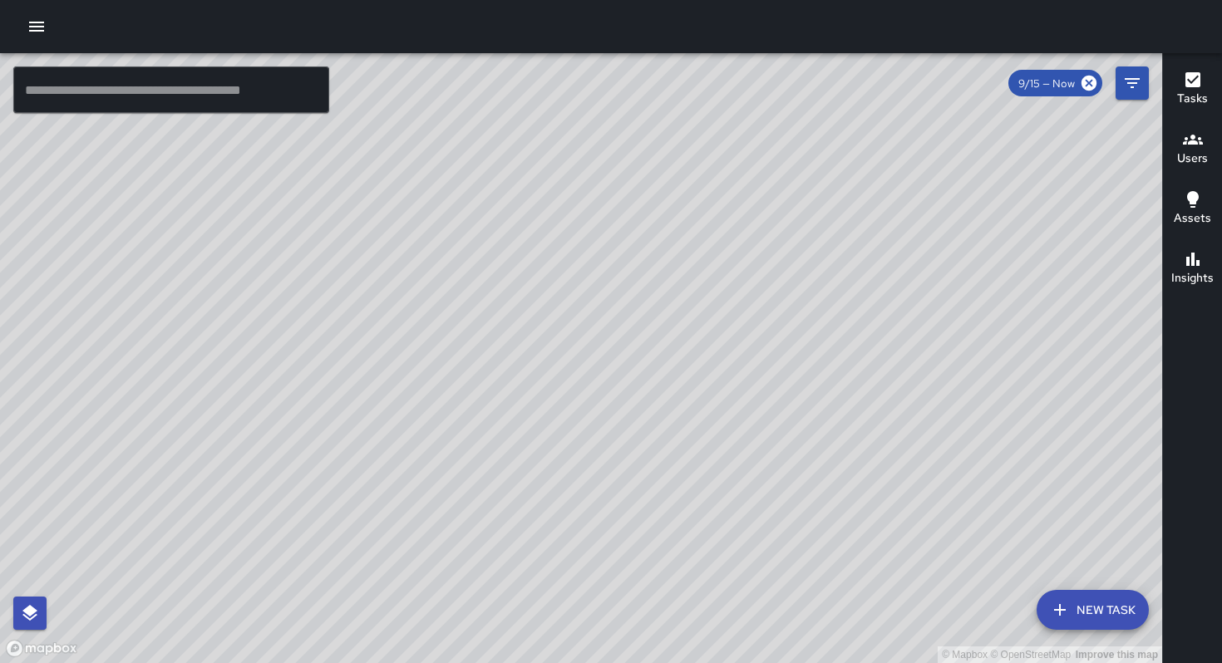
drag, startPoint x: 665, startPoint y: 406, endPoint x: 574, endPoint y: 246, distance: 184.3
click at [574, 246] on div "© Mapbox © OpenStreetMap Improve this map" at bounding box center [581, 358] width 1162 height 610
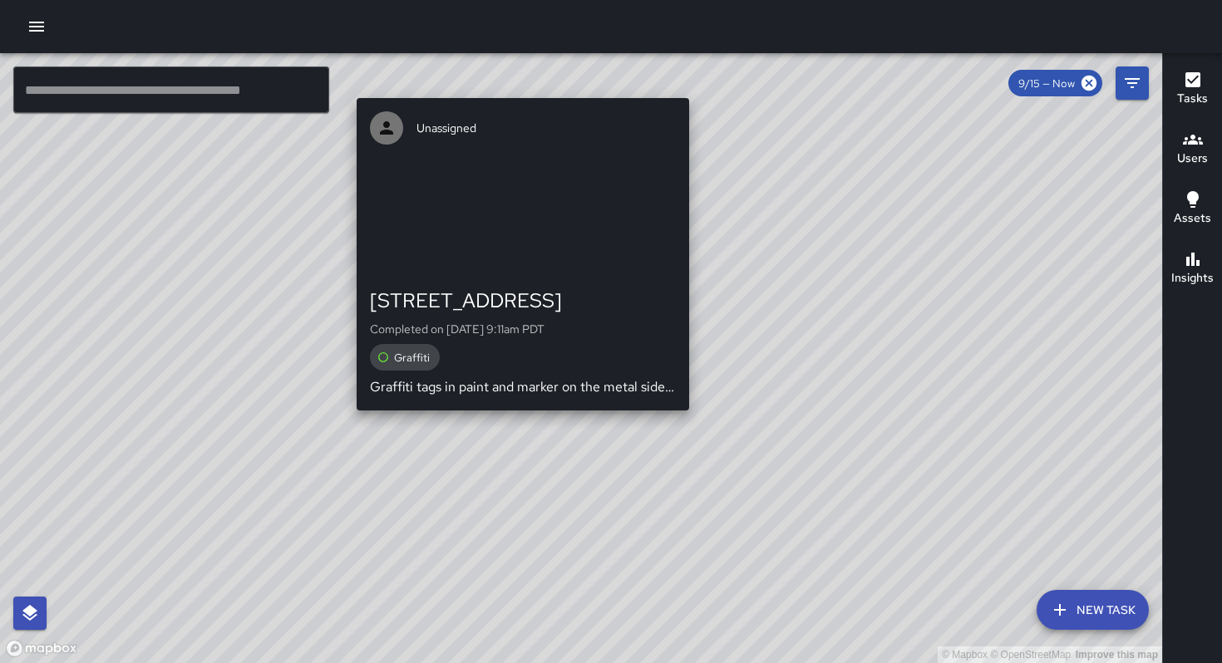
click at [518, 421] on div "© Mapbox © OpenStreetMap Improve this map Unassigned 381 11th Street Completed …" at bounding box center [581, 358] width 1162 height 610
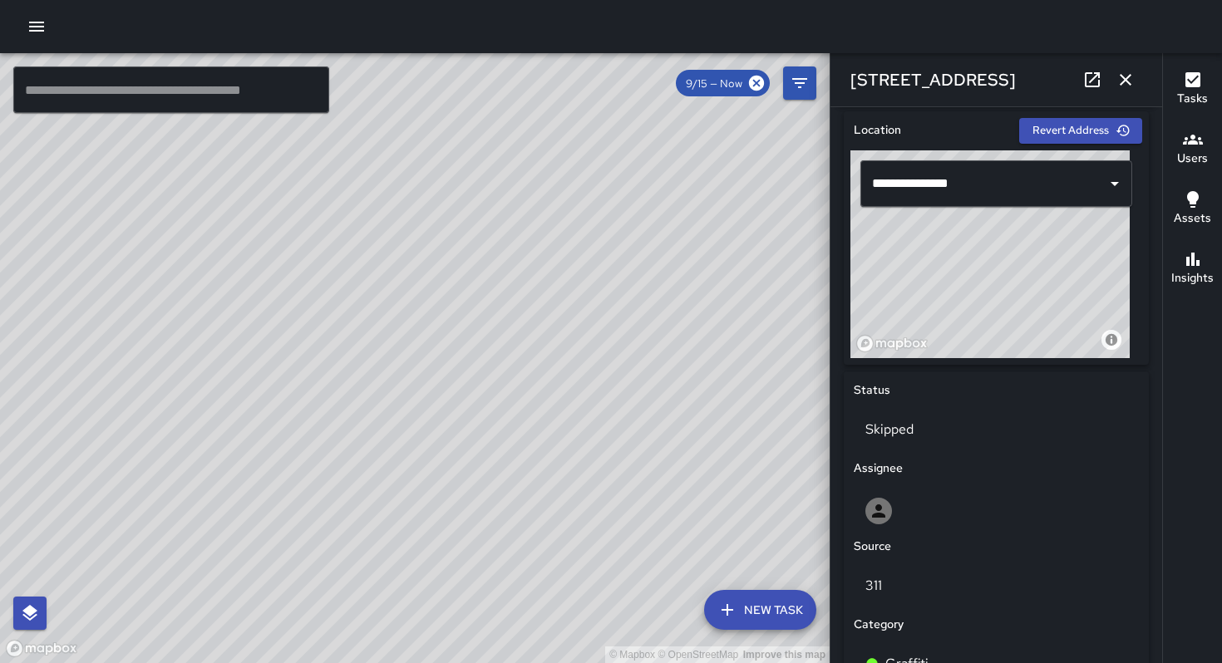
scroll to position [443, 0]
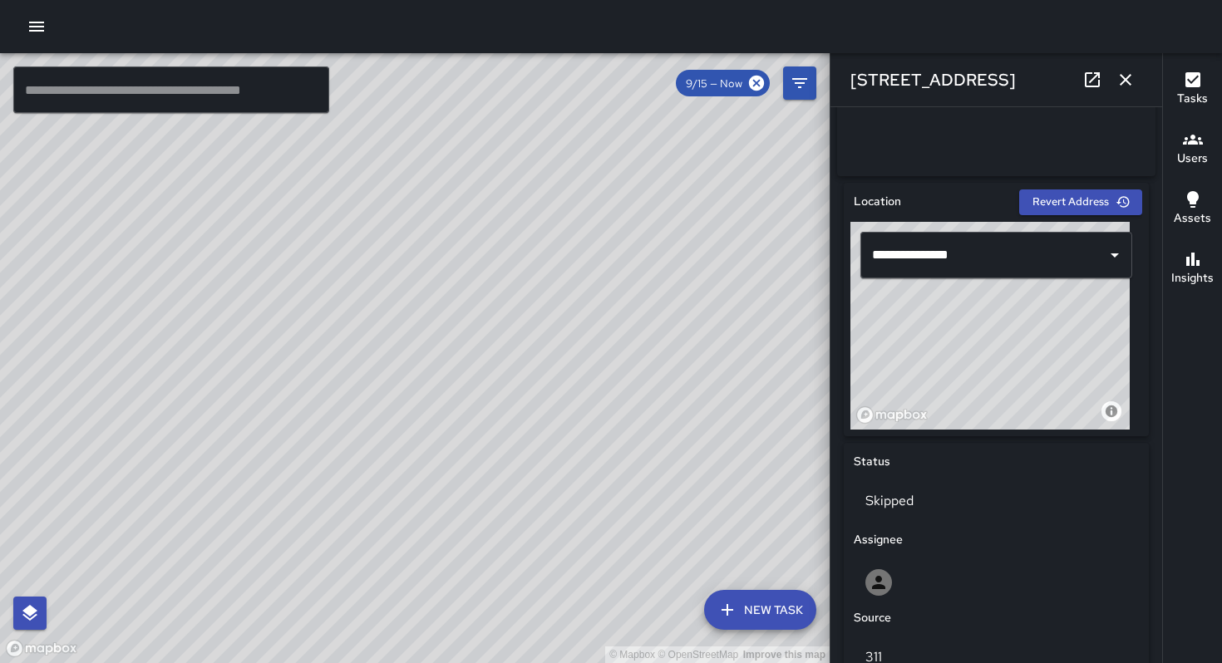
click at [1124, 81] on icon "button" at bounding box center [1126, 80] width 12 height 12
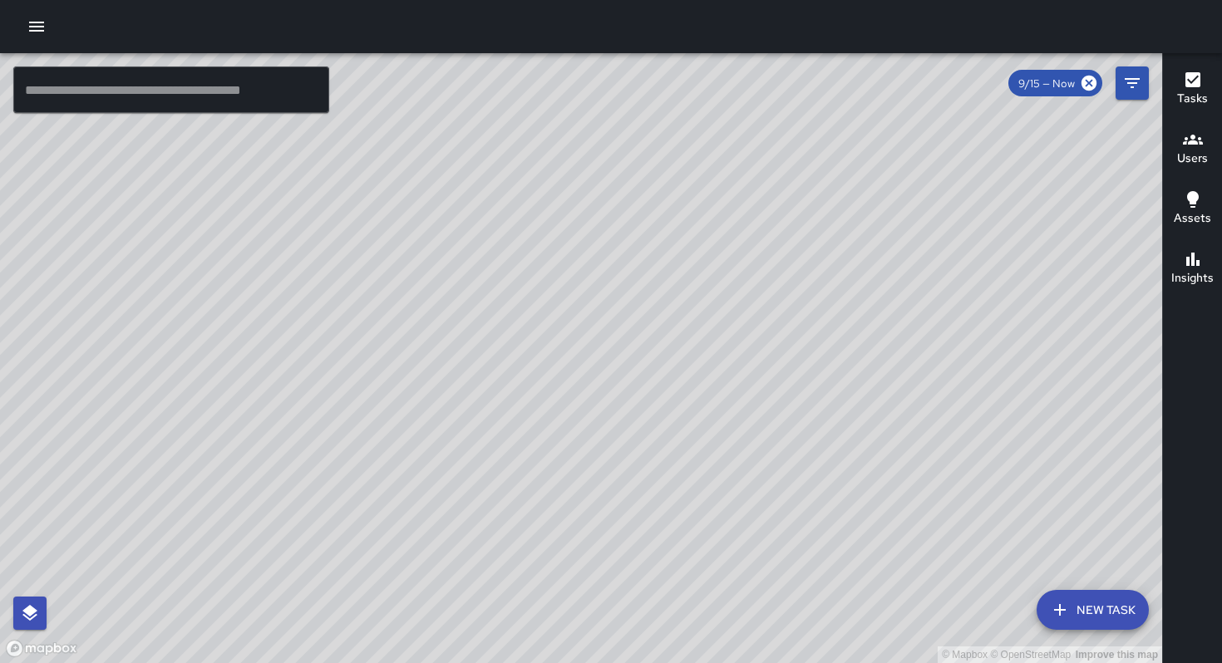
drag, startPoint x: 572, startPoint y: 308, endPoint x: 624, endPoint y: 560, distance: 257.3
click at [624, 560] on div "© Mapbox © OpenStreetMap Improve this map" at bounding box center [581, 358] width 1162 height 610
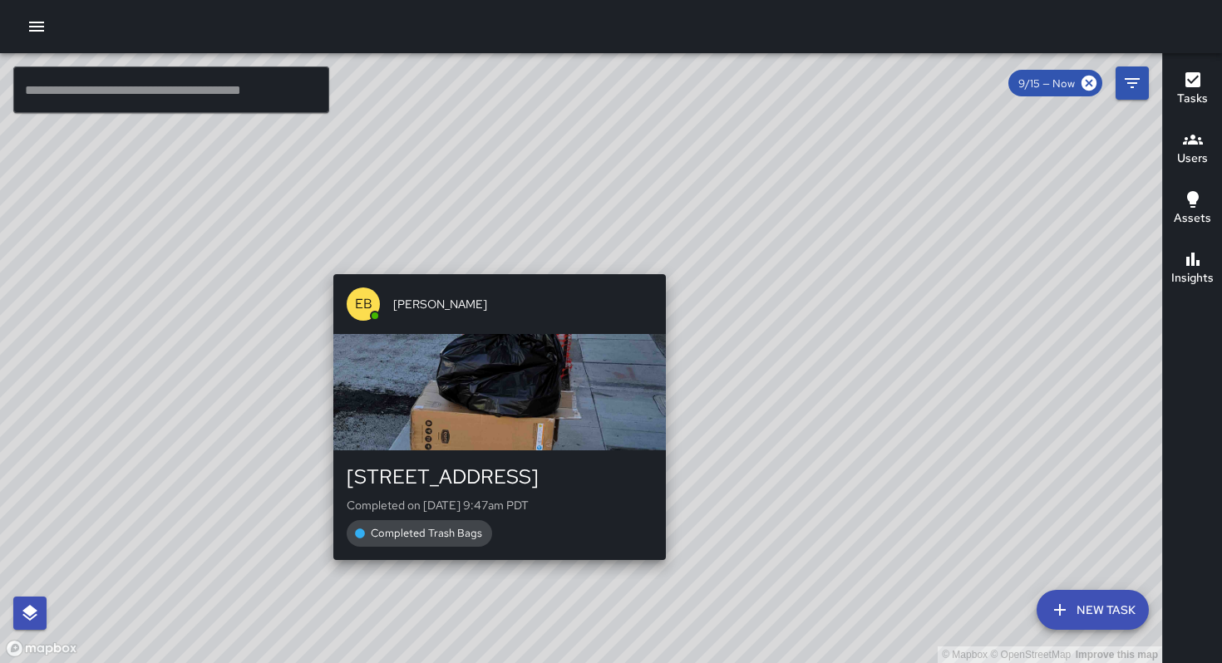
click at [490, 265] on div "© Mapbox © OpenStreetMap Improve this map EB Edwin Barillas 1450 Folsom Street …" at bounding box center [581, 358] width 1162 height 610
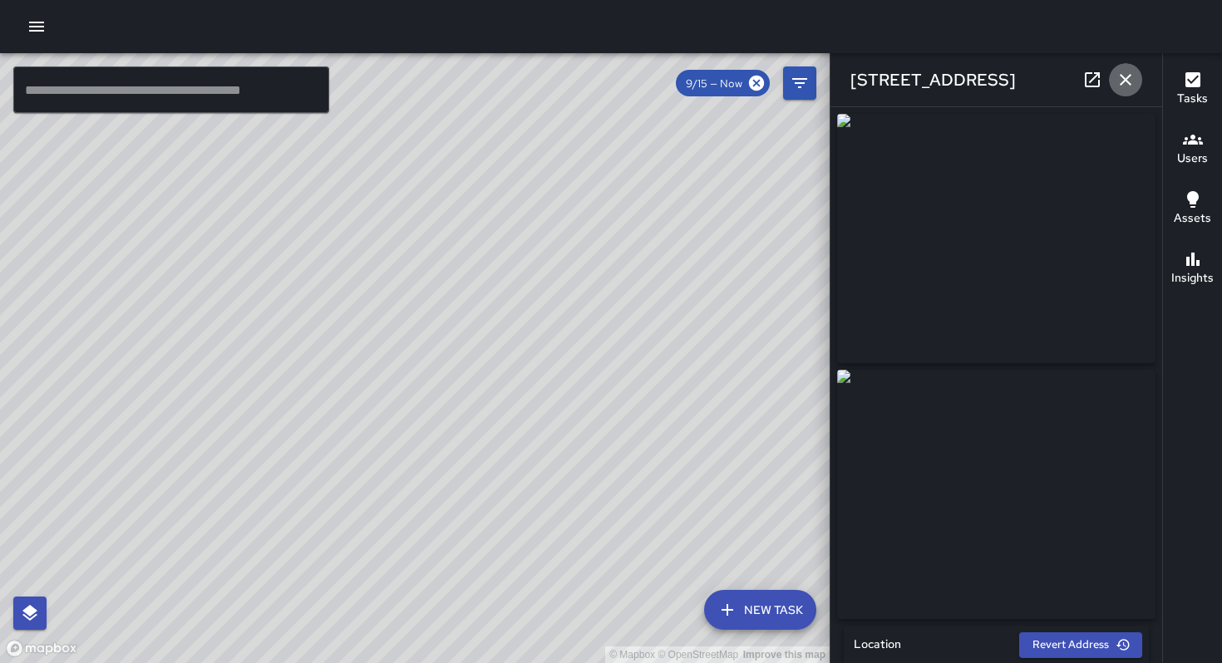
click at [1125, 86] on icon "button" at bounding box center [1126, 80] width 20 height 20
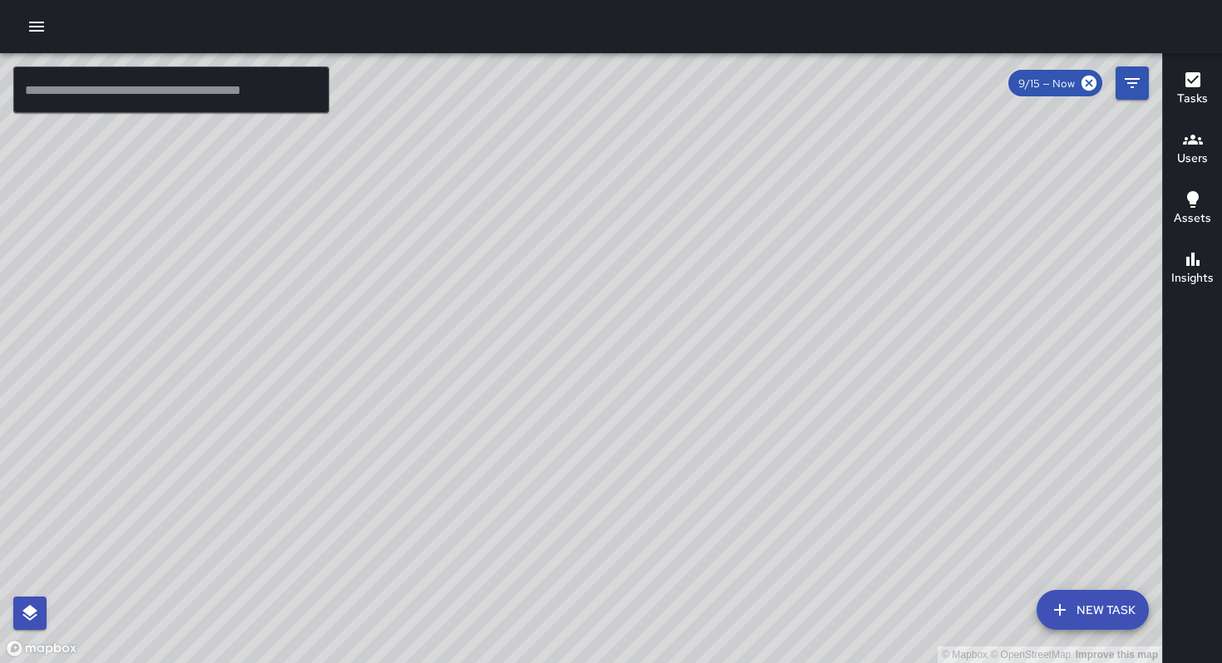
click at [80, 89] on input "text" at bounding box center [171, 90] width 316 height 47
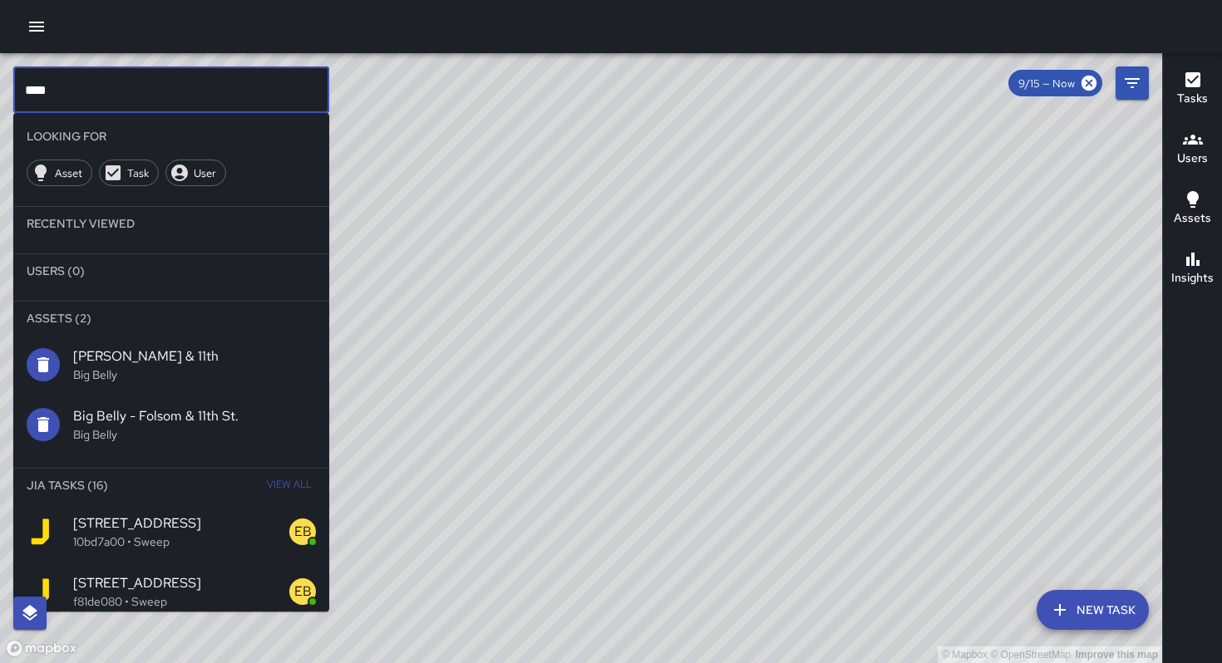
type input "****"
click at [263, 481] on button "View All" at bounding box center [289, 485] width 53 height 33
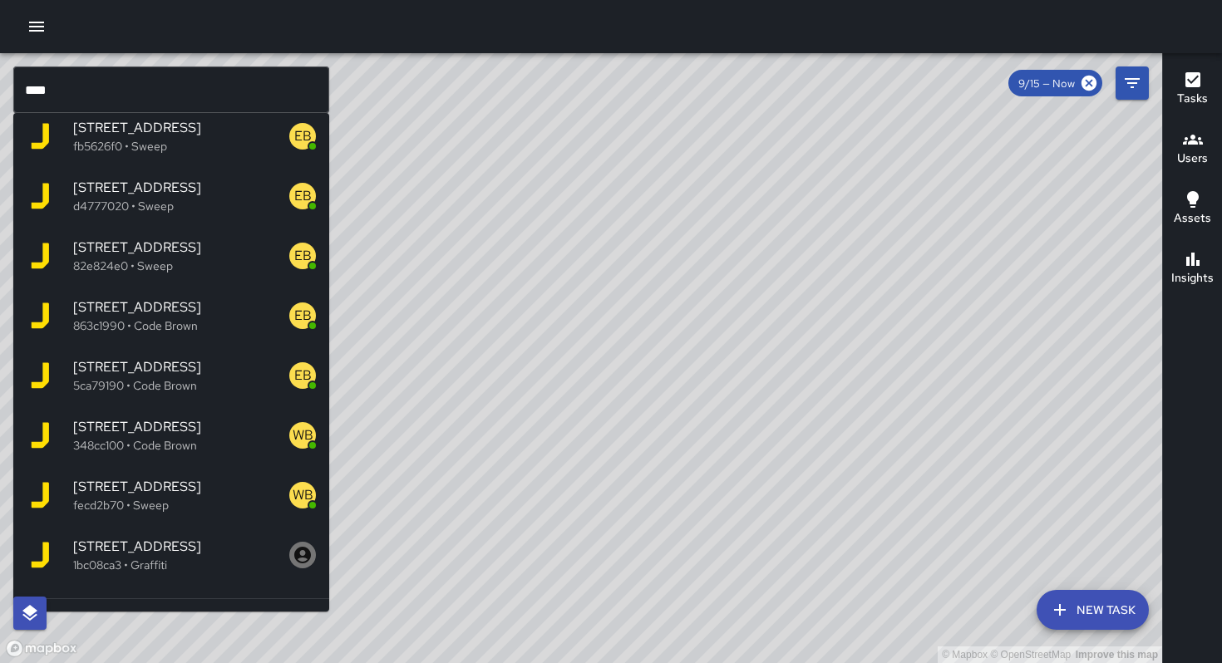
scroll to position [485, 0]
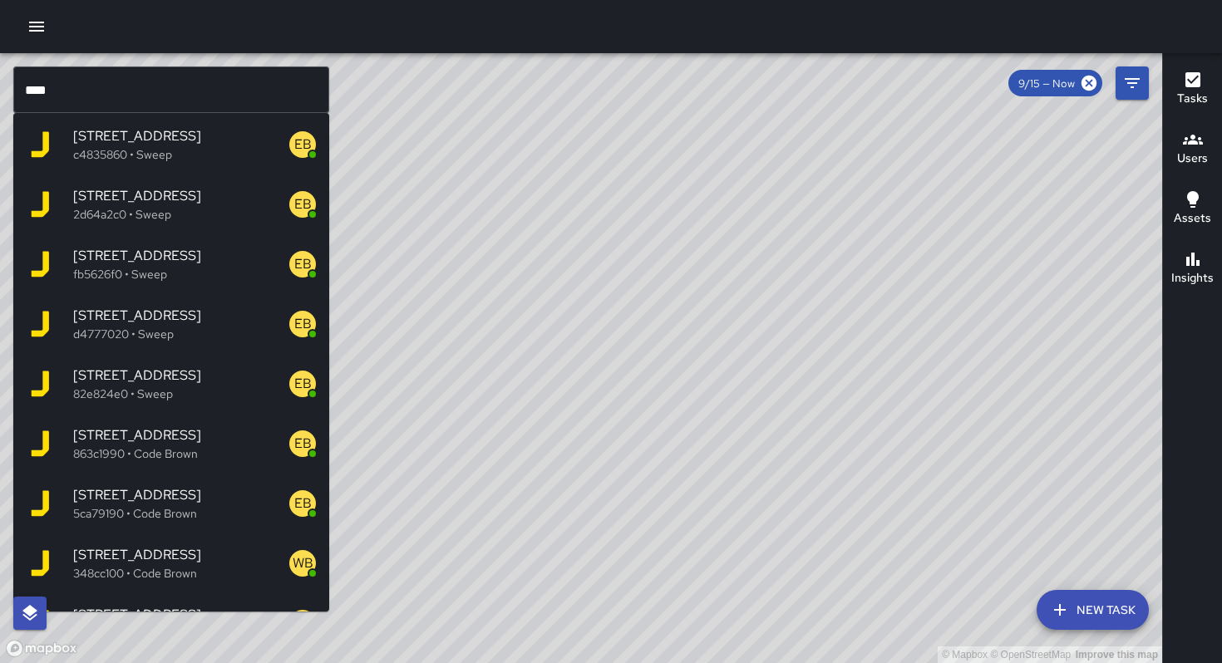
click at [86, 387] on p "82e824e0 • Sweep" at bounding box center [181, 394] width 216 height 17
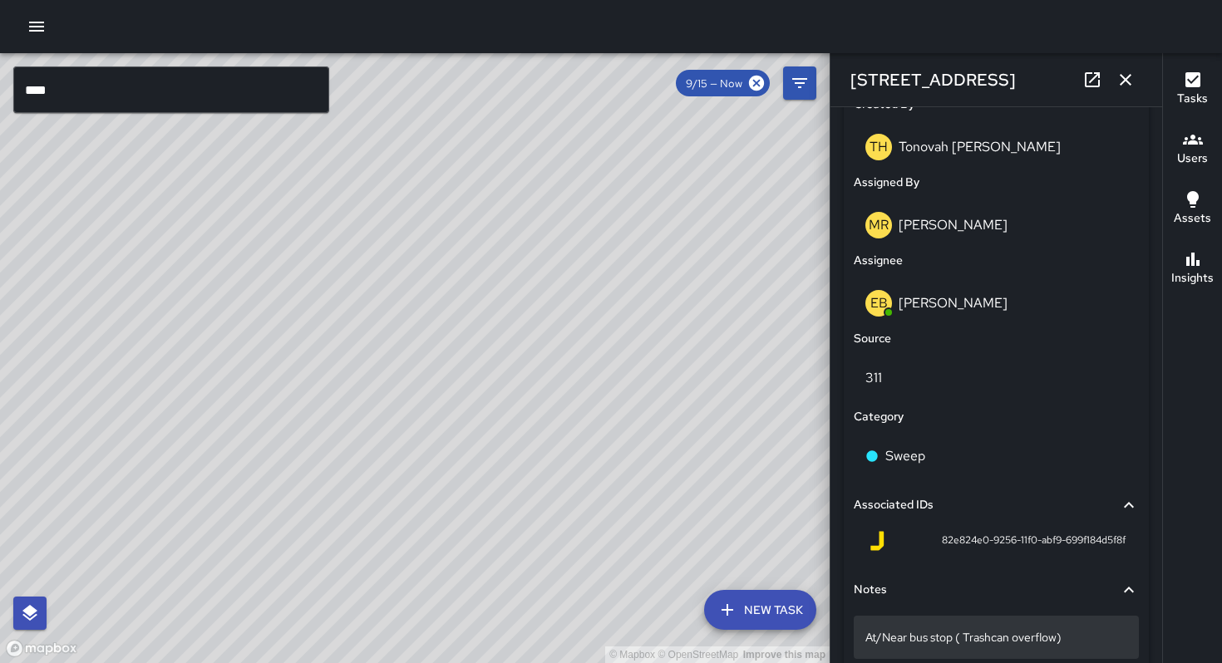
scroll to position [953, 0]
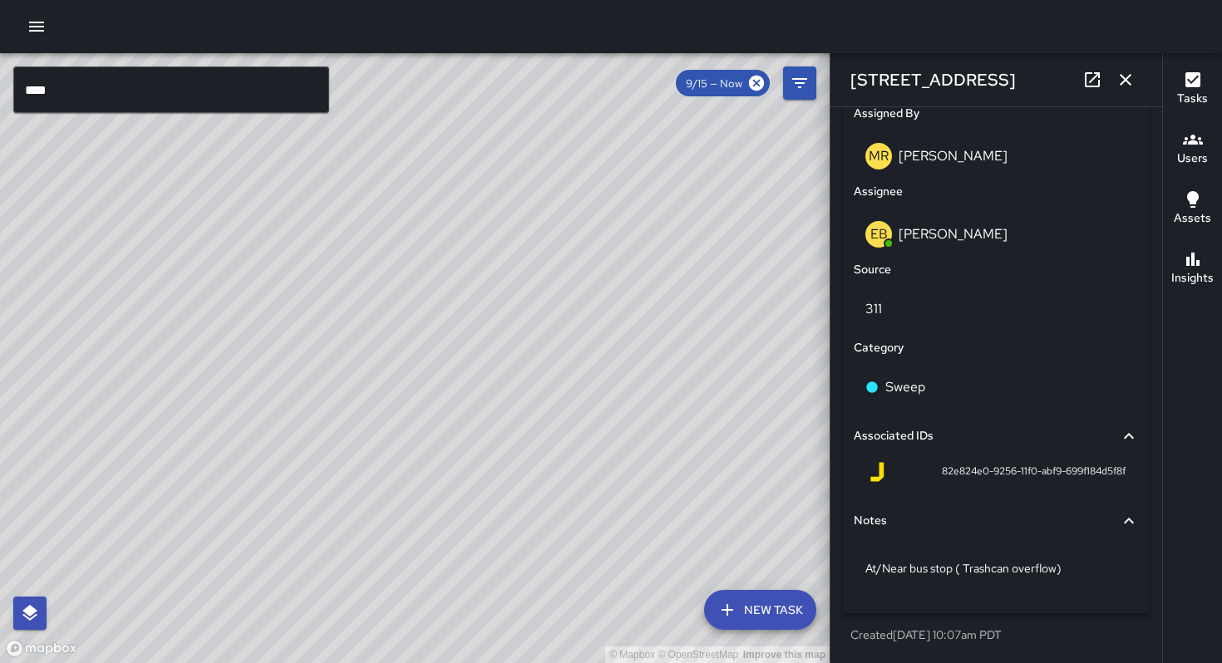
click at [106, 100] on input "****" at bounding box center [171, 90] width 316 height 47
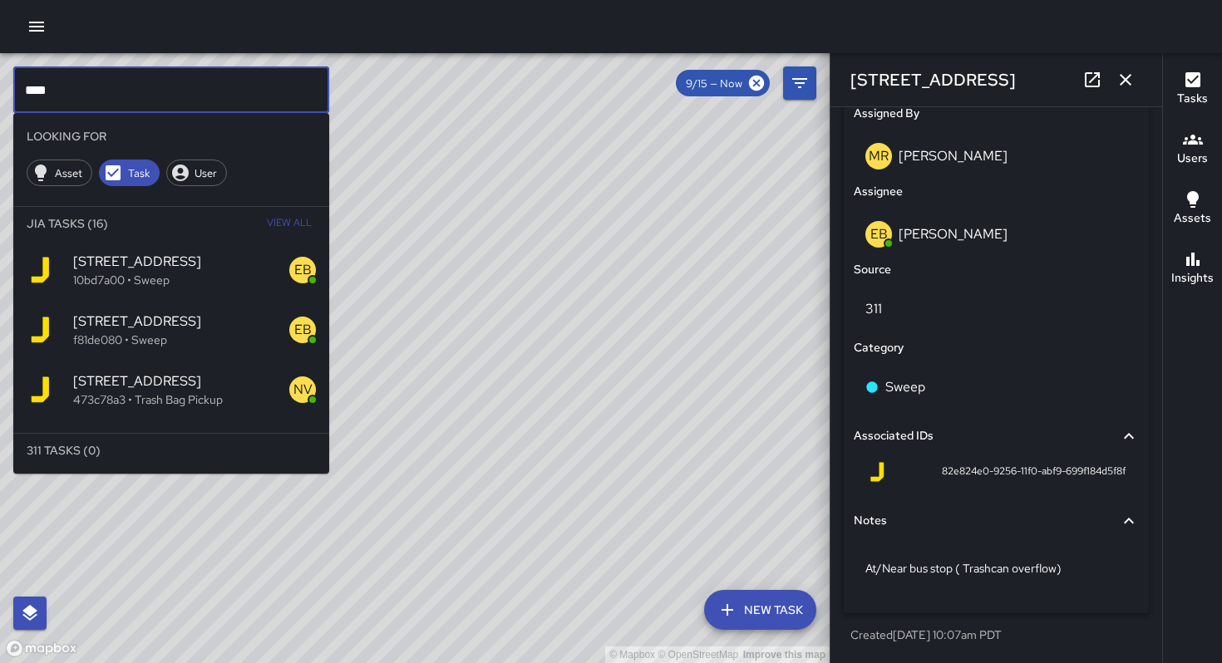
click at [0, 78] on div "© Mapbox © OpenStreetMap Improve this map **** ​ Looking For Asset Task User Ji…" at bounding box center [415, 358] width 830 height 610
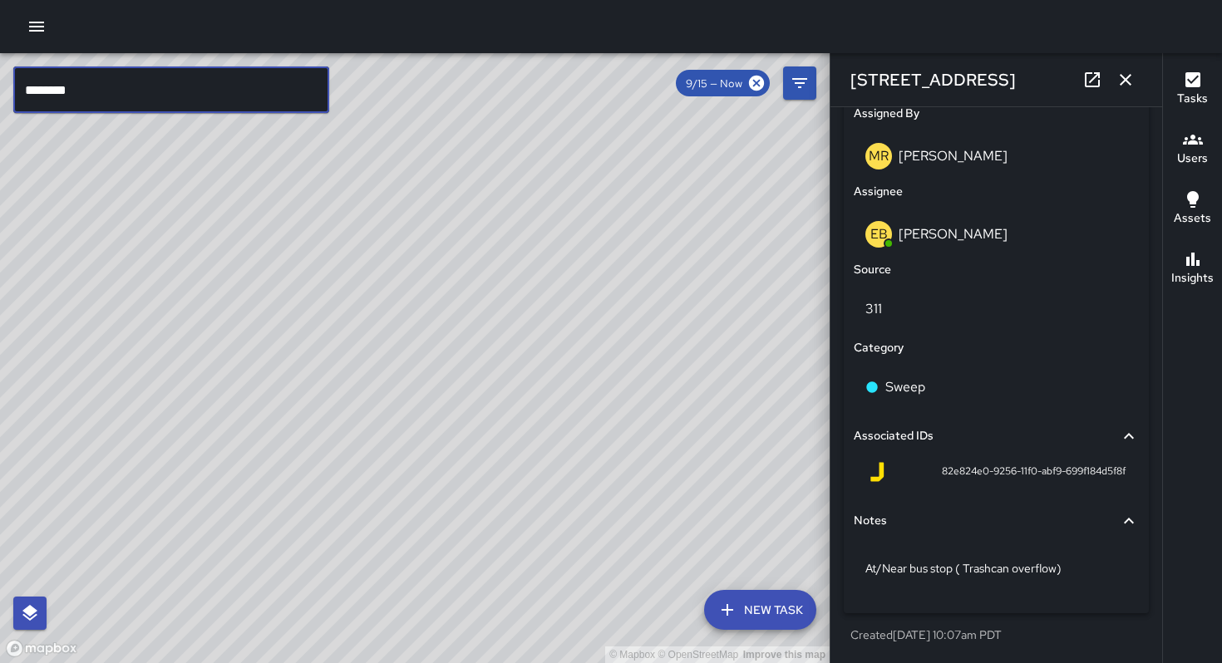
type input "********"
click at [1116, 79] on icon "button" at bounding box center [1126, 80] width 20 height 20
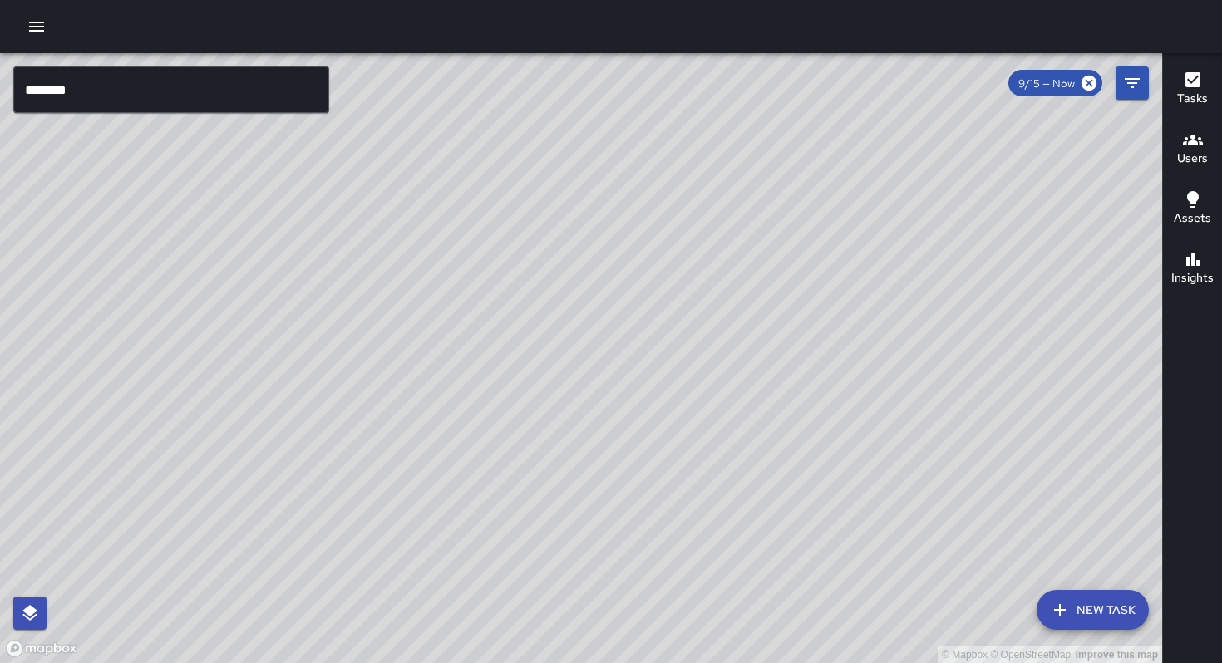
click at [1047, 90] on span "9/15 — Now" at bounding box center [1046, 83] width 76 height 14
click at [1119, 84] on button "Filters" at bounding box center [1132, 83] width 33 height 33
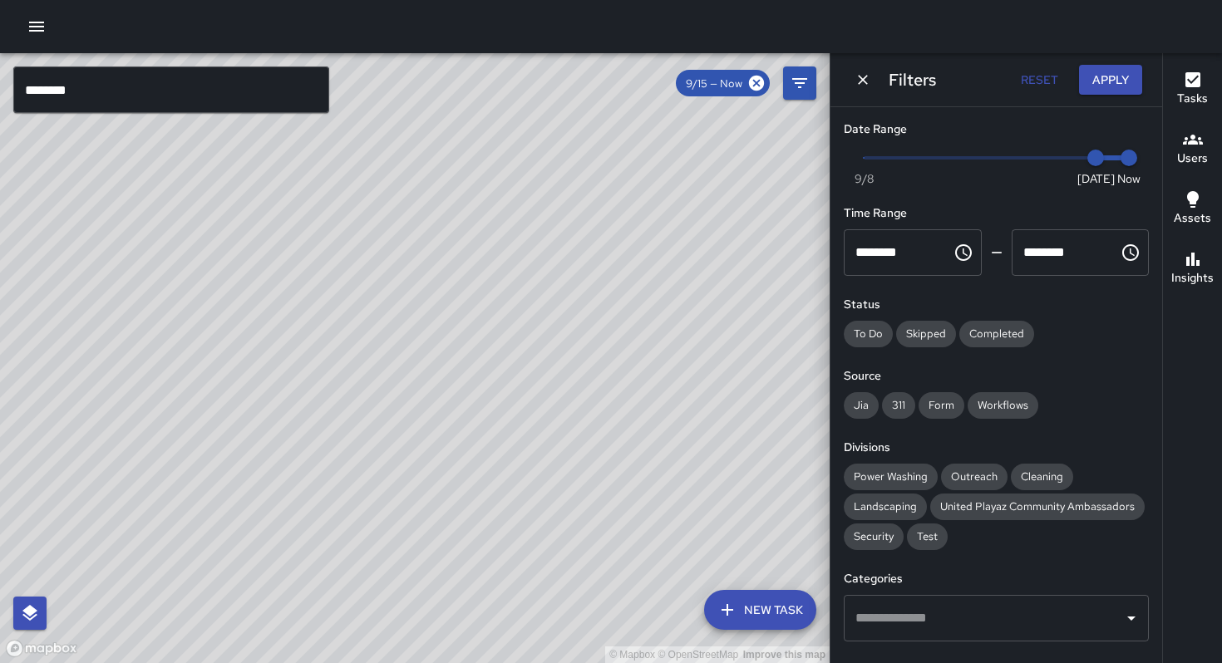
type input "*"
click at [1021, 153] on span "Now Today 9/8 9/15 1:49 pm" at bounding box center [996, 157] width 265 height 25
click at [1098, 84] on button "Apply" at bounding box center [1110, 80] width 63 height 31
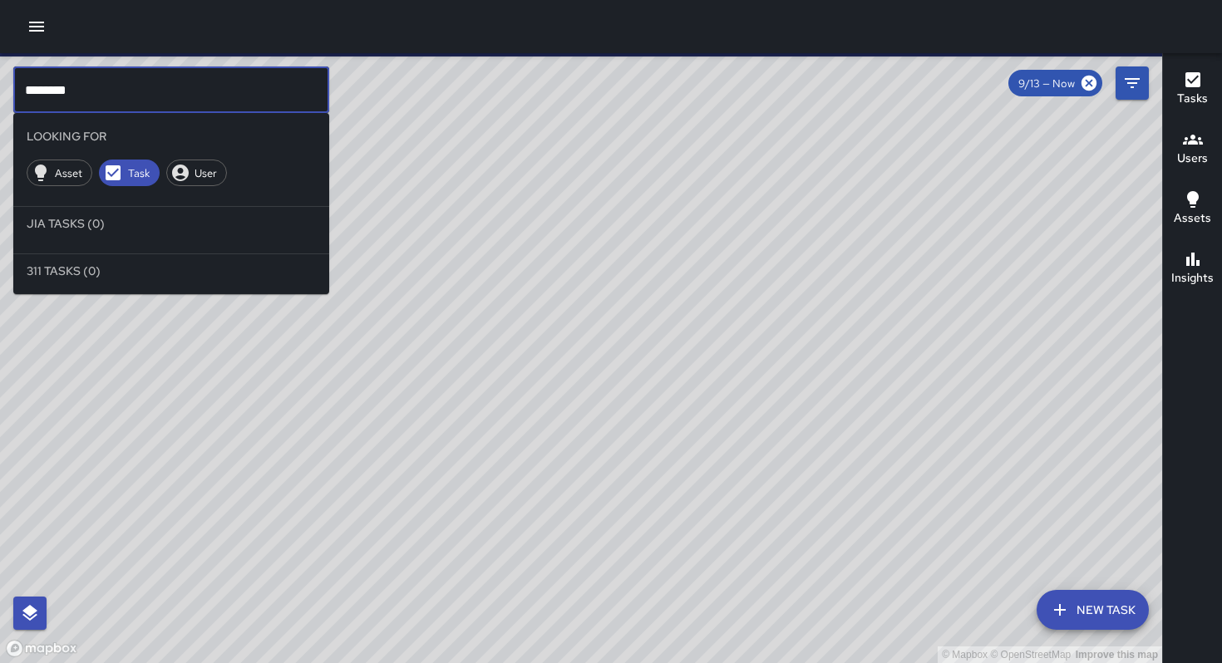
click at [76, 92] on input "********" at bounding box center [171, 90] width 316 height 47
drag, startPoint x: 76, startPoint y: 92, endPoint x: 0, endPoint y: 88, distance: 75.8
click at [0, 89] on div "© Mapbox © OpenStreetMap Improve this map ******** ​ Looking For Asset Task Use…" at bounding box center [581, 358] width 1162 height 610
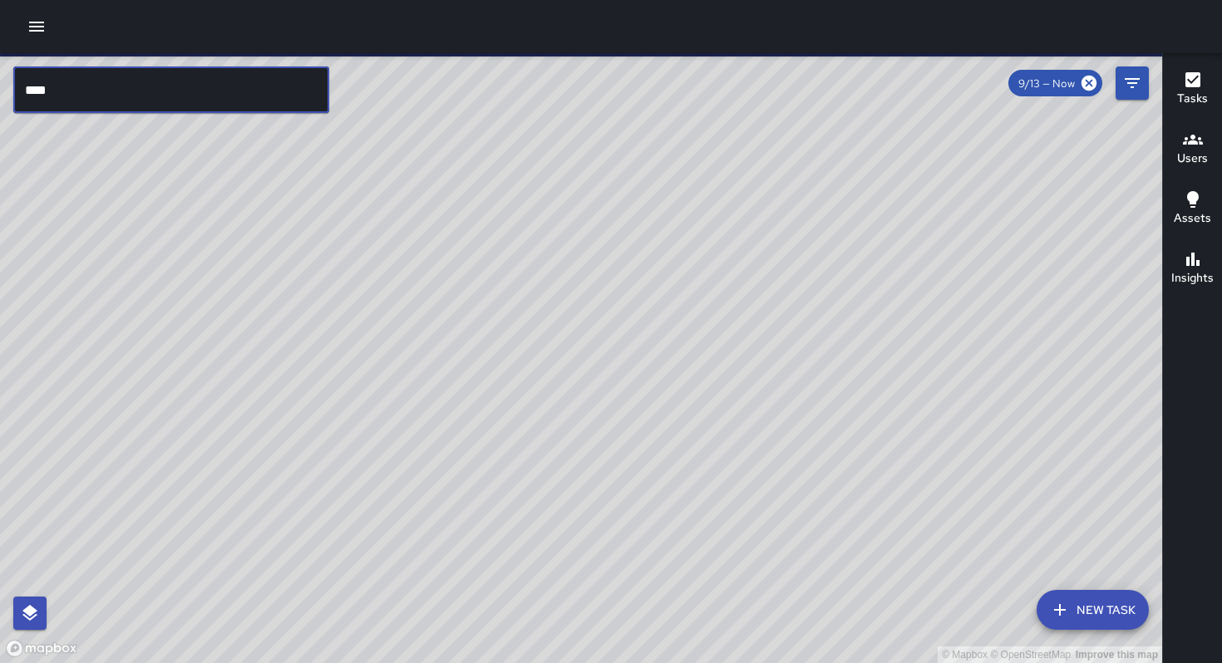
type input "****"
click at [69, 92] on input "****" at bounding box center [171, 90] width 316 height 47
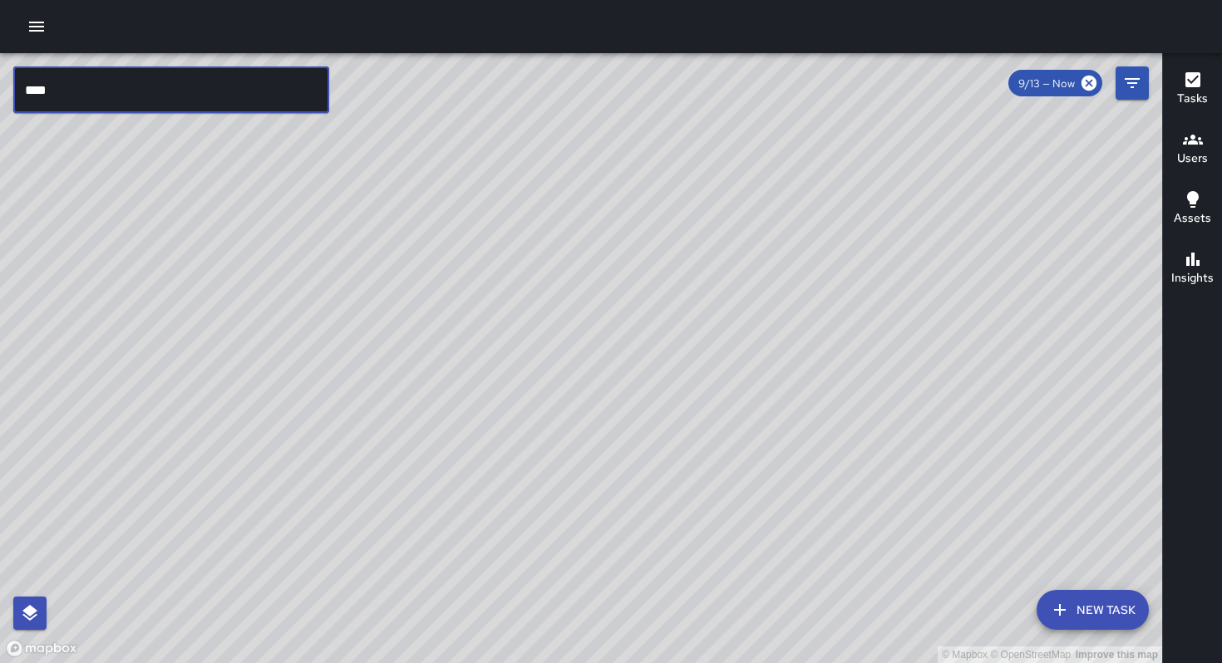
drag, startPoint x: 67, startPoint y: 98, endPoint x: 48, endPoint y: 81, distance: 25.9
click at [67, 97] on input "****" at bounding box center [171, 90] width 316 height 47
click at [48, 81] on input "****" at bounding box center [171, 90] width 316 height 47
drag, startPoint x: 59, startPoint y: 86, endPoint x: 0, endPoint y: 52, distance: 68.6
click at [0, 55] on div "© Mapbox © OpenStreetMap Improve this map **** ​ New Task 9/13 — Now Map Layers…" at bounding box center [581, 358] width 1162 height 610
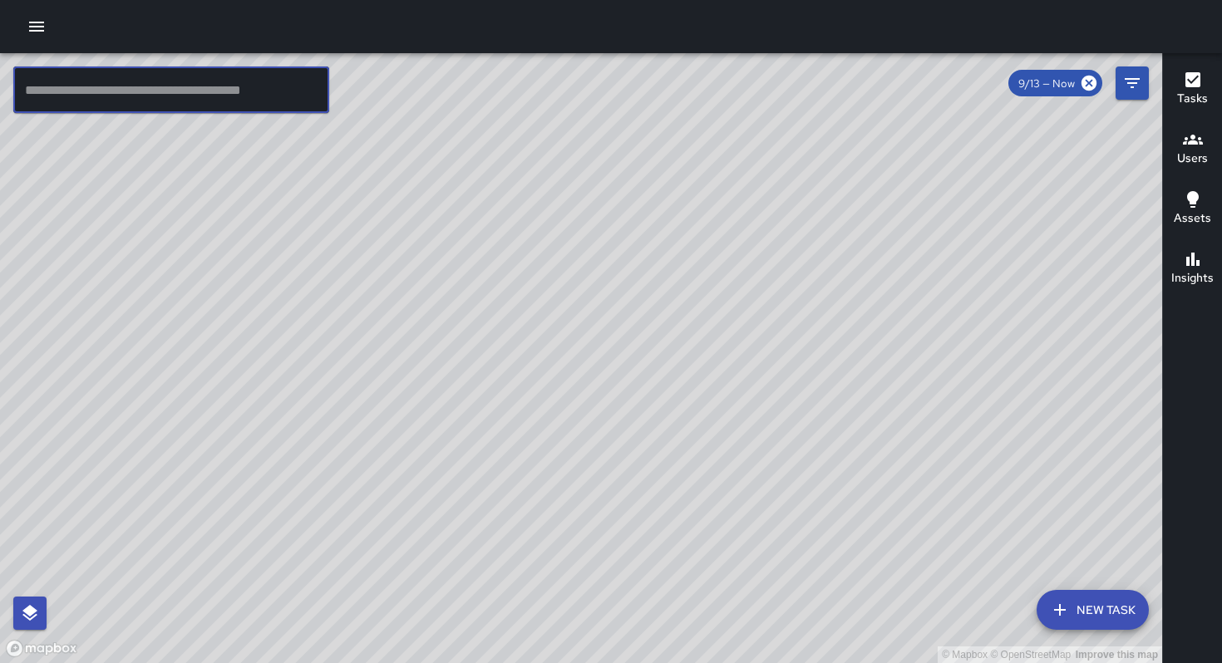
click at [54, 86] on input "text" at bounding box center [171, 90] width 316 height 47
click at [54, 89] on input "text" at bounding box center [171, 90] width 316 height 47
click at [35, 30] on icon "button" at bounding box center [36, 27] width 15 height 10
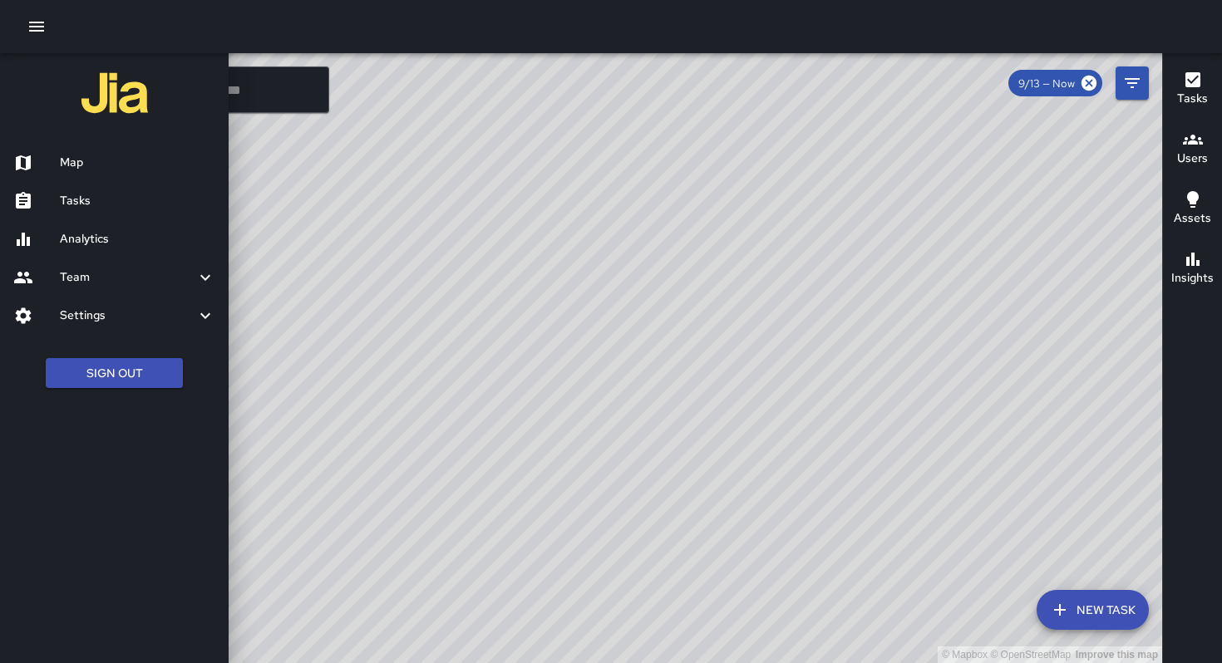
click at [34, 32] on icon "button" at bounding box center [37, 27] width 20 height 20
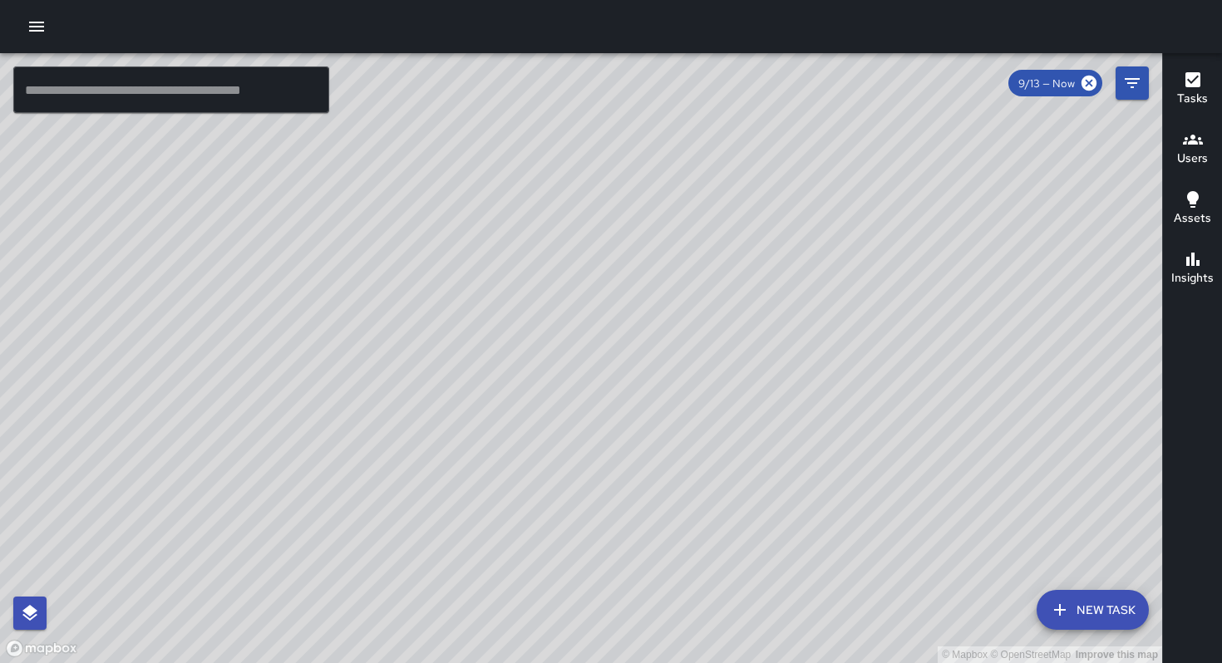
click at [126, 92] on input "text" at bounding box center [171, 90] width 316 height 47
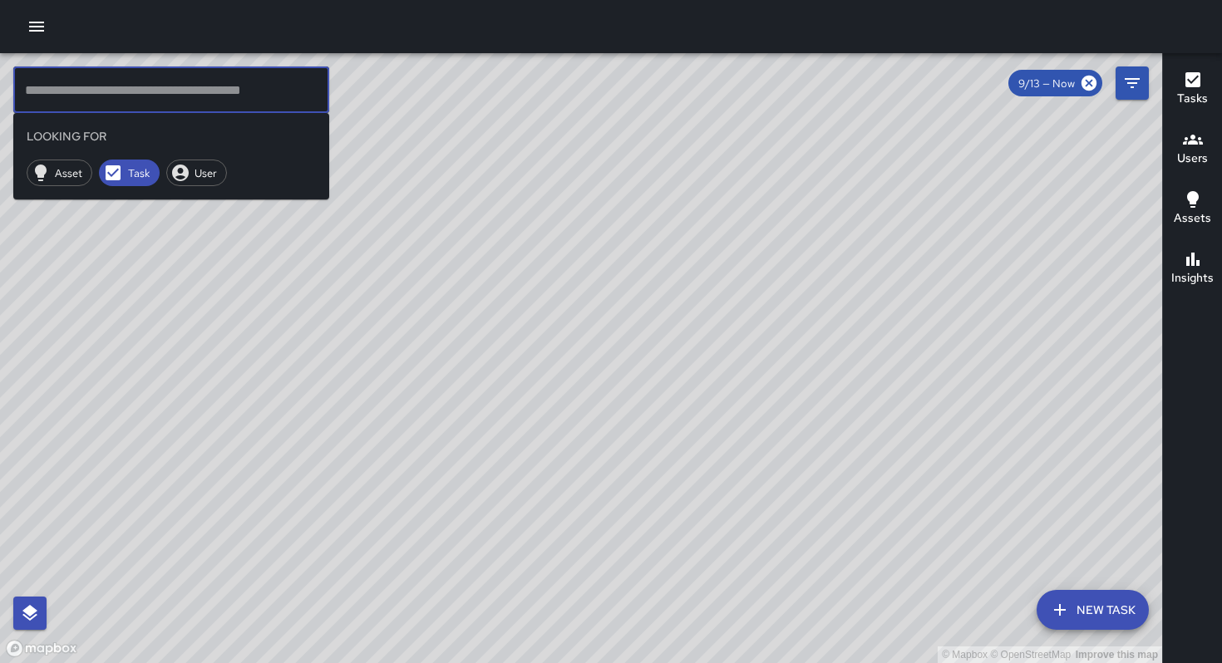
click at [271, 106] on input "text" at bounding box center [171, 90] width 316 height 47
drag, startPoint x: 243, startPoint y: 98, endPoint x: 226, endPoint y: 93, distance: 17.4
click at [241, 98] on input "text" at bounding box center [171, 90] width 316 height 47
drag, startPoint x: 210, startPoint y: 91, endPoint x: 199, endPoint y: 92, distance: 11.8
click at [209, 91] on input "text" at bounding box center [171, 90] width 316 height 47
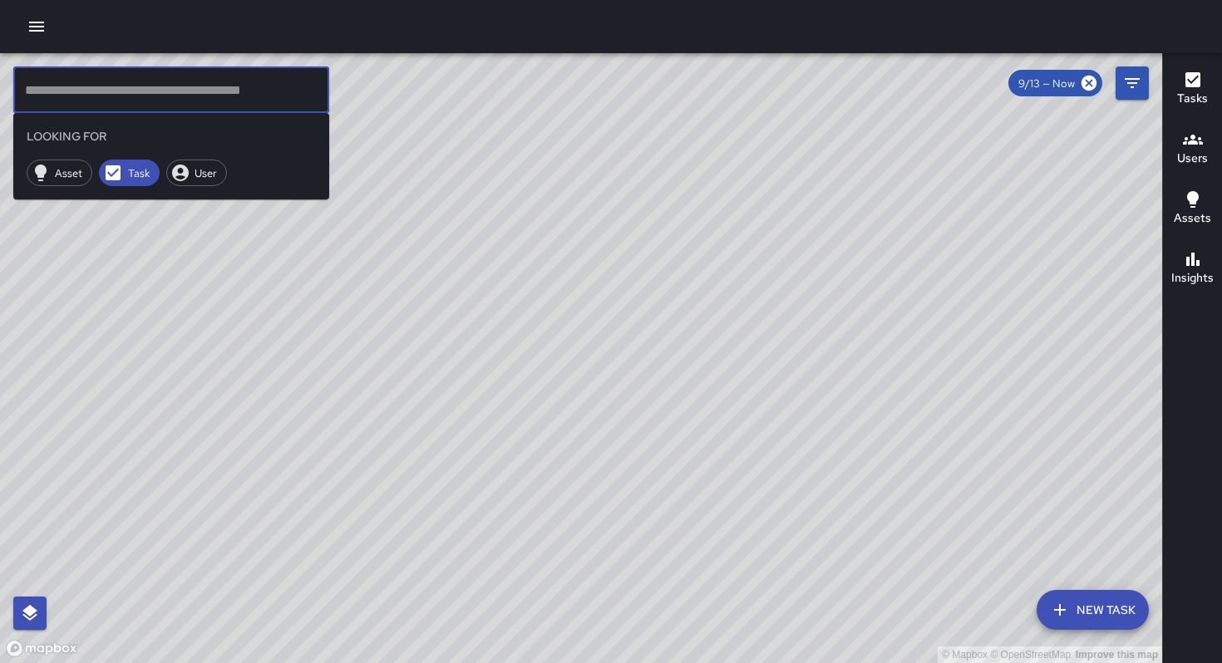
drag, startPoint x: 190, startPoint y: 97, endPoint x: 111, endPoint y: 97, distance: 79.0
click at [188, 97] on input "text" at bounding box center [171, 90] width 316 height 47
click at [64, 96] on input "text" at bounding box center [171, 90] width 316 height 47
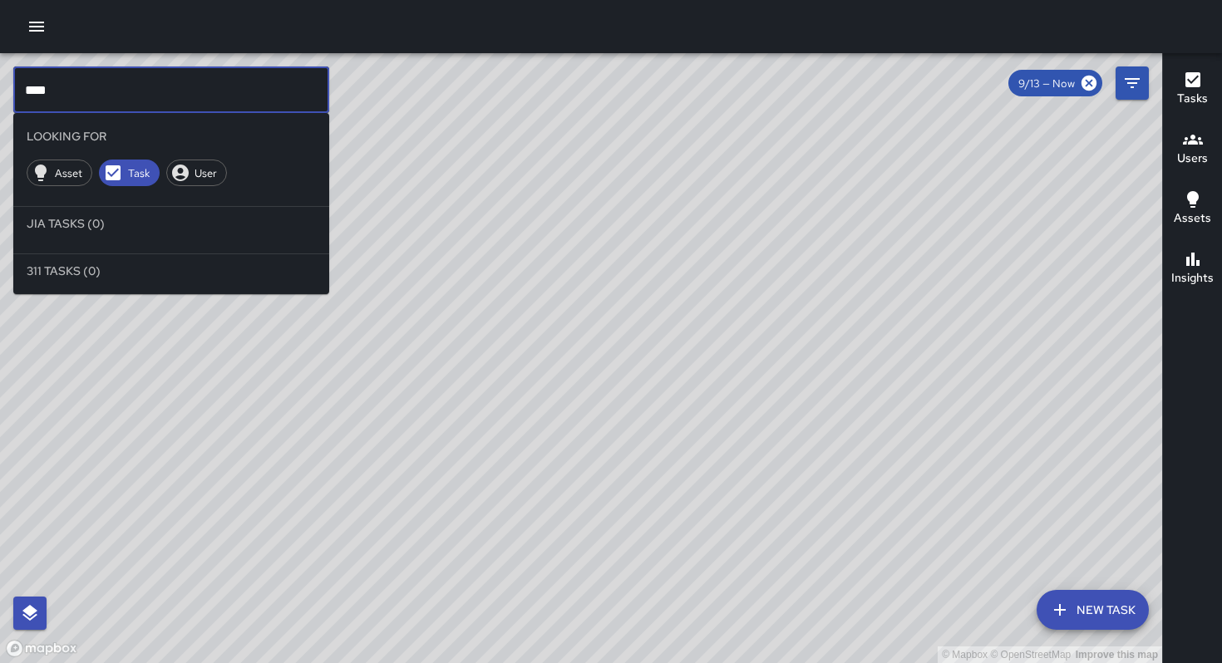
click at [65, 101] on input "****" at bounding box center [171, 90] width 316 height 47
type input "****"
click at [173, 172] on icon at bounding box center [180, 173] width 17 height 17
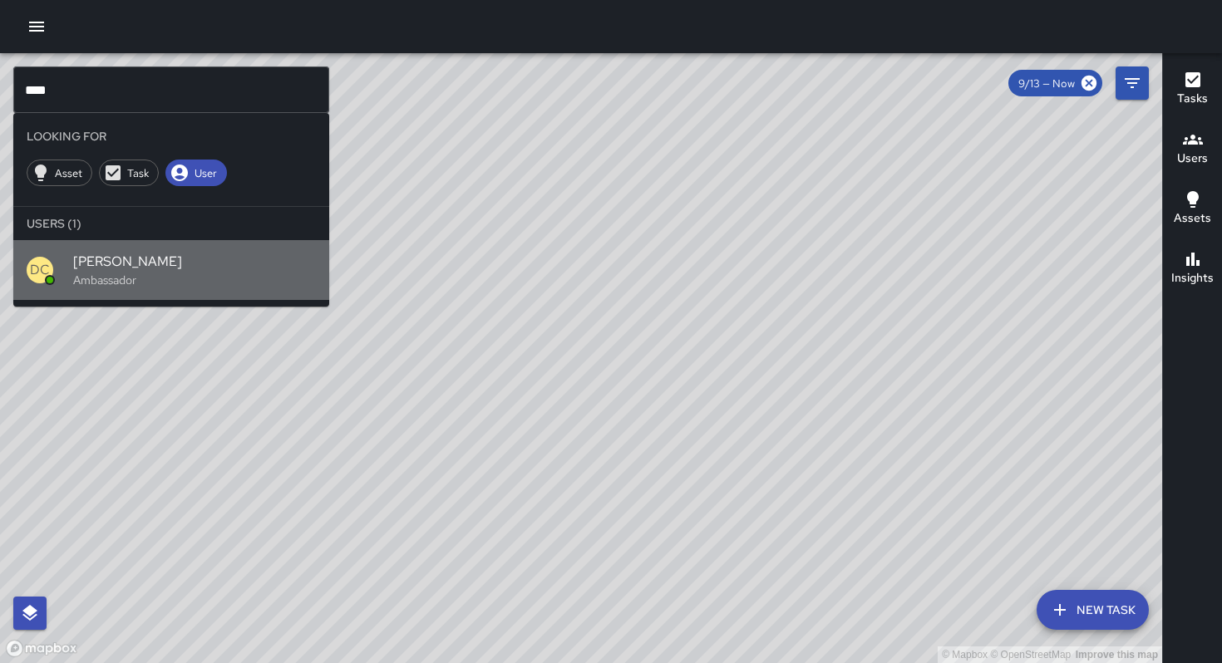
click at [103, 259] on span "[PERSON_NAME]" at bounding box center [194, 262] width 243 height 20
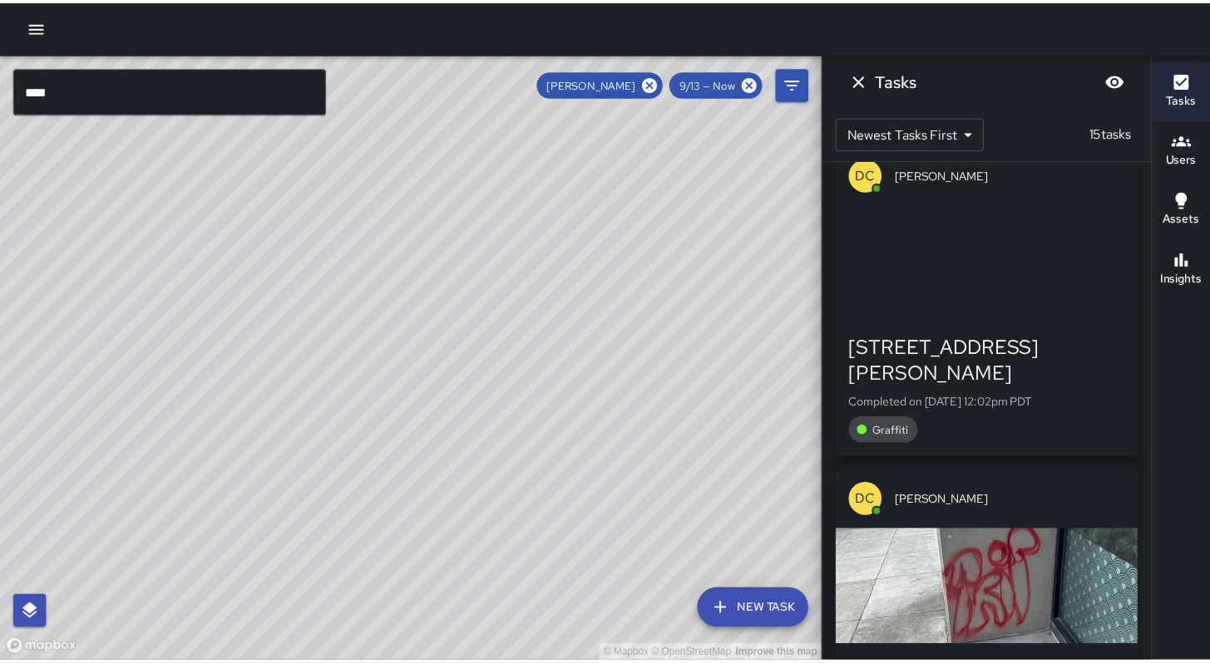
scroll to position [2083, 0]
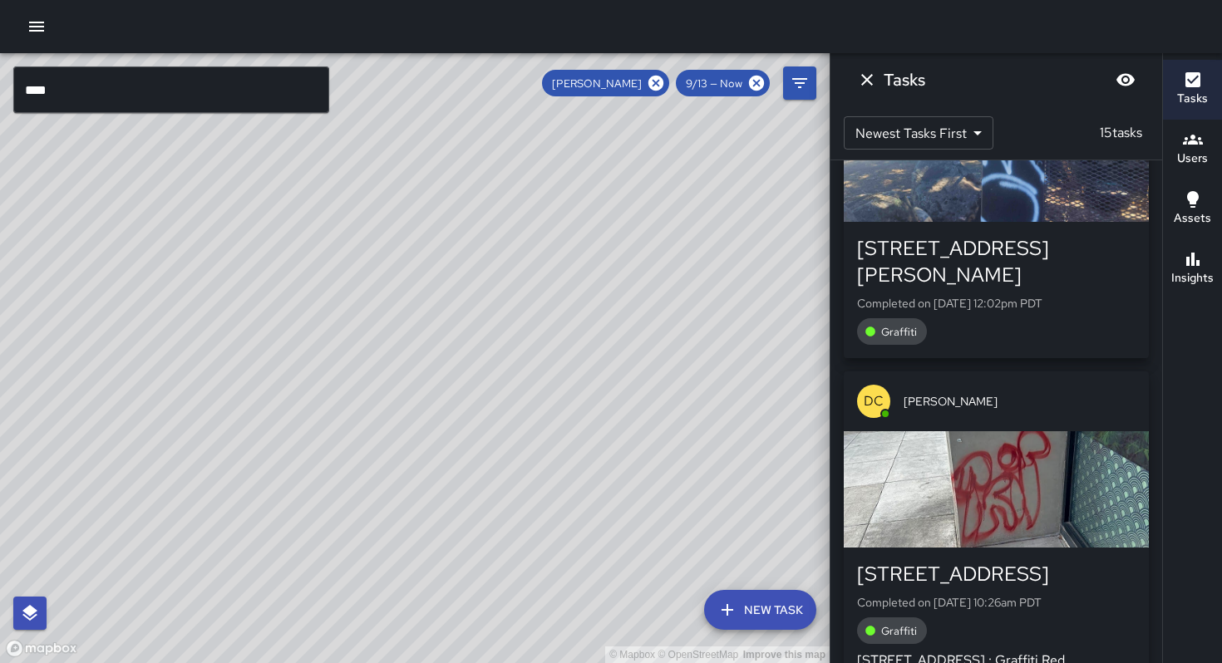
click at [924, 431] on div "button" at bounding box center [996, 489] width 305 height 116
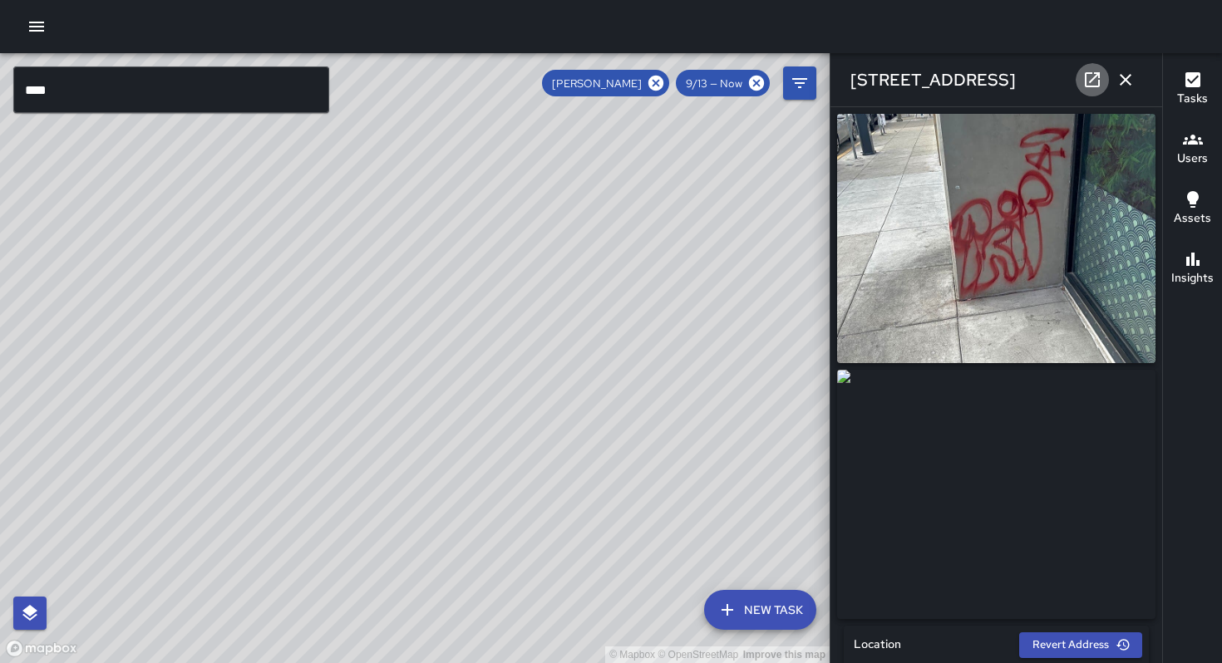
click at [1094, 86] on icon at bounding box center [1092, 79] width 15 height 15
click at [34, 24] on icon "button" at bounding box center [37, 27] width 20 height 20
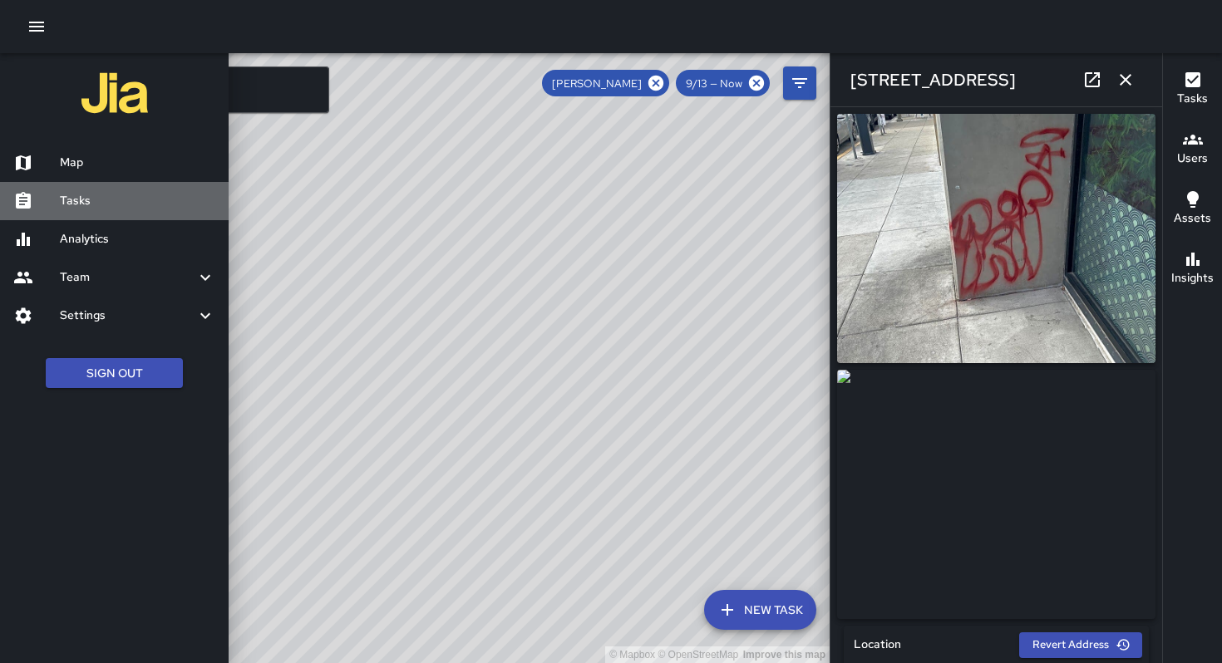
click at [77, 206] on h6 "Tasks" at bounding box center [137, 201] width 155 height 18
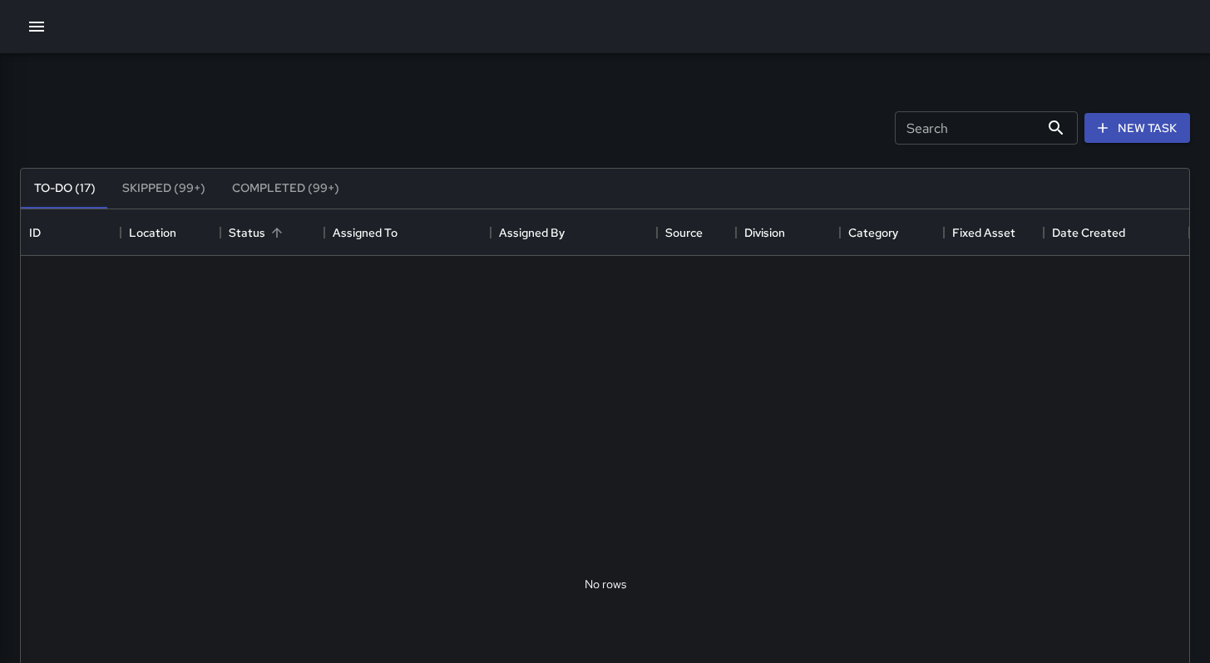
scroll to position [692, 1155]
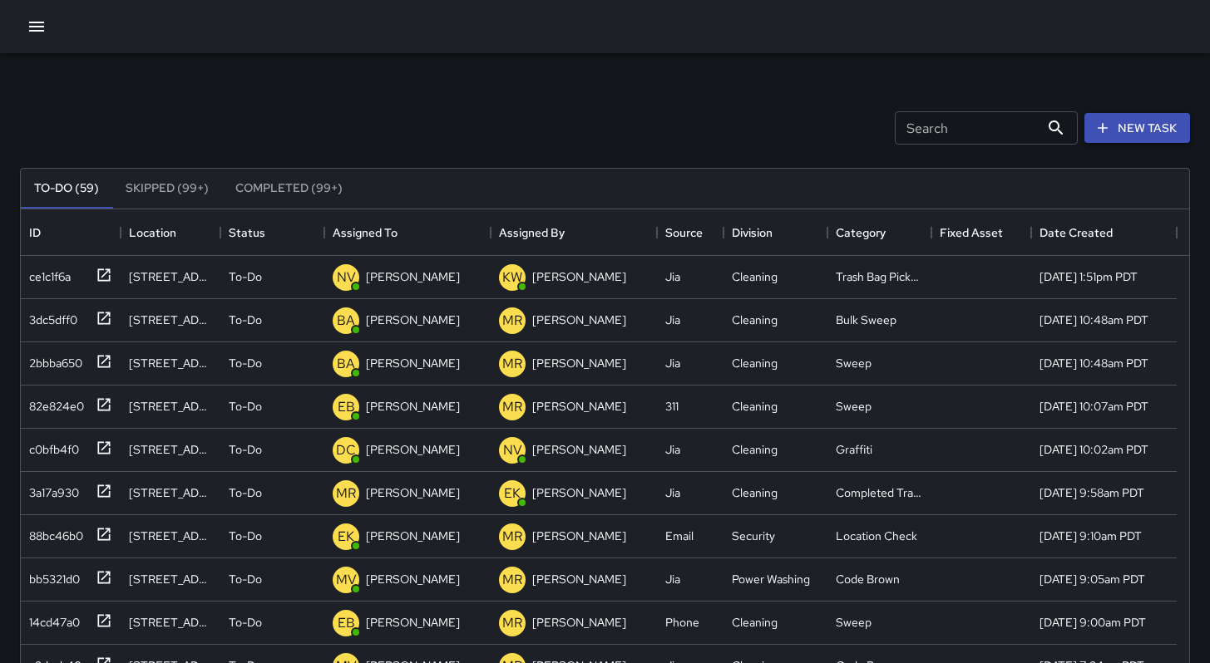
click at [1137, 123] on button "New Task" at bounding box center [1137, 128] width 106 height 31
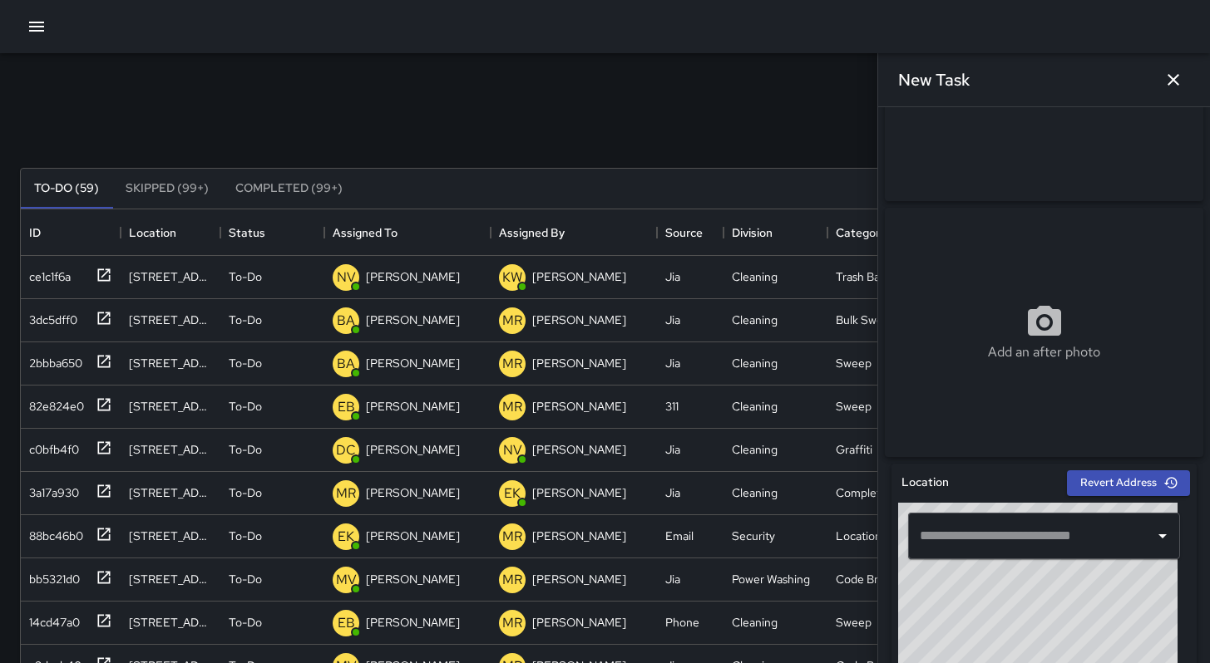
scroll to position [331, 0]
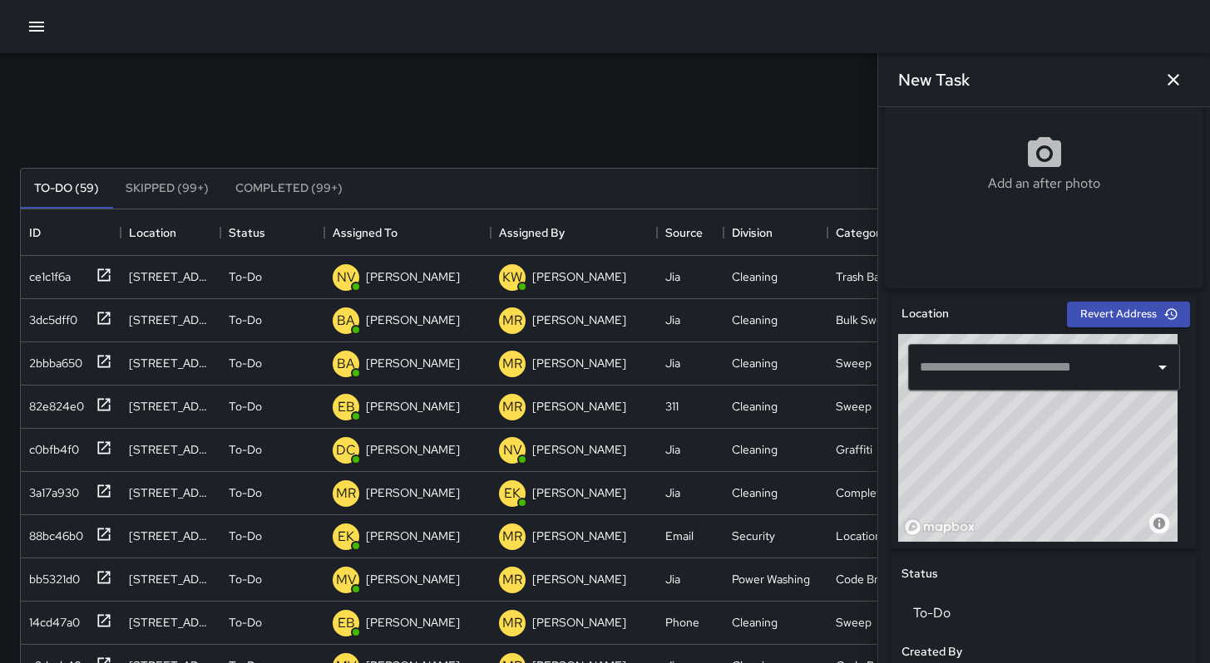
click at [979, 371] on input "text" at bounding box center [1031, 368] width 232 height 32
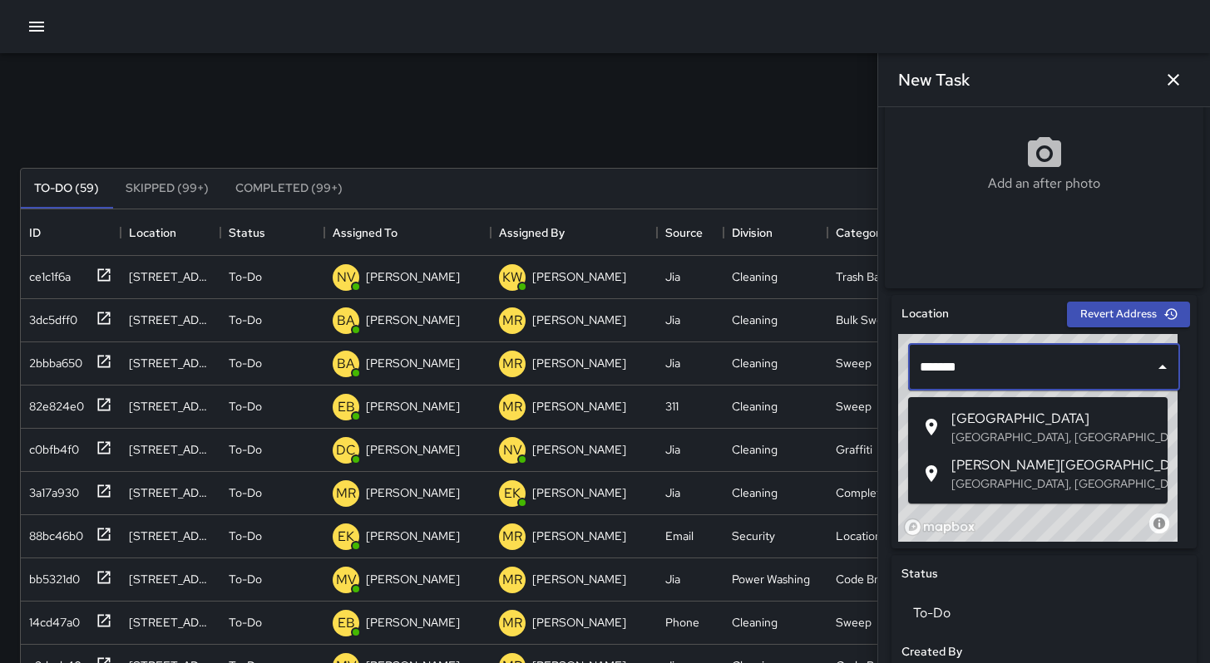
click at [1008, 451] on li "Junipero Serra Freeway San Francisco, CA, USA" at bounding box center [1037, 474] width 259 height 47
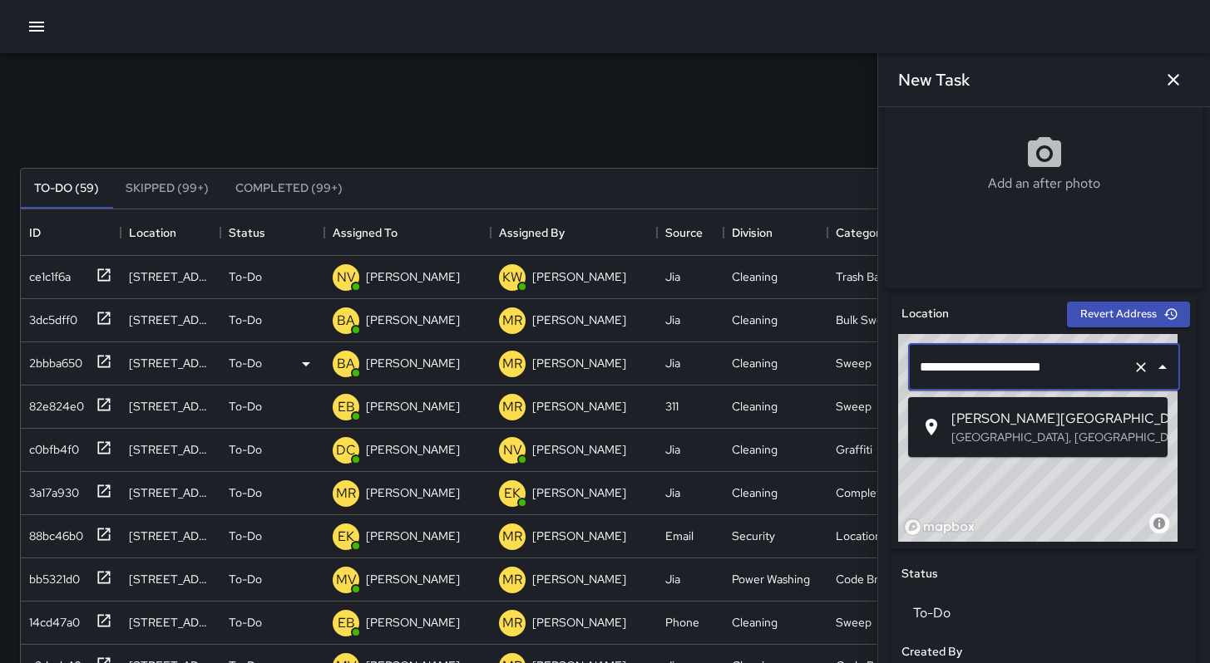
drag, startPoint x: 1069, startPoint y: 372, endPoint x: 844, endPoint y: 382, distance: 225.5
click at [862, 374] on div "Search Search New Task To-Do (59) Skipped (99+) Completed (99+) ID Location Sta…" at bounding box center [605, 517] width 1210 height 929
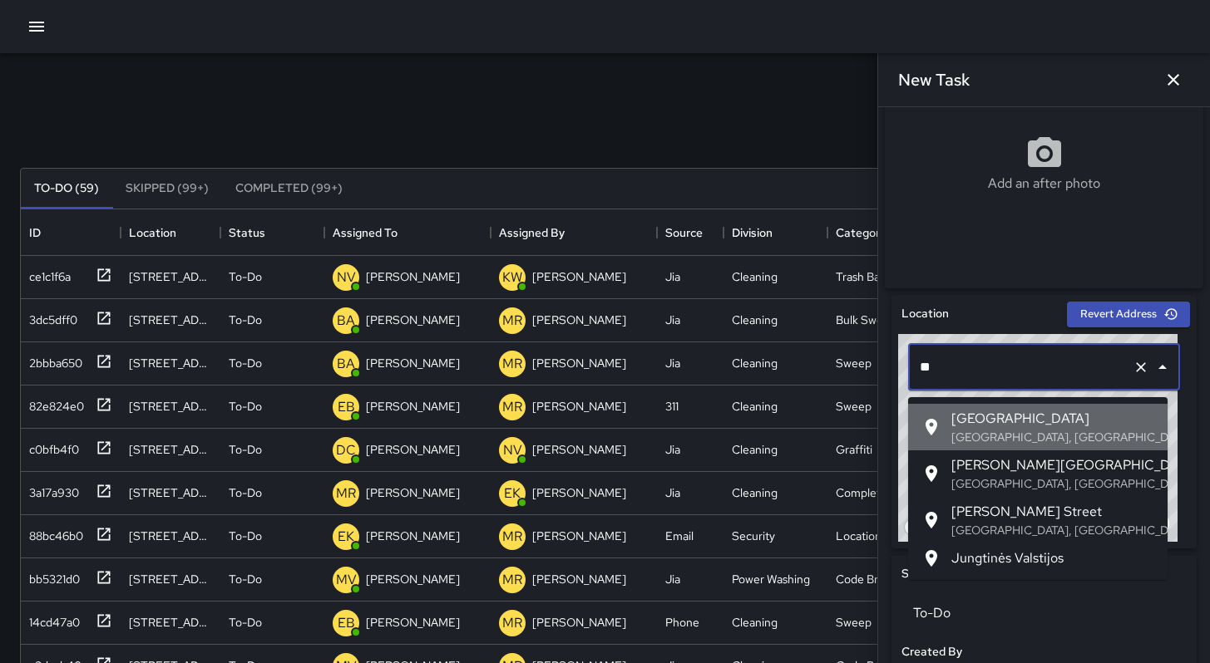
click at [985, 431] on p "San Francisco, CA, USA" at bounding box center [1052, 437] width 203 height 17
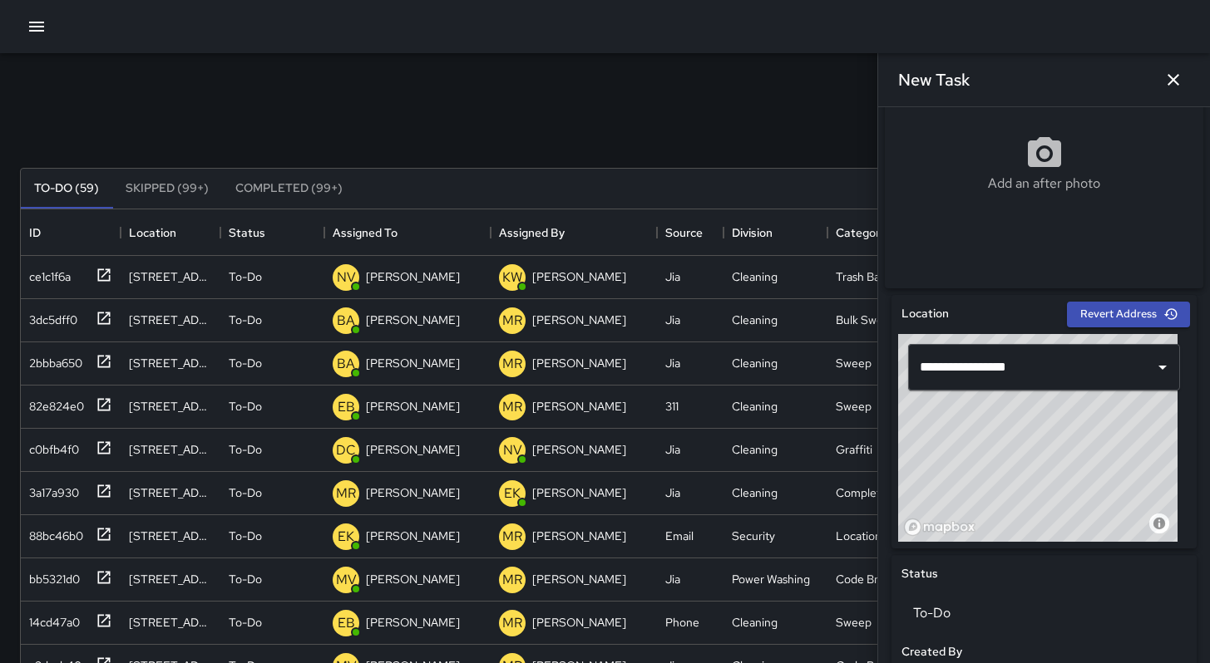
type input "**********"
drag, startPoint x: 1011, startPoint y: 475, endPoint x: 1033, endPoint y: 500, distance: 33.6
click at [1033, 500] on div "© Mapbox © OpenStreetMap Improve this map" at bounding box center [1037, 438] width 279 height 208
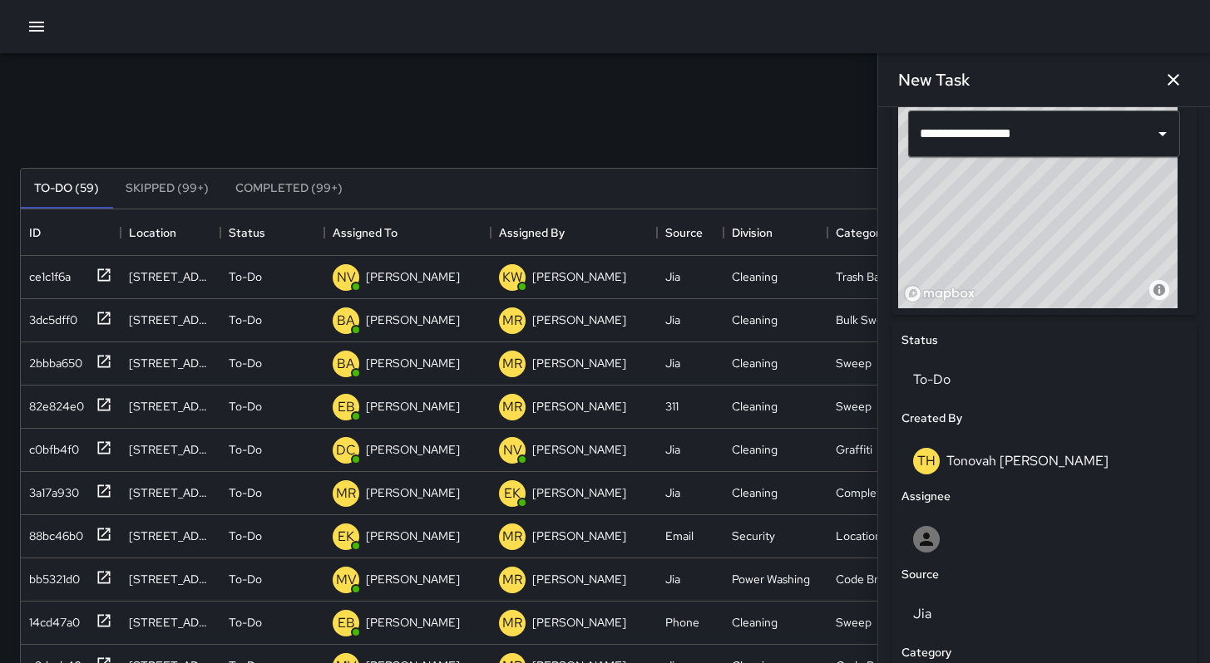
scroll to position [818, 0]
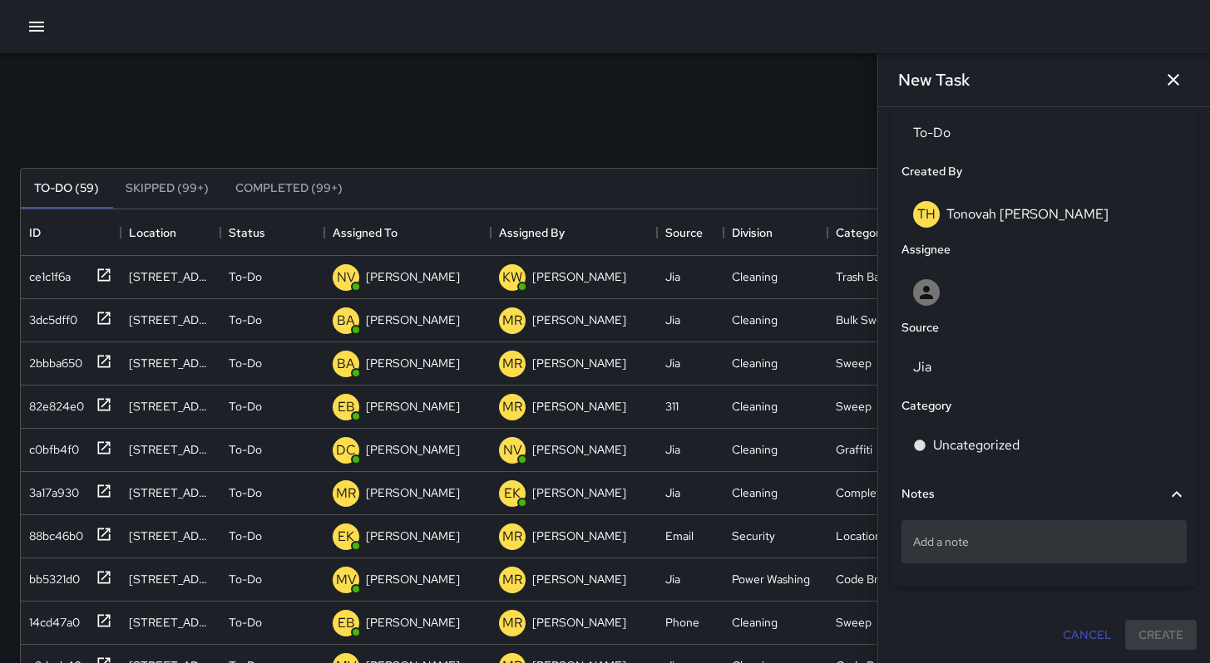
click at [948, 537] on p "Add a note" at bounding box center [1044, 542] width 262 height 17
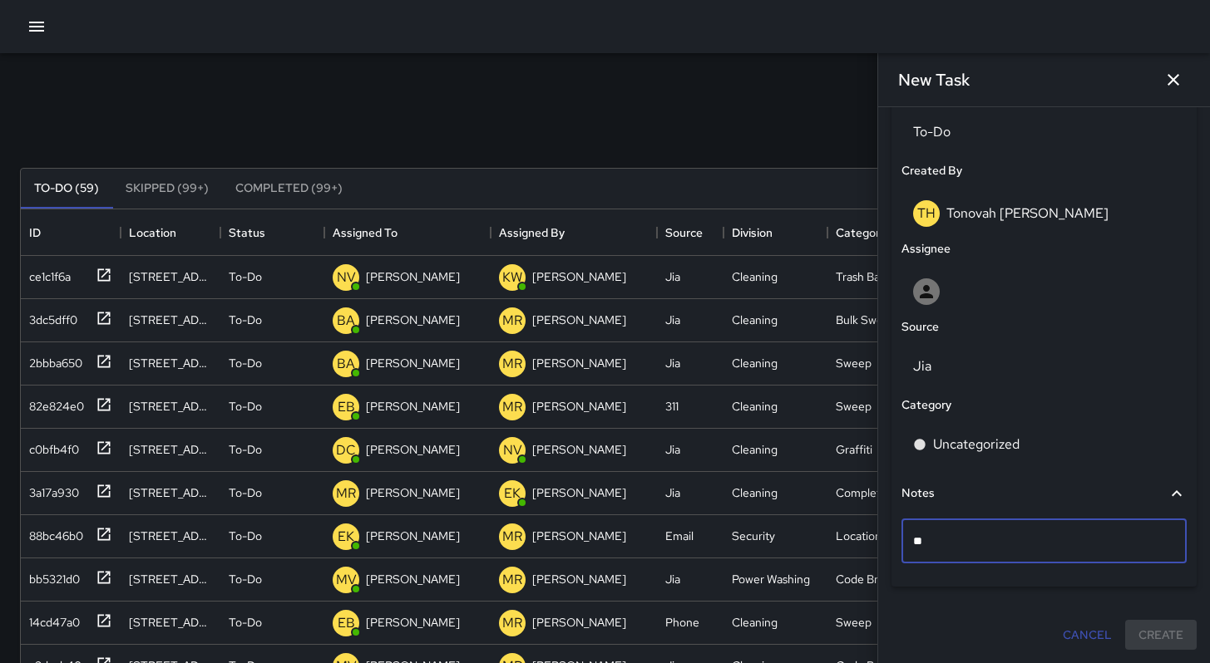
type textarea "*"
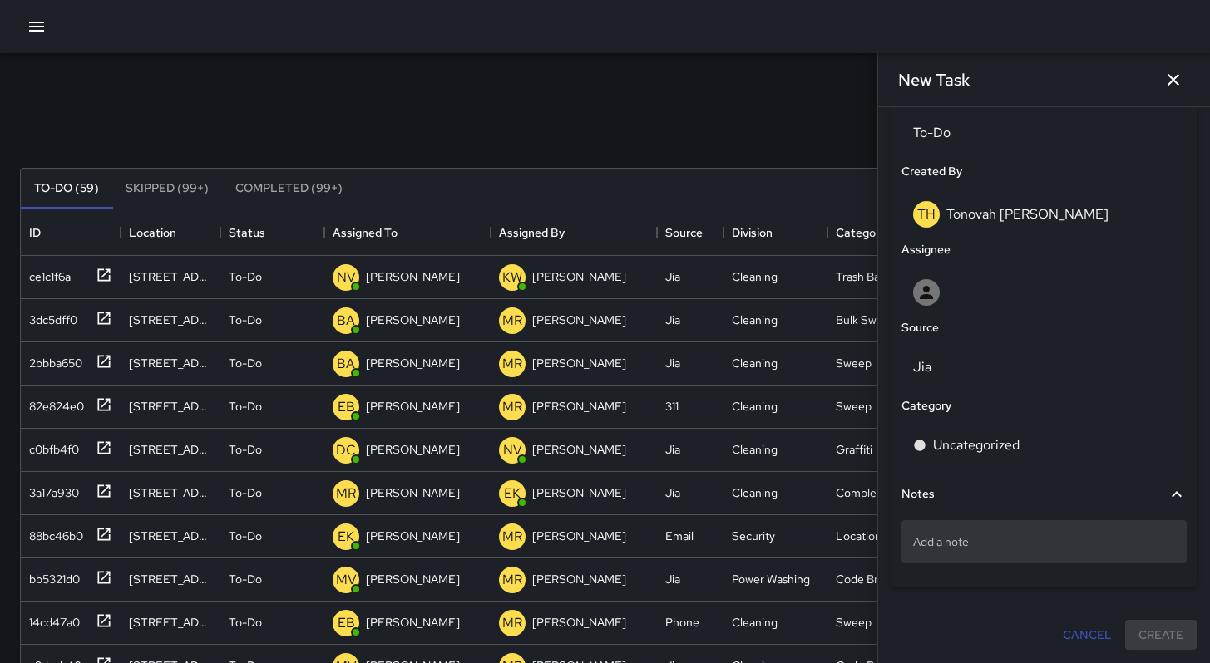
click at [937, 540] on p "Add a note" at bounding box center [1044, 542] width 262 height 17
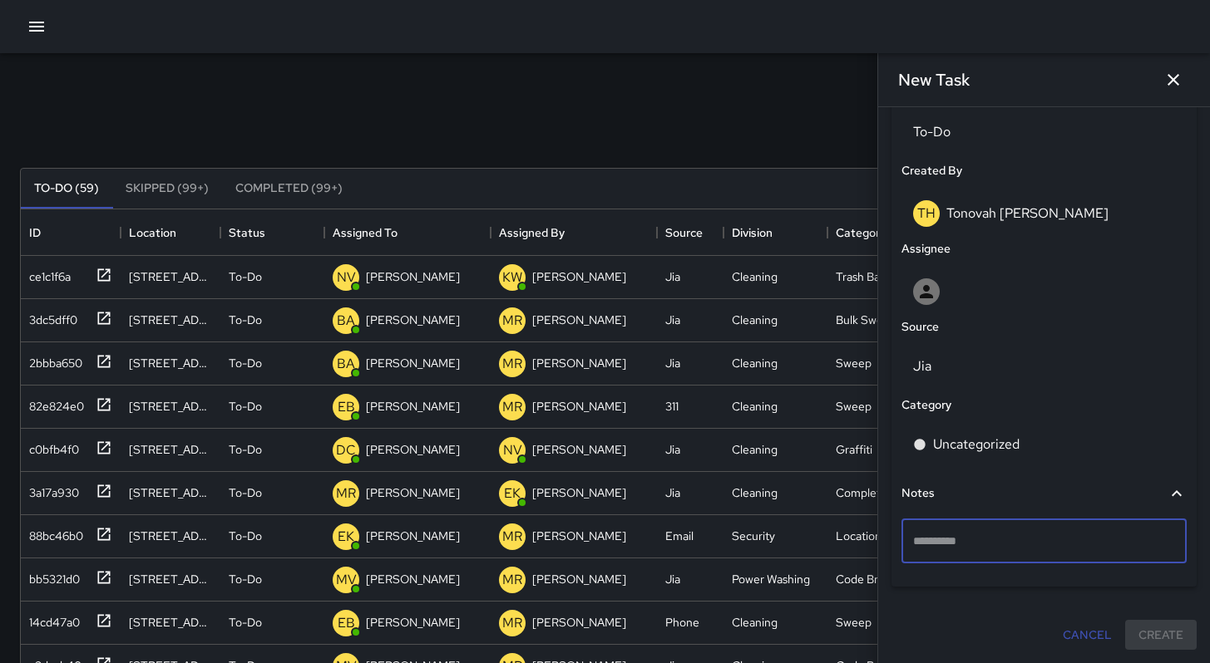
type textarea "**********"
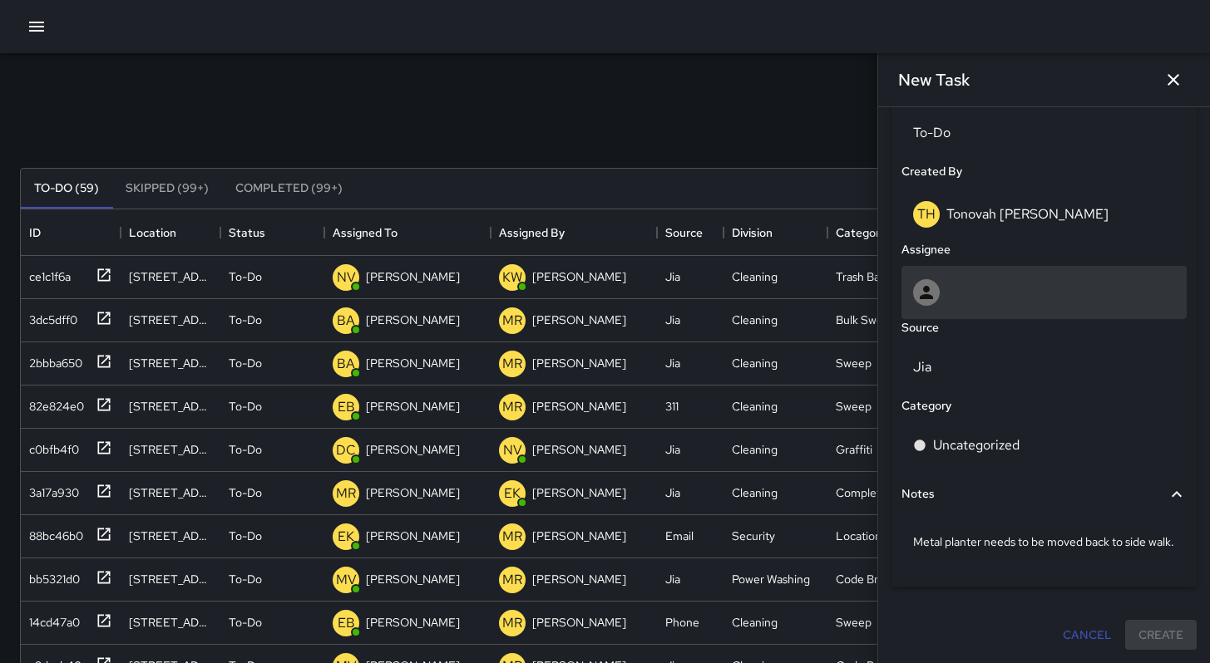
click at [958, 288] on div at bounding box center [1044, 292] width 262 height 27
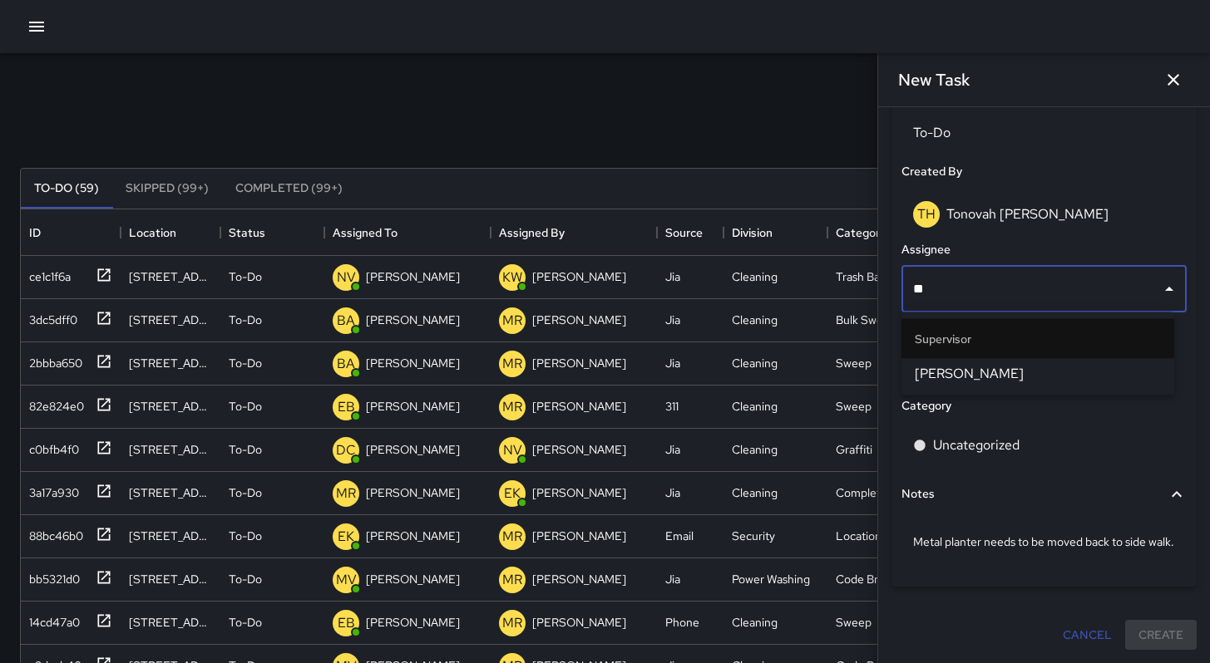
type input "***"
click at [958, 367] on span "Woodrow Blake" at bounding box center [1037, 374] width 246 height 20
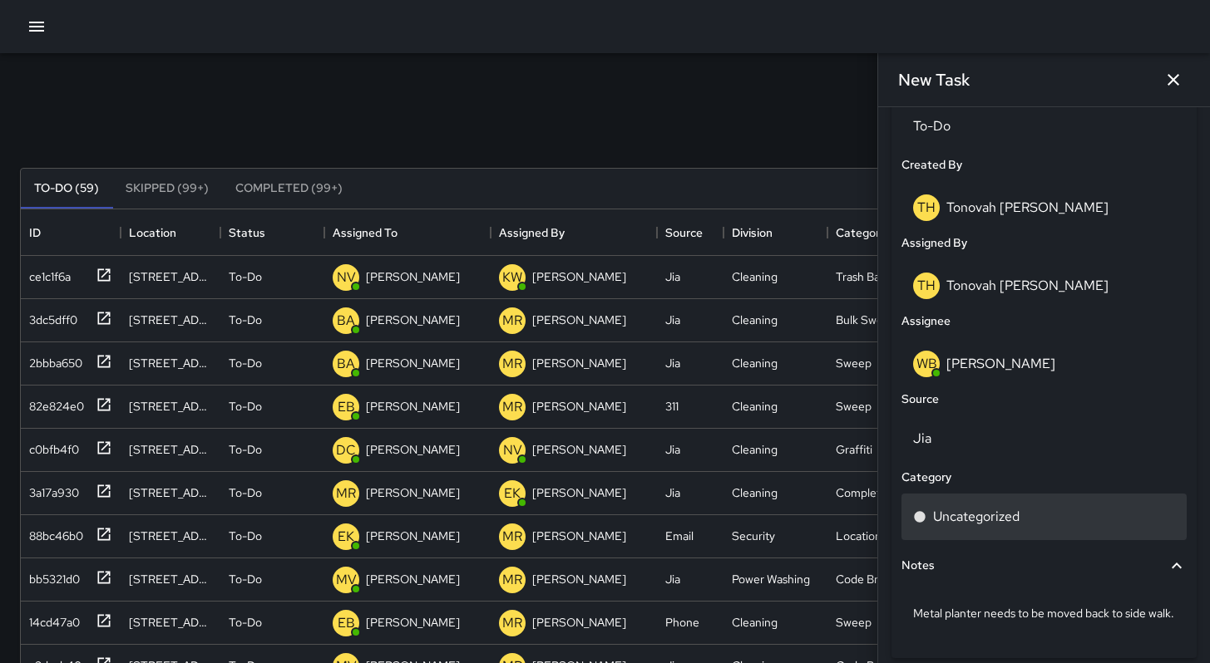
click at [970, 520] on p "Uncategorized" at bounding box center [976, 517] width 86 height 20
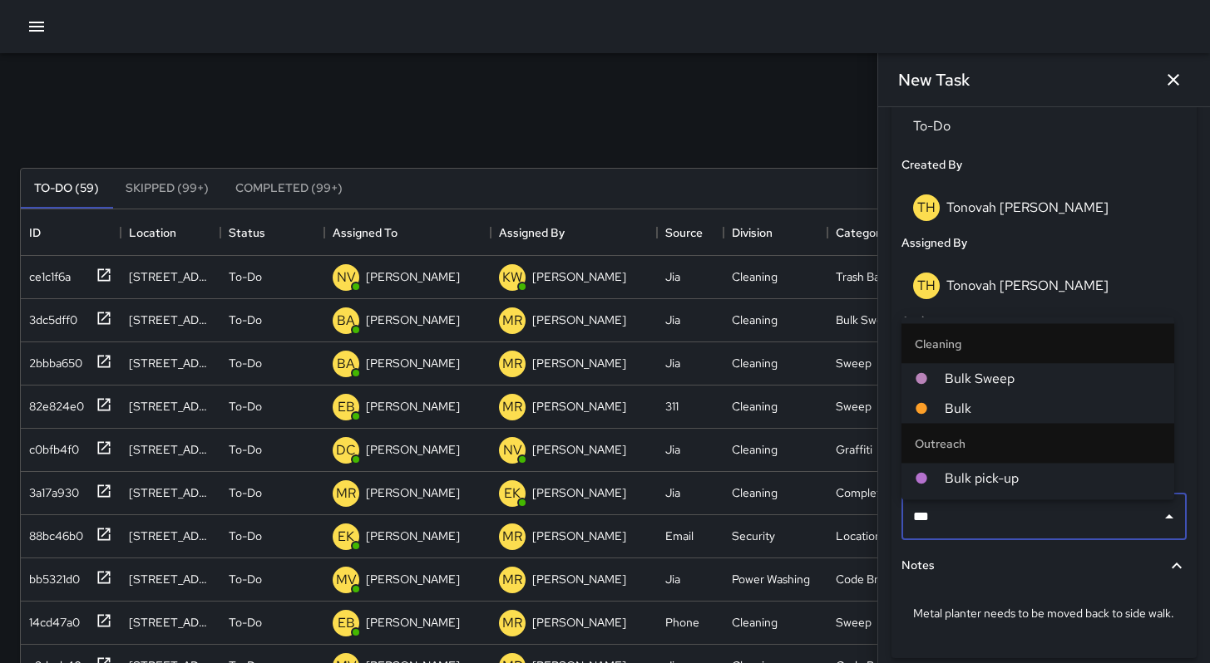
type input "****"
click at [993, 413] on span "Bulk" at bounding box center [1052, 409] width 216 height 20
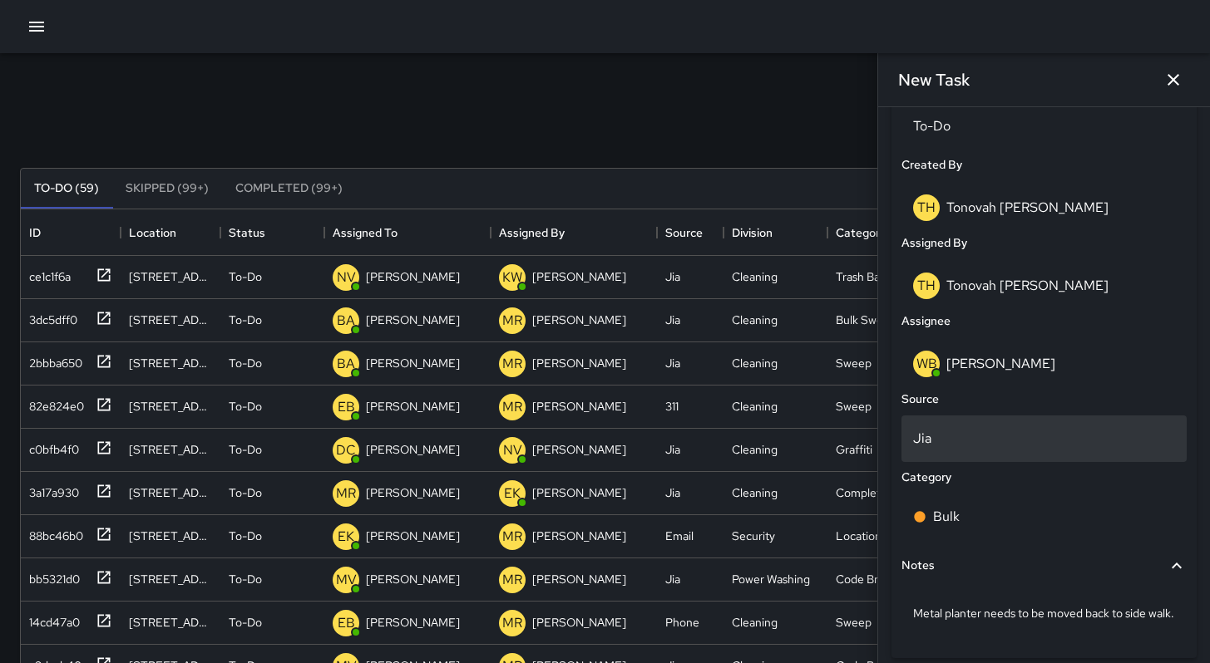
click at [919, 449] on p "Jia" at bounding box center [1044, 439] width 262 height 20
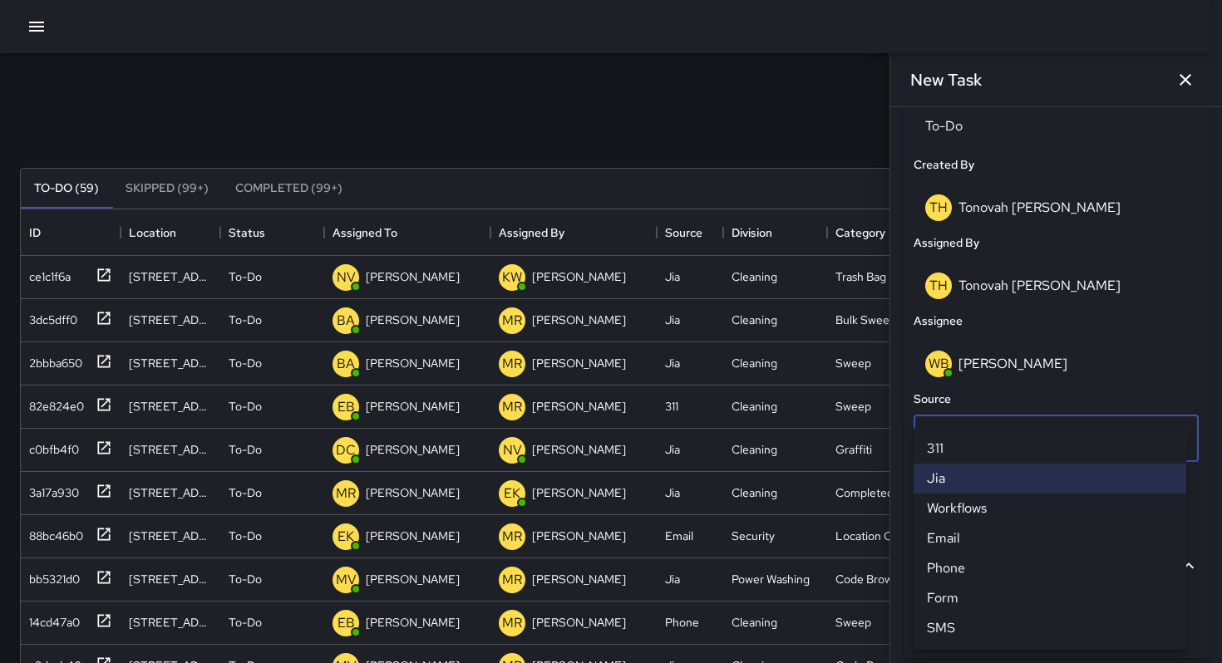
click at [967, 552] on li "Email" at bounding box center [1050, 539] width 273 height 30
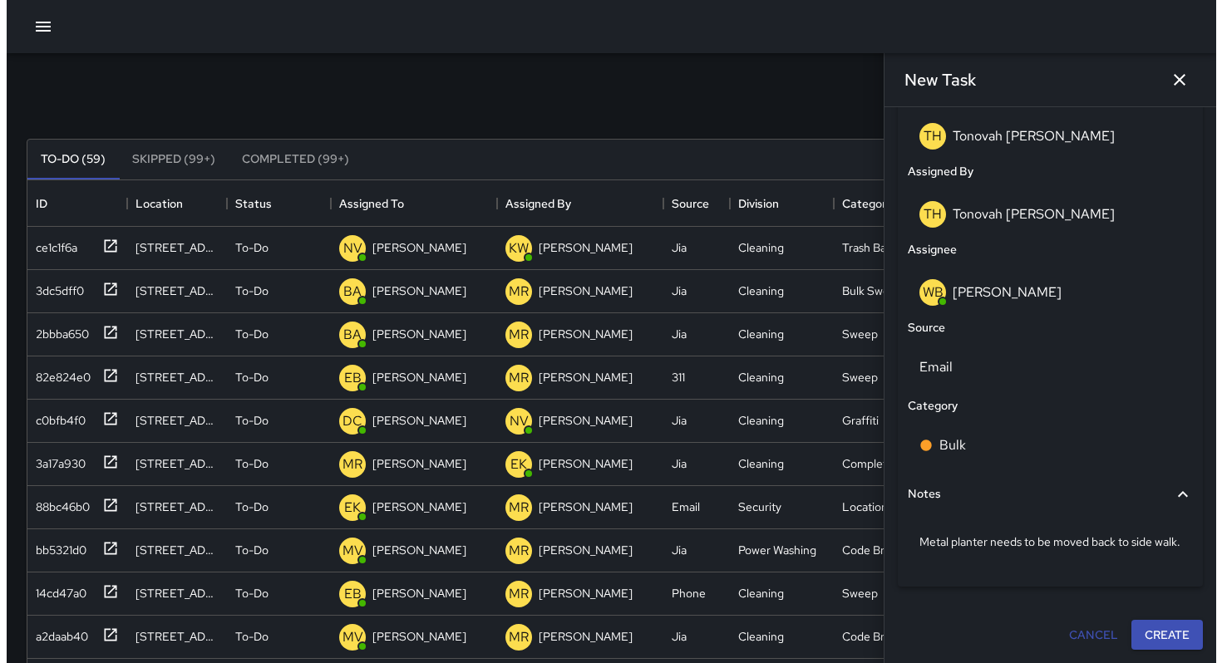
scroll to position [105, 0]
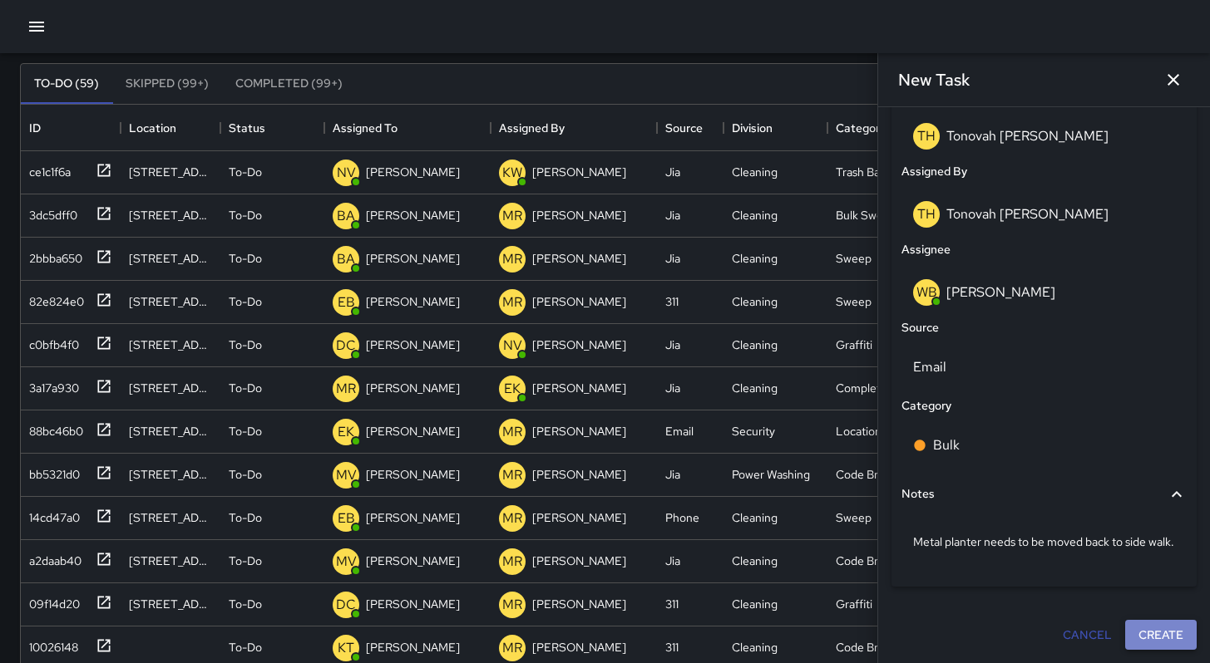
click at [1139, 640] on button "Create" at bounding box center [1160, 635] width 71 height 31
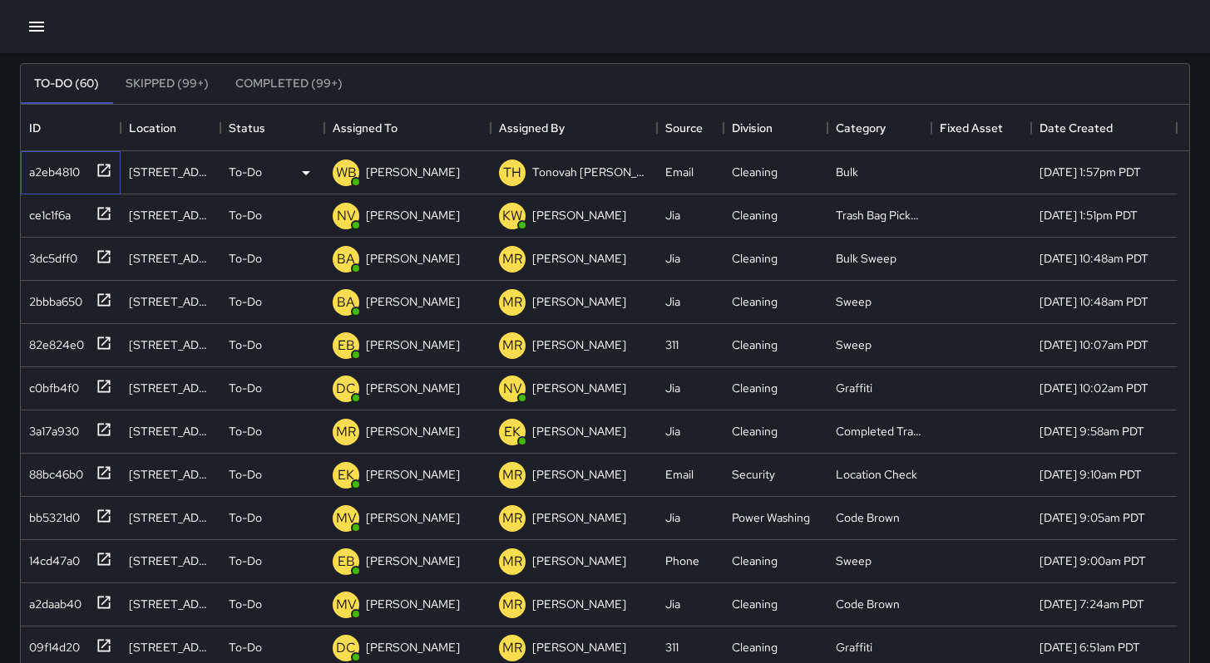
click at [59, 168] on div "a2eb4810" at bounding box center [50, 168] width 57 height 23
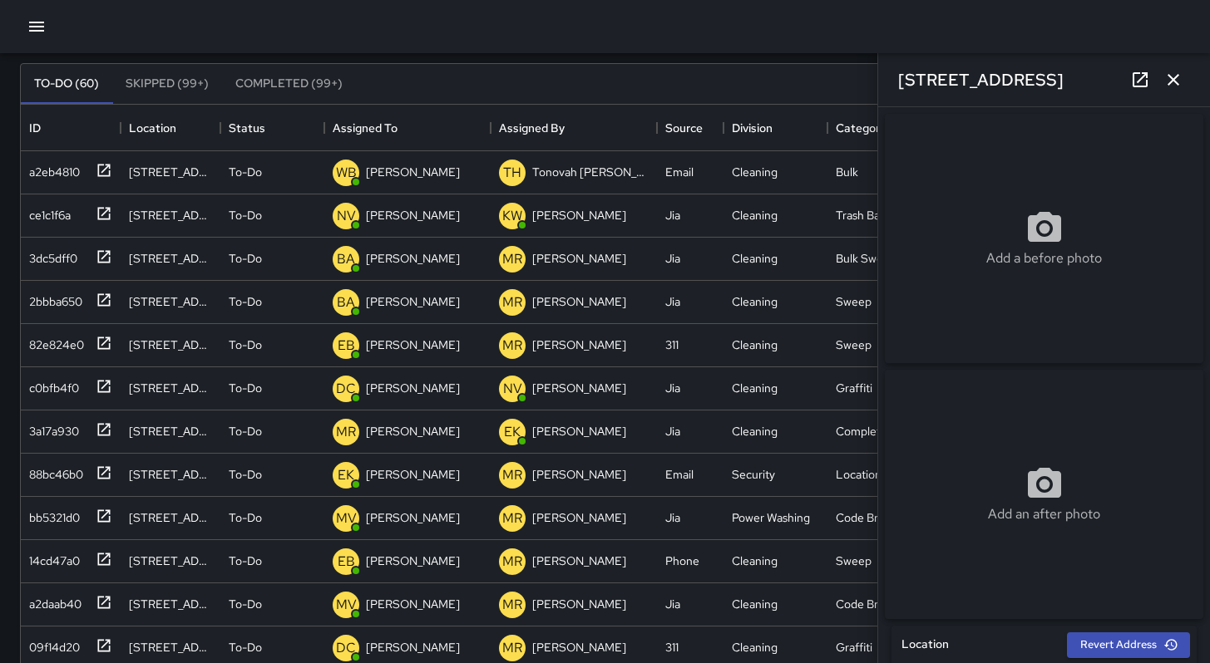
click at [1144, 82] on icon at bounding box center [1140, 80] width 20 height 20
click at [37, 32] on icon "button" at bounding box center [37, 27] width 20 height 20
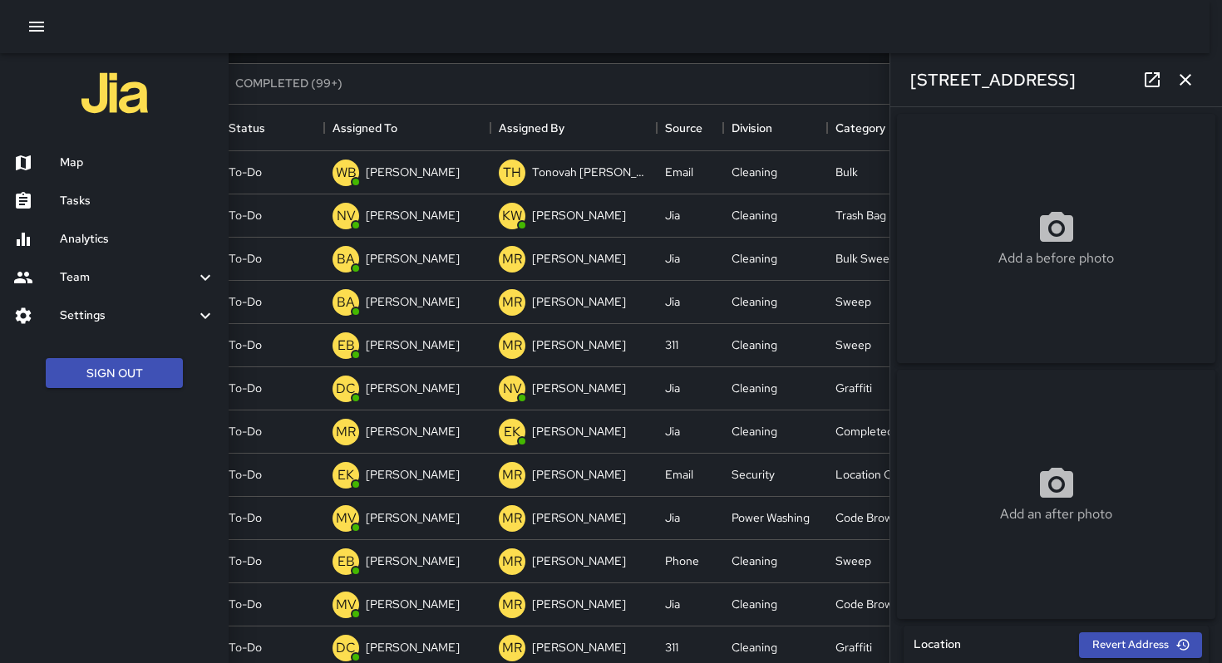
click at [74, 155] on h6 "Map" at bounding box center [137, 163] width 155 height 18
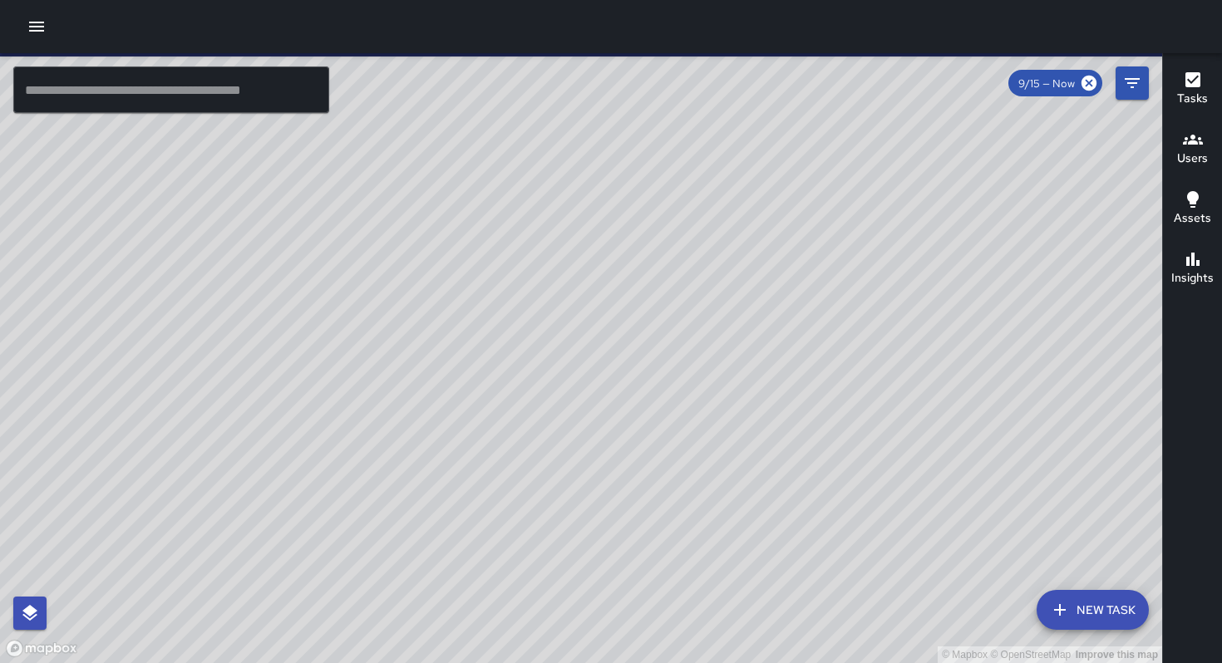
click at [144, 87] on input "text" at bounding box center [171, 90] width 316 height 47
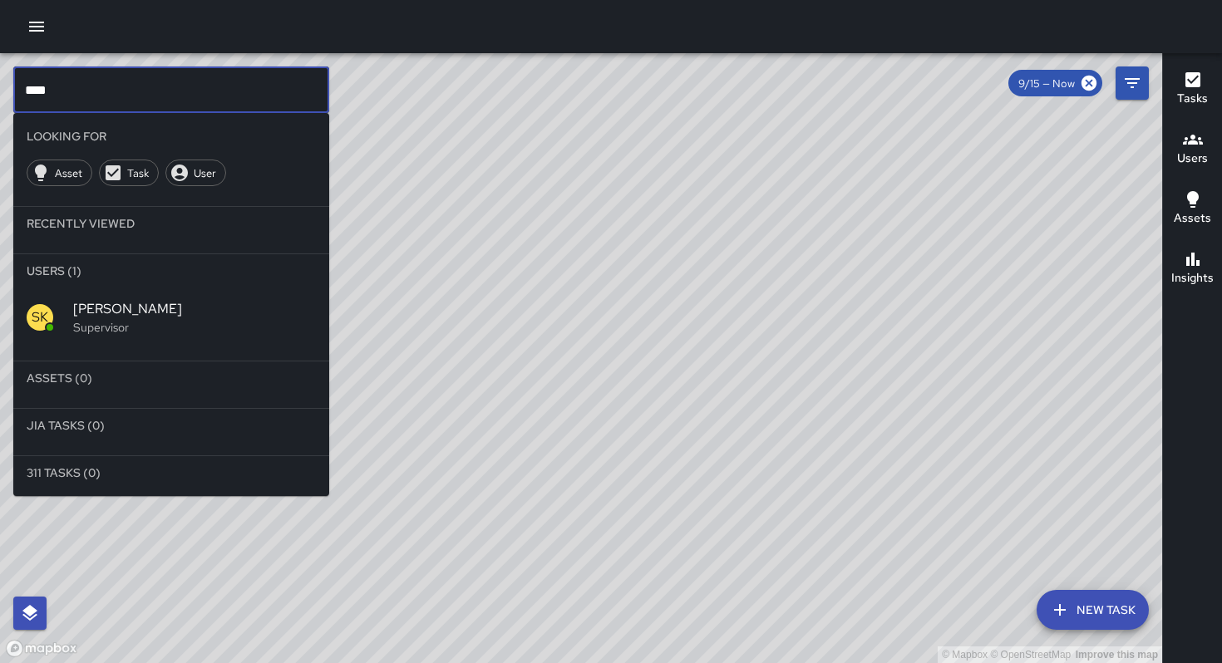
type input "****"
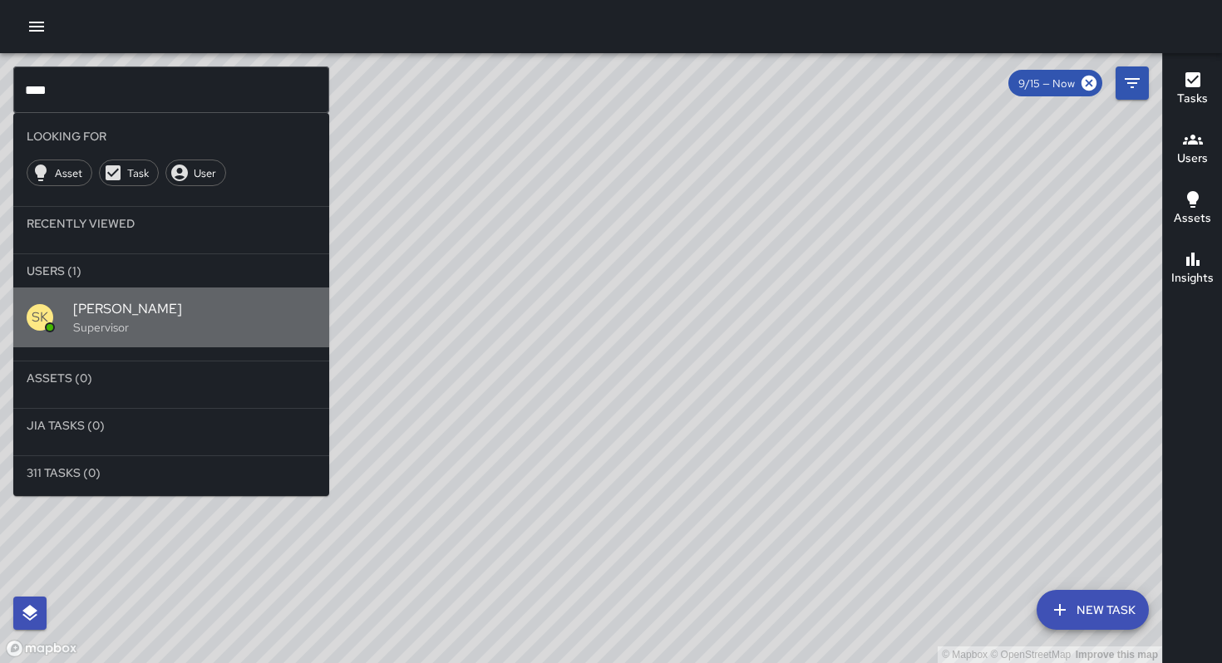
click at [109, 303] on span "SEAN KELLEY" at bounding box center [194, 309] width 243 height 20
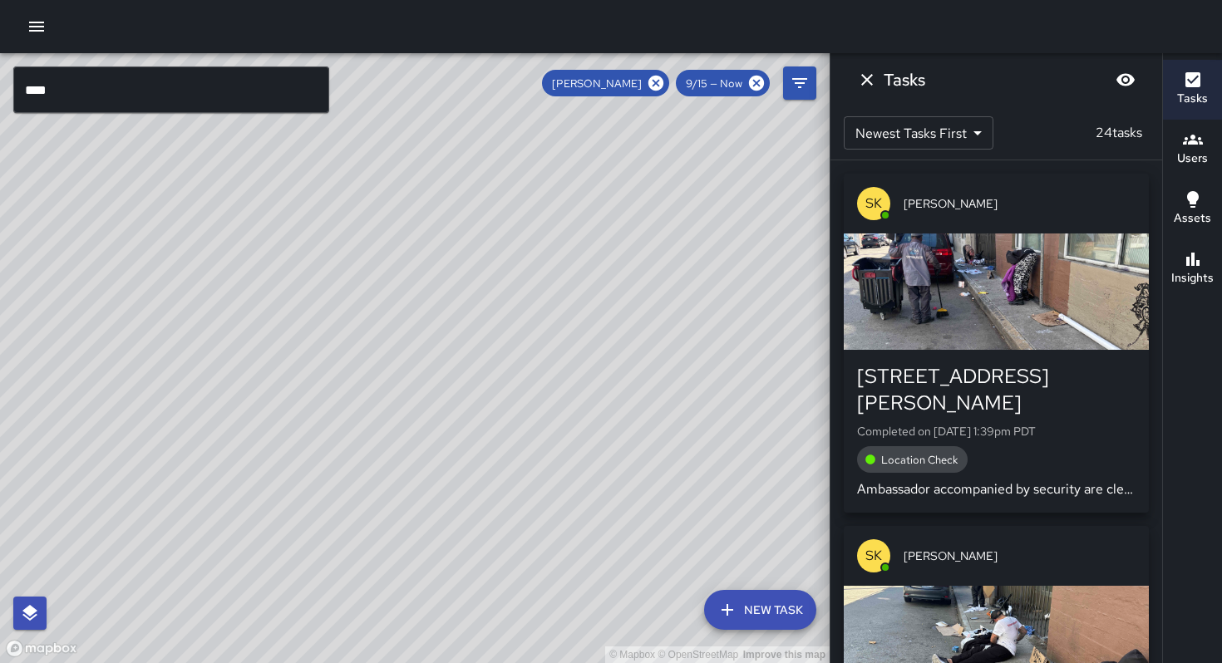
drag, startPoint x: 278, startPoint y: 291, endPoint x: 556, endPoint y: 396, distance: 296.7
click at [556, 396] on div "© Mapbox © OpenStreetMap Improve this map" at bounding box center [415, 358] width 830 height 610
drag, startPoint x: 509, startPoint y: 351, endPoint x: 483, endPoint y: 506, distance: 157.6
click at [457, 544] on div "© Mapbox © OpenStreetMap Improve this map" at bounding box center [415, 358] width 830 height 610
drag, startPoint x: 512, startPoint y: 502, endPoint x: 493, endPoint y: 515, distance: 23.3
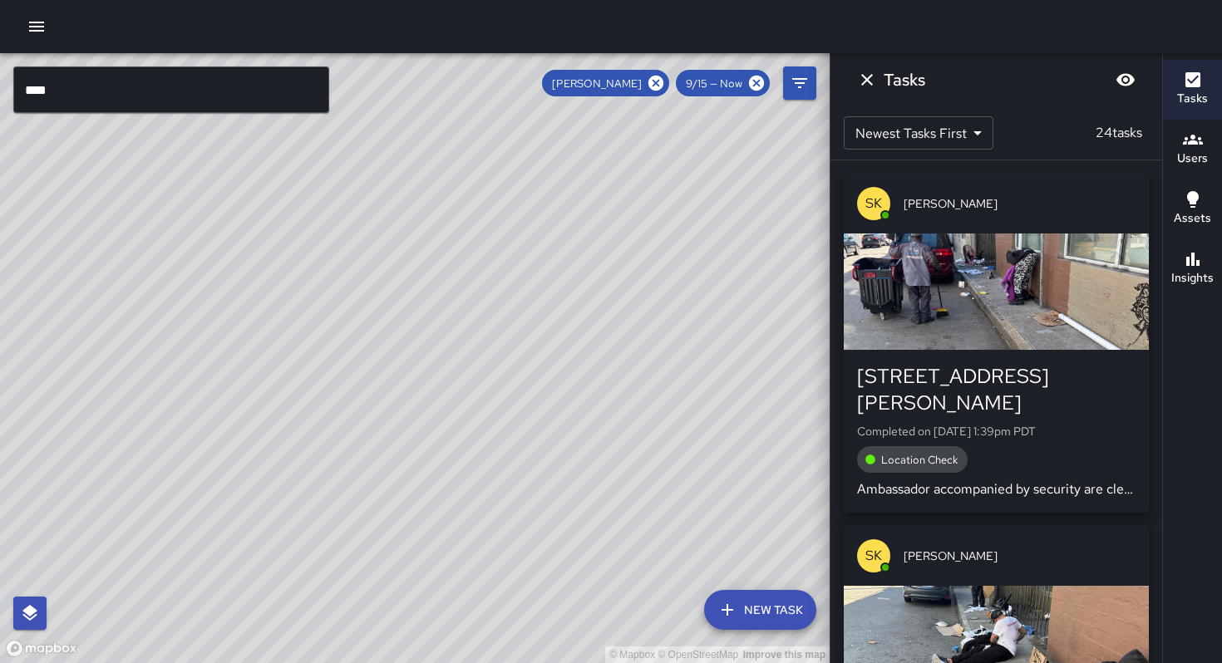
click at [484, 526] on div "© Mapbox © OpenStreetMap Improve this map" at bounding box center [415, 358] width 830 height 610
drag, startPoint x: 543, startPoint y: 504, endPoint x: 469, endPoint y: 552, distance: 88.3
click at [469, 552] on div "© Mapbox © OpenStreetMap Improve this map" at bounding box center [415, 358] width 830 height 610
drag, startPoint x: 500, startPoint y: 521, endPoint x: 487, endPoint y: 529, distance: 14.5
click at [487, 529] on div "© Mapbox © OpenStreetMap Improve this map" at bounding box center [415, 358] width 830 height 610
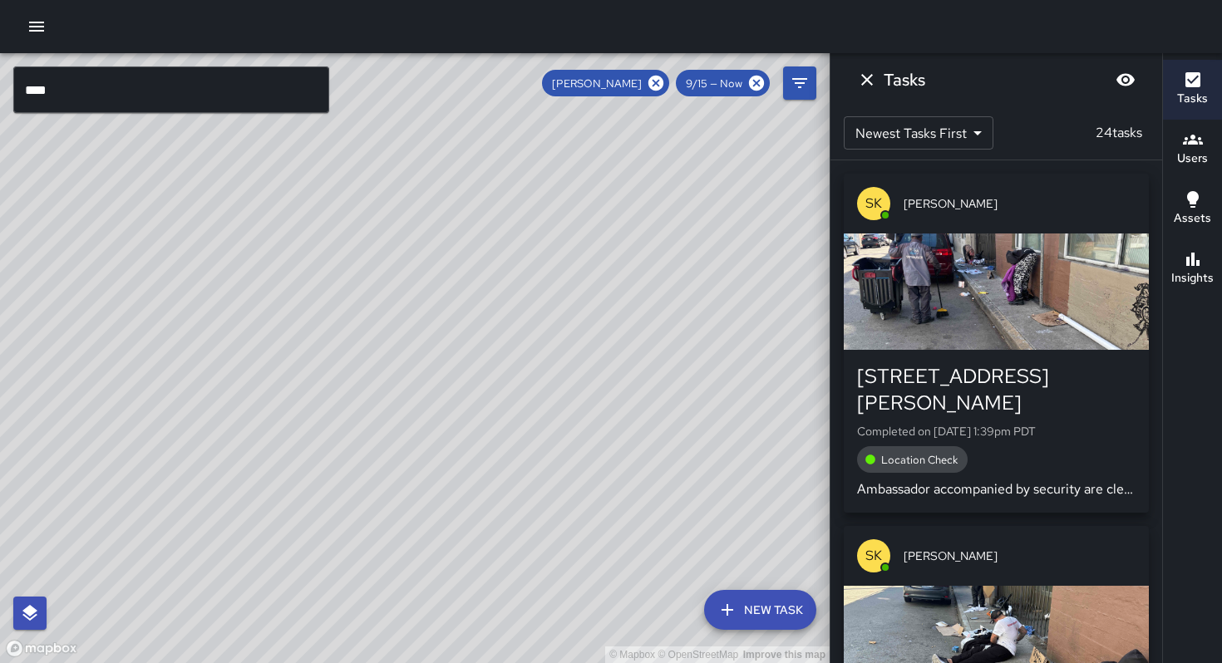
drag, startPoint x: 486, startPoint y: 527, endPoint x: 461, endPoint y: 490, distance: 44.3
click at [485, 469] on div "© Mapbox © OpenStreetMap Improve this map" at bounding box center [415, 358] width 830 height 610
drag, startPoint x: 451, startPoint y: 506, endPoint x: 442, endPoint y: 474, distance: 33.7
click at [478, 431] on div "© Mapbox © OpenStreetMap Improve this map" at bounding box center [415, 358] width 830 height 610
drag, startPoint x: 433, startPoint y: 486, endPoint x: 475, endPoint y: 428, distance: 71.5
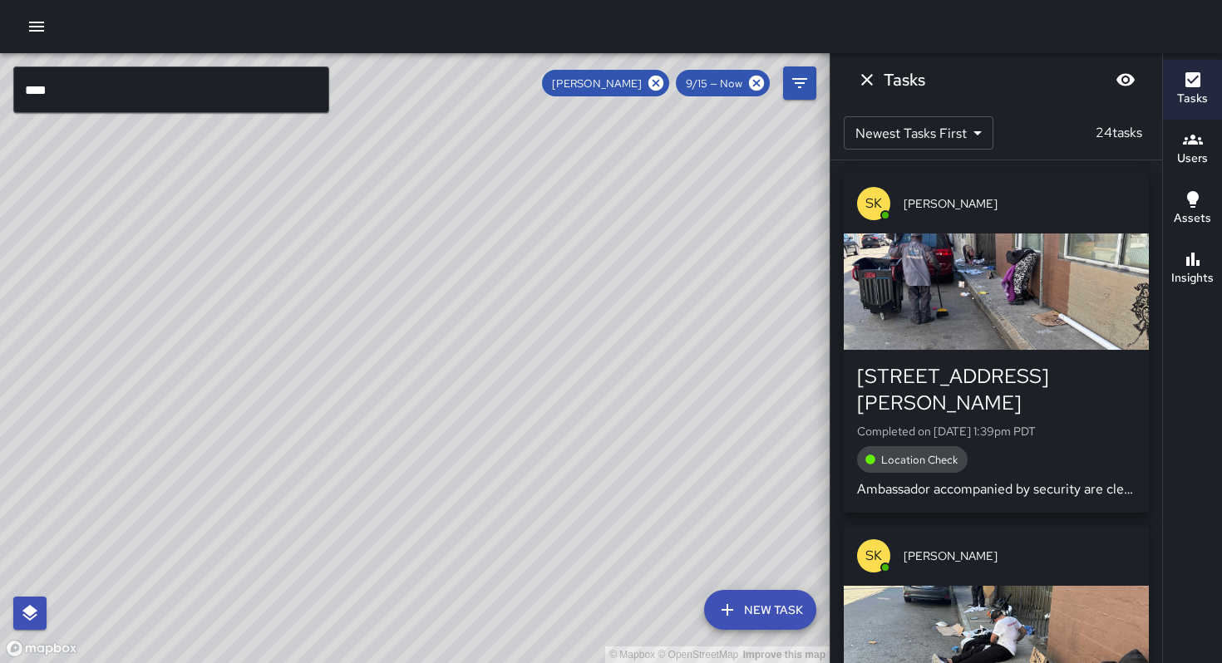
click at [475, 428] on div "© Mapbox © OpenStreetMap Improve this map" at bounding box center [415, 358] width 830 height 610
drag, startPoint x: 459, startPoint y: 449, endPoint x: 500, endPoint y: 392, distance: 69.7
click at [499, 393] on div "© Mapbox © OpenStreetMap Improve this map" at bounding box center [415, 358] width 830 height 610
drag, startPoint x: 459, startPoint y: 456, endPoint x: 530, endPoint y: 424, distance: 78.5
click at [534, 371] on div "© Mapbox © OpenStreetMap Improve this map" at bounding box center [415, 358] width 830 height 610
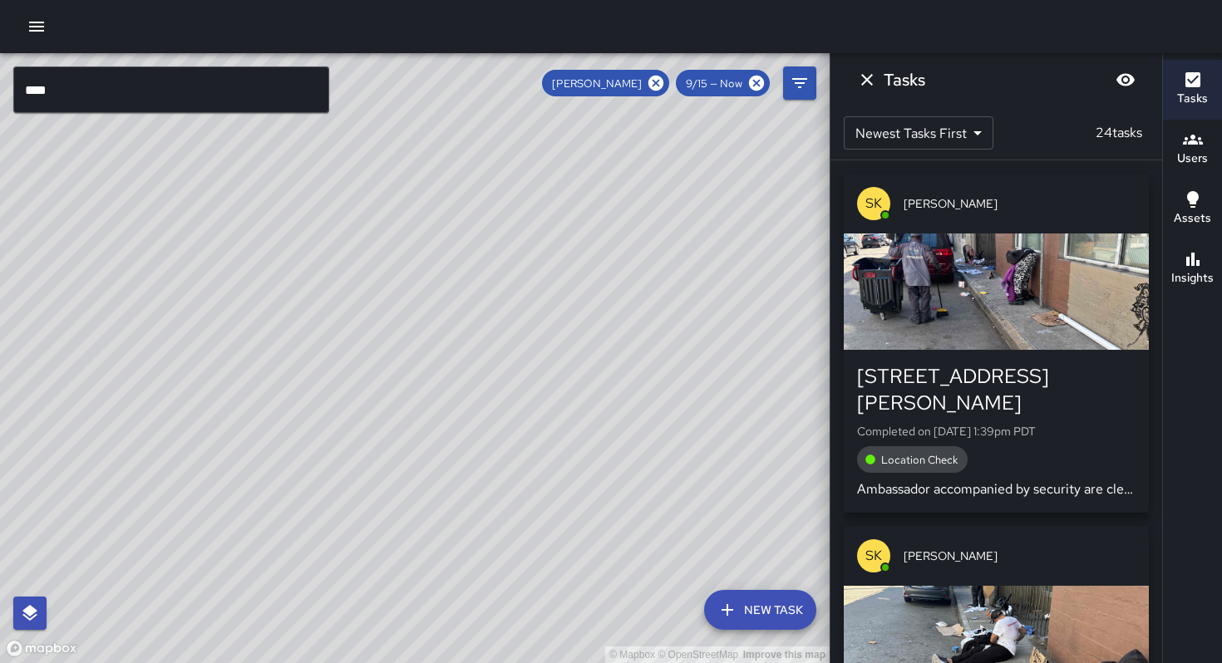
drag, startPoint x: 513, startPoint y: 444, endPoint x: 580, endPoint y: 389, distance: 86.9
click at [585, 372] on div "© Mapbox © OpenStreetMap Improve this map" at bounding box center [415, 358] width 830 height 610
drag, startPoint x: 568, startPoint y: 421, endPoint x: 500, endPoint y: 340, distance: 106.2
click at [500, 334] on div "© Mapbox © OpenStreetMap Improve this map" at bounding box center [415, 358] width 830 height 610
drag, startPoint x: 549, startPoint y: 434, endPoint x: 495, endPoint y: 491, distance: 78.8
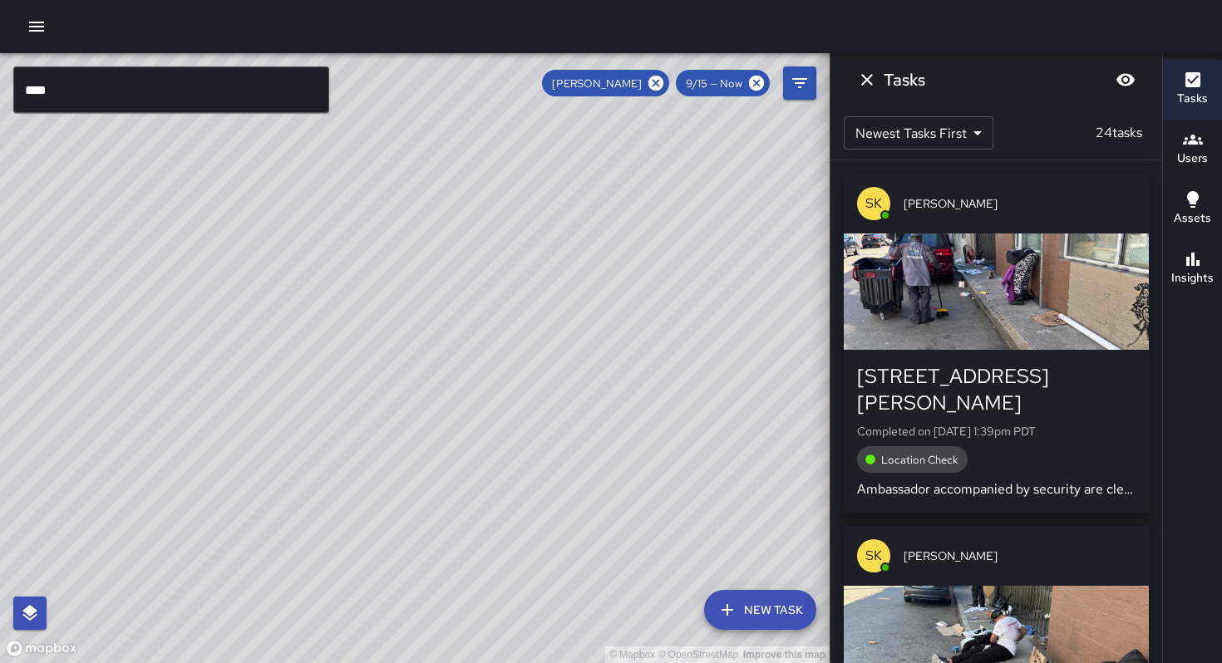
click at [495, 491] on div "© Mapbox © OpenStreetMap Improve this map" at bounding box center [415, 358] width 830 height 610
drag, startPoint x: 593, startPoint y: 350, endPoint x: 544, endPoint y: 459, distance: 119.4
click at [544, 459] on div "© Mapbox © OpenStreetMap Improve this map" at bounding box center [415, 358] width 830 height 610
drag, startPoint x: 568, startPoint y: 421, endPoint x: 564, endPoint y: 470, distance: 49.2
click at [560, 482] on div "© Mapbox © OpenStreetMap Improve this map" at bounding box center [415, 358] width 830 height 610
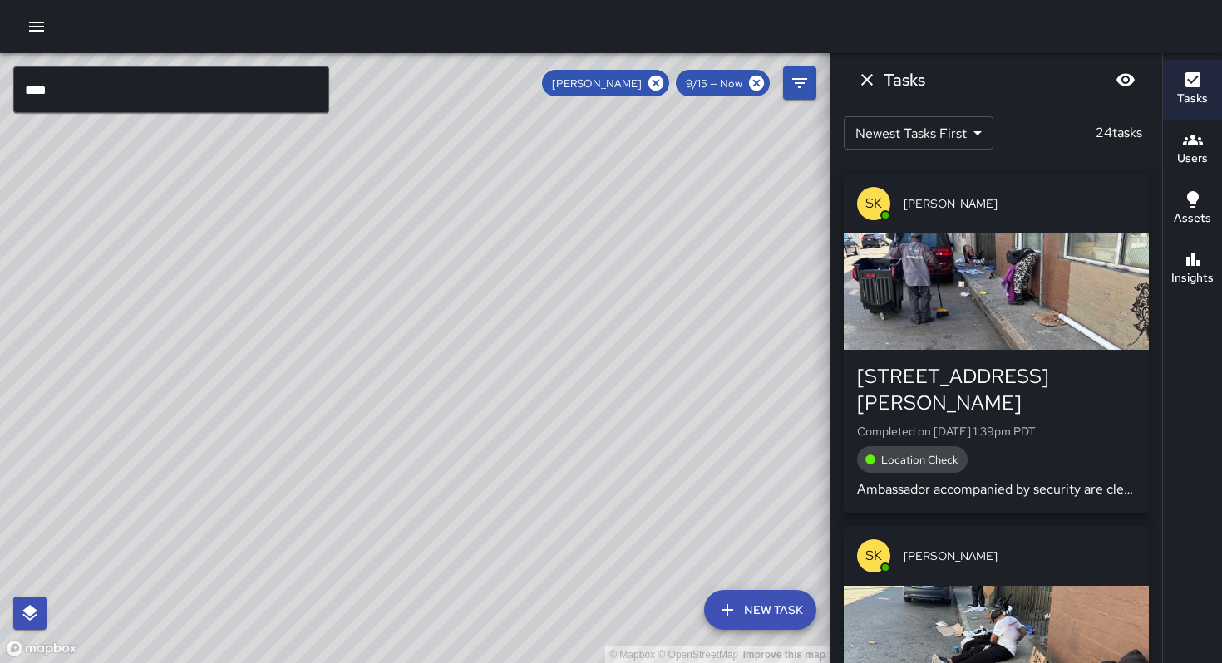
drag, startPoint x: 584, startPoint y: 461, endPoint x: 564, endPoint y: 493, distance: 37.4
click at [564, 493] on div "© Mapbox © OpenStreetMap Improve this map" at bounding box center [415, 358] width 830 height 610
drag, startPoint x: 616, startPoint y: 431, endPoint x: 563, endPoint y: 457, distance: 59.1
click at [563, 463] on div "© Mapbox © OpenStreetMap Improve this map" at bounding box center [415, 358] width 830 height 610
drag, startPoint x: 616, startPoint y: 407, endPoint x: 644, endPoint y: 382, distance: 38.2
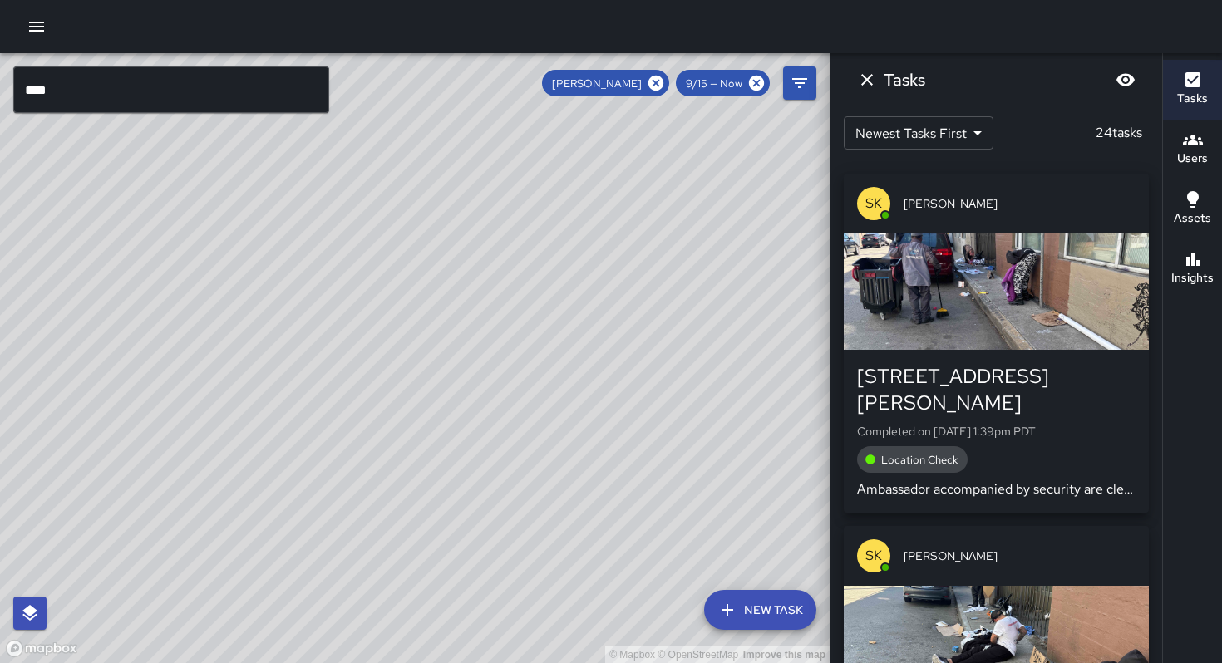
click at [586, 441] on div "© Mapbox © OpenStreetMap Improve this map" at bounding box center [415, 358] width 830 height 610
drag, startPoint x: 646, startPoint y: 416, endPoint x: 620, endPoint y: 458, distance: 48.9
click at [620, 458] on div "© Mapbox © OpenStreetMap Improve this map" at bounding box center [415, 358] width 830 height 610
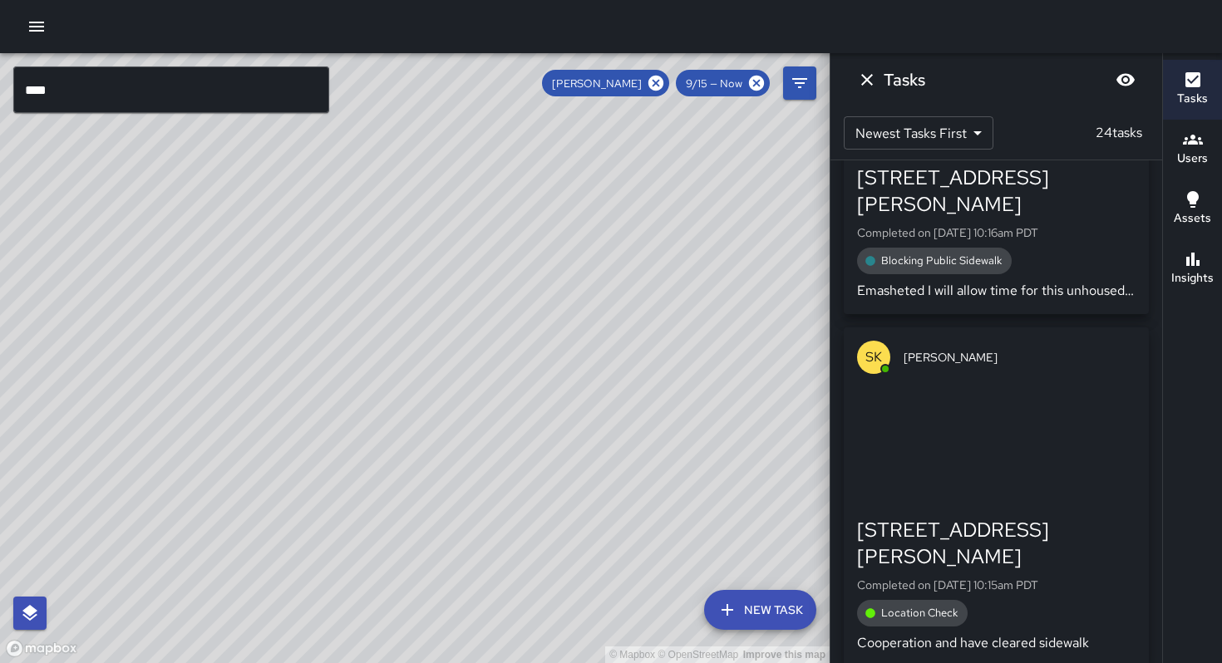
scroll to position [6276, 0]
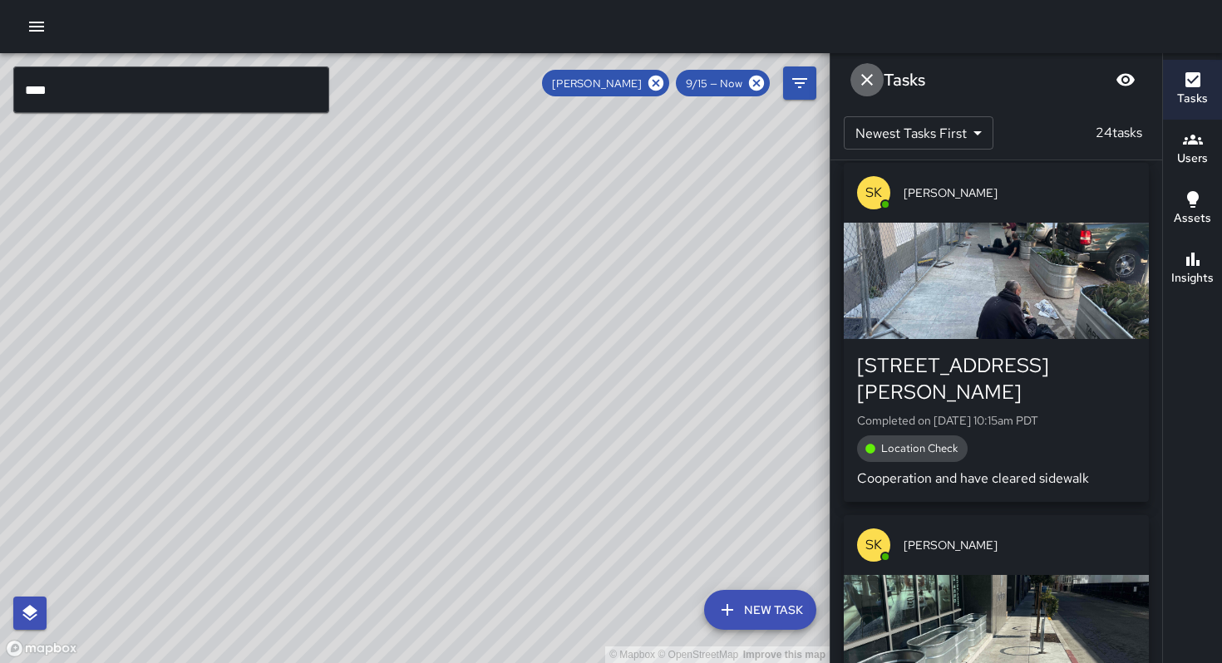
click at [872, 81] on icon "Dismiss" at bounding box center [867, 80] width 20 height 20
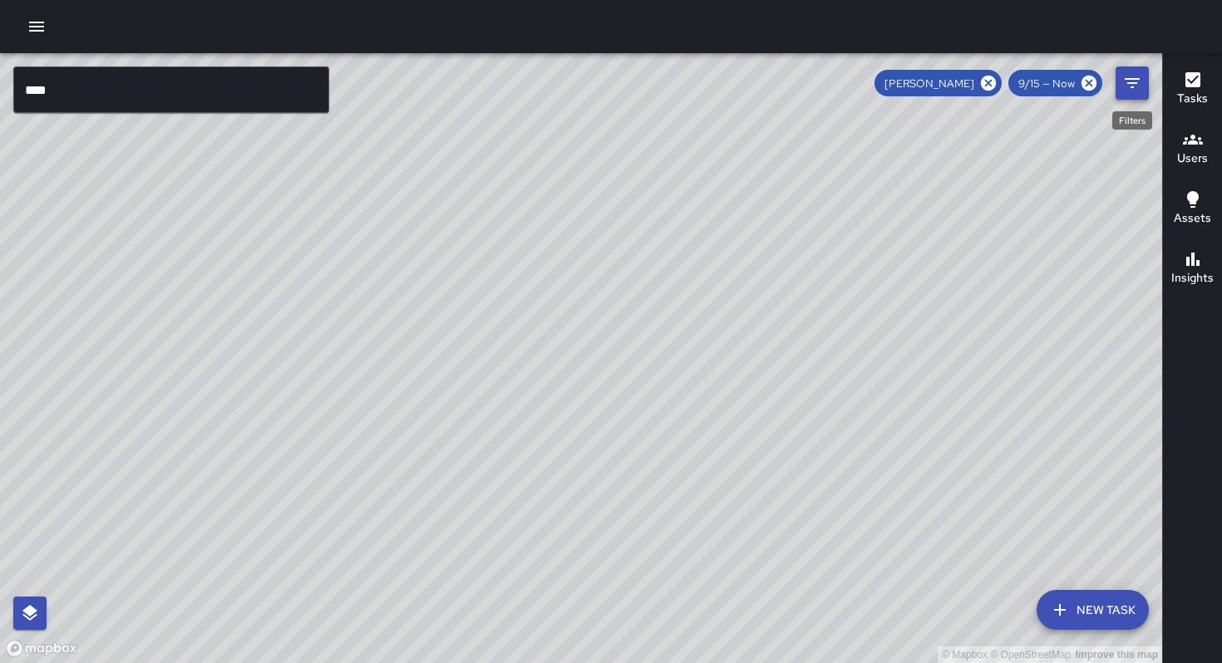
click at [1125, 89] on icon "Filters" at bounding box center [1132, 83] width 20 height 20
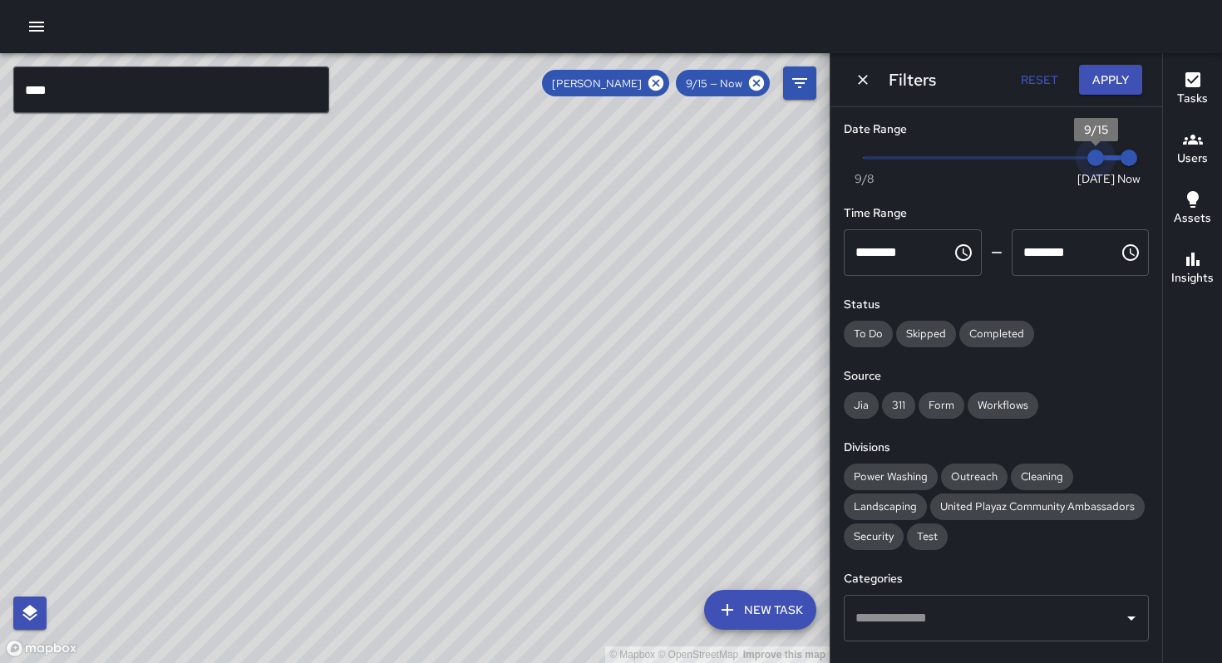
type input "*"
drag, startPoint x: 1088, startPoint y: 155, endPoint x: 1048, endPoint y: 151, distance: 40.0
click at [1054, 151] on span "9/14" at bounding box center [1062, 158] width 17 height 17
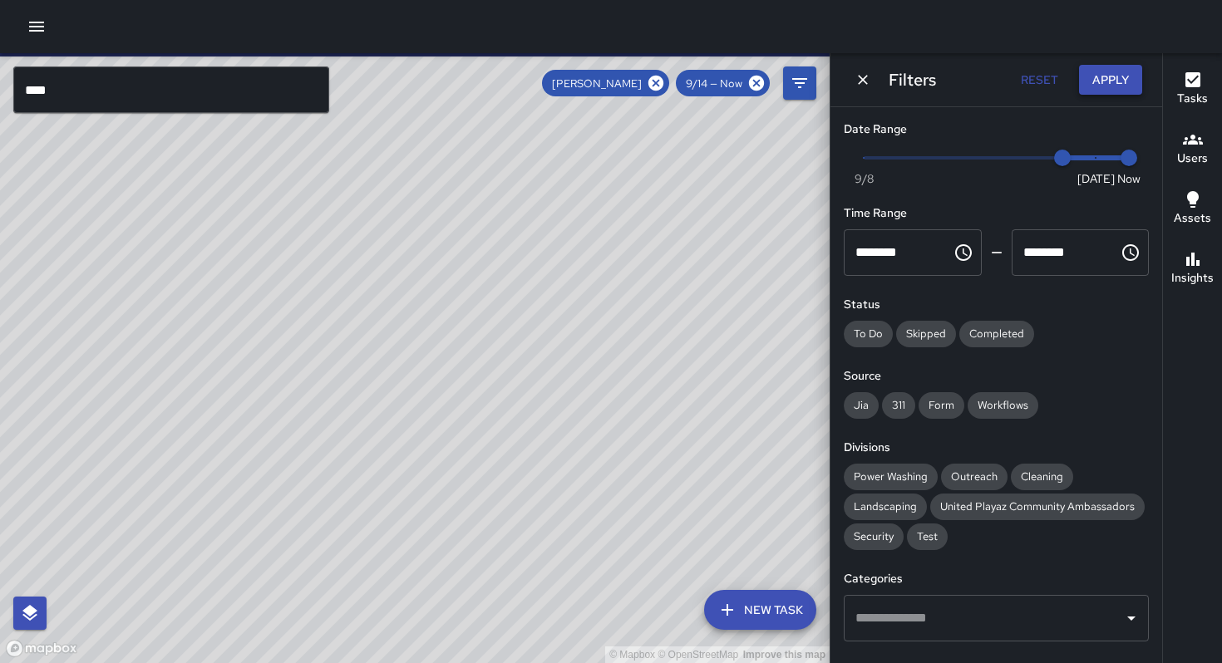
click at [1106, 73] on button "Apply" at bounding box center [1110, 80] width 63 height 31
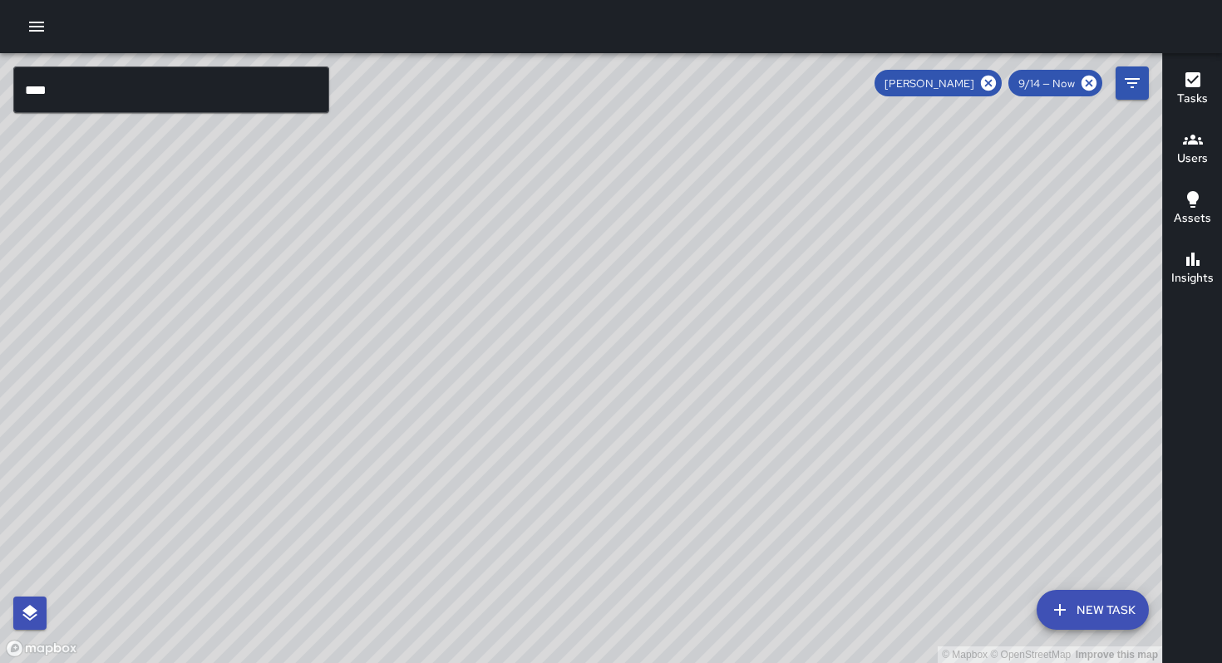
drag, startPoint x: 372, startPoint y: 410, endPoint x: 595, endPoint y: 305, distance: 246.2
click at [648, 359] on div "© Mapbox © OpenStreetMap Improve this map" at bounding box center [581, 358] width 1162 height 610
click at [79, 93] on input "****" at bounding box center [171, 90] width 316 height 47
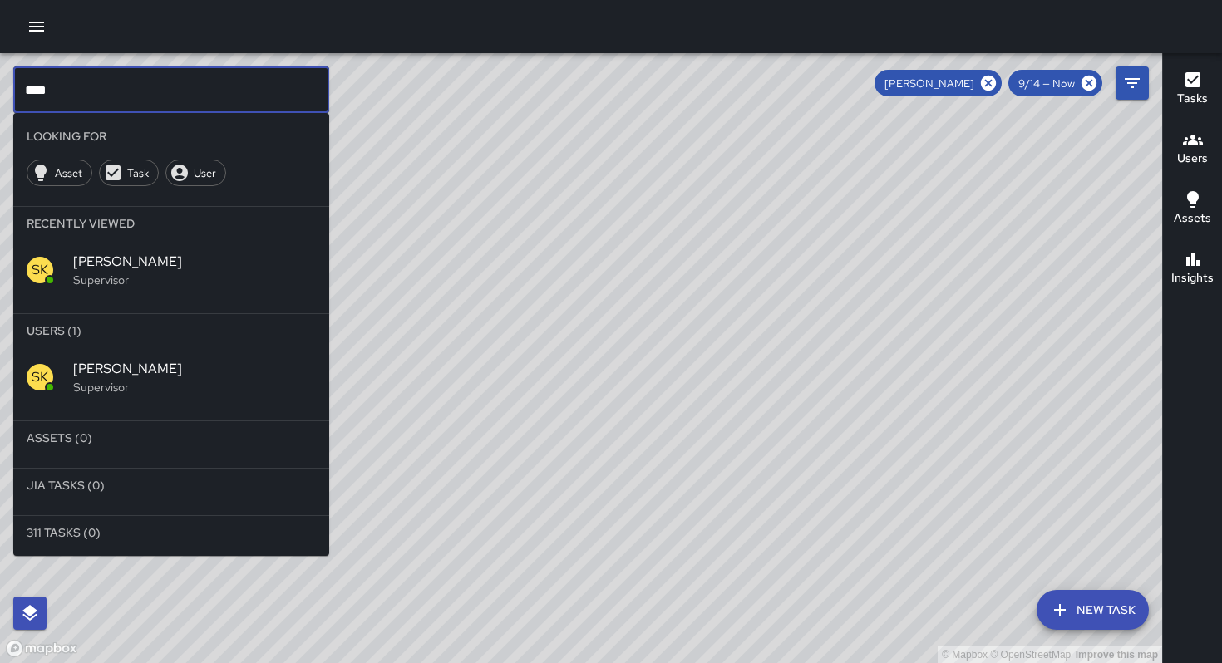
drag, startPoint x: 79, startPoint y: 93, endPoint x: 0, endPoint y: 75, distance: 81.1
click at [0, 75] on div "© Mapbox © OpenStreetMap Improve this map **** ​ Looking For Asset Task User Re…" at bounding box center [581, 358] width 1162 height 610
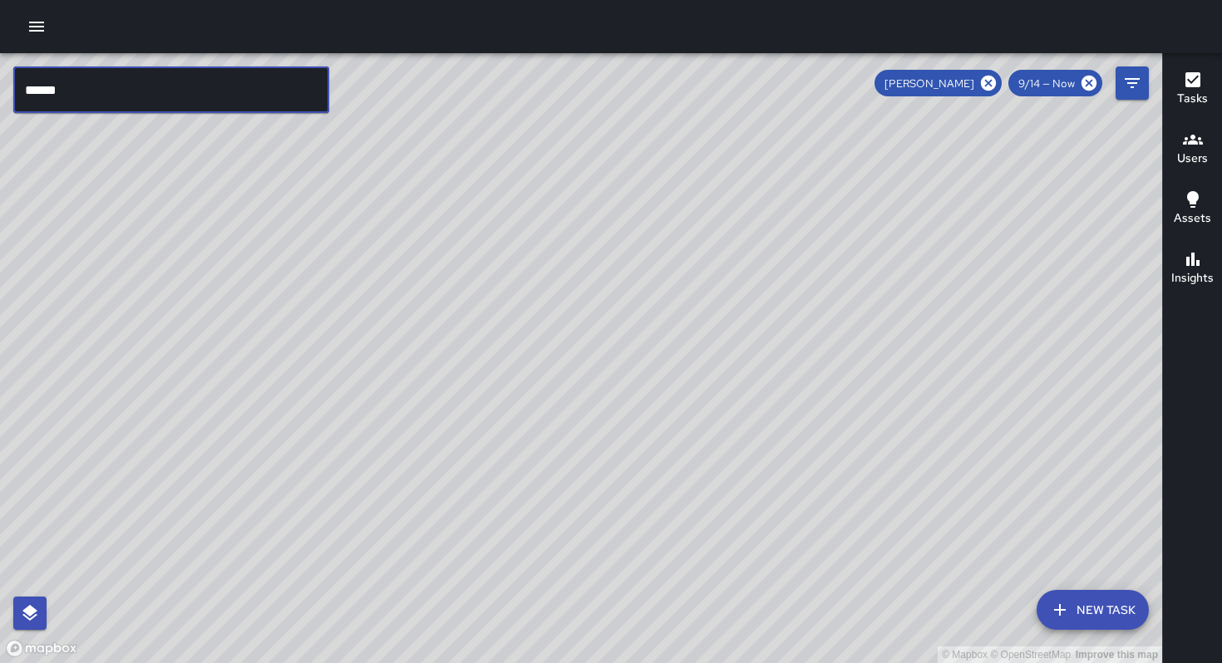
type input "******"
click at [988, 82] on icon at bounding box center [988, 83] width 18 height 18
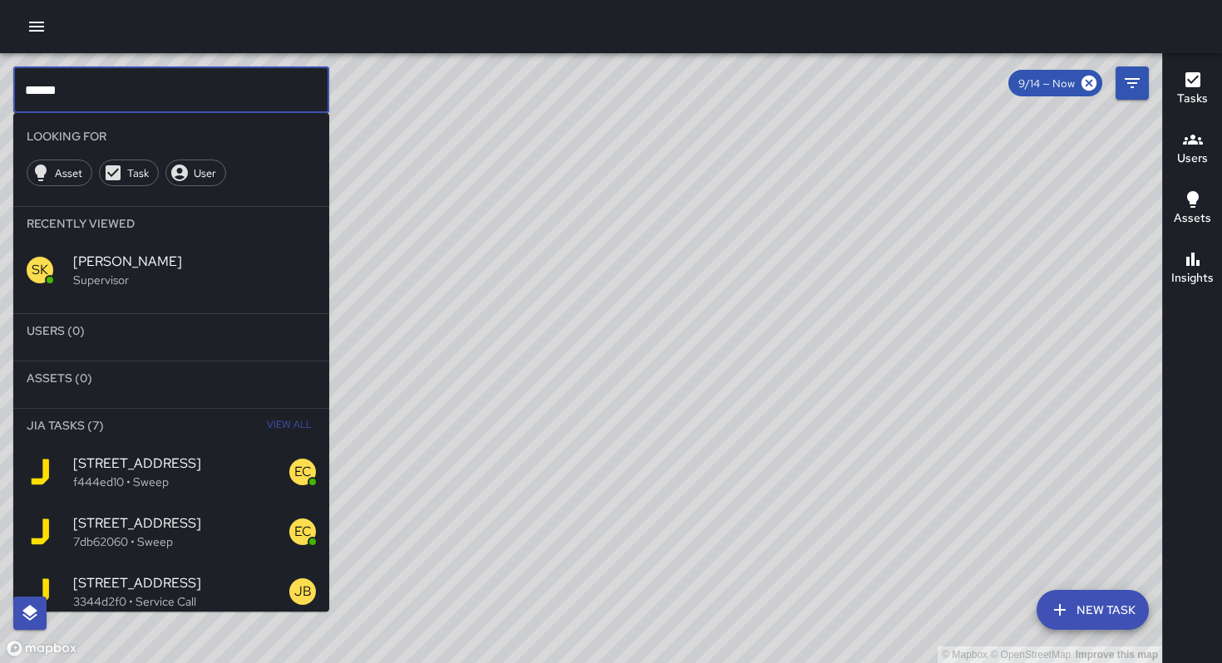
click at [121, 81] on input "******" at bounding box center [171, 90] width 316 height 47
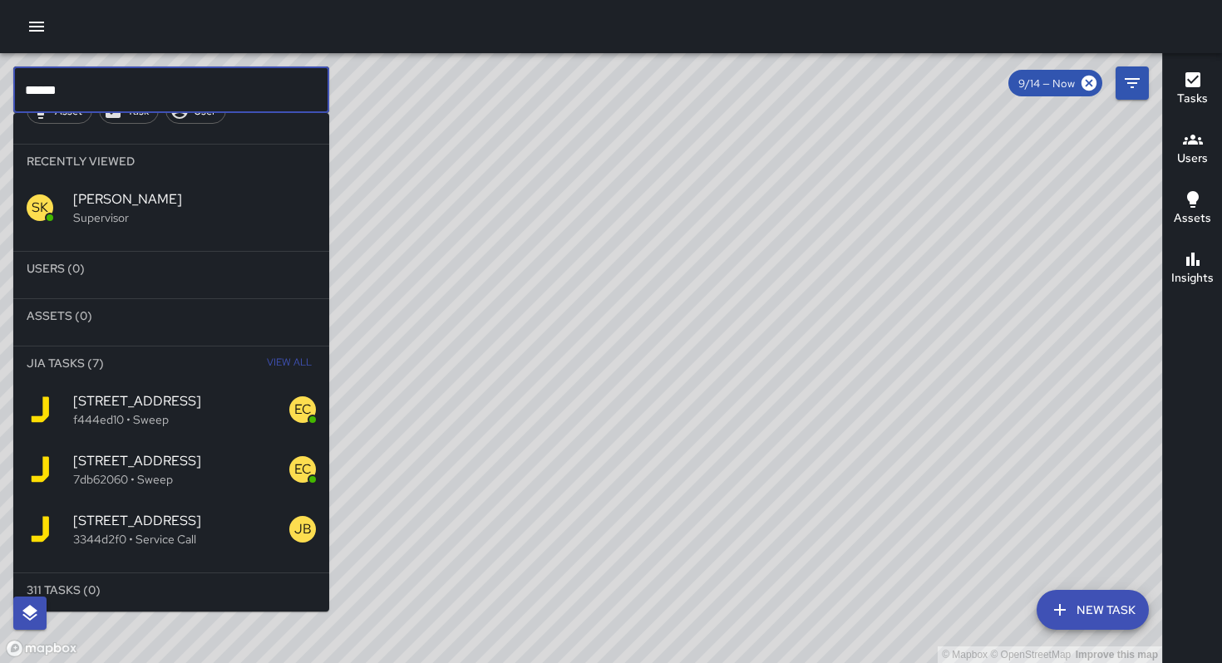
scroll to position [64, 0]
click at [135, 544] on p "3344d2f0 • Service Call" at bounding box center [181, 538] width 216 height 17
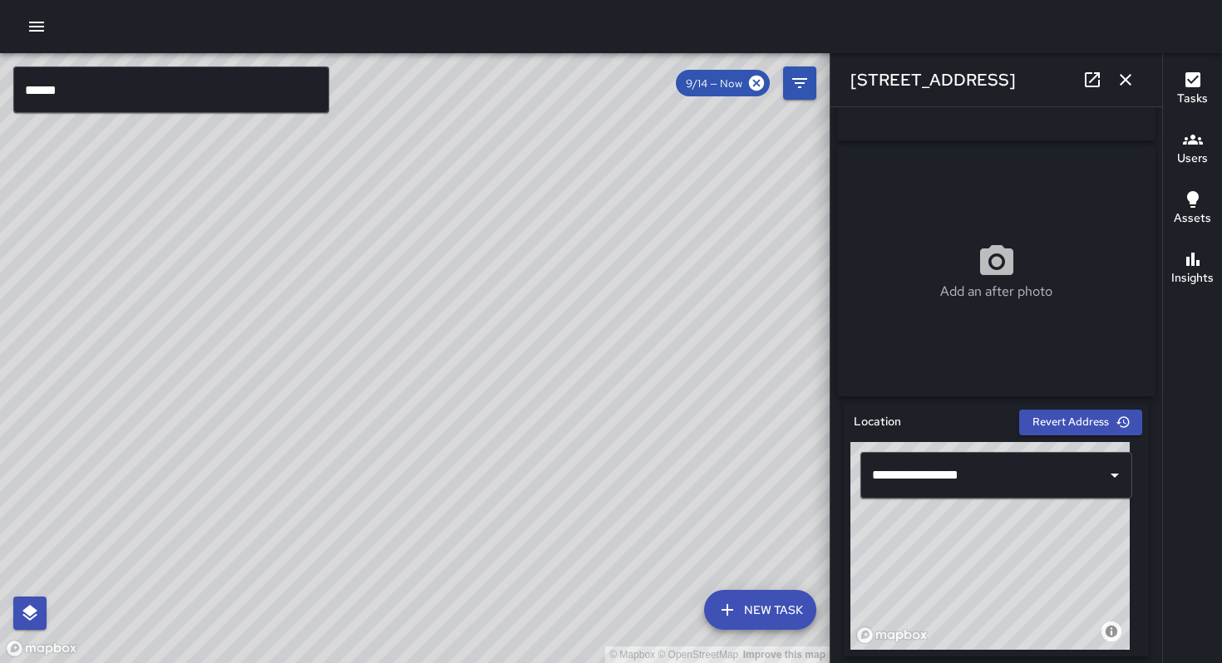
scroll to position [0, 0]
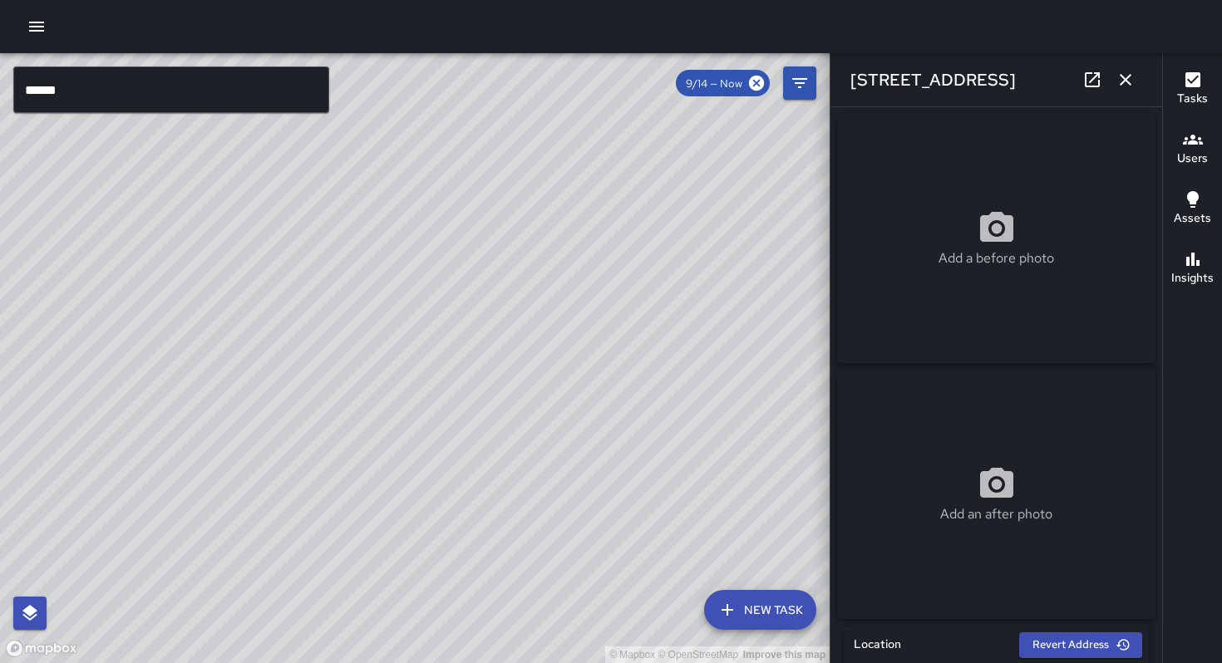
click at [1117, 81] on icon "button" at bounding box center [1126, 80] width 20 height 20
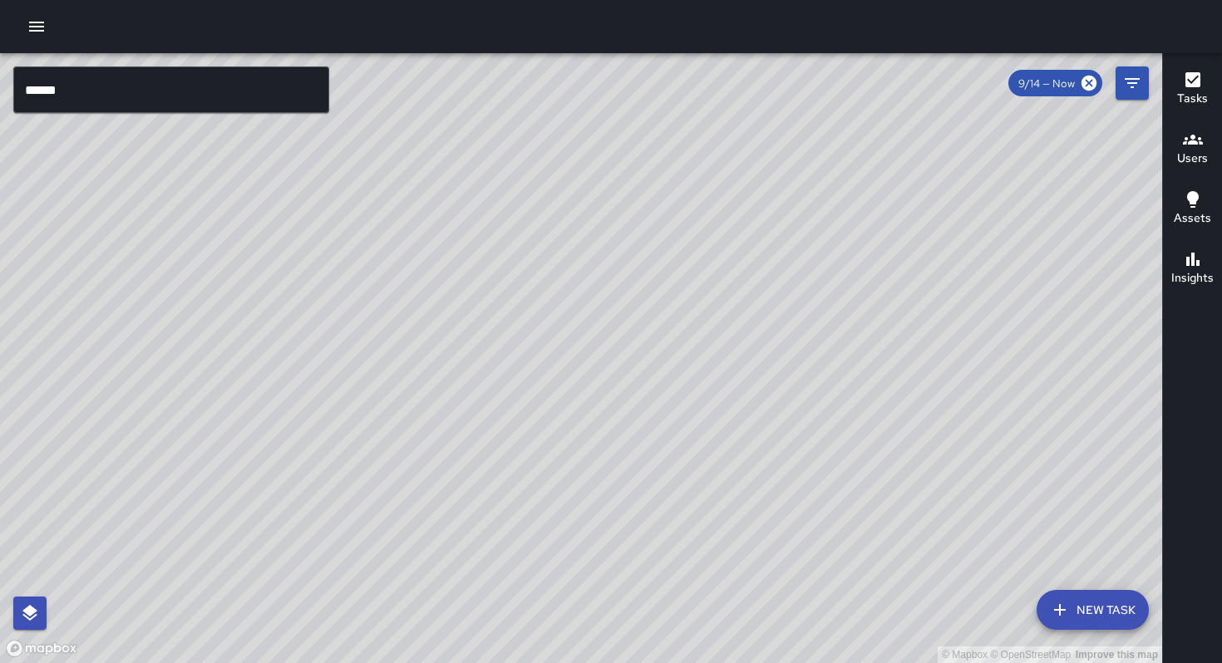
click at [621, 323] on div "© Mapbox © OpenStreetMap Improve this map WB Woodrow Blake 777a Tehama Street C…" at bounding box center [581, 358] width 1162 height 610
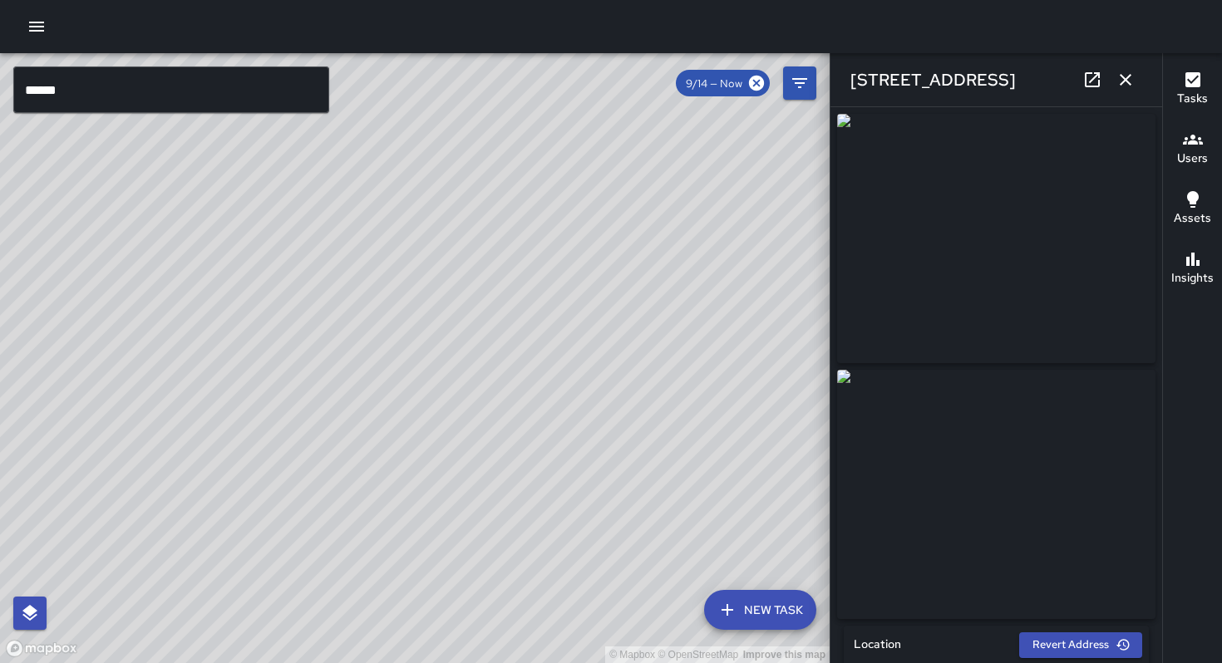
click at [430, 319] on div "© Mapbox © OpenStreetMap Improve this map EC Enrique Cervantes 774 Tehama Stree…" at bounding box center [415, 358] width 830 height 610
click at [474, 329] on div "© Mapbox © OpenStreetMap Improve this map EC Enrique Cervantes 761 Tehama Stree…" at bounding box center [415, 358] width 830 height 610
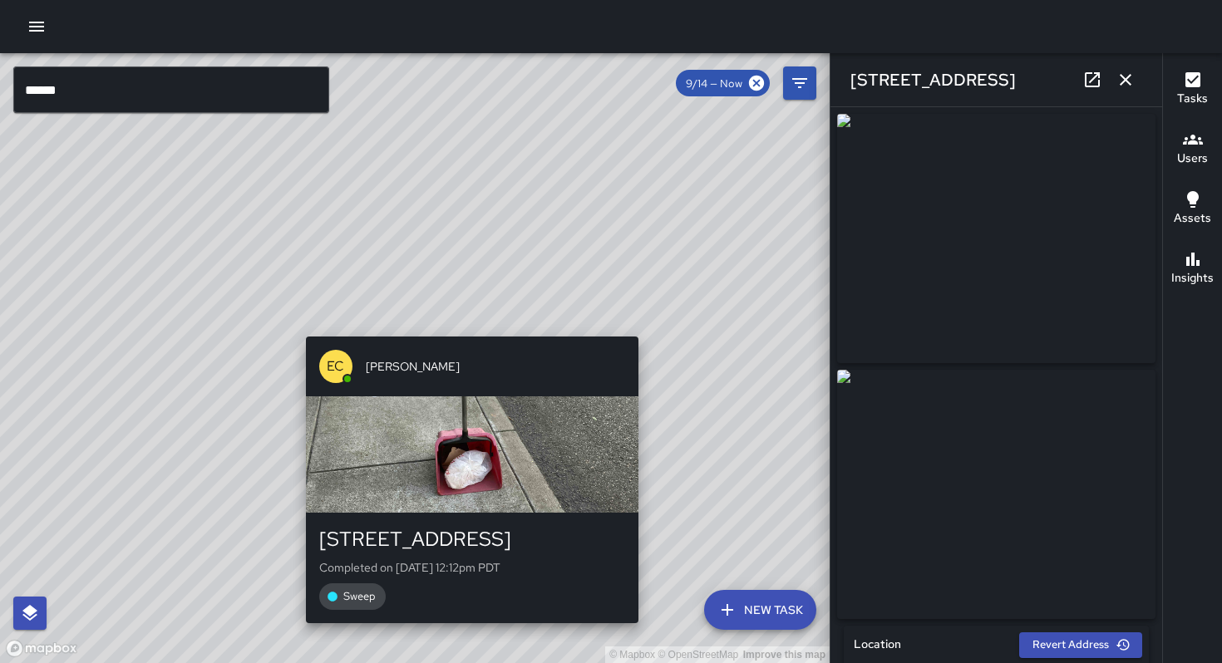
type input "**********"
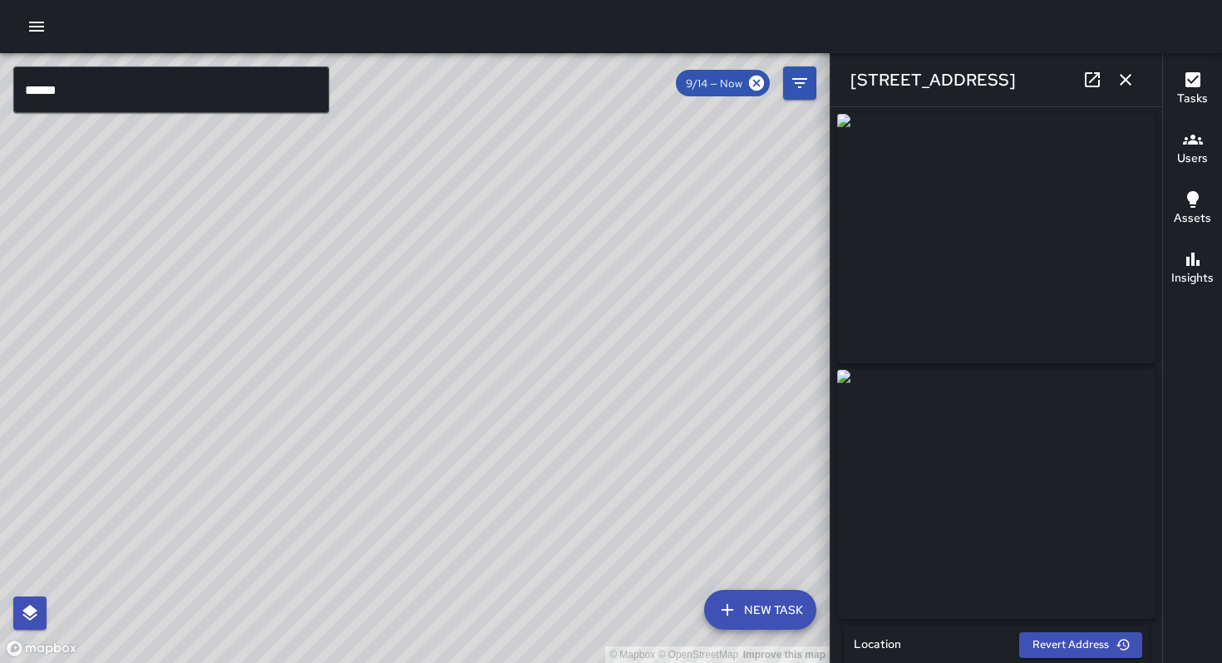
click at [409, 423] on div "© Mapbox © OpenStreetMap Improve this map SK SEAN KELLEY 767 Tehama Street Crea…" at bounding box center [415, 358] width 830 height 610
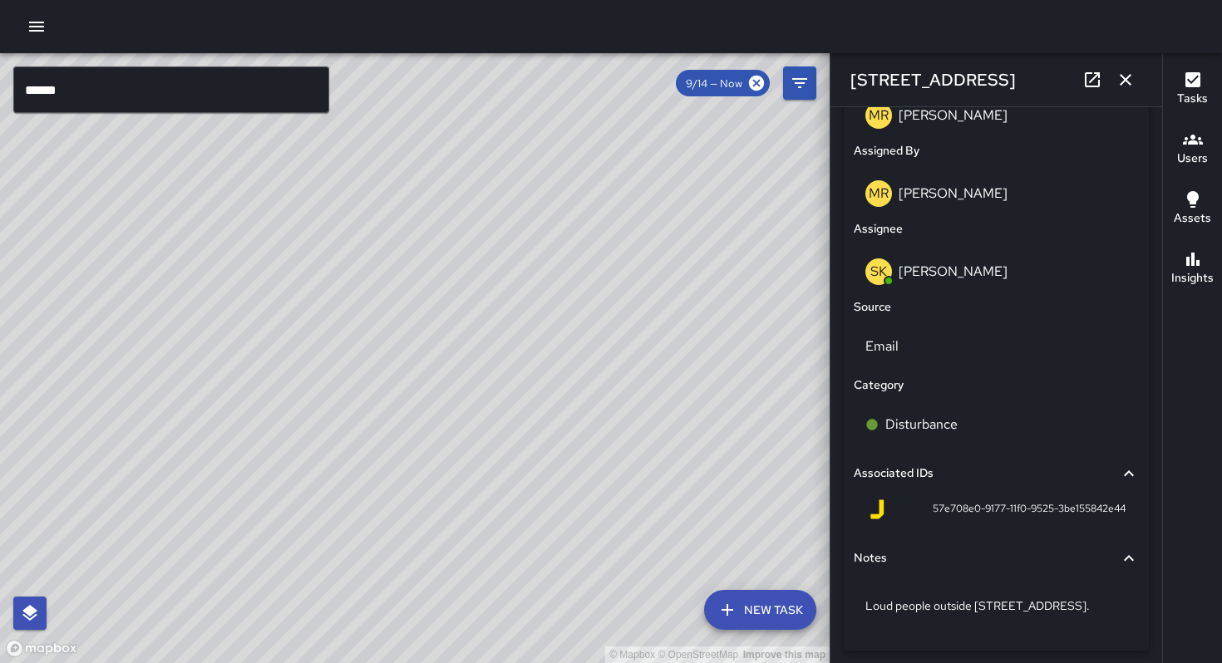
scroll to position [953, 0]
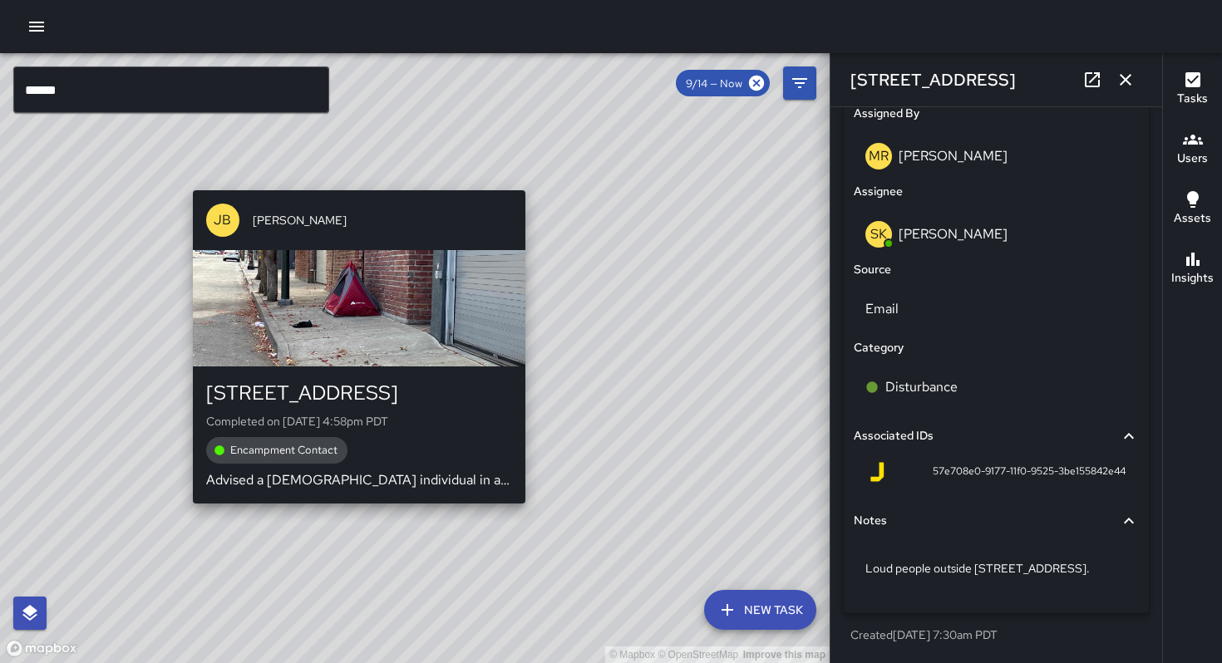
click at [525, 184] on div "JB Jeremy Brookshire 712 Tehama Street Completed on 9/14/2025, 4:58pm PDT Encam…" at bounding box center [359, 347] width 346 height 326
type input "**********"
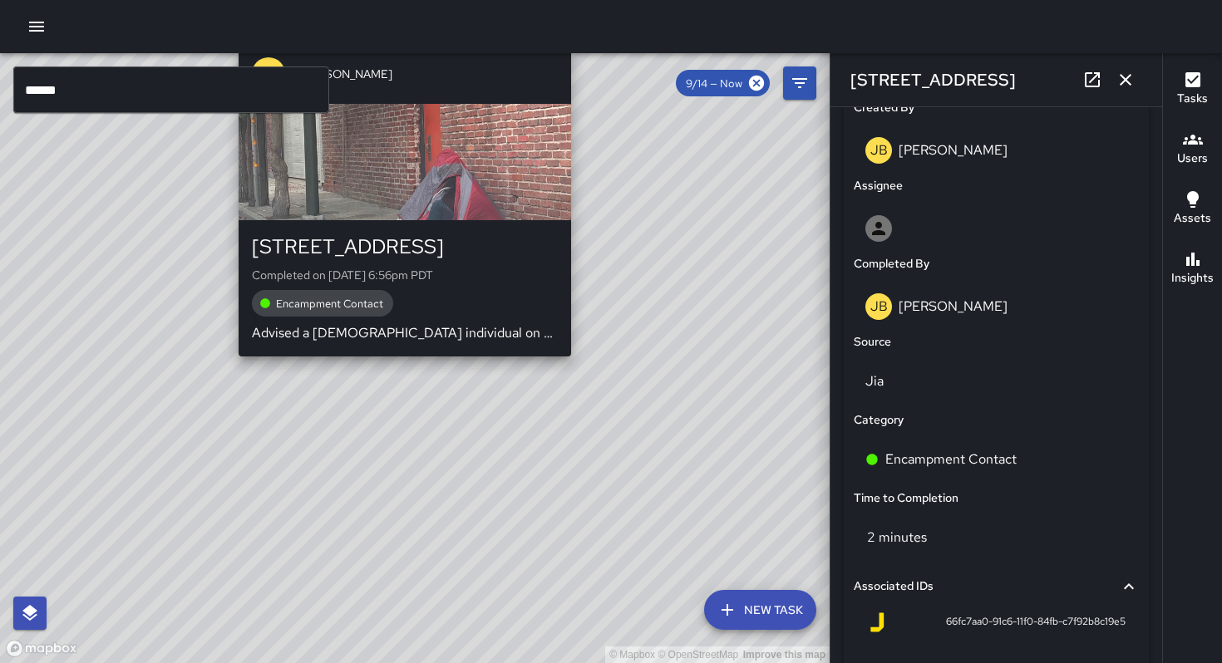
click at [393, 368] on div "© Mapbox © OpenStreetMap Improve this map JB Jeremy Brookshire 712 Tehama Stree…" at bounding box center [415, 358] width 830 height 610
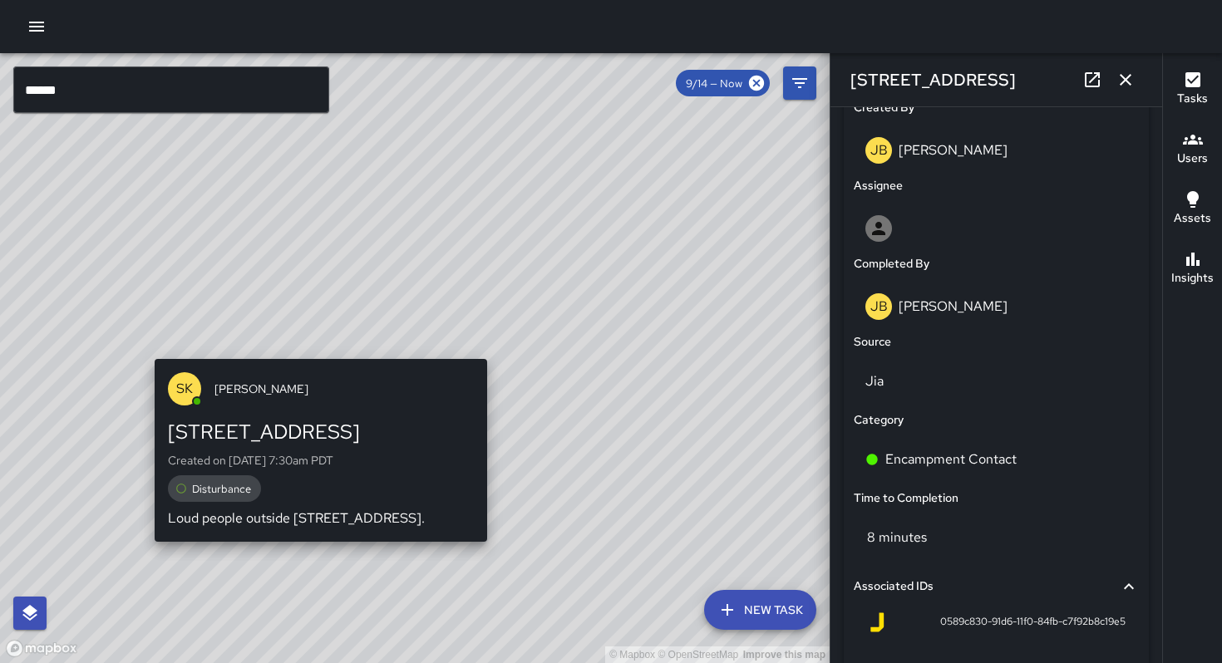
click at [315, 527] on p "Loud people outside 765 Tehama street." at bounding box center [321, 519] width 306 height 20
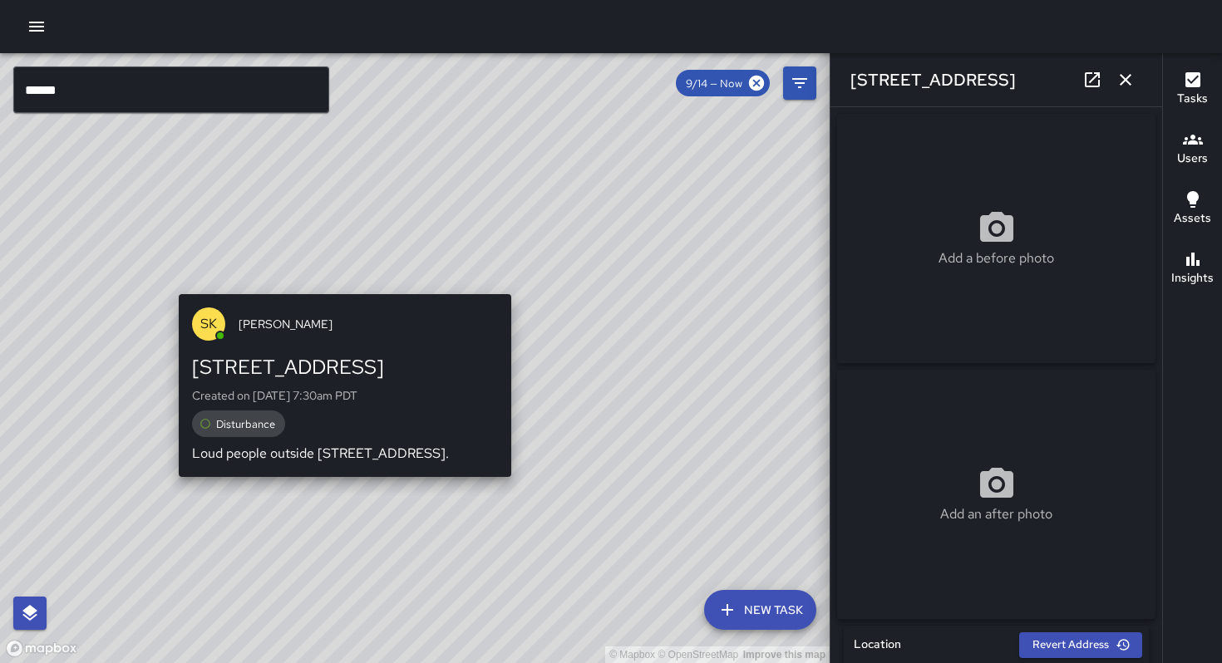
type input "**********"
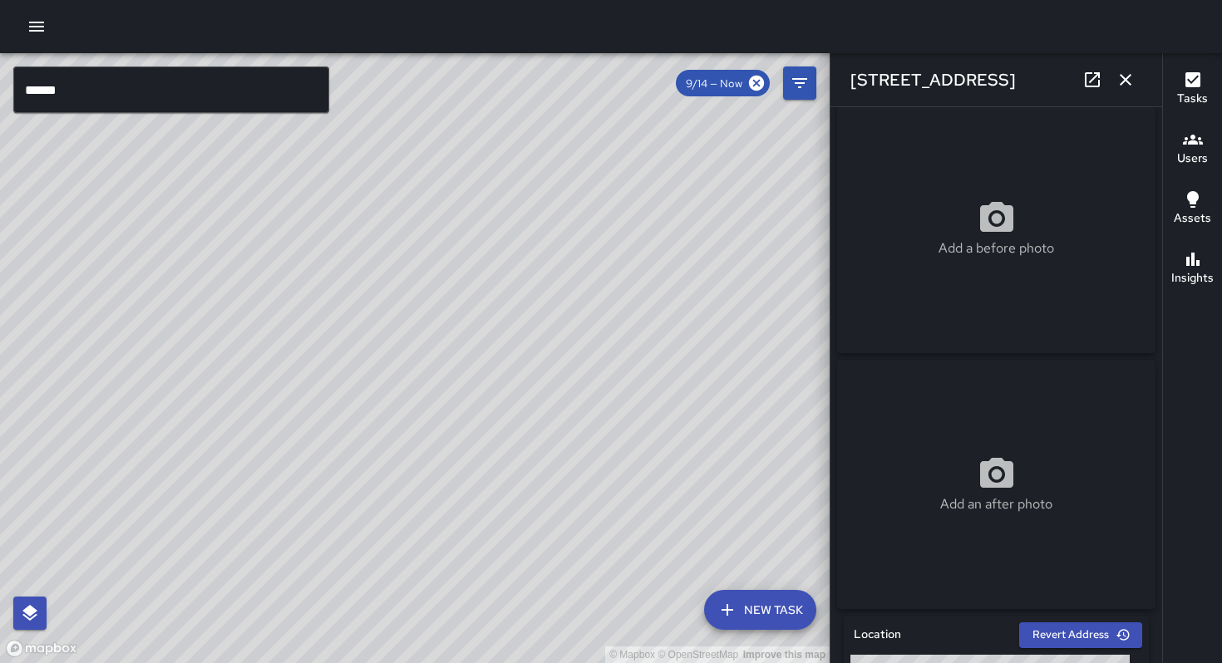
scroll to position [0, 0]
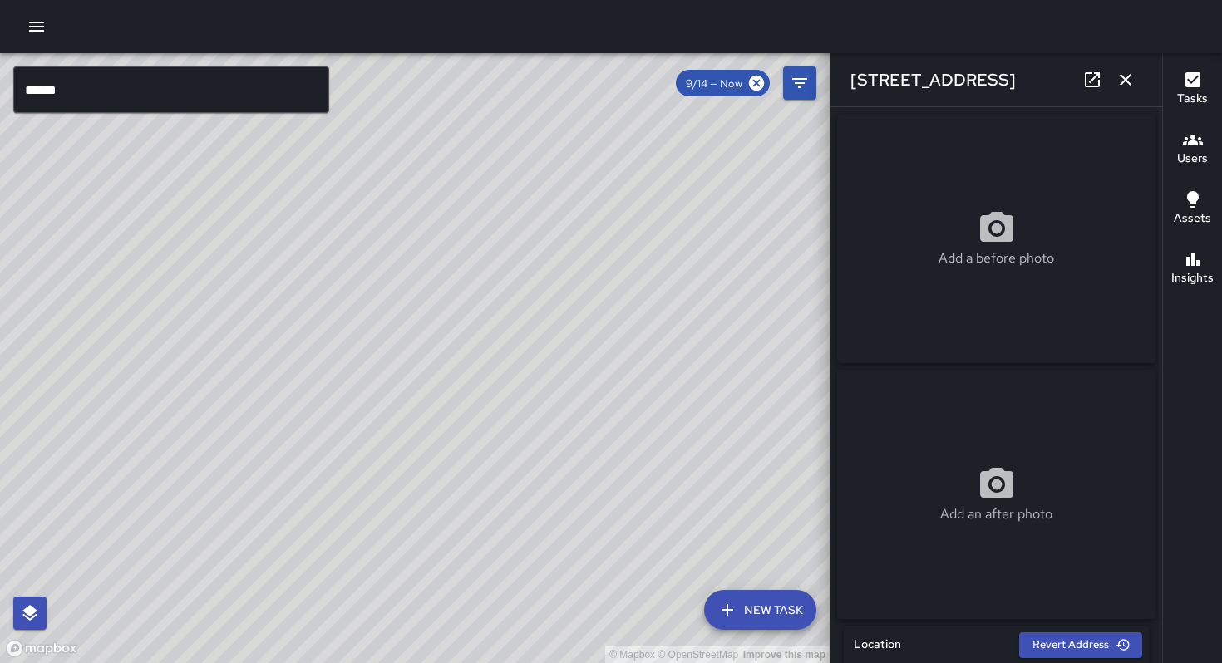
click at [199, 96] on input "******" at bounding box center [171, 90] width 316 height 47
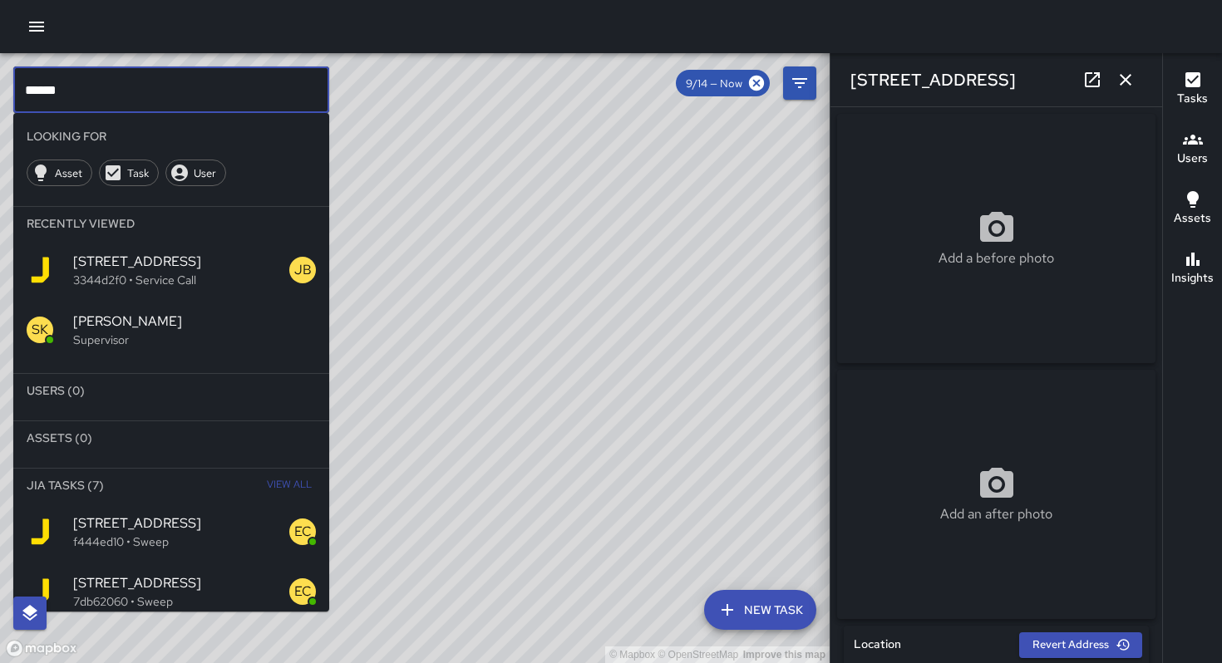
drag, startPoint x: 199, startPoint y: 96, endPoint x: 27, endPoint y: 96, distance: 172.1
click at [27, 96] on input "******" at bounding box center [171, 90] width 316 height 47
paste input "********"
type input "**********"
click at [142, 537] on p "88bc46b0 • Location Check" at bounding box center [181, 542] width 216 height 17
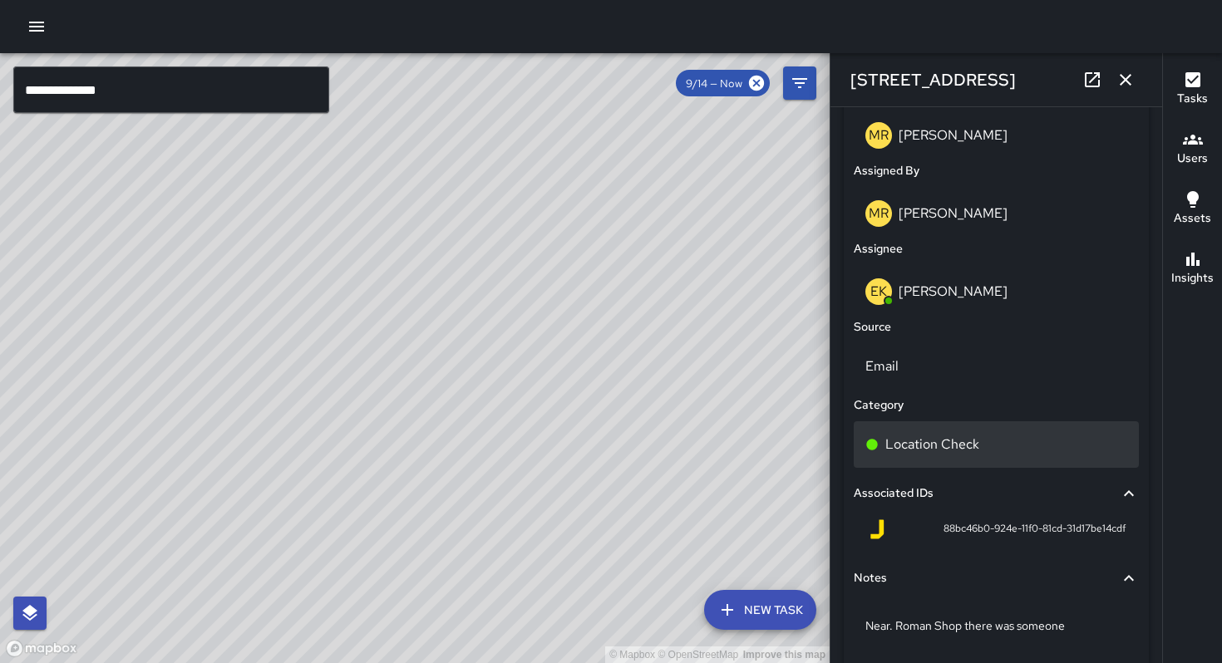
scroll to position [953, 0]
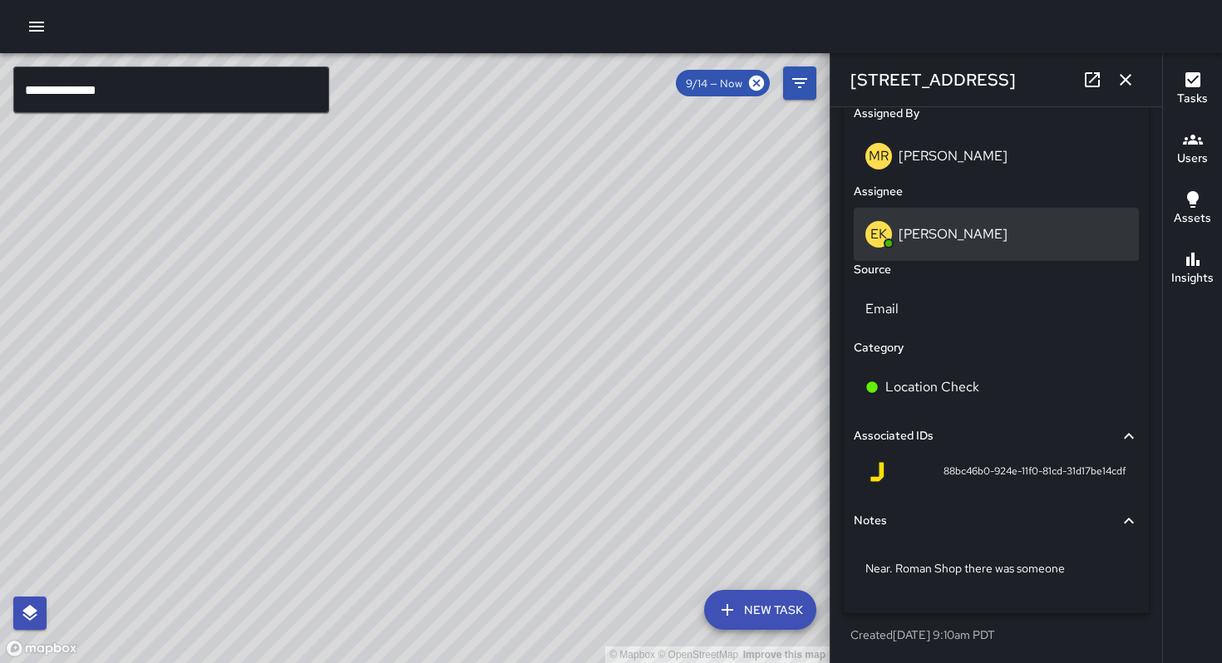
click at [899, 241] on p "Erin Kametani" at bounding box center [953, 233] width 109 height 17
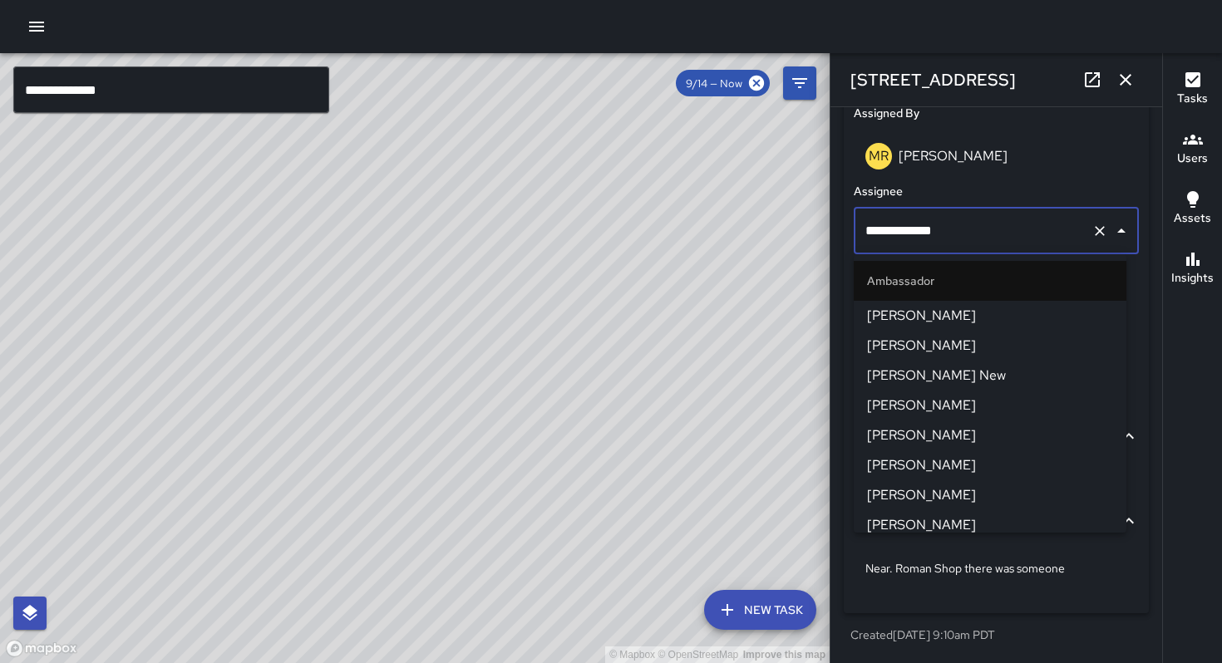
scroll to position [1095, 0]
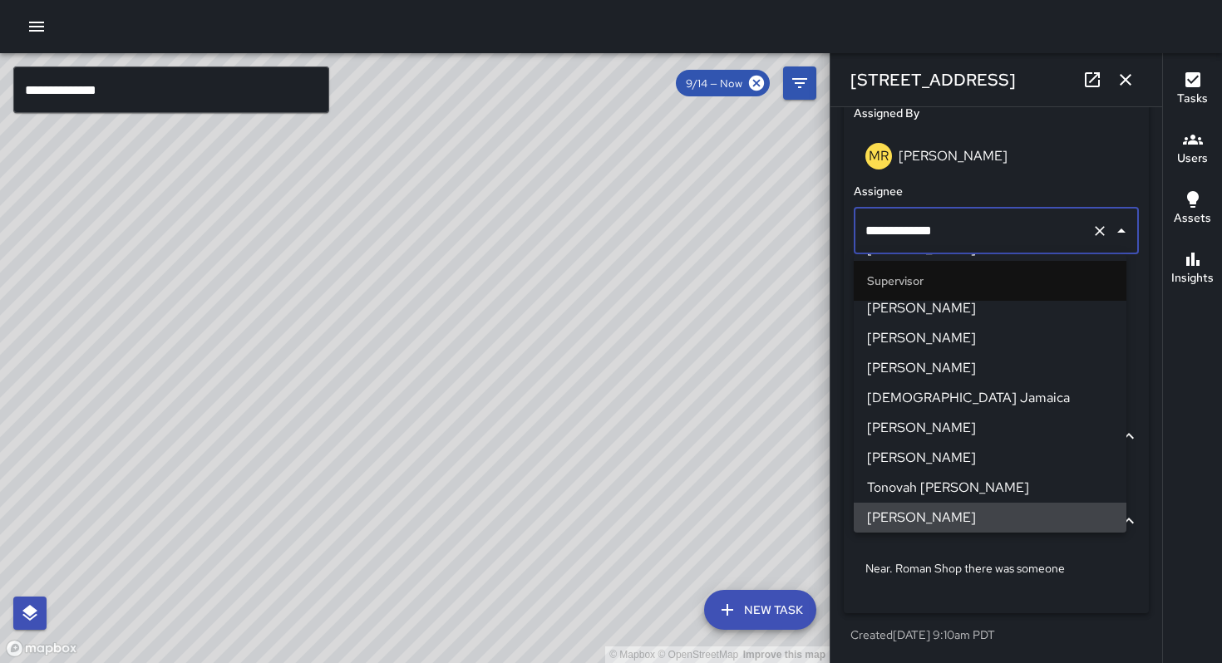
drag, startPoint x: 948, startPoint y: 237, endPoint x: 781, endPoint y: 181, distance: 176.1
click at [792, 192] on div "**********" at bounding box center [611, 358] width 1222 height 610
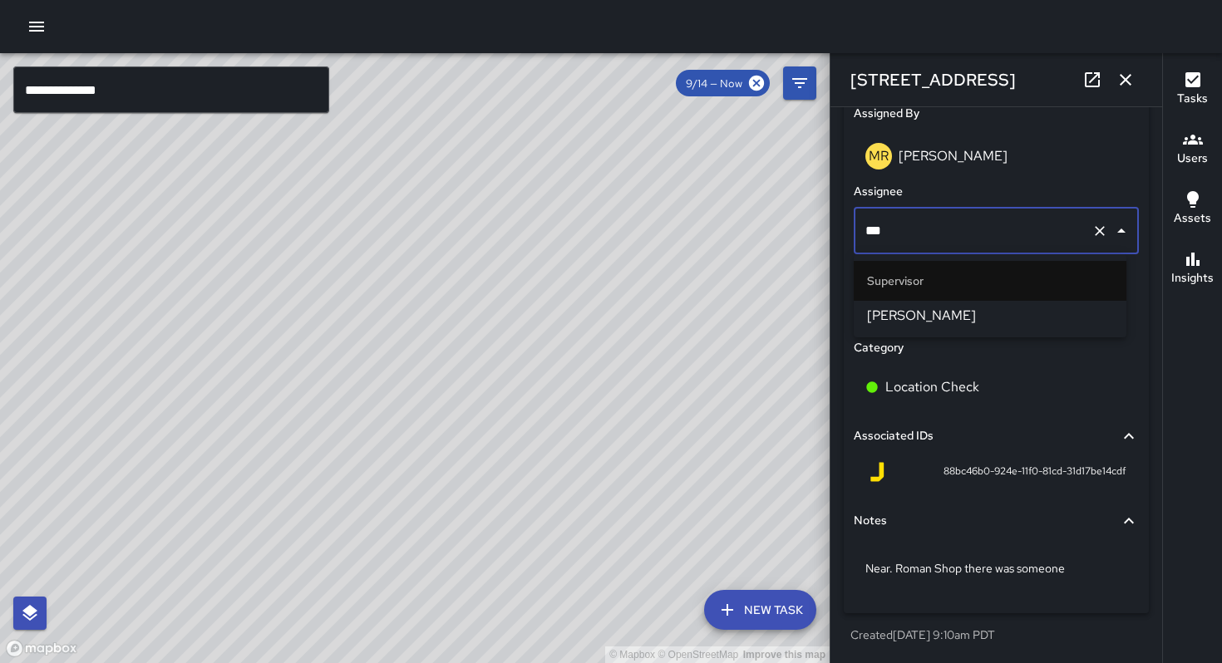
type input "****"
click at [870, 307] on span "SEAN KELLEY" at bounding box center [990, 316] width 246 height 20
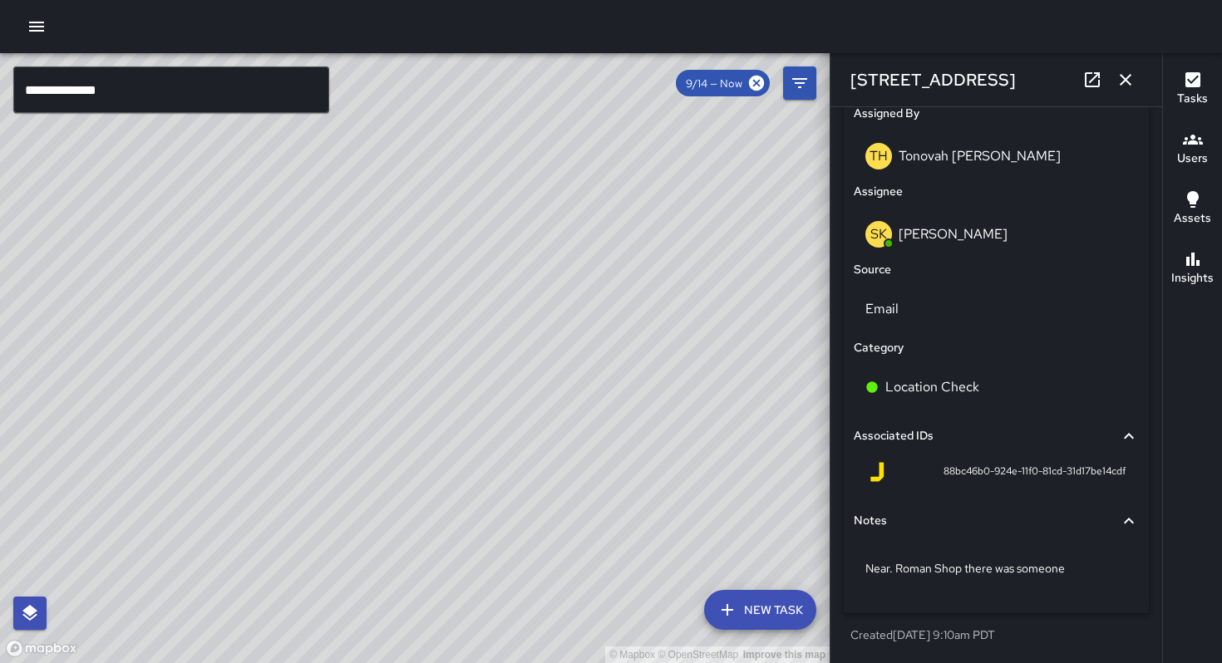
click at [1101, 81] on icon at bounding box center [1092, 80] width 20 height 20
click at [556, 564] on div "© Mapbox © OpenStreetMap Improve this map" at bounding box center [415, 358] width 830 height 610
type input "**********"
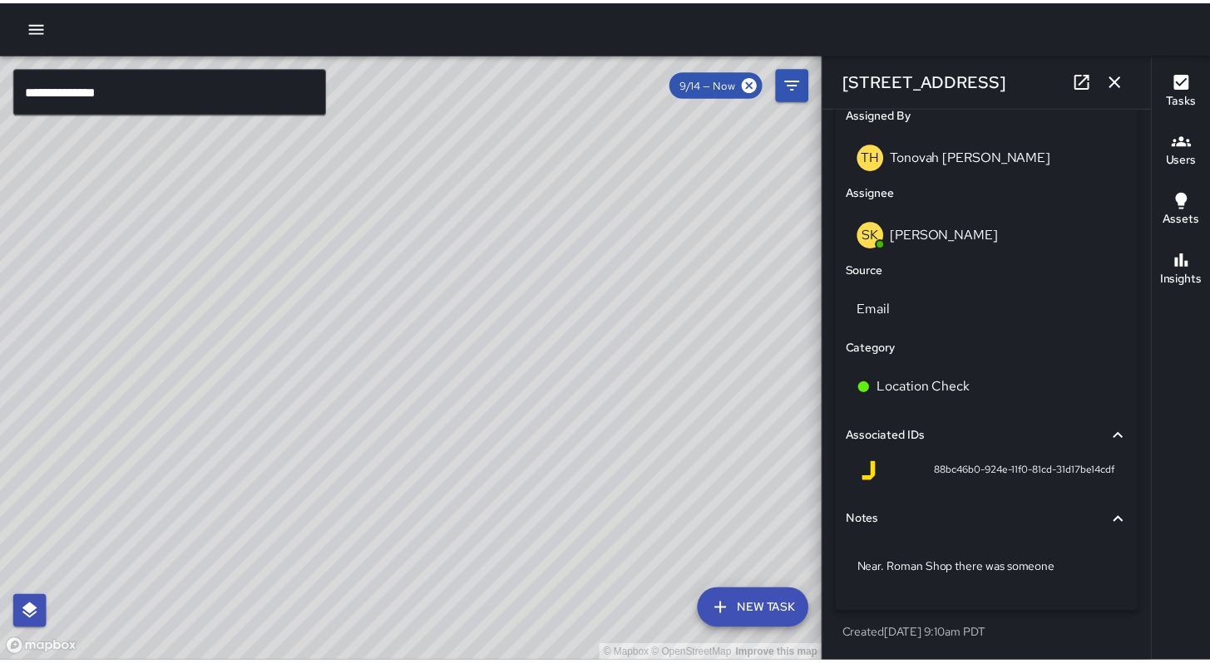
scroll to position [797, 0]
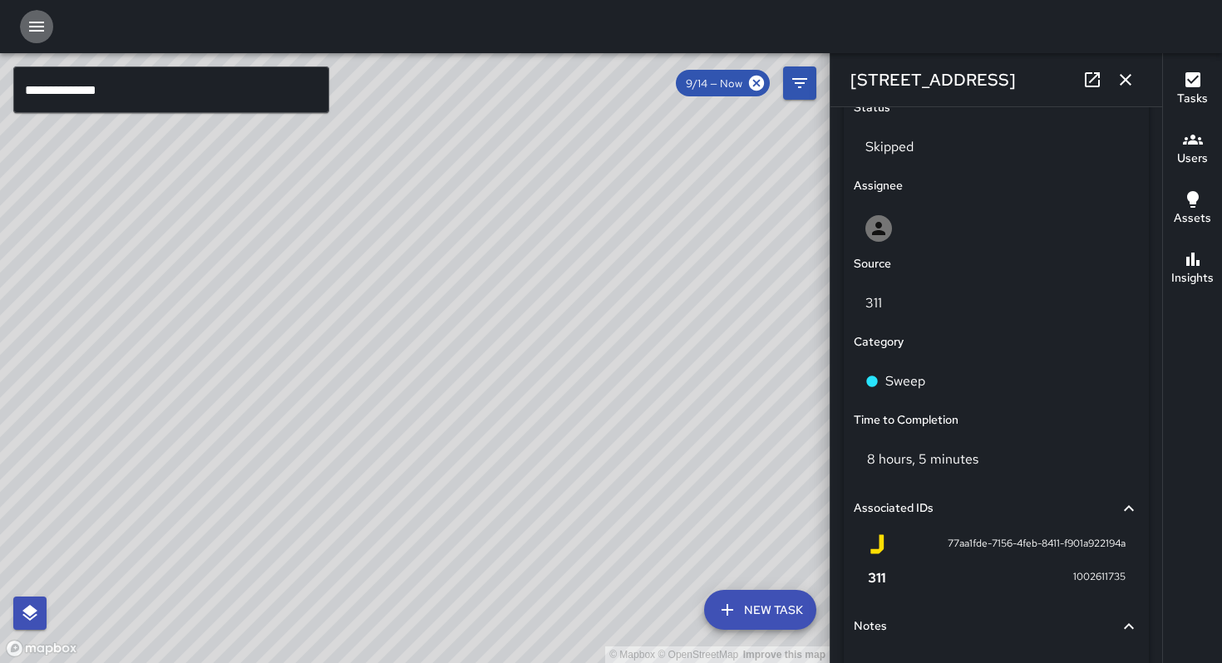
click at [32, 27] on icon "button" at bounding box center [37, 27] width 20 height 20
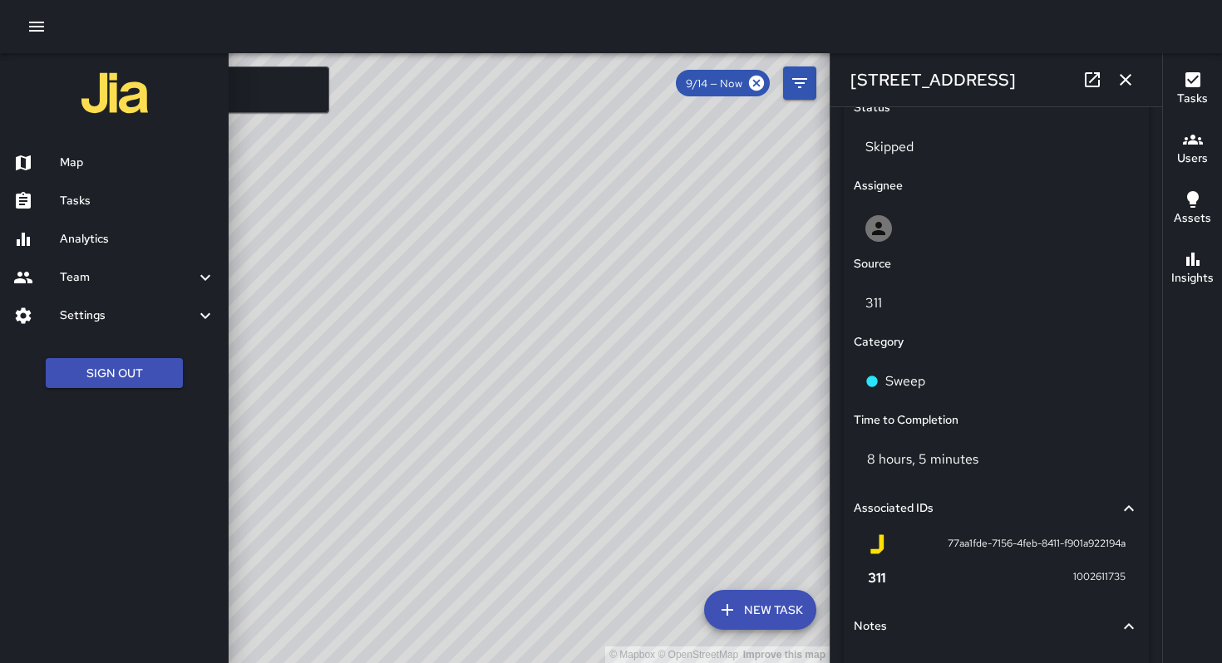
click at [94, 202] on h6 "Tasks" at bounding box center [137, 201] width 155 height 18
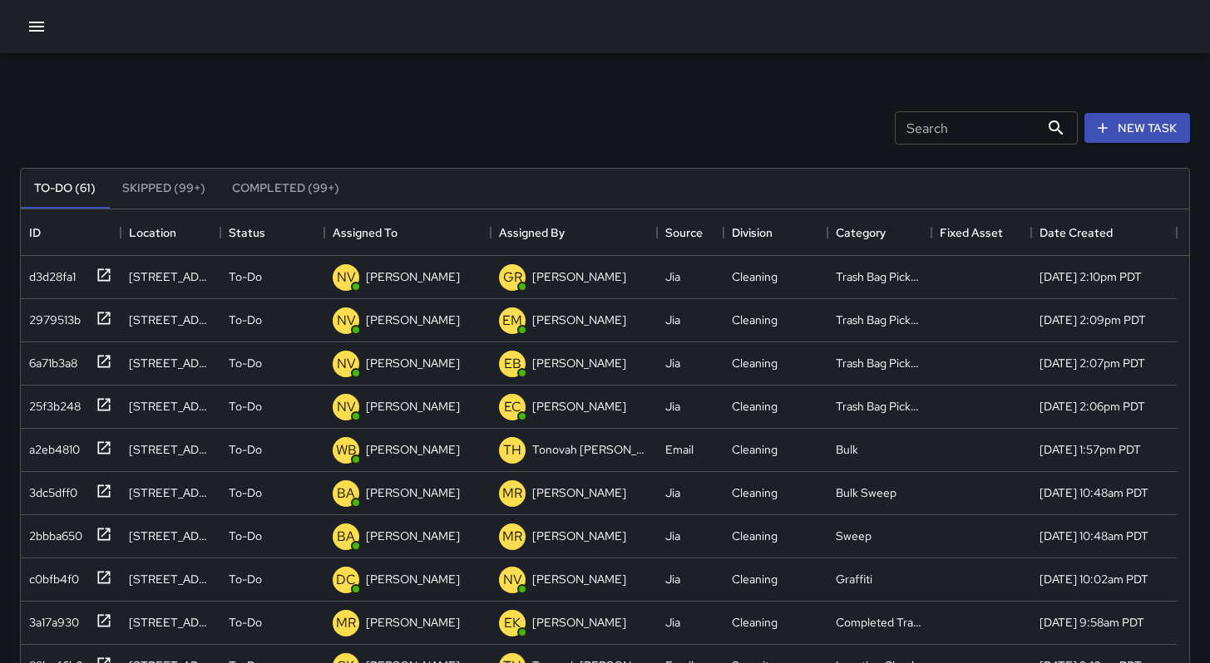
scroll to position [692, 1155]
click at [1137, 136] on button "New Task" at bounding box center [1137, 128] width 106 height 31
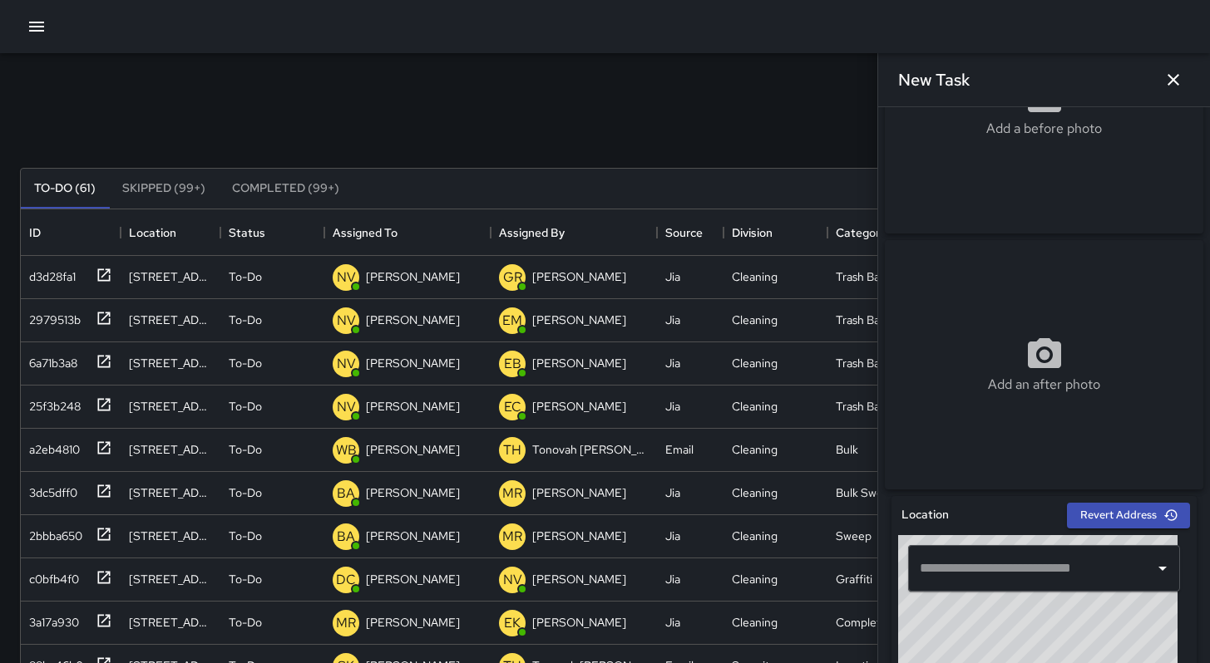
scroll to position [158, 0]
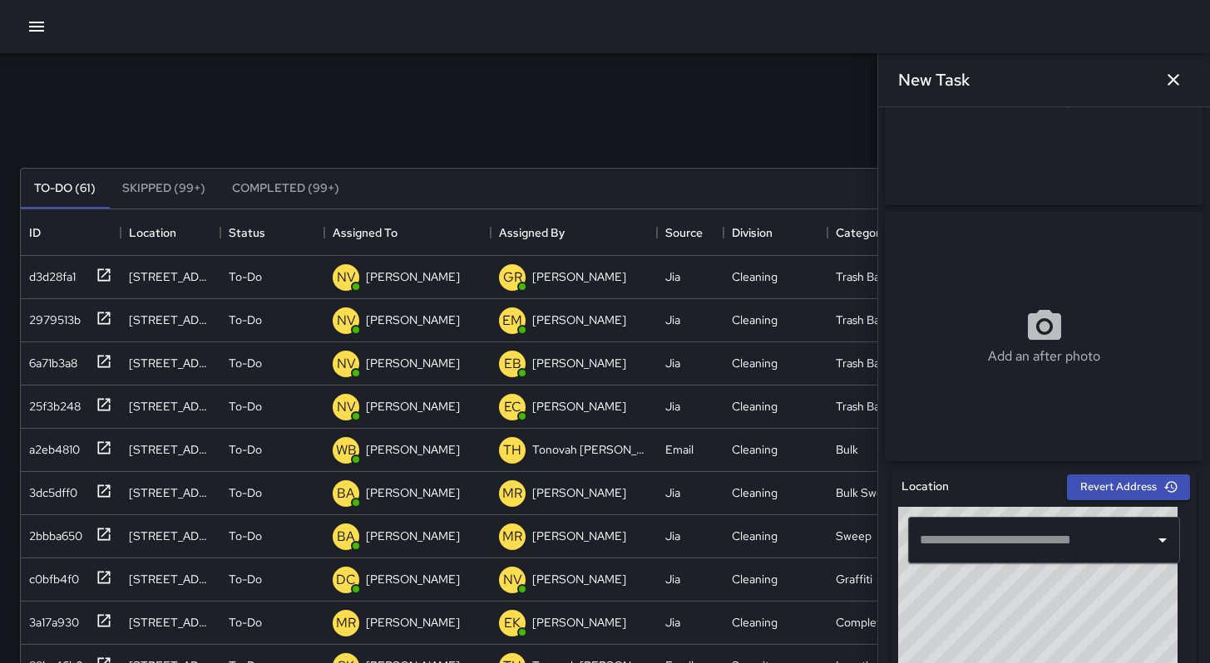
click at [991, 548] on input "text" at bounding box center [1031, 541] width 232 height 32
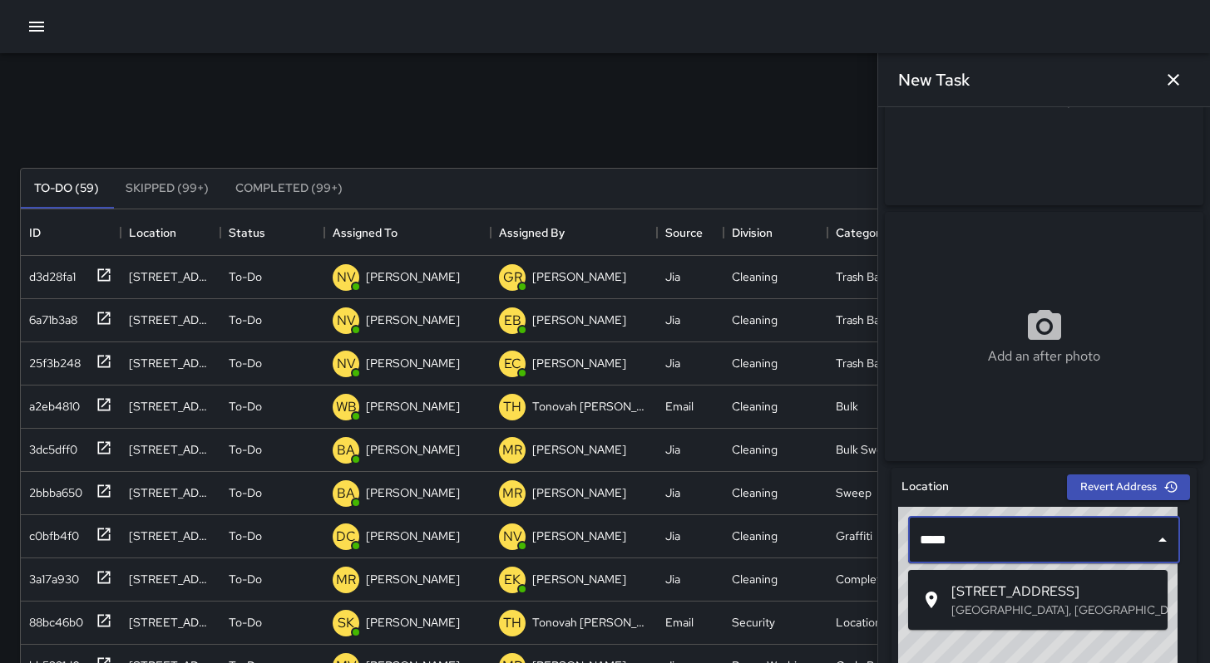
click at [1005, 589] on span "[STREET_ADDRESS]" at bounding box center [1052, 592] width 203 height 20
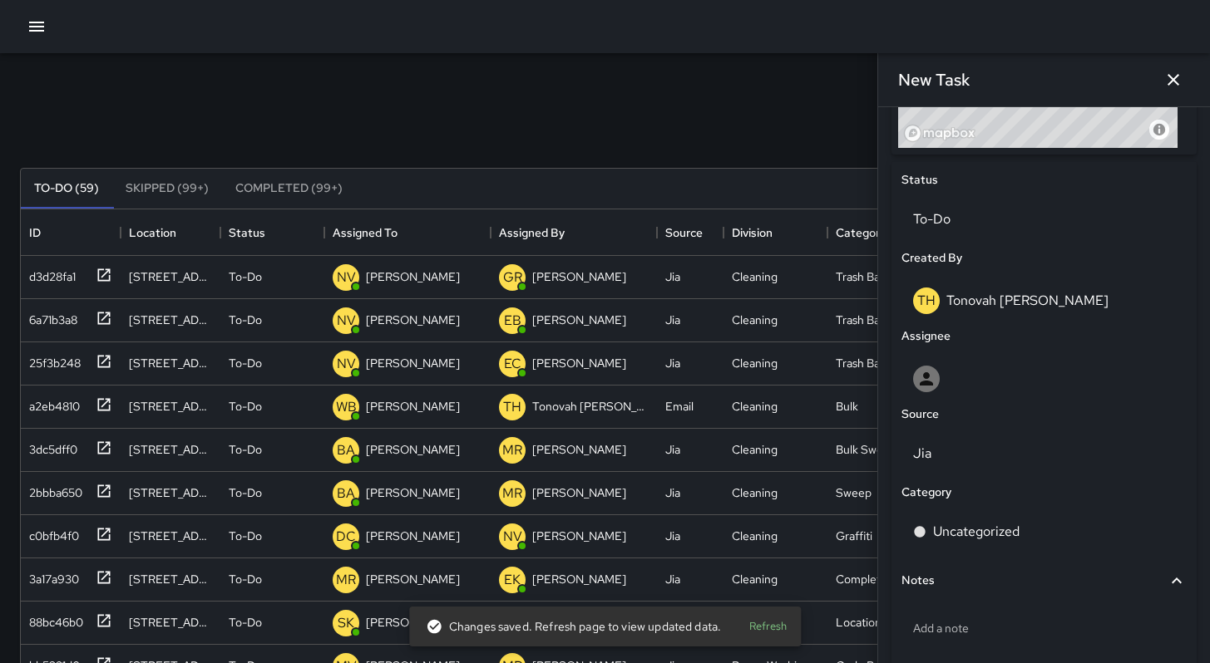
scroll to position [733, 0]
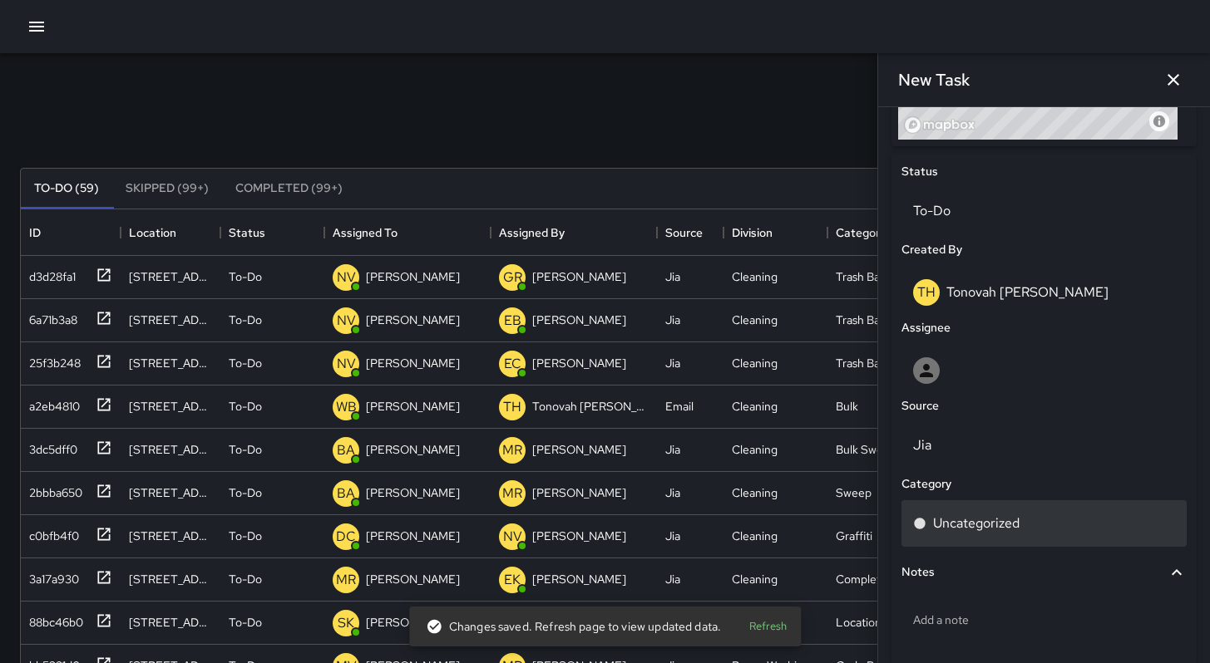
type input "**********"
click at [944, 530] on p "Uncategorized" at bounding box center [976, 524] width 86 height 20
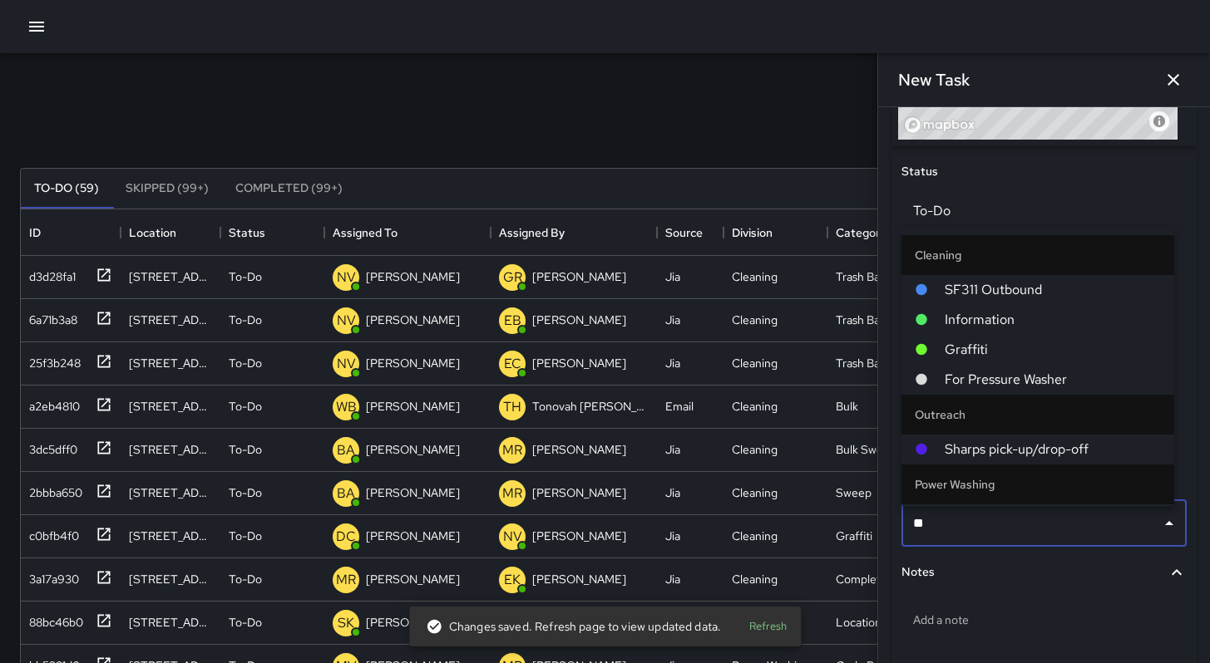
type input "***"
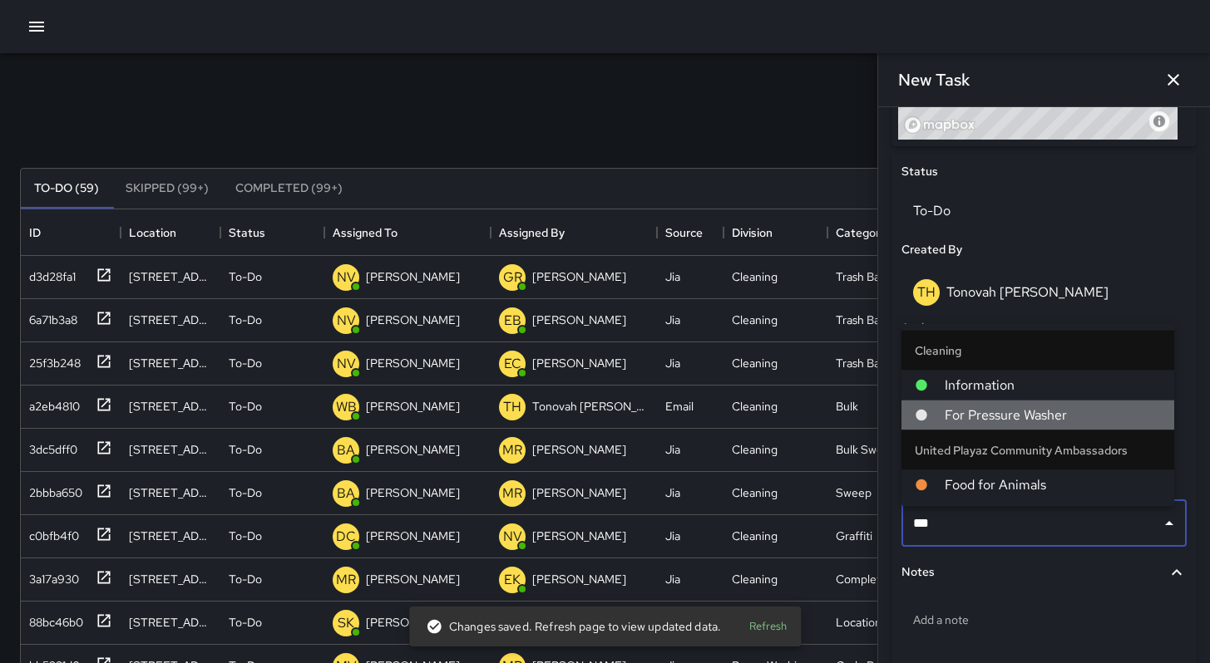
click at [961, 421] on span "For Pressure Washer" at bounding box center [1052, 416] width 216 height 20
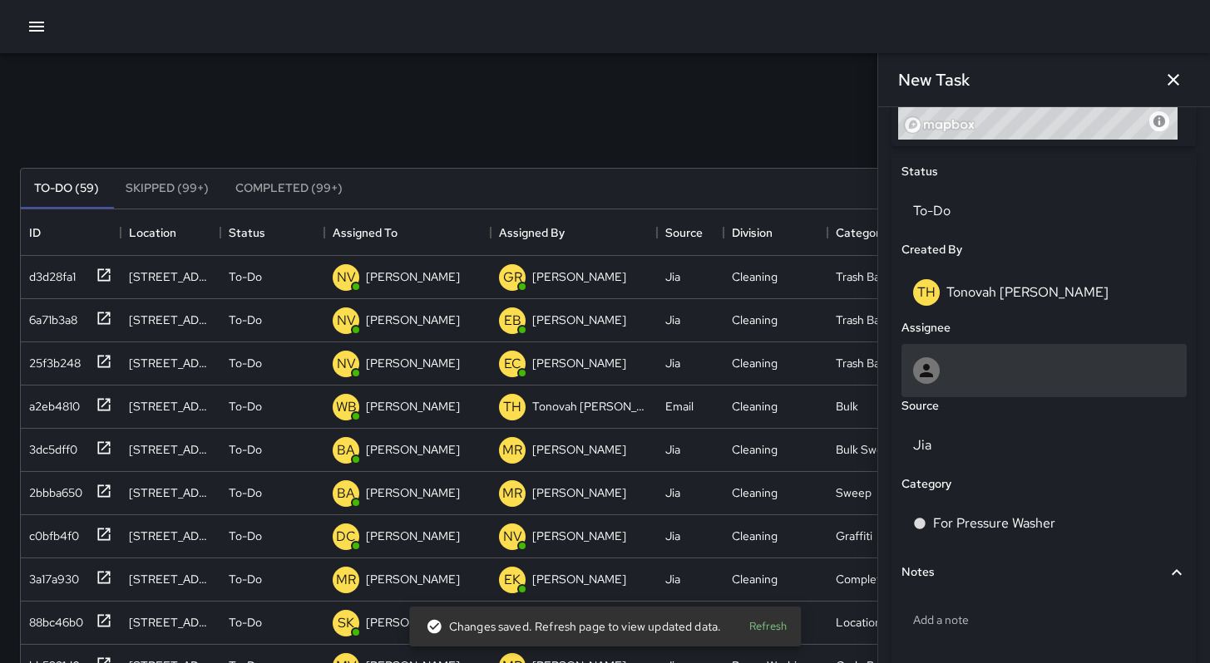
click at [957, 379] on div at bounding box center [1044, 370] width 262 height 27
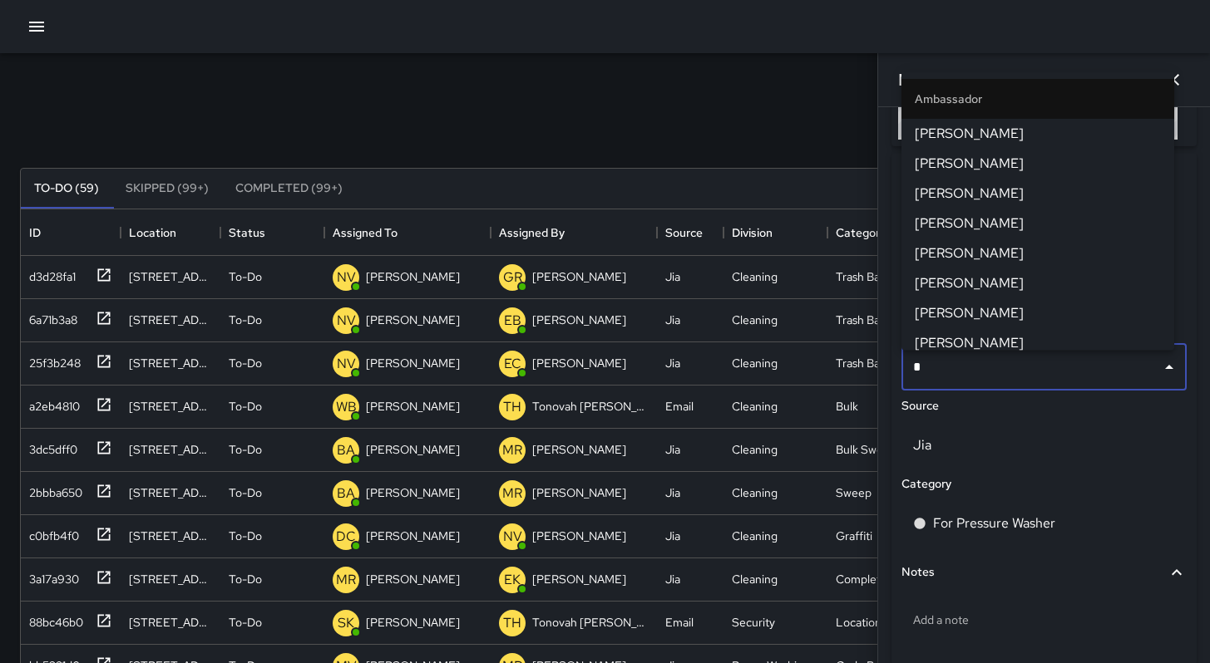
type input "**"
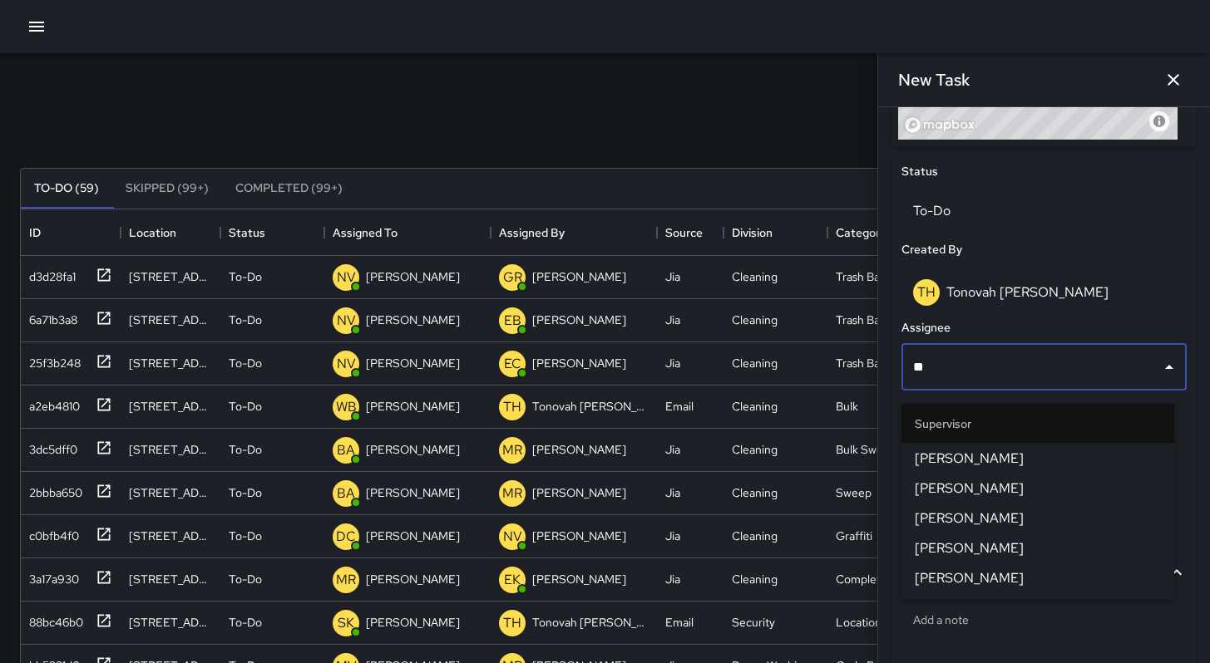
click at [953, 464] on span "DeAndre Barney" at bounding box center [1037, 459] width 246 height 20
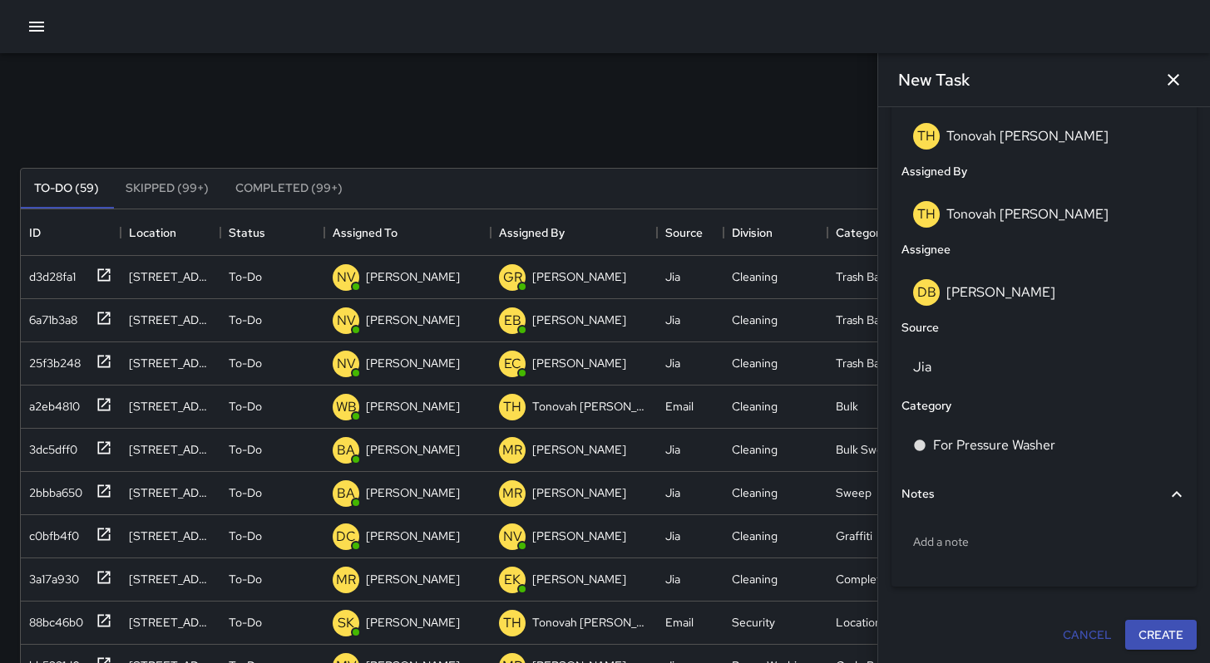
scroll to position [896, 0]
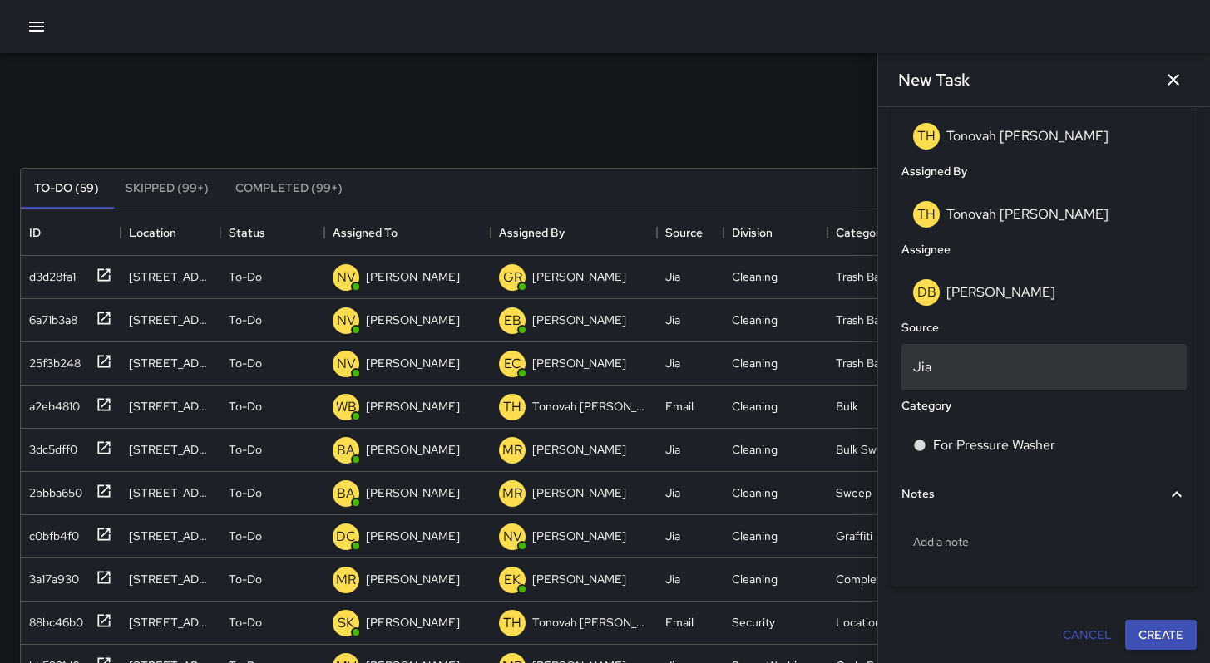
click at [923, 372] on p "Jia" at bounding box center [1044, 367] width 262 height 20
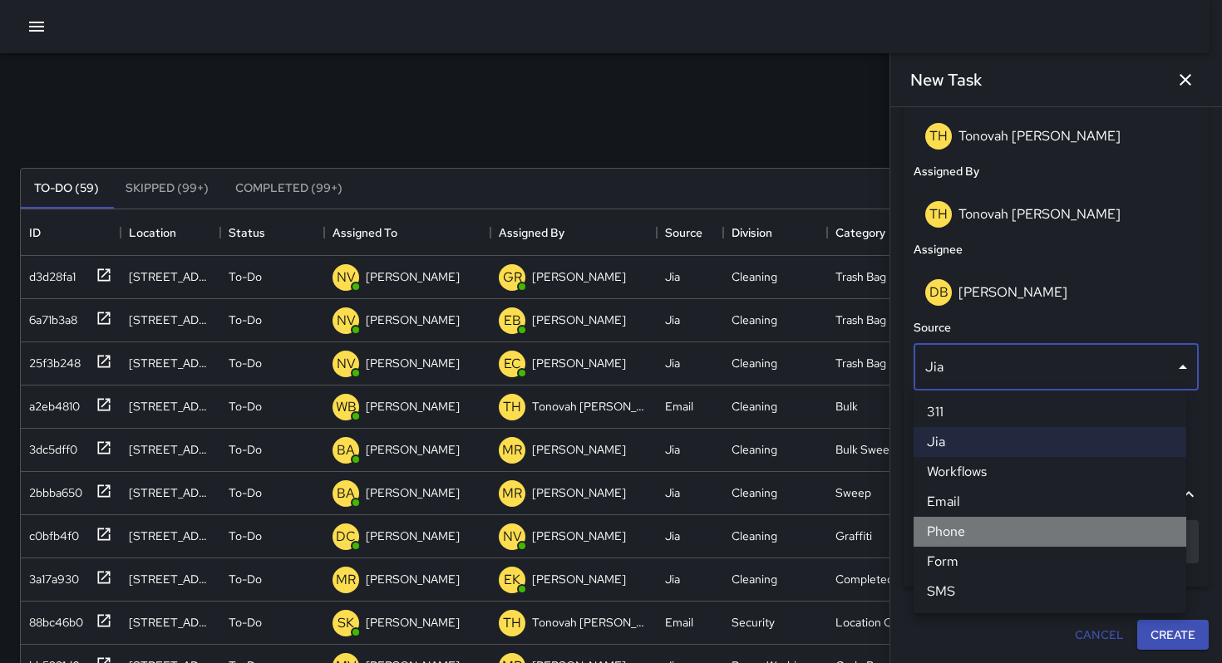
click at [972, 533] on li "Phone" at bounding box center [1050, 532] width 273 height 30
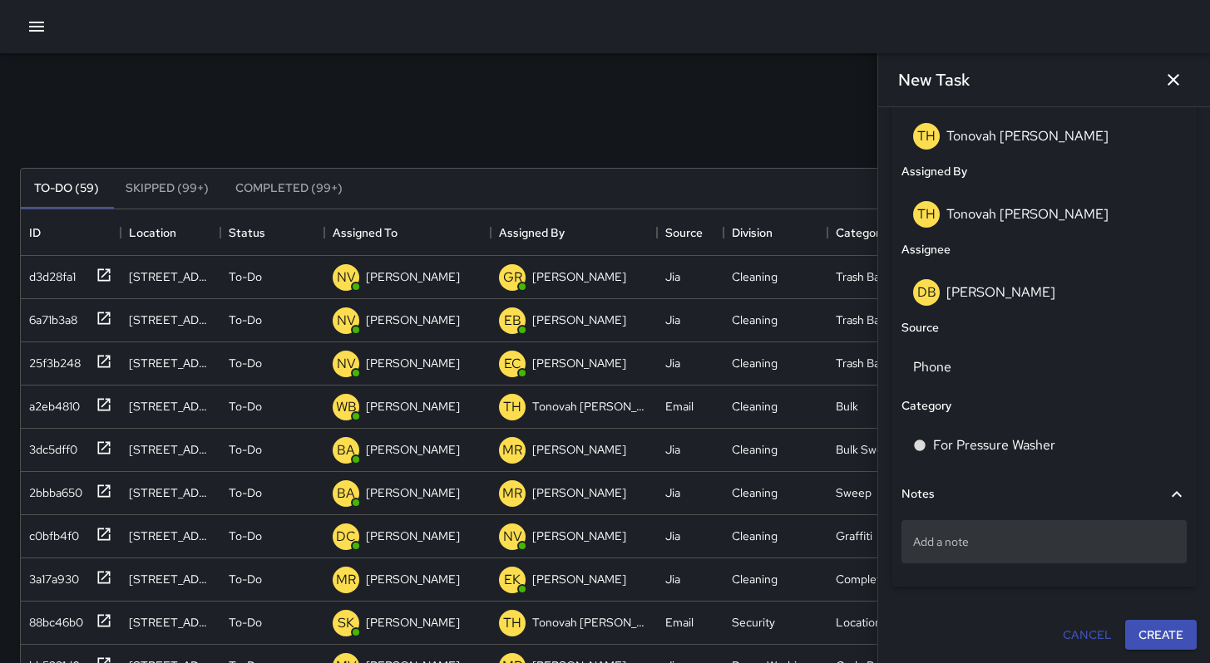
click at [948, 538] on p "Add a note" at bounding box center [1044, 542] width 262 height 17
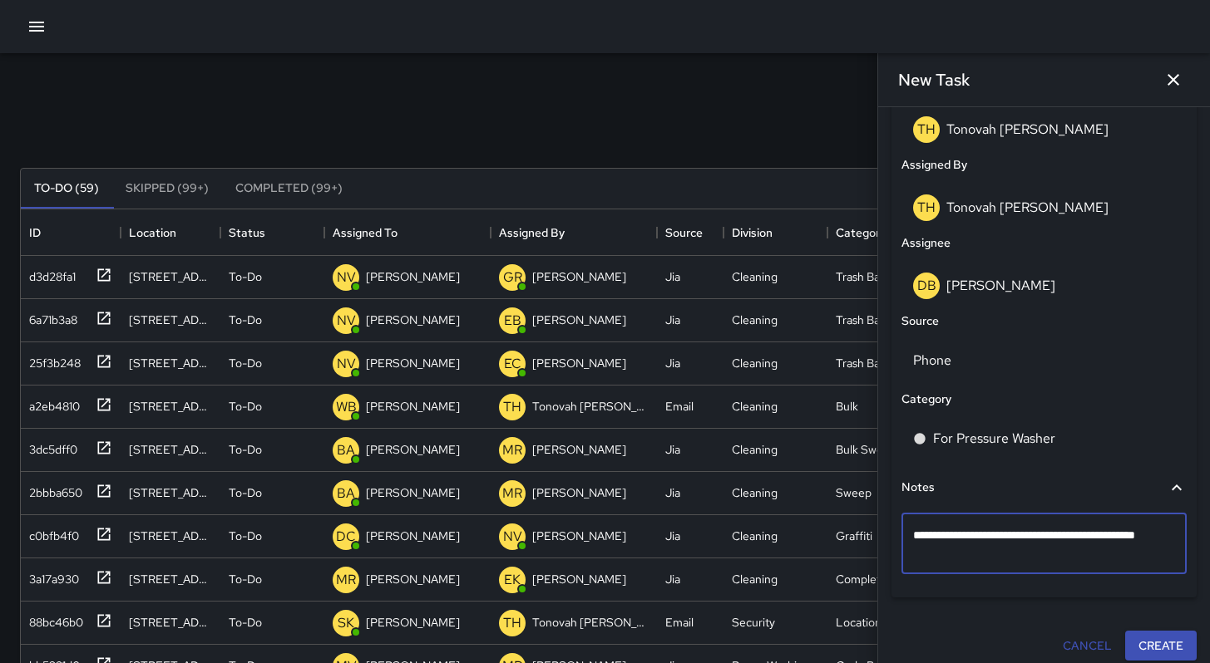
type textarea "**********"
click at [1133, 648] on button "Create" at bounding box center [1160, 646] width 71 height 31
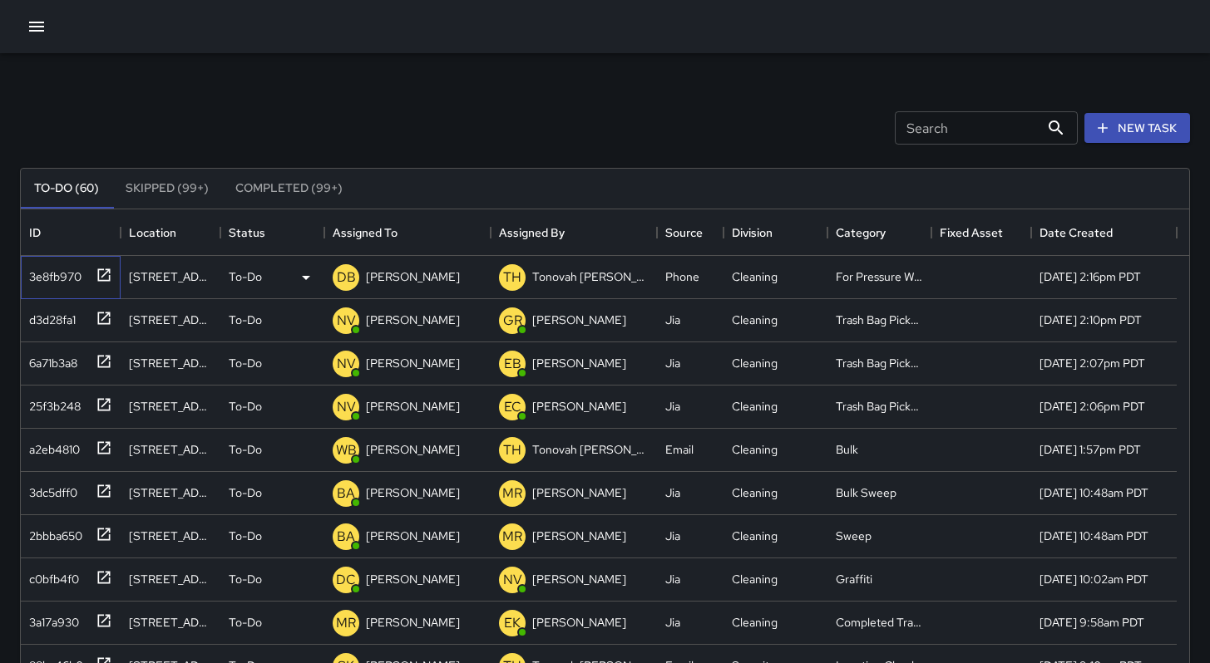
click at [40, 279] on div "3e8fb970" at bounding box center [51, 273] width 59 height 23
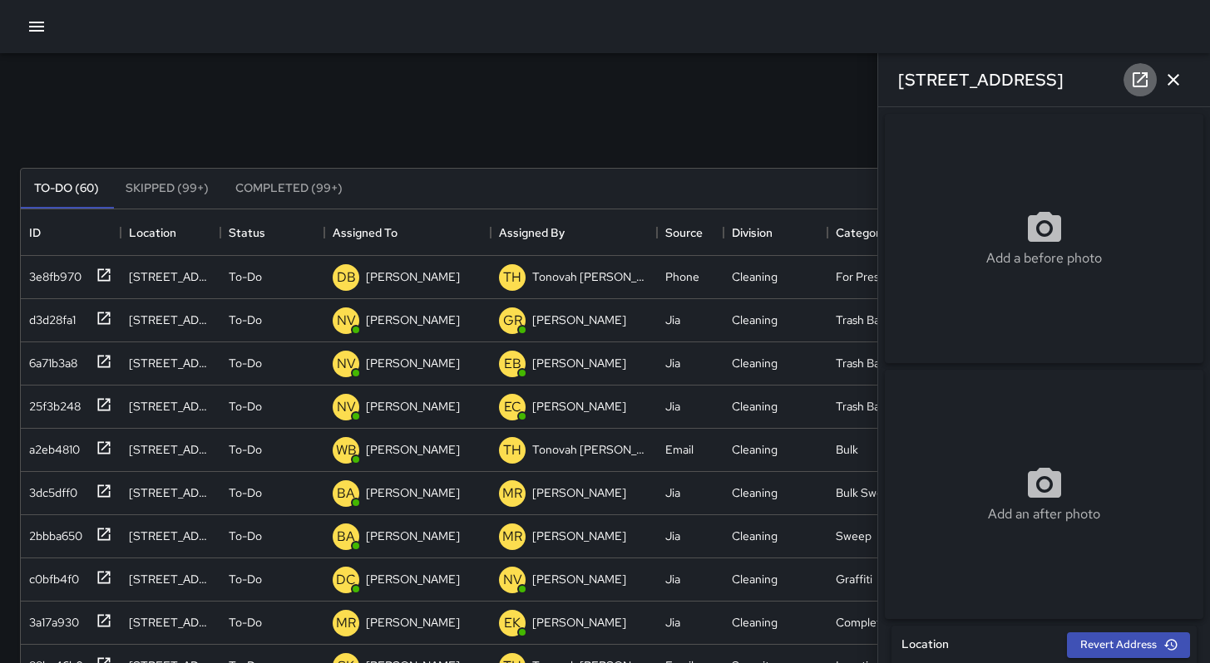
click at [1134, 77] on icon at bounding box center [1140, 80] width 20 height 20
click at [1170, 84] on icon "button" at bounding box center [1173, 80] width 20 height 20
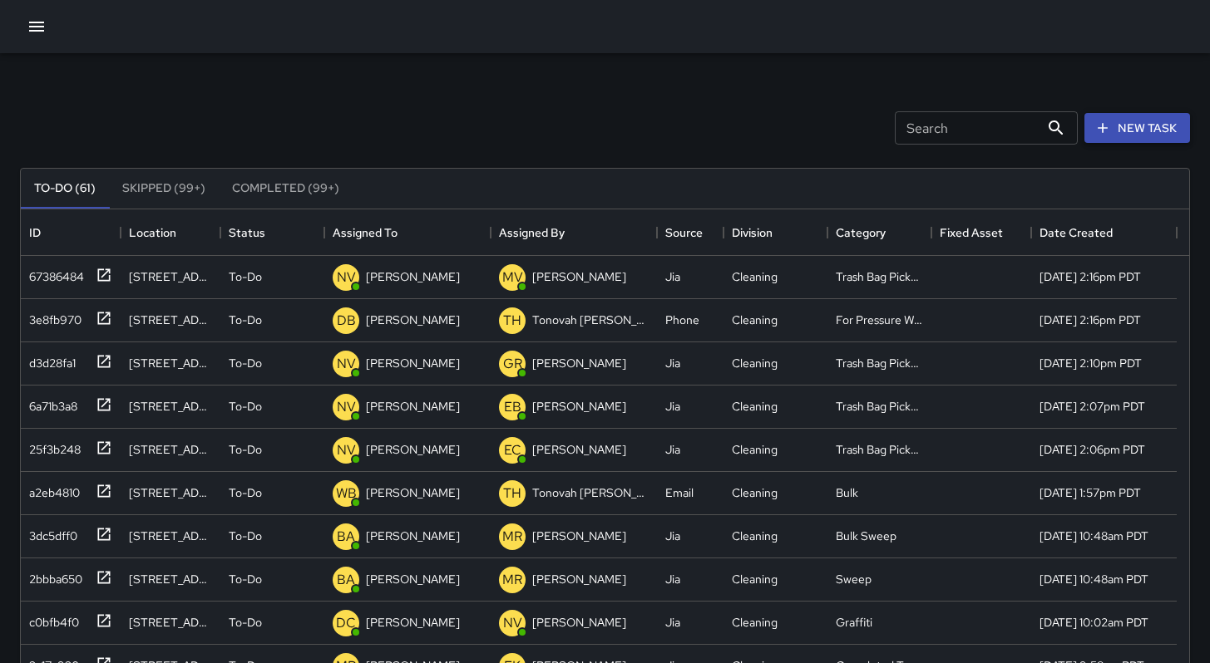
click at [1130, 131] on button "New Task" at bounding box center [1137, 128] width 106 height 31
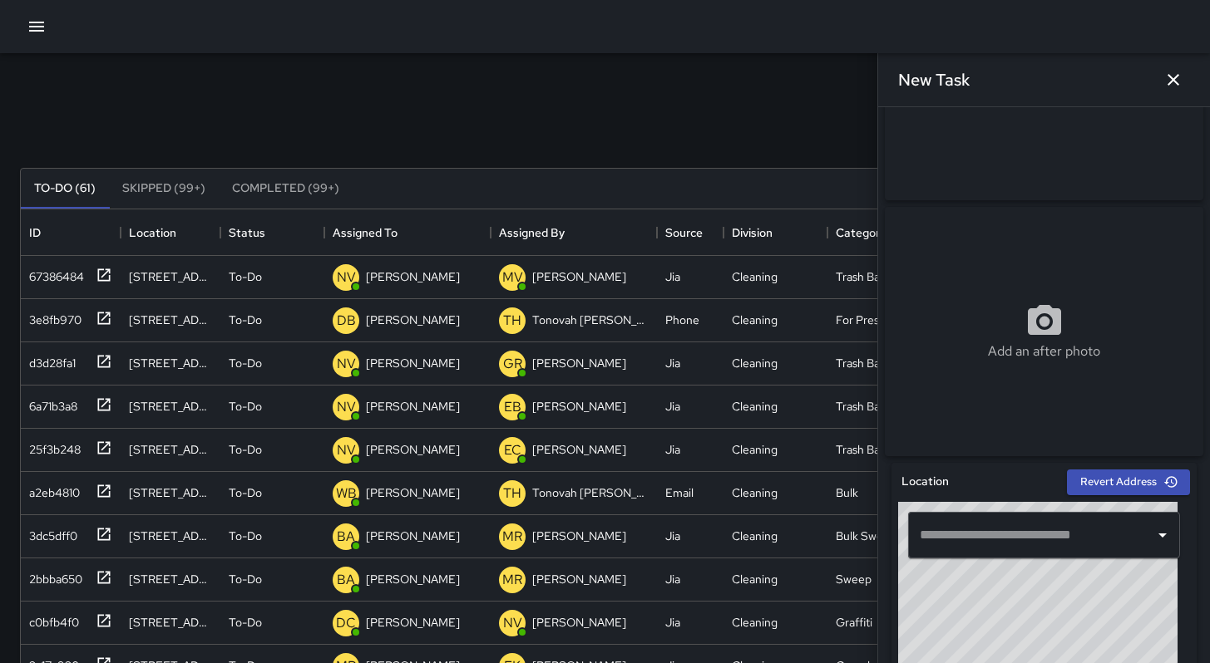
scroll to position [319, 0]
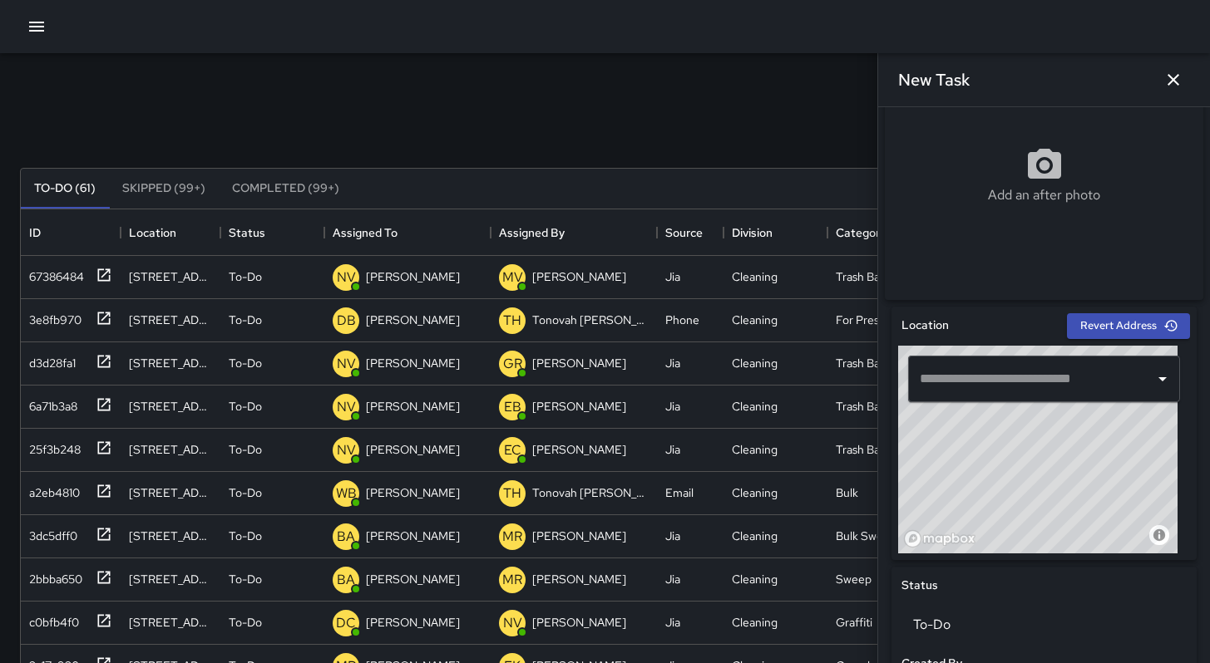
click at [969, 389] on input "text" at bounding box center [1031, 379] width 232 height 32
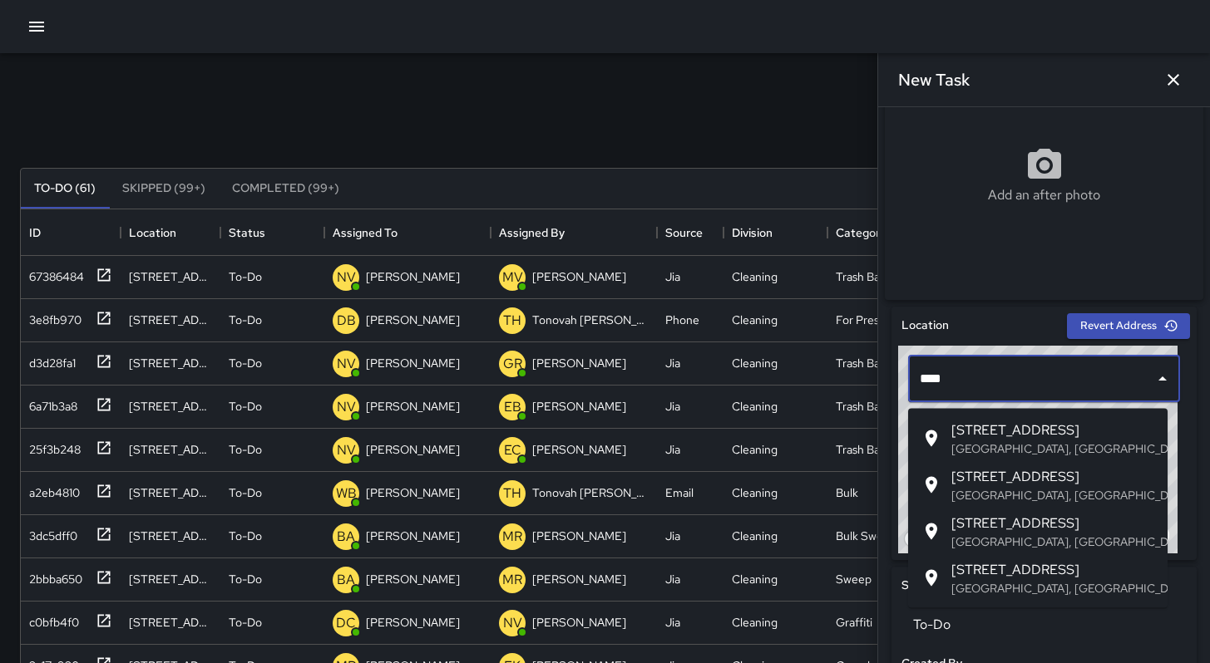
click at [975, 472] on span "[STREET_ADDRESS]" at bounding box center [1052, 477] width 203 height 20
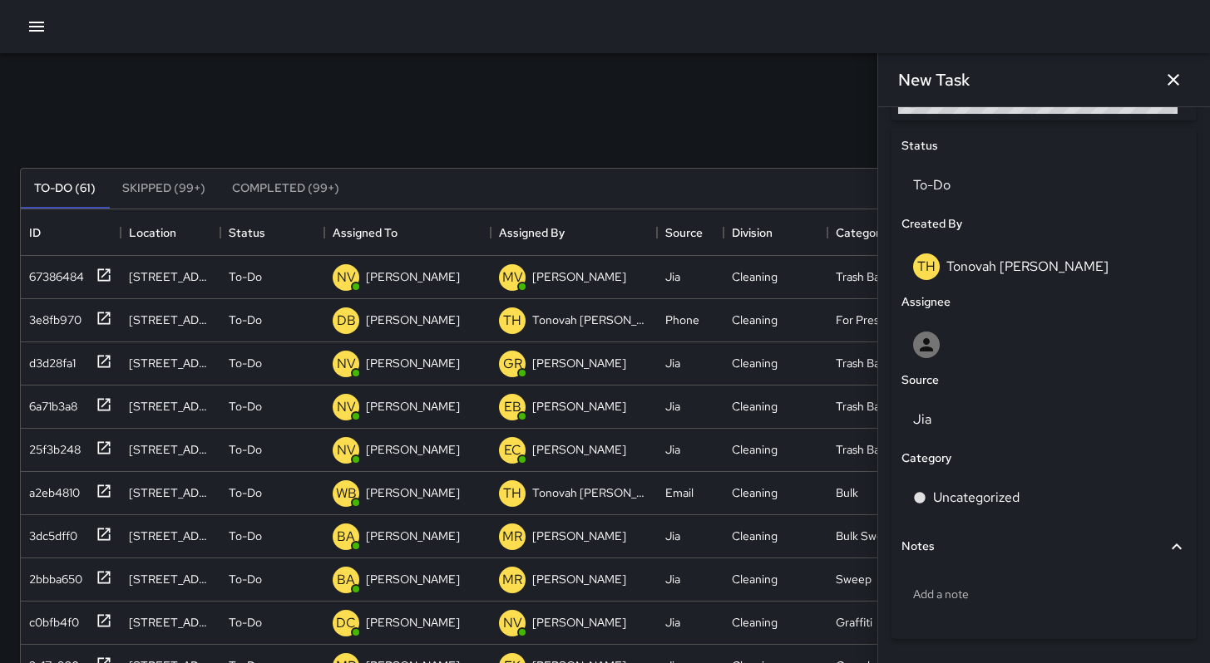
scroll to position [766, 0]
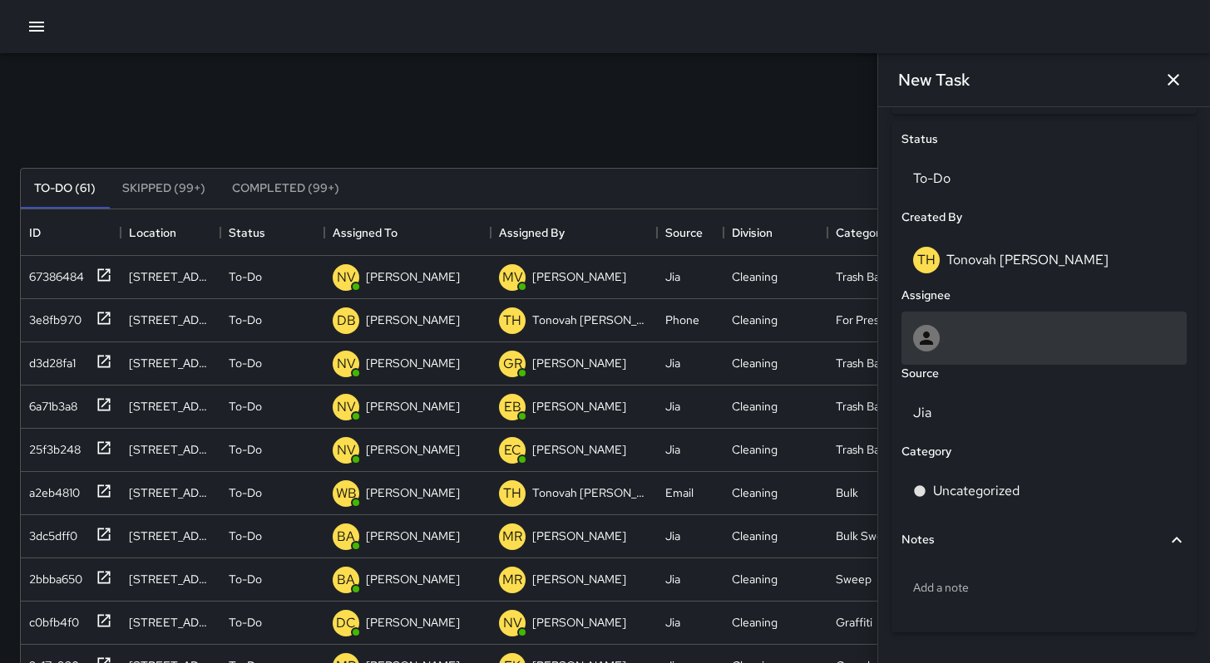
type input "**********"
click at [942, 348] on div at bounding box center [1044, 338] width 262 height 27
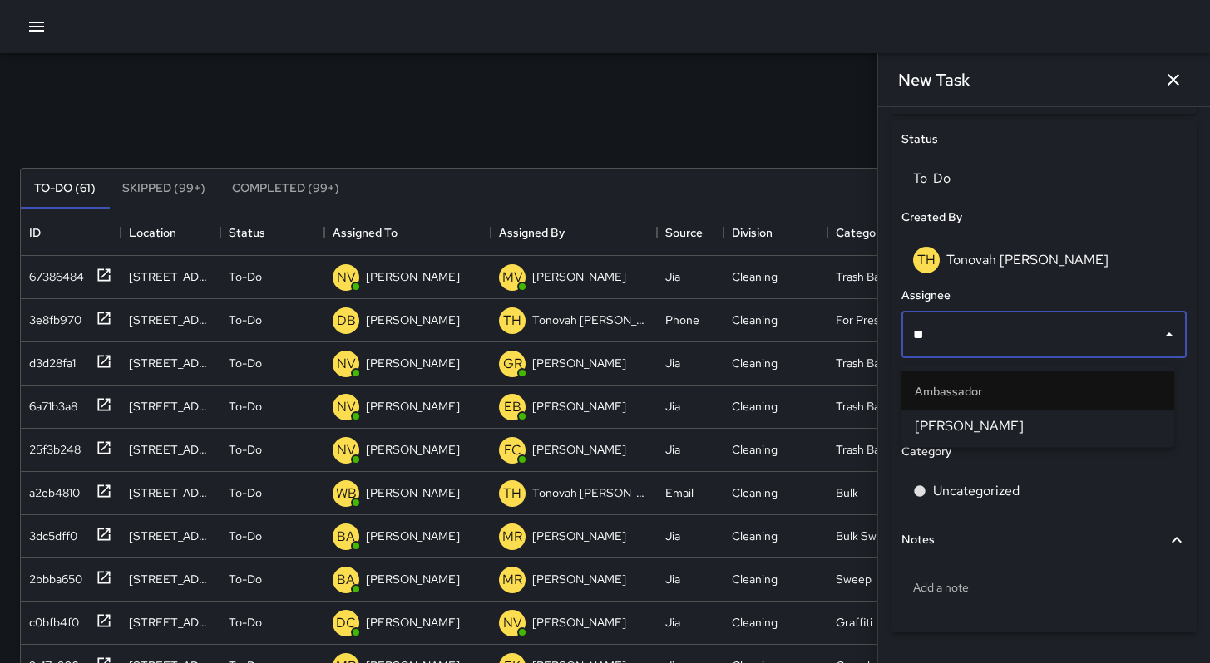
type input "*"
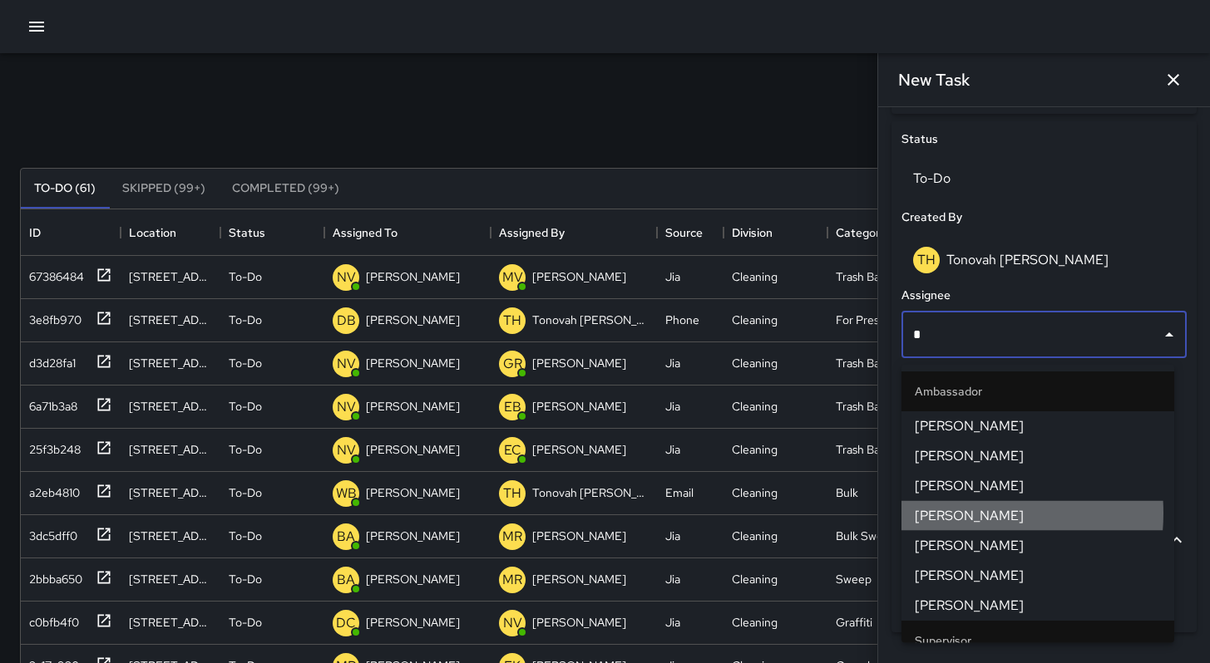
click at [936, 513] on span "[PERSON_NAME]" at bounding box center [1037, 516] width 246 height 20
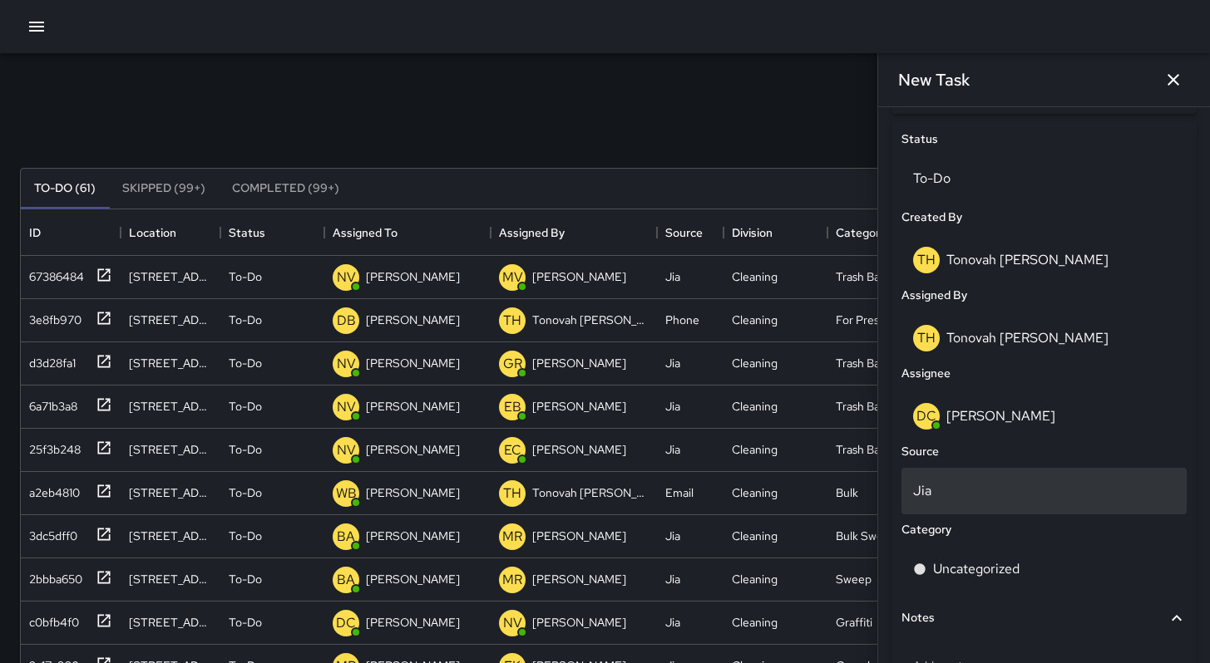
click at [971, 498] on p "Jia" at bounding box center [1044, 491] width 262 height 20
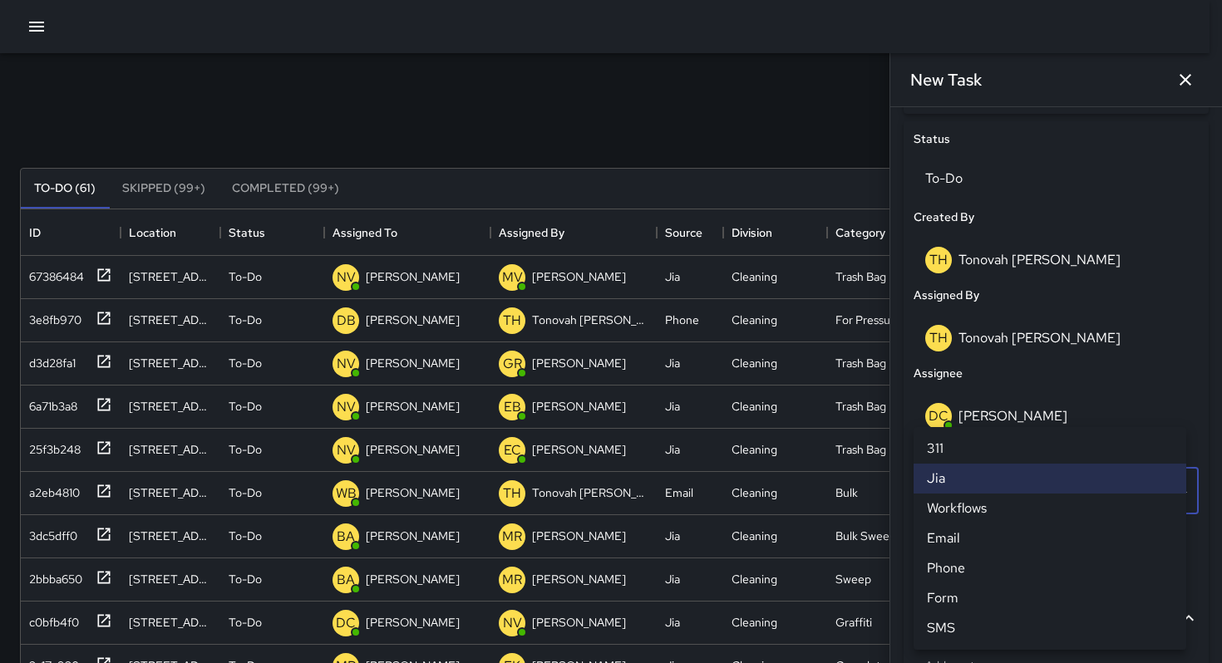
click at [965, 569] on li "Phone" at bounding box center [1050, 569] width 273 height 30
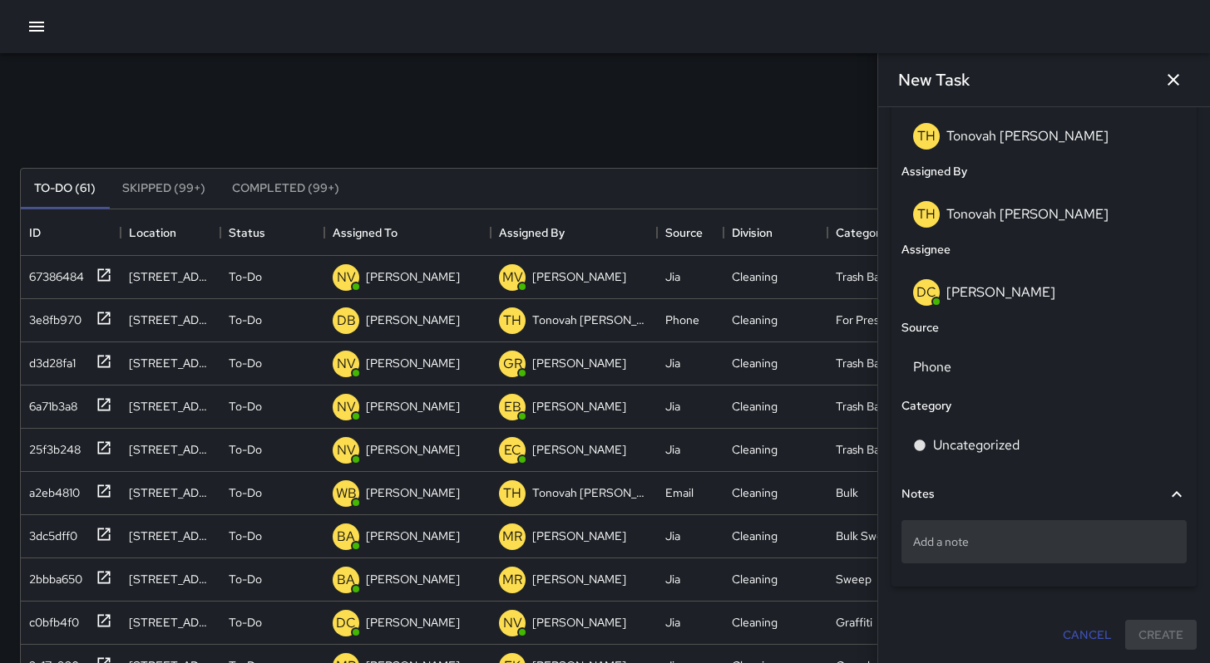
scroll to position [896, 0]
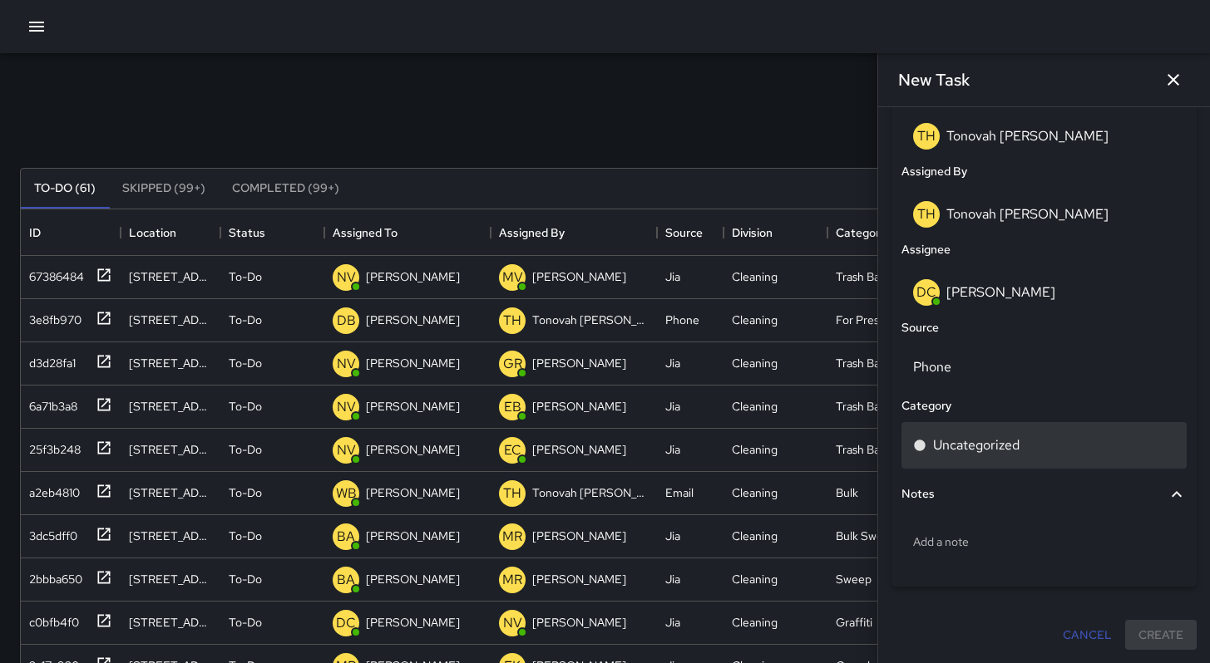
click at [964, 436] on p "Uncategorized" at bounding box center [976, 446] width 86 height 20
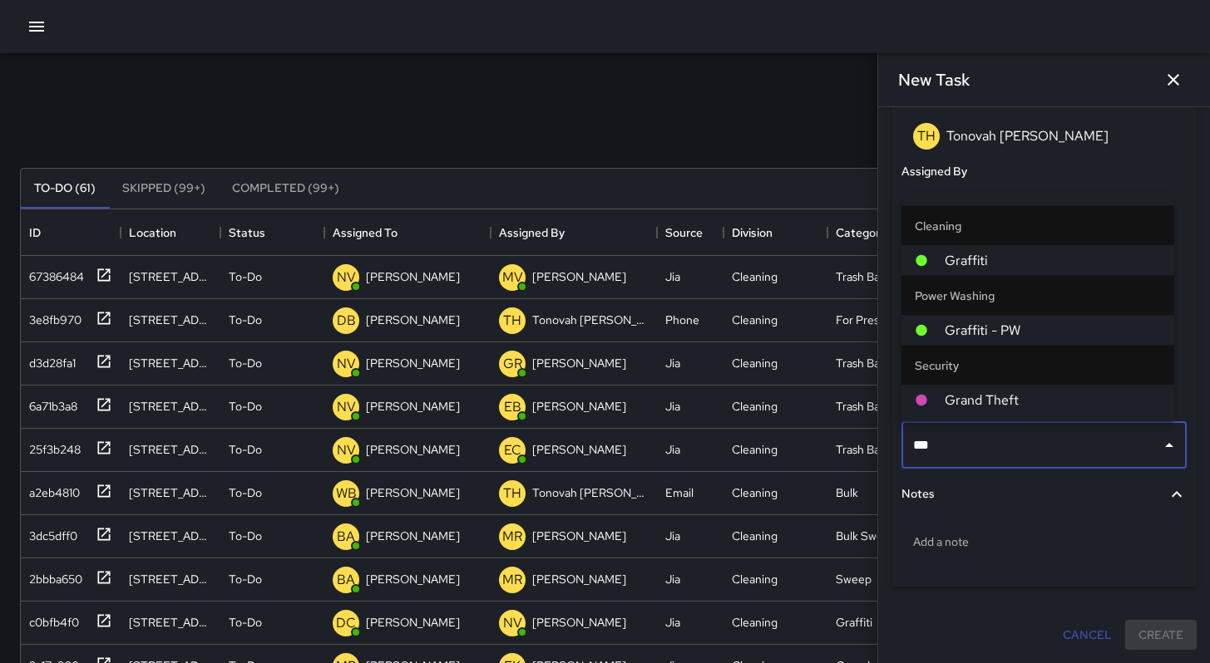
type input "****"
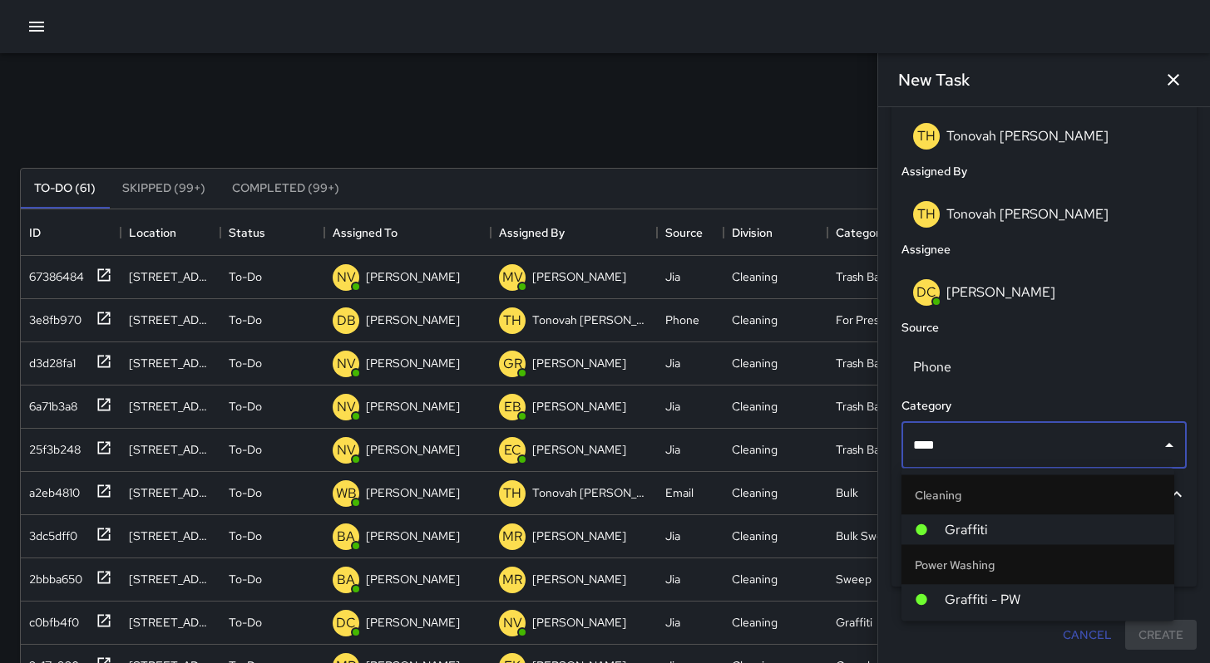
click at [983, 527] on span "Graffiti" at bounding box center [1052, 530] width 216 height 20
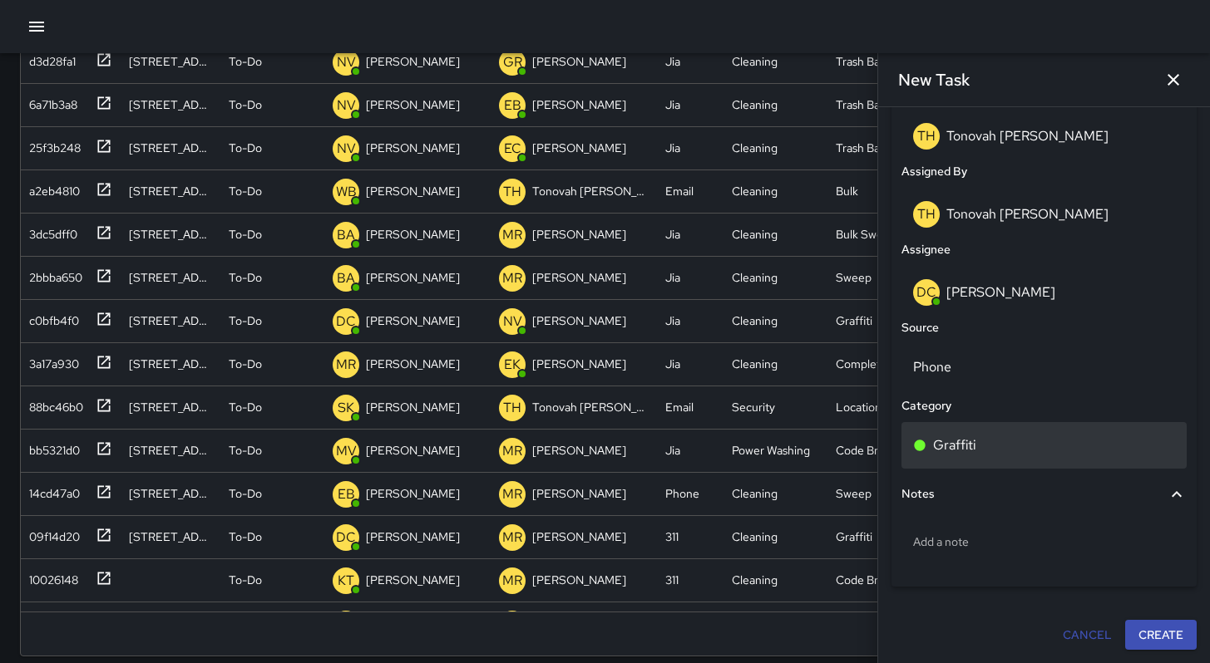
scroll to position [318, 0]
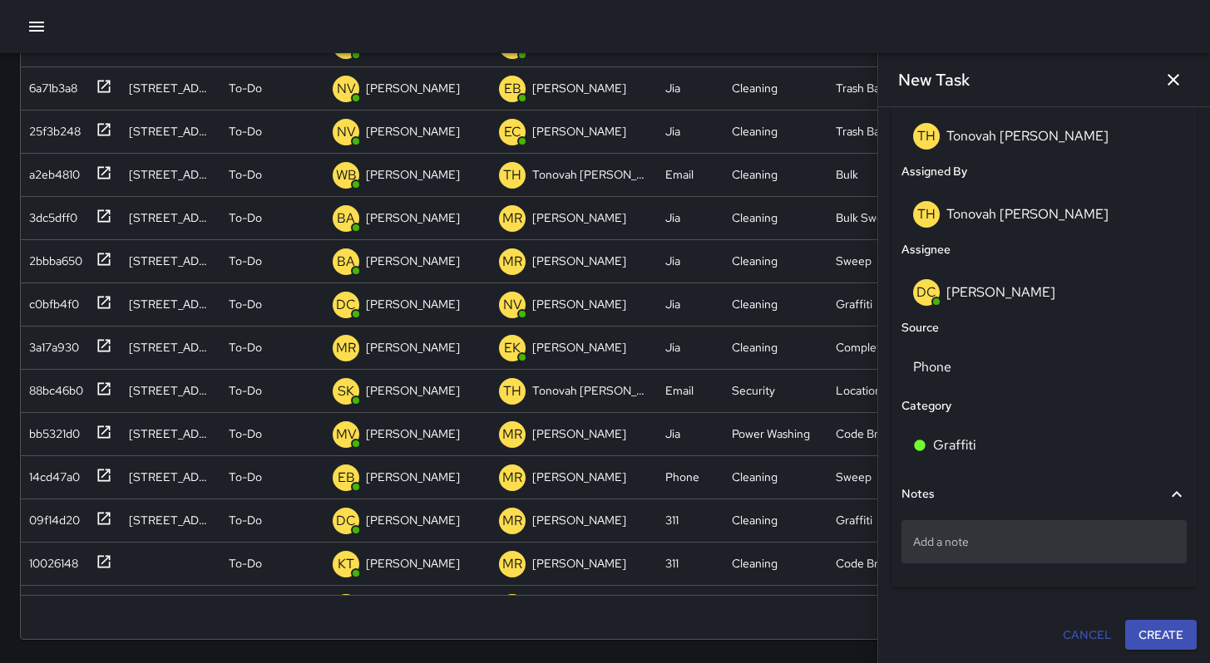
click at [978, 535] on p "Add a note" at bounding box center [1044, 542] width 262 height 17
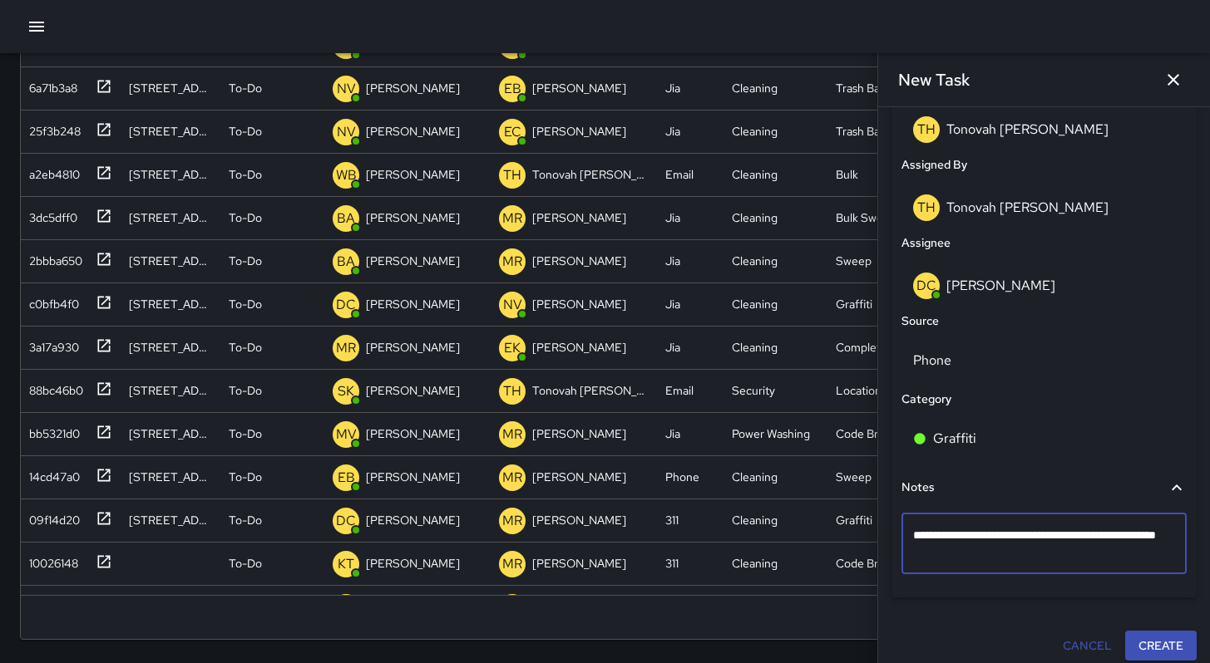
type textarea "**********"
click at [1136, 651] on button "Create" at bounding box center [1160, 646] width 71 height 31
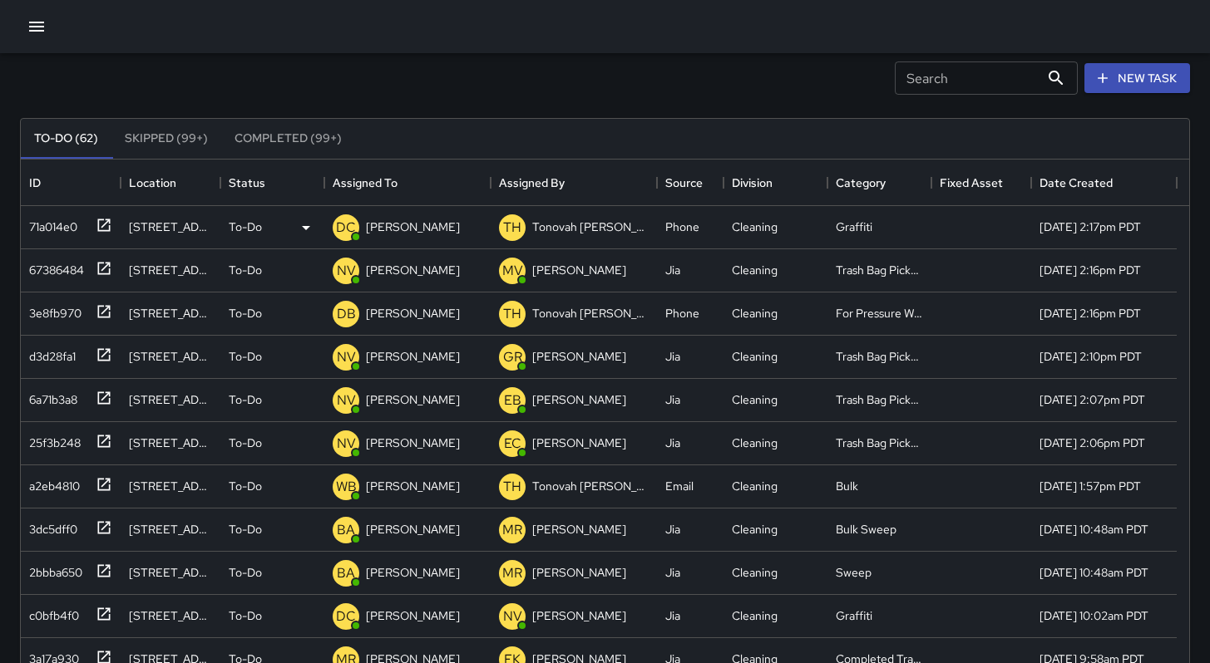
scroll to position [0, 0]
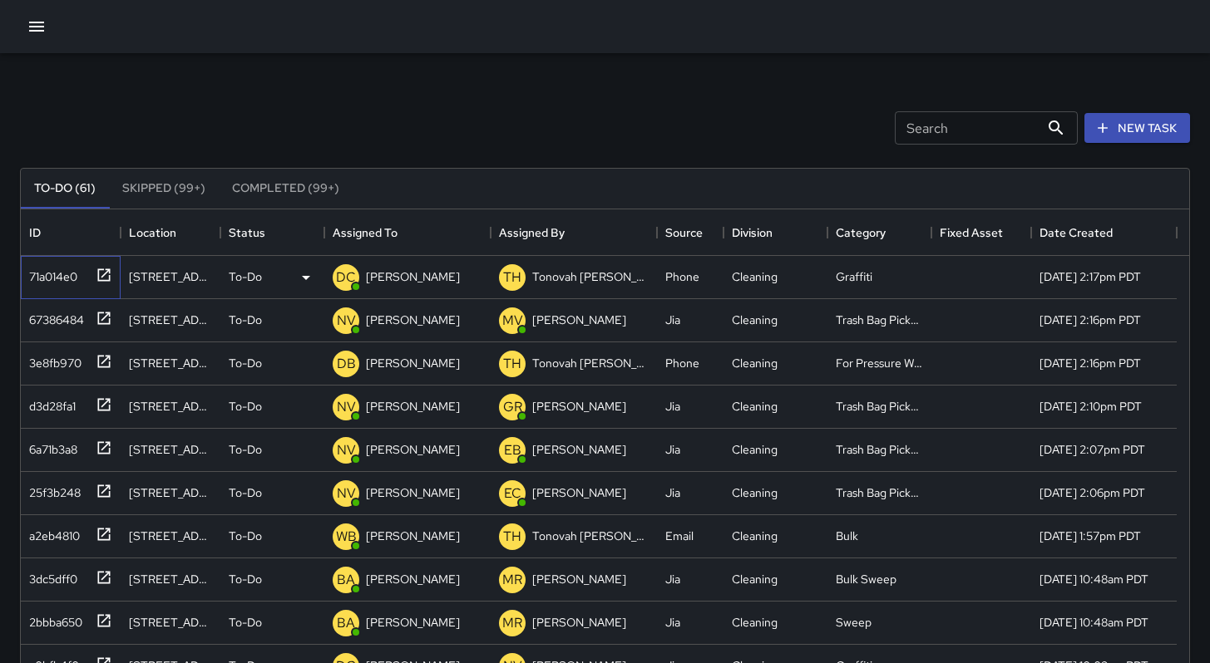
click at [62, 267] on div "71a014e0" at bounding box center [49, 273] width 55 height 23
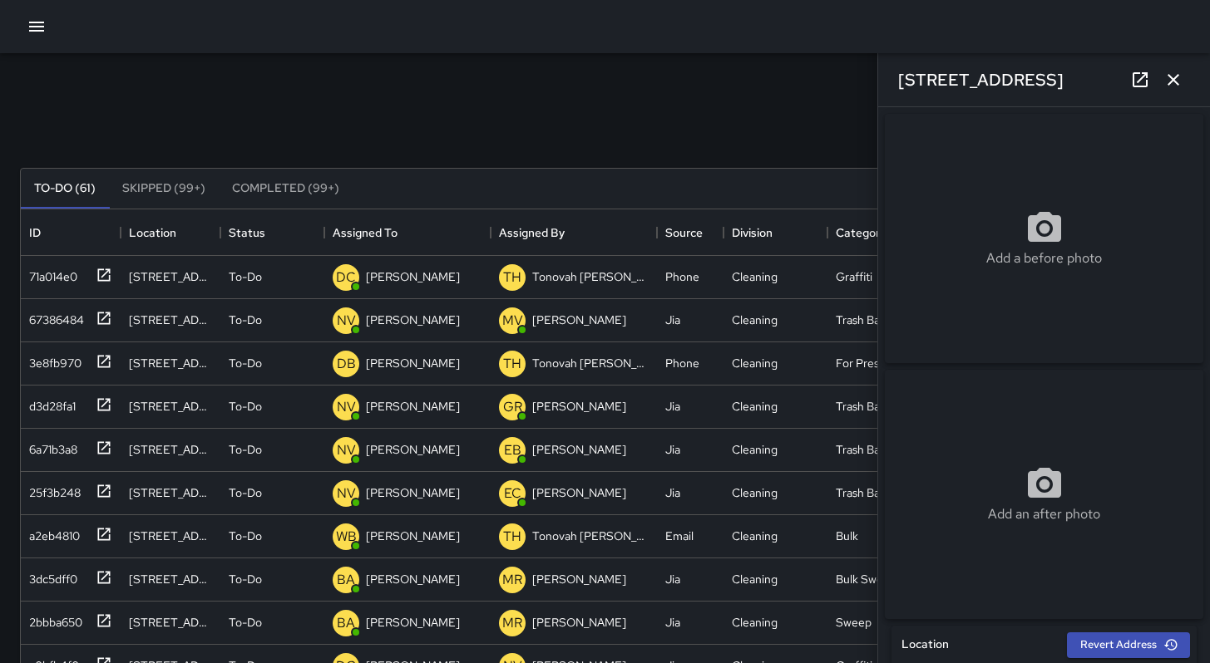
click at [1133, 80] on icon at bounding box center [1139, 79] width 15 height 15
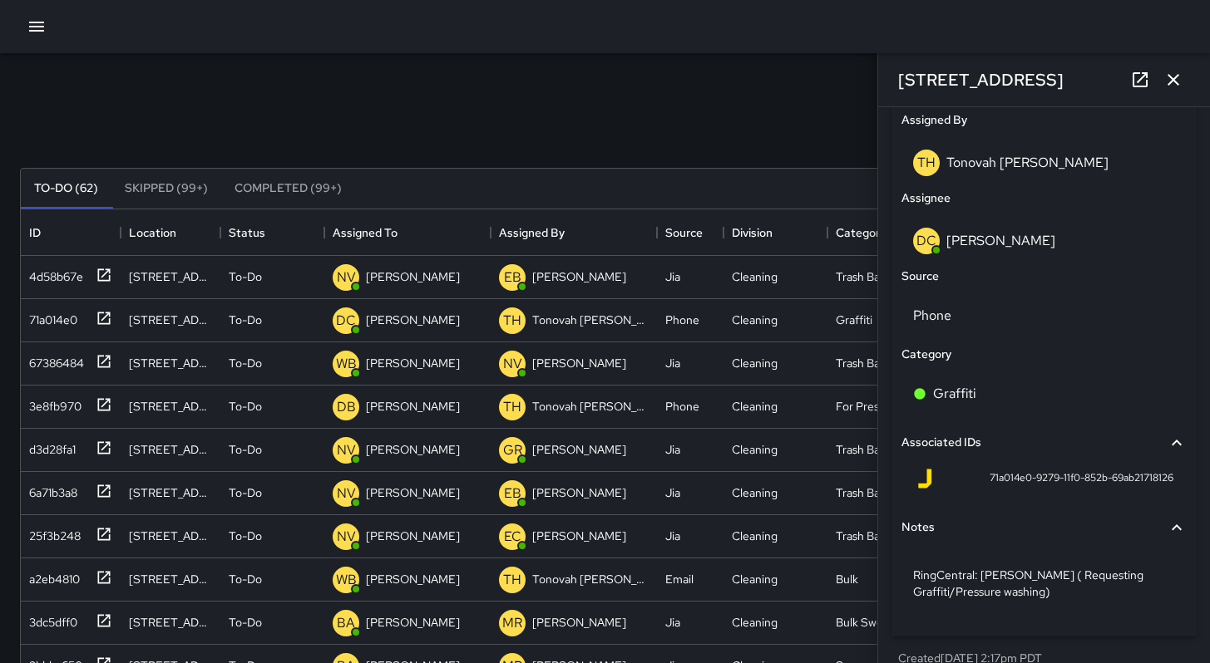
scroll to position [970, 0]
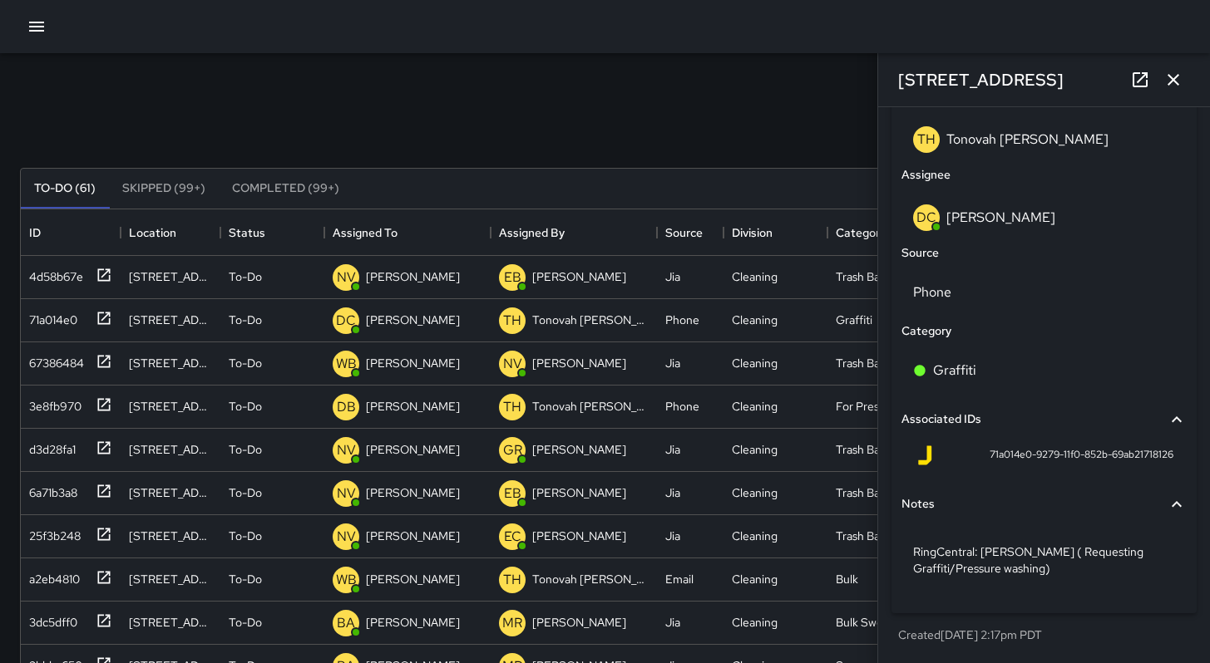
click at [1167, 76] on icon "button" at bounding box center [1173, 80] width 20 height 20
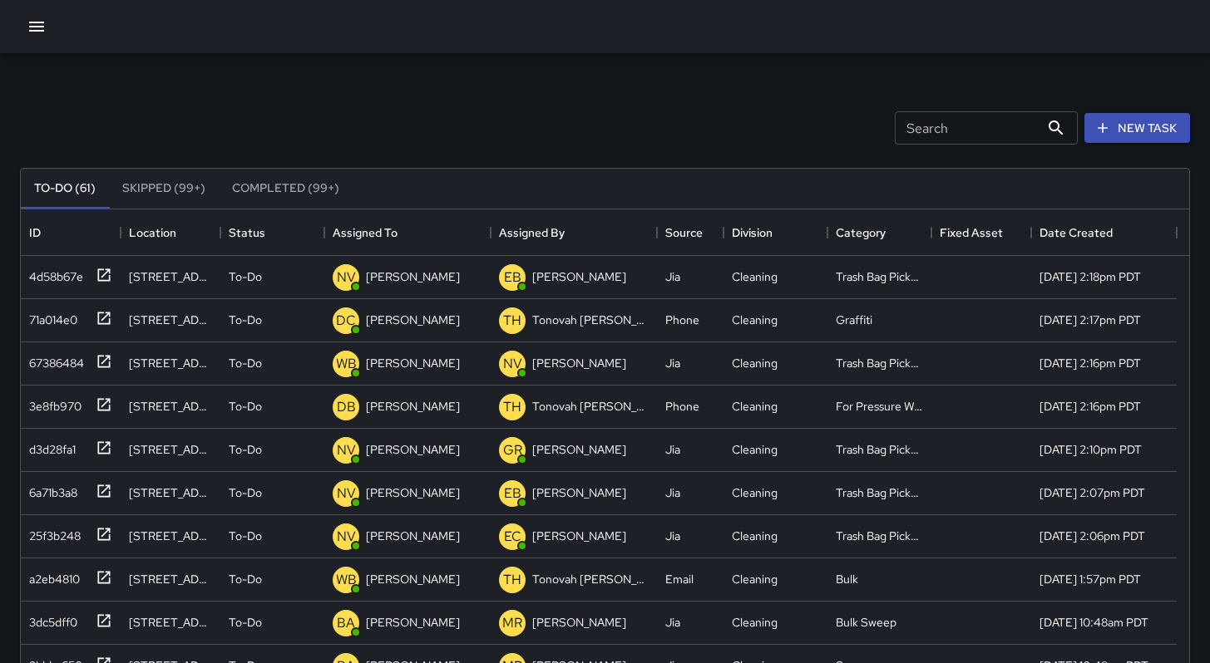
click at [708, 91] on div "Search Search New Task" at bounding box center [605, 128] width 1176 height 86
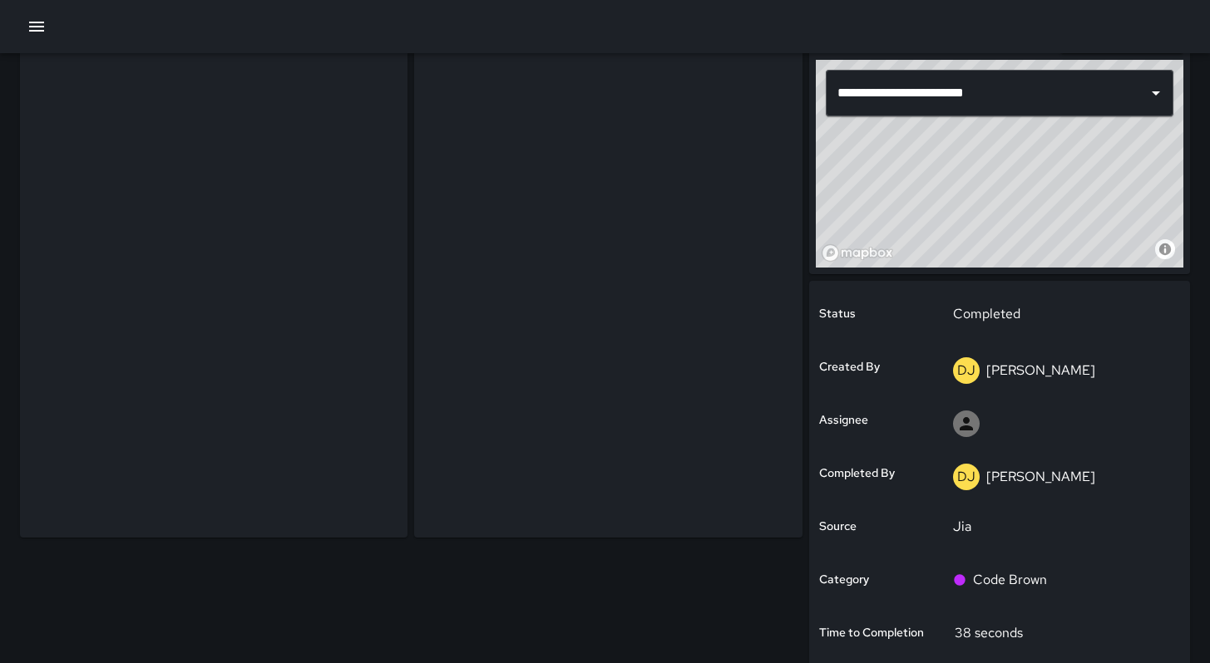
scroll to position [96, 0]
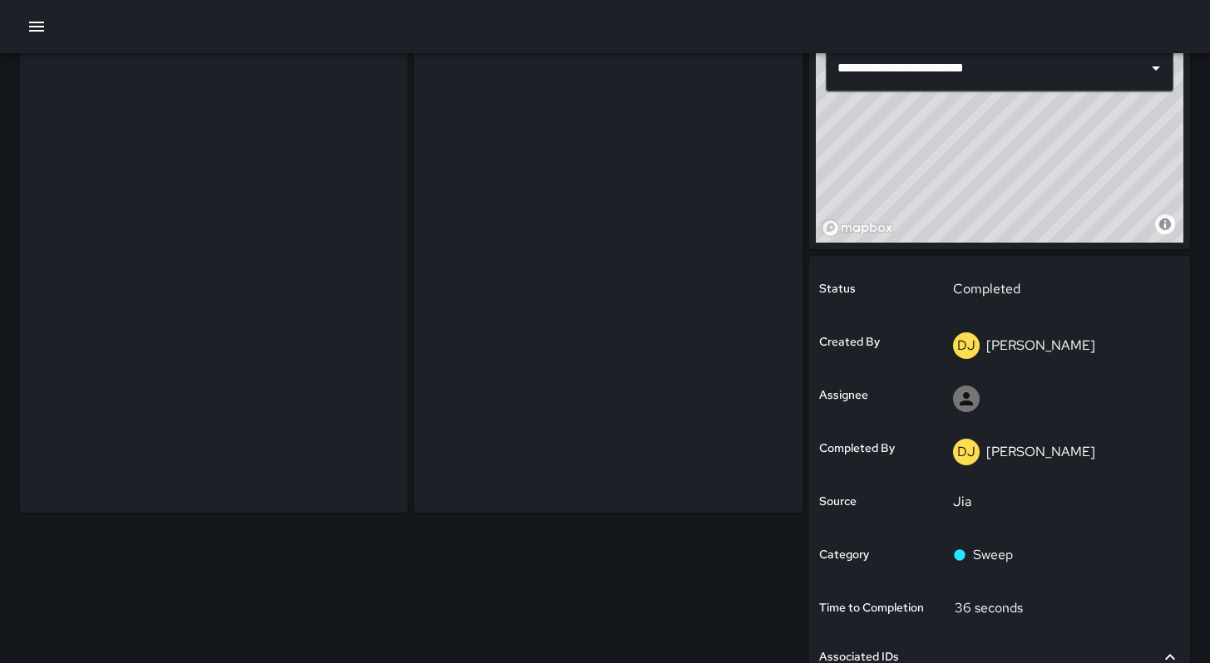
scroll to position [118, 0]
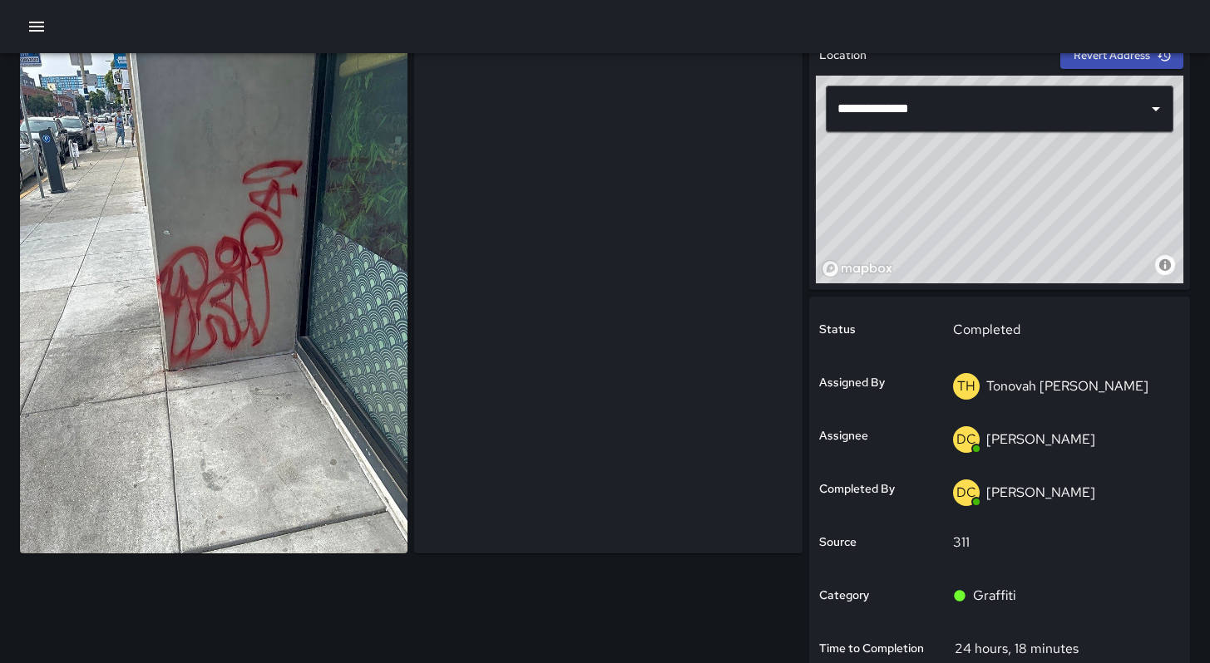
scroll to position [77, 0]
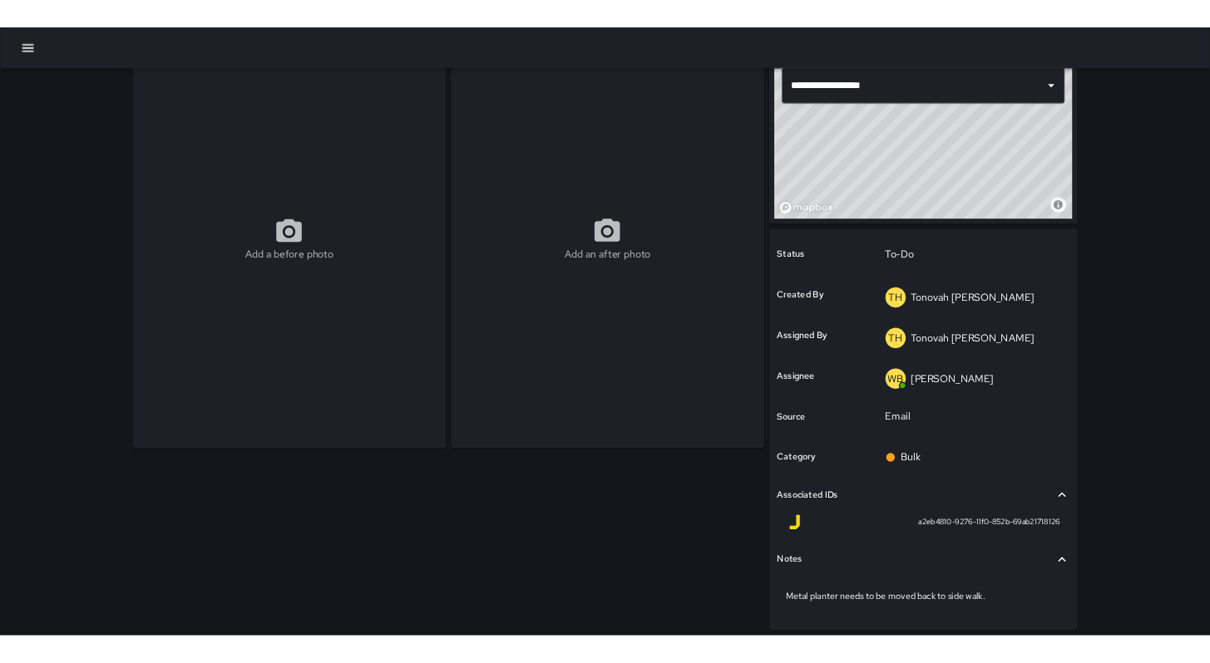
scroll to position [111, 0]
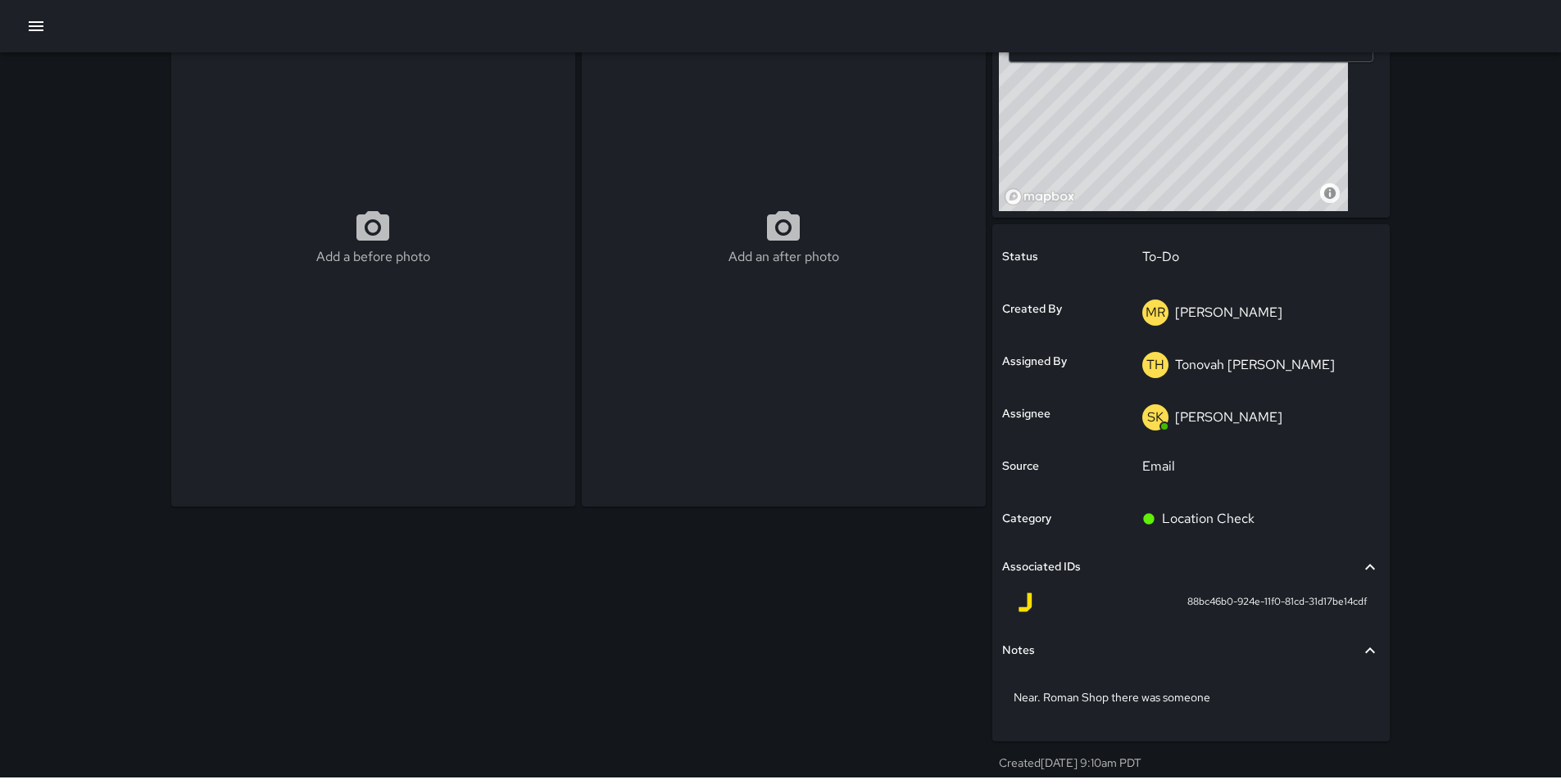
scroll to position [145, 0]
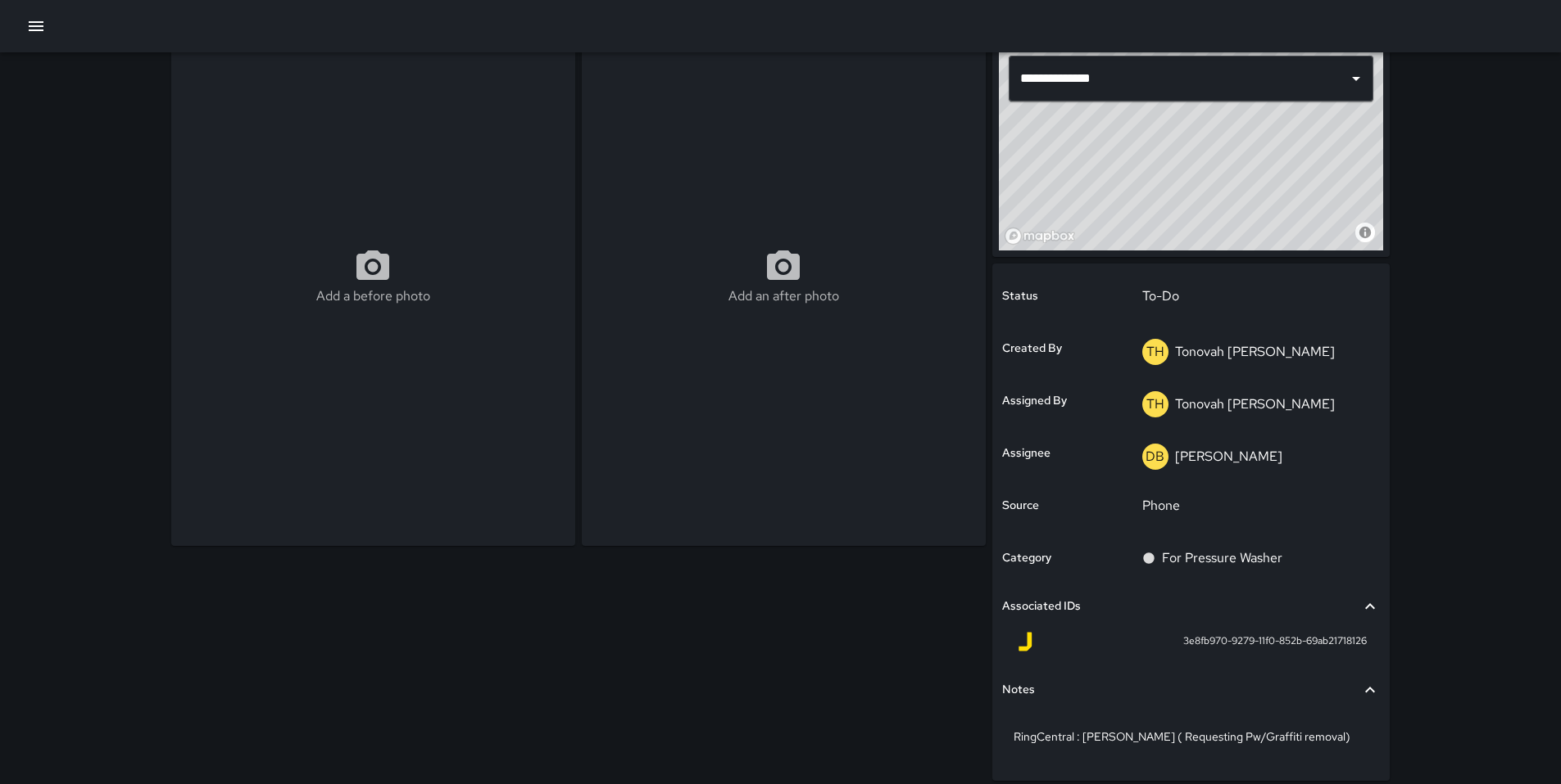
scroll to position [102, 0]
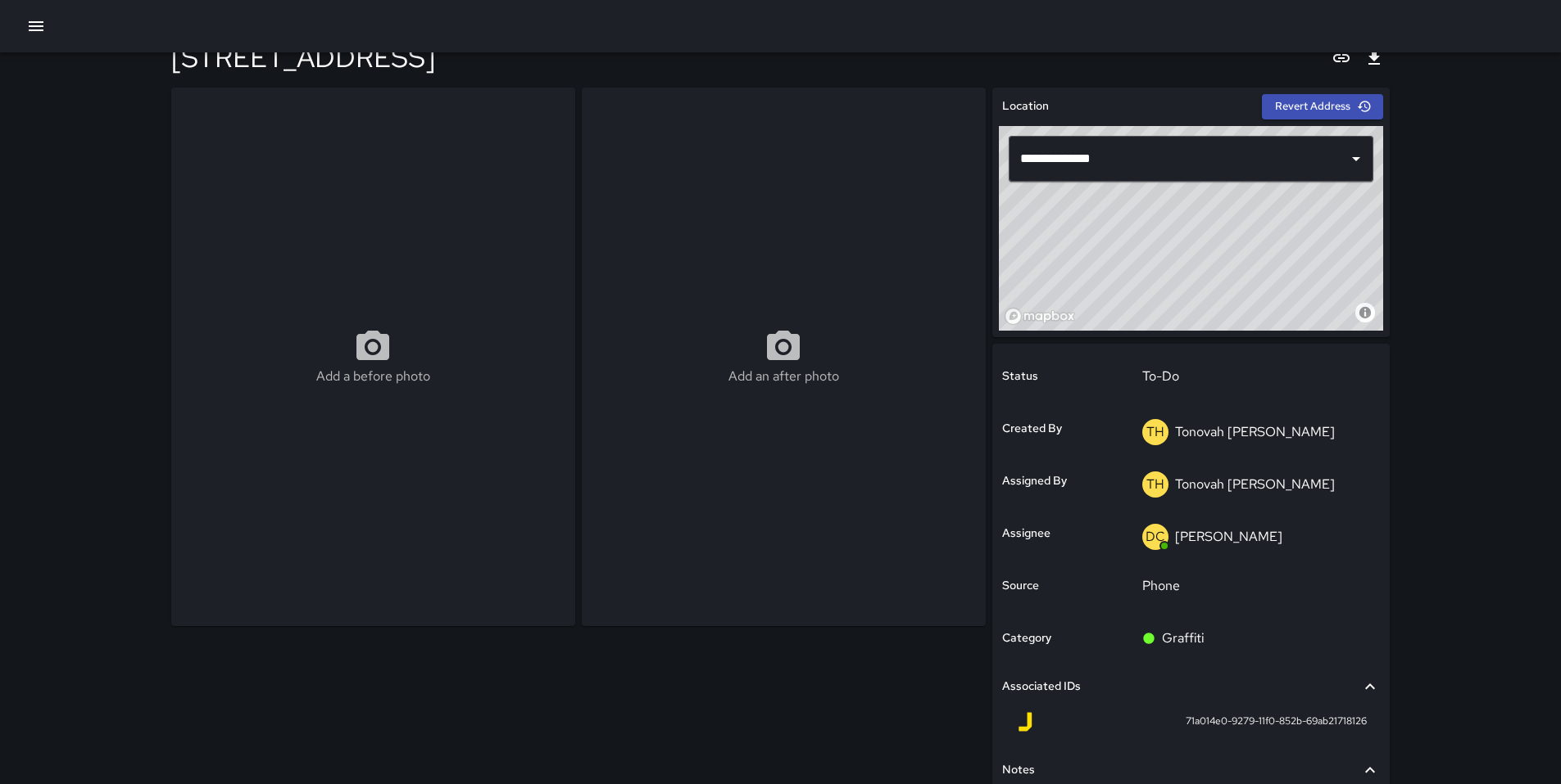
scroll to position [108, 0]
